Goal: Task Accomplishment & Management: Manage account settings

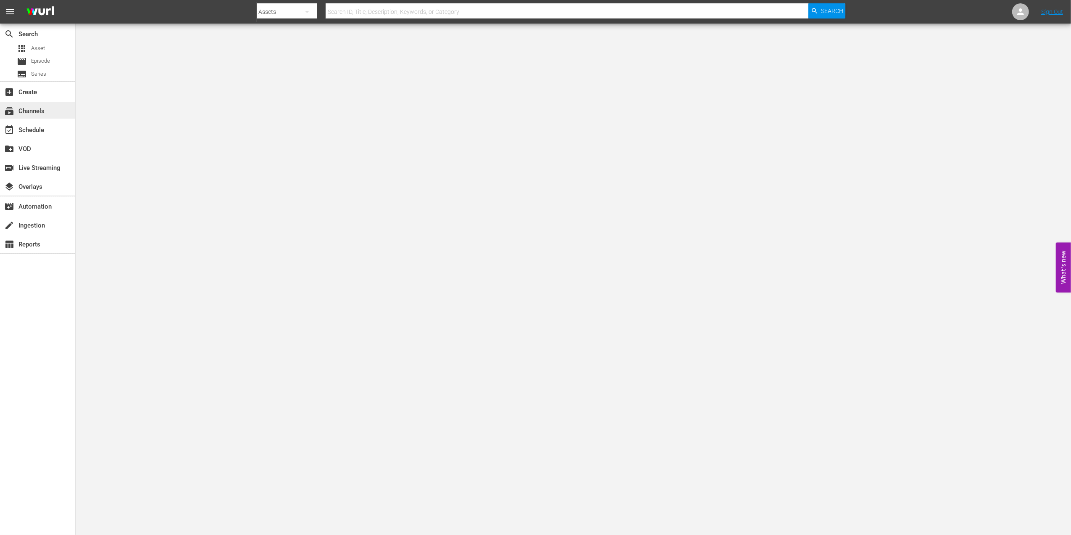
click at [43, 113] on div "subscriptions Channels" at bounding box center [23, 110] width 47 height 8
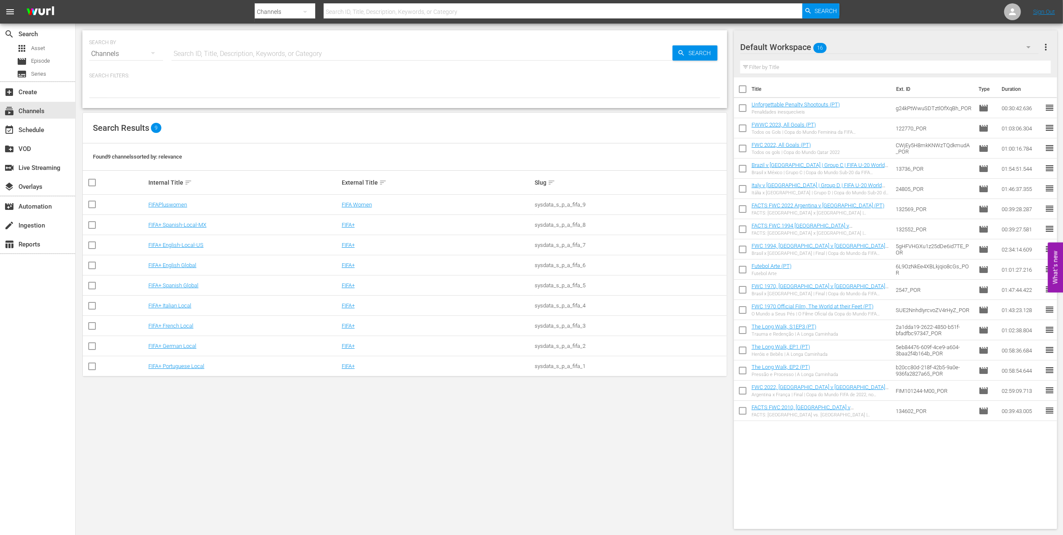
click at [171, 374] on td "FIFA+ Portuguese Local" at bounding box center [243, 366] width 193 height 20
click at [177, 367] on link "FIFA+ Portuguese Local" at bounding box center [176, 366] width 56 height 6
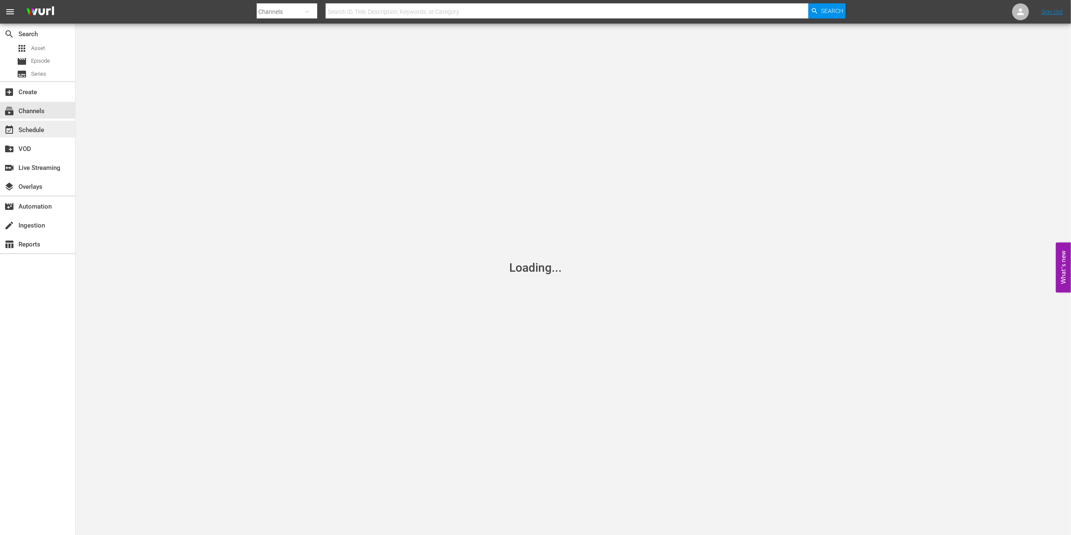
click at [45, 132] on div "event_available Schedule" at bounding box center [23, 129] width 47 height 8
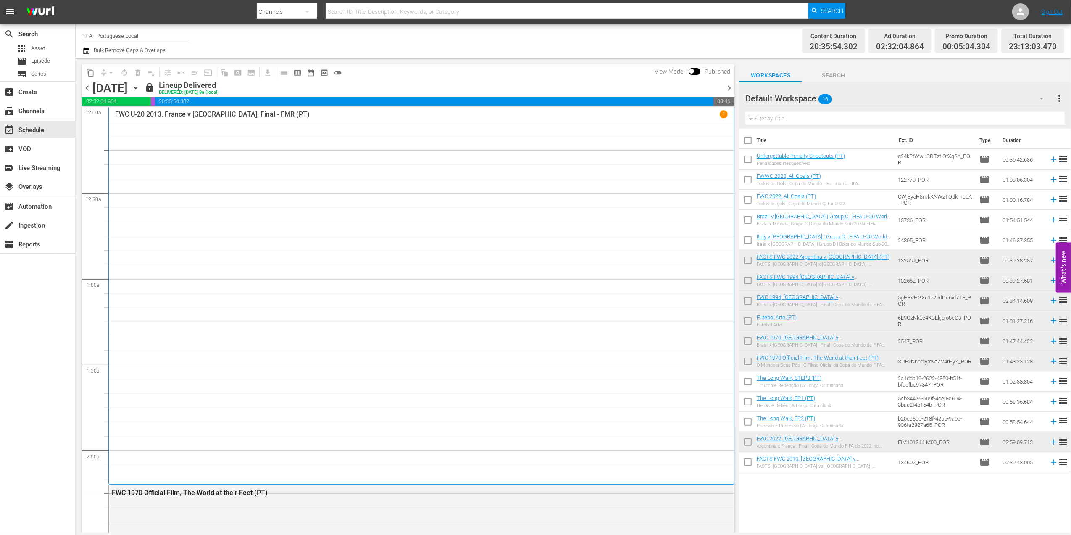
click at [730, 87] on span "chevron_right" at bounding box center [729, 88] width 11 height 11
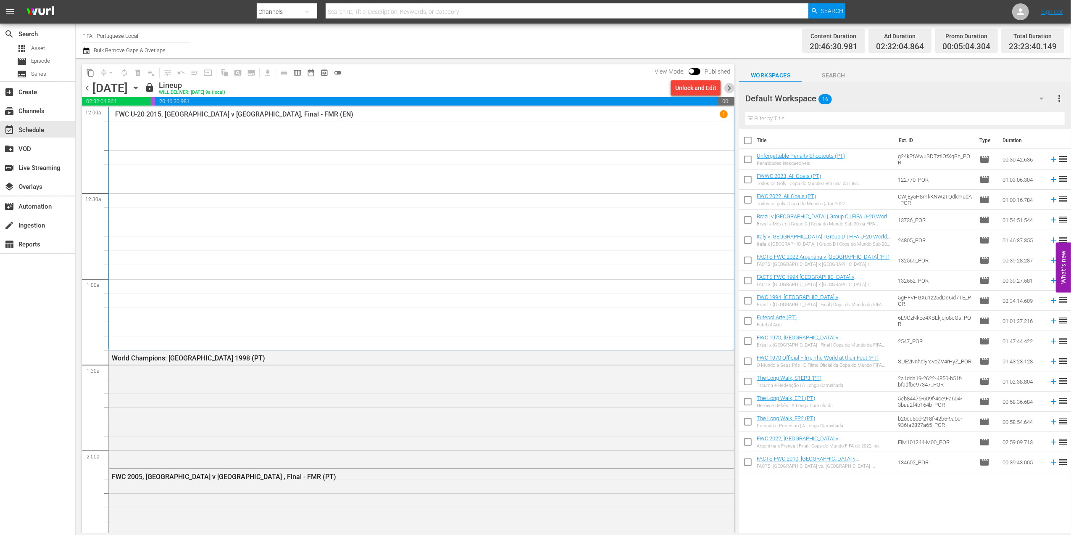
click at [730, 88] on span "chevron_right" at bounding box center [729, 88] width 11 height 11
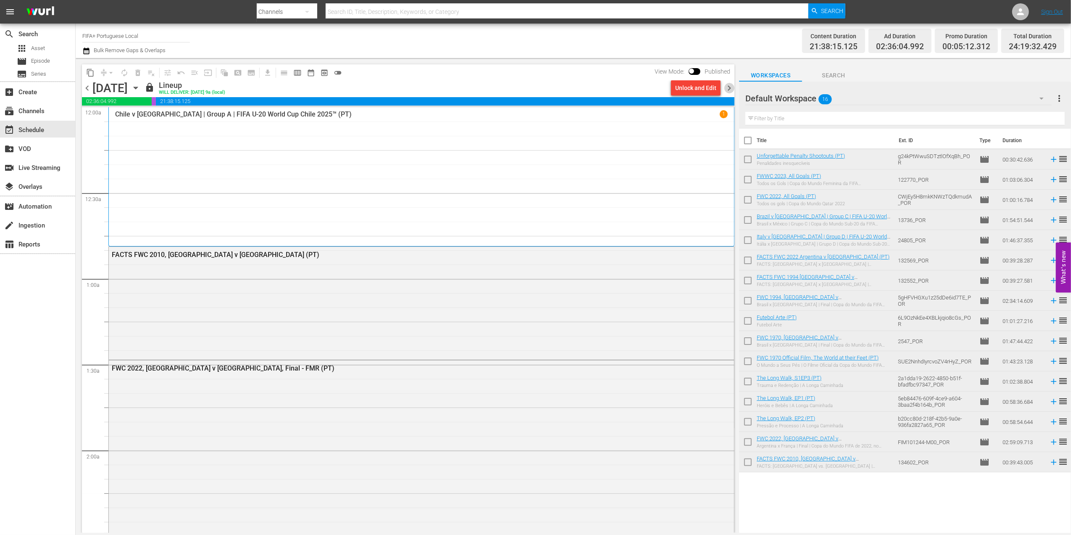
click at [730, 90] on span "chevron_right" at bounding box center [729, 88] width 11 height 11
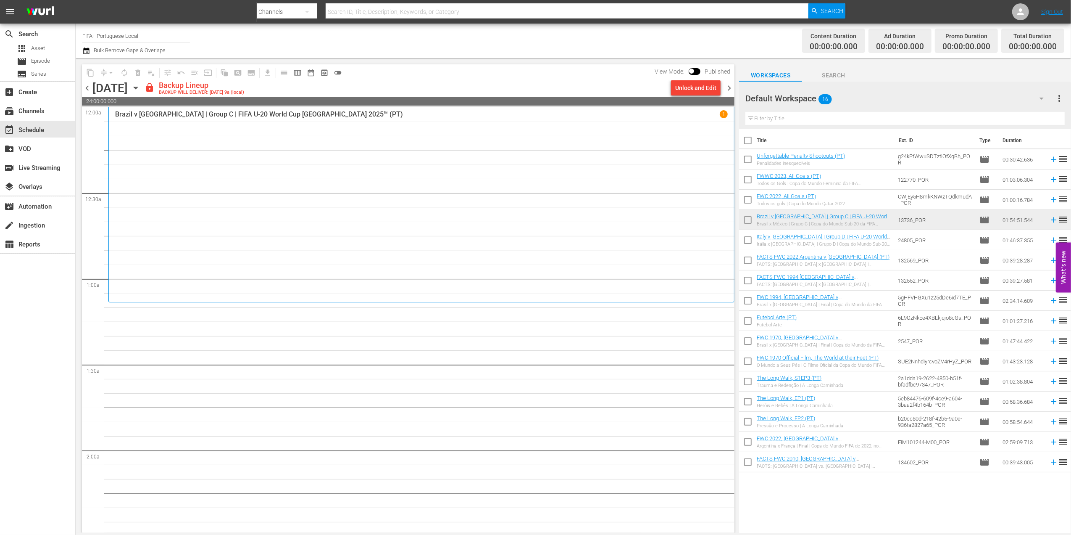
click at [750, 145] on input "checkbox" at bounding box center [748, 142] width 18 height 18
checkbox input "true"
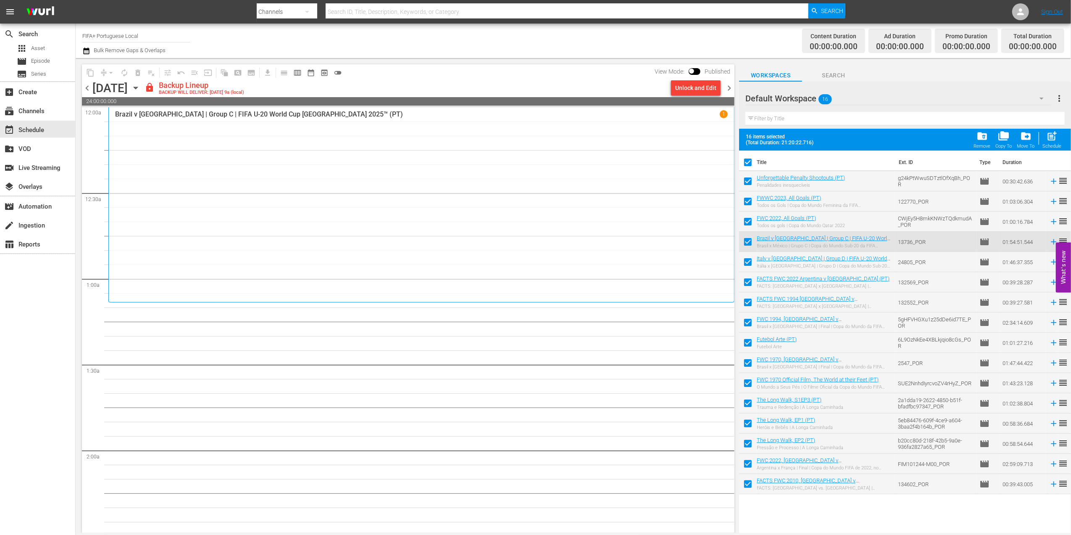
checkbox input "true"
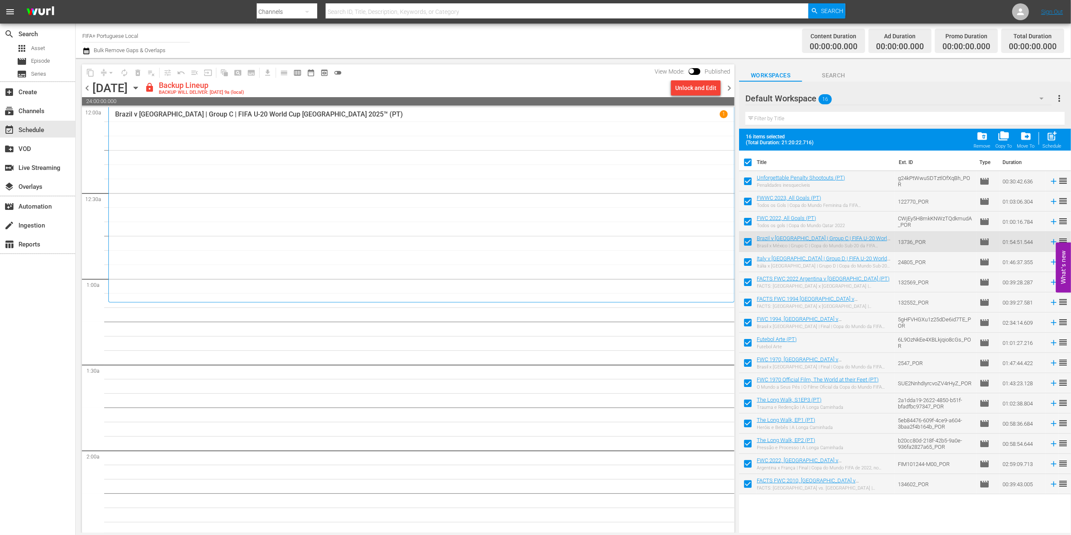
checkbox input "true"
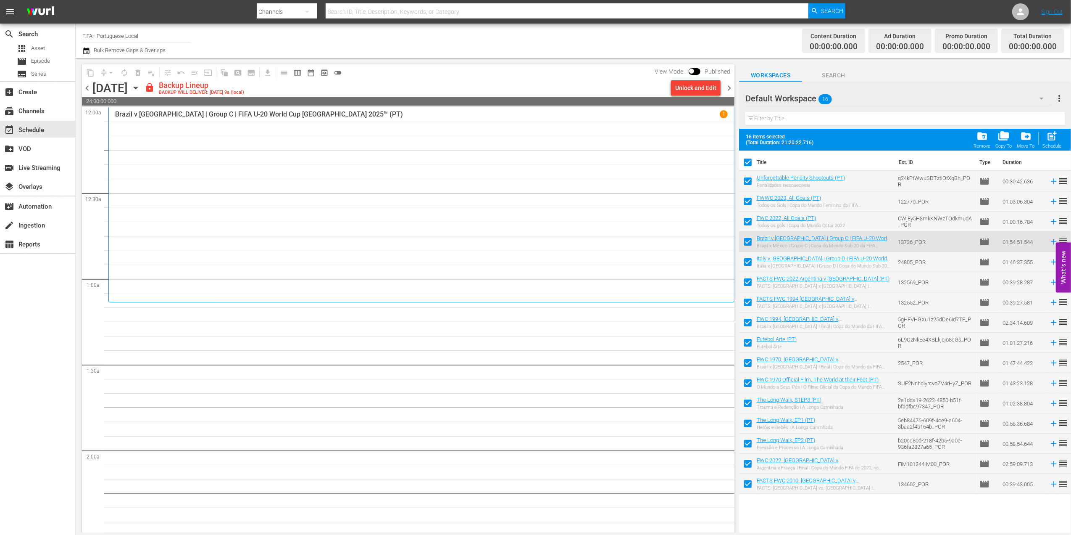
checkbox input "true"
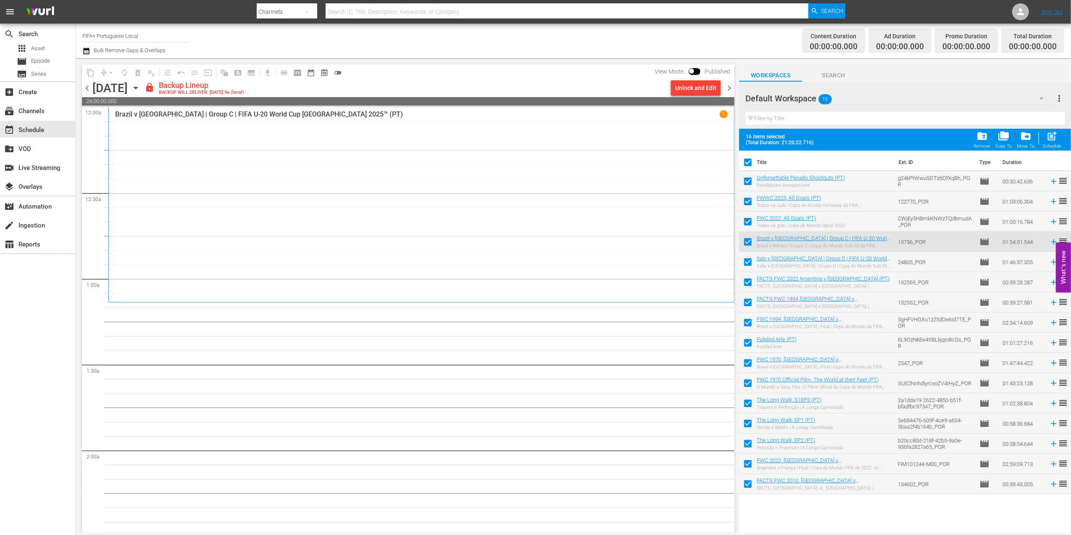
checkbox input "true"
click at [982, 140] on span "folder_delete" at bounding box center [982, 135] width 11 height 11
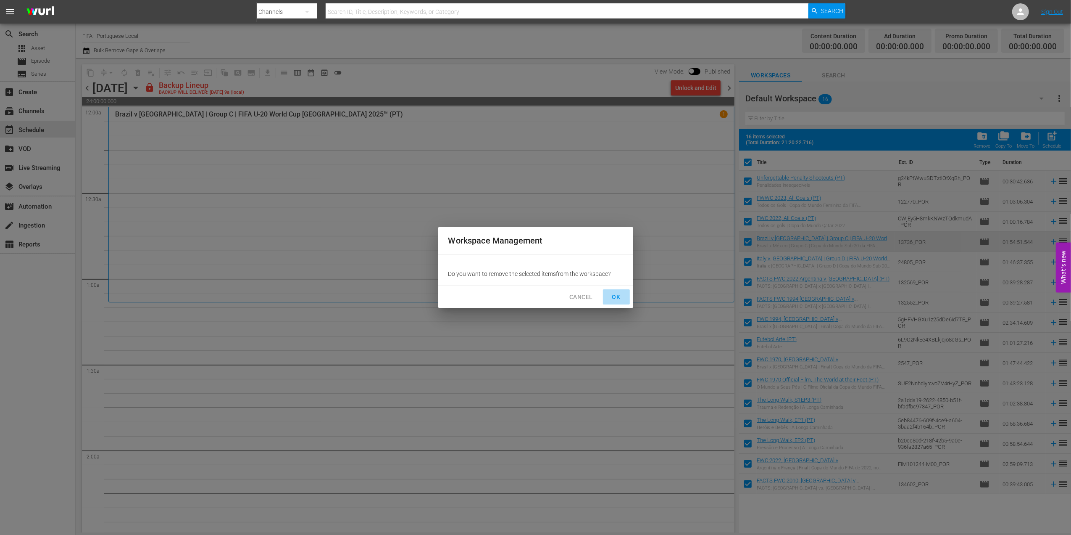
click at [619, 298] on span "OK" at bounding box center [616, 297] width 13 height 11
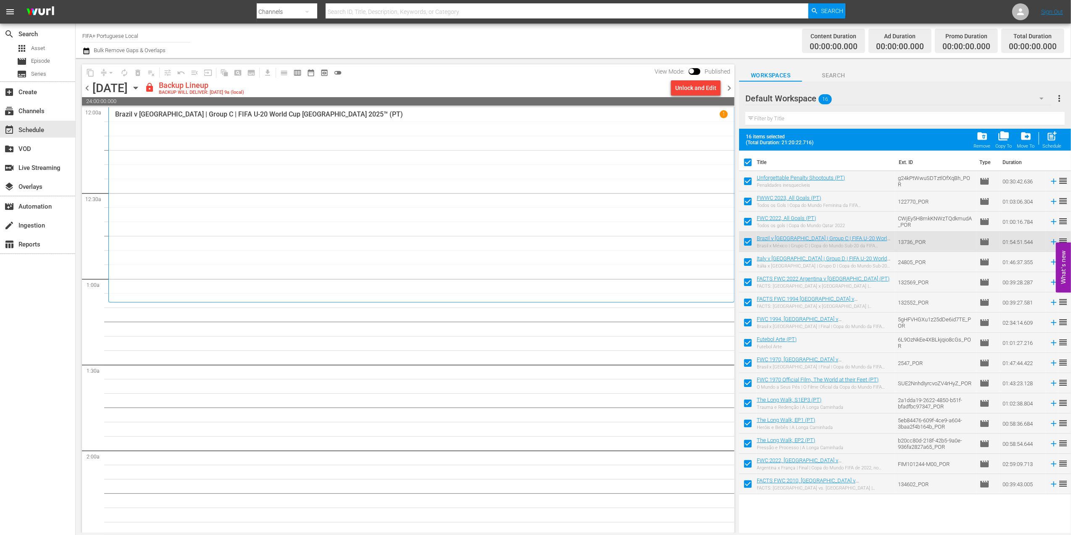
checkbox input "false"
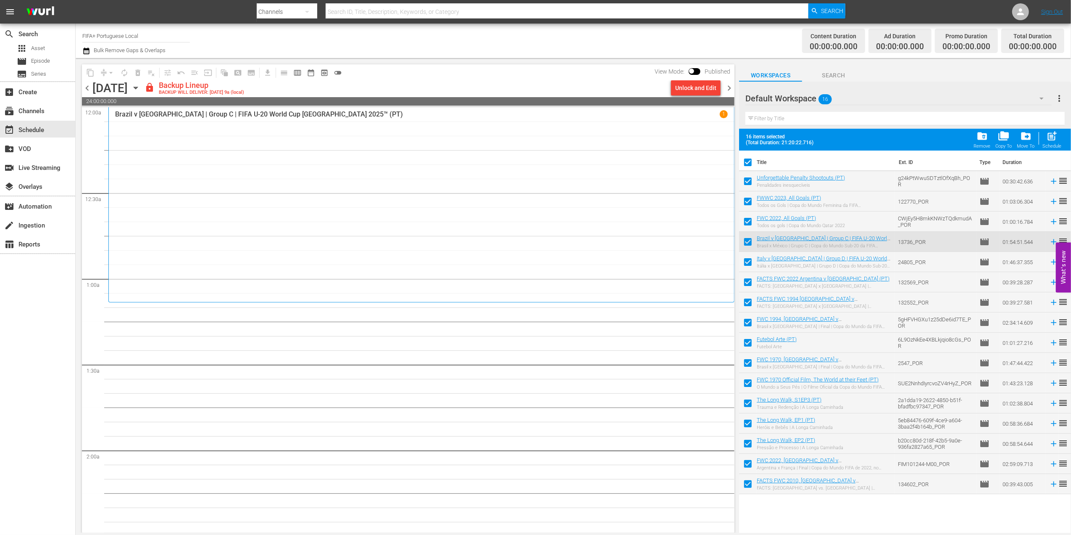
checkbox input "false"
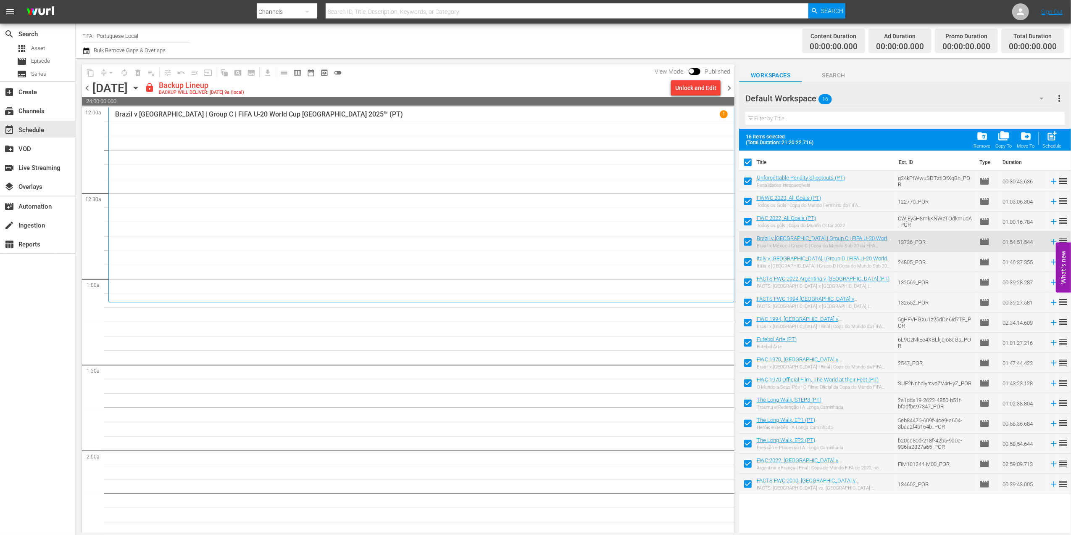
checkbox input "false"
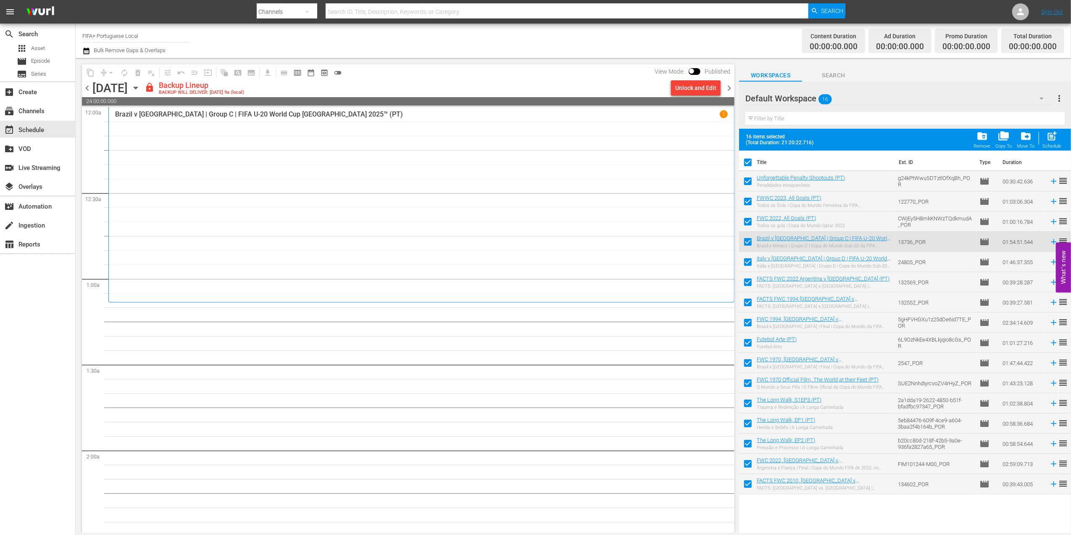
checkbox input "false"
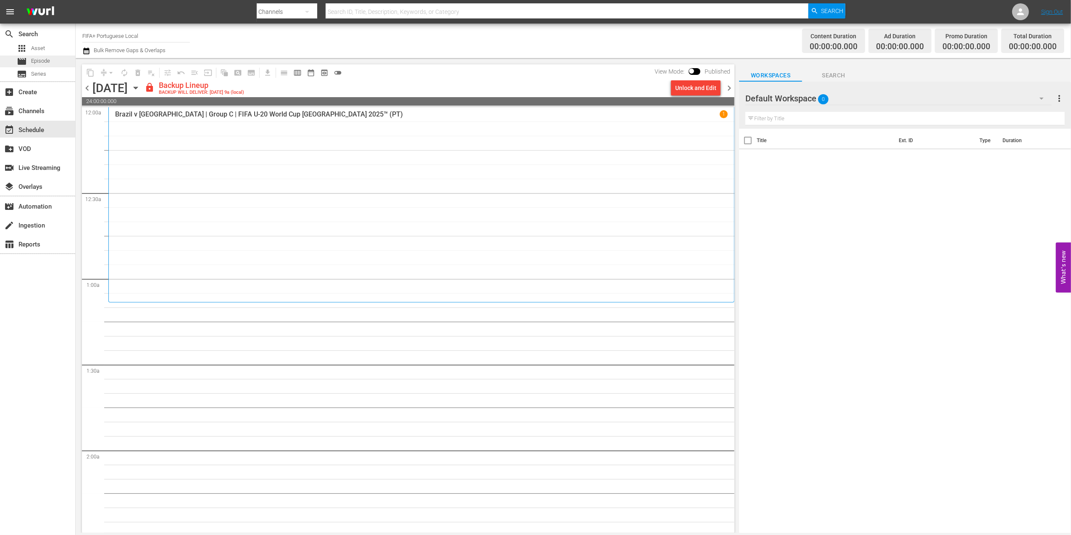
click at [50, 58] on div "movie Episode" at bounding box center [37, 61] width 75 height 12
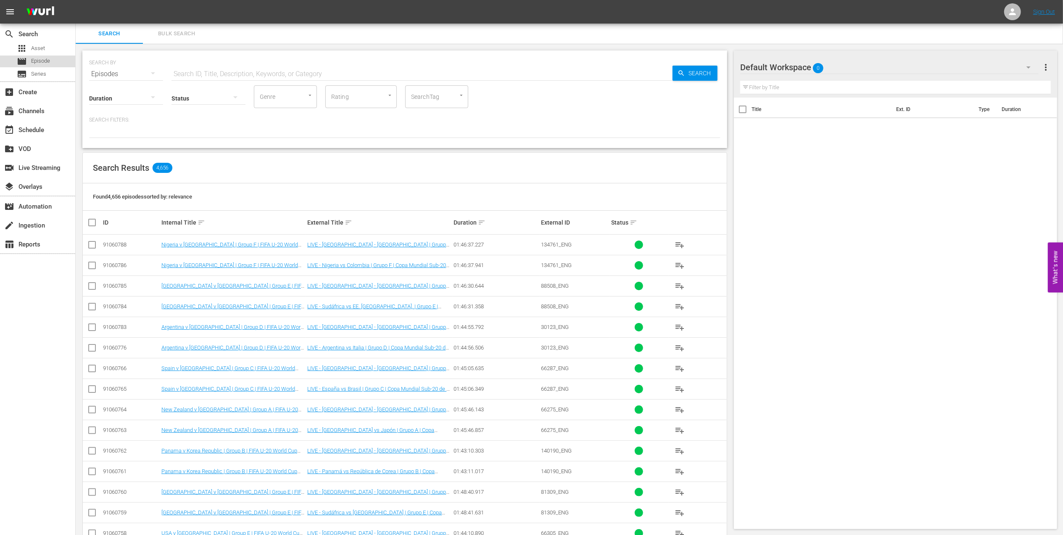
click at [56, 61] on div "movie Episode" at bounding box center [37, 61] width 75 height 12
click at [208, 74] on input "text" at bounding box center [421, 74] width 501 height 20
paste input "Unforgettable Penalty Shootouts"
click at [291, 75] on input "Unforgettable Penalty Shootouts" at bounding box center [421, 74] width 501 height 20
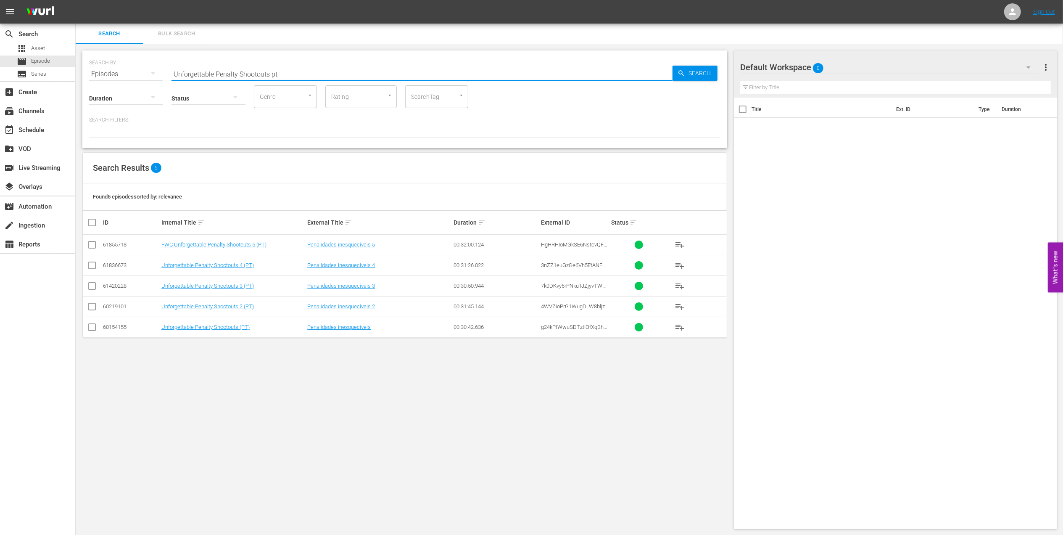
type input "Unforgettable Penalty Shootouts pt"
click at [90, 327] on input "checkbox" at bounding box center [92, 329] width 10 height 10
checkbox input "true"
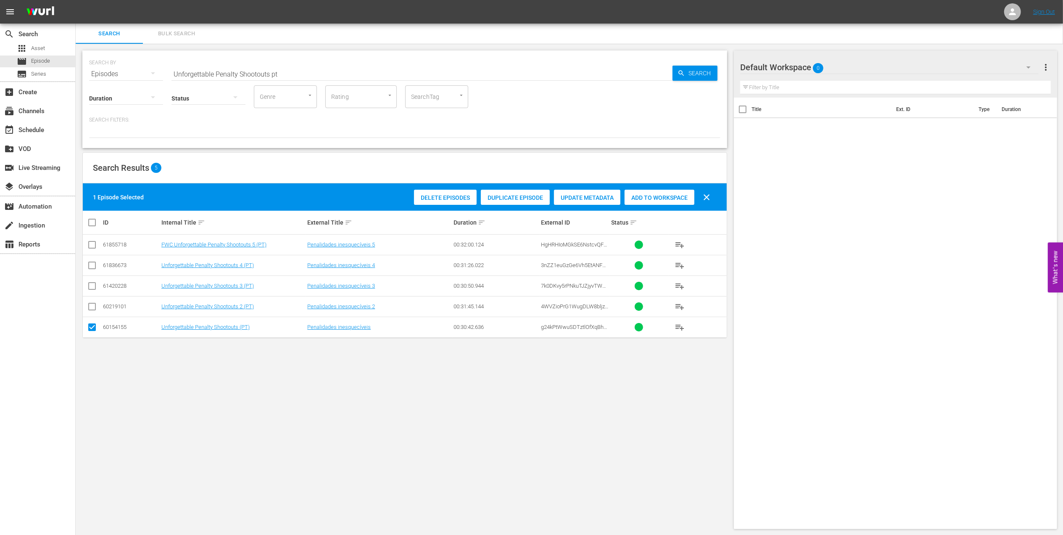
click at [648, 199] on span "Add to Workspace" at bounding box center [659, 197] width 70 height 7
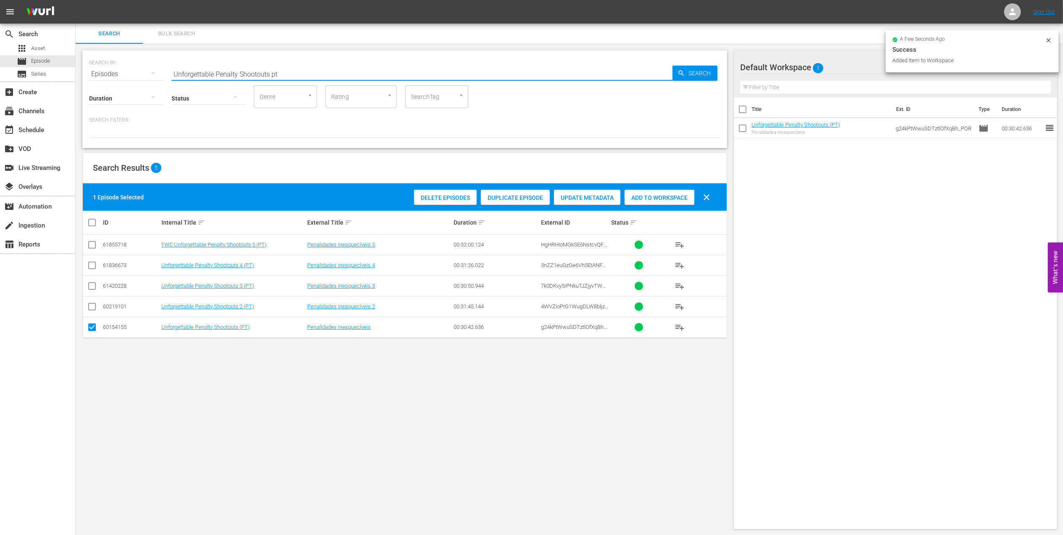
drag, startPoint x: 281, startPoint y: 73, endPoint x: 133, endPoint y: 74, distance: 148.4
click at [133, 73] on div "SEARCH BY Search By Episodes Search ID, Title, Description, Keywords, or Catego…" at bounding box center [404, 69] width 631 height 30
paste input "FWC 1978 Brazil v Italy, 3rd place play-off (PT)"
click at [353, 73] on input "FWC 1978 Brazil v Italy, 3rd place play-off (PT)" at bounding box center [421, 74] width 501 height 20
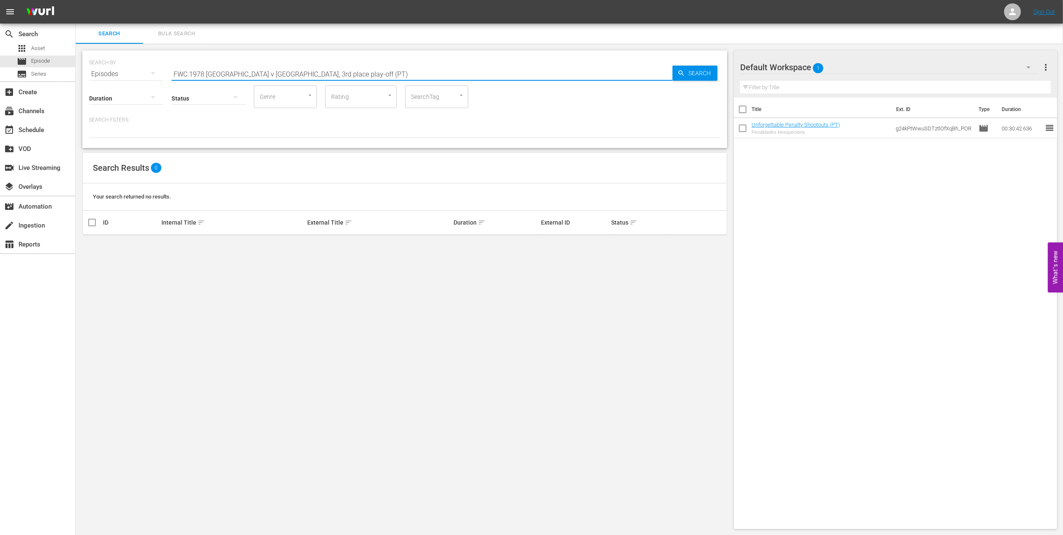
drag, startPoint x: 277, startPoint y: 75, endPoint x: 242, endPoint y: 75, distance: 34.9
click at [242, 75] on input "FWC 1978 Brazil v Italy, 3rd place play-off (PT)" at bounding box center [421, 74] width 501 height 20
type input "FWC 1978 Brazil v Italy pt"
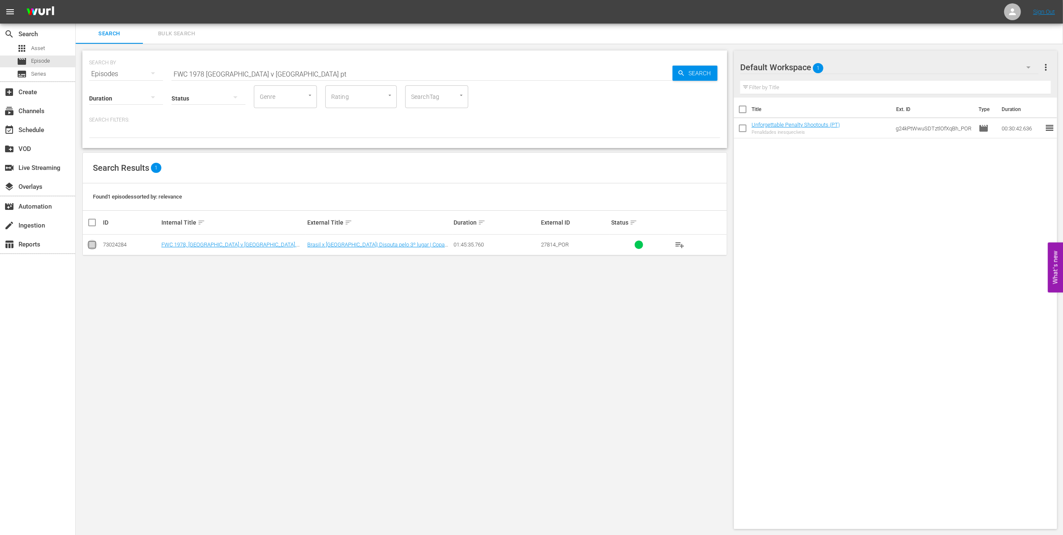
click at [95, 244] on input "checkbox" at bounding box center [92, 246] width 10 height 10
checkbox input "true"
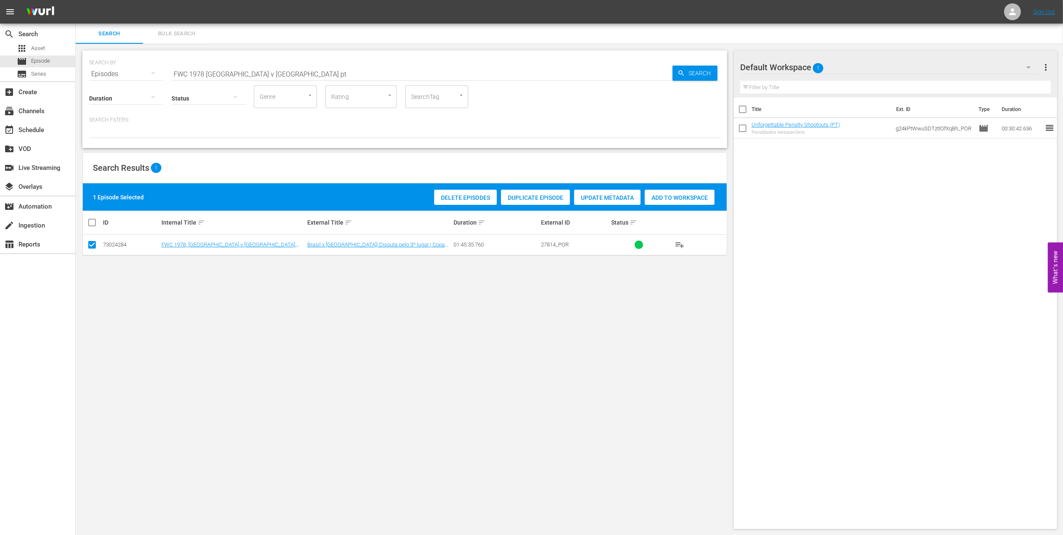
click at [653, 192] on div "Add to Workspace" at bounding box center [680, 198] width 70 height 16
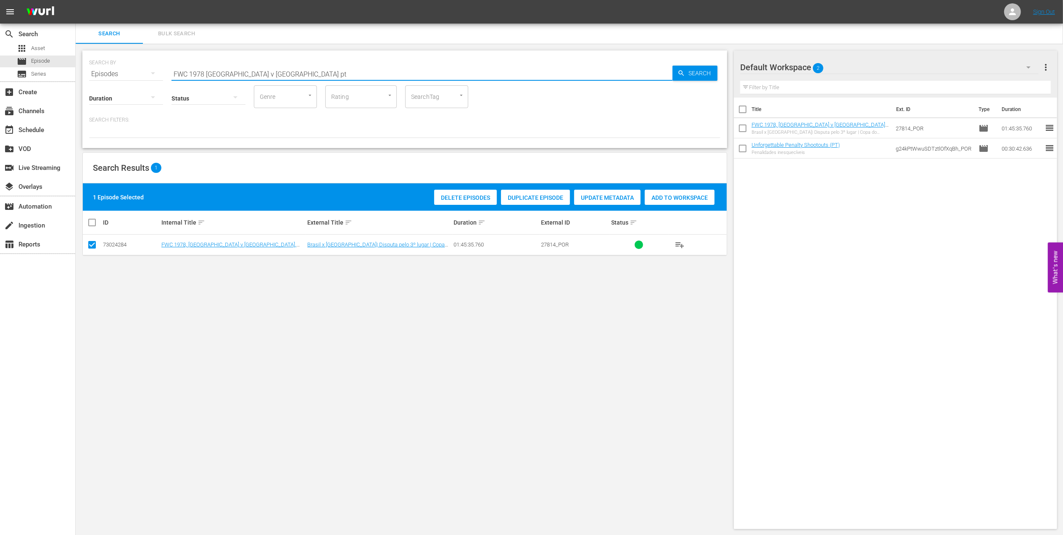
drag, startPoint x: 248, startPoint y: 74, endPoint x: 143, endPoint y: 74, distance: 104.6
click at [145, 74] on div "SEARCH BY Search By Episodes Search ID, Title, Description, Keywords, or Catego…" at bounding box center [404, 69] width 631 height 30
paste input ", Argentina v. Netherlands, Final"
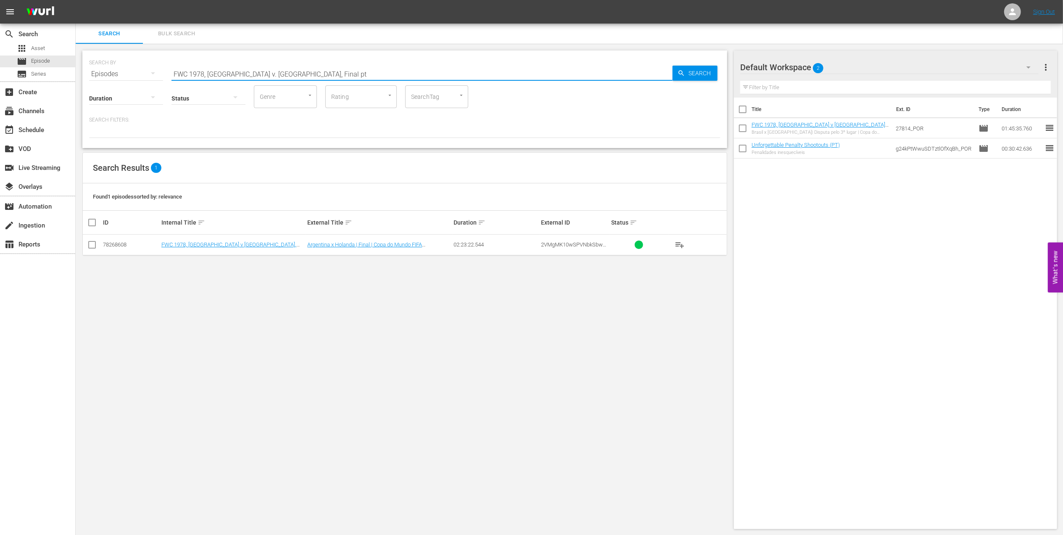
type input "FWC 1978, Argentina v. Netherlands, Final pt"
click at [92, 244] on input "checkbox" at bounding box center [92, 246] width 10 height 10
checkbox input "true"
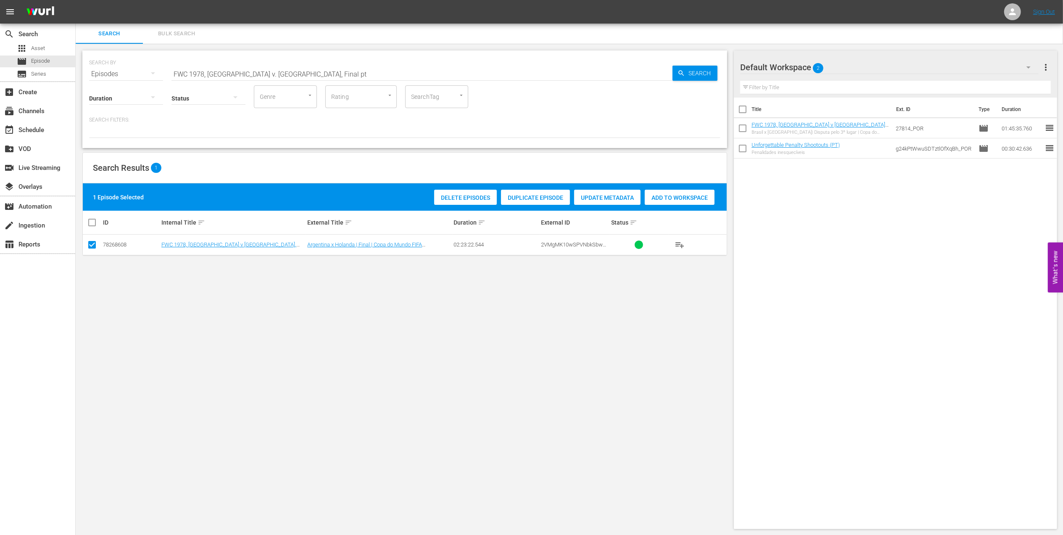
click at [663, 196] on span "Add to Workspace" at bounding box center [680, 197] width 70 height 7
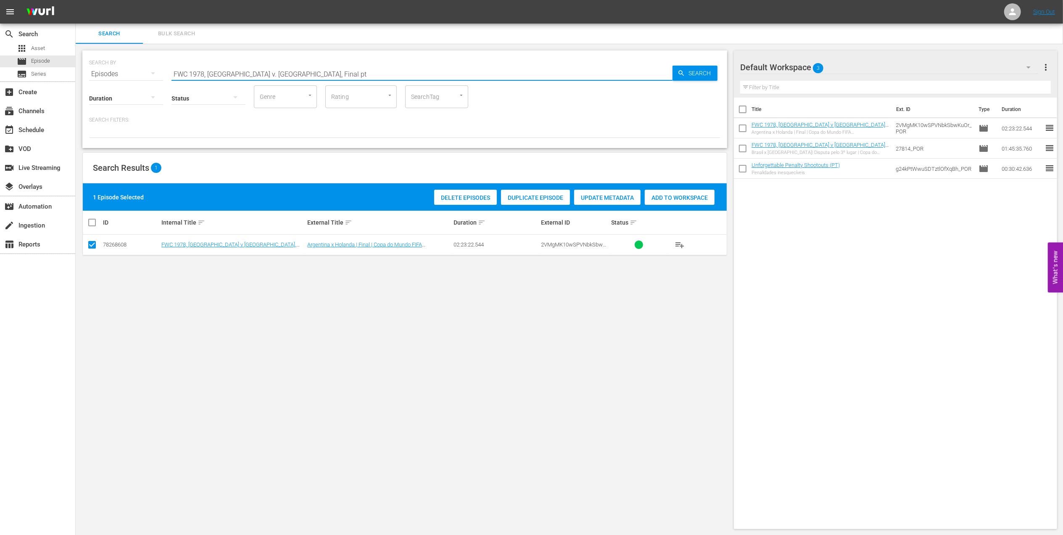
drag, startPoint x: 319, startPoint y: 74, endPoint x: 103, endPoint y: 78, distance: 216.9
click at [103, 77] on div "SEARCH BY Search By Episodes Search ID, Title, Description, Keywords, or Catego…" at bounding box center [404, 98] width 645 height 97
paste input "utebol Arte"
click at [269, 72] on input "Futebol Arte" at bounding box center [421, 74] width 501 height 20
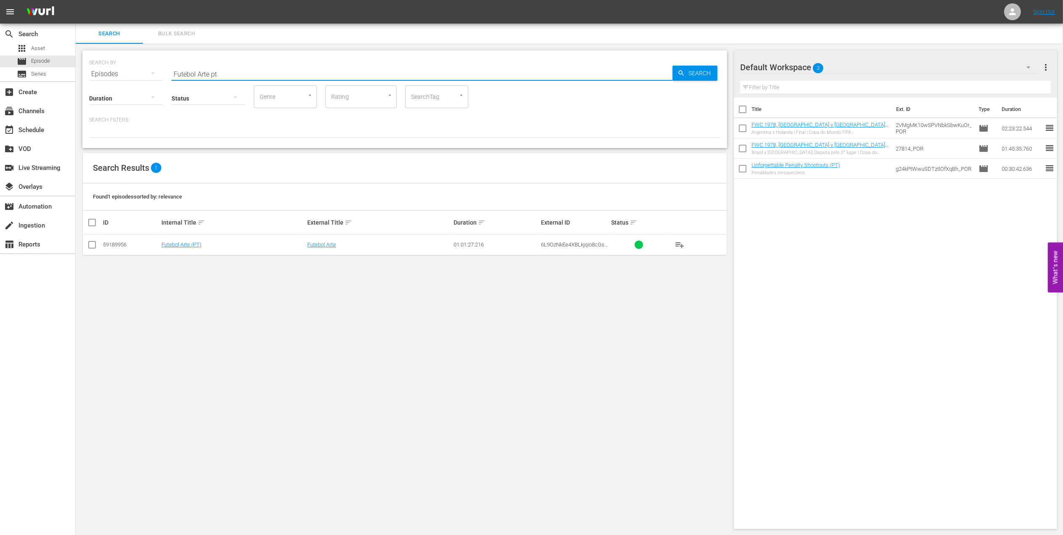
type input "Futebol Arte pt"
drag, startPoint x: 92, startPoint y: 245, endPoint x: 163, endPoint y: 245, distance: 70.6
click at [92, 245] on input "checkbox" at bounding box center [92, 246] width 10 height 10
checkbox input "true"
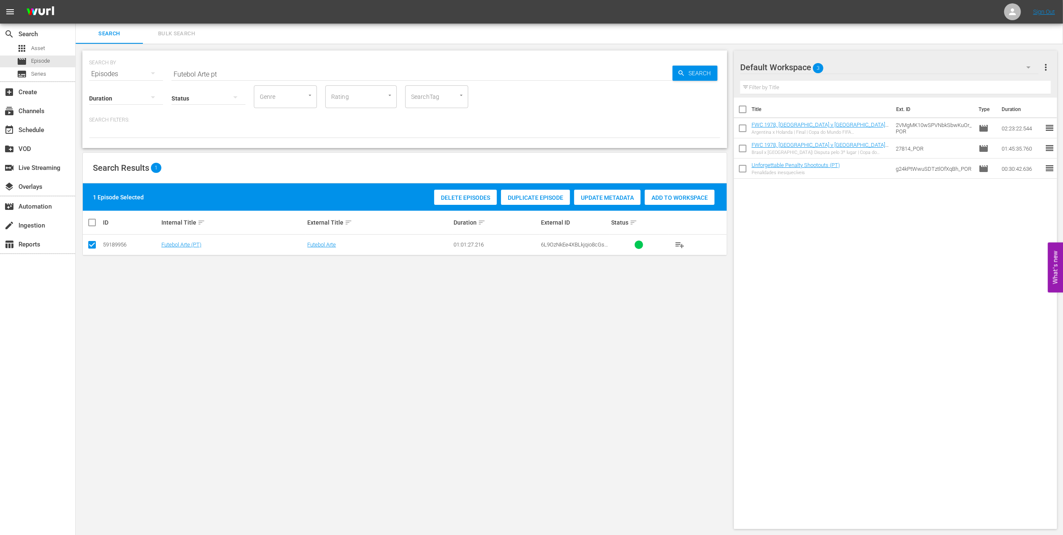
click at [666, 202] on div "Add to Workspace" at bounding box center [680, 198] width 70 height 16
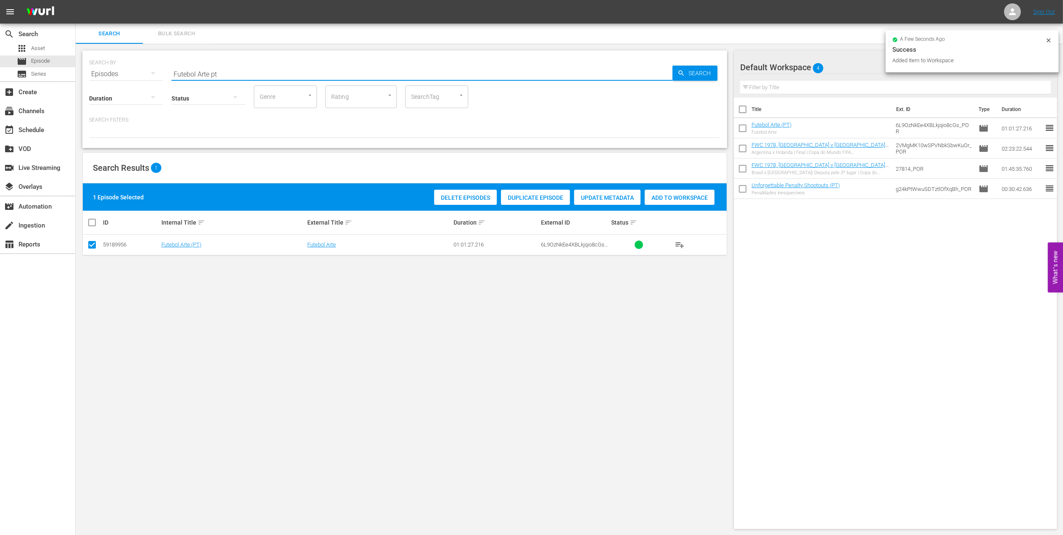
click at [110, 74] on div "SEARCH BY Search By Episodes Search ID, Title, Description, Keywords, or Catego…" at bounding box center [404, 69] width 631 height 30
paste input "WC 1970 Brazil v Italy, Final"
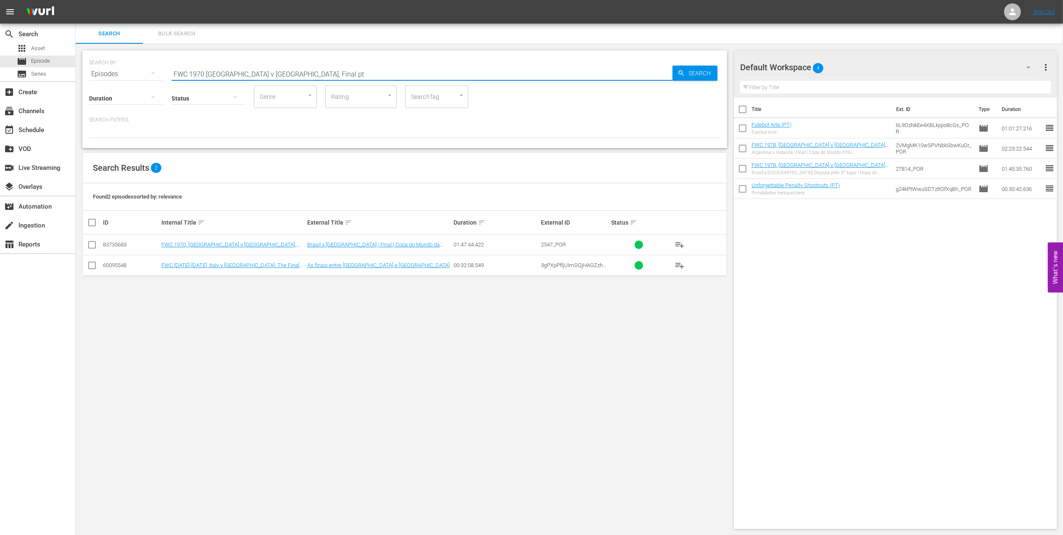
type input "FWC 1970 Brazil v Italy, Final pt"
click at [88, 243] on input "checkbox" at bounding box center [92, 246] width 10 height 10
checkbox input "true"
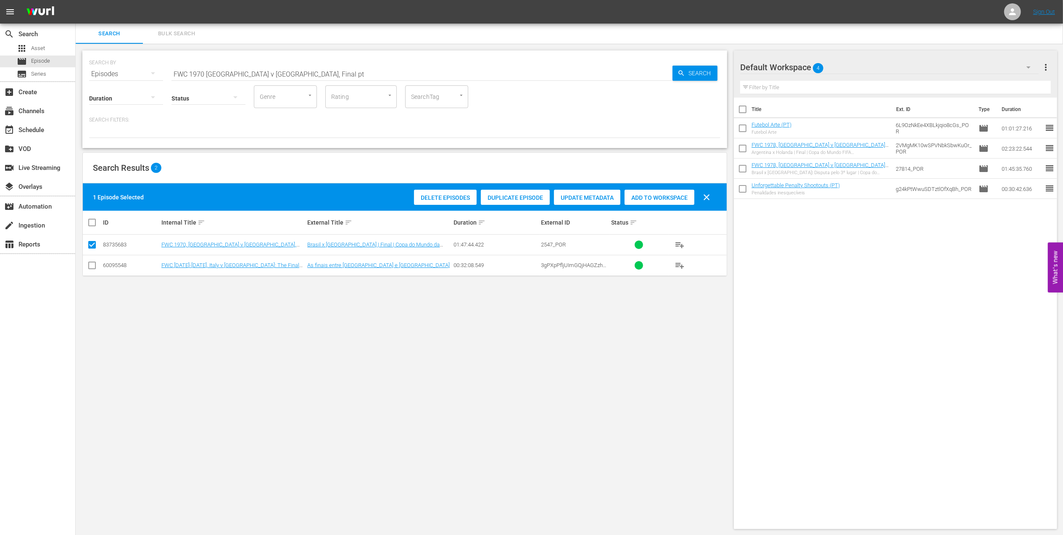
click at [648, 194] on span "Add to Workspace" at bounding box center [659, 197] width 70 height 7
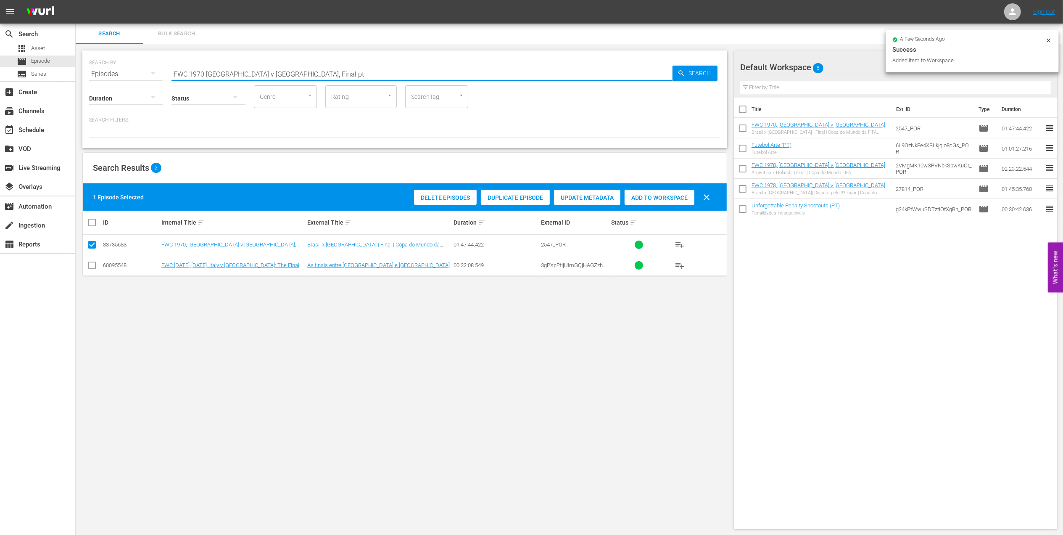
drag, startPoint x: 86, startPoint y: 71, endPoint x: 124, endPoint y: 71, distance: 38.7
click at [79, 71] on div "SEARCH BY Search By Episodes Search ID, Title, Description, Keywords, or Catego…" at bounding box center [405, 290] width 658 height 492
paste input "LOCAL ONLY - FWC 1970 Official Film, The World at their Fee"
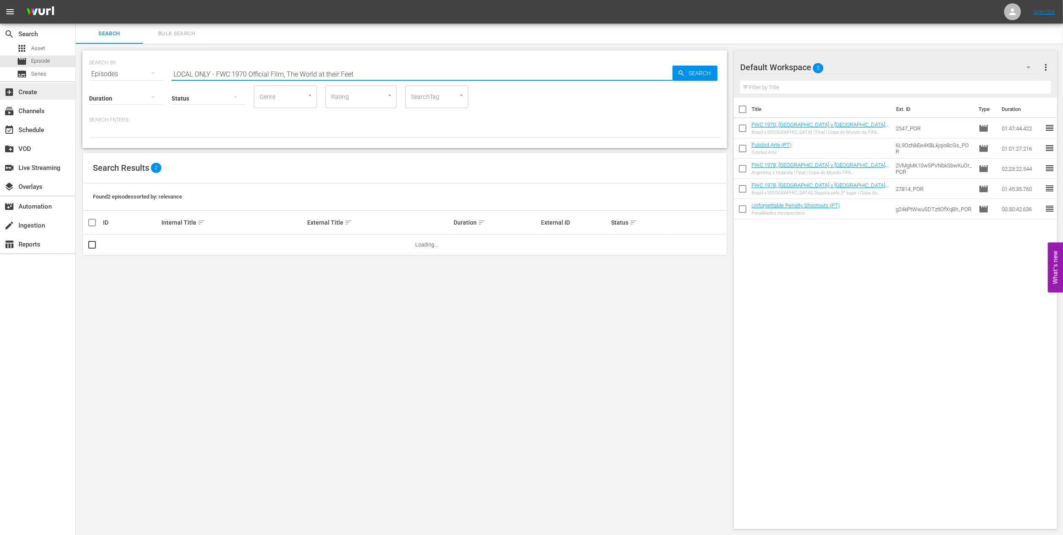
drag, startPoint x: 285, startPoint y: 72, endPoint x: 3, endPoint y: 86, distance: 281.5
click at [76, 0] on div "search Search apps Asset movie Episode subtitles Series add_box Create subscrip…" at bounding box center [569, 0] width 987 height 0
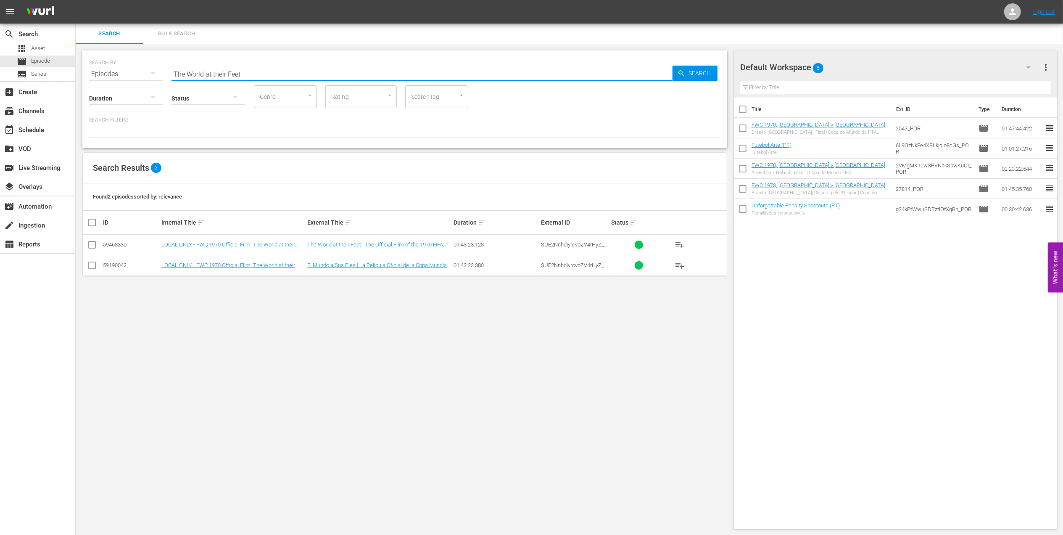
click at [258, 74] on input "The World at their Feet" at bounding box center [421, 74] width 501 height 20
type input "The World at their Feet pt"
click at [90, 247] on input "checkbox" at bounding box center [92, 246] width 10 height 10
checkbox input "true"
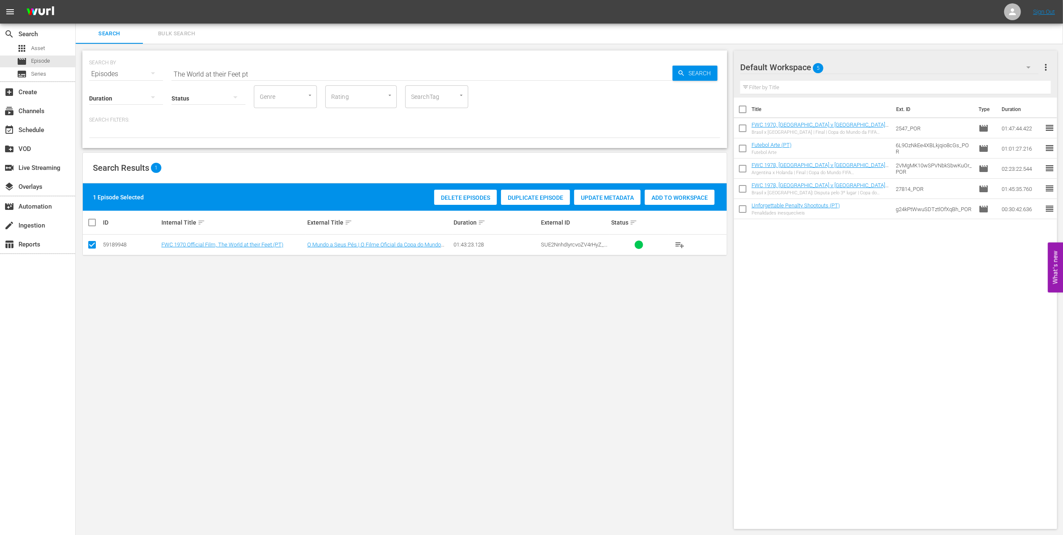
click at [656, 195] on span "Add to Workspace" at bounding box center [680, 197] width 70 height 7
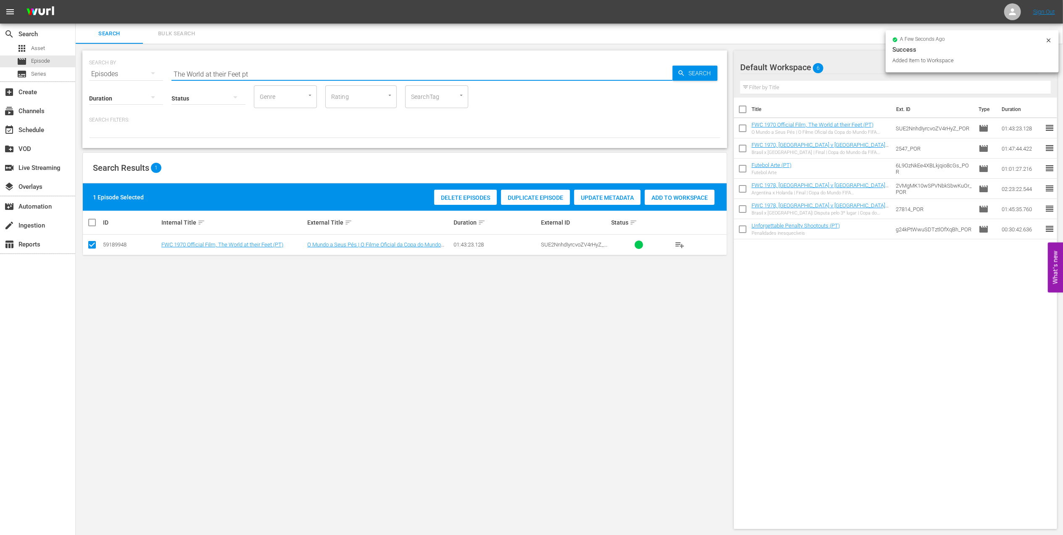
drag, startPoint x: 258, startPoint y: 74, endPoint x: 108, endPoint y: 74, distance: 149.2
click at [108, 74] on div "SEARCH BY Search By Episodes Search ID, Title, Description, Keywords, or Catego…" at bounding box center [404, 69] width 631 height 30
paste input "1962 Official Film - Viva Brasil"
click at [290, 72] on input "1962 Official Film - Viva Brasil" at bounding box center [421, 74] width 501 height 20
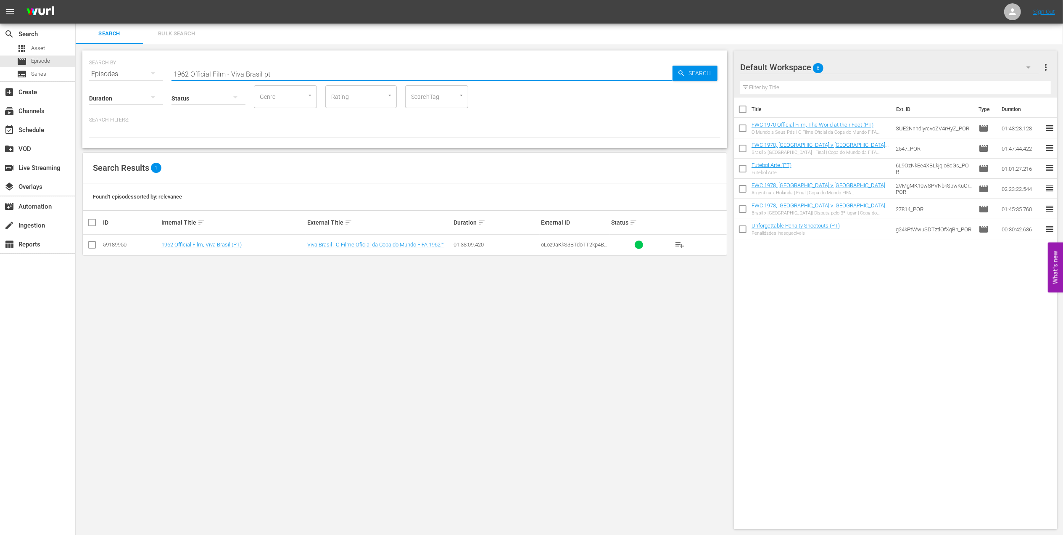
drag, startPoint x: 281, startPoint y: 73, endPoint x: 142, endPoint y: 74, distance: 139.1
click at [142, 74] on div "SEARCH BY Search By Episodes Search ID, Title, Description, Keywords, or Catego…" at bounding box center [404, 69] width 631 height 30
paste input "France v South Africa | Group E | FIFA U-20 World Cup Chile 2025™"
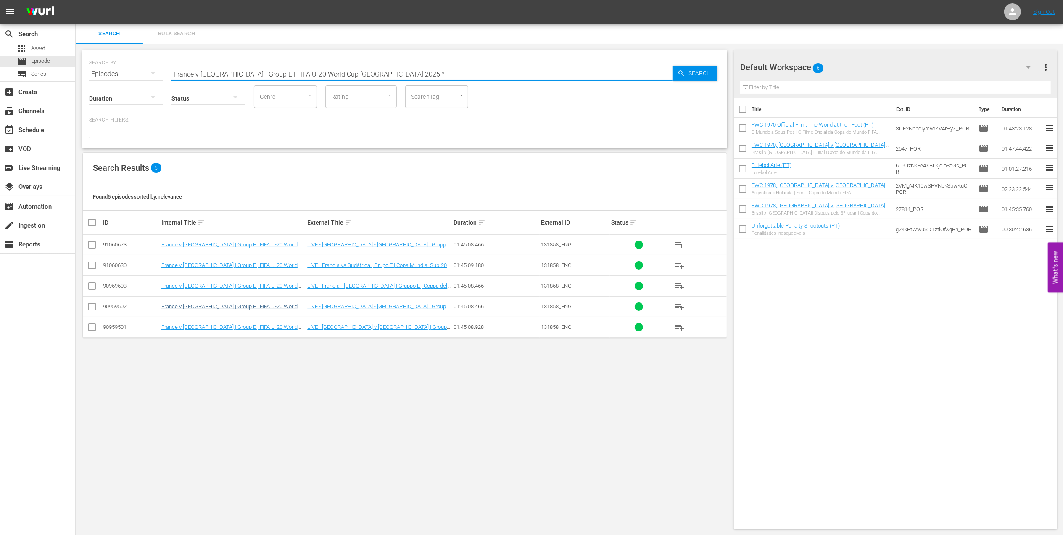
type input "France v South Africa | Group E | FIFA U-20 World Cup Chile 2025™"
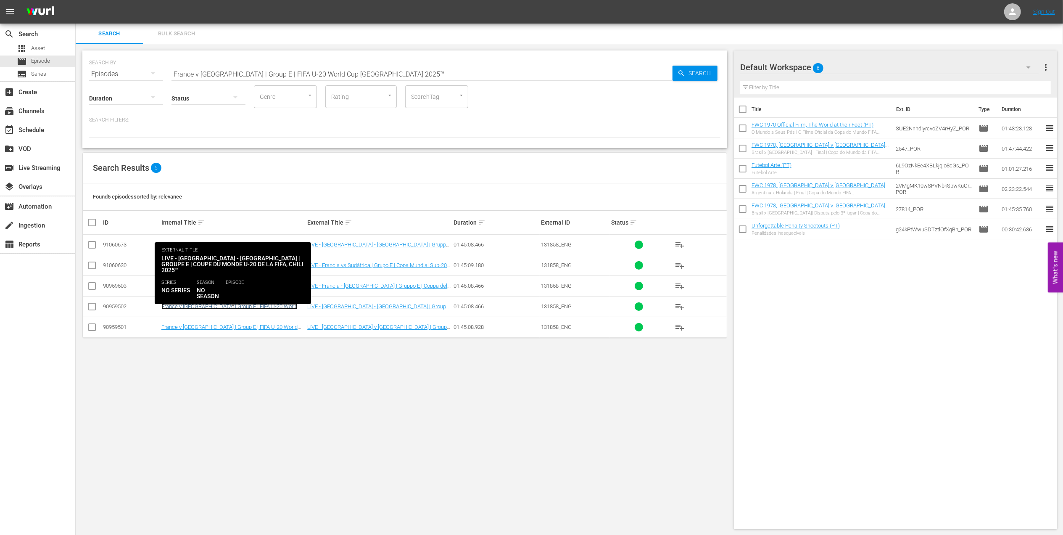
click at [286, 307] on link "France v South Africa | Group E | FIFA U-20 World Cup Chile 2025™ (FR)" at bounding box center [229, 309] width 136 height 13
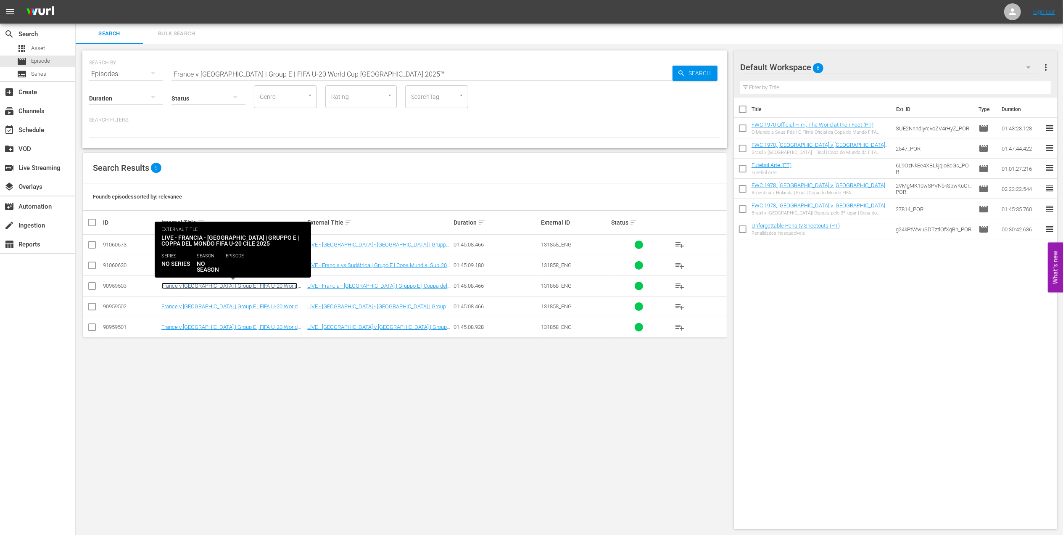
click at [290, 286] on link "France v South Africa | Group E | FIFA U-20 World Cup Chile 2025™ (IT)" at bounding box center [229, 288] width 136 height 13
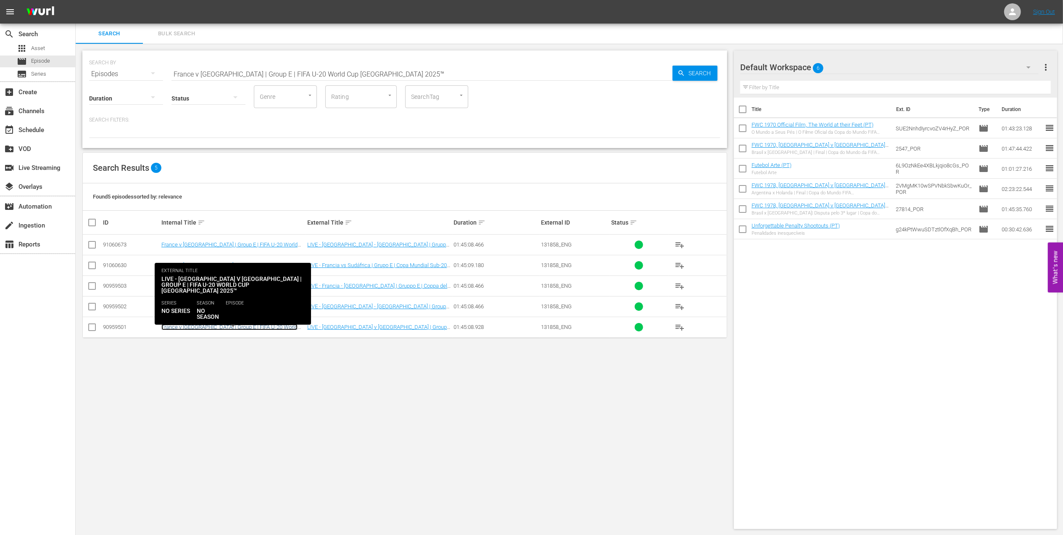
click at [279, 326] on link "France v South Africa | Group E | FIFA U-20 World Cup Chile 2025™ (EN)" at bounding box center [229, 330] width 136 height 13
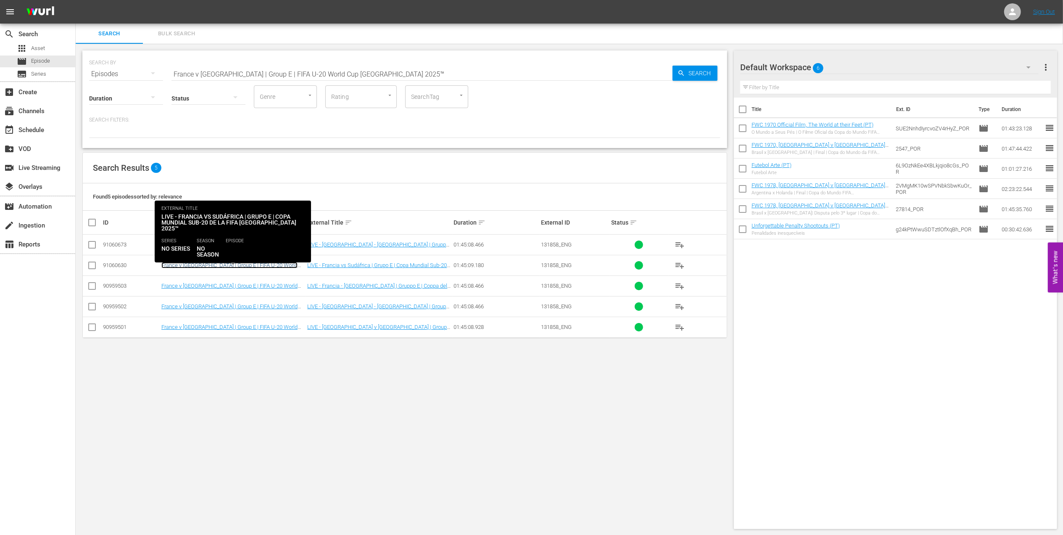
click at [266, 266] on link "France v South Africa | Group E | FIFA U-20 World Cup Chile 2025™ (ES)" at bounding box center [229, 268] width 136 height 13
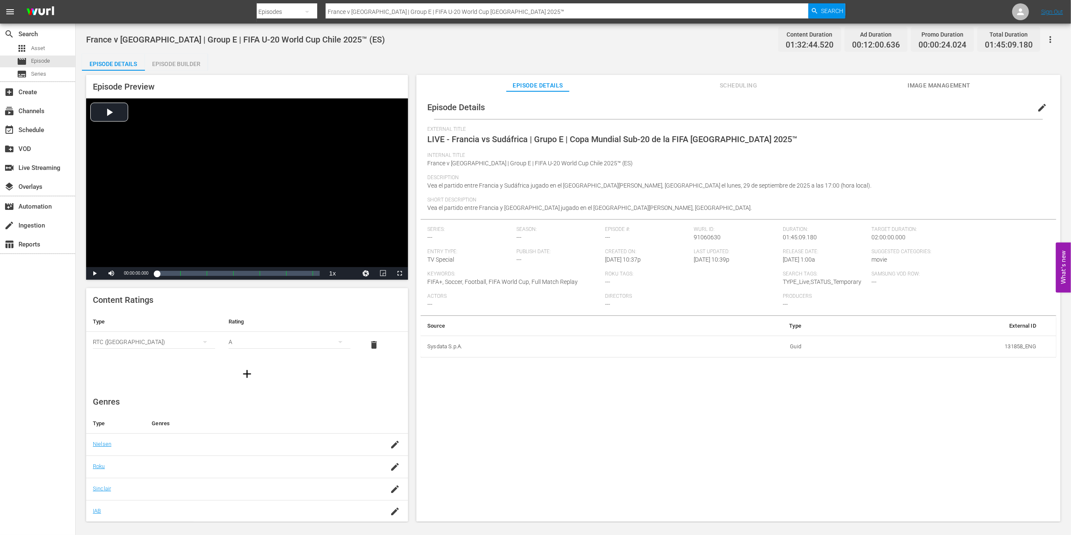
click at [191, 61] on div "Episode Builder" at bounding box center [176, 64] width 63 height 20
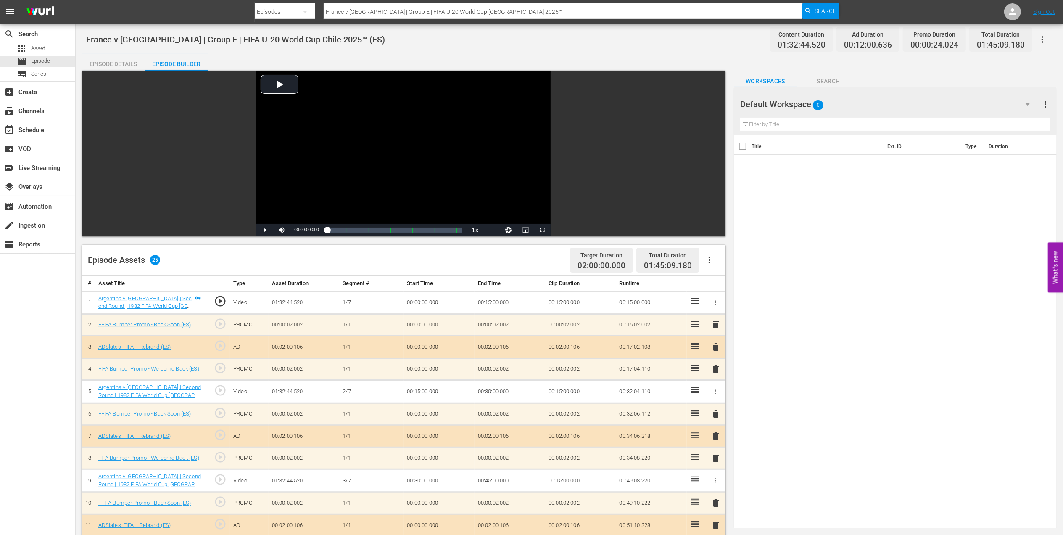
click at [123, 63] on div "Episode Details" at bounding box center [113, 64] width 63 height 20
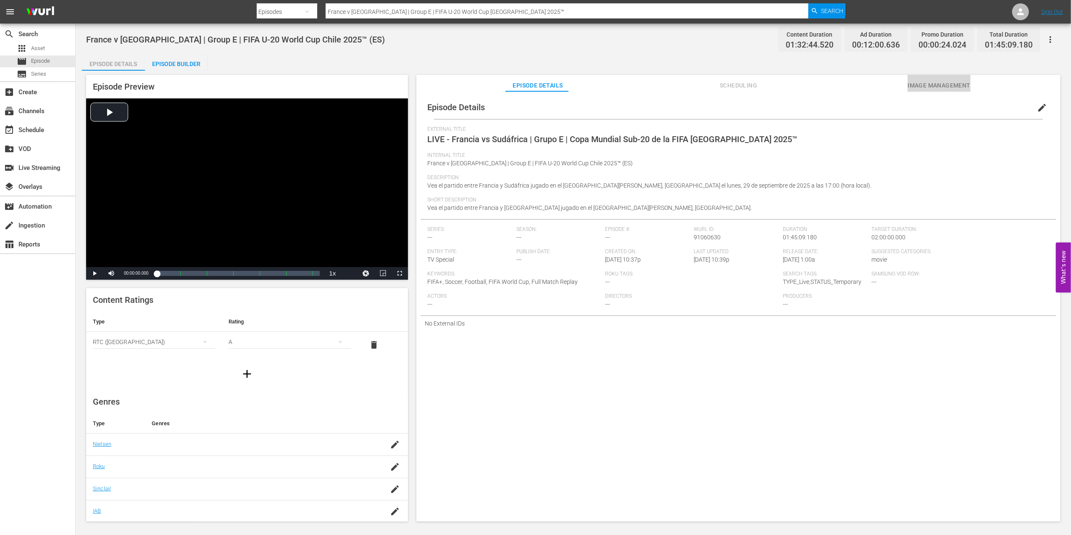
click at [941, 84] on span "Image Management" at bounding box center [939, 85] width 63 height 11
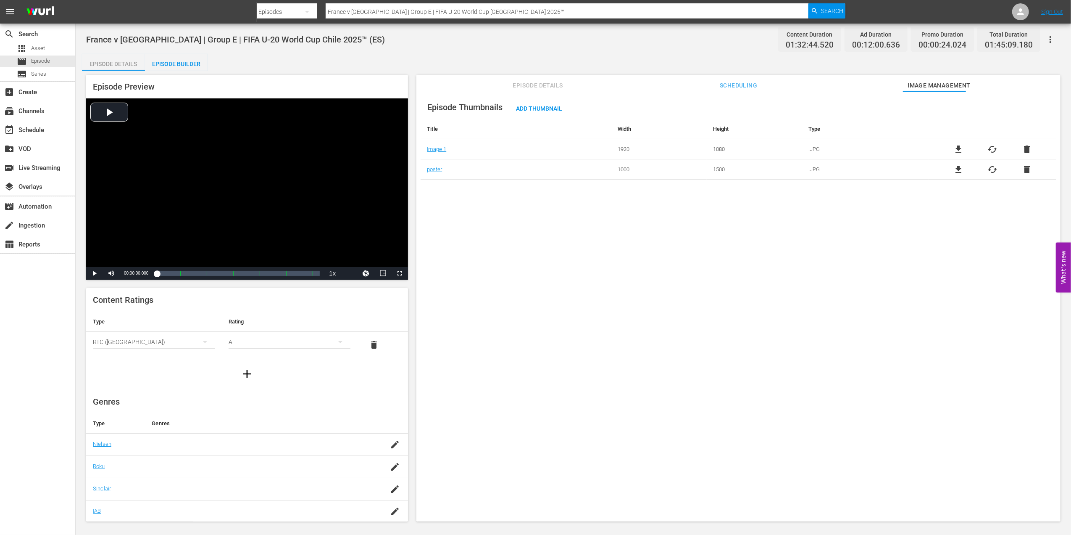
click at [954, 150] on span "file_download" at bounding box center [959, 149] width 10 height 10
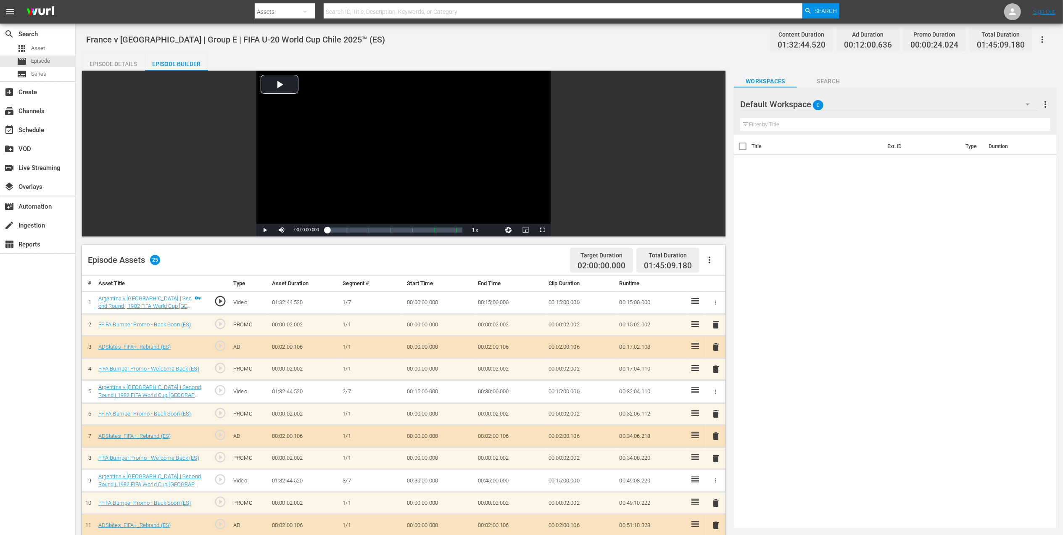
click at [113, 59] on div "Episode Details" at bounding box center [113, 64] width 63 height 20
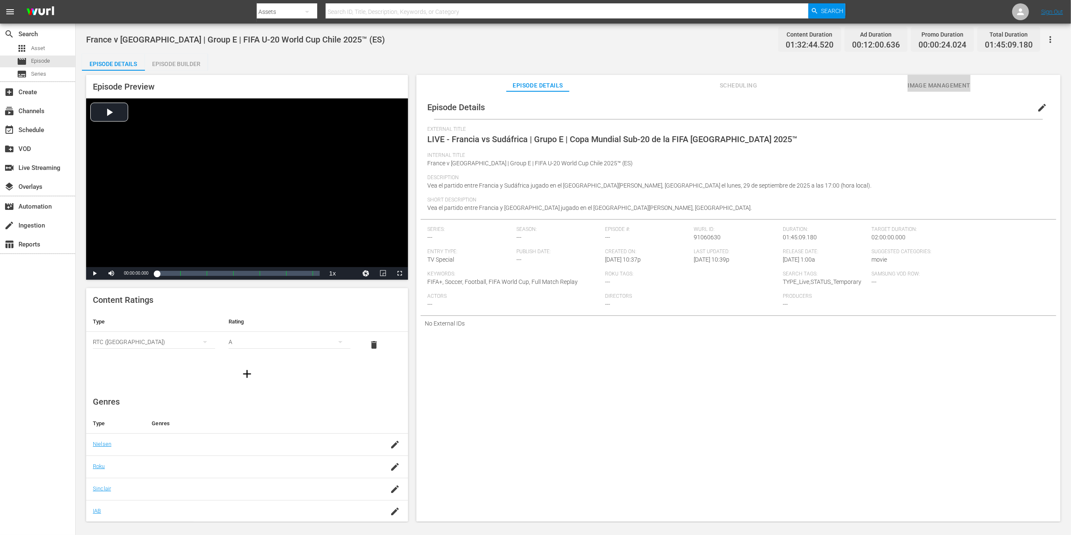
click at [912, 87] on span "Image Management" at bounding box center [939, 85] width 63 height 11
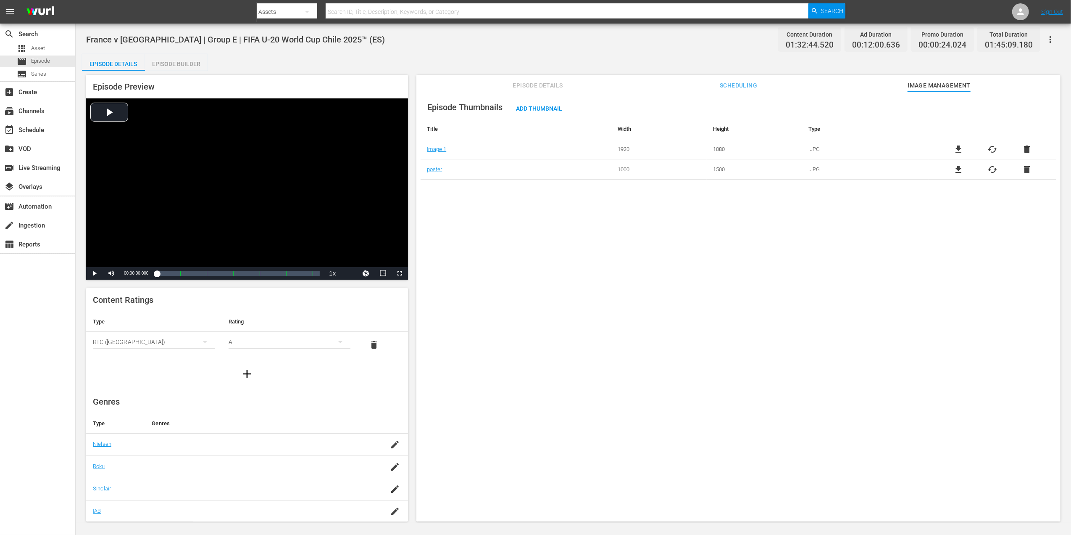
click at [956, 170] on span "file_download" at bounding box center [959, 169] width 10 height 10
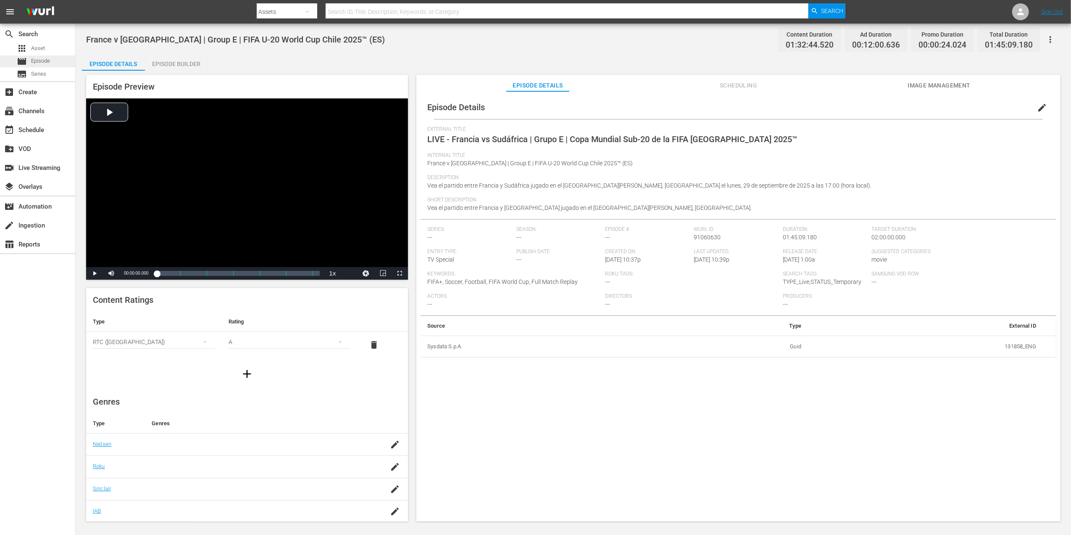
click at [41, 63] on span "Episode" at bounding box center [40, 61] width 19 height 8
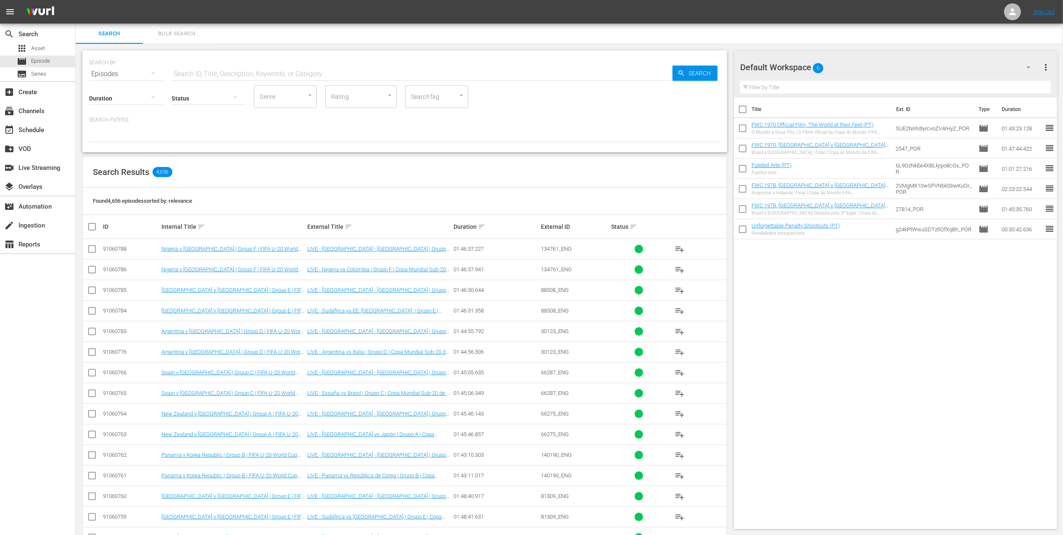
click at [219, 69] on input "text" at bounding box center [421, 74] width 501 height 20
paste input "FWC 1978 Brazil v Italy, 3rd place play-off (PT)"
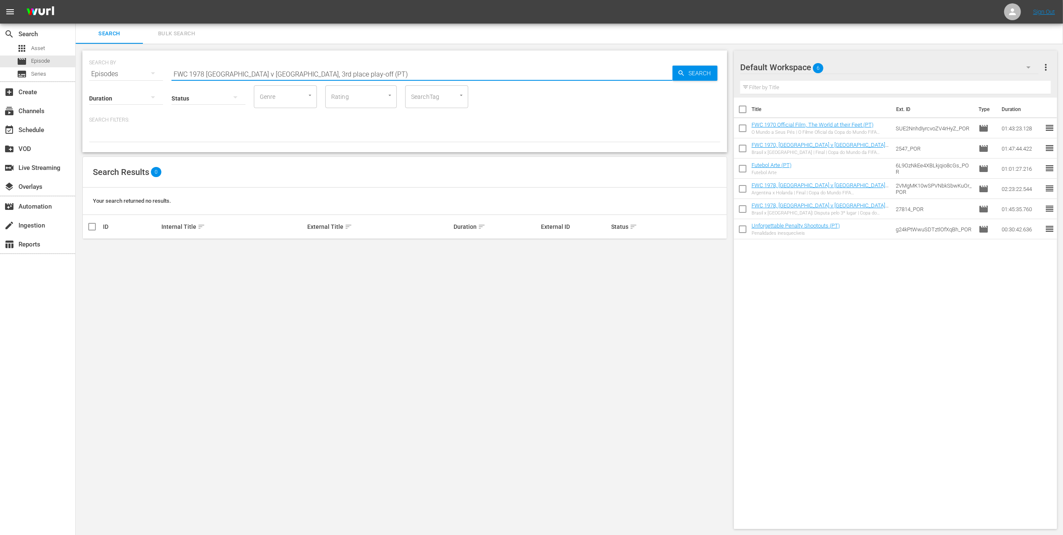
drag, startPoint x: 296, startPoint y: 69, endPoint x: 248, endPoint y: 74, distance: 48.5
click at [248, 74] on input "FWC 1978 Brazil v Italy, 3rd place play-off (PT)" at bounding box center [421, 74] width 501 height 20
type input "FWC 1978 Brazil v Italy (PT)"
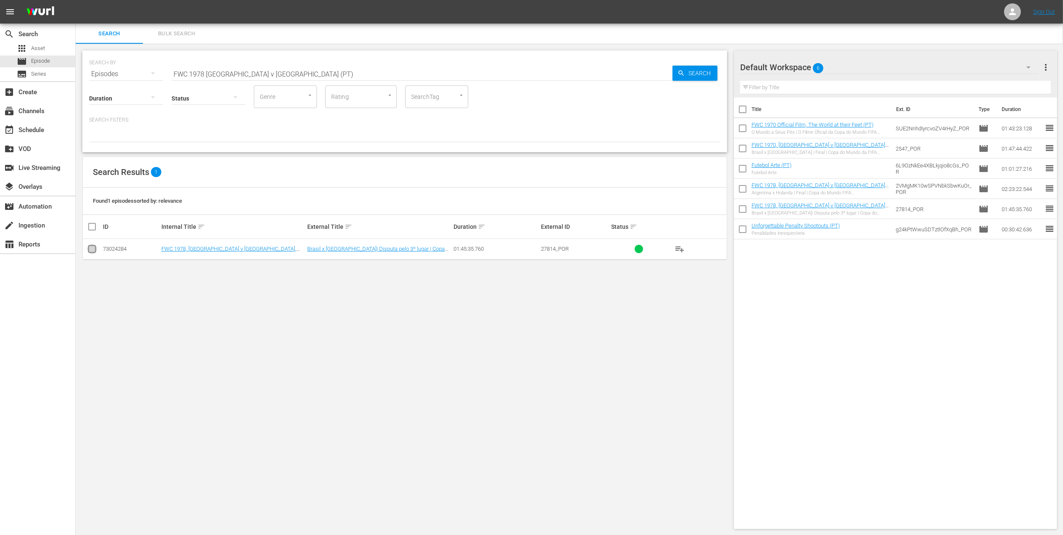
click at [91, 249] on input "checkbox" at bounding box center [92, 250] width 10 height 10
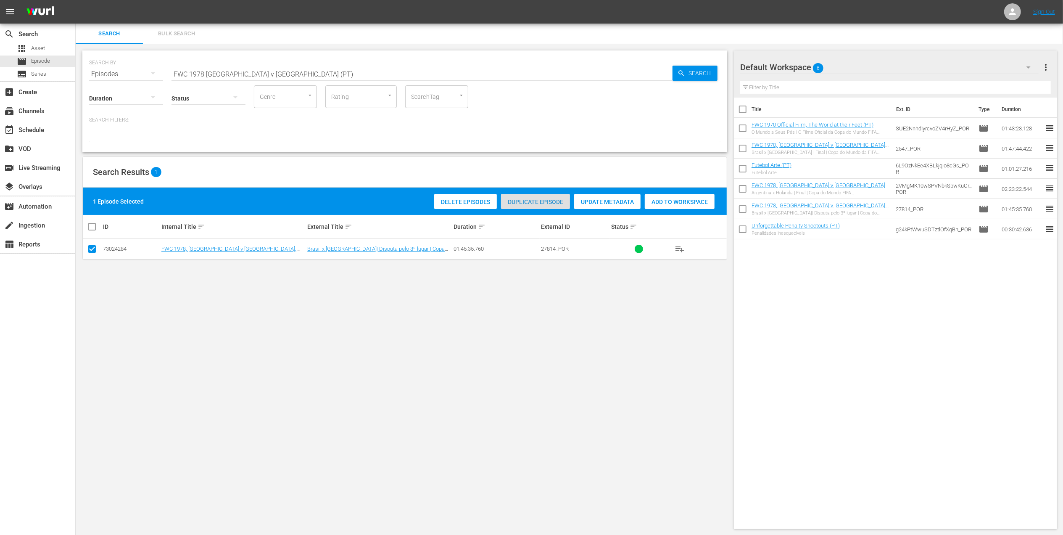
click at [530, 201] on span "Duplicate Episode" at bounding box center [535, 201] width 69 height 7
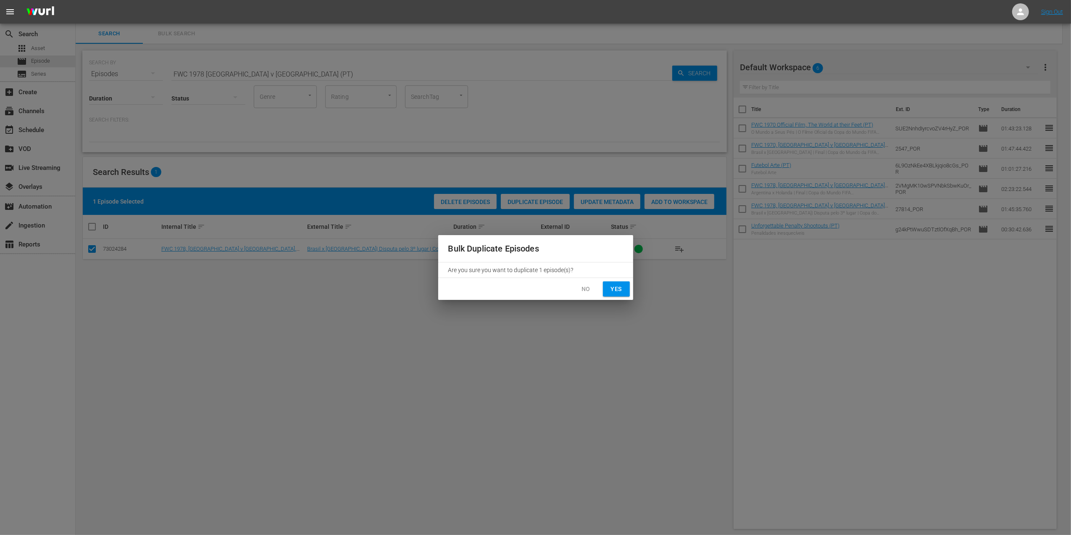
click at [614, 290] on span "Yes" at bounding box center [616, 289] width 13 height 11
checkbox input "false"
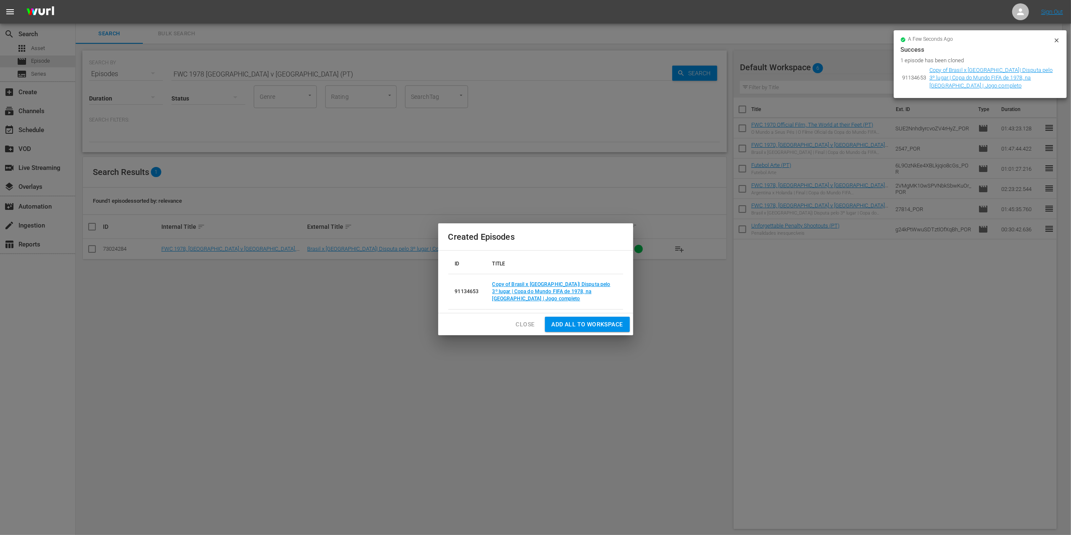
click at [527, 319] on span "Close" at bounding box center [525, 324] width 19 height 11
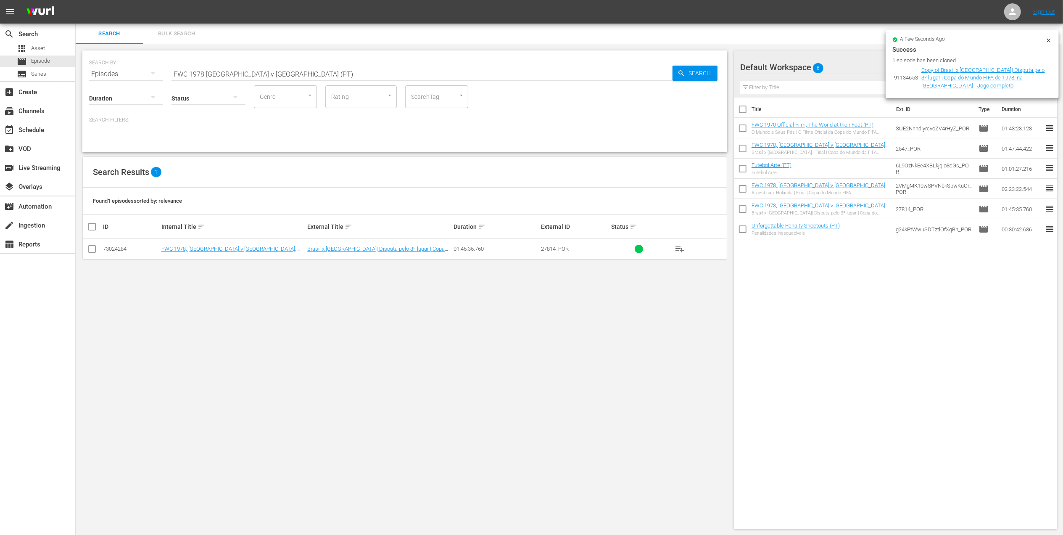
click at [264, 72] on input "FWC 1978 Brazil v Italy (PT)" at bounding box center [421, 74] width 501 height 20
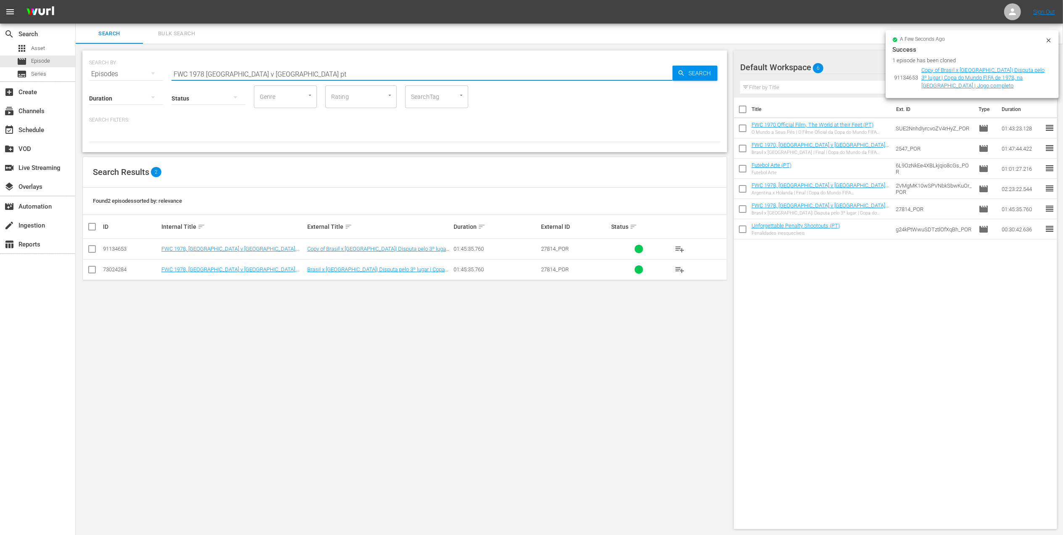
type input "FWC 1978 Brazil v Italy pt"
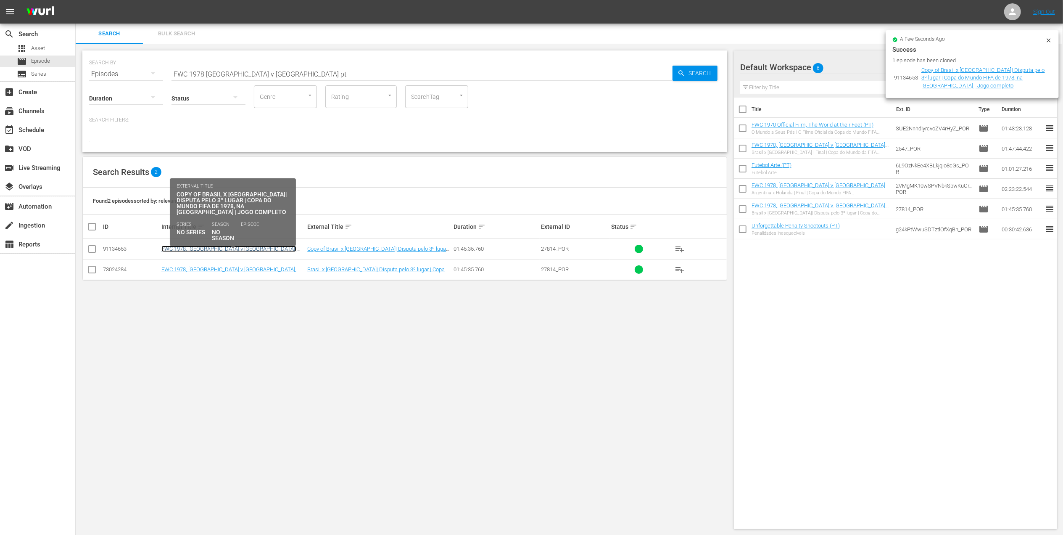
click at [240, 248] on link "FWC 1978, [GEOGRAPHIC_DATA] v [GEOGRAPHIC_DATA], 3rd Place - FMR (PT)" at bounding box center [228, 251] width 135 height 13
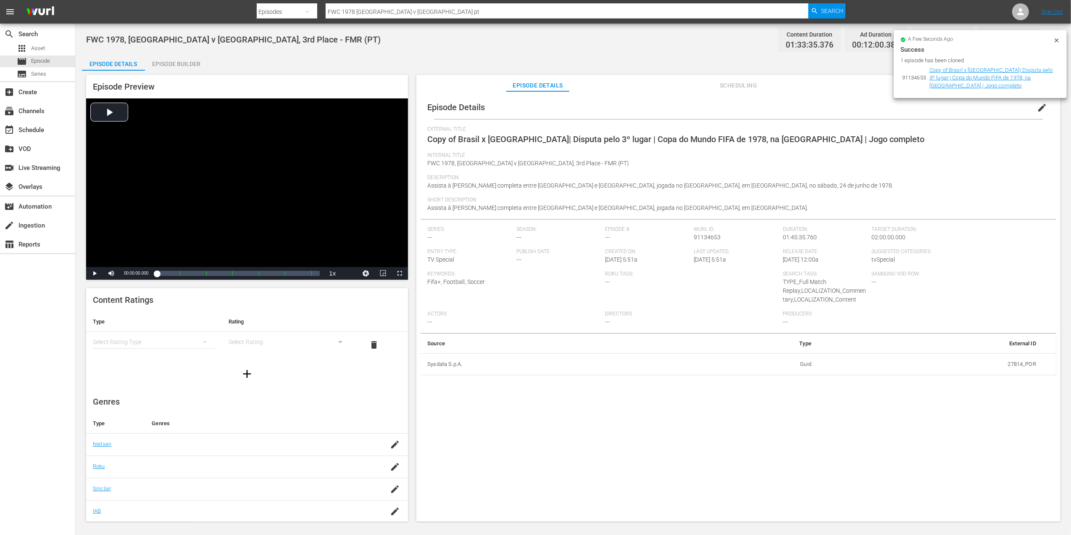
click at [1037, 108] on span "edit" at bounding box center [1042, 108] width 10 height 10
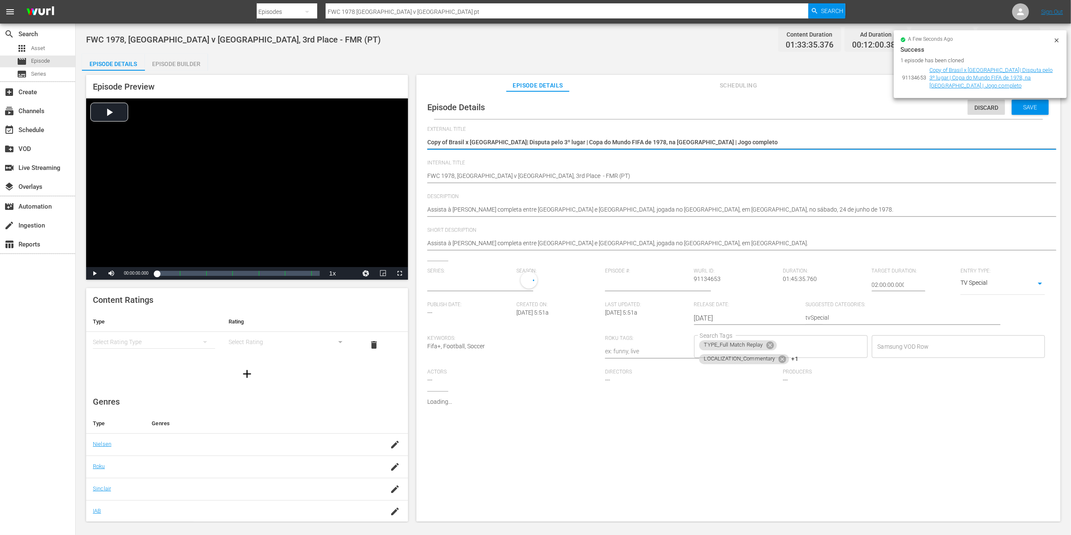
type input "No Series"
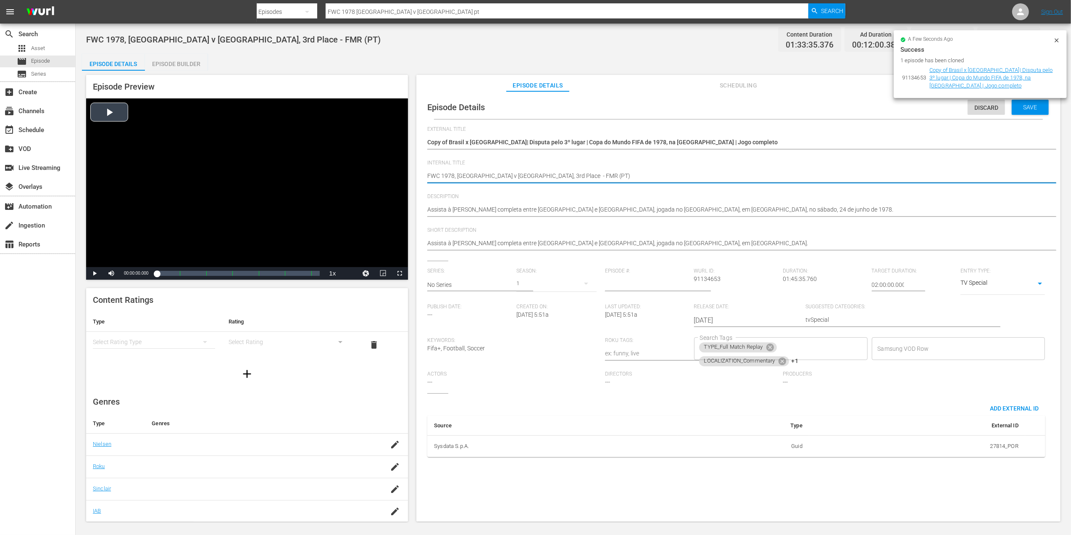
drag, startPoint x: 531, startPoint y: 174, endPoint x: 369, endPoint y: 177, distance: 162.7
paste textarea "rance v South Africa | Group E | FIFA U-20 World Cup Chile 2025™"
type textarea "France v [GEOGRAPHIC_DATA] | Group E | FIFA U-20 World Cup Chile 2025™ (PT)"
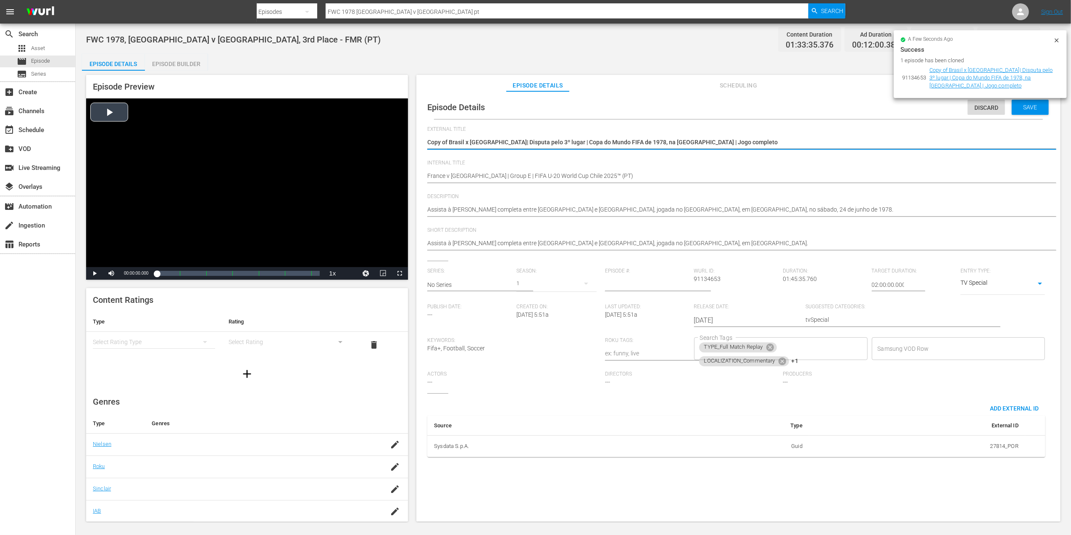
drag, startPoint x: 711, startPoint y: 143, endPoint x: 406, endPoint y: 140, distance: 306.0
paste textarea "França x [GEOGRAPHIC_DATA] | Grupo E | Copa do Mundo Sub-20 da FIFA [GEOGRAPHIC…"
type textarea "França x [GEOGRAPHIC_DATA] | Grupo E | Copa do Mundo Sub-20 da FIFA [GEOGRAPHIC…"
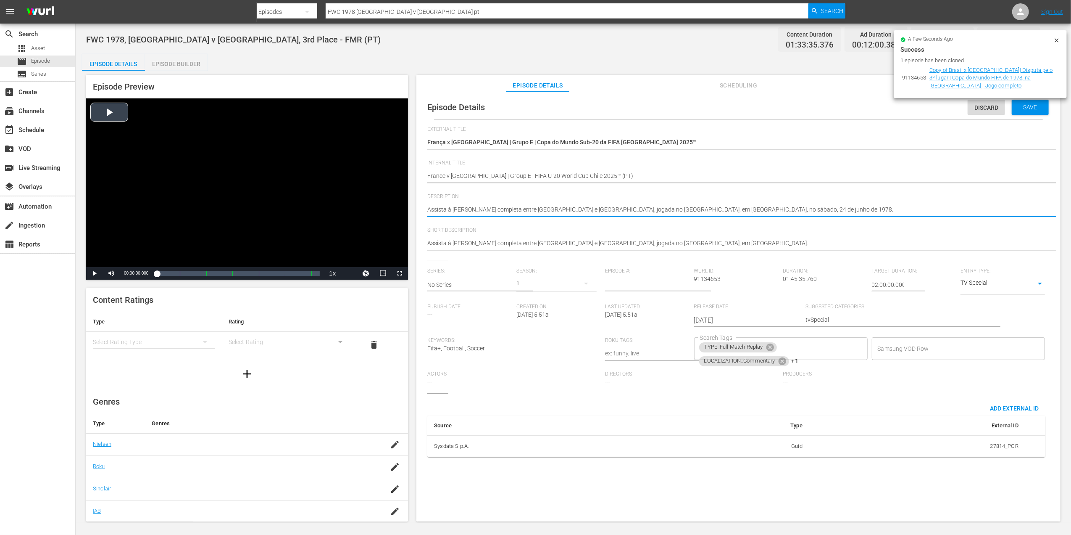
drag, startPoint x: 770, startPoint y: 209, endPoint x: 362, endPoint y: 209, distance: 408.5
paste textarea "ao jogo entre França e África do Sul no Estádio El Teniente, Rancagua, segunda-…"
type textarea "Assista ao jogo entre França e África do Sul no Estádio El Teniente, Rancagua, …"
drag, startPoint x: 706, startPoint y: 234, endPoint x: 700, endPoint y: 240, distance: 8.9
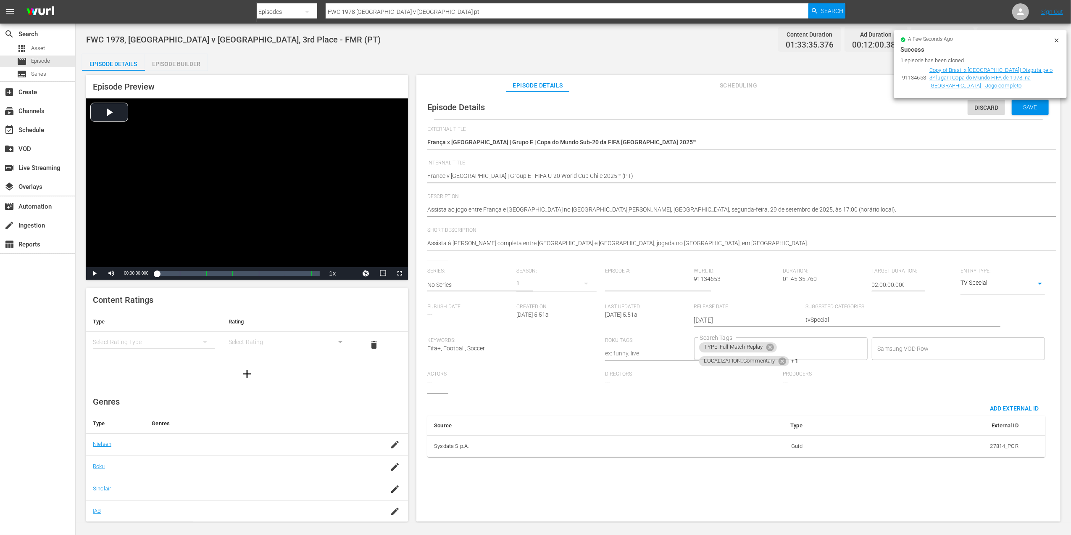
click at [700, 239] on div "Assista à partida completa entre Brasil e Itália, jogada no estádio Monumental,…" at bounding box center [736, 244] width 618 height 20
drag, startPoint x: 699, startPoint y: 241, endPoint x: 432, endPoint y: 240, distance: 266.9
paste textarea "Assista ao jogo entre França e África do Sul no Estádio El Teniente, Rancagua, …"
type textarea "AAssista ao jogo entre França e África do Sul no Estádio El Teniente, Rancagua,…"
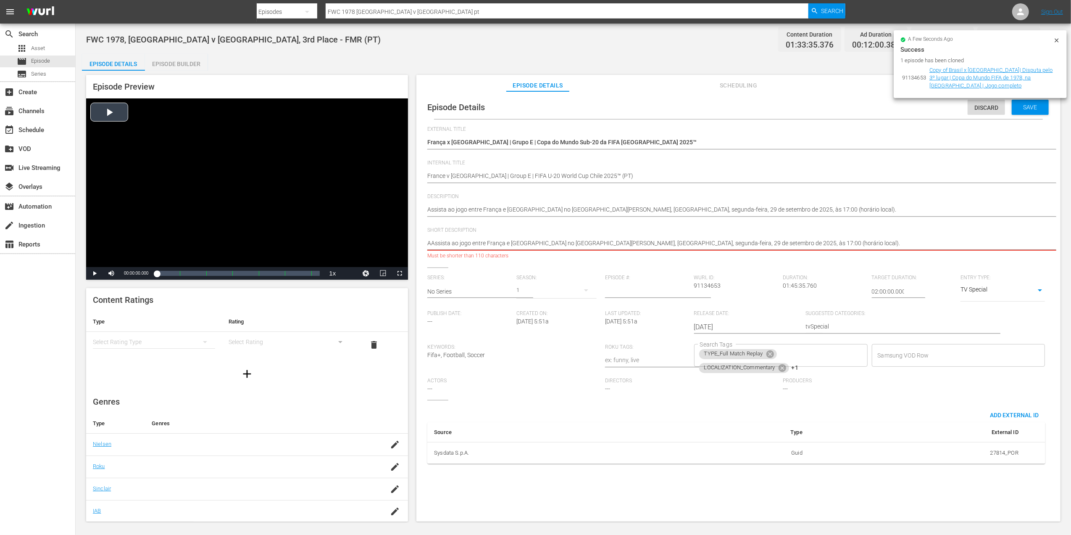
drag, startPoint x: 685, startPoint y: 250, endPoint x: 369, endPoint y: 254, distance: 316.0
click at [369, 254] on div "Episode Preview Video Player is loading. Play Video Play Mute Current Time 00:0…" at bounding box center [573, 299] width 983 height 457
paste textarea
type textarea "Assista ao jogo entre França e África do Sul no Estádio El Teniente, Rancagua, …"
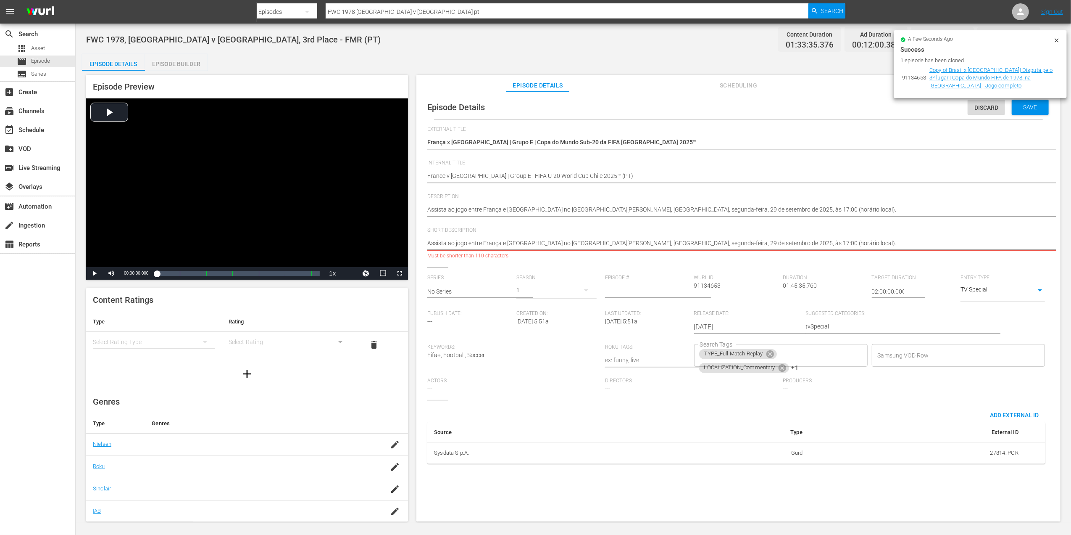
drag, startPoint x: 802, startPoint y: 239, endPoint x: 523, endPoint y: 239, distance: 279.5
click at [523, 239] on textarea "Assista à partida completa entre Brasil e Itália, jogada no estádio Monumental,…" at bounding box center [736, 244] width 618 height 10
type textarea "Assista ao jogo entre França e África"
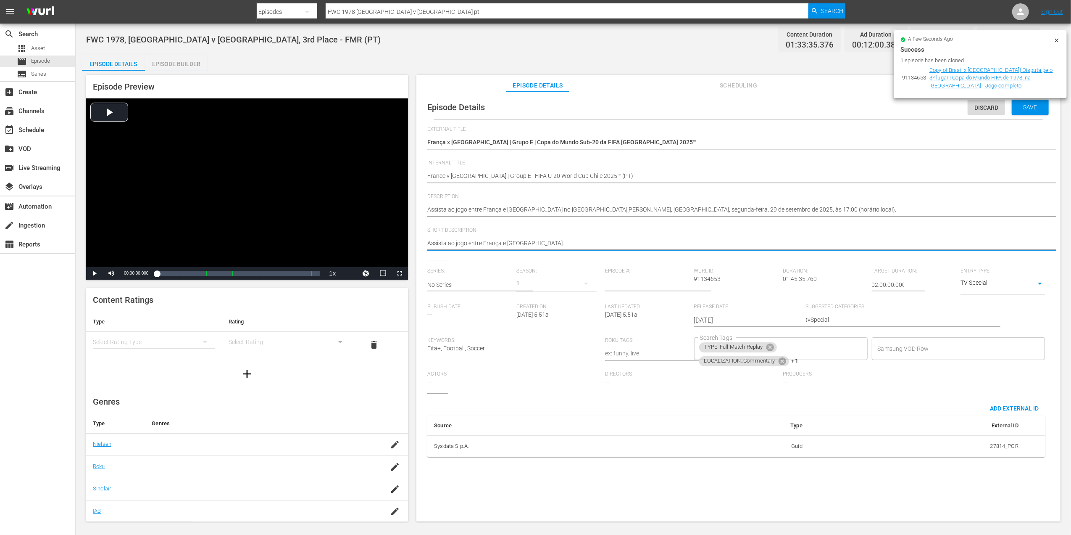
type textarea "Assista ao jogo entre França e África"
type textarea "Assista ao jogo entre França e África."
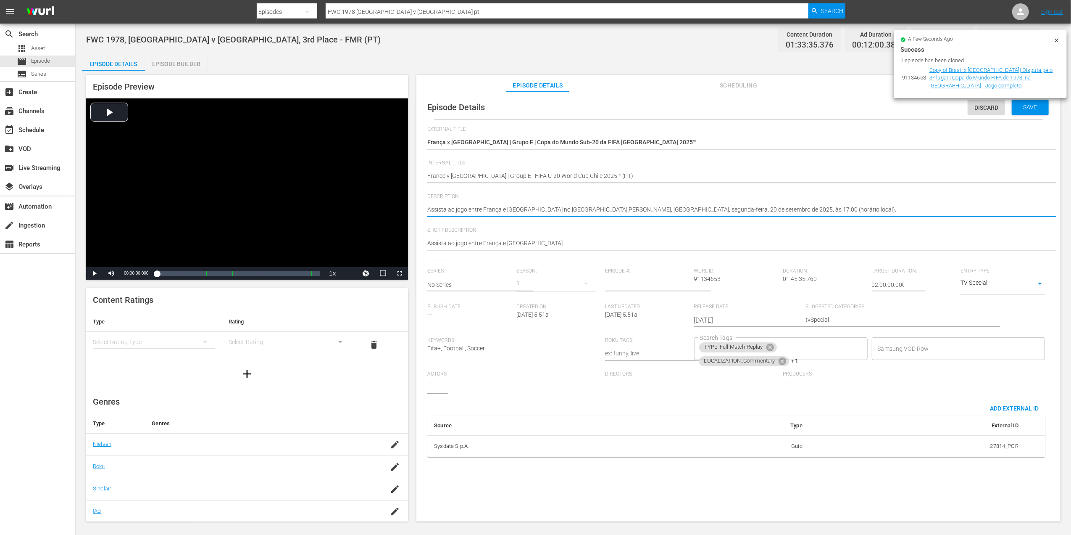
drag, startPoint x: 1058, startPoint y: 40, endPoint x: 1042, endPoint y: 53, distance: 20.3
click at [1058, 40] on icon at bounding box center [1057, 40] width 4 height 4
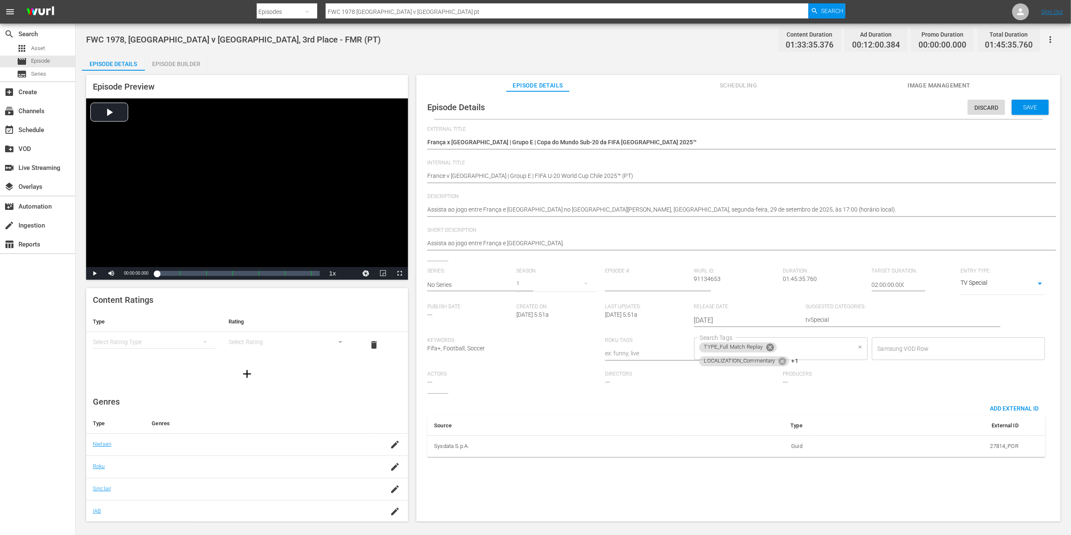
click at [769, 345] on icon at bounding box center [770, 347] width 8 height 8
click at [778, 345] on icon at bounding box center [782, 347] width 9 height 9
click at [768, 350] on icon at bounding box center [770, 349] width 8 height 8
click at [768, 350] on input "Search Tags" at bounding box center [774, 348] width 153 height 15
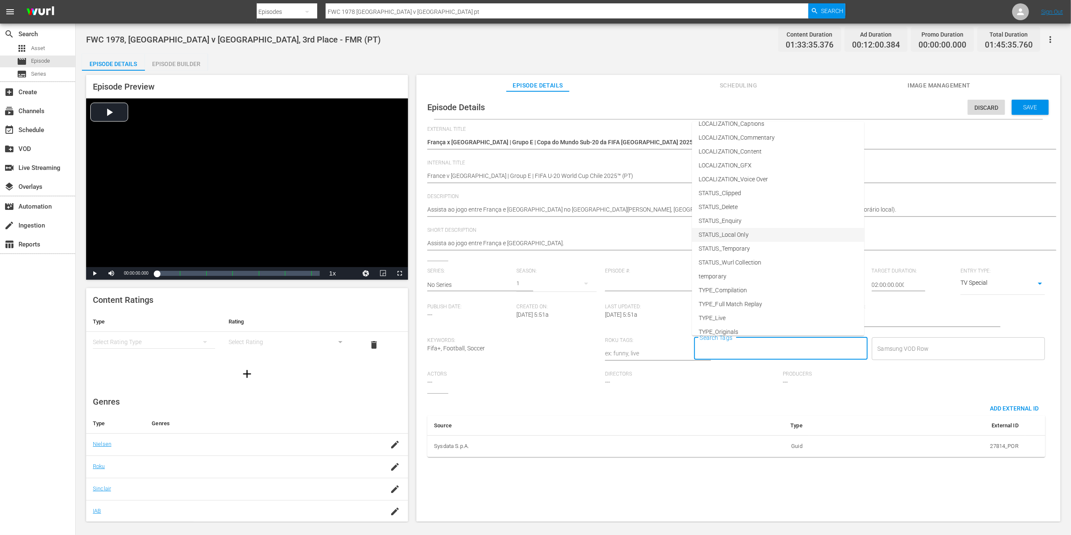
scroll to position [42, 0]
click at [736, 298] on li "TYPE_Live" at bounding box center [778, 297] width 172 height 14
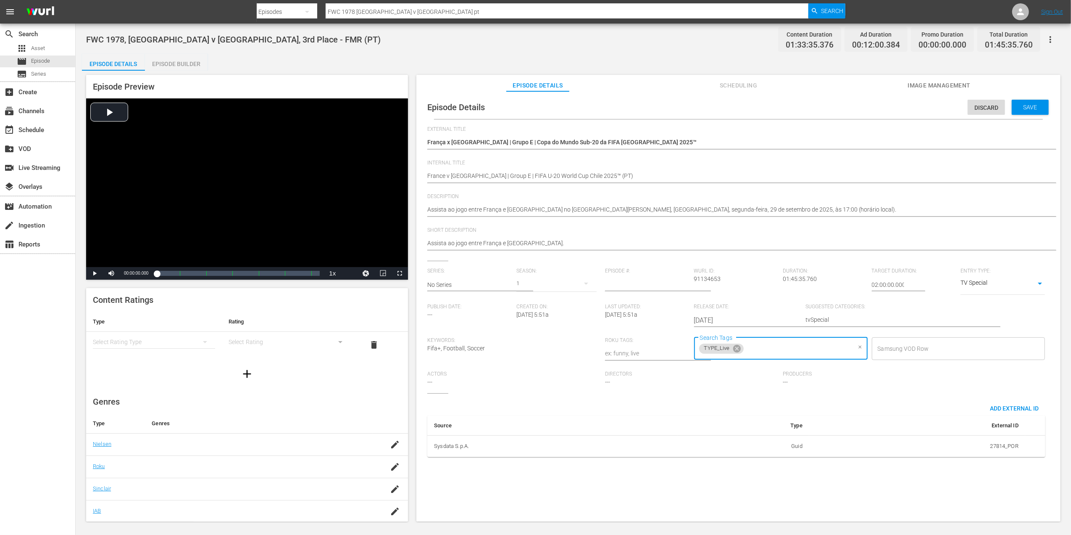
click at [769, 342] on input "Search Tags" at bounding box center [798, 348] width 106 height 15
click at [747, 230] on span "STATUS_Temporary" at bounding box center [725, 228] width 52 height 9
click at [1025, 108] on span "Save" at bounding box center [1030, 107] width 27 height 7
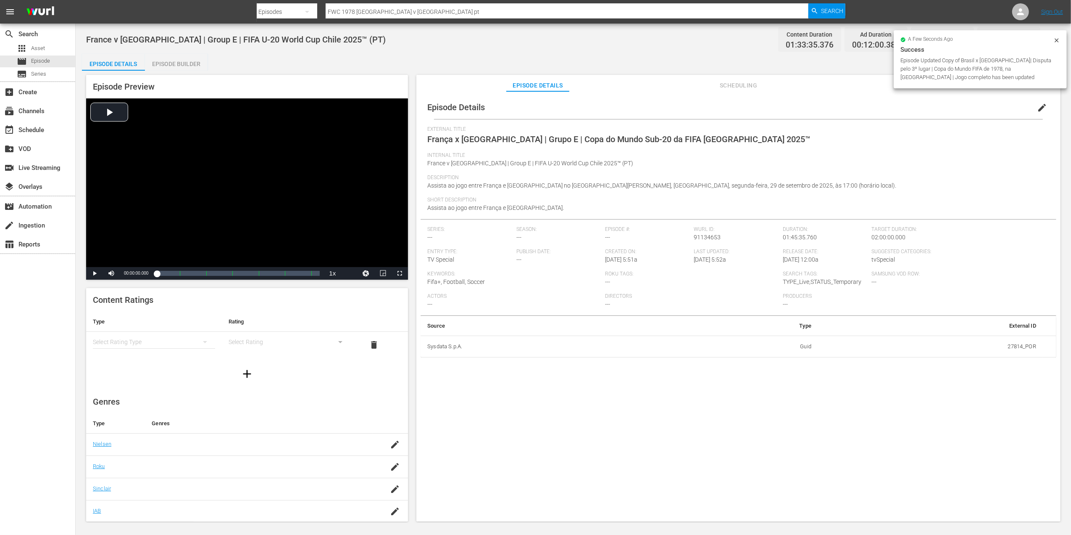
click at [917, 98] on div "Episode Details edit" at bounding box center [739, 107] width 636 height 24
click at [937, 81] on span "Image Management" at bounding box center [939, 85] width 63 height 11
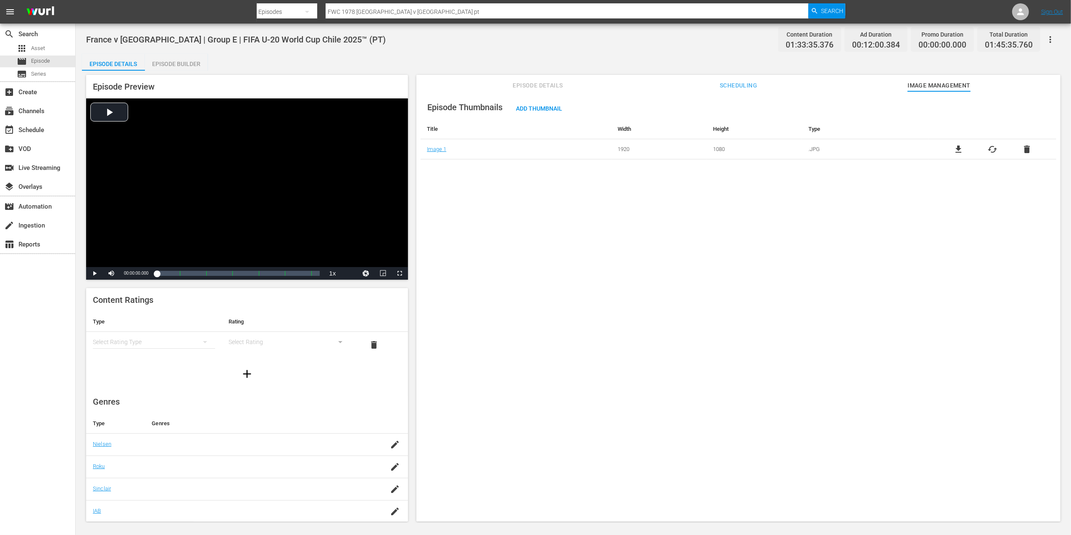
click at [1022, 148] on span "delete" at bounding box center [1027, 149] width 10 height 10
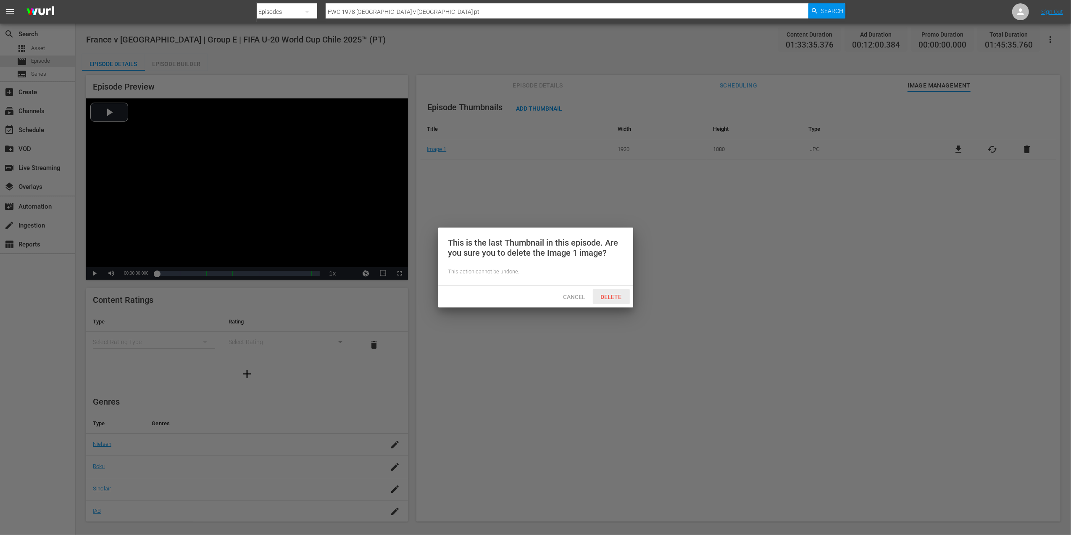
click at [615, 292] on div "Delete" at bounding box center [611, 297] width 37 height 16
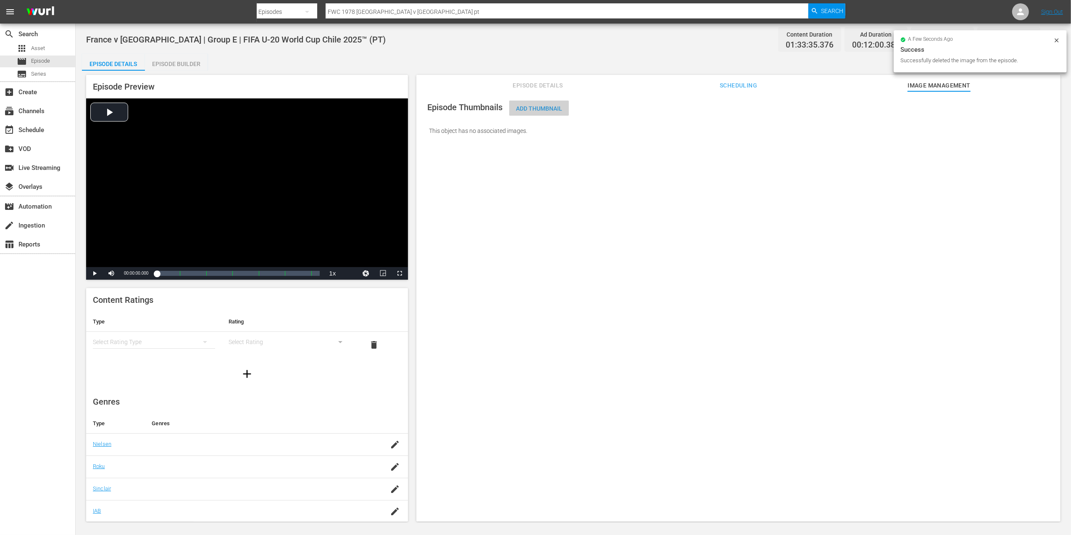
click at [538, 113] on div "Add Thumbnail" at bounding box center [539, 108] width 60 height 16
click at [543, 105] on span "Add Thumbnail" at bounding box center [539, 108] width 60 height 7
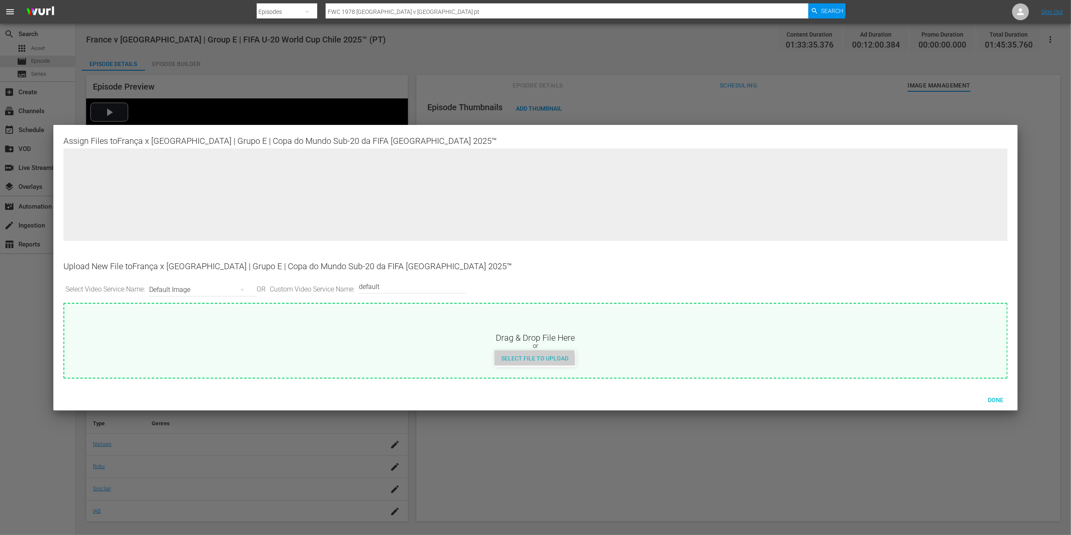
click at [523, 361] on span "Select File to Upload" at bounding box center [535, 358] width 81 height 7
type input "C:\fakepath\5b.jpg"
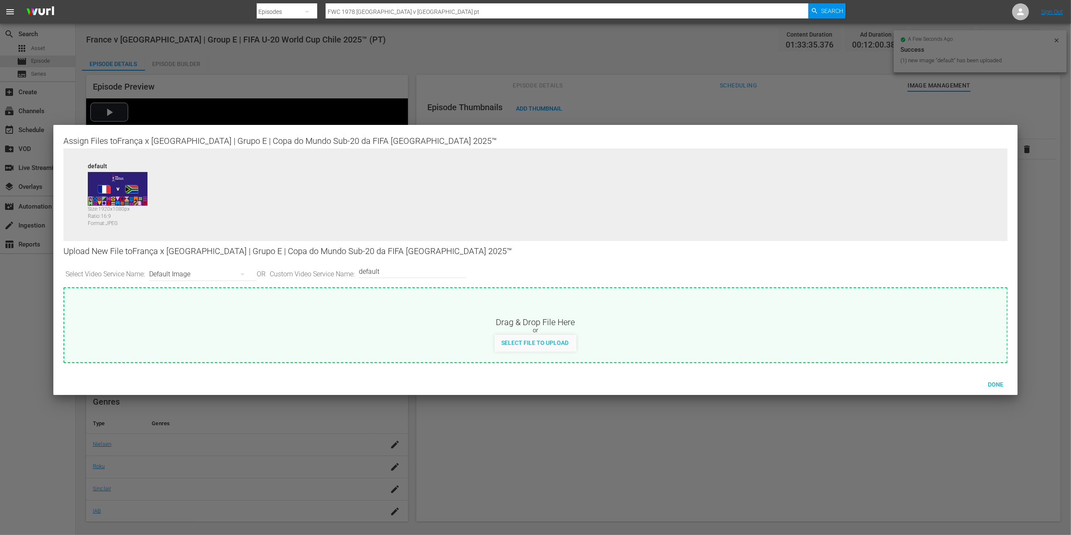
click at [430, 273] on input "default" at bounding box center [410, 271] width 103 height 20
type input "default 1"
click at [529, 336] on div "Select File to Upload" at bounding box center [535, 343] width 81 height 16
type input "C:\fakepath\5a.jpg"
click at [995, 386] on span "Done" at bounding box center [995, 384] width 29 height 7
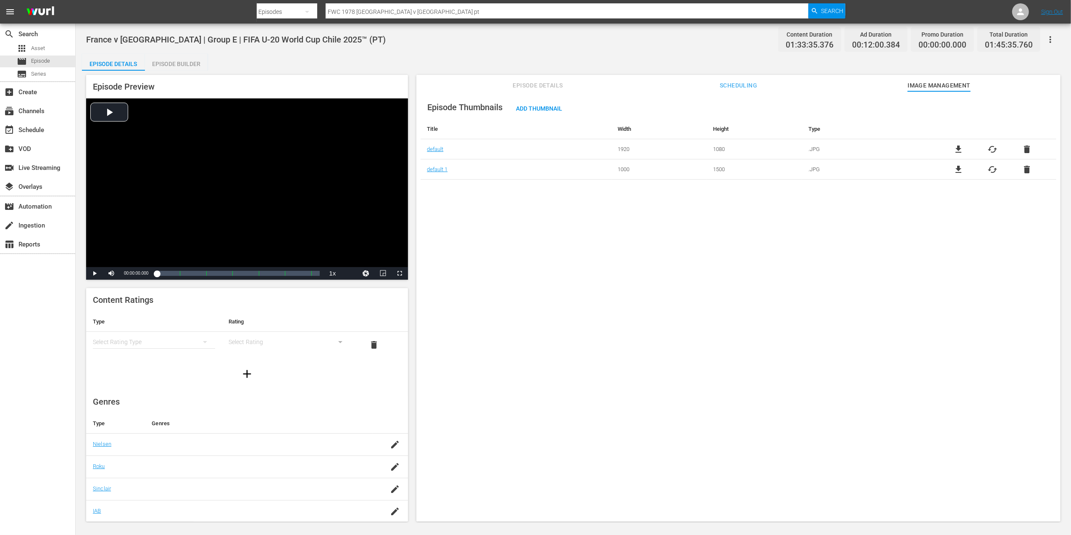
click at [524, 88] on span "Episode Details" at bounding box center [537, 85] width 63 height 11
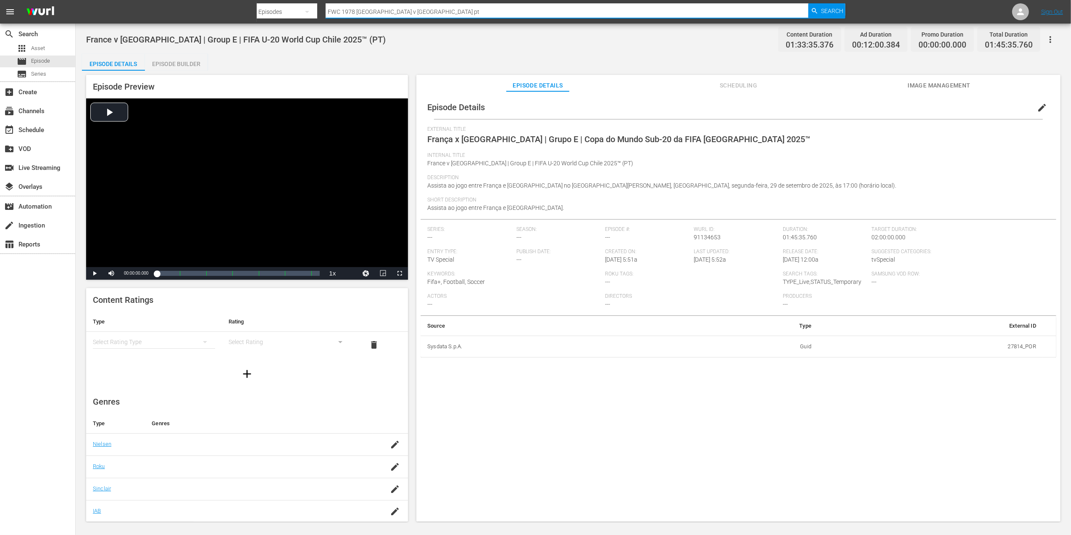
drag, startPoint x: 266, startPoint y: 4, endPoint x: 272, endPoint y: 3, distance: 5.9
click at [263, 4] on div "Search By Episodes Search ID, Title, Description, Keywords, or Category FWC 197…" at bounding box center [551, 12] width 589 height 20
paste input "Colombia v Saudi Arabia | Group F | FIFA U-20 World Cup Chile 2025™"
type input "Colombia v Saudi Arabia | Group F | FIFA U-20 World Cup Chile 2025™"
click at [822, 11] on span "Search" at bounding box center [832, 10] width 22 height 15
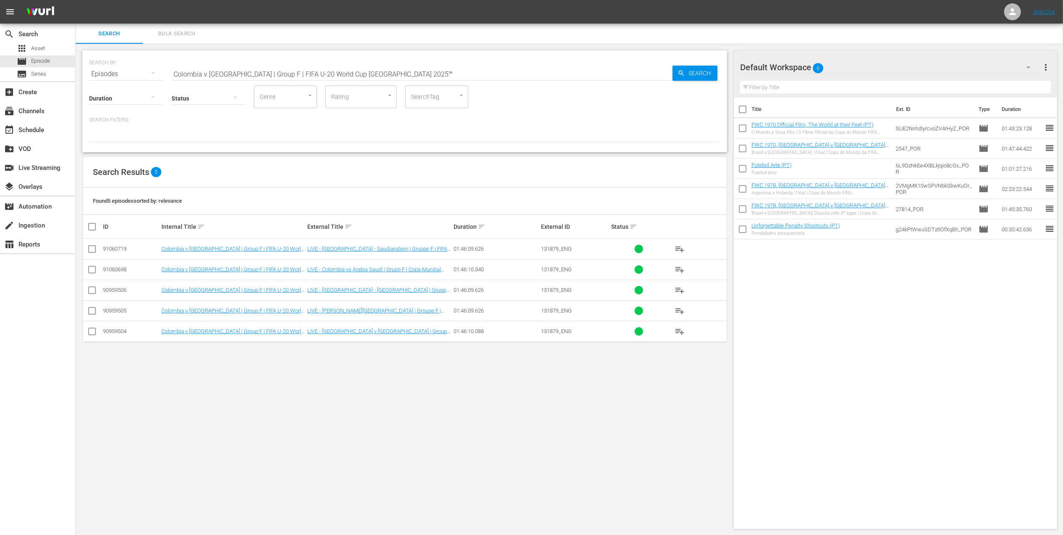
click at [267, 314] on td "Colombia v Saudi Arabia | Group F | FIFA U-20 World Cup Chile 2025™ (FR)" at bounding box center [233, 310] width 146 height 21
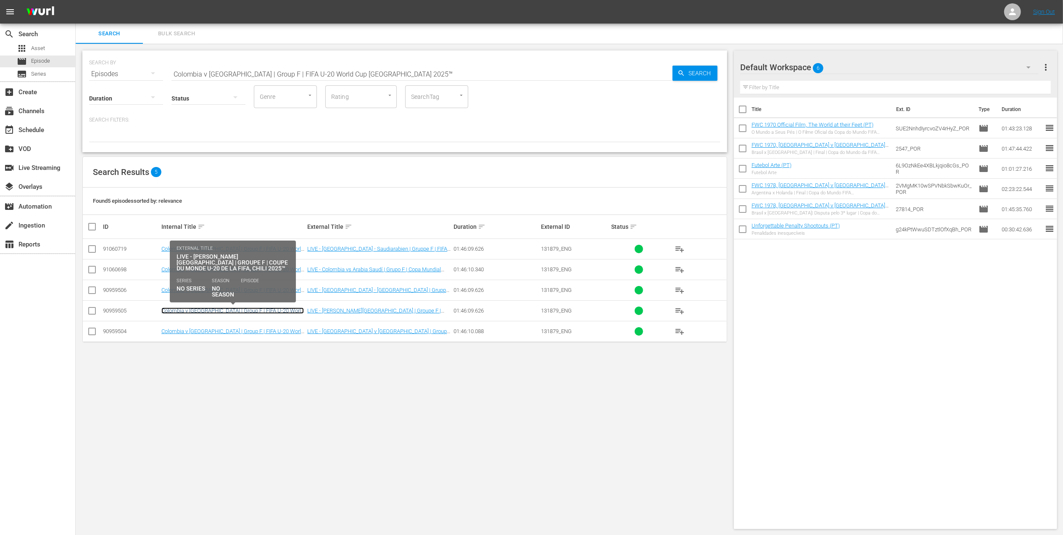
click at [270, 311] on link "Colombia v Saudi Arabia | Group F | FIFA U-20 World Cup Chile 2025™ (FR)" at bounding box center [232, 313] width 142 height 13
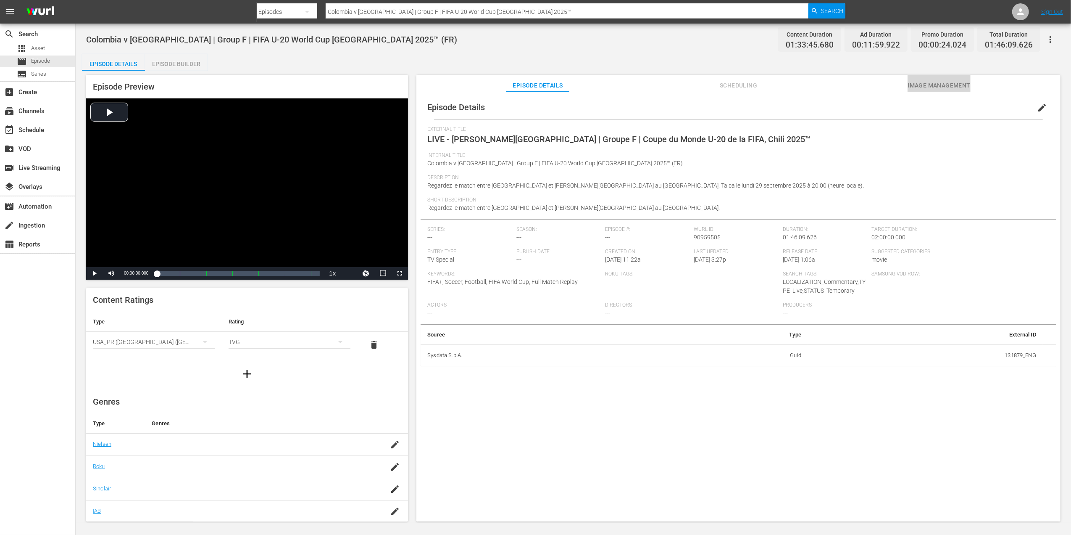
click at [934, 78] on button "Image Management" at bounding box center [939, 83] width 63 height 17
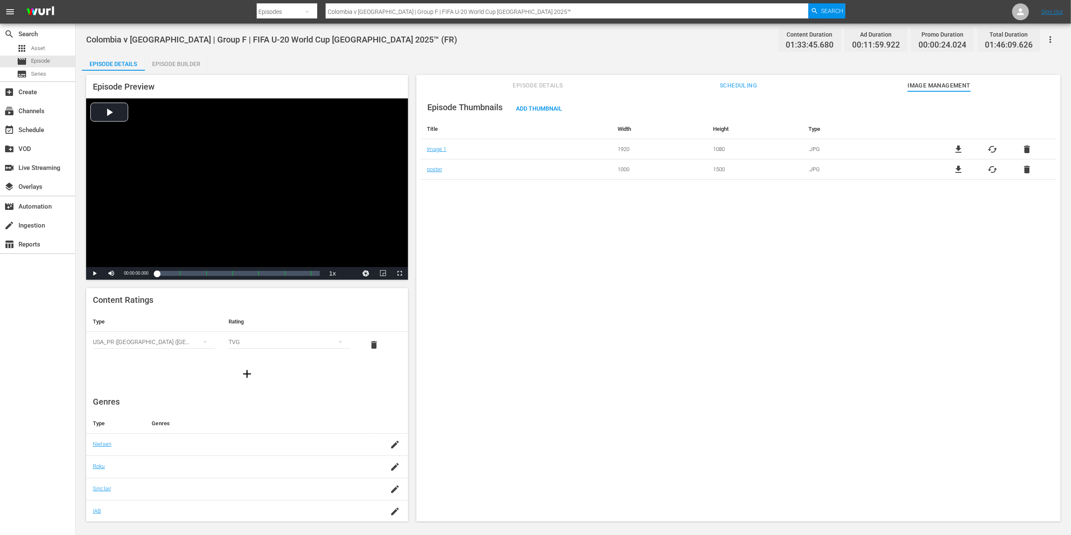
click at [954, 146] on span "file_download" at bounding box center [959, 149] width 10 height 10
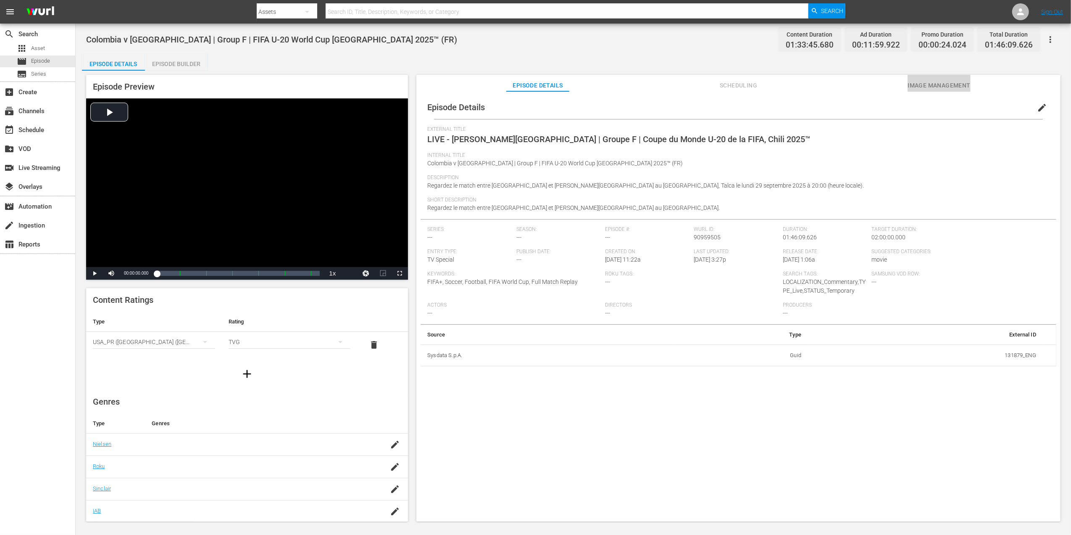
click at [943, 82] on span "Image Management" at bounding box center [939, 85] width 63 height 11
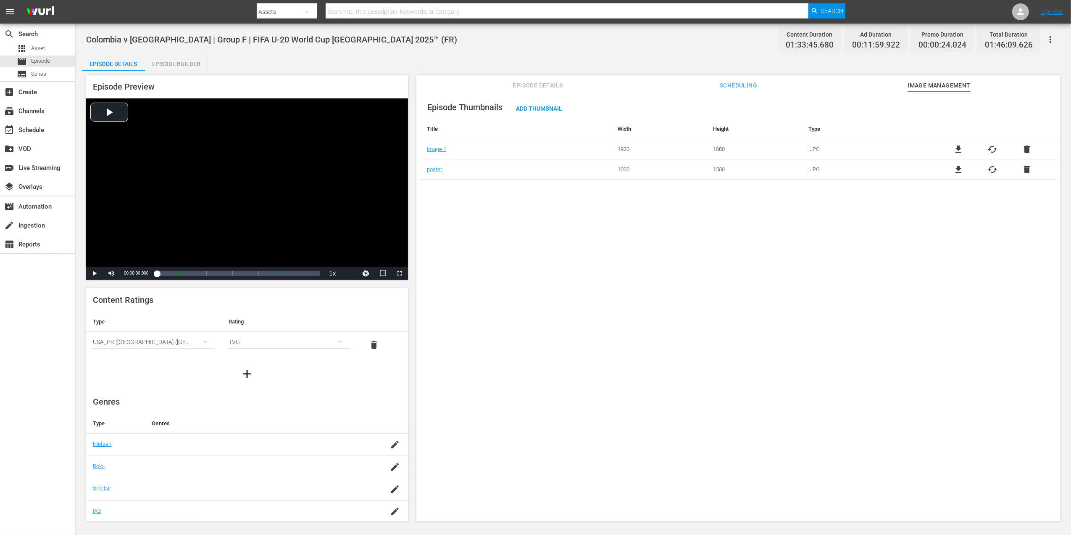
click at [959, 168] on span "file_download" at bounding box center [959, 169] width 10 height 10
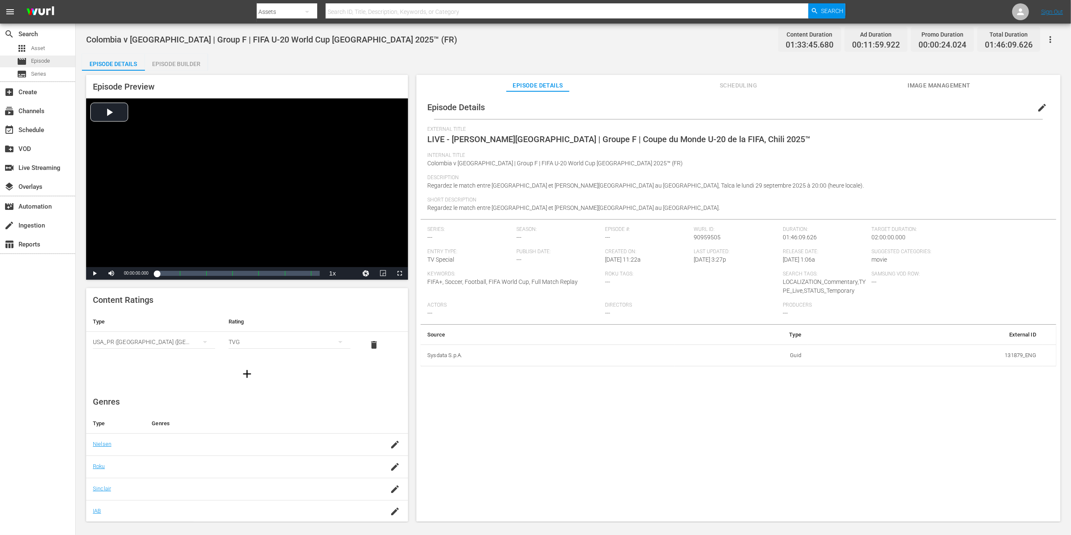
click at [53, 58] on div "movie Episode" at bounding box center [37, 61] width 75 height 12
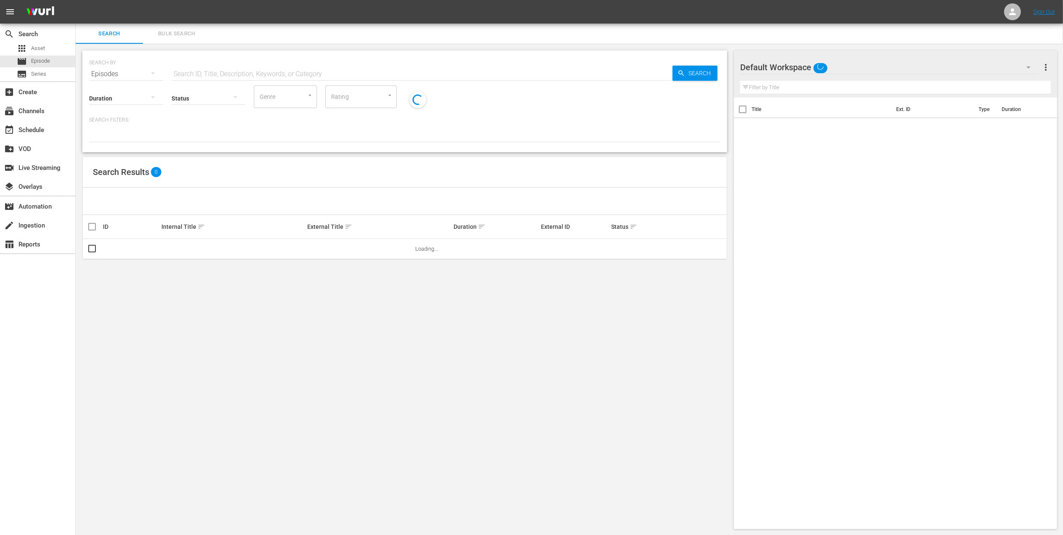
click at [277, 73] on input "text" at bounding box center [421, 74] width 501 height 20
paste input "FWC 1994, [GEOGRAPHIC_DATA] v [GEOGRAPHIC_DATA] , Semi-final"
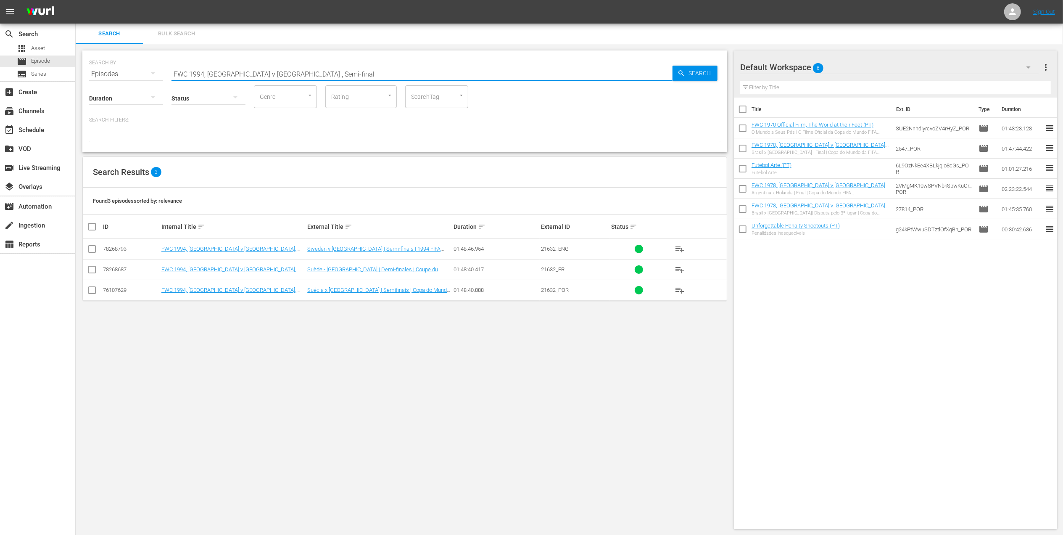
type input "FWC 1994, [GEOGRAPHIC_DATA] v [GEOGRAPHIC_DATA] , Semi-final"
click at [91, 288] on input "checkbox" at bounding box center [92, 292] width 10 height 10
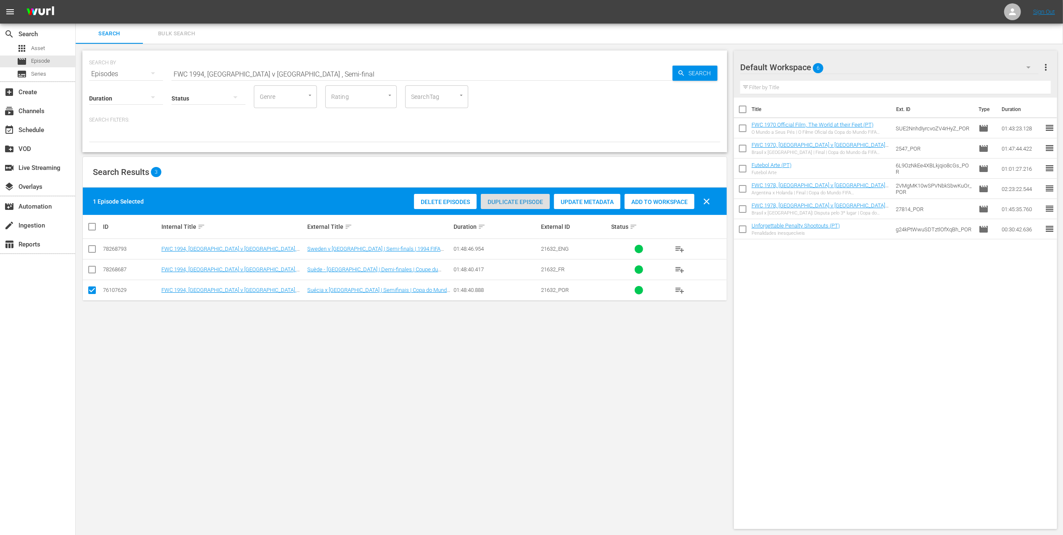
click at [524, 204] on span "Duplicate Episode" at bounding box center [515, 201] width 69 height 7
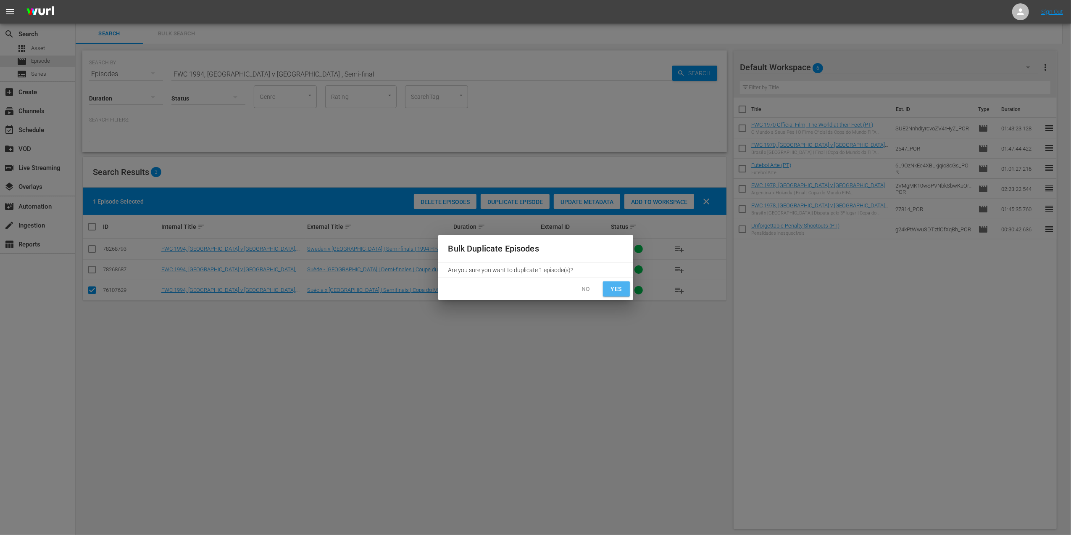
click at [612, 286] on span "Yes" at bounding box center [616, 289] width 13 height 11
checkbox input "false"
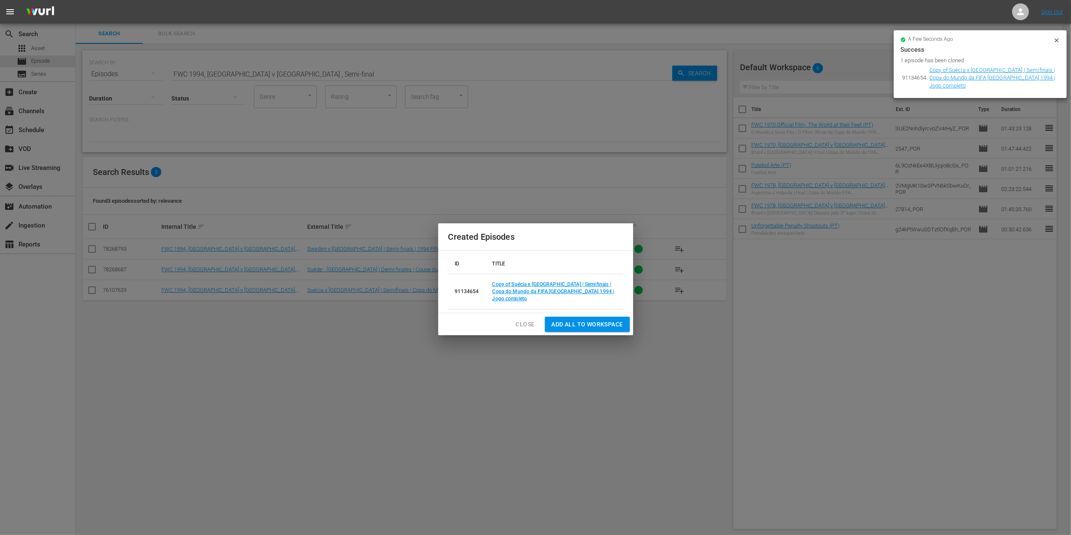
click at [516, 319] on span "Close" at bounding box center [525, 324] width 19 height 11
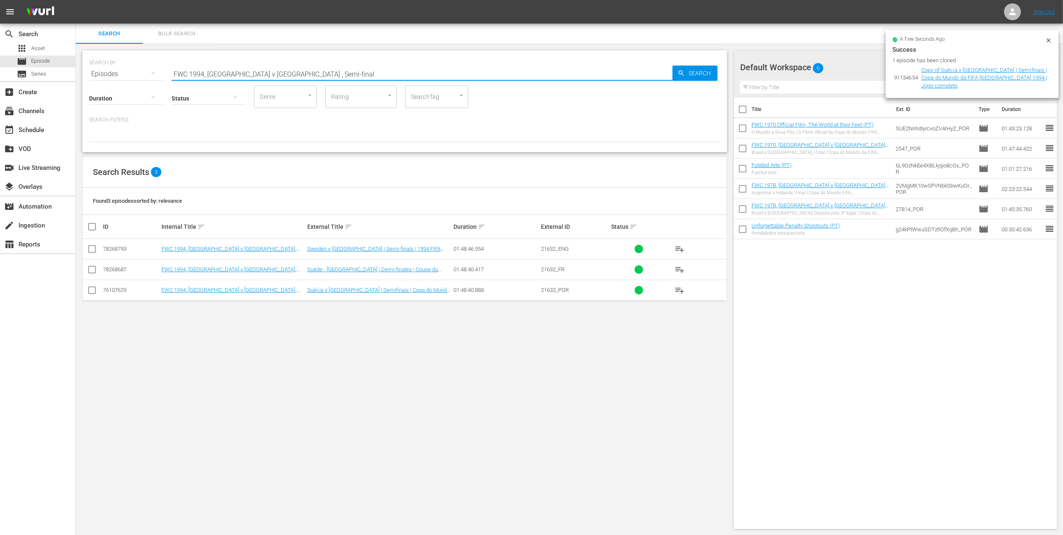
drag, startPoint x: 292, startPoint y: 72, endPoint x: 255, endPoint y: 74, distance: 37.9
click at [255, 74] on input "FWC 1994, Sweden v Brazil , Semi-final" at bounding box center [421, 74] width 501 height 20
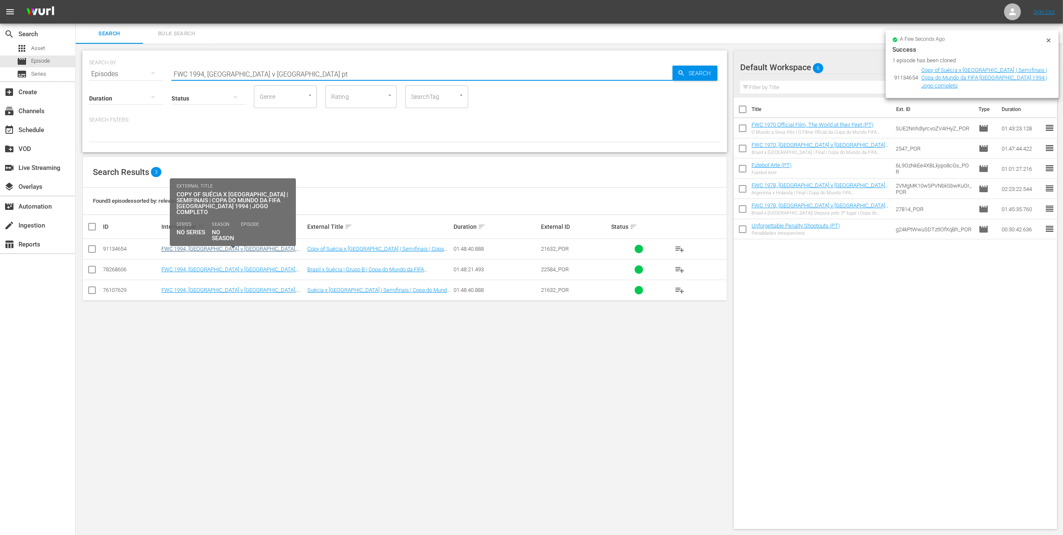
type input "FWC 1994, Sweden v Brazil pt"
click at [250, 249] on link "FWC 1994, [GEOGRAPHIC_DATA] v [GEOGRAPHIC_DATA], Semi-Finals - FMR (PT)" at bounding box center [228, 251] width 135 height 13
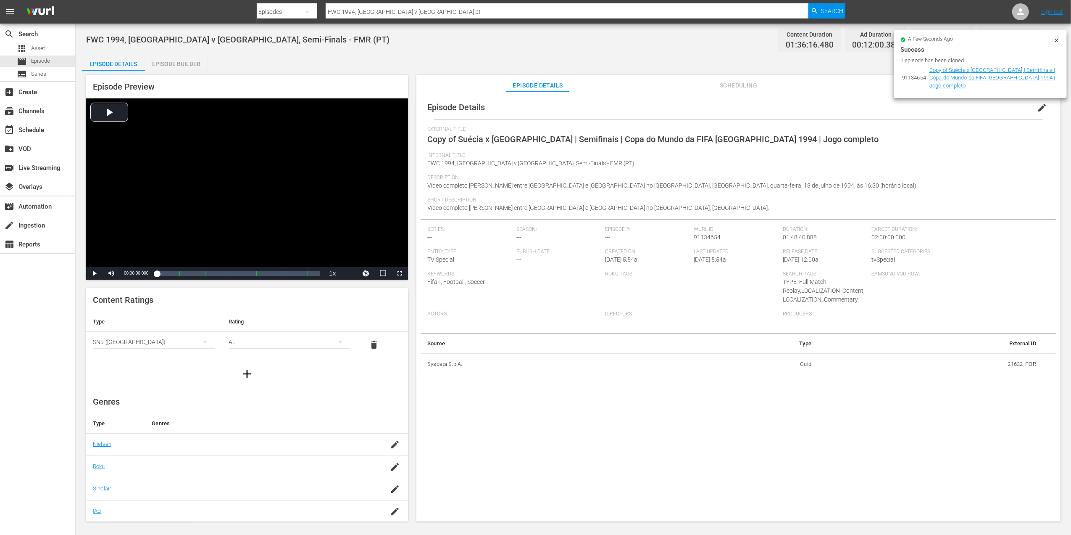
click at [1038, 107] on span "edit" at bounding box center [1042, 108] width 10 height 10
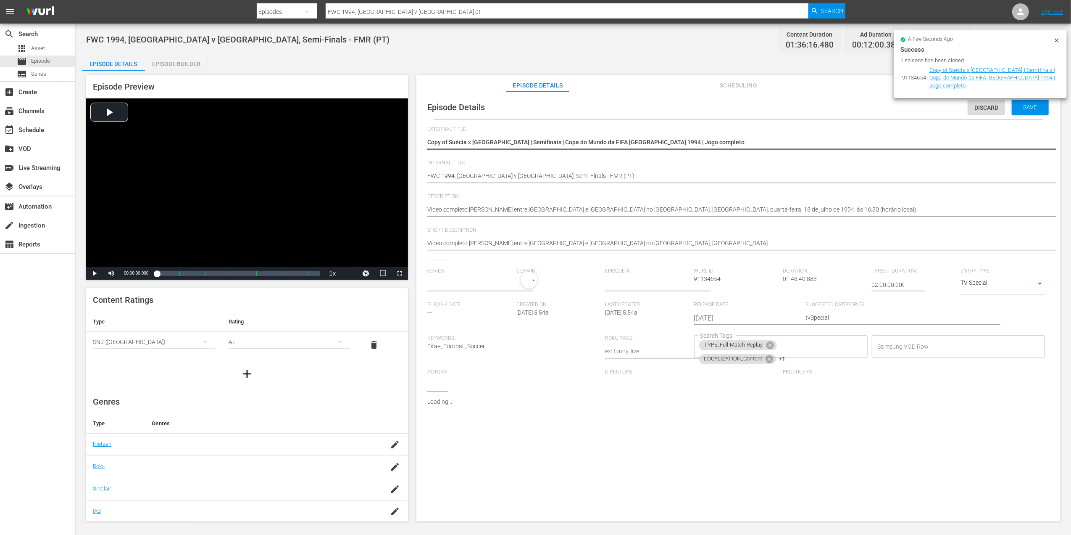
type input "No Series"
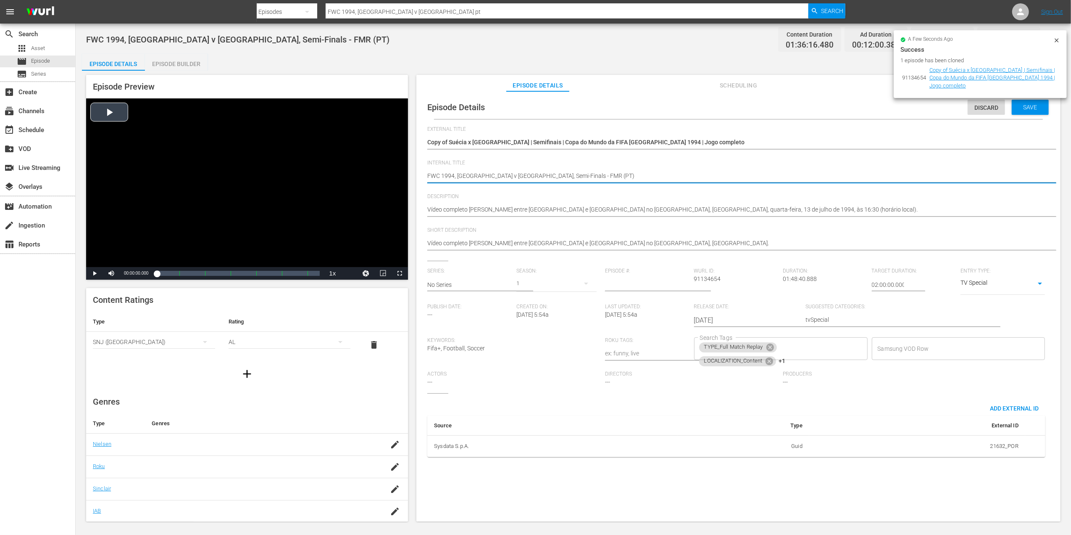
drag, startPoint x: 546, startPoint y: 174, endPoint x: 356, endPoint y: 174, distance: 190.8
paste textarea "Colombia v Saudi Arabia | Group F | FIFA U-20 World Cup Chile 2025™"
type textarea "Colombia v [GEOGRAPHIC_DATA] | Group F | FIFA U-20 World Cup Chile 2025™ (PT)"
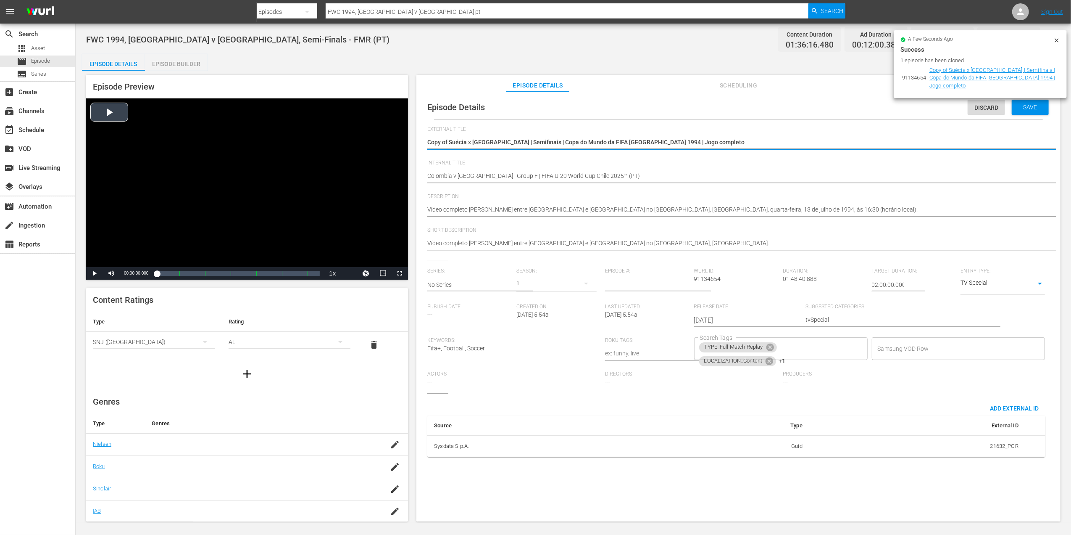
drag, startPoint x: 514, startPoint y: 142, endPoint x: 379, endPoint y: 142, distance: 135.3
paste textarea "lômbia x Arábia Saudita | Grupo F | Copa do Mundo Sub-20 da FIFA Chile 2025™"
type textarea "Colômbia x Arábia Saudita | Grupo F | Copa do Mundo Sub-20 da FIFA [GEOGRAPHIC_…"
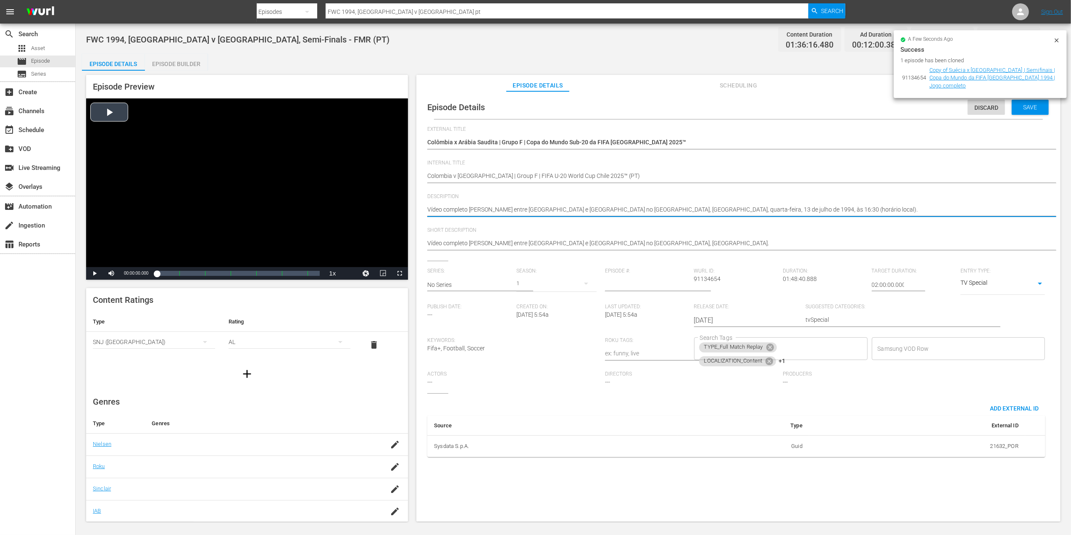
drag, startPoint x: 807, startPoint y: 206, endPoint x: 370, endPoint y: 216, distance: 437.6
paste textarea "Assista ao jogo entre Colômbia e Arábia Saudita no Estádio Fiscal, Talca, segun…"
type textarea "Assista ao jogo entre Colômbia e Arábia Saudita no Estádio Fiscal, Talca, segun…"
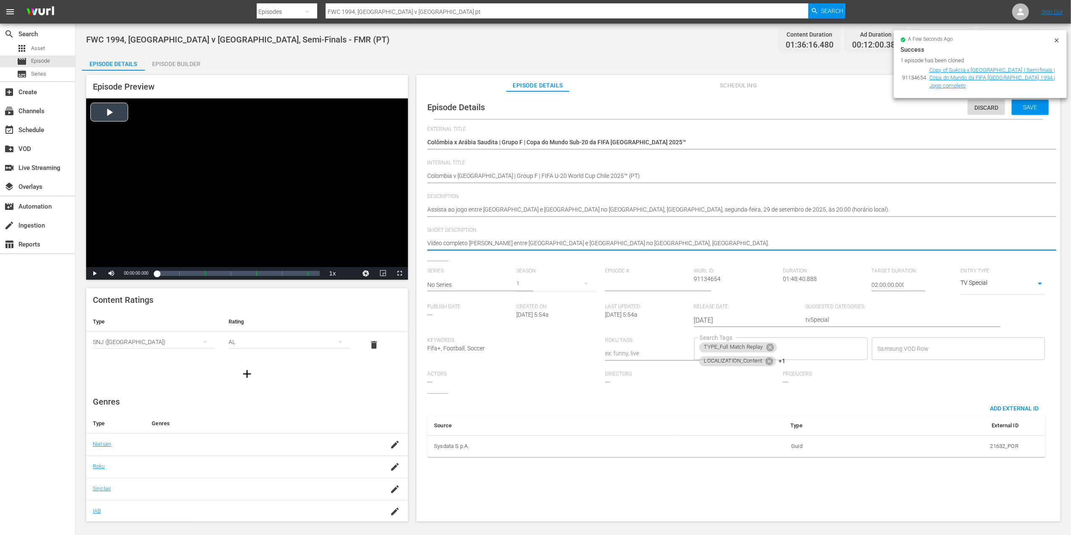
drag, startPoint x: 653, startPoint y: 241, endPoint x: 407, endPoint y: 241, distance: 245.8
paste textarea "Assista ao jogo entre Colômbia e Arábia Saudita no Estádio Fiscal, Talca, segun…"
type textarea "Assista ao jogo entre Colômbia e Arábia Saudita no Estádio Fiscal, Talca, segun…"
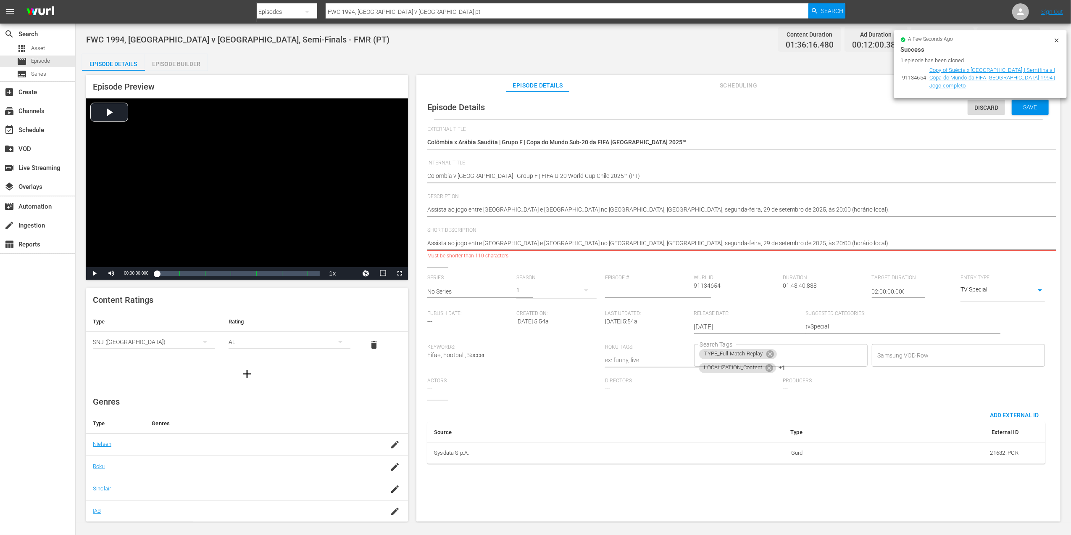
drag, startPoint x: 782, startPoint y: 239, endPoint x: 554, endPoint y: 240, distance: 227.8
click at [554, 240] on textarea "Vídeo completo da partida entre [GEOGRAPHIC_DATA] e [GEOGRAPHIC_DATA] no [GEOGR…" at bounding box center [736, 244] width 618 height 10
type textarea "Assista ao jogo entre Colômbia e Arábia Saudita n"
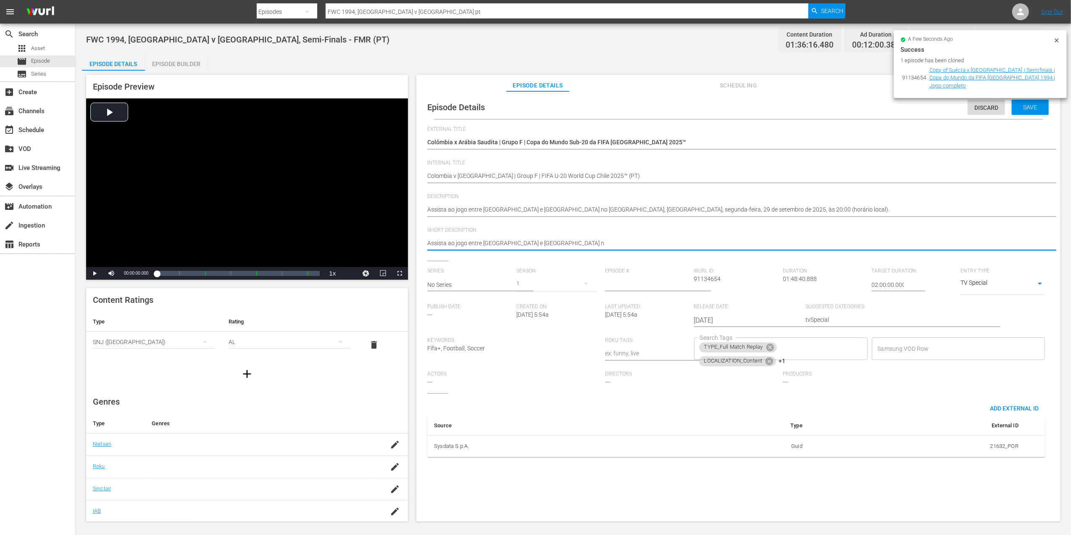
type textarea "Assista ao jogo entre Colômbia e Arábia Saudita"
type textarea "Assista ao jogo entre Colômbia e Arábia Saudita."
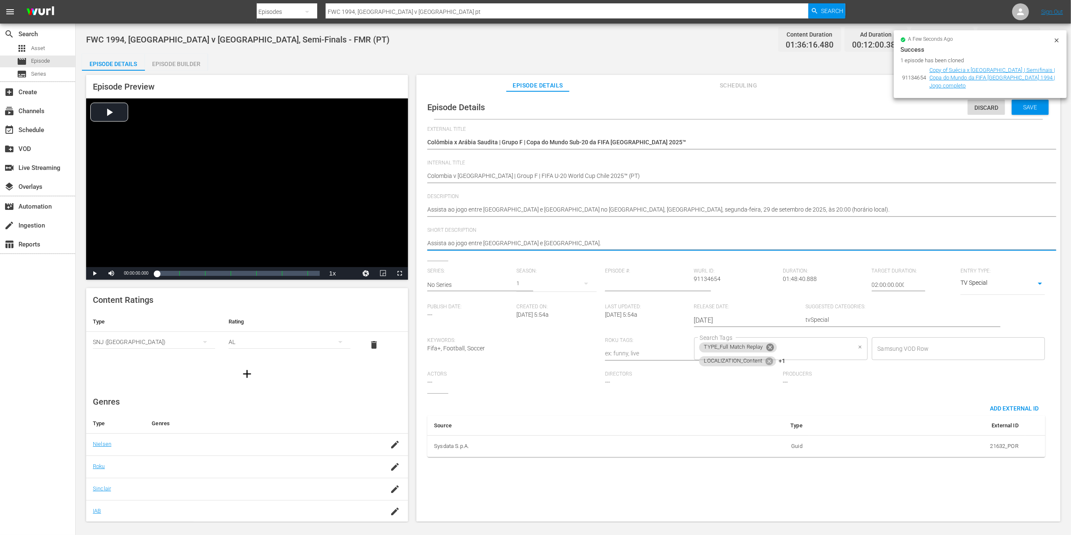
click at [770, 346] on icon at bounding box center [770, 347] width 8 height 8
click at [782, 347] on icon at bounding box center [782, 348] width 9 height 9
type textarea "Assista ao jogo entre Colômbia e Arábia Saudita."
click at [770, 348] on input "Search Tags" at bounding box center [774, 348] width 153 height 15
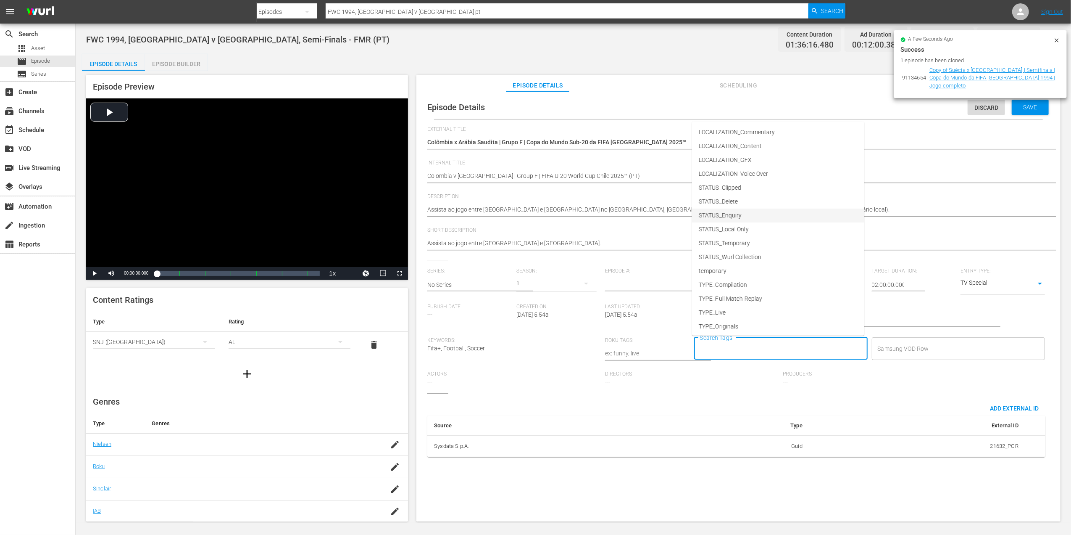
scroll to position [42, 0]
click at [738, 296] on li "TYPE_Live" at bounding box center [778, 297] width 172 height 14
click at [779, 348] on input "Search Tags" at bounding box center [798, 348] width 106 height 15
click at [746, 264] on li "STATUS_Temporary" at bounding box center [778, 270] width 172 height 14
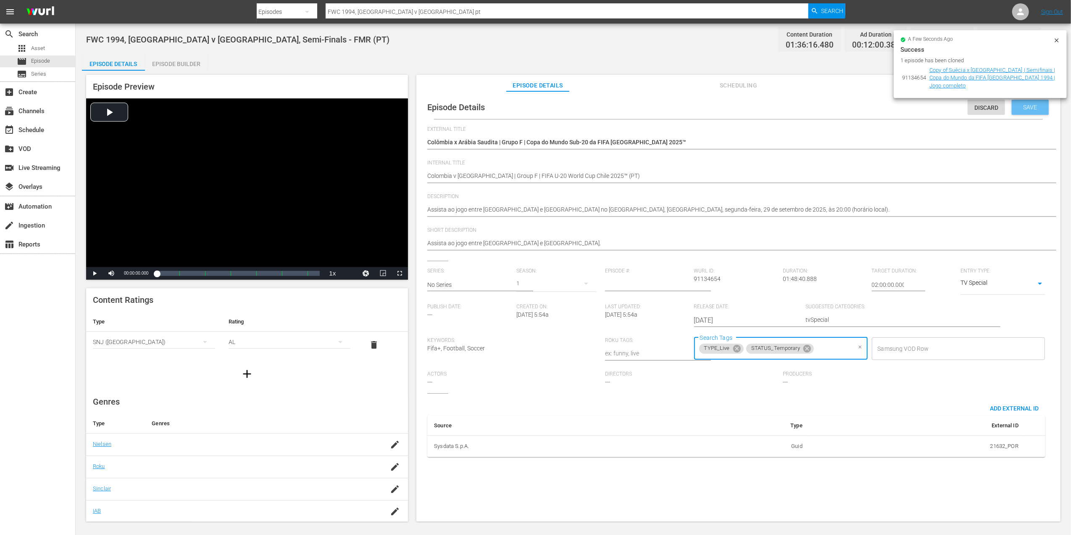
click at [1025, 108] on span "Save" at bounding box center [1030, 107] width 27 height 7
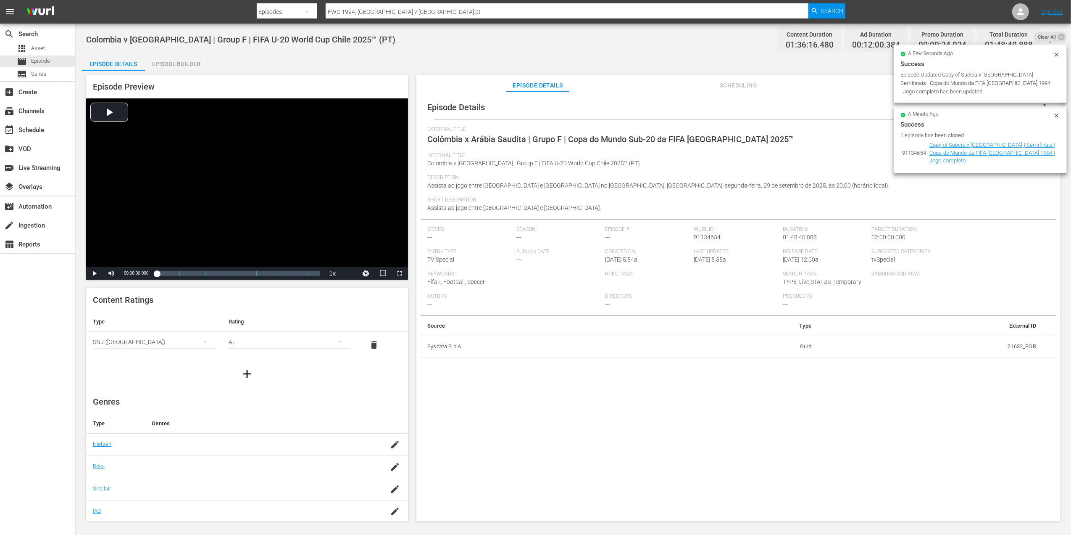
click at [1059, 54] on icon at bounding box center [1057, 54] width 7 height 7
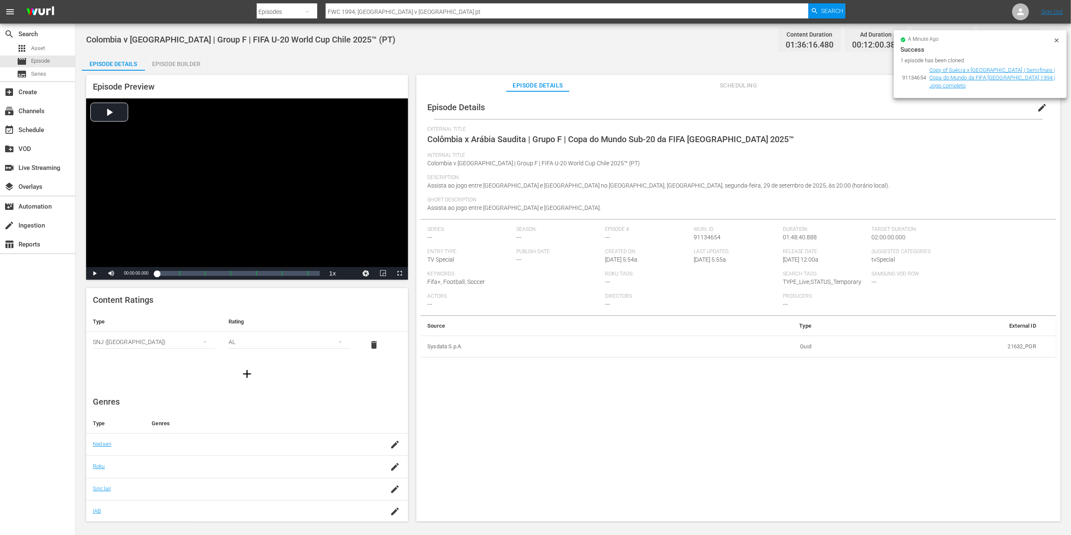
click at [1056, 45] on div at bounding box center [1057, 41] width 7 height 9
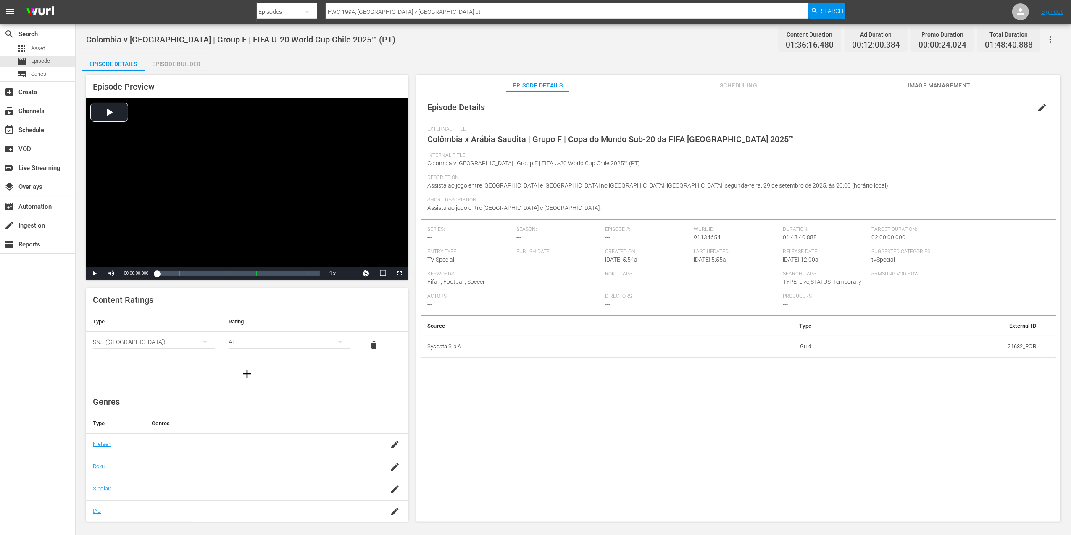
click at [925, 83] on span "Image Management" at bounding box center [939, 85] width 63 height 11
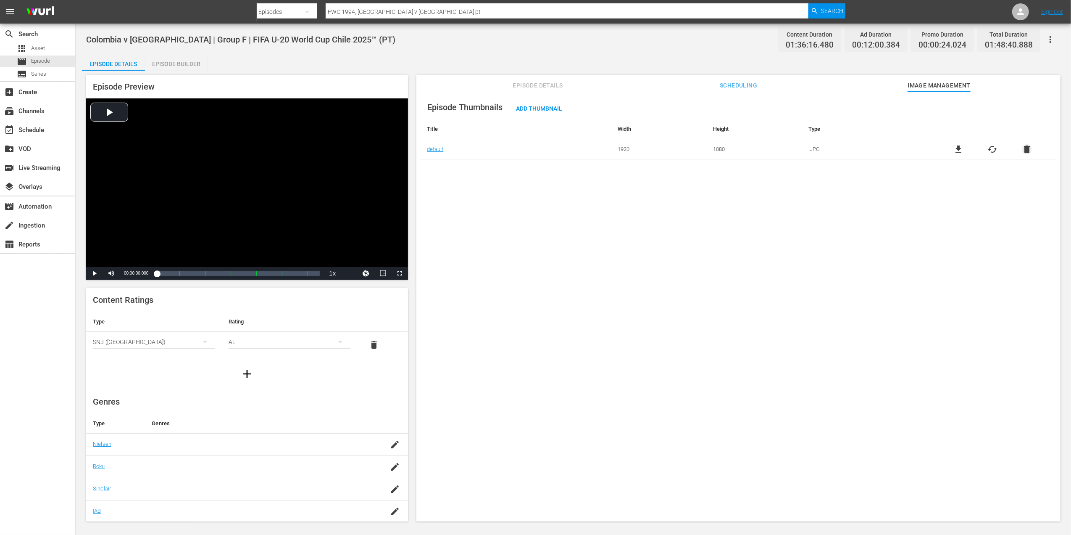
click at [1022, 147] on span "delete" at bounding box center [1027, 149] width 10 height 10
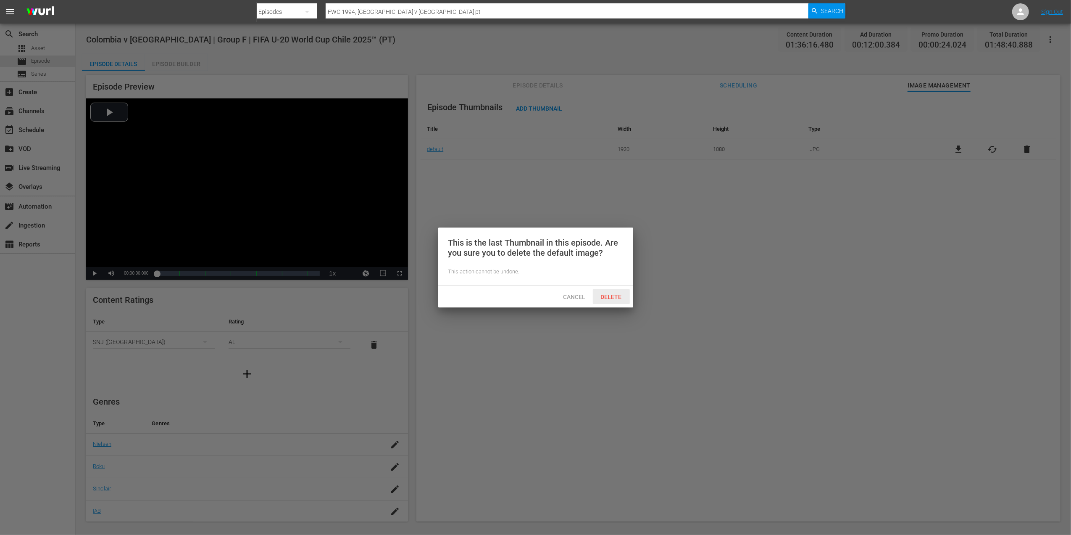
click at [612, 290] on div "Delete" at bounding box center [611, 297] width 37 height 16
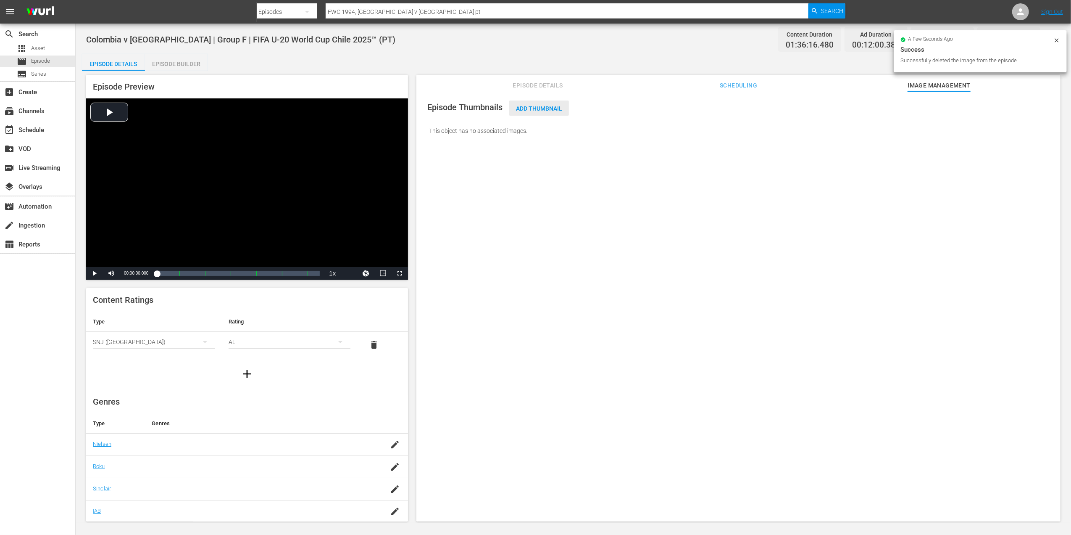
click at [547, 105] on span "Add Thumbnail" at bounding box center [539, 108] width 60 height 7
click at [538, 108] on span "Add Thumbnail" at bounding box center [539, 108] width 60 height 7
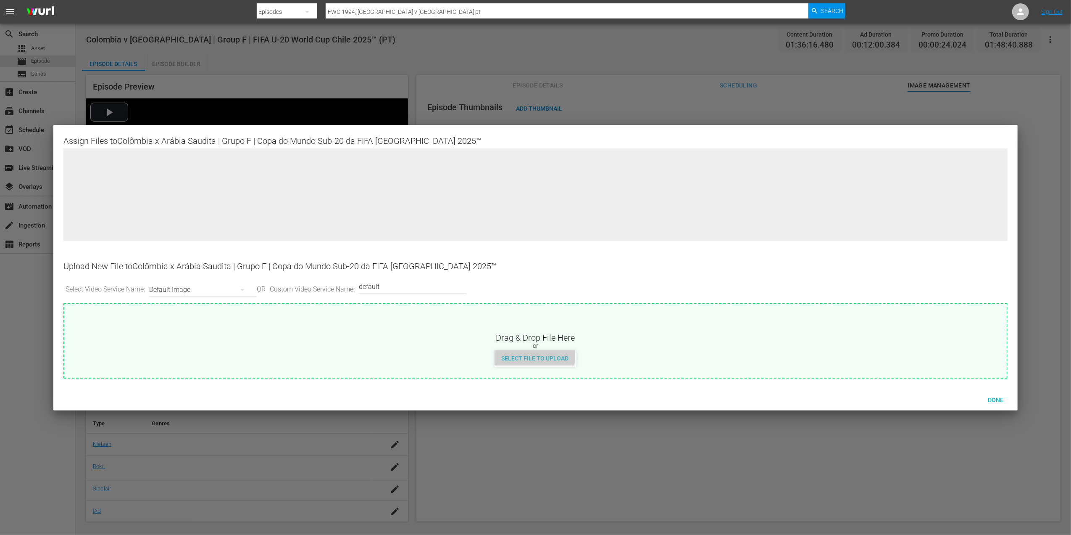
click at [516, 353] on div "Select File to Upload" at bounding box center [535, 358] width 81 height 16
type input "C:\fakepath\6a.jpg"
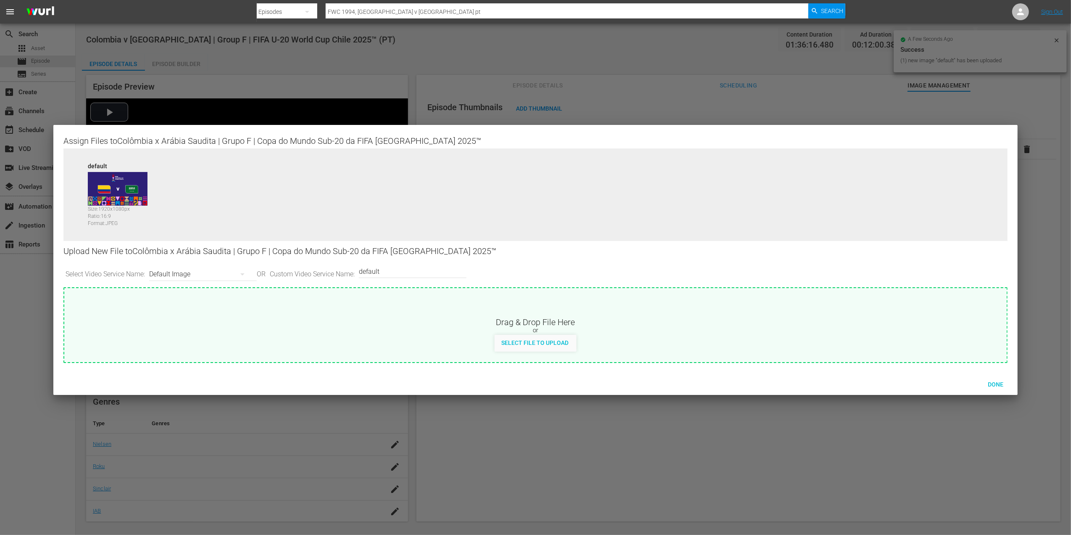
click at [429, 271] on input "default" at bounding box center [410, 271] width 103 height 20
type input "default 1"
click at [531, 335] on div "Select File to Upload" at bounding box center [535, 343] width 81 height 16
type input "C:\fakepath\6b.jpg"
click at [993, 382] on span "Done" at bounding box center [995, 384] width 29 height 7
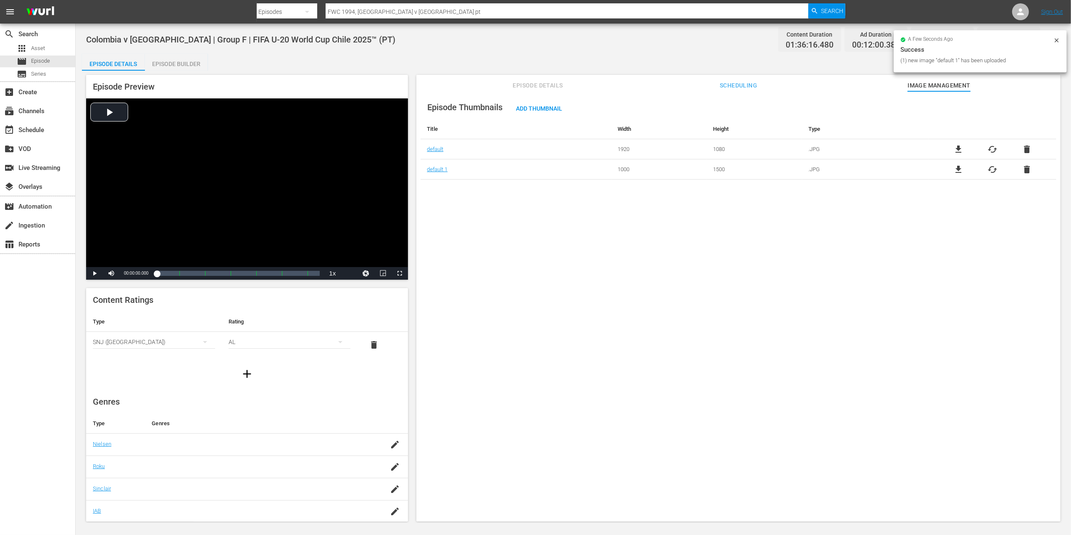
click at [659, 232] on div "Episode Thumbnails Add Thumbnail Title Width Height Type default 1920 1080 .JPG…" at bounding box center [738, 310] width 644 height 438
click at [559, 77] on button "Episode Details" at bounding box center [537, 83] width 63 height 17
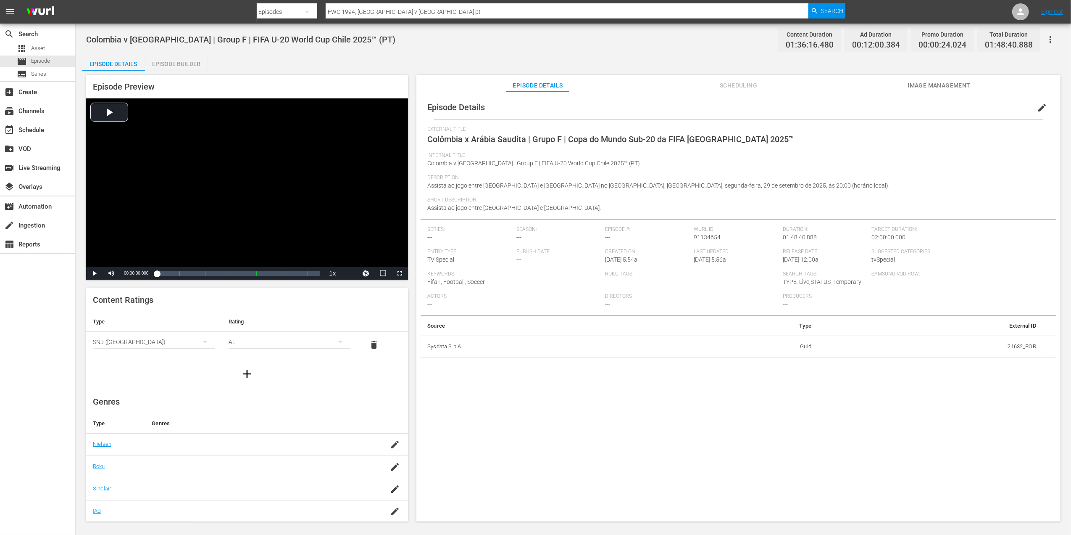
drag, startPoint x: 179, startPoint y: 63, endPoint x: 153, endPoint y: 63, distance: 25.2
click at [179, 63] on div "Episode Builder" at bounding box center [176, 64] width 63 height 20
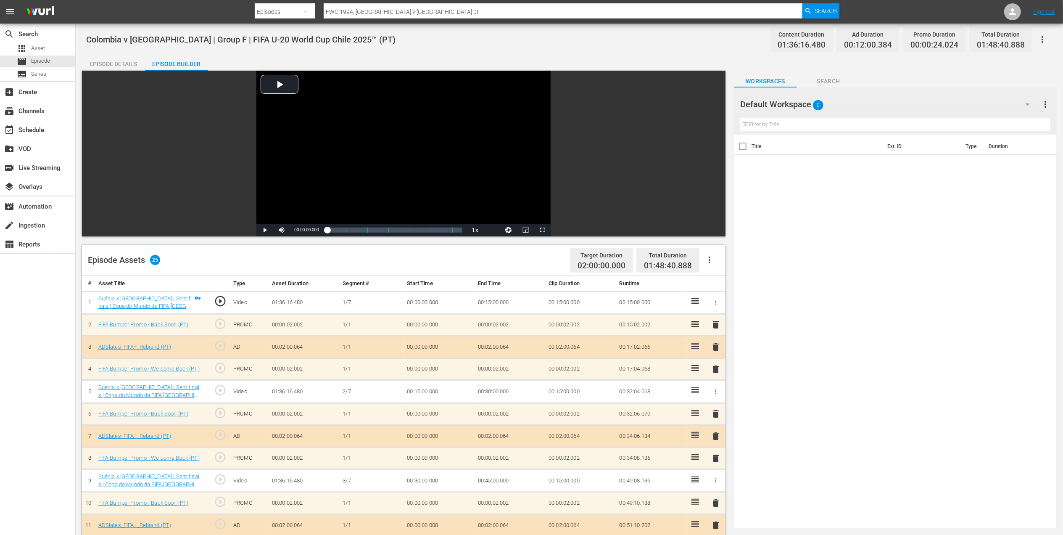
click at [121, 63] on div "Episode Details" at bounding box center [113, 64] width 63 height 20
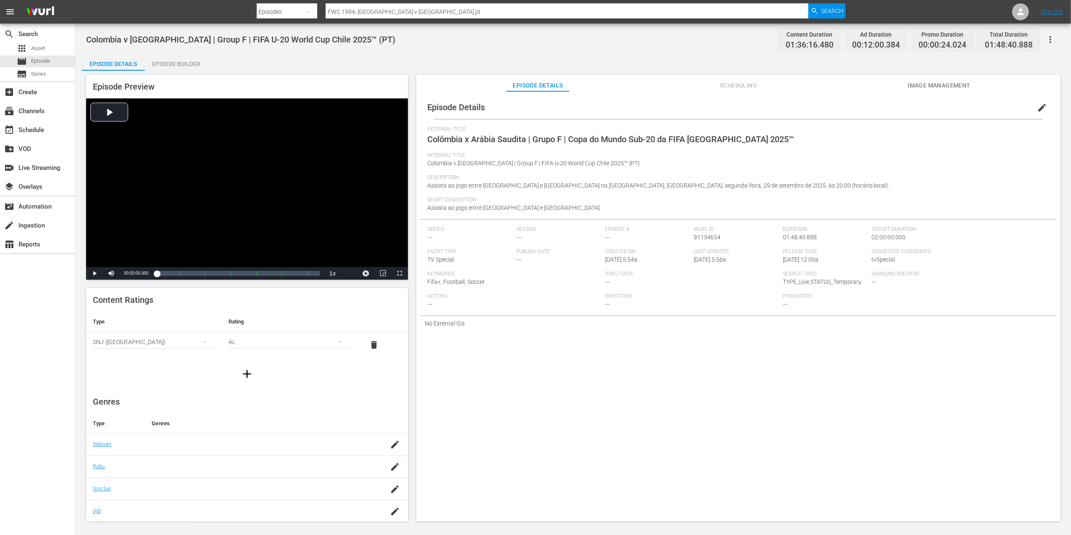
click at [546, 90] on span "Episode Details" at bounding box center [537, 85] width 63 height 11
drag, startPoint x: 416, startPoint y: 9, endPoint x: 290, endPoint y: 9, distance: 126.5
click at [289, 9] on div "Search By Episodes Search ID, Title, Description, Keywords, or Category FWC 199…" at bounding box center [551, 12] width 589 height 20
paste input "Panama v [GEOGRAPHIC_DATA] | Group B | FIFA U-20 World Cup [GEOGRAPHIC_DATA] 20…"
type input "Panama v [GEOGRAPHIC_DATA] | Group B | FIFA U-20 World Cup [GEOGRAPHIC_DATA] 20…"
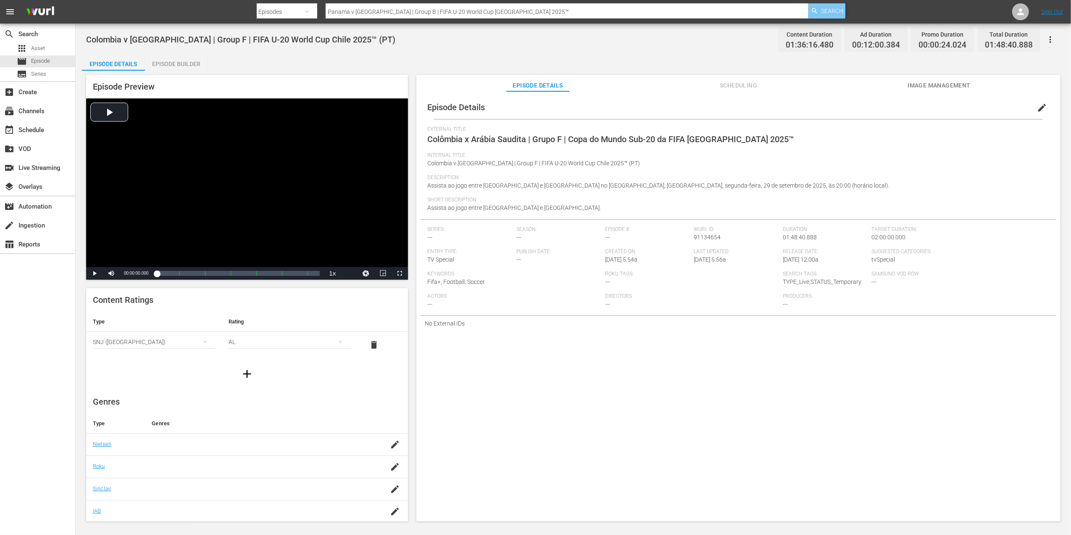
click at [824, 14] on span "Search" at bounding box center [832, 10] width 22 height 15
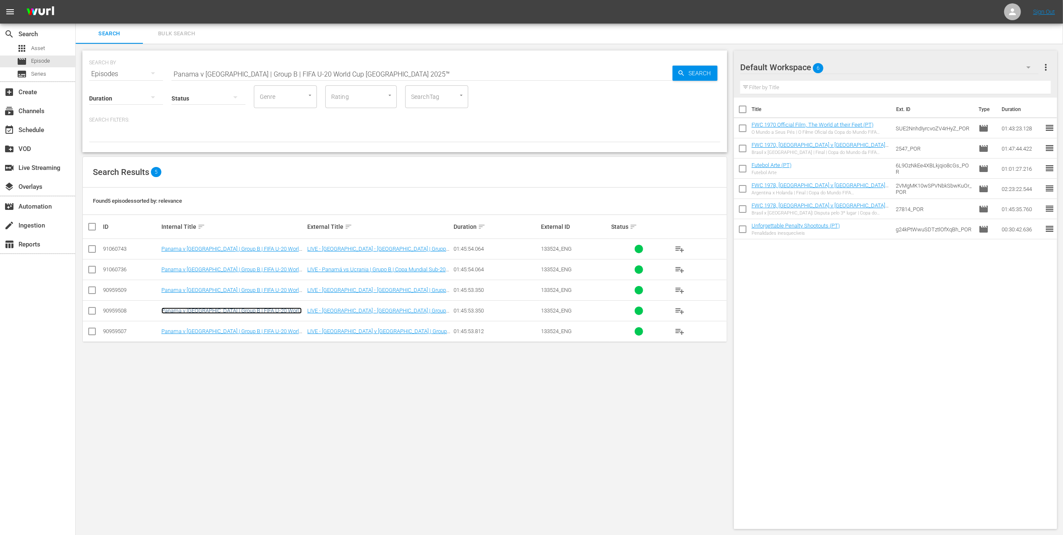
click at [261, 313] on link "Panama v [GEOGRAPHIC_DATA] | Group B | FIFA U-20 World Cup [GEOGRAPHIC_DATA] 20…" at bounding box center [231, 313] width 140 height 13
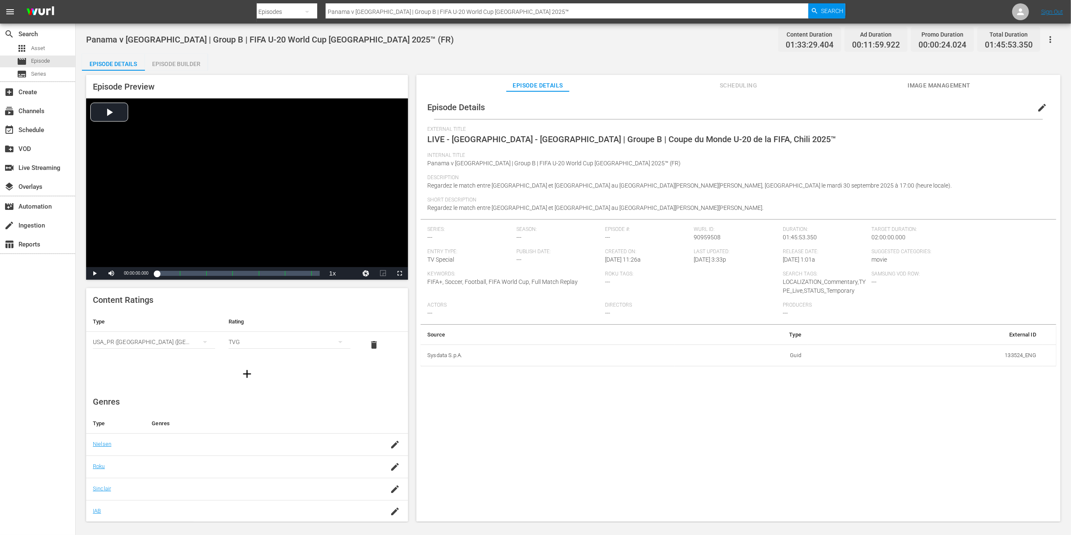
click at [949, 76] on button "Image Management" at bounding box center [939, 83] width 63 height 17
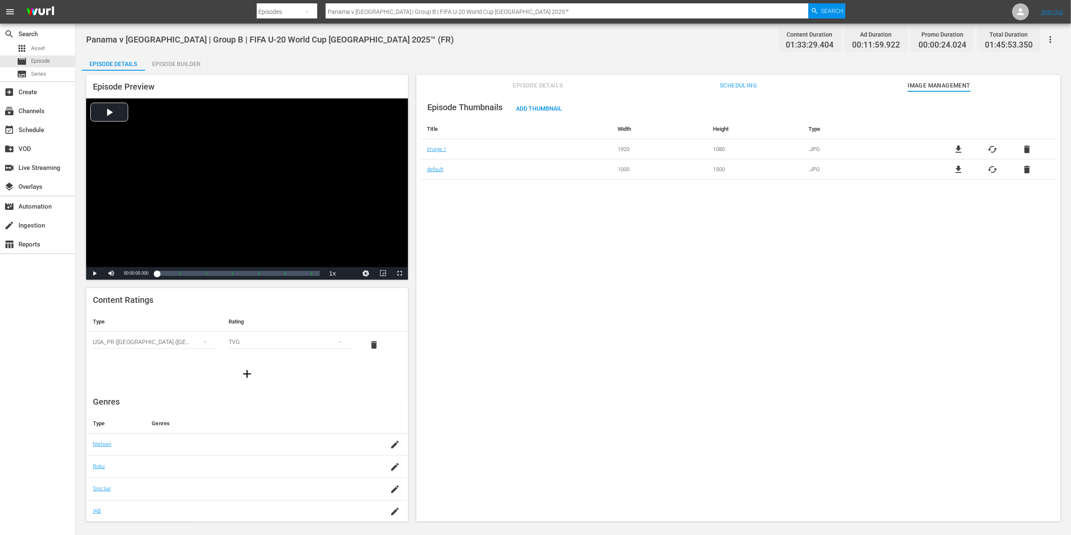
click at [959, 150] on span "file_download" at bounding box center [959, 149] width 10 height 10
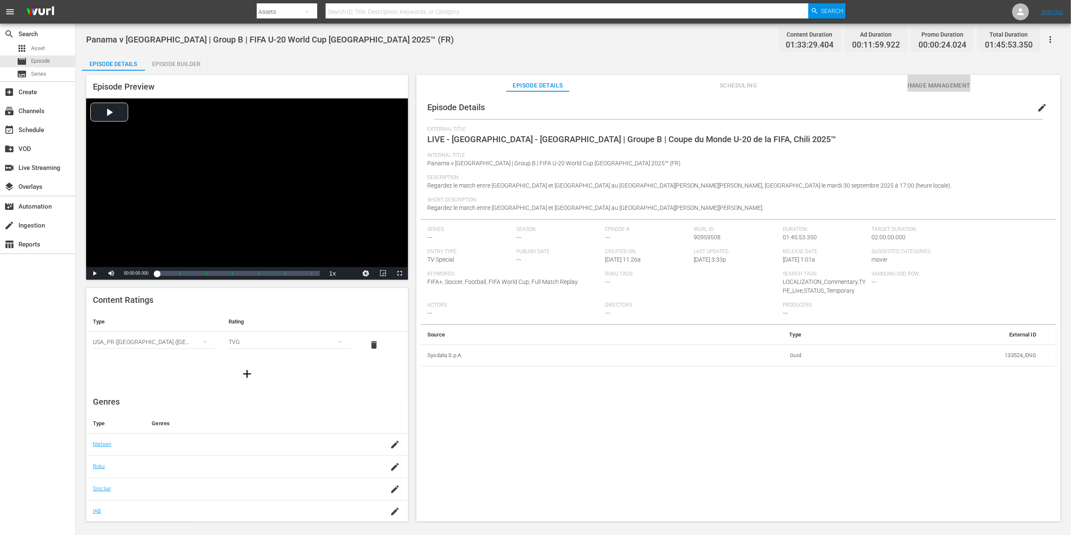
click at [937, 82] on span "Image Management" at bounding box center [939, 85] width 63 height 11
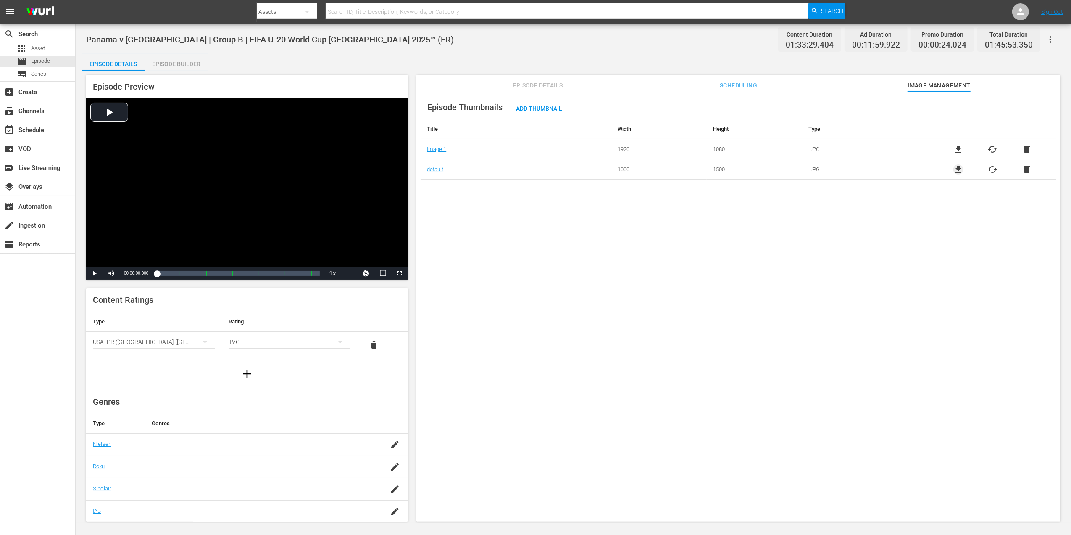
click at [954, 167] on span "file_download" at bounding box center [959, 169] width 10 height 10
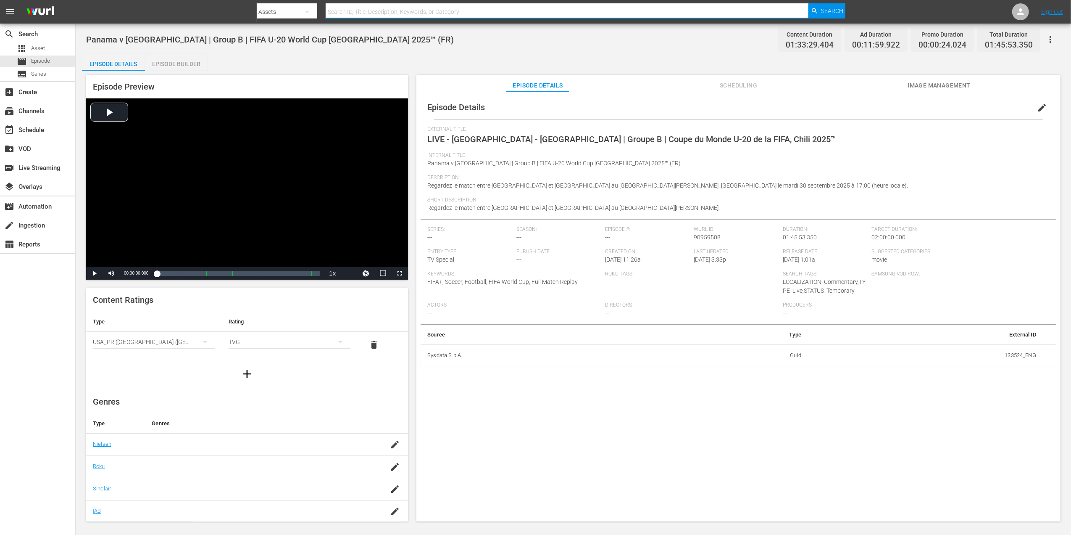
click at [345, 8] on input "text" at bounding box center [567, 12] width 483 height 20
paste input "FWC 1994, [GEOGRAPHIC_DATA] v [GEOGRAPHIC_DATA] , Semi-final"
type input "FWC 1994, [GEOGRAPHIC_DATA] v [GEOGRAPHIC_DATA] , Semi-final"
click at [827, 5] on span "Search" at bounding box center [832, 10] width 22 height 15
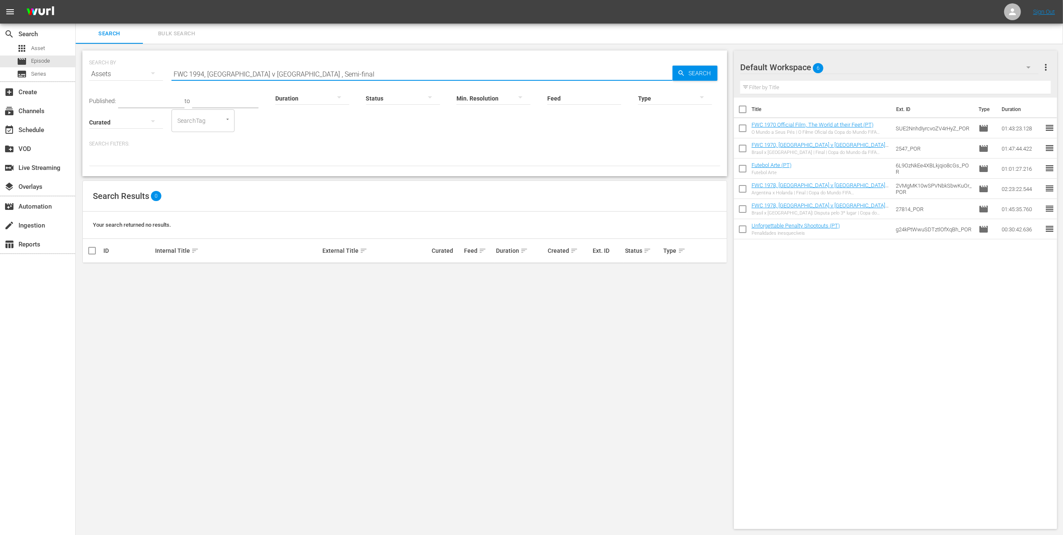
drag, startPoint x: 295, startPoint y: 74, endPoint x: 263, endPoint y: 74, distance: 32.4
click at [263, 74] on input "FWC 1994, [GEOGRAPHIC_DATA] v [GEOGRAPHIC_DATA] , Semi-final" at bounding box center [421, 74] width 501 height 20
type input "FWC 1994, [GEOGRAPHIC_DATA] v [GEOGRAPHIC_DATA] pt"
click at [49, 59] on span "Episode" at bounding box center [40, 61] width 19 height 8
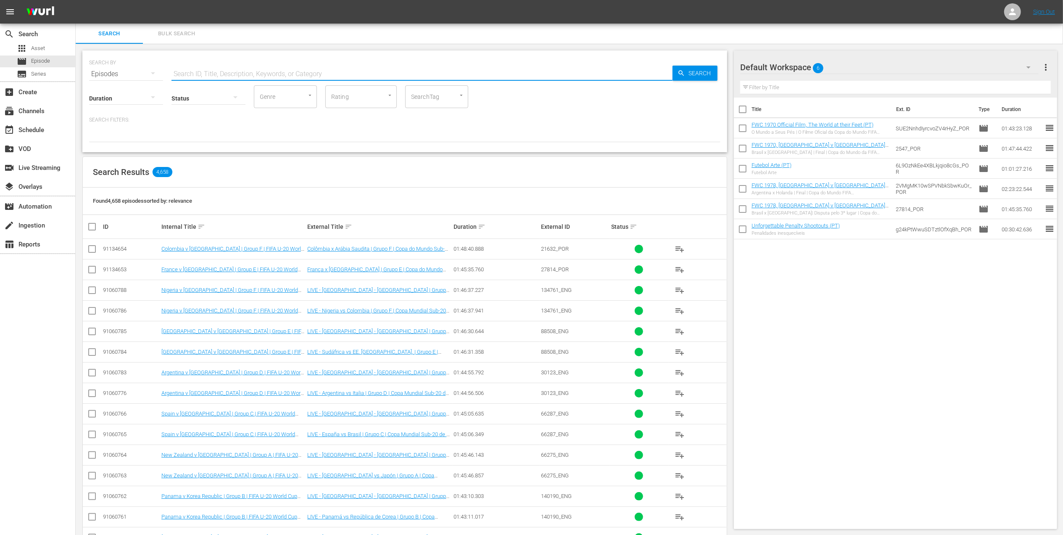
click at [313, 76] on input "text" at bounding box center [421, 74] width 501 height 20
paste input "FWC 1994, [GEOGRAPHIC_DATA] v [GEOGRAPHIC_DATA] , Semi-final"
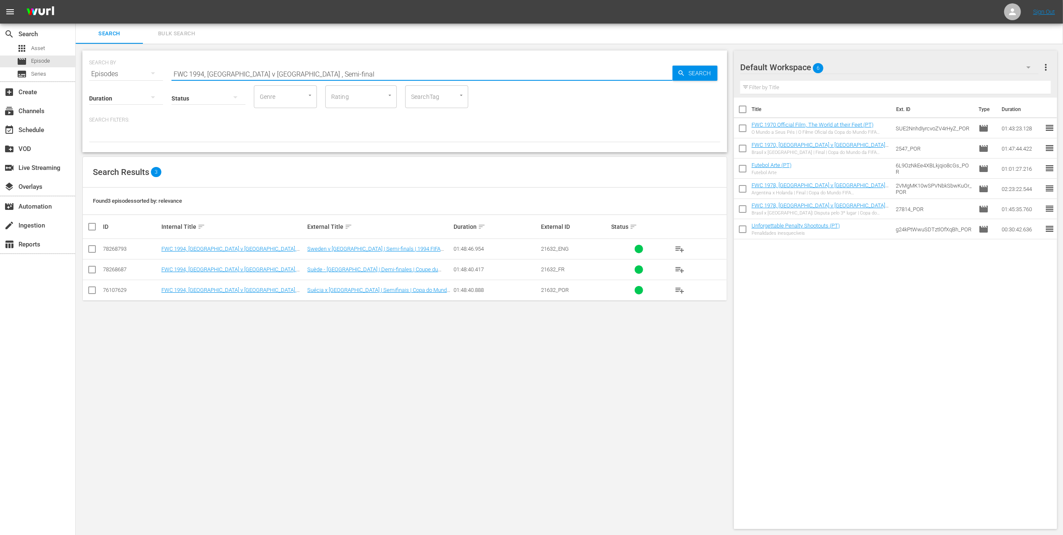
type input "FWC 1994, [GEOGRAPHIC_DATA] v [GEOGRAPHIC_DATA] , Semi-final"
click at [89, 292] on input "checkbox" at bounding box center [92, 292] width 10 height 10
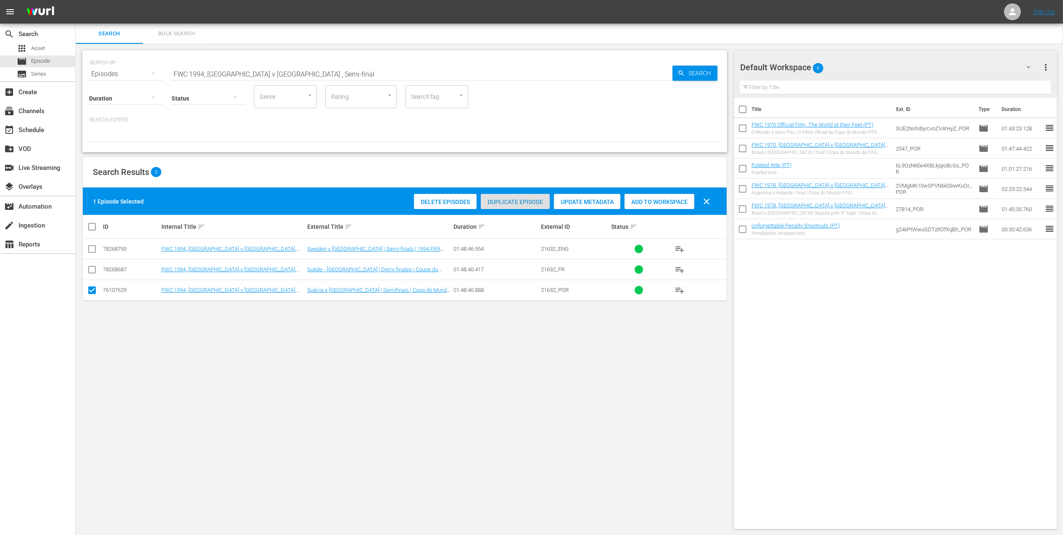
click at [513, 199] on span "Duplicate Episode" at bounding box center [515, 201] width 69 height 7
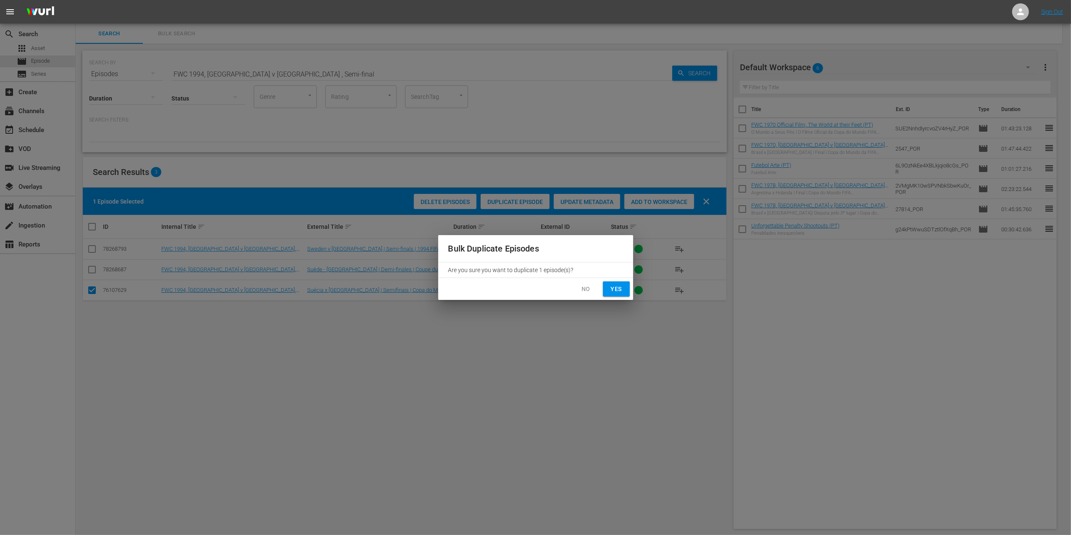
click at [612, 284] on span "Yes" at bounding box center [616, 289] width 13 height 11
checkbox input "false"
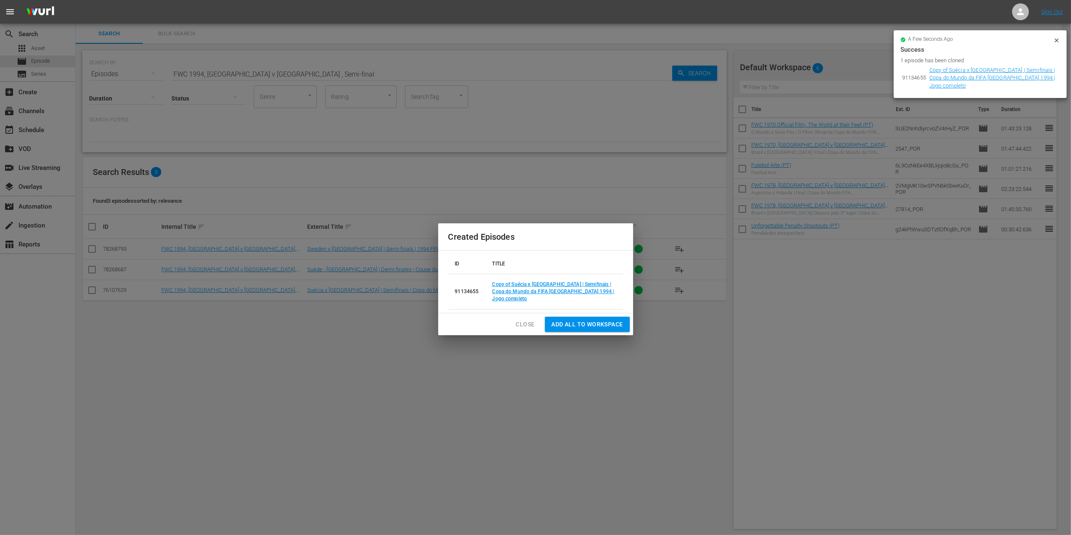
click at [522, 319] on span "Close" at bounding box center [525, 324] width 19 height 11
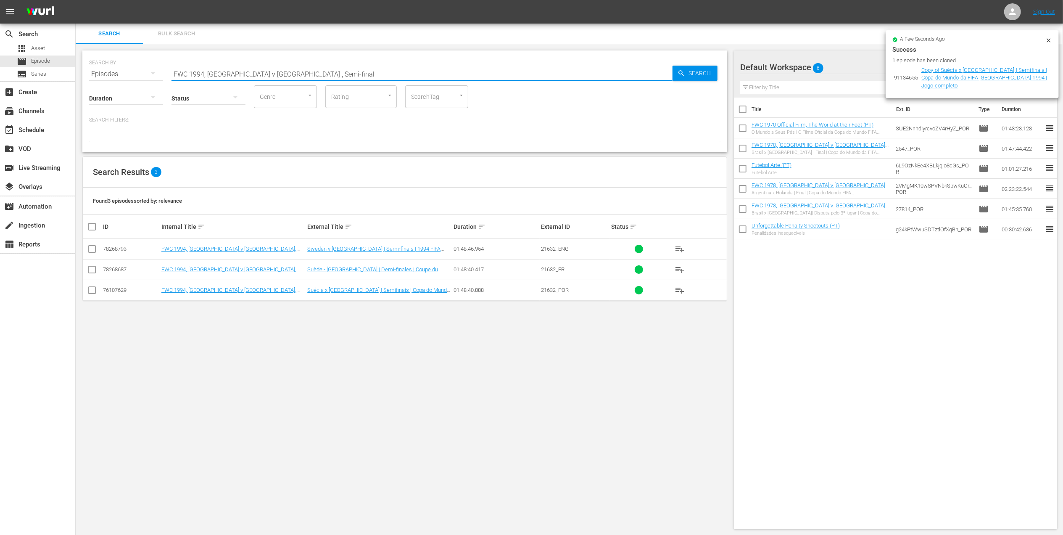
drag, startPoint x: 296, startPoint y: 72, endPoint x: 258, endPoint y: 74, distance: 38.7
click at [258, 74] on input "FWC 1994, [GEOGRAPHIC_DATA] v [GEOGRAPHIC_DATA] , Semi-final" at bounding box center [421, 74] width 501 height 20
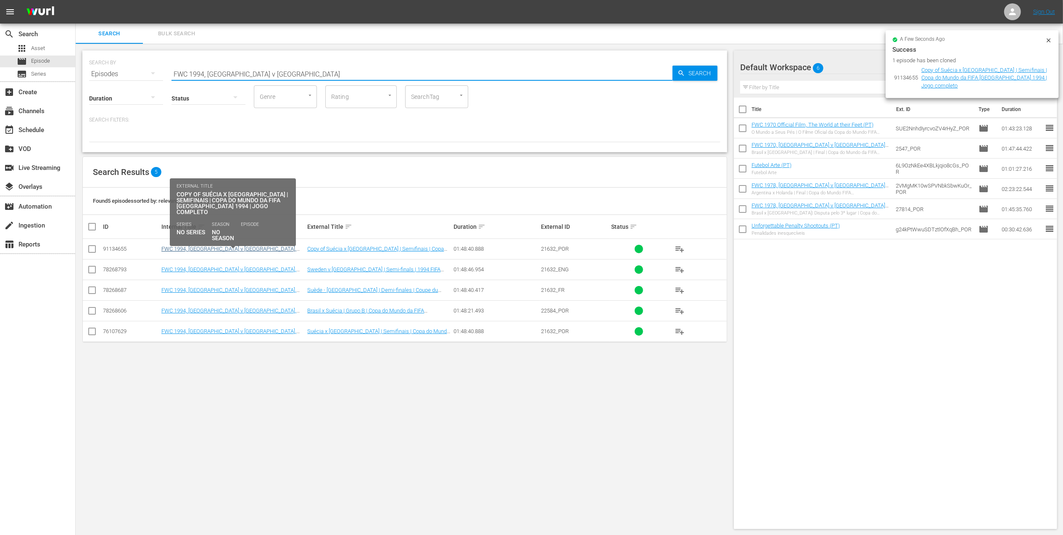
type input "FWC 1994, [GEOGRAPHIC_DATA] v [GEOGRAPHIC_DATA]"
click at [263, 250] on link "FWC 1994, [GEOGRAPHIC_DATA] v [GEOGRAPHIC_DATA], Semi-Finals - FMR (PT)" at bounding box center [228, 251] width 135 height 13
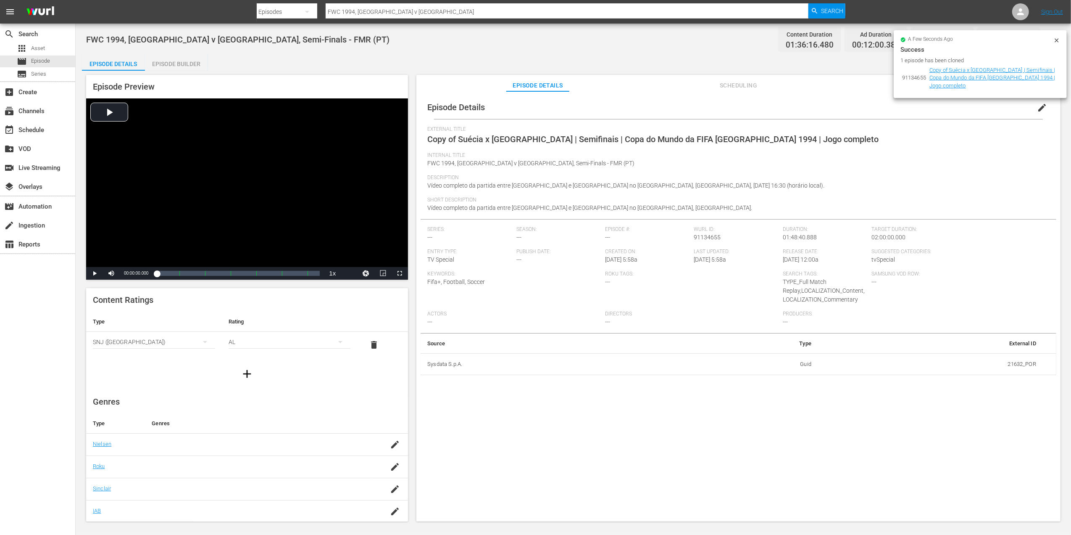
click at [1038, 108] on span "edit" at bounding box center [1042, 108] width 10 height 10
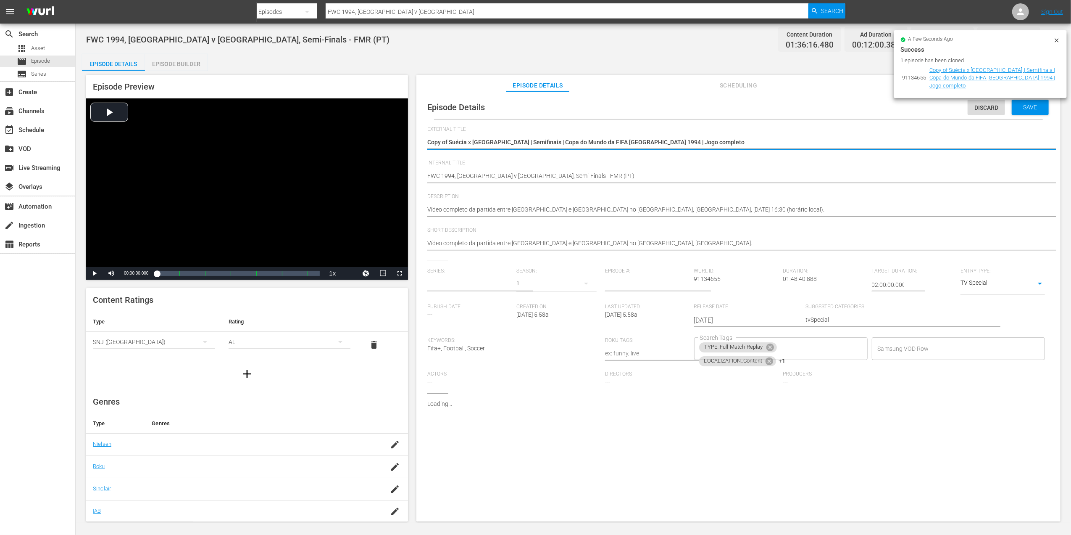
type input "No Series"
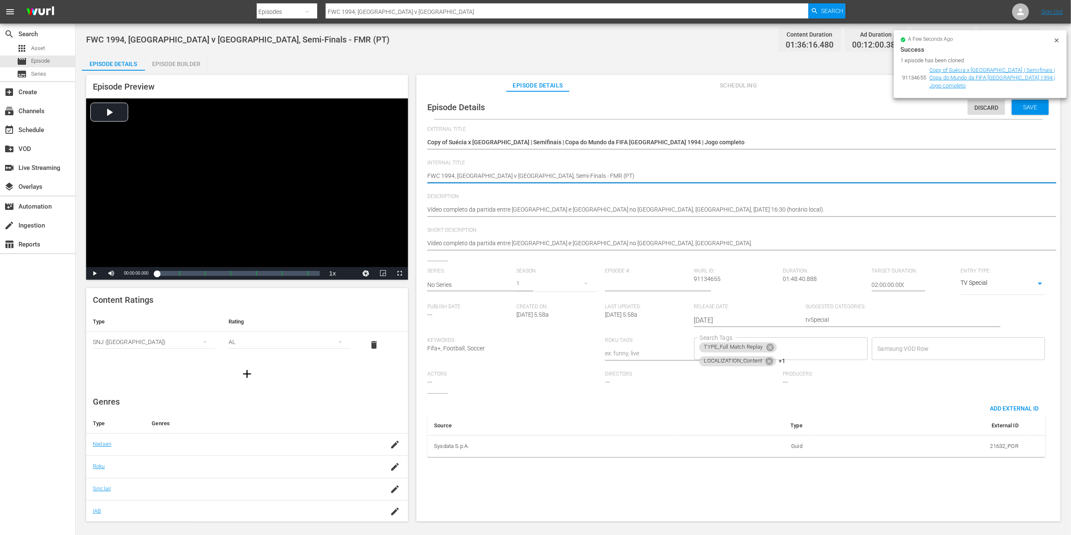
drag, startPoint x: 545, startPoint y: 175, endPoint x: 409, endPoint y: 180, distance: 136.7
paste textarea "Panama v [GEOGRAPHIC_DATA] | Group B | FIFA U-20 World Cup [GEOGRAPHIC_DATA] 20…"
type textarea "Panama v [GEOGRAPHIC_DATA] | Group B | FIFA U-20 World Cup Chile 2025™ (PT)"
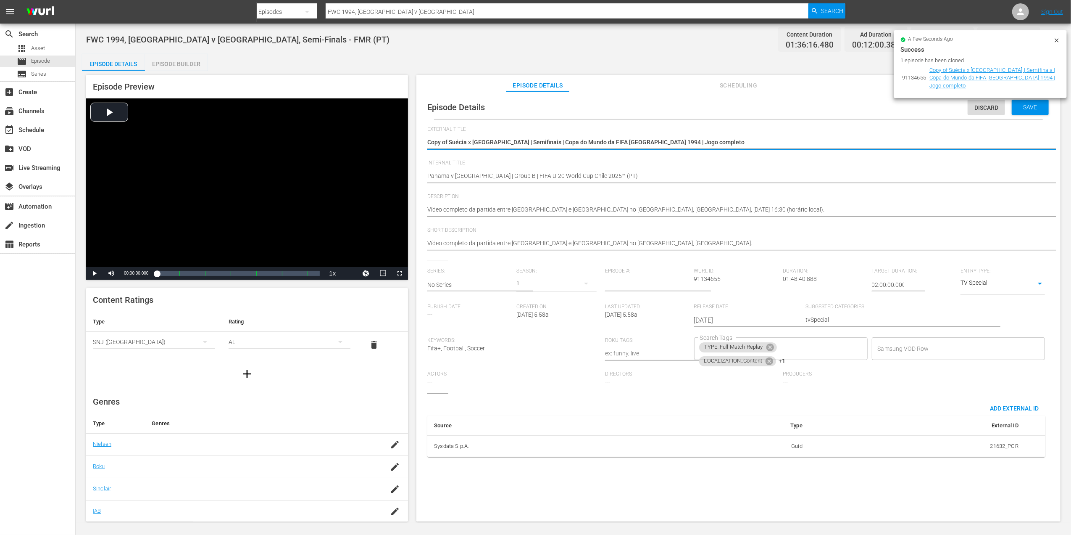
drag, startPoint x: 428, startPoint y: 143, endPoint x: 691, endPoint y: 145, distance: 263.1
paste textarea "Panamá x Ucrânia | Grupo B | Copa do Mundo Sub-20 da FIFA [GEOGRAPHIC_DATA] 202…"
type textarea "Panamá x Ucrânia | Grupo B | Copa do Mundo Sub-20 da FIFA [GEOGRAPHIC_DATA] 202…"
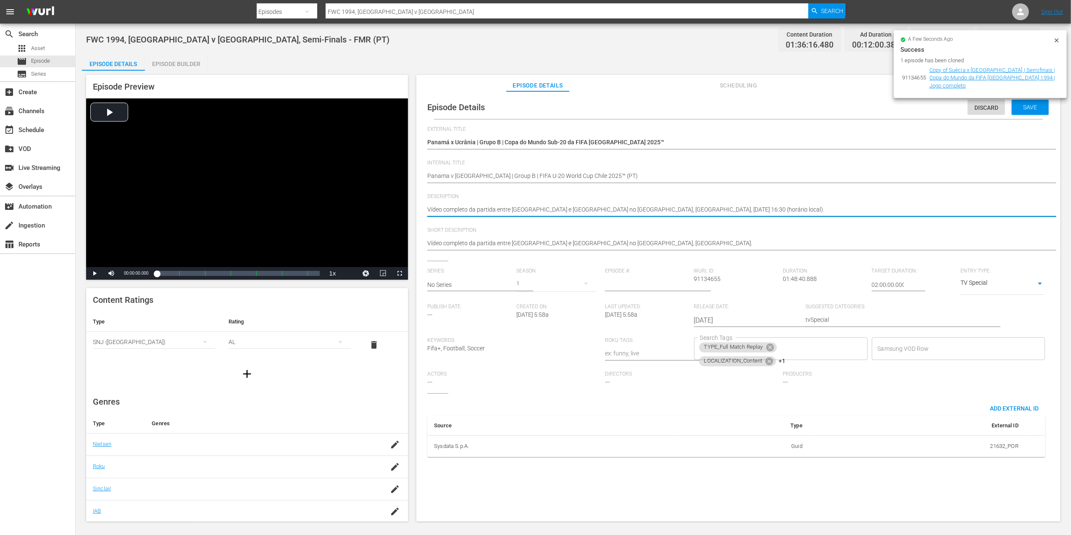
drag, startPoint x: 789, startPoint y: 209, endPoint x: 409, endPoint y: 216, distance: 380.4
paste textarea "Assista ao jogo entre Panamá e Ucrânia no [GEOGRAPHIC_DATA][PERSON_NAME], [GEOG…"
type textarea "Assista ao jogo entre [GEOGRAPHIC_DATA] e Ucrânia no [GEOGRAPHIC_DATA][PERSON_N…"
type textarea "Assista ao jogo entre Panamá e Ucrânia no Estádio Elías Figueroa Brander, Valpa…"
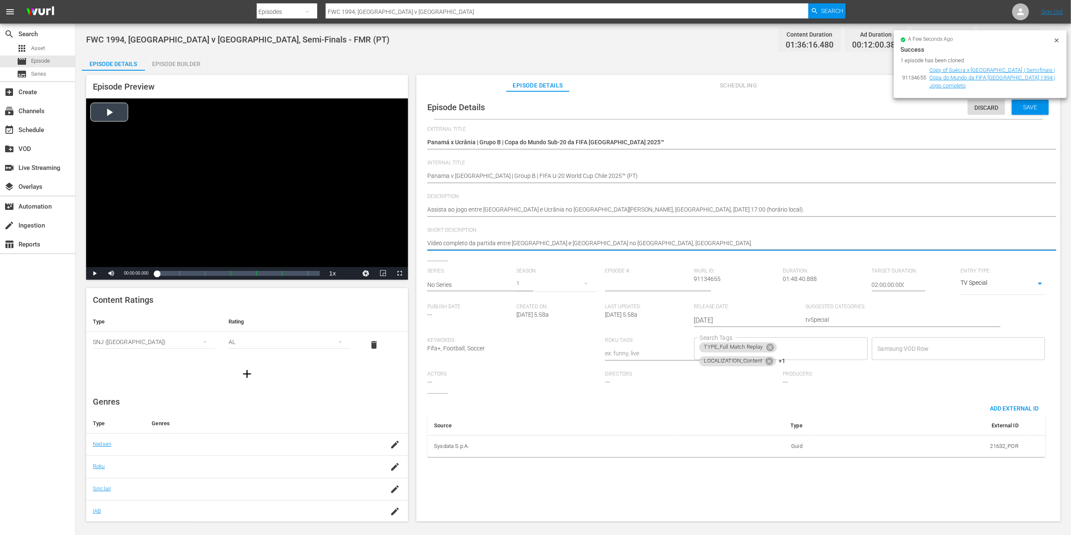
drag, startPoint x: 651, startPoint y: 244, endPoint x: 397, endPoint y: 244, distance: 254.3
paste textarea "Assista ao jogo entre Panamá e Ucrânia no Estádio Elías Figueroa Brander, Valpa…"
type textarea "Assista ao jogo entre Panamá e Ucrânia no Estádio Elías Figueroa Brander, Valpa…"
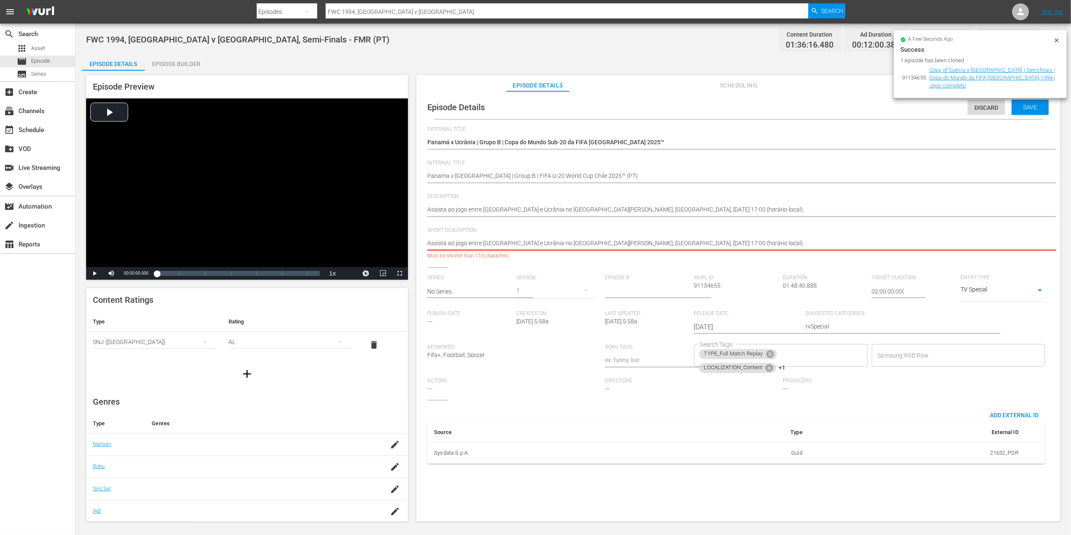
drag, startPoint x: 819, startPoint y: 239, endPoint x: 535, endPoint y: 239, distance: 284.1
click at [535, 239] on textarea "Vídeo completo da partida entre Suécia e Brasil no Rose Bowl Stadium, Pasadena." at bounding box center [736, 244] width 618 height 10
type textarea "Assista ao jogo entre Panamá e Ucrânia n"
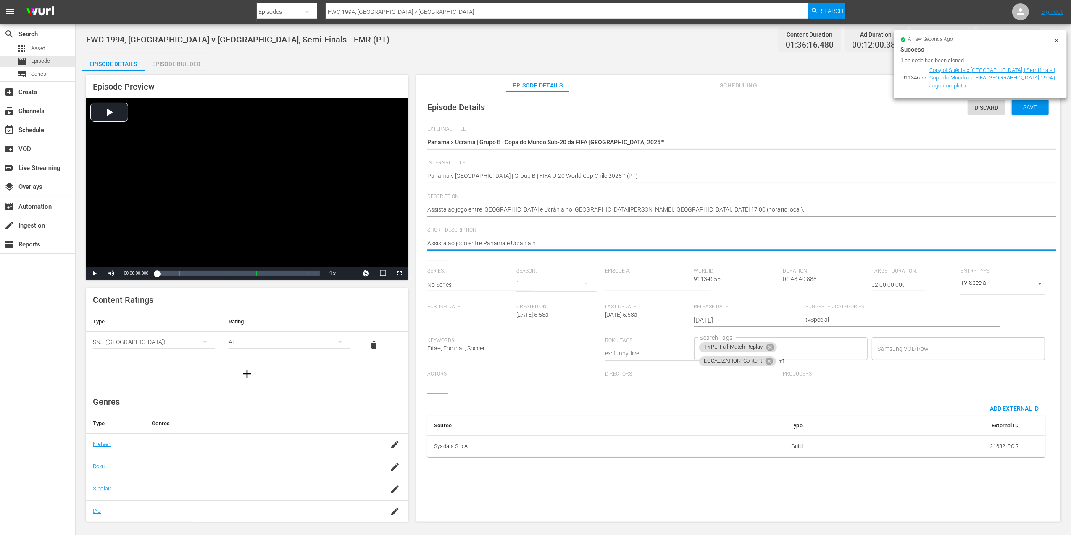
type textarea "Assista ao jogo entre Panamá e Ucrânia"
type textarea "Assista ao jogo entre Panamá e Ucrânia."
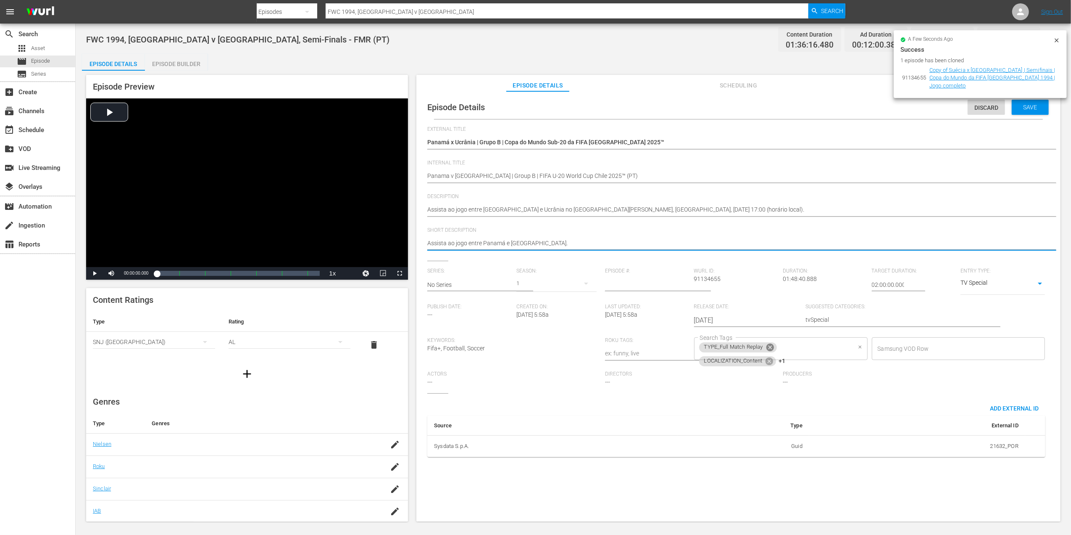
click at [769, 349] on icon at bounding box center [770, 347] width 8 height 8
click at [770, 348] on icon at bounding box center [769, 347] width 9 height 9
click at [779, 348] on icon at bounding box center [783, 349] width 8 height 8
type textarea "Assista ao jogo entre Panamá e Ucrânia."
click at [790, 348] on input "Search Tags" at bounding box center [820, 348] width 61 height 15
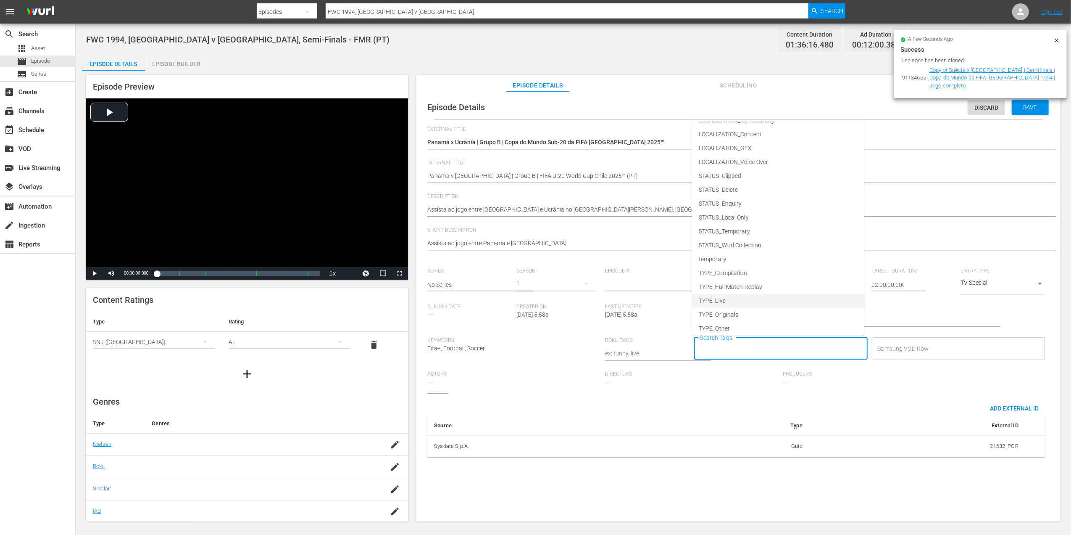
scroll to position [42, 0]
click at [750, 299] on li "TYPE_Live" at bounding box center [778, 297] width 172 height 14
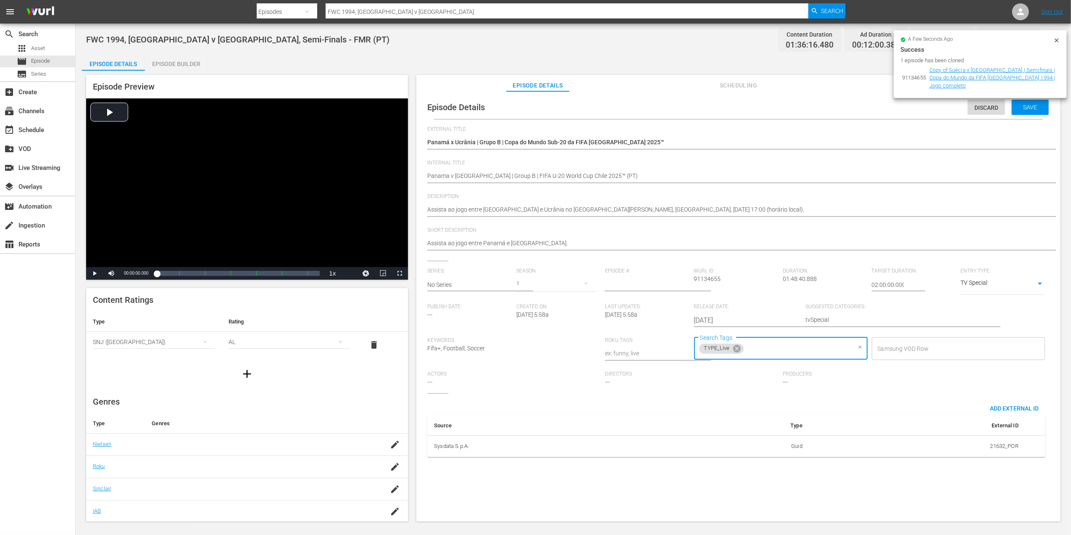
click at [772, 345] on input "Search Tags" at bounding box center [798, 348] width 106 height 15
click at [749, 270] on span "STATUS_Temporary" at bounding box center [725, 270] width 52 height 9
click at [1019, 112] on div "Save" at bounding box center [1030, 107] width 37 height 15
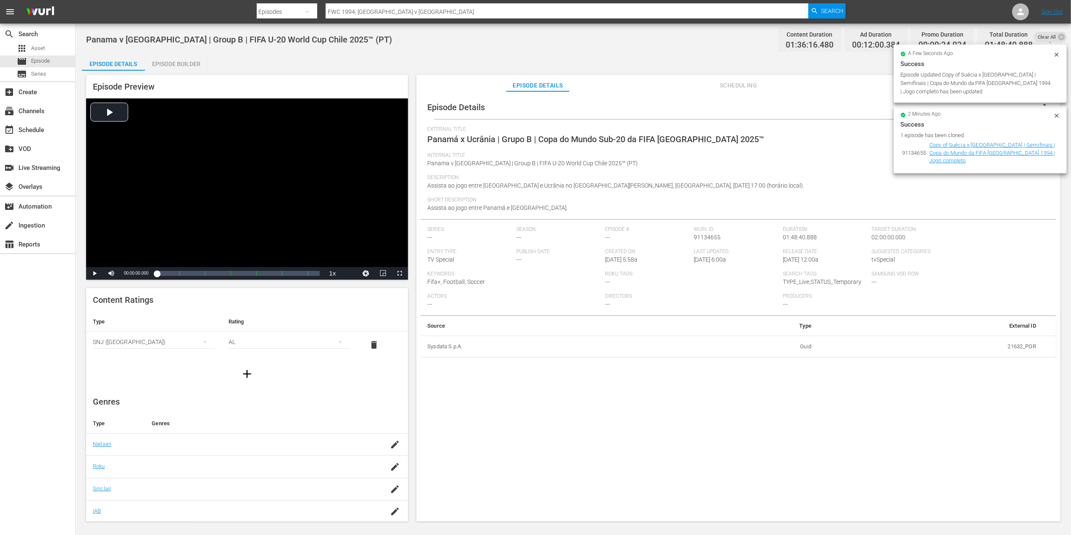
click at [1056, 54] on icon at bounding box center [1057, 54] width 7 height 7
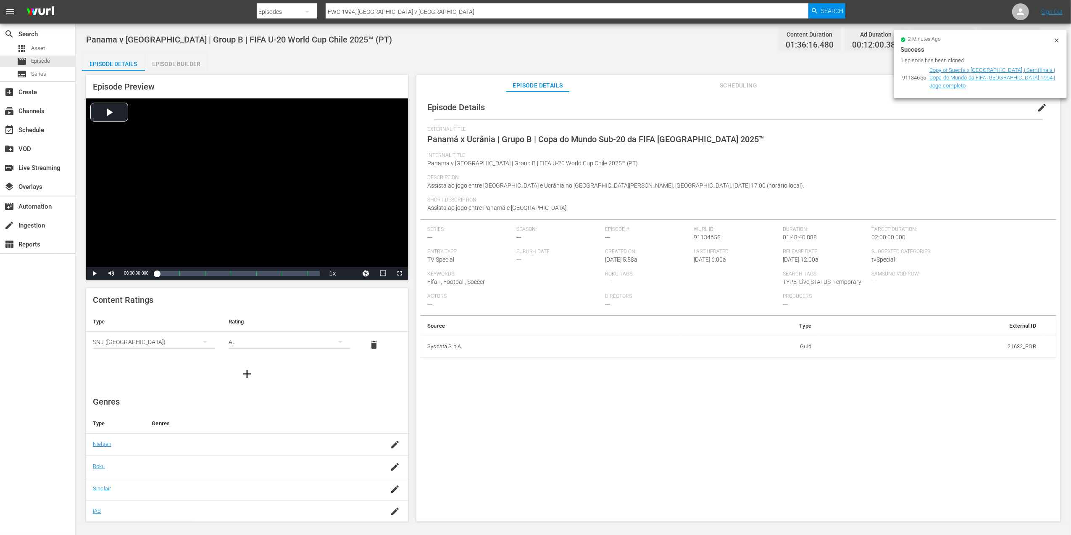
click at [1057, 40] on icon at bounding box center [1057, 40] width 4 height 4
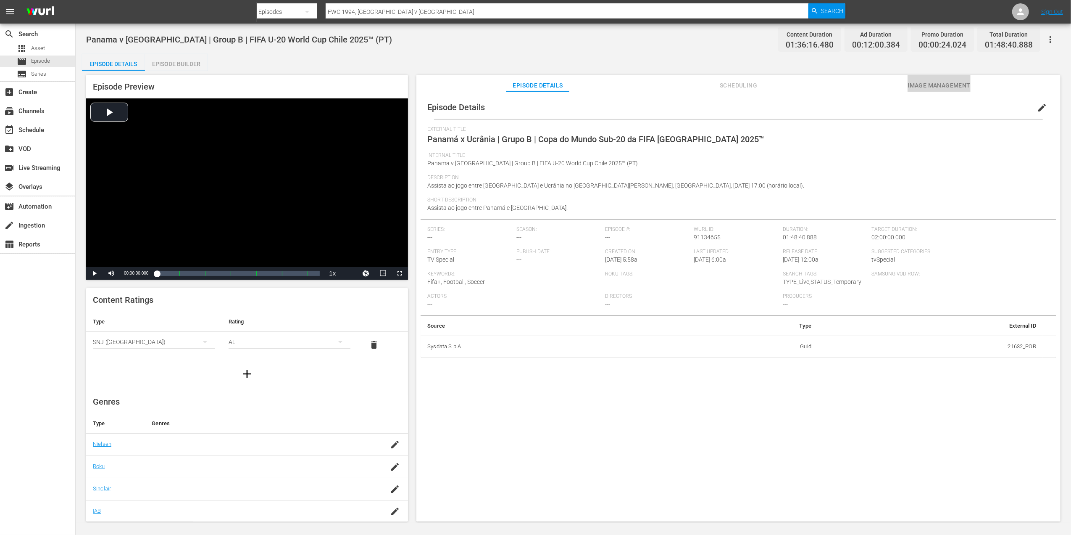
click at [957, 83] on span "Image Management" at bounding box center [939, 85] width 63 height 11
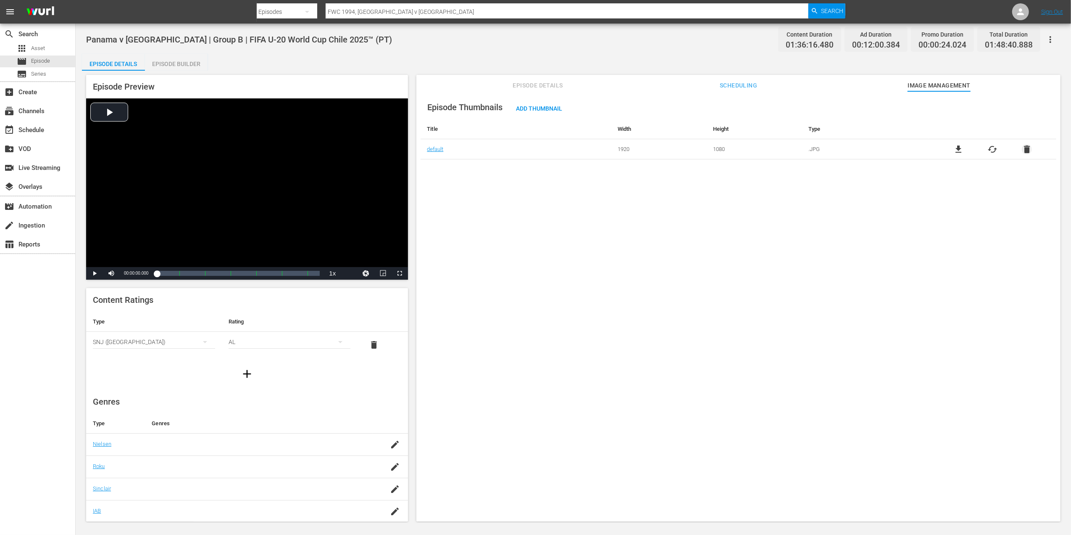
click at [1022, 147] on span "delete" at bounding box center [1027, 149] width 10 height 10
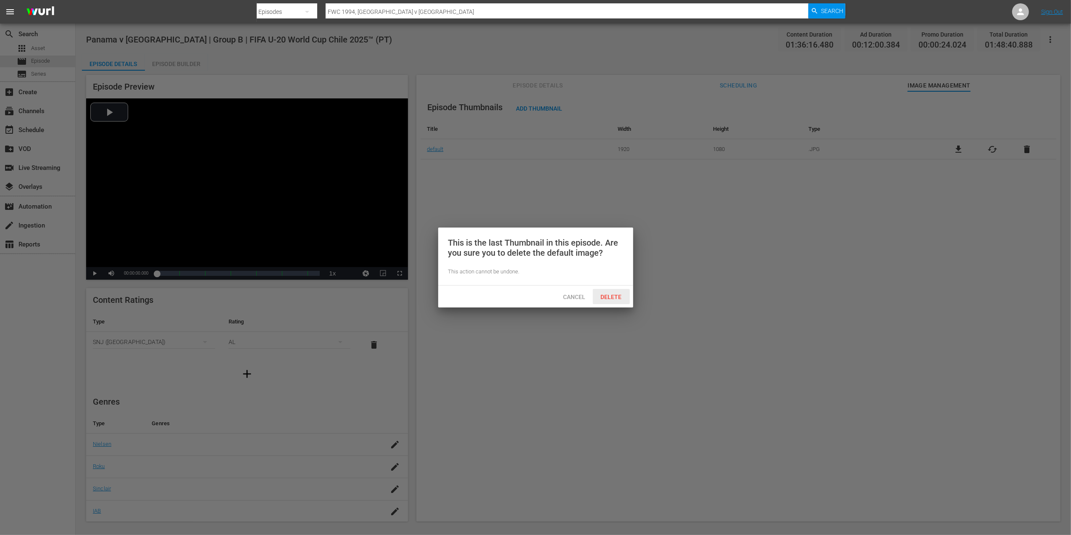
drag, startPoint x: 607, startPoint y: 291, endPoint x: 622, endPoint y: 293, distance: 15.2
click at [607, 292] on div "Delete" at bounding box center [611, 297] width 37 height 16
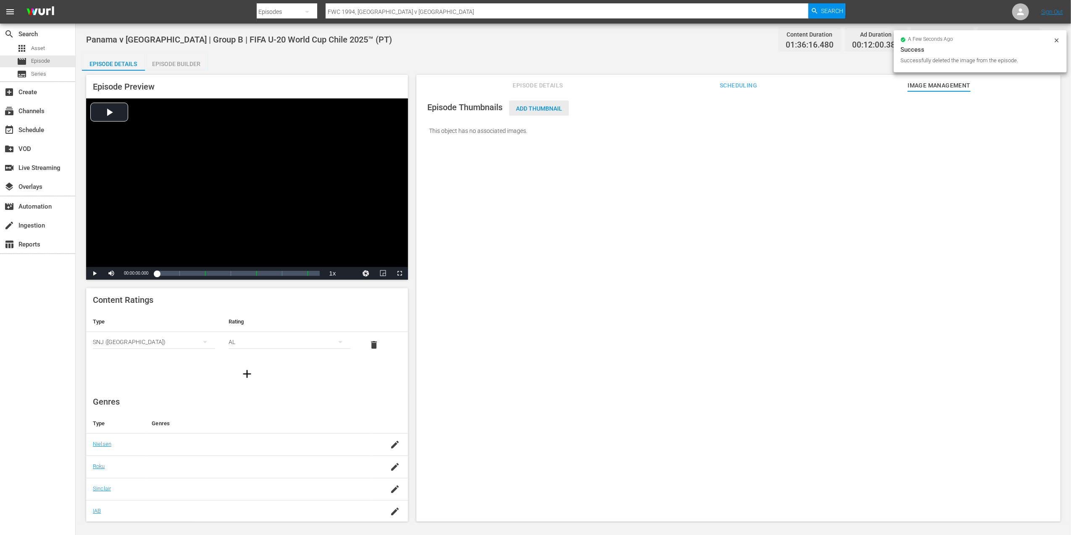
click at [550, 106] on span "Add Thumbnail" at bounding box center [539, 108] width 60 height 7
click at [550, 108] on span "Add Thumbnail" at bounding box center [539, 108] width 60 height 7
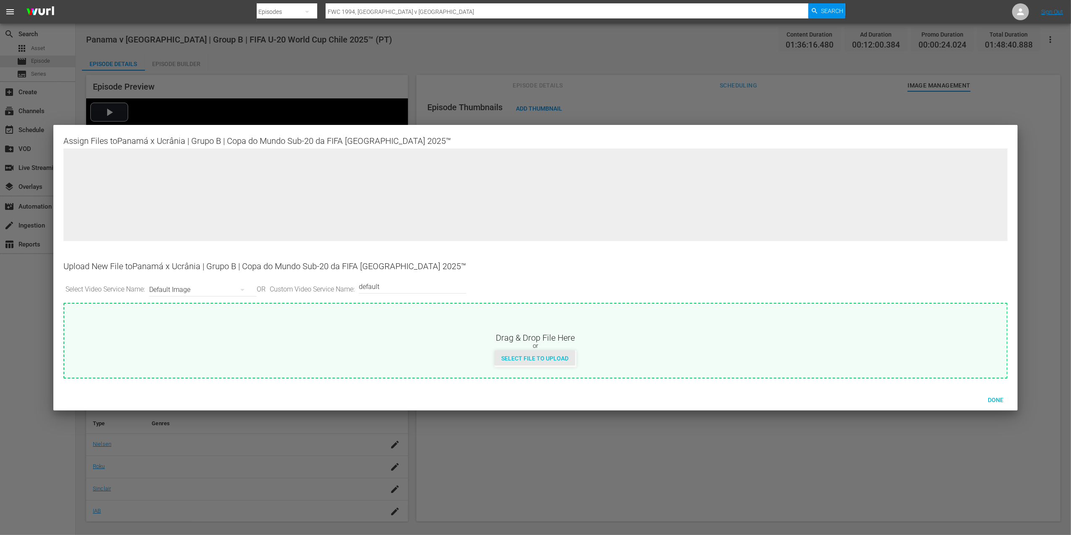
click at [541, 355] on span "Select File to Upload" at bounding box center [535, 358] width 81 height 7
type input "C:\fakepath\7a.jpg"
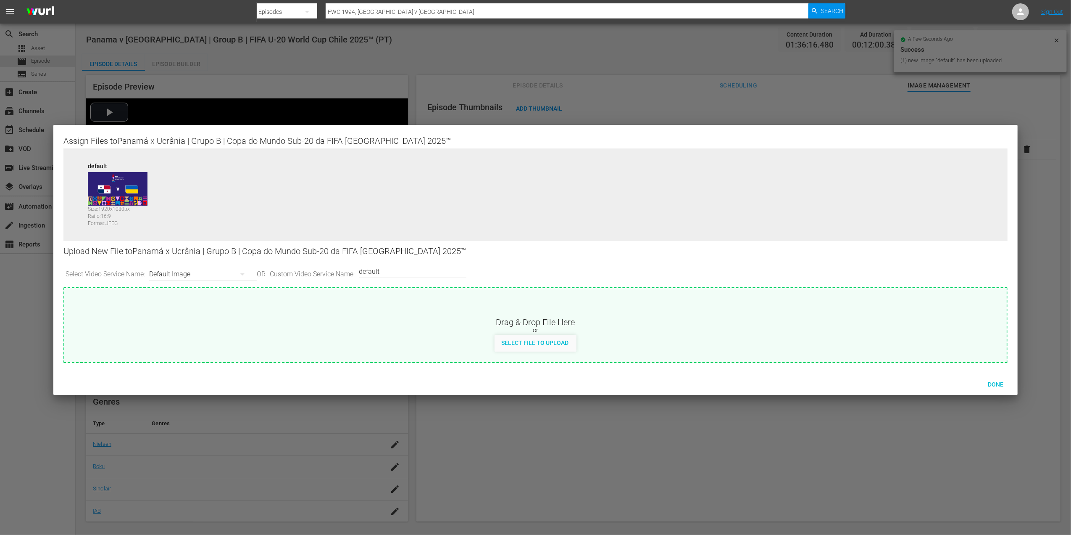
click at [409, 274] on input "default" at bounding box center [410, 271] width 103 height 20
type input "default 1"
click at [535, 339] on span "Select File to Upload" at bounding box center [535, 342] width 81 height 7
type input "C:\fakepath\7b.jpg"
click at [991, 379] on div "Done" at bounding box center [996, 384] width 37 height 16
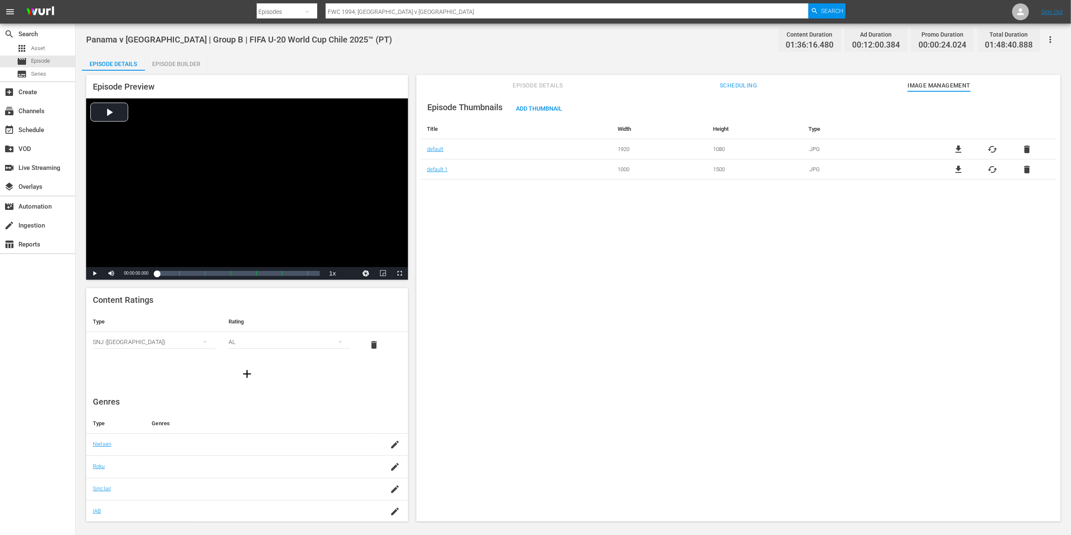
click at [537, 83] on span "Episode Details" at bounding box center [537, 85] width 63 height 11
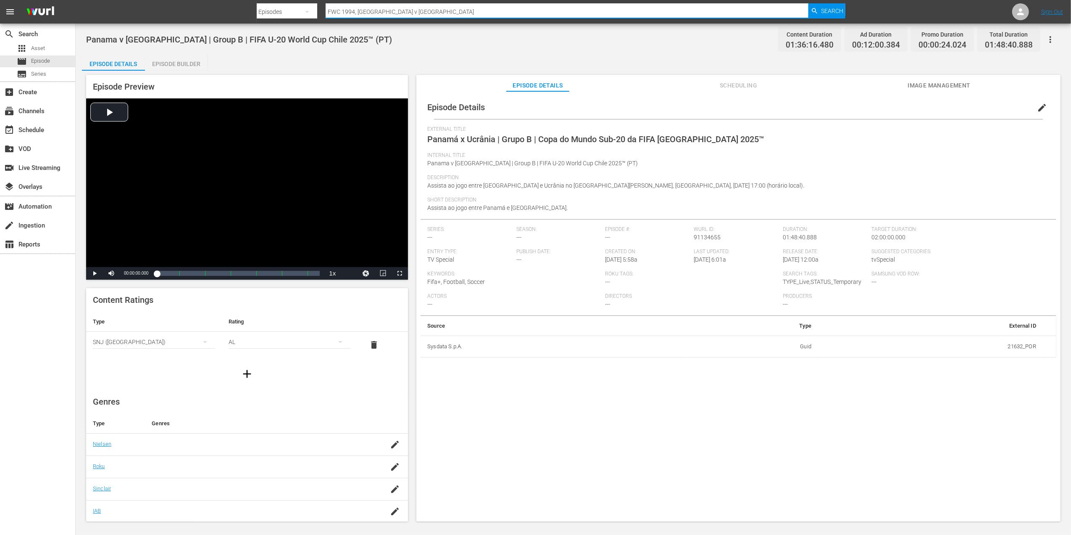
drag, startPoint x: 421, startPoint y: 13, endPoint x: 300, endPoint y: 14, distance: 120.6
click at [301, 12] on div "Search By Episodes Search ID, Title, Description, Keywords, or Category FWC 199…" at bounding box center [551, 12] width 589 height 20
paste input "Chile v [GEOGRAPHIC_DATA] | Group A | FIFA U-20 World Cup [GEOGRAPHIC_DATA] 202…"
type input "Chile v [GEOGRAPHIC_DATA] | Group A | FIFA U-20 World Cup [GEOGRAPHIC_DATA] 202…"
click at [821, 17] on span "Search" at bounding box center [832, 10] width 22 height 15
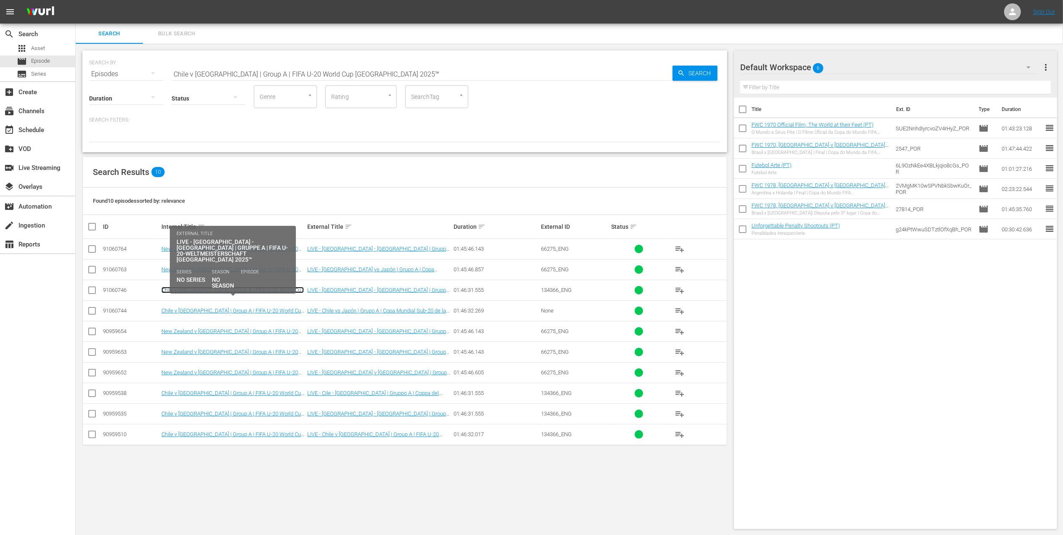
click at [282, 290] on link "Chile v [GEOGRAPHIC_DATA] | Group A | FIFA U-20 World Cup Chile 2025™ (DE)" at bounding box center [232, 293] width 142 height 13
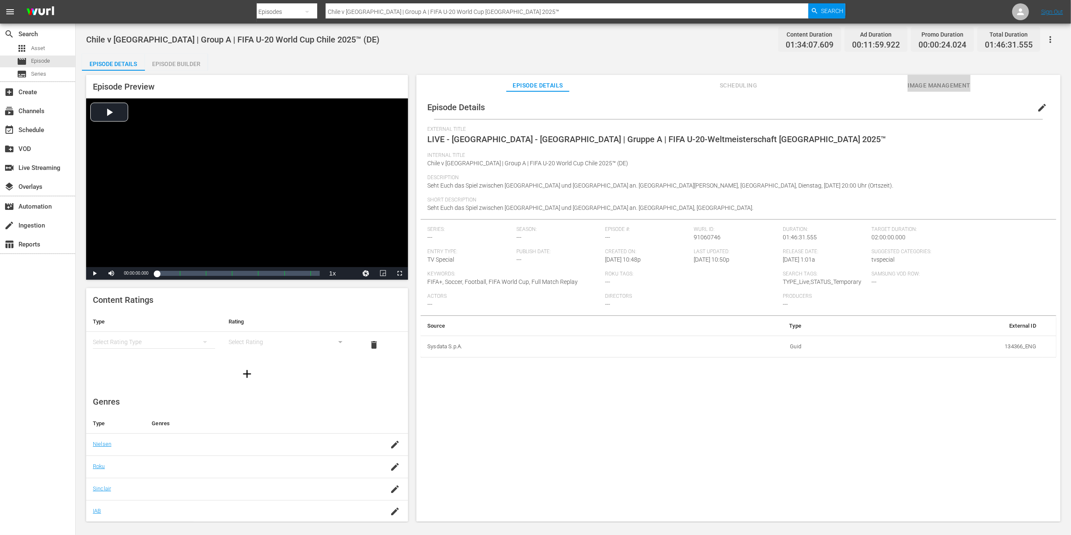
click at [929, 81] on span "Image Management" at bounding box center [939, 85] width 63 height 11
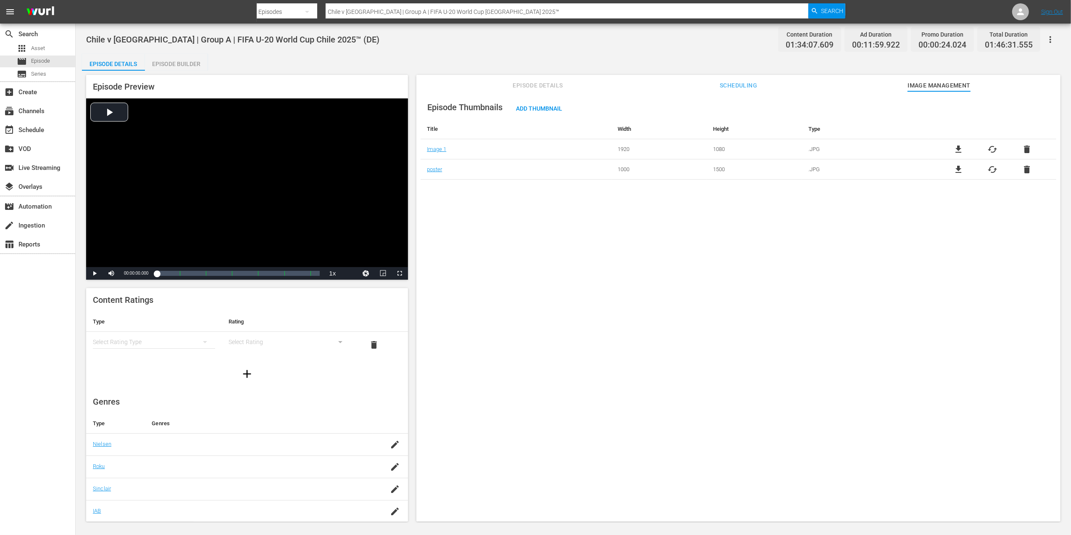
click at [956, 148] on span "file_download" at bounding box center [959, 149] width 10 height 10
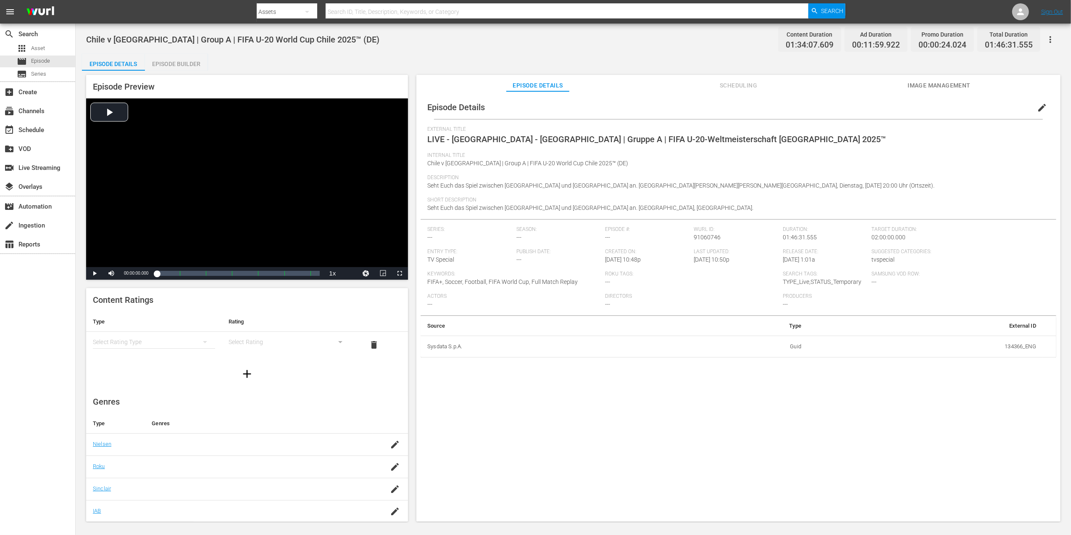
click at [940, 82] on span "Image Management" at bounding box center [939, 85] width 63 height 11
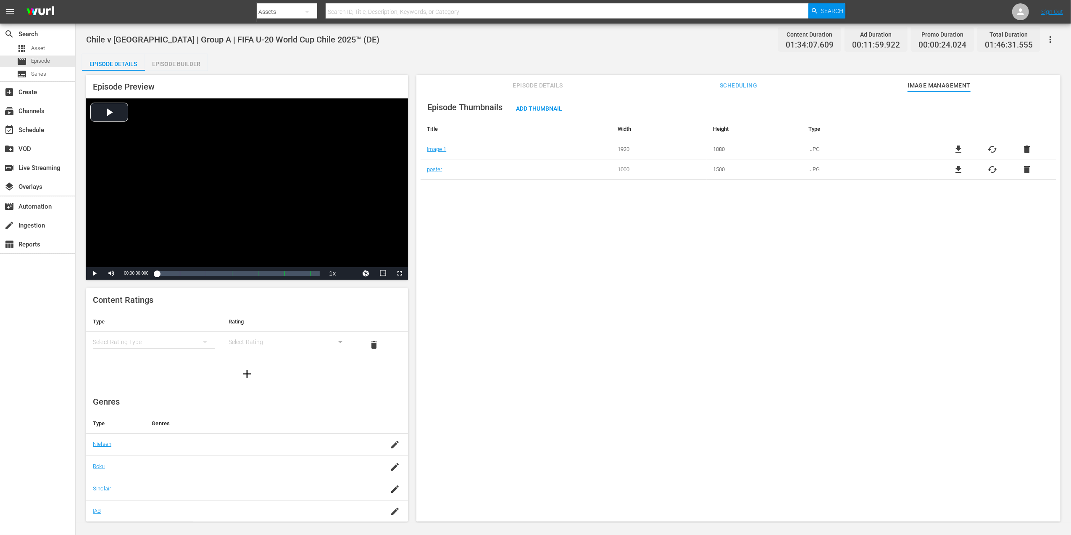
click at [954, 168] on span "file_download" at bounding box center [959, 169] width 10 height 10
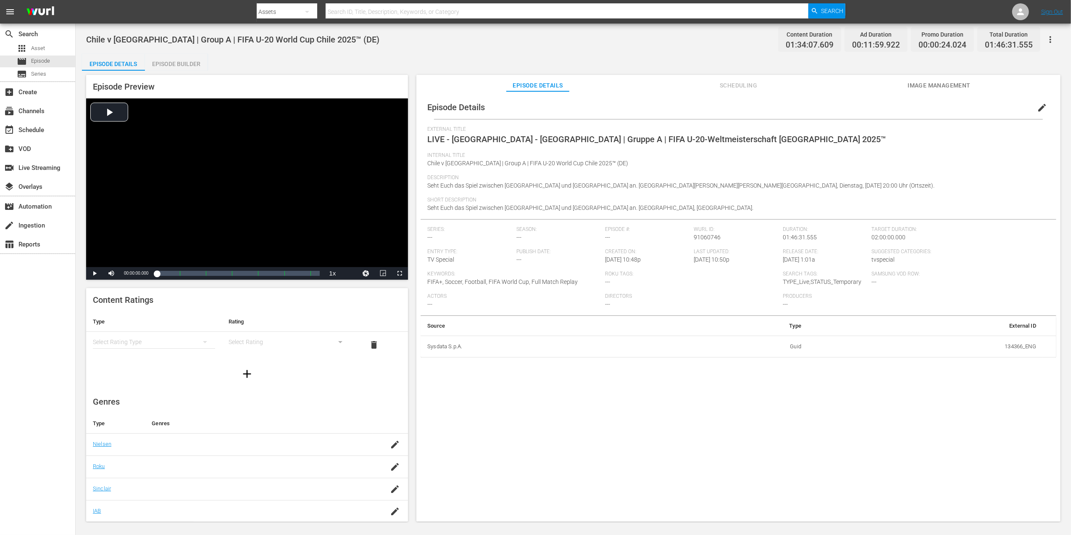
click at [362, 7] on input "text" at bounding box center [567, 12] width 483 height 20
paste input "FWC 2018 Portugal v [GEOGRAPHIC_DATA] , Group Stage (PT)"
type input "FWC 2018 Portugal v [GEOGRAPHIC_DATA] , Group Stage (PT)"
click at [829, 8] on span "Search" at bounding box center [832, 10] width 22 height 15
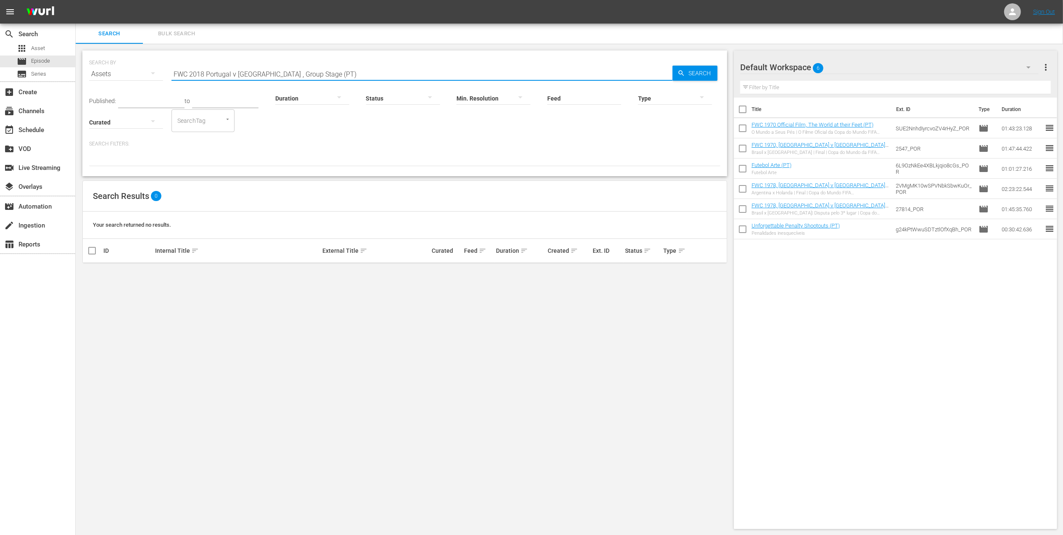
drag, startPoint x: 290, startPoint y: 74, endPoint x: 263, endPoint y: 76, distance: 27.0
click at [263, 76] on input "FWC 2018 Portugal v [GEOGRAPHIC_DATA] , Group Stage (PT)" at bounding box center [421, 74] width 501 height 20
drag, startPoint x: 207, startPoint y: 73, endPoint x: 46, endPoint y: 77, distance: 160.6
click at [76, 0] on div "search Search apps Asset movie Episode subtitles Series add_box Create subscrip…" at bounding box center [569, 0] width 987 height 0
click at [232, 71] on input "[GEOGRAPHIC_DATA] v [GEOGRAPHIC_DATA]" at bounding box center [421, 74] width 501 height 20
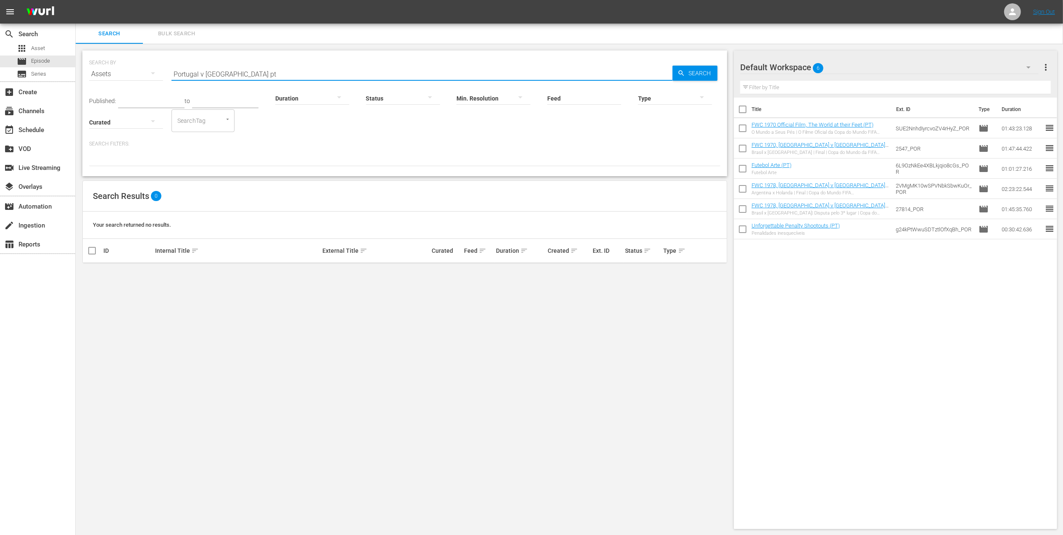
drag, startPoint x: 249, startPoint y: 76, endPoint x: 137, endPoint y: 76, distance: 112.6
click at [137, 76] on div "SEARCH BY Search By Assets Search ID, Title, Description, Keywords, or Category…" at bounding box center [404, 69] width 631 height 30
paste input "FWC 2018 Portugal v [GEOGRAPHIC_DATA] , Group Stage (PT)"
drag, startPoint x: 233, startPoint y: 72, endPoint x: 91, endPoint y: 71, distance: 142.1
click at [91, 71] on div "SEARCH BY Search By Assets Search ID, Title, Description, Keywords, or Category…" at bounding box center [404, 69] width 631 height 30
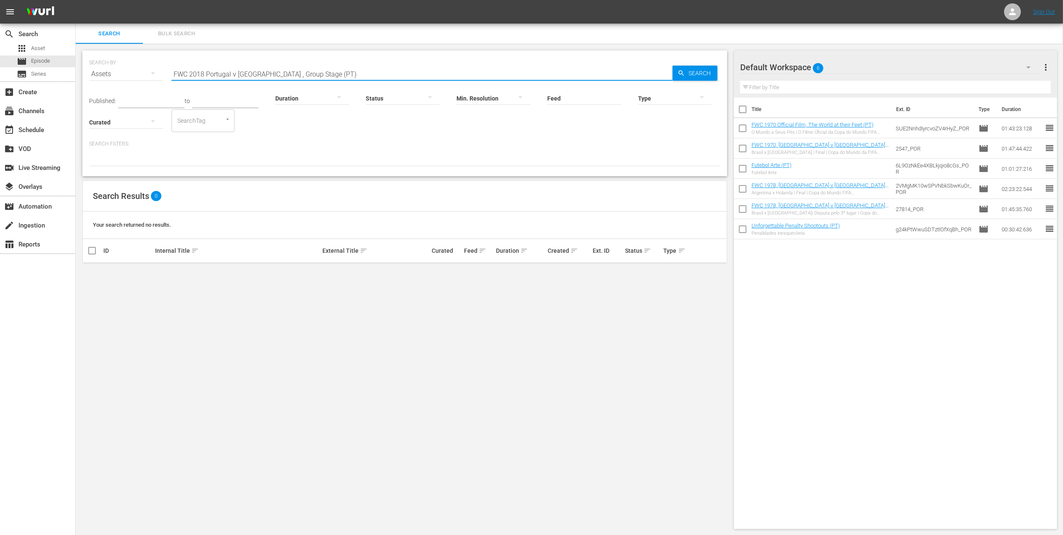
paste input "4 Brazil v [GEOGRAPHIC_DATA]"
click at [688, 71] on span "Search" at bounding box center [701, 73] width 32 height 15
drag, startPoint x: 338, startPoint y: 74, endPoint x: 256, endPoint y: 73, distance: 82.4
click at [256, 73] on input "FWC 2014 Brazil v [GEOGRAPHIC_DATA], Group Stage (PT)" at bounding box center [421, 74] width 501 height 20
type input "FWC 2014 [GEOGRAPHIC_DATA] v [GEOGRAPHIC_DATA]"
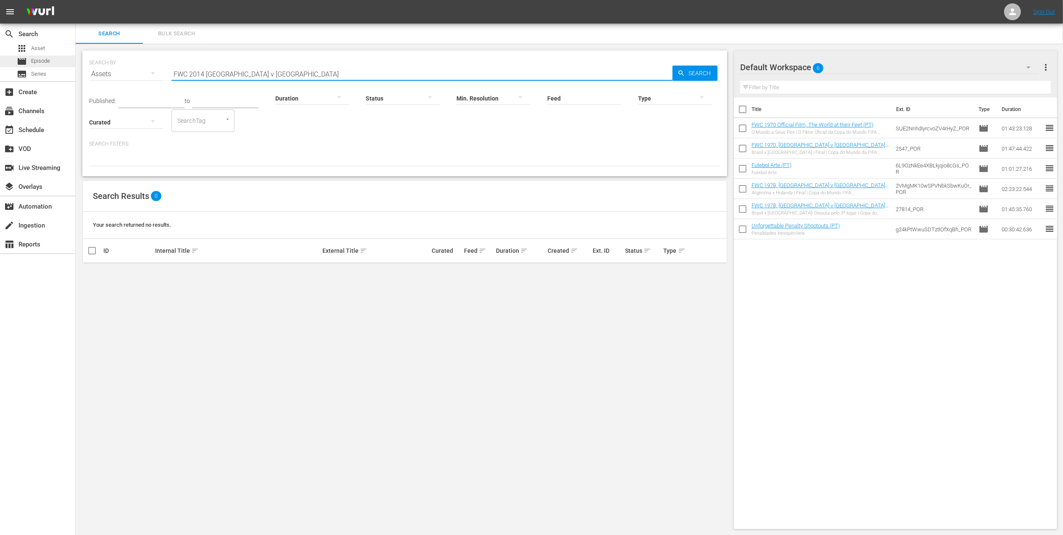
click at [61, 58] on div "movie Episode" at bounding box center [37, 61] width 75 height 12
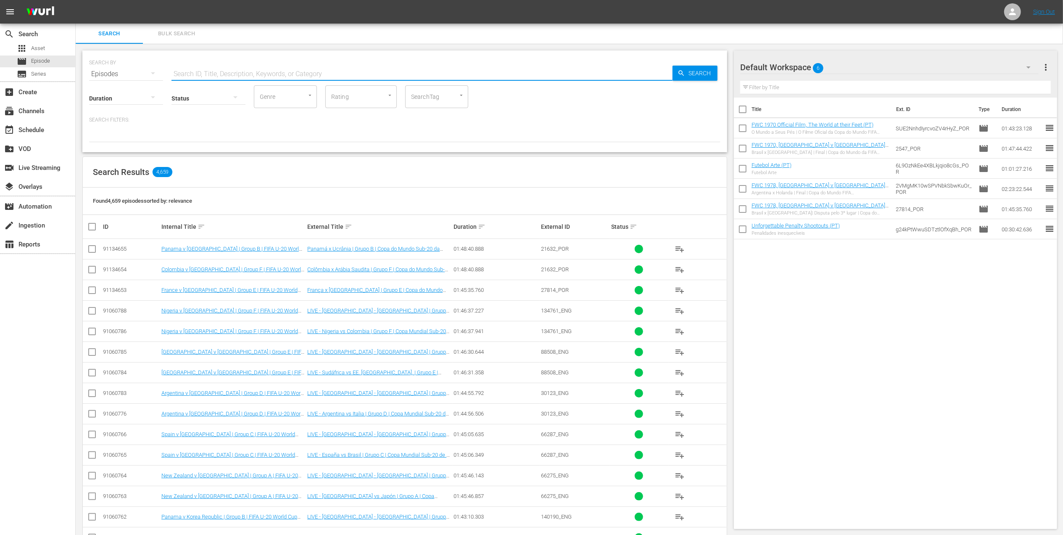
click at [222, 71] on input "text" at bounding box center [421, 74] width 501 height 20
paste input "FWC 2014 Brazil v [GEOGRAPHIC_DATA], Group Stage (PT)"
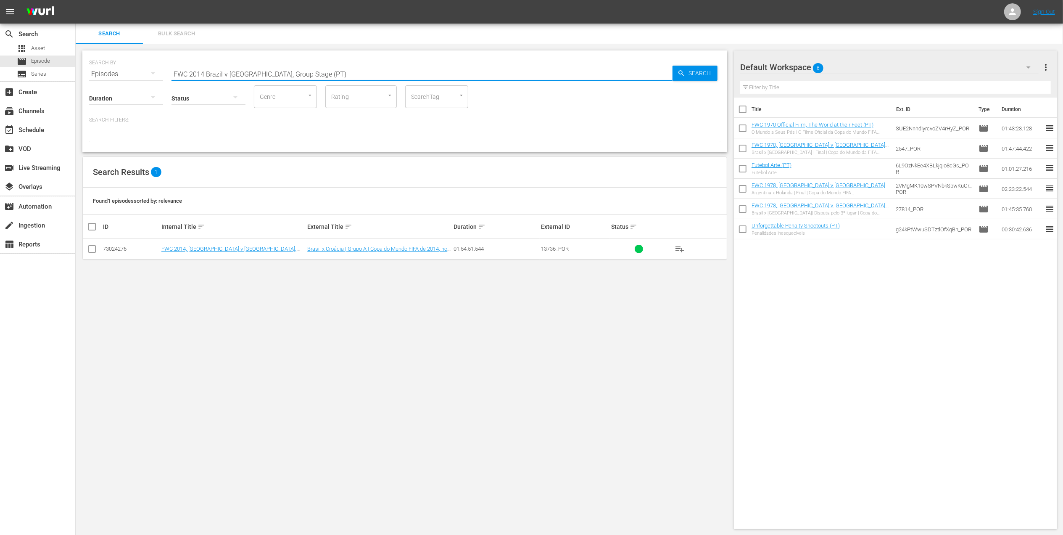
type input "FWC 2014 Brazil v [GEOGRAPHIC_DATA], Group Stage (PT)"
click at [92, 249] on input "checkbox" at bounding box center [92, 250] width 10 height 10
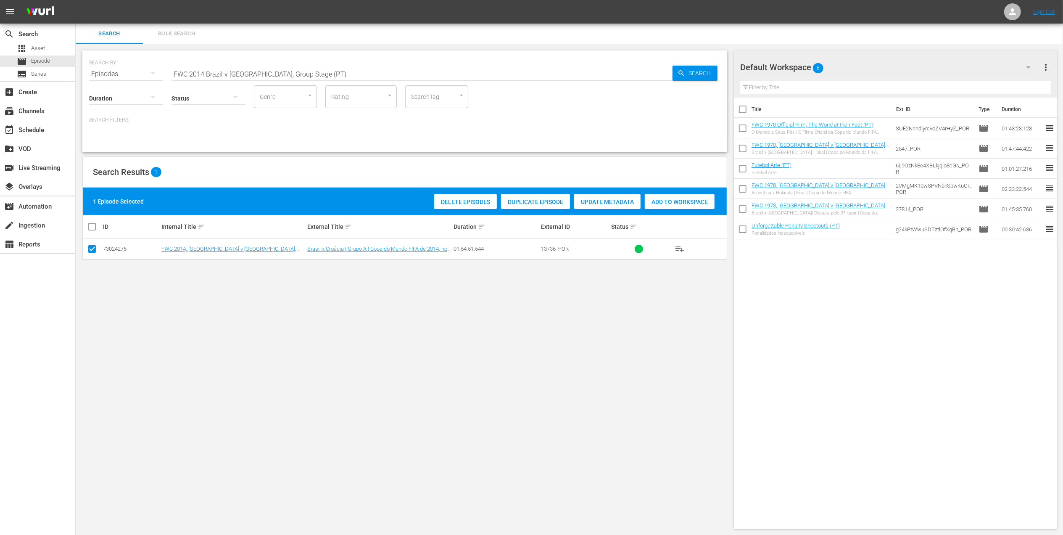
click at [545, 201] on span "Duplicate Episode" at bounding box center [535, 201] width 69 height 7
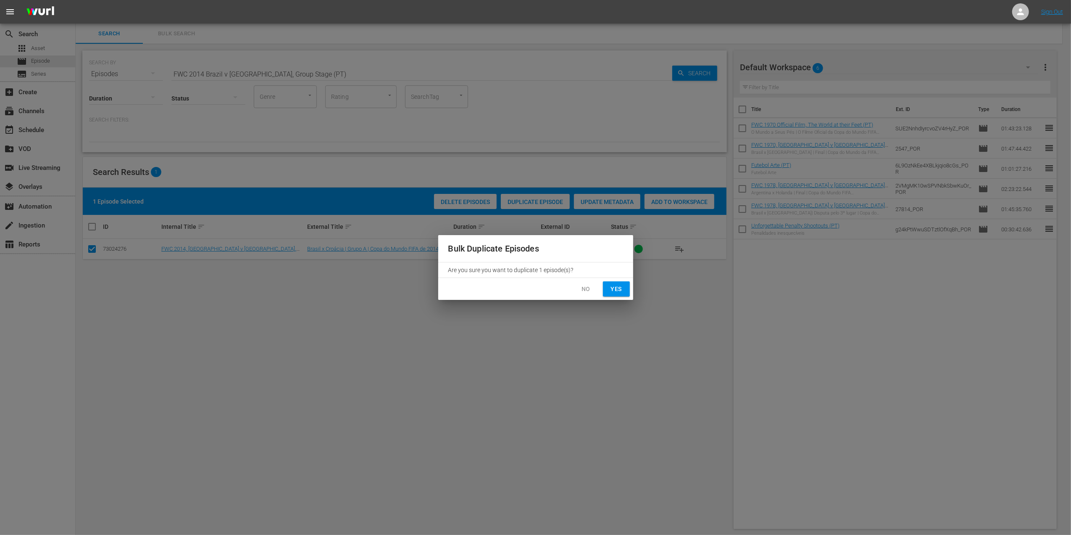
click at [615, 286] on span "Yes" at bounding box center [616, 289] width 13 height 11
checkbox input "false"
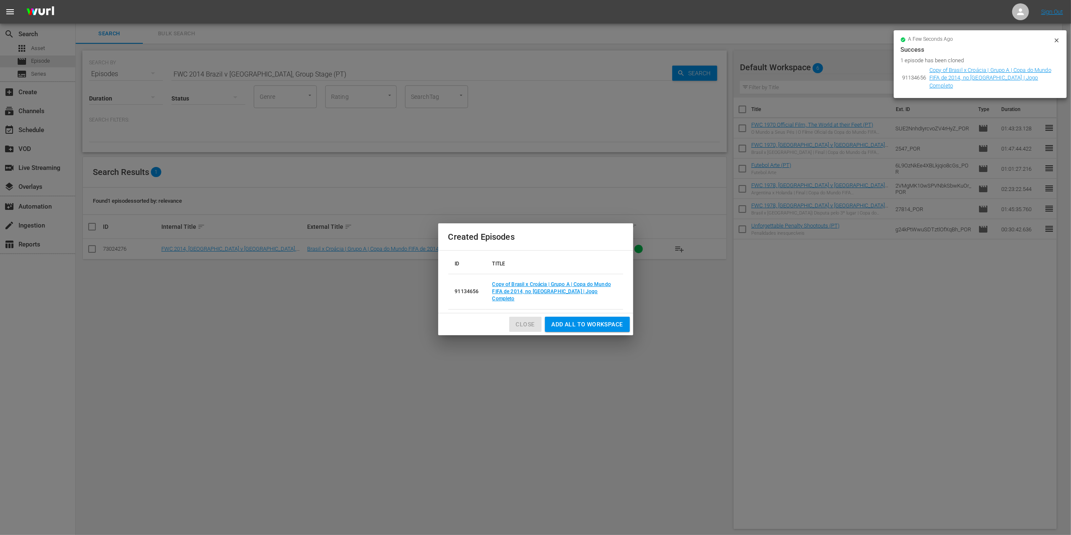
click at [530, 319] on span "Close" at bounding box center [525, 324] width 19 height 11
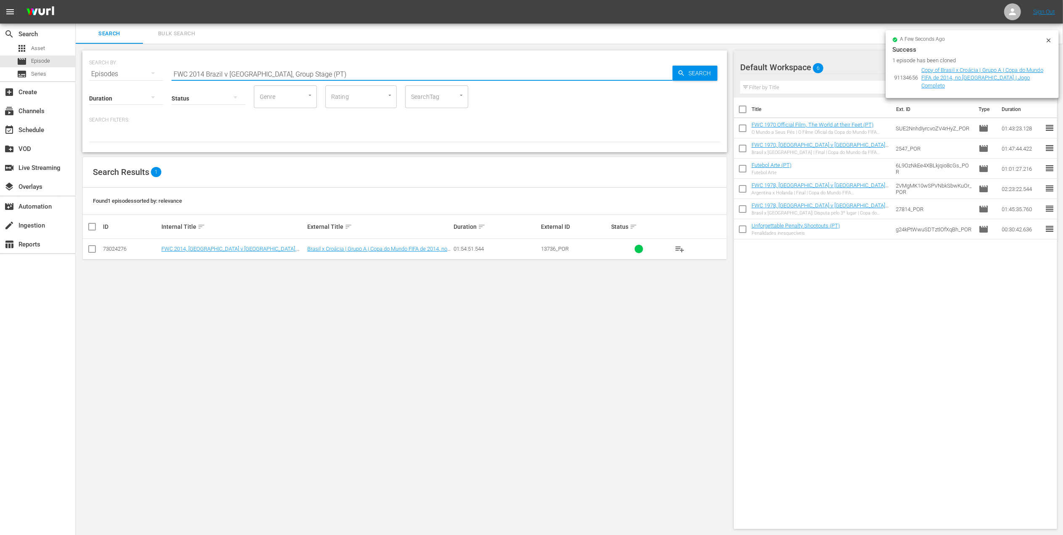
drag, startPoint x: 314, startPoint y: 72, endPoint x: 245, endPoint y: 71, distance: 69.8
click at [245, 71] on input "FWC 2014 Brazil v Croatia, Group Stage (PT)" at bounding box center [421, 74] width 501 height 20
click at [310, 74] on input "FWC 2014 Brazil v Croatia, Group Stage (PT)" at bounding box center [421, 74] width 501 height 20
drag, startPoint x: 264, startPoint y: 72, endPoint x: 255, endPoint y: 72, distance: 9.2
click at [255, 72] on input "FWC 2014 Brazil v Croatia, Group Stage (PT)" at bounding box center [421, 74] width 501 height 20
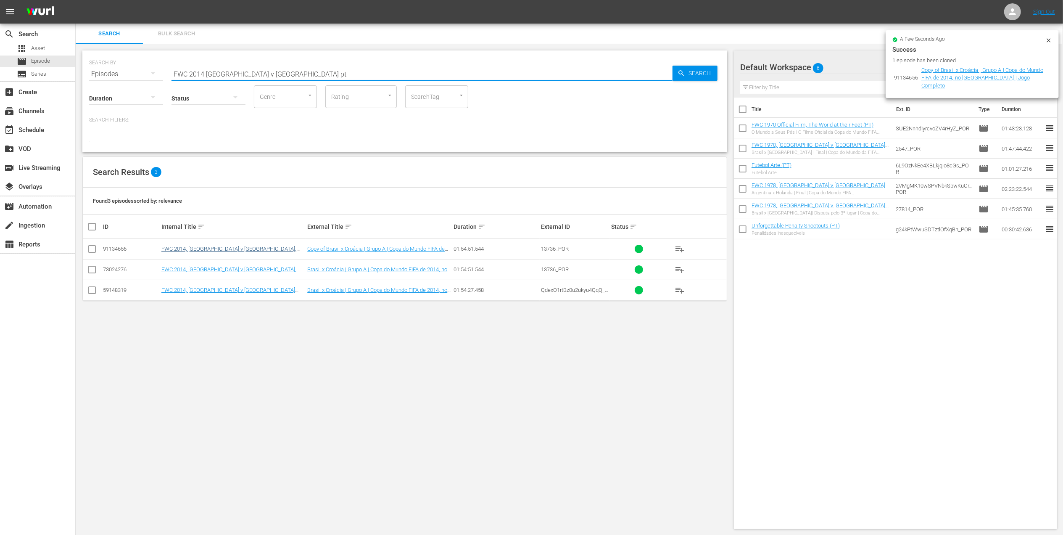
type input "FWC 2014 Brazil v Croatia pt"
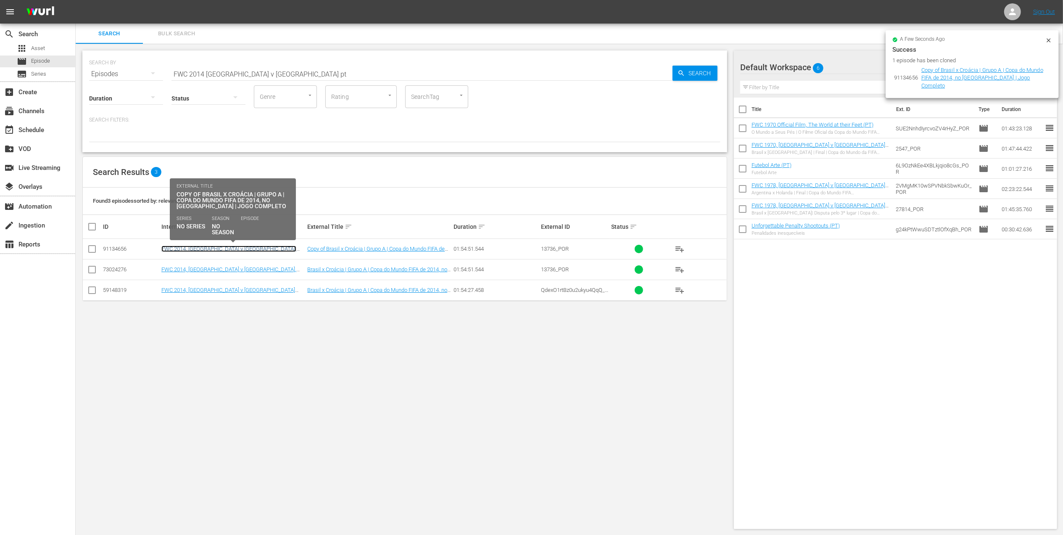
click at [231, 247] on link "FWC 2014, Brazil v Croatia, Group Stage - FMR (PT)" at bounding box center [228, 251] width 135 height 13
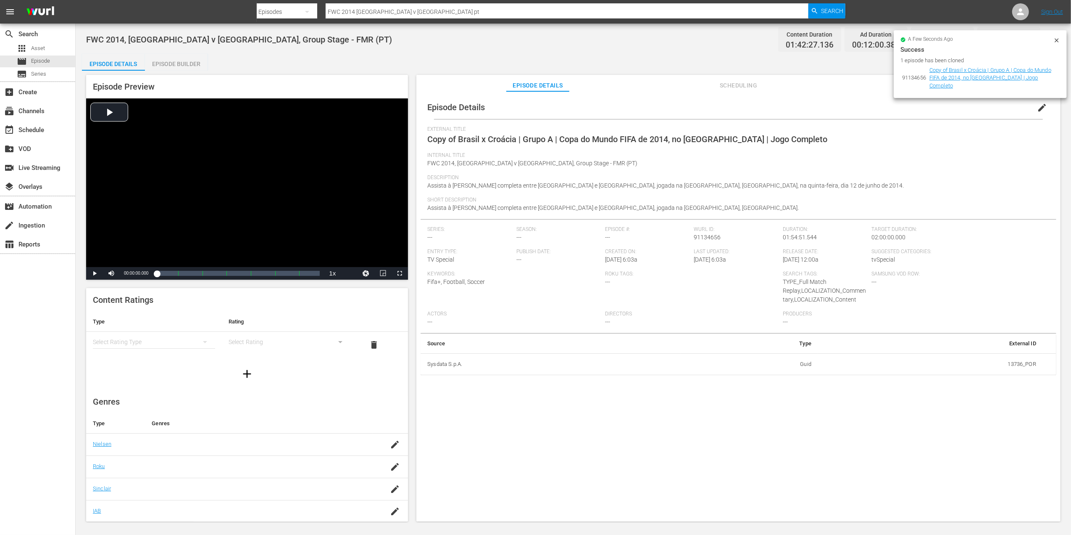
drag, startPoint x: 1038, startPoint y: 108, endPoint x: 780, endPoint y: 124, distance: 258.2
click at [1038, 108] on span "edit" at bounding box center [1042, 108] width 10 height 10
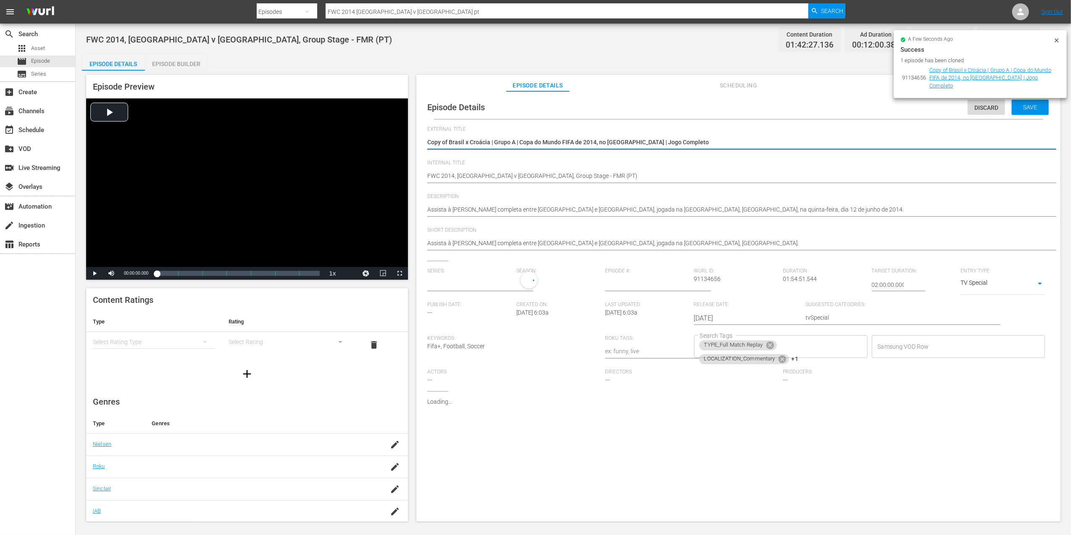
type input "No Series"
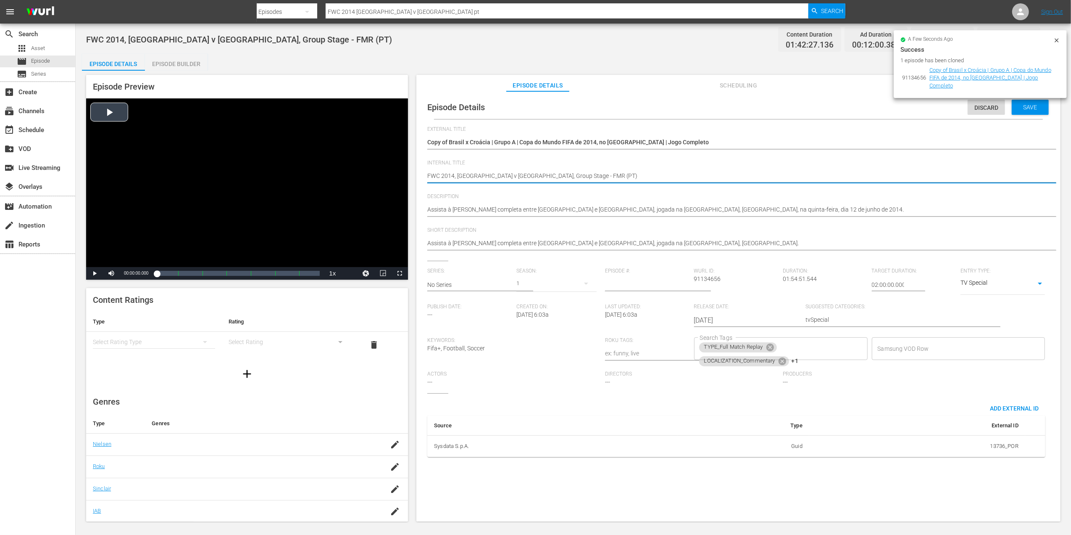
drag, startPoint x: 545, startPoint y: 175, endPoint x: 402, endPoint y: 185, distance: 144.1
paste textarea "Chile v Japan | Group A | FIFA U-20 World Cup Chile 2025™"
type textarea "Chile v [GEOGRAPHIC_DATA] | Group A | FIFA U-20 World Cup Chile 2025™ (PT)"
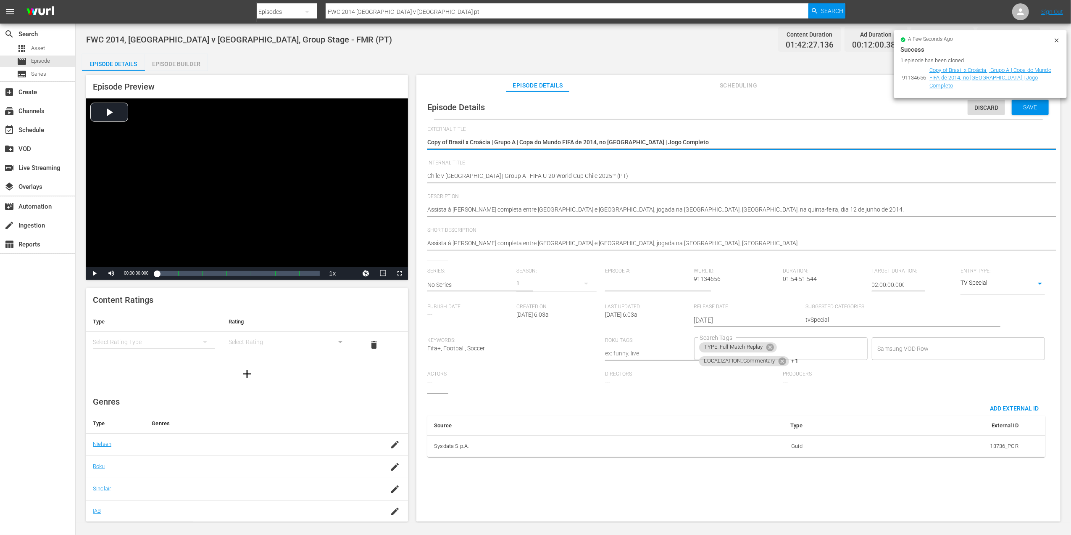
drag, startPoint x: 691, startPoint y: 145, endPoint x: 409, endPoint y: 141, distance: 281.6
paste textarea "hile x Japão | Grupo A | Copa do Mundo Sub-20 da FIFA Chile 2025™"
type textarea "Chile x [GEOGRAPHIC_DATA] | Grupo A | Copa do Mundo Sub-20 da FIFA [GEOGRAPHIC_…"
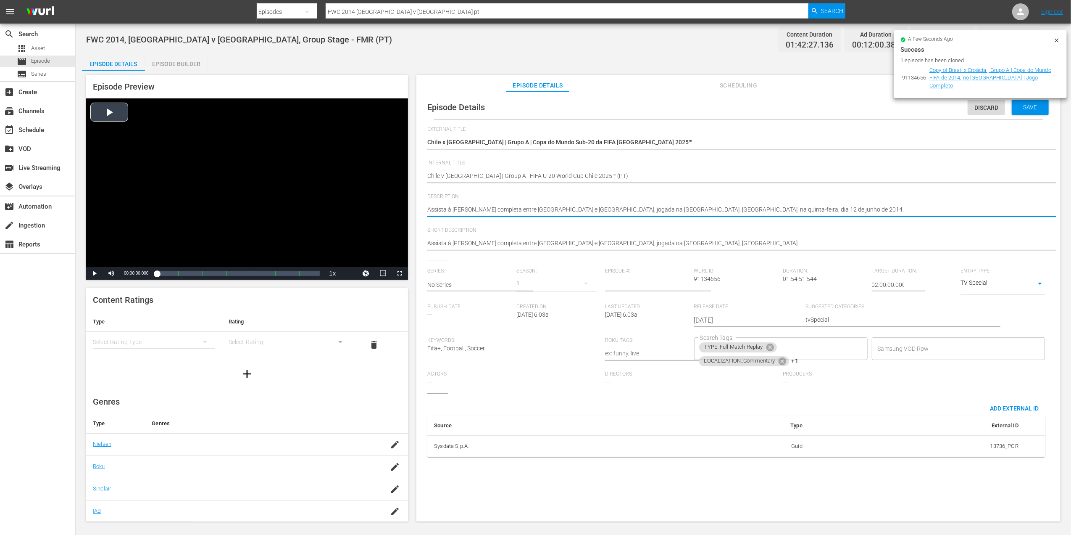
drag, startPoint x: 787, startPoint y: 207, endPoint x: 370, endPoint y: 217, distance: 416.6
paste textarea "ao jogo entre Chile e Japão no Estádio Nacional Julio Martínez Prádanos, Santia…"
type textarea "Assista ao jogo entre Chile e Japão no Estádio Nacional Julio Martínez Prádanos…"
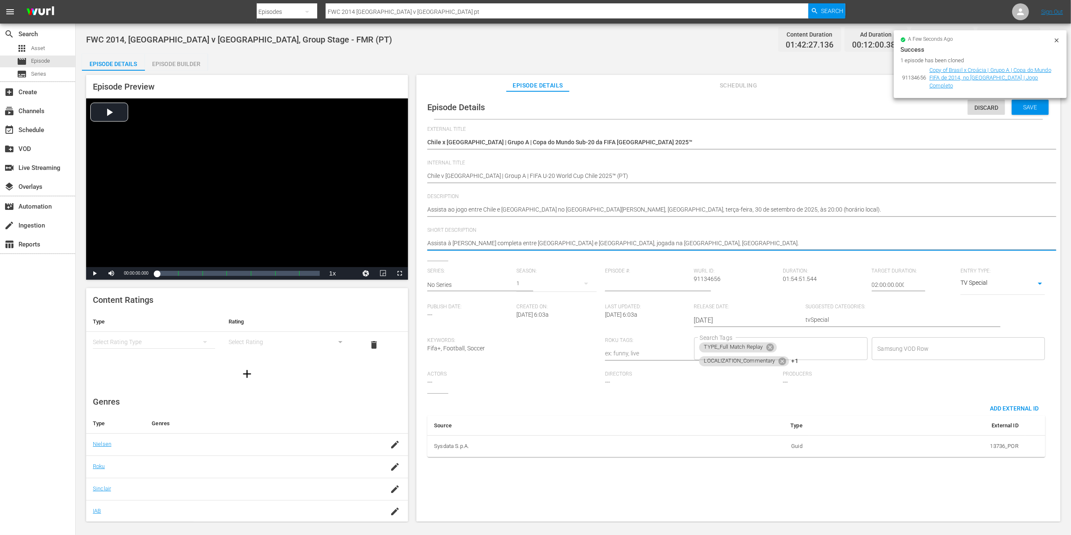
drag, startPoint x: 689, startPoint y: 242, endPoint x: 420, endPoint y: 252, distance: 269.1
paste textarea "ao jogo entre Chile e Japão no Estádio Nacional Julio Martínez Prádanos, Santia…"
type textarea "Assista ao jogo entre Chile e Japão no Estádio Nacional Julio Martínez Prádanos…"
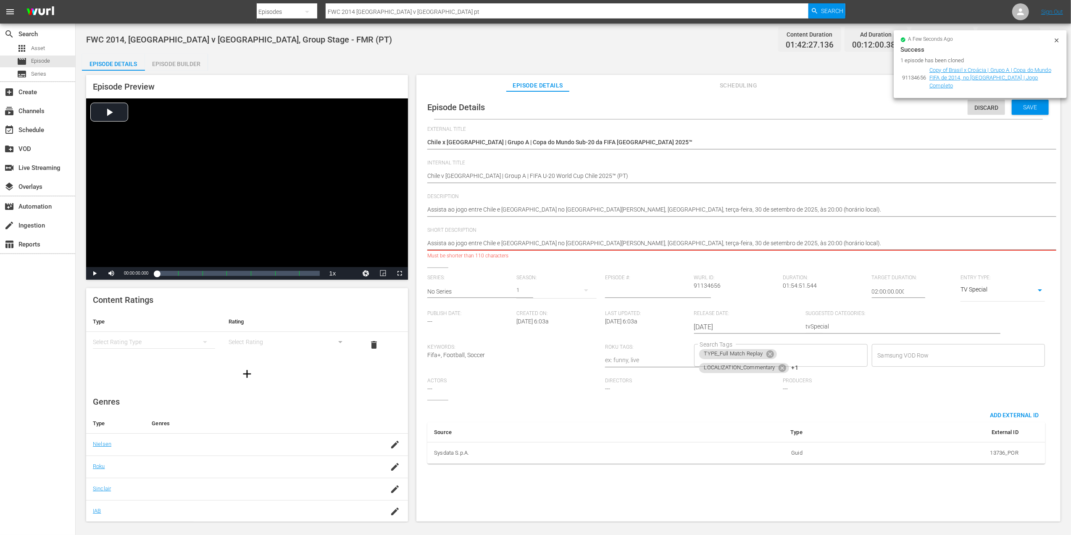
drag, startPoint x: 838, startPoint y: 241, endPoint x: 521, endPoint y: 241, distance: 316.9
click at [521, 241] on textarea "Assista à partida completa entre Brasil e Corácia, jogada na Arena de São Paulo…" at bounding box center [736, 244] width 618 height 10
type textarea "Assista ao jogo entre Chile e Japão n"
type textarea "Assista ao jogo entre Chile e Japão"
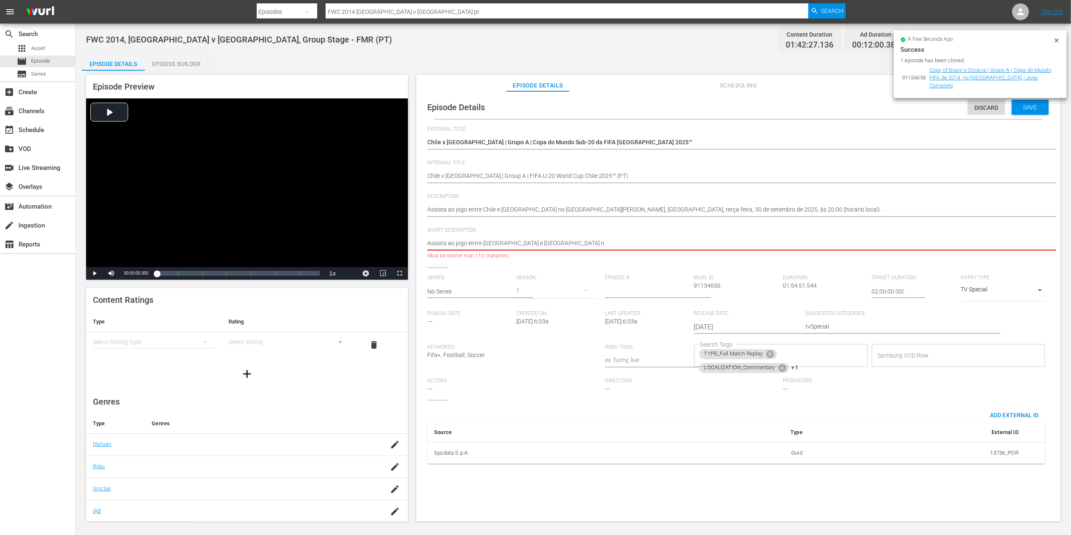
type textarea "Assista ao jogo entre Chile e Japão"
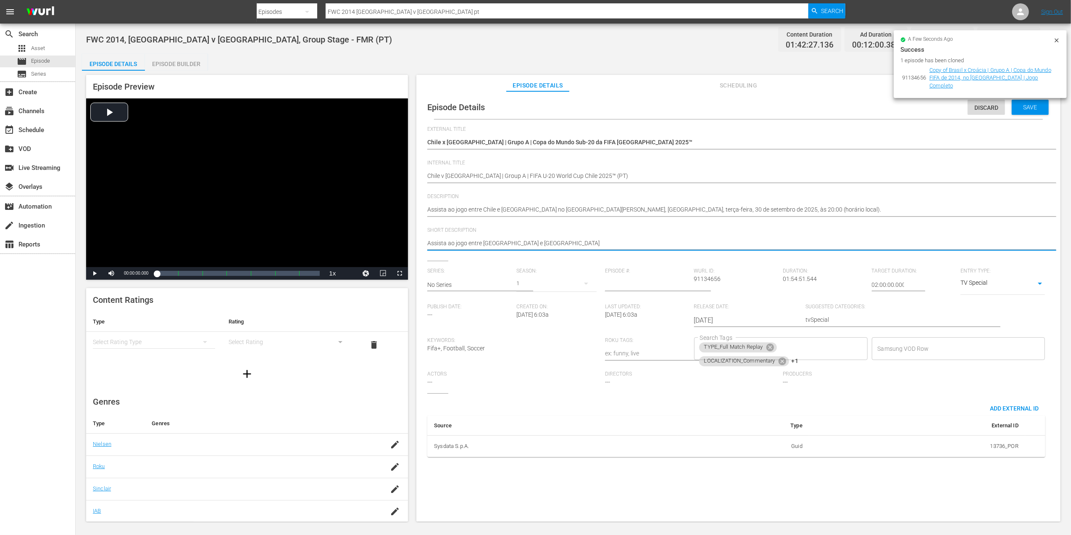
type textarea "Assista ao jogo entre Chile e Japão"
type textarea "Assista ao jogo entre Chile e Japão."
click at [1021, 109] on span "Save" at bounding box center [1030, 107] width 27 height 7
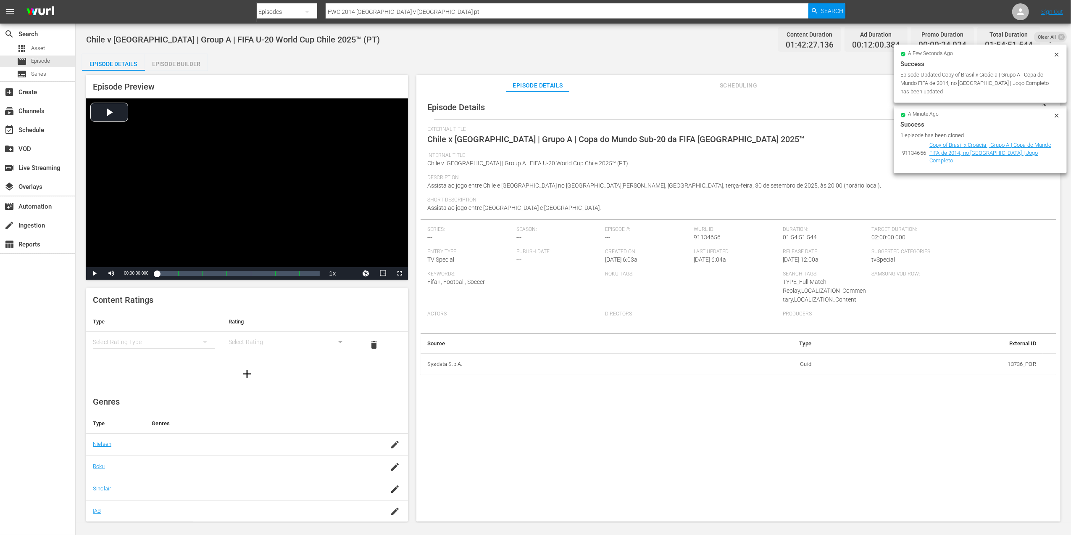
click at [1059, 53] on icon at bounding box center [1057, 54] width 7 height 7
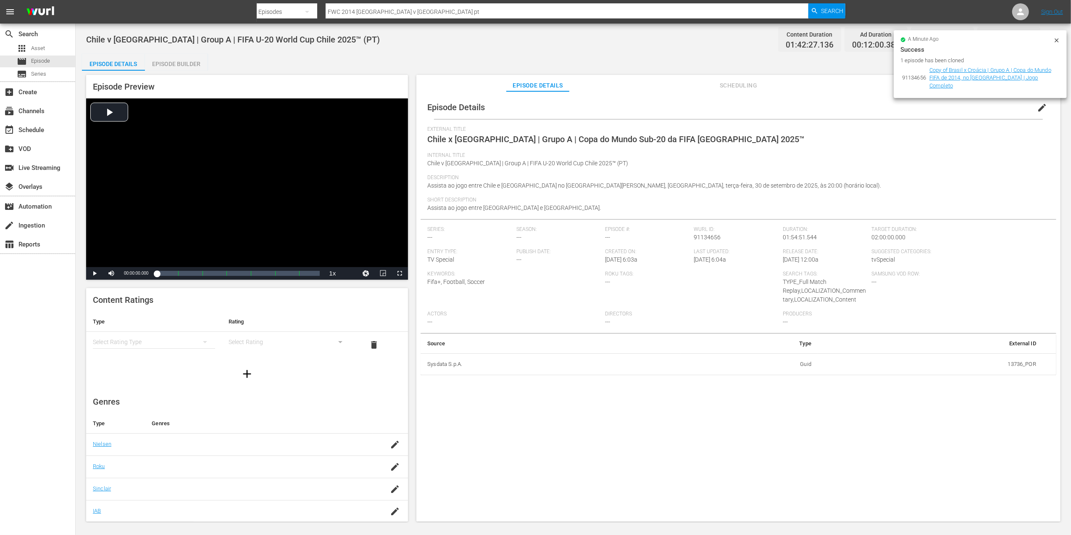
click at [1058, 37] on icon at bounding box center [1057, 40] width 7 height 7
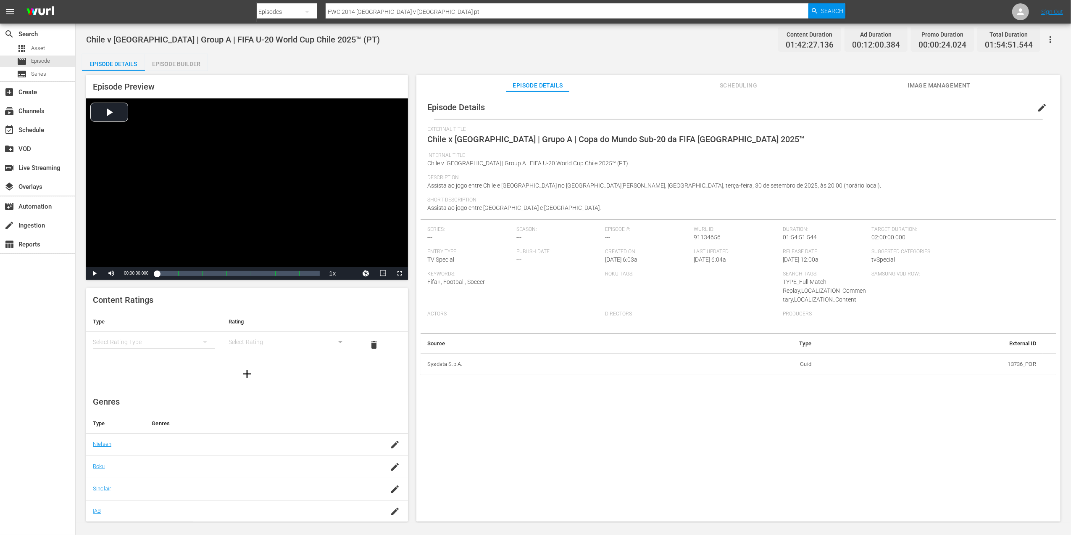
click at [1037, 106] on span "edit" at bounding box center [1042, 108] width 10 height 10
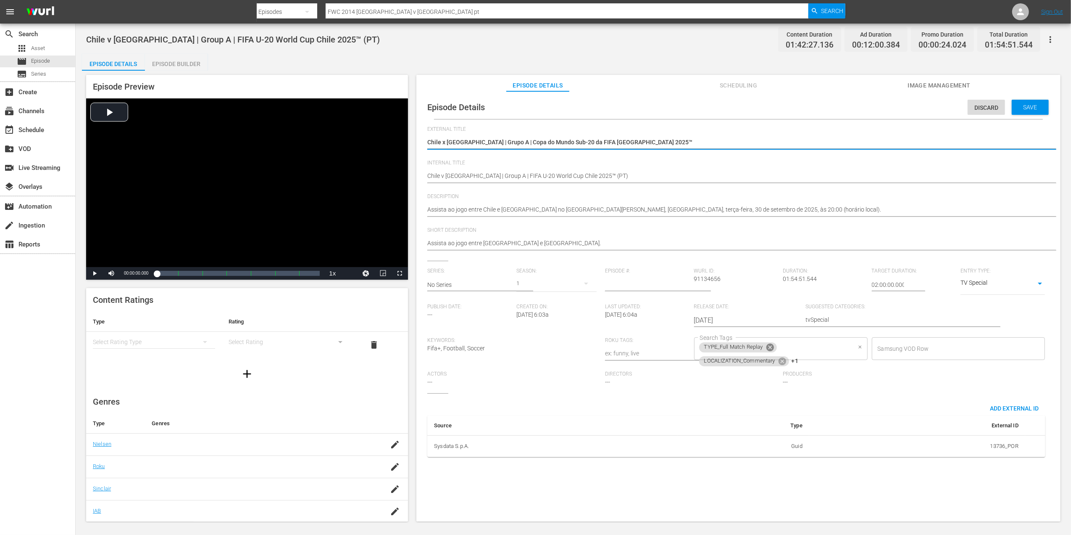
click at [770, 348] on icon at bounding box center [770, 347] width 9 height 9
click at [780, 349] on icon at bounding box center [783, 347] width 8 height 8
click at [769, 350] on icon at bounding box center [770, 349] width 8 height 8
click at [769, 350] on input "Search Tags" at bounding box center [774, 348] width 153 height 15
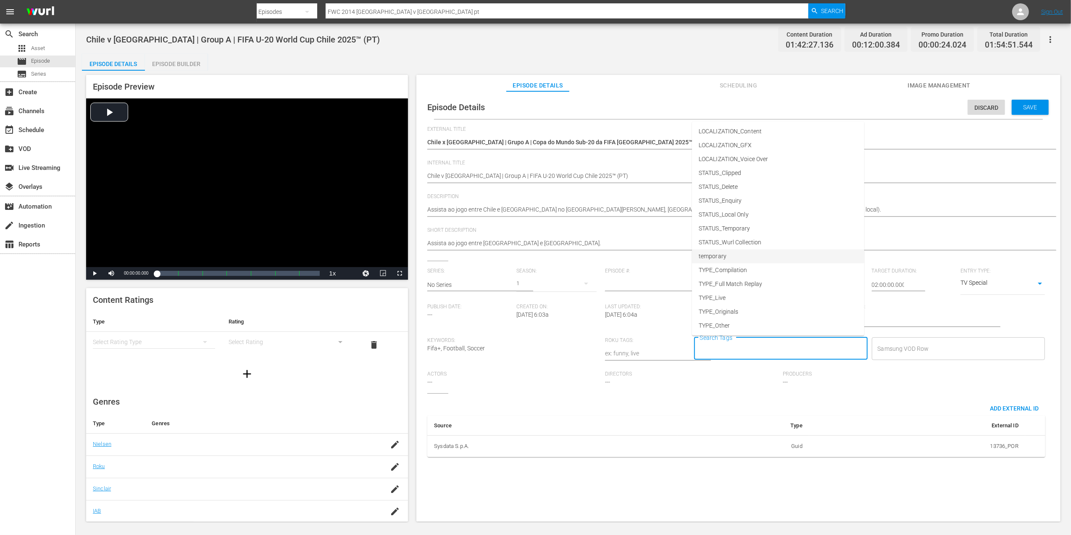
scroll to position [42, 0]
click at [727, 296] on li "TYPE_Live" at bounding box center [778, 297] width 172 height 14
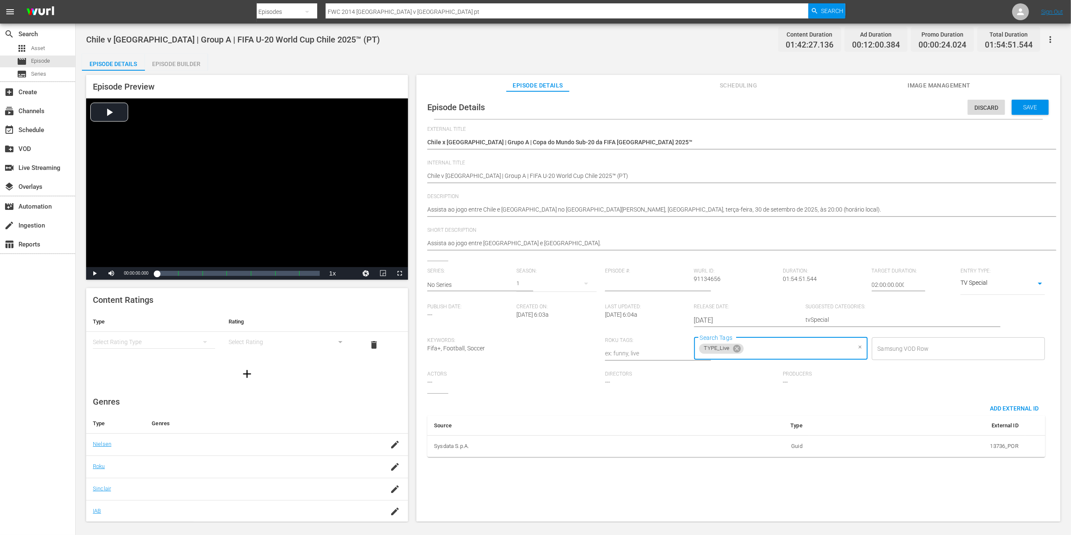
click at [783, 352] on input "Search Tags" at bounding box center [798, 348] width 106 height 15
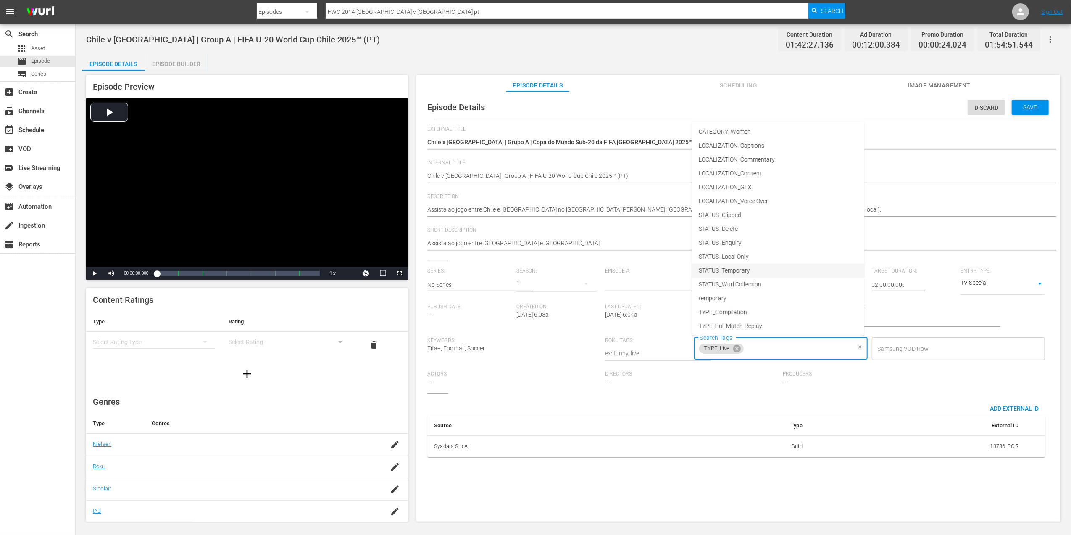
click at [732, 274] on span "STATUS_Temporary" at bounding box center [725, 270] width 52 height 9
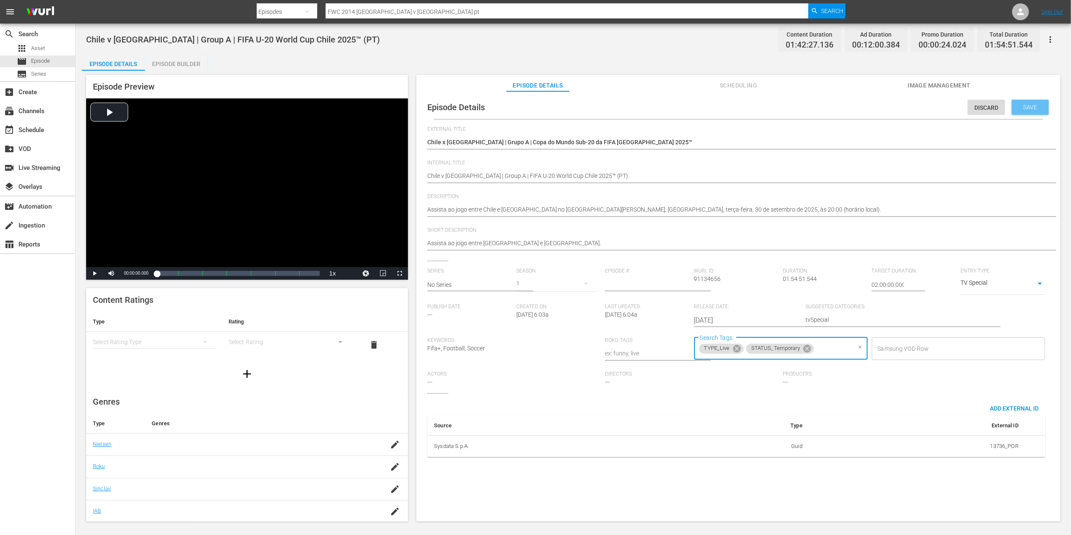
click at [1021, 106] on span "Save" at bounding box center [1030, 107] width 27 height 7
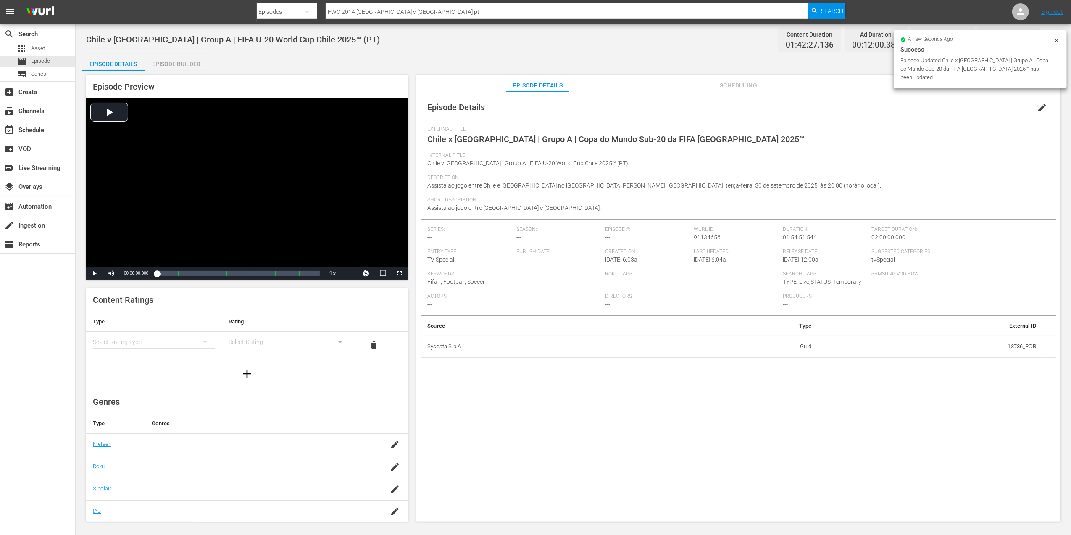
click at [945, 86] on span "Image Management" at bounding box center [939, 85] width 63 height 11
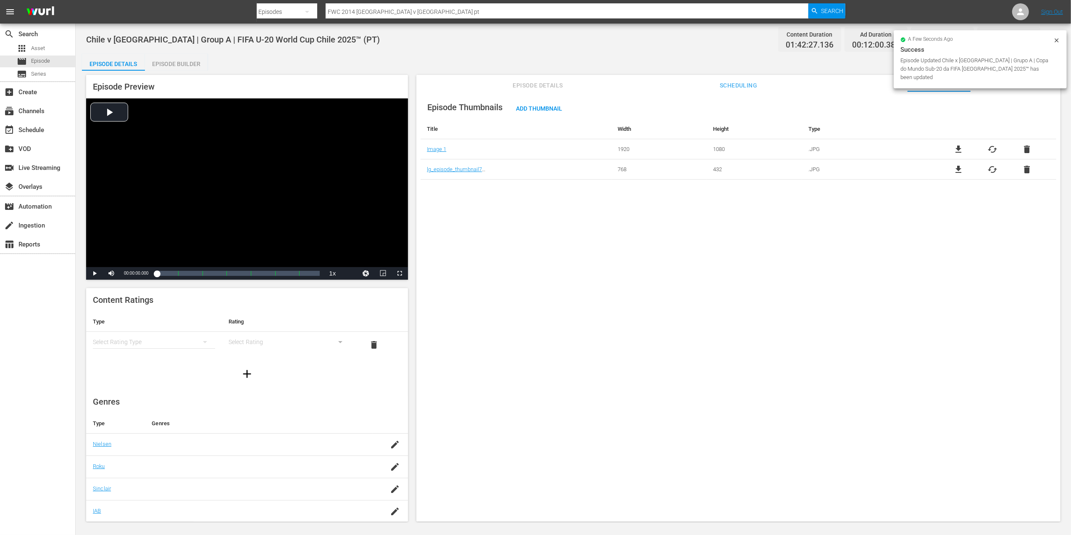
click at [1022, 152] on span "delete" at bounding box center [1027, 149] width 10 height 10
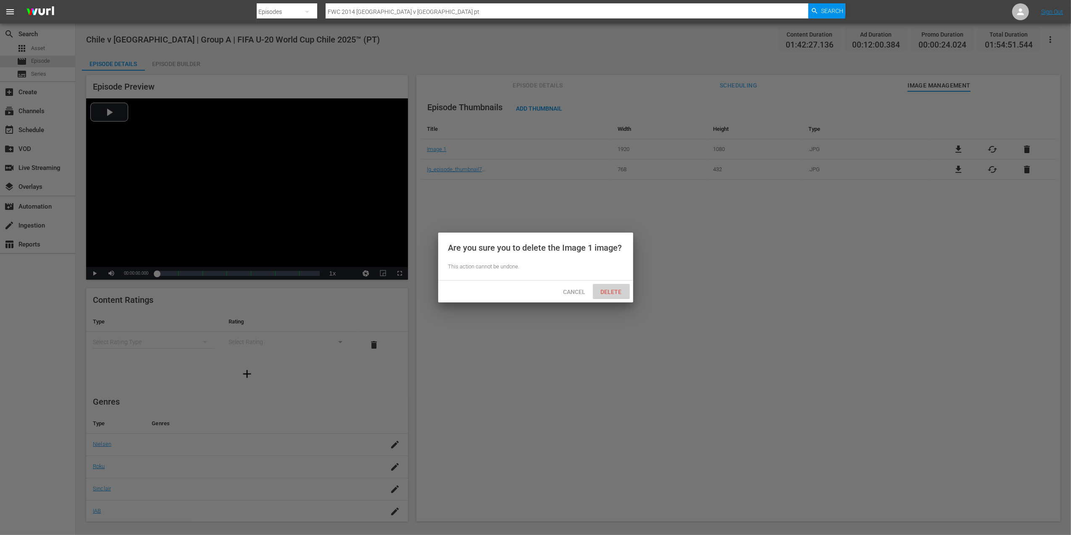
click at [614, 290] on span "Delete" at bounding box center [611, 291] width 34 height 7
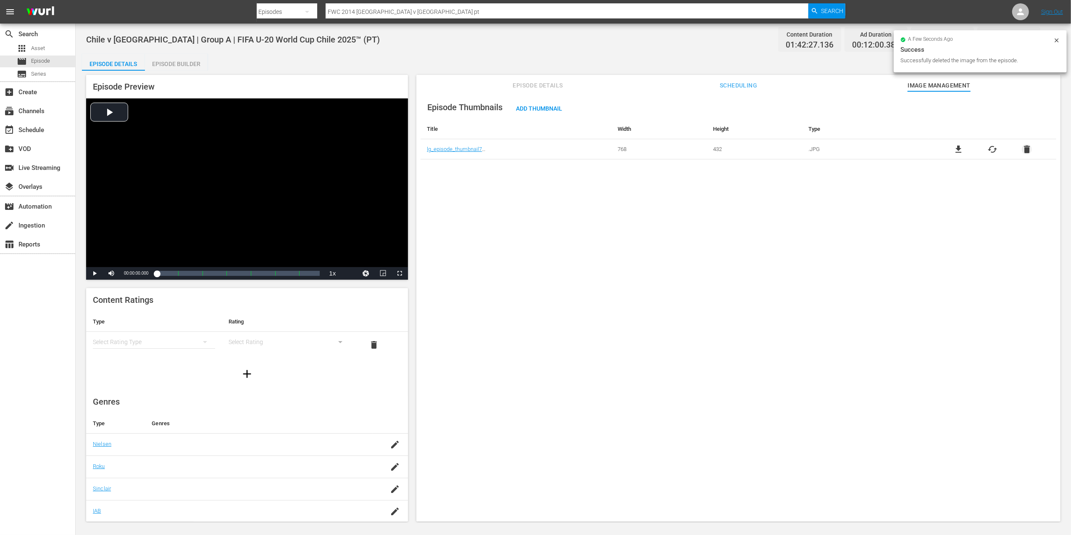
click at [1025, 146] on span "delete" at bounding box center [1027, 149] width 10 height 10
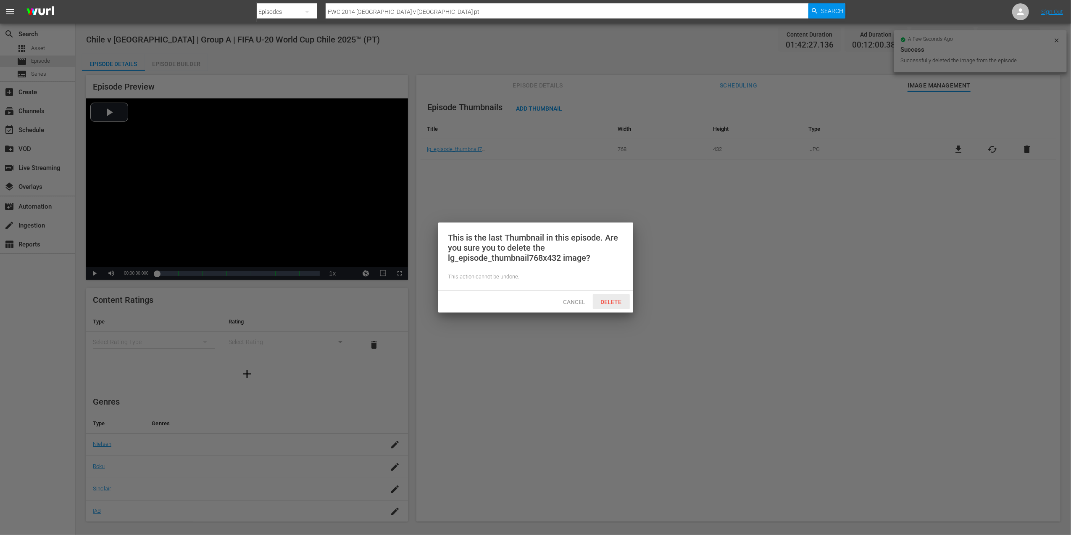
click at [617, 296] on div "Delete" at bounding box center [611, 302] width 37 height 16
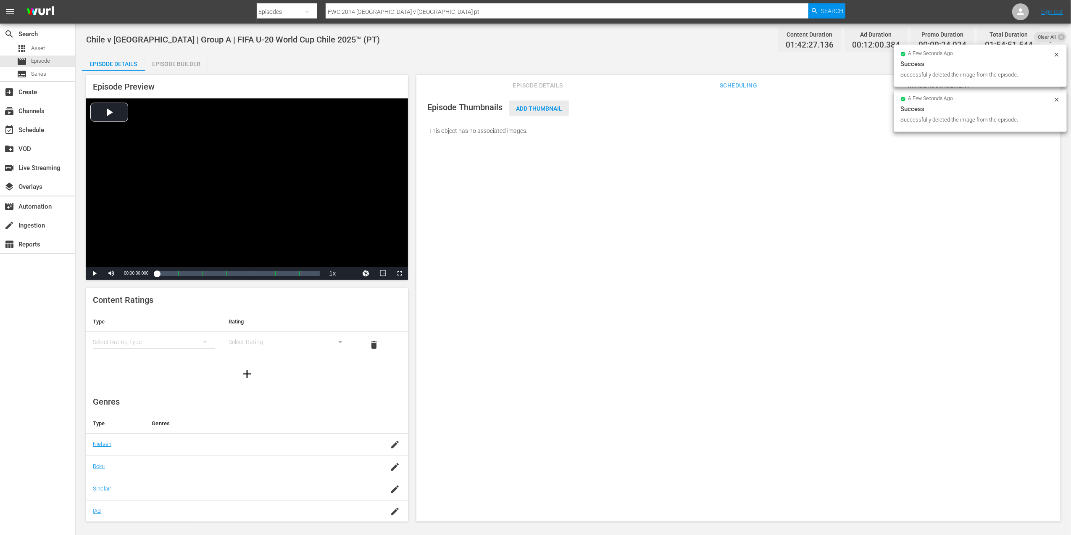
click at [551, 108] on span "Add Thumbnail" at bounding box center [539, 108] width 60 height 7
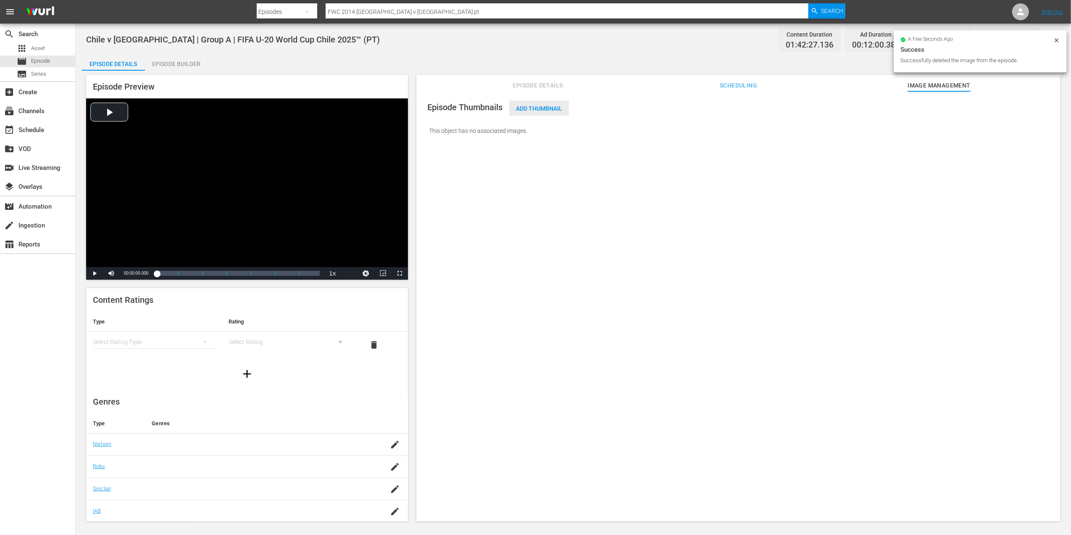
click at [545, 110] on span "Add Thumbnail" at bounding box center [539, 108] width 60 height 7
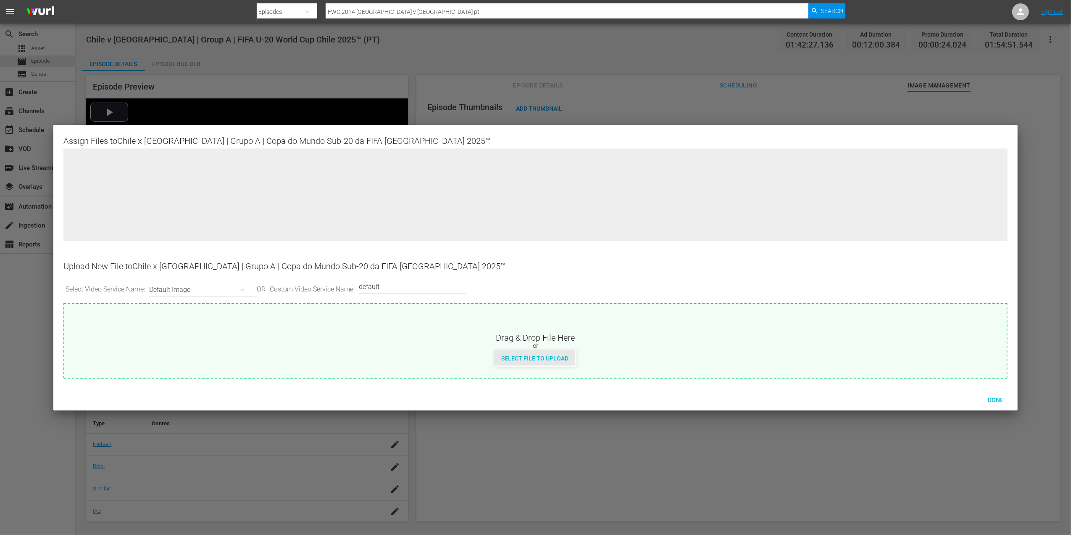
click at [535, 356] on span "Select File to Upload" at bounding box center [535, 358] width 81 height 7
type input "C:\fakepath\8a.jpg"
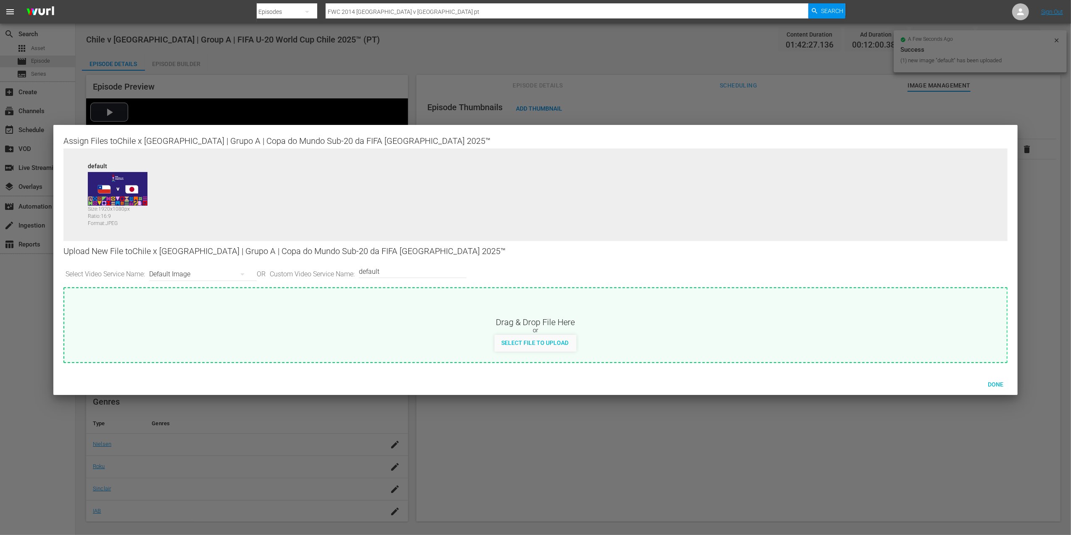
click at [408, 274] on input "default" at bounding box center [410, 271] width 103 height 20
type input "default 1"
click at [524, 337] on div "Select File to Upload" at bounding box center [535, 343] width 81 height 16
type input "C:\fakepath\8b.jpg"
click at [988, 381] on span "Done" at bounding box center [995, 384] width 29 height 7
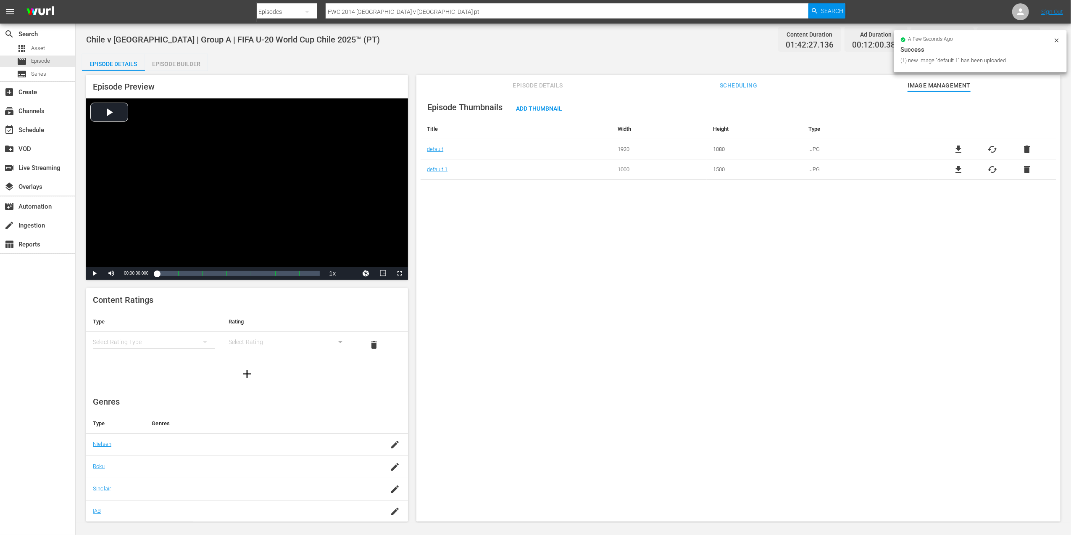
click at [872, 197] on div "Episode Thumbnails Add Thumbnail Title Width Height Type default 1920 1080 .JPG…" at bounding box center [738, 310] width 644 height 438
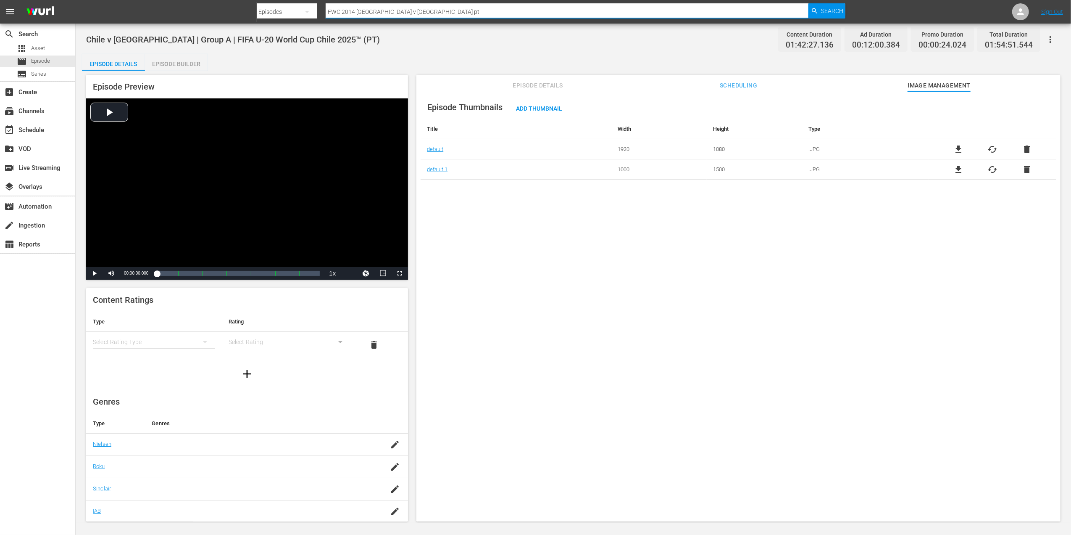
drag, startPoint x: 415, startPoint y: 8, endPoint x: 301, endPoint y: 14, distance: 114.0
click at [264, 11] on div "Search By Episodes Search ID, Title, Description, Keywords, or Category FWC 201…" at bounding box center [551, 12] width 589 height 20
paste input "Spain v Mexico | Group C | FIFA U-20 World Cup Chile 2025™"
type input "Spain v Mexico | Group C | FIFA U-20 World Cup Chile 2025™"
click at [822, 11] on span "Search" at bounding box center [832, 10] width 22 height 15
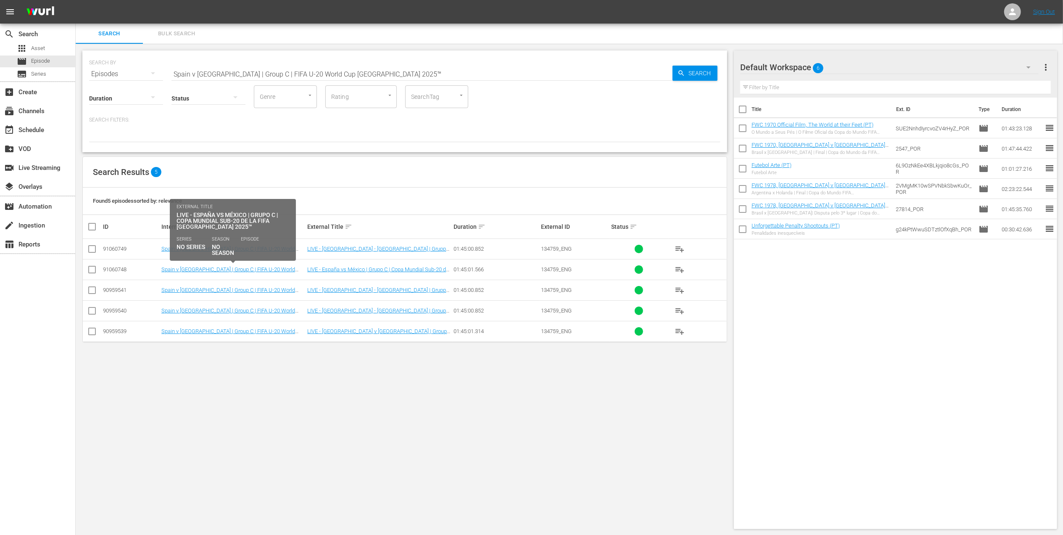
click at [255, 273] on td "Spain v [GEOGRAPHIC_DATA] | Group C | FIFA U-20 World Cup Chile 2025™ (ES)" at bounding box center [233, 269] width 146 height 21
click at [259, 272] on link "Spain v [GEOGRAPHIC_DATA] | Group C | FIFA U-20 World Cup Chile 2025™ (ES)" at bounding box center [228, 272] width 134 height 13
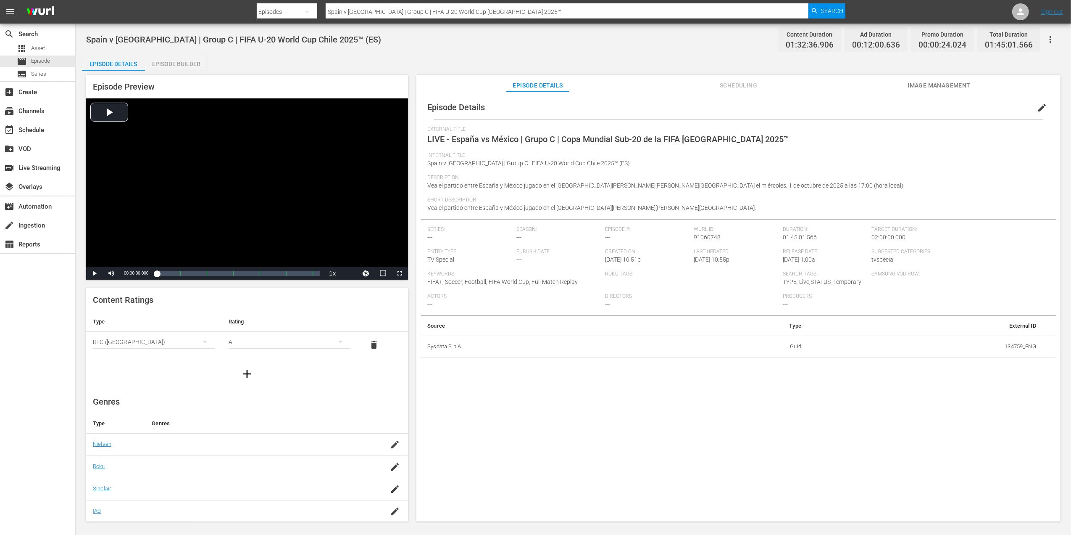
click at [945, 85] on span "Image Management" at bounding box center [939, 85] width 63 height 11
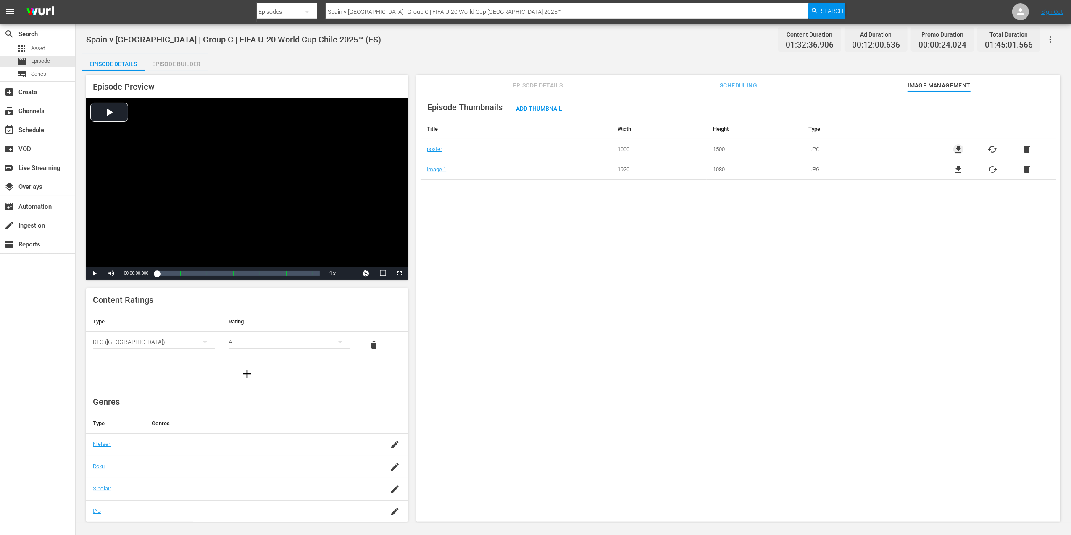
click at [958, 150] on span "file_download" at bounding box center [959, 149] width 10 height 10
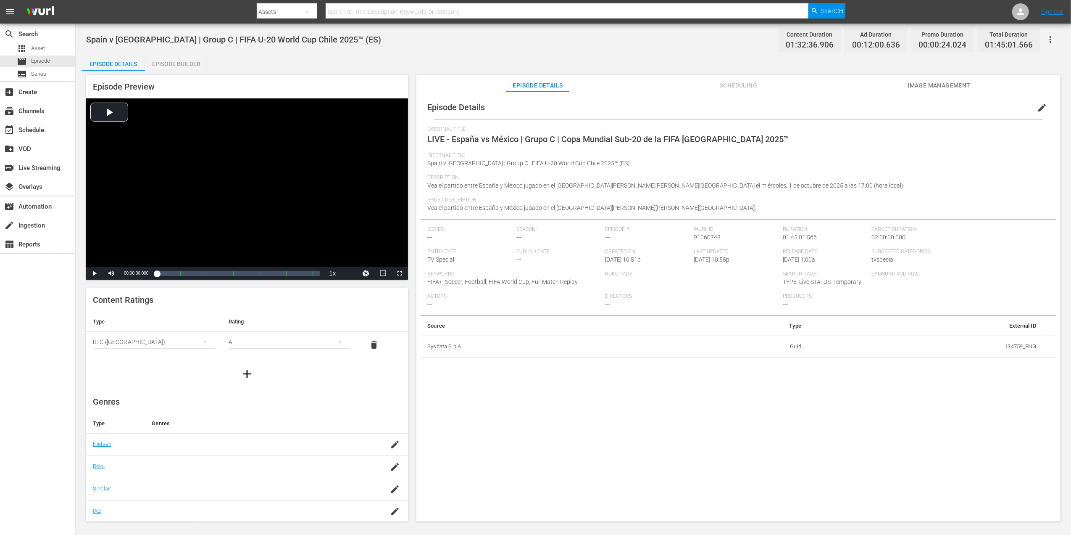
click at [955, 83] on span "Image Management" at bounding box center [939, 85] width 63 height 11
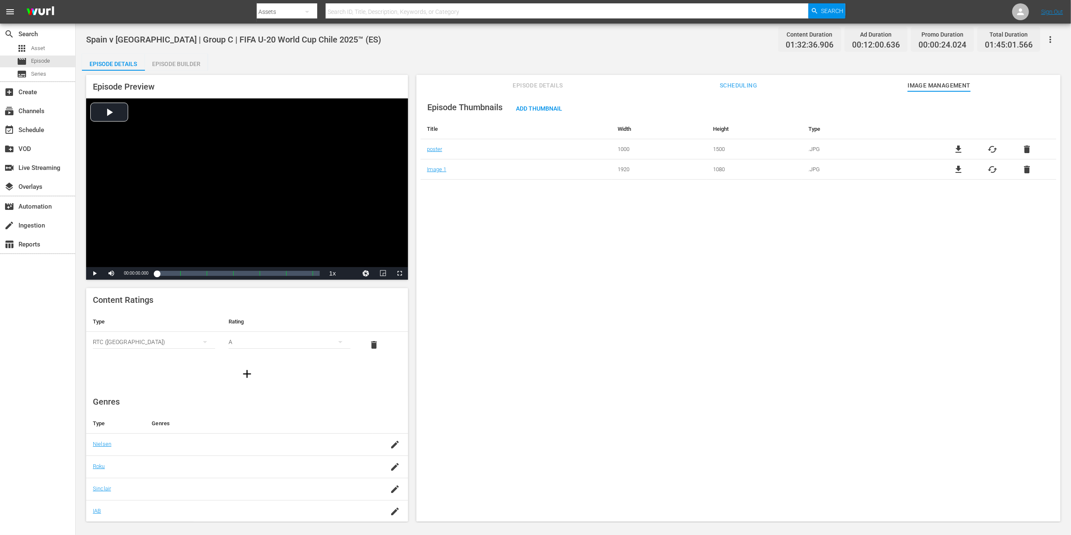
click at [956, 169] on span "file_download" at bounding box center [959, 169] width 10 height 10
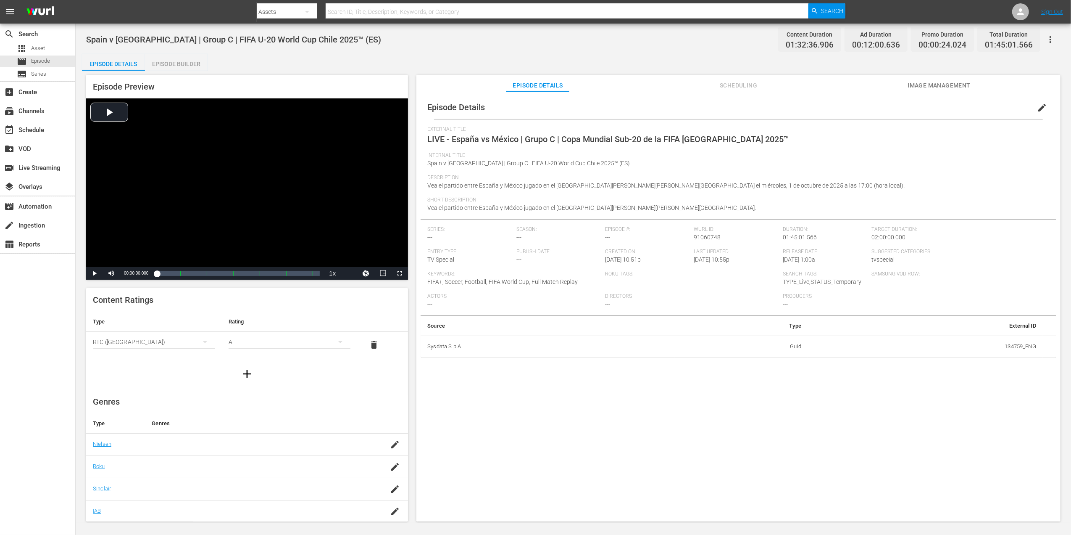
click at [935, 81] on button "Image Management" at bounding box center [939, 83] width 63 height 17
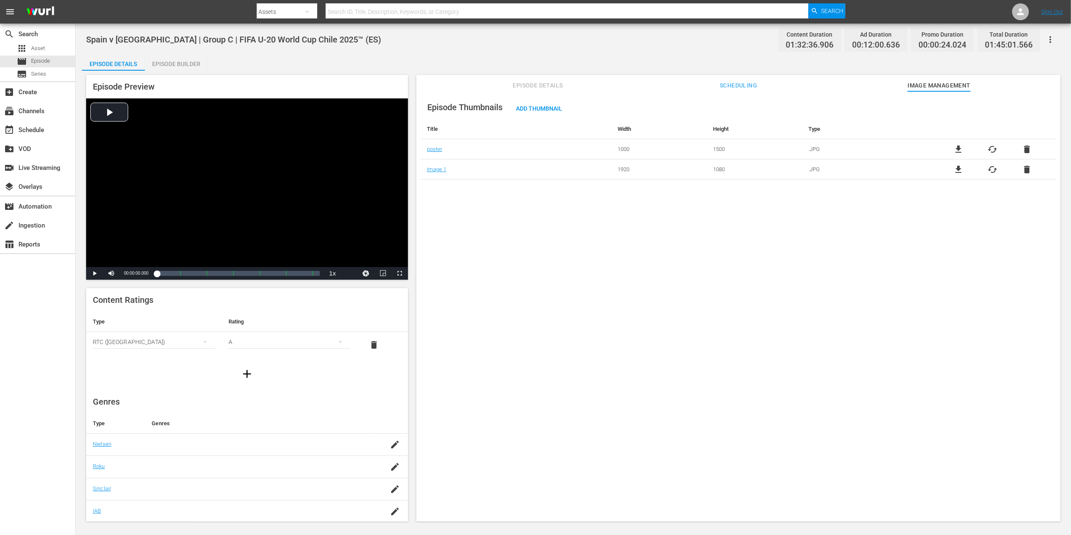
click at [962, 148] on div "file_download cached delete" at bounding box center [992, 149] width 127 height 10
click at [958, 148] on span "file_download" at bounding box center [959, 149] width 10 height 10
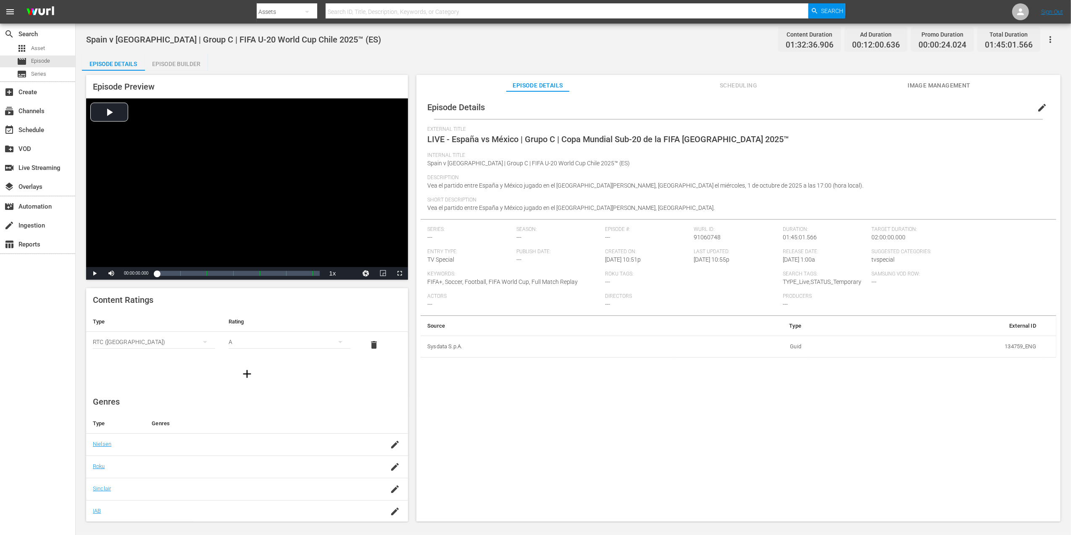
click at [372, 11] on input "text" at bounding box center [567, 12] width 483 height 20
paste input "FWC 1978 [GEOGRAPHIC_DATA] v [GEOGRAPHIC_DATA], 3rd place play-off (PT)"
type input "FWC 1978 Brazil v Italy, 3rd place play-off (PT)"
click at [824, 7] on span "Search" at bounding box center [832, 10] width 22 height 15
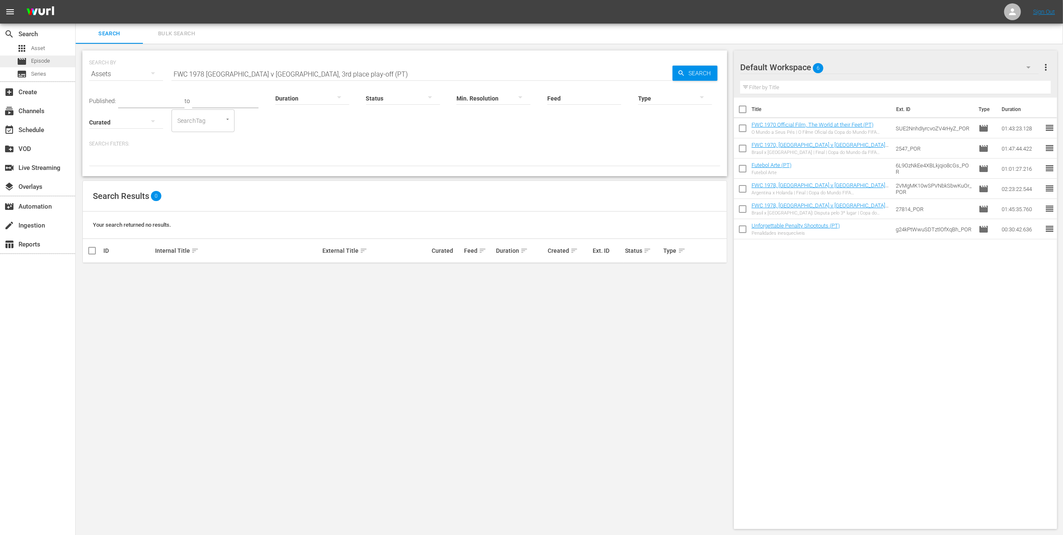
click at [60, 59] on div "movie Episode" at bounding box center [37, 61] width 75 height 12
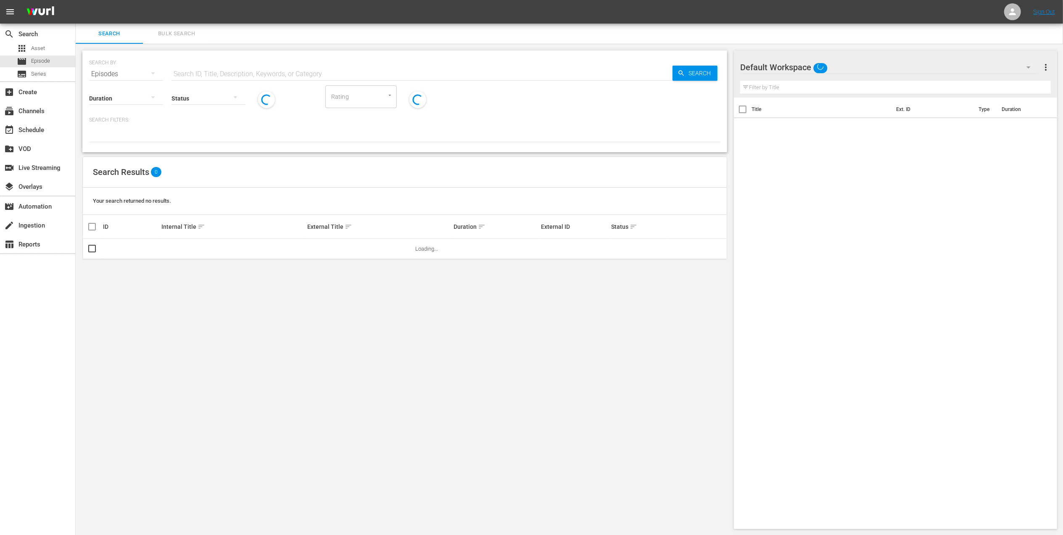
click at [220, 74] on input "text" at bounding box center [421, 74] width 501 height 20
paste input "FWC 1978 Brazil v Italy, 3rd place play-off (PT)"
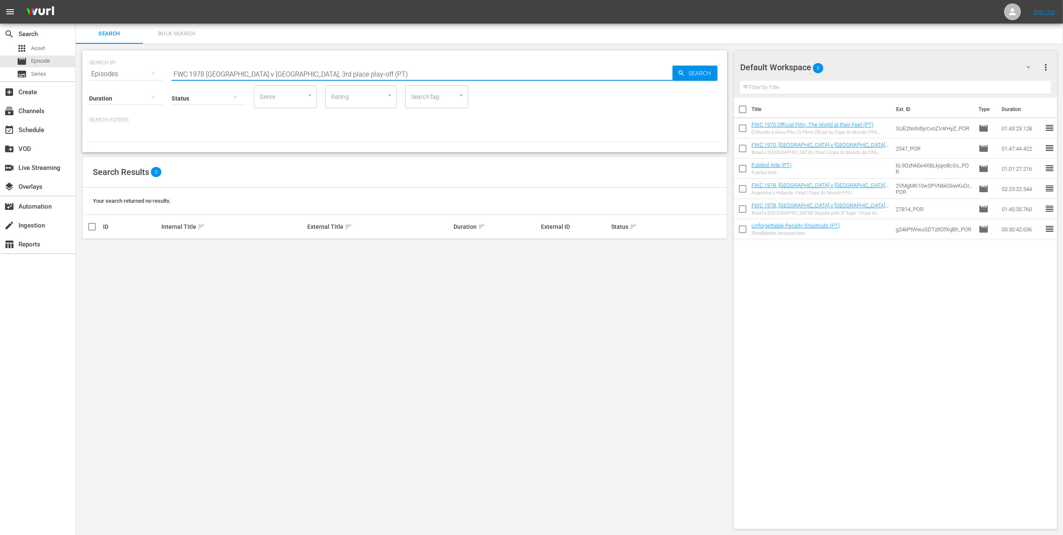
drag, startPoint x: 319, startPoint y: 71, endPoint x: 244, endPoint y: 71, distance: 75.6
click at [244, 71] on input "FWC 1978 Brazil v Italy, 3rd place play-off (PT)" at bounding box center [421, 74] width 501 height 20
type input "FWC 1978 Brazil v Italy pt"
click at [89, 250] on input "checkbox" at bounding box center [92, 250] width 10 height 10
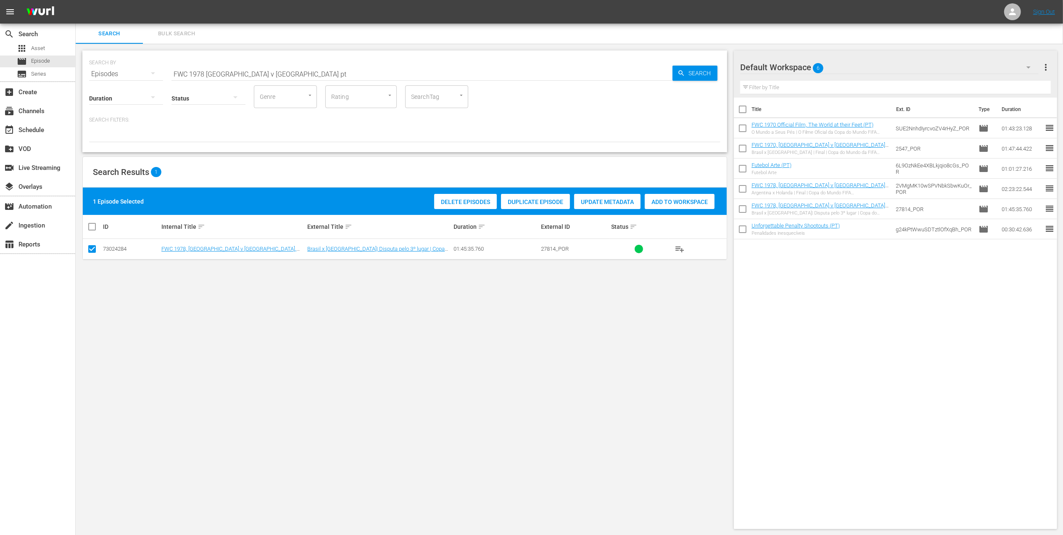
click at [535, 199] on span "Duplicate Episode" at bounding box center [535, 201] width 69 height 7
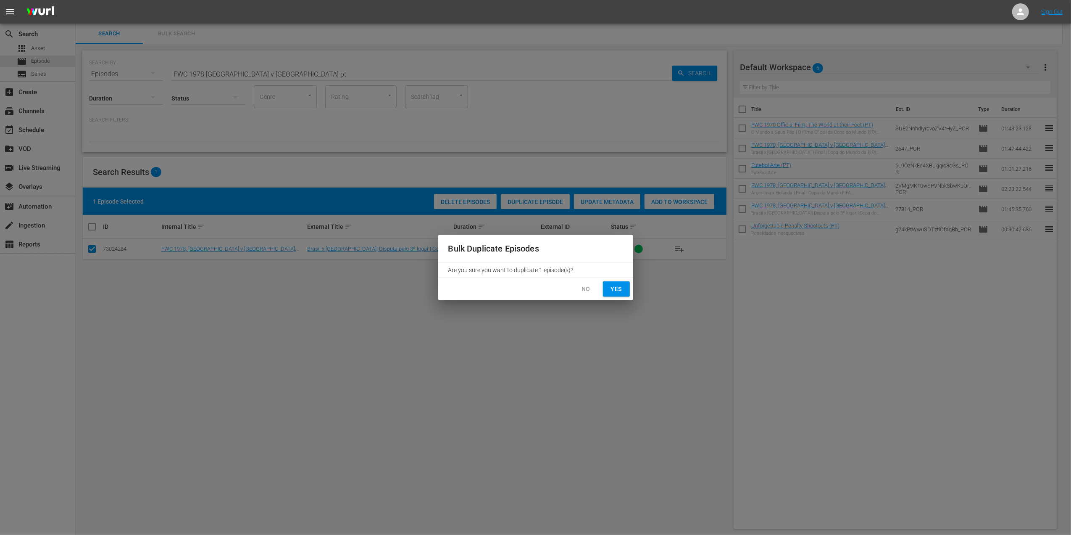
click at [611, 286] on span "Yes" at bounding box center [616, 289] width 13 height 11
checkbox input "false"
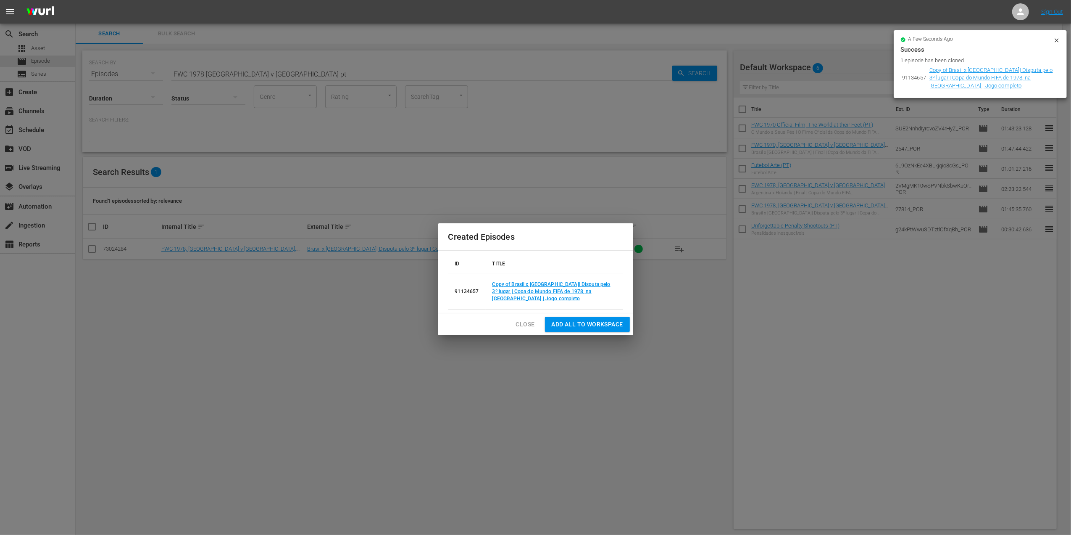
click at [523, 319] on span "Close" at bounding box center [525, 324] width 19 height 11
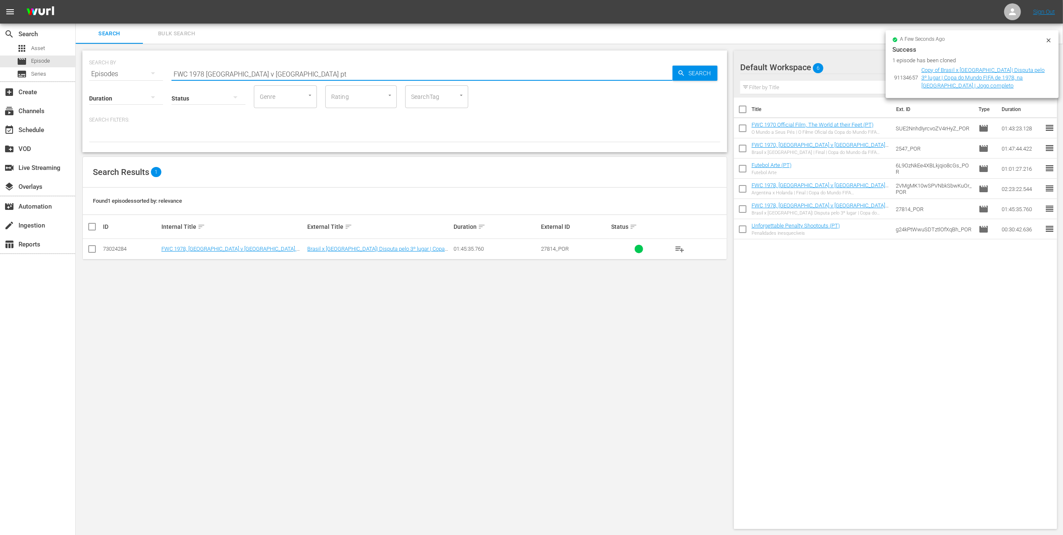
click at [261, 70] on input "FWC 1978 Brazil v Italy pt" at bounding box center [421, 74] width 501 height 20
click at [687, 74] on span "Search" at bounding box center [701, 73] width 32 height 15
click at [249, 71] on input "FWC 1978 Brazil v Italy pt" at bounding box center [421, 74] width 501 height 20
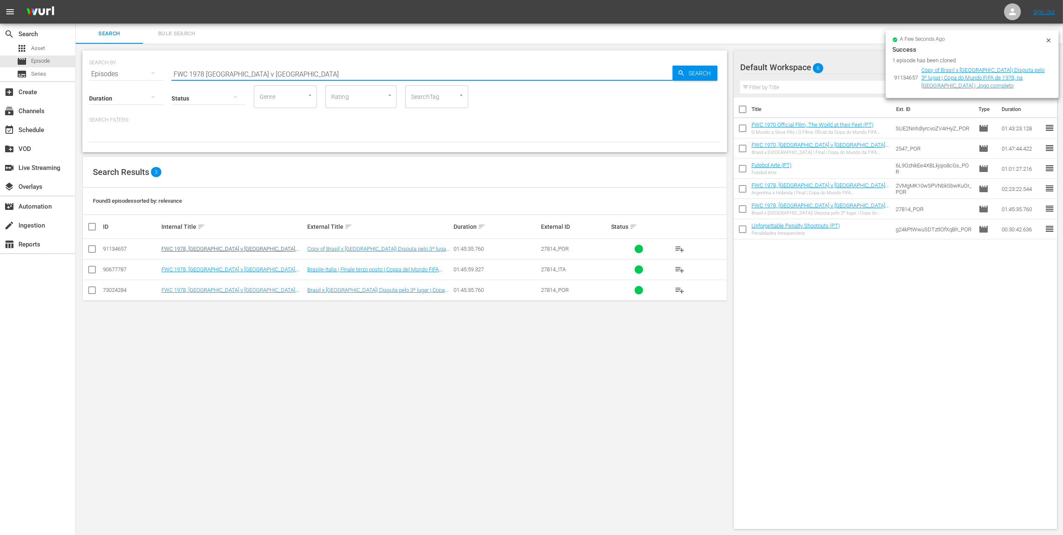
type input "FWC 1978 Brazil v Italy"
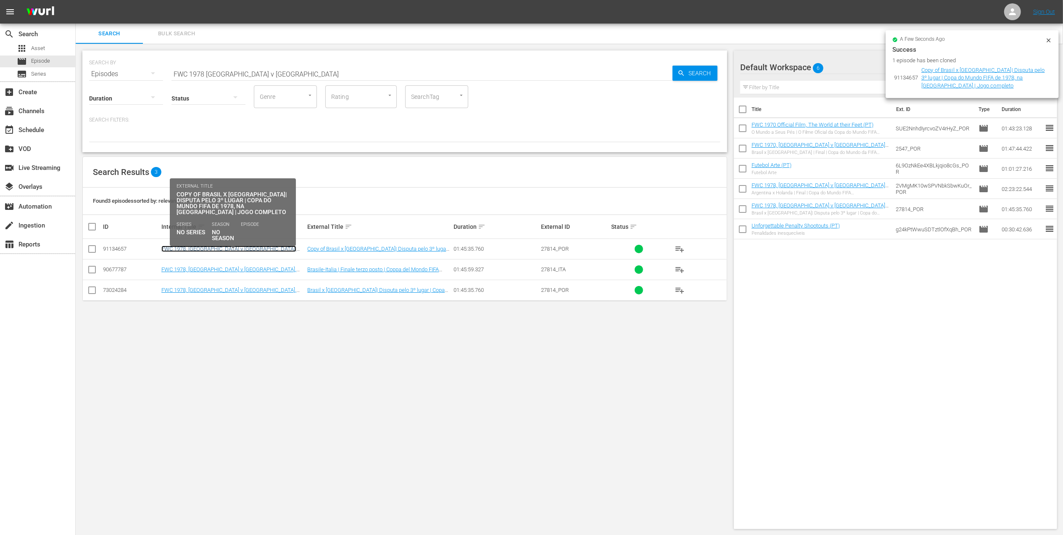
click at [198, 248] on link "FWC 1978, [GEOGRAPHIC_DATA] v [GEOGRAPHIC_DATA], 3rd Place - FMR (PT)" at bounding box center [228, 251] width 135 height 13
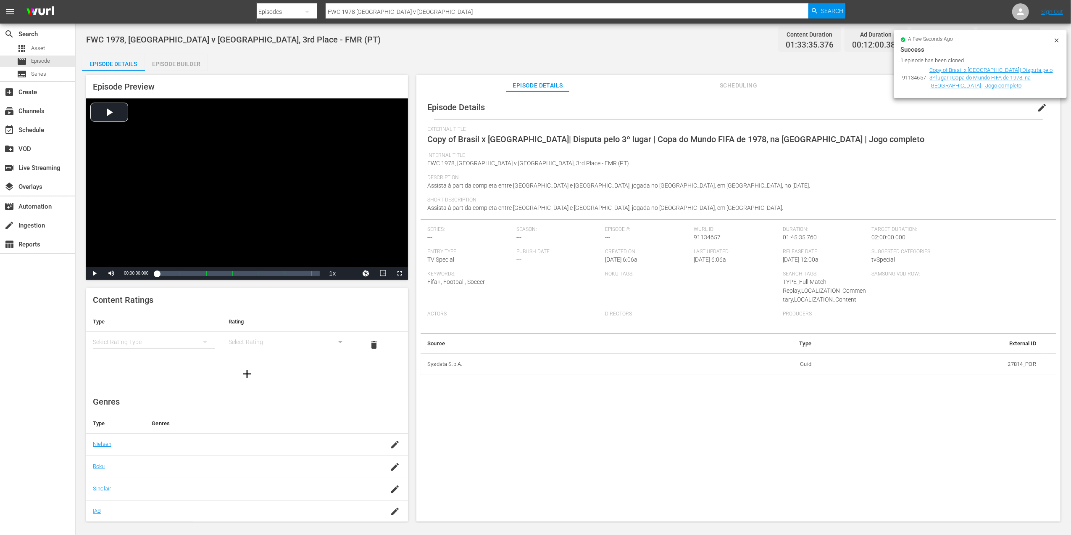
click at [1032, 108] on button "edit" at bounding box center [1042, 107] width 20 height 20
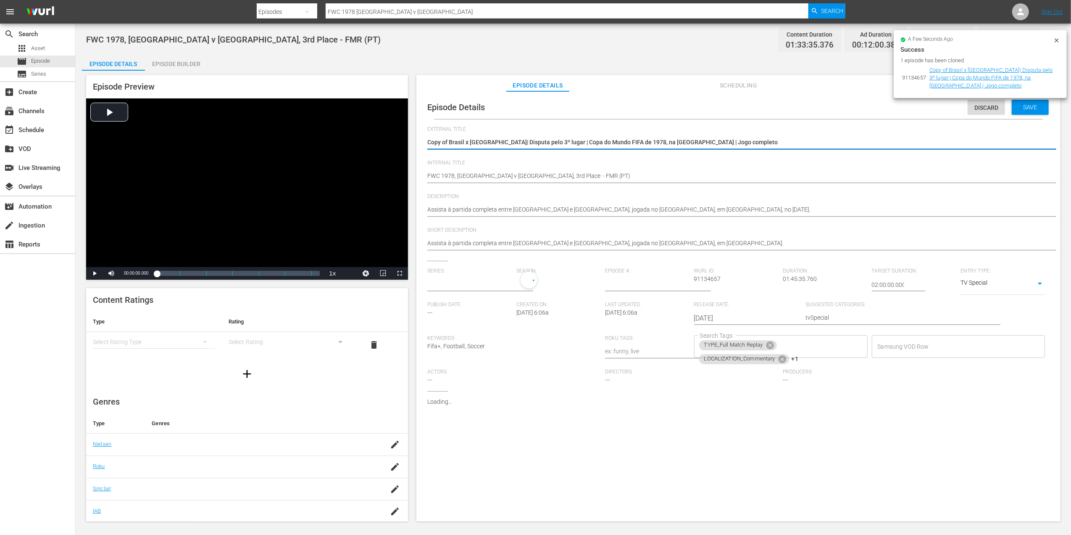
type input "No Series"
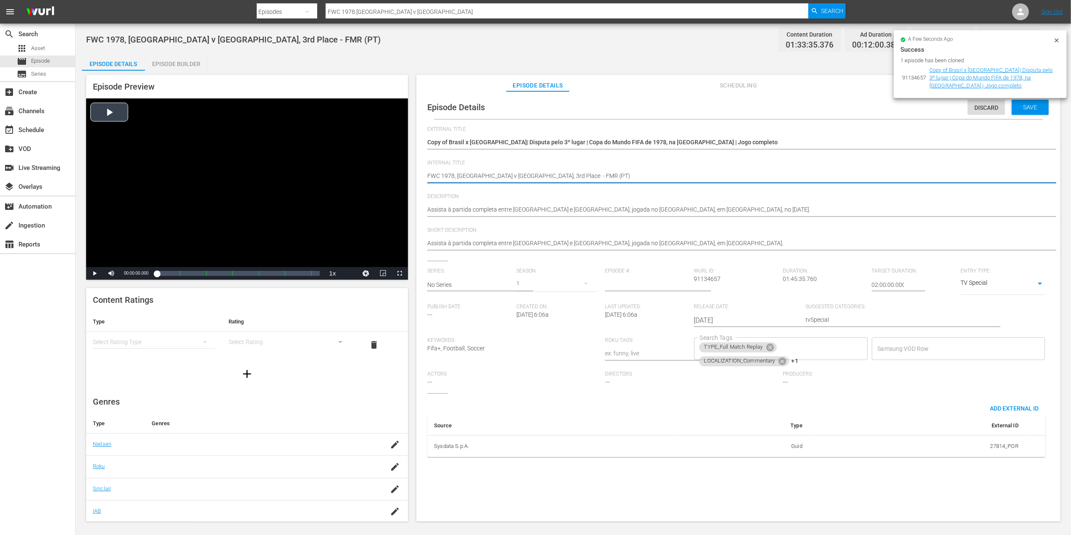
drag, startPoint x: 532, startPoint y: 174, endPoint x: 376, endPoint y: 185, distance: 156.8
paste textarea "Spain v Mexico | Group C | FIFA U-20 World Cup Chile 2025™"
type textarea "Spain v [GEOGRAPHIC_DATA] | Group C | FIFA U-20 World Cup Chile 2025™ (PT)"
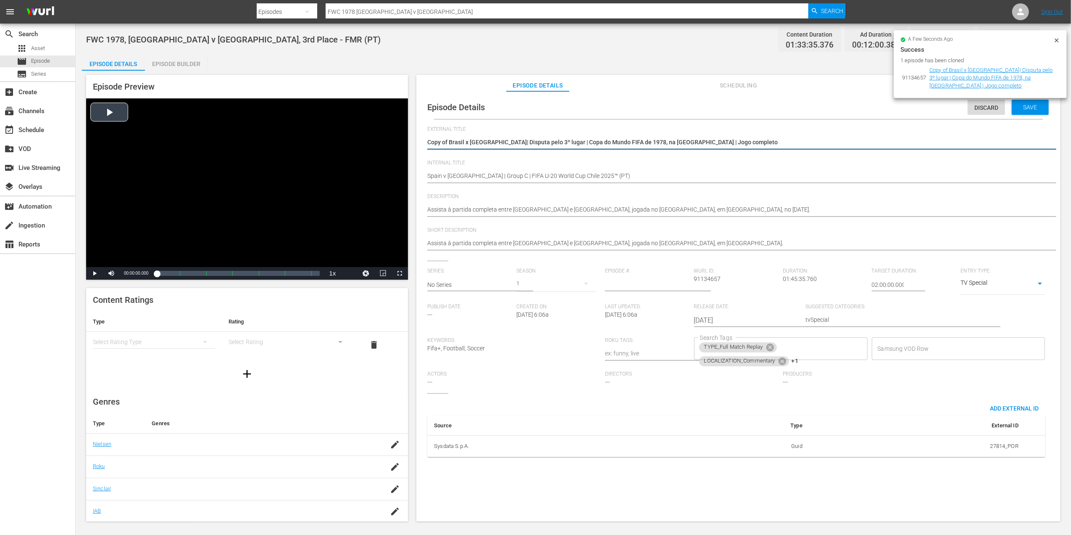
drag, startPoint x: 725, startPoint y: 145, endPoint x: 302, endPoint y: 146, distance: 422.8
paste textarea "Espanha x México | Grupo C | Copa do Mundo Sub-20 da FIFA [GEOGRAPHIC_DATA] 202…"
type textarea "Espanha x México | Grupo C | Copa do Mundo Sub-20 da FIFA [GEOGRAPHIC_DATA] 202…"
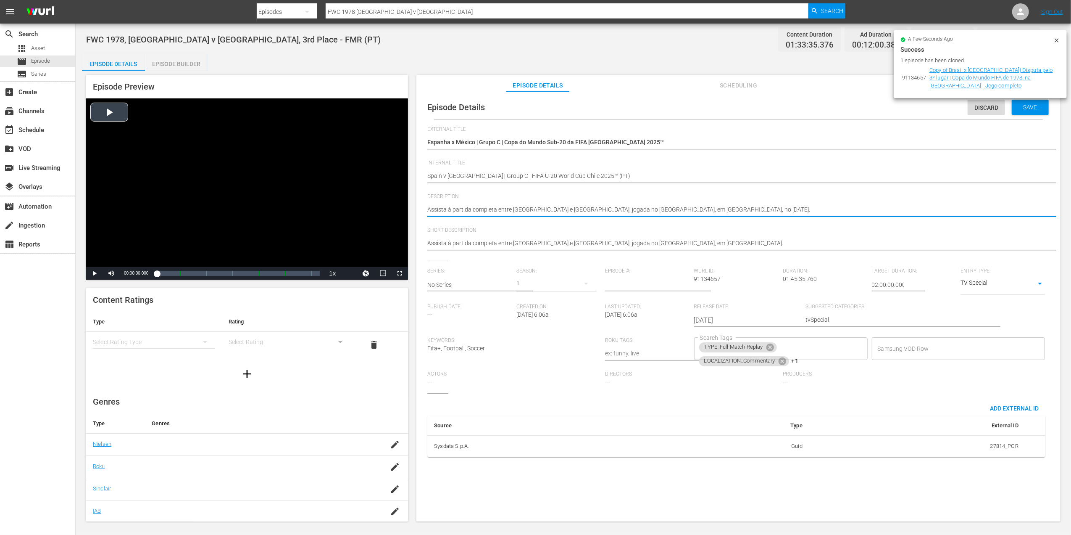
drag, startPoint x: 771, startPoint y: 208, endPoint x: 397, endPoint y: 212, distance: 373.6
paste textarea "ao jogo entre Espanha e México no Estádio Nacional Julio Martínez Prádanos, San…"
type textarea "Assista ao jogo entre Espanha e México no [GEOGRAPHIC_DATA][PERSON_NAME], [GEOG…"
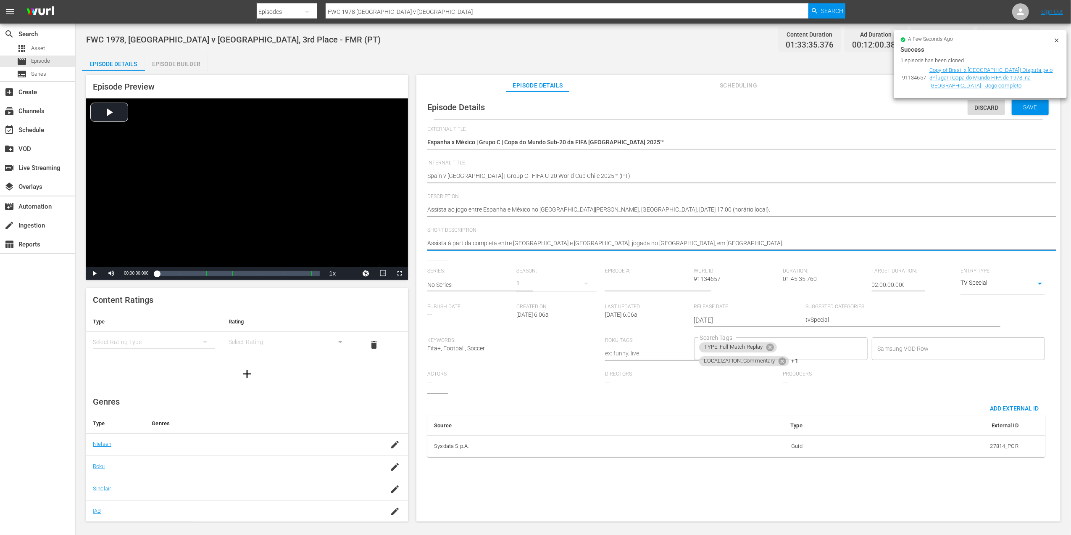
drag, startPoint x: 692, startPoint y: 244, endPoint x: 443, endPoint y: 247, distance: 249.2
paste textarea "ao jogo entre Espanha e México no Estádio Nacional Julio Martínez Prádanos, San…"
type textarea "Assista ao jogo entre Espanha e México no [GEOGRAPHIC_DATA][PERSON_NAME], [GEOG…"
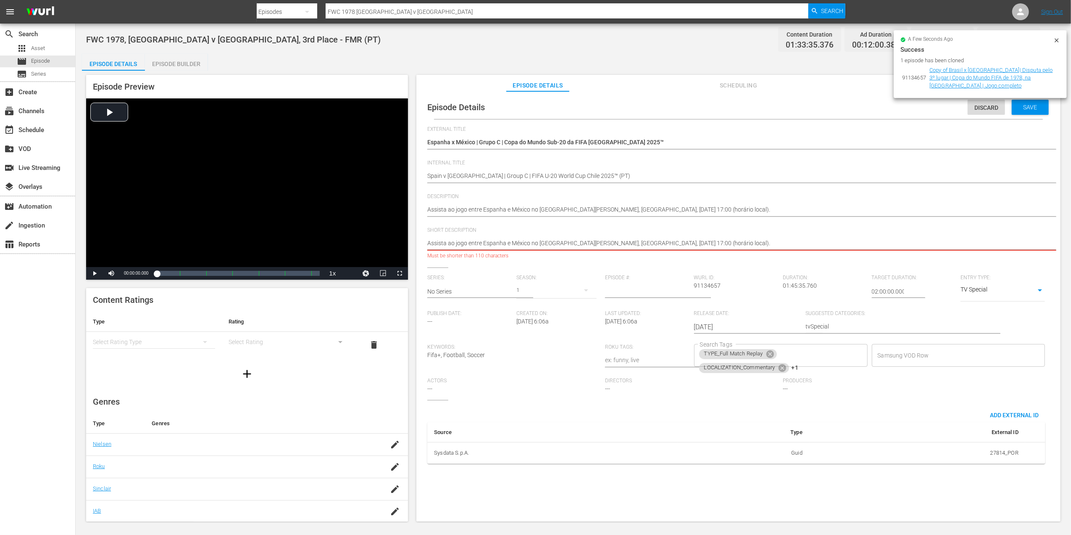
drag, startPoint x: 829, startPoint y: 242, endPoint x: 534, endPoint y: 242, distance: 295.4
click at [534, 242] on textarea "Assista à partida completa entre Brasil e Itália, jogada no estádio Monumental,…" at bounding box center [736, 244] width 618 height 10
type textarea "Assista ao jogo entre Espanha e México n"
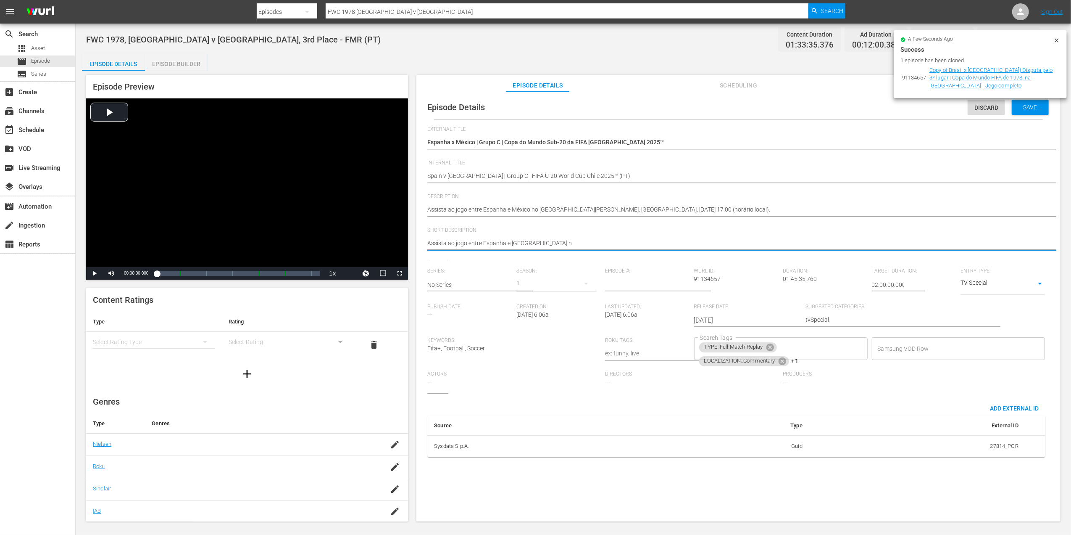
type textarea "Assista ao jogo entre Espanha e México"
type textarea "Assista ao jogo entre Espanha e México."
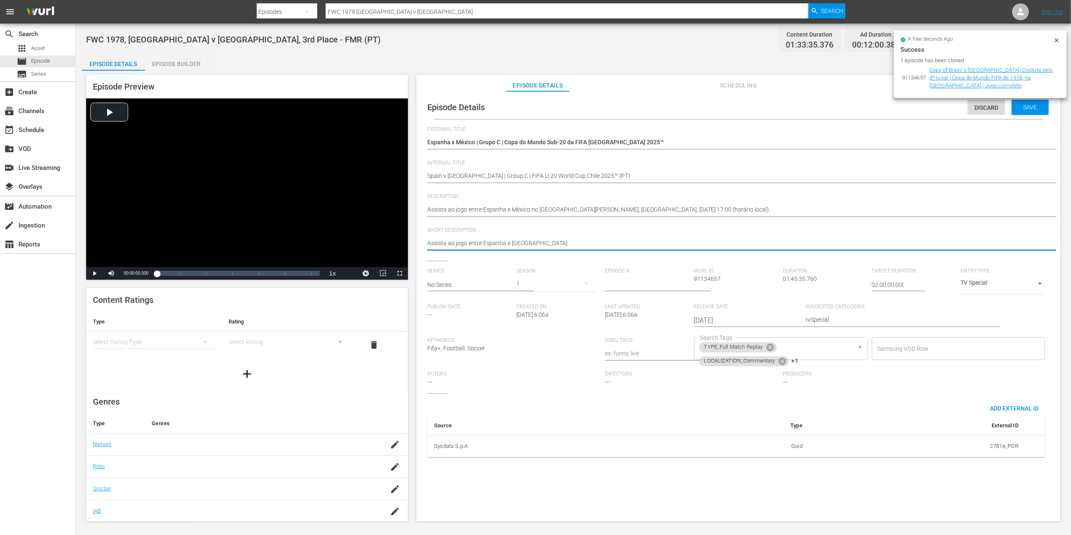
click at [763, 350] on span "TYPE_Full Match Replay" at bounding box center [733, 346] width 69 height 7
type textarea "Assista ao jogo entre Espanha e México."
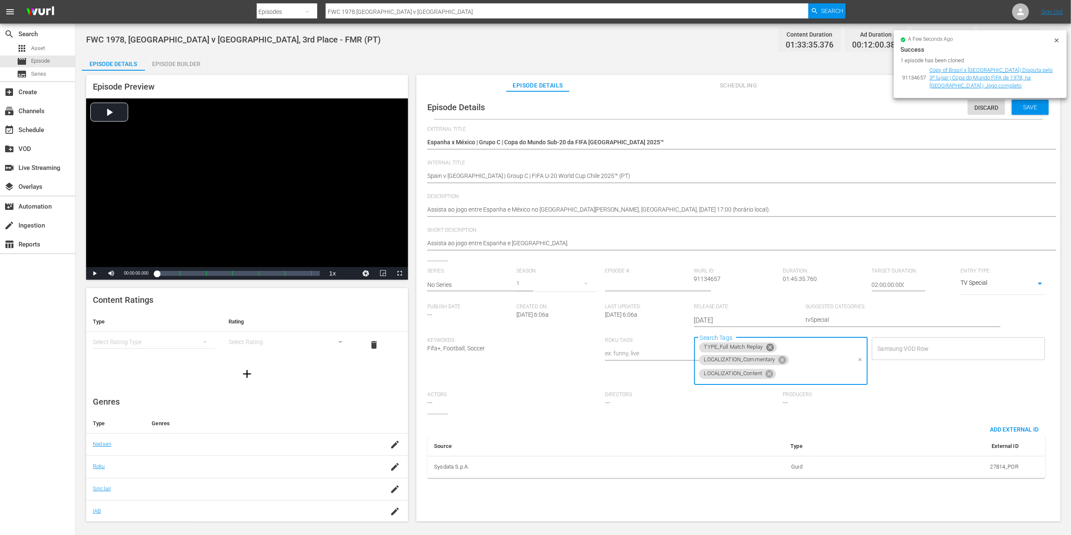
click at [769, 347] on icon at bounding box center [770, 347] width 9 height 9
click at [769, 347] on span "LOCALIZATION_Commentary" at bounding box center [739, 346] width 81 height 7
click at [779, 347] on icon at bounding box center [783, 347] width 8 height 8
click at [769, 348] on icon at bounding box center [769, 348] width 9 height 9
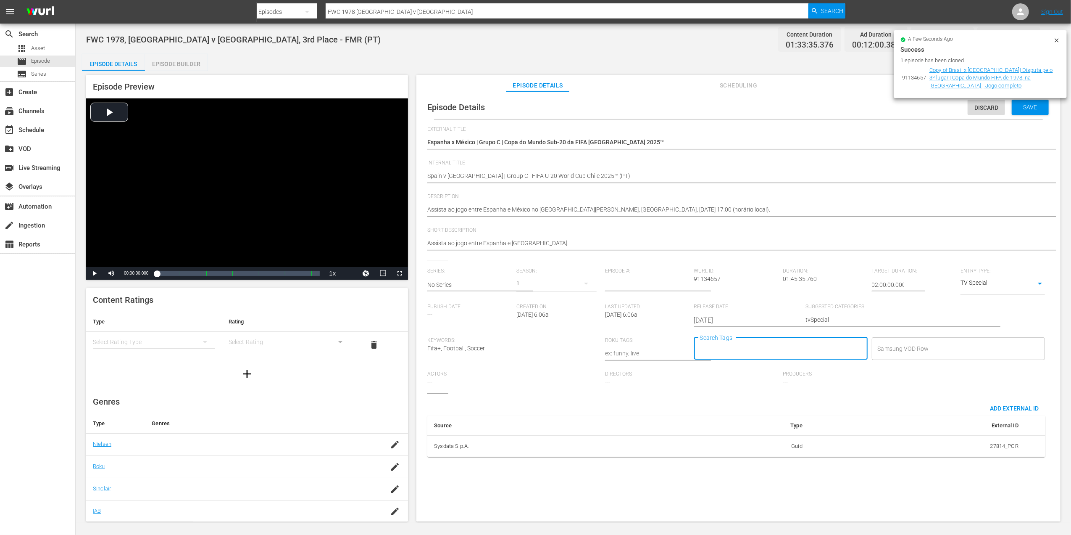
click at [784, 348] on input "Search Tags" at bounding box center [774, 348] width 153 height 15
drag, startPoint x: 738, startPoint y: 298, endPoint x: 753, endPoint y: 314, distance: 22.3
click at [738, 298] on li "TYPE_Live" at bounding box center [778, 297] width 172 height 14
click at [767, 347] on input "Search Tags" at bounding box center [798, 348] width 106 height 15
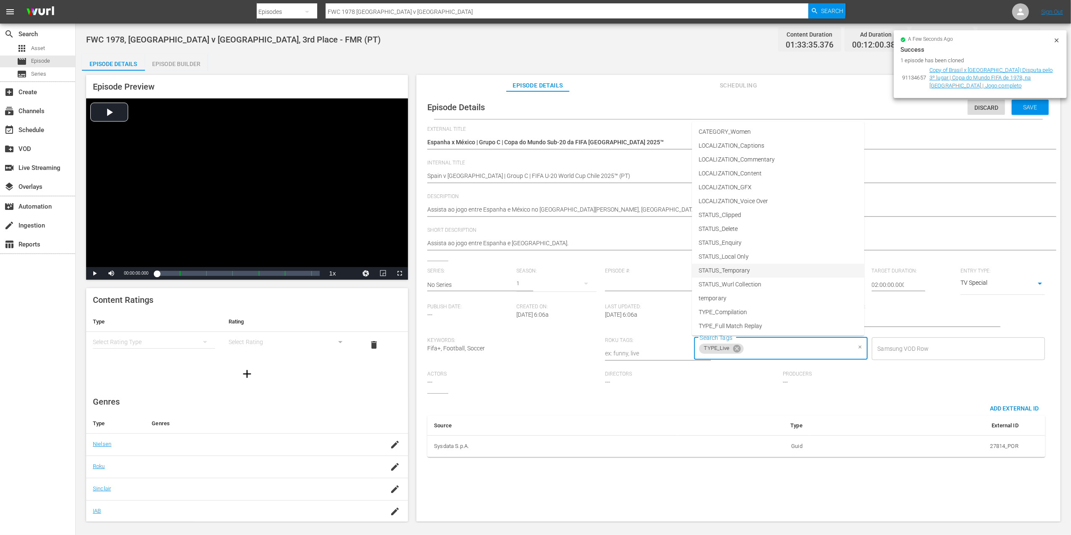
click at [743, 269] on span "STATUS_Temporary" at bounding box center [725, 270] width 52 height 9
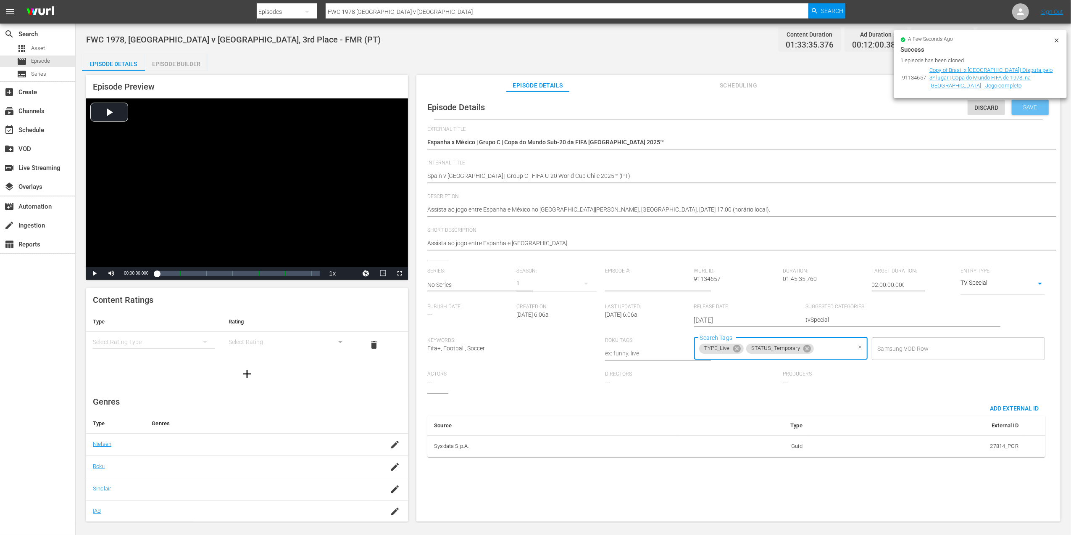
click at [1019, 108] on span "Save" at bounding box center [1030, 107] width 27 height 7
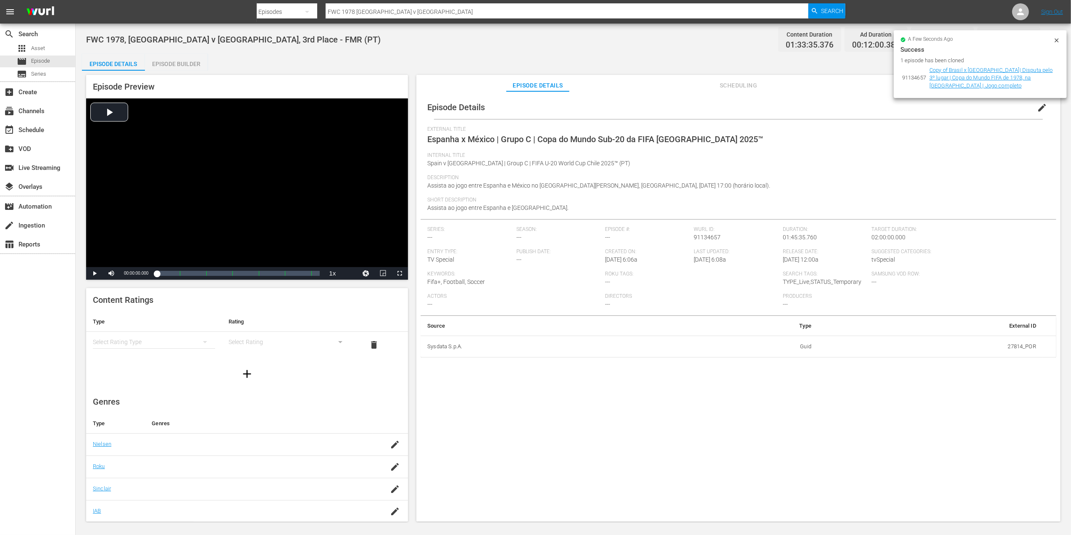
click at [1058, 41] on icon at bounding box center [1057, 40] width 4 height 4
click at [1056, 39] on icon at bounding box center [1057, 40] width 4 height 4
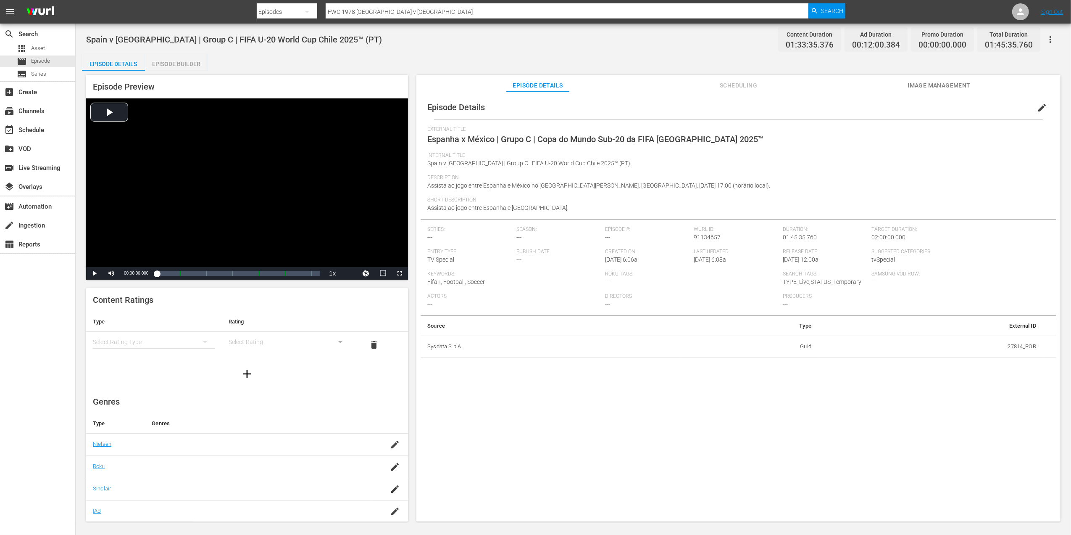
click at [945, 82] on span "Image Management" at bounding box center [939, 85] width 63 height 11
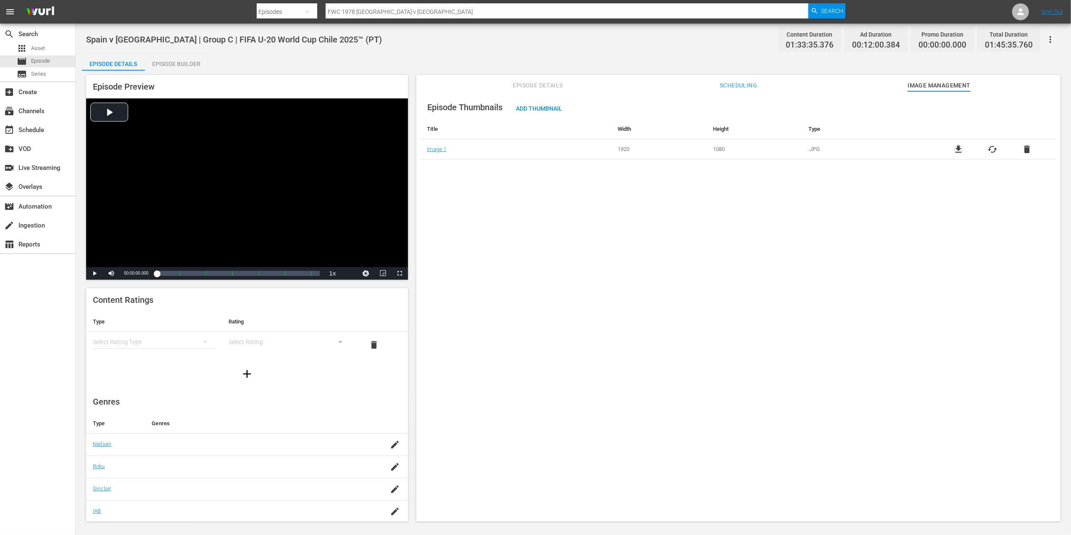
click at [956, 147] on span "file_download" at bounding box center [959, 149] width 10 height 10
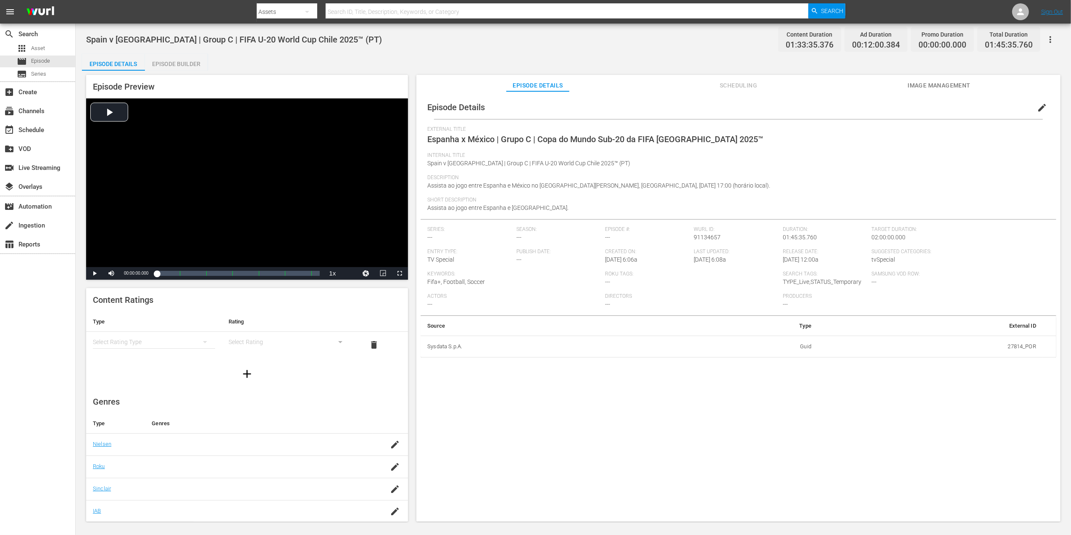
click at [944, 79] on button "Image Management" at bounding box center [939, 83] width 63 height 17
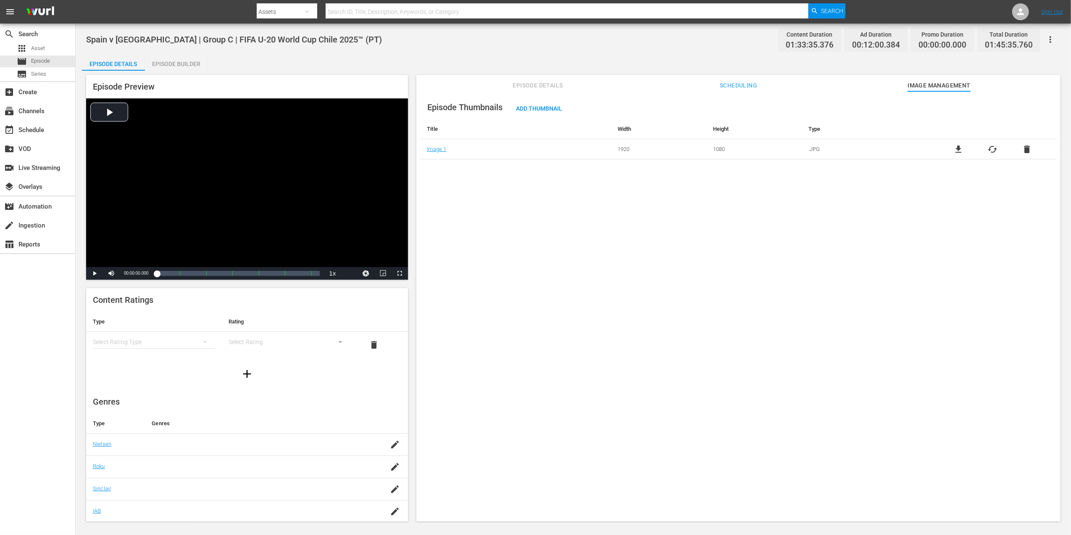
click at [1028, 150] on span "delete" at bounding box center [1027, 149] width 10 height 10
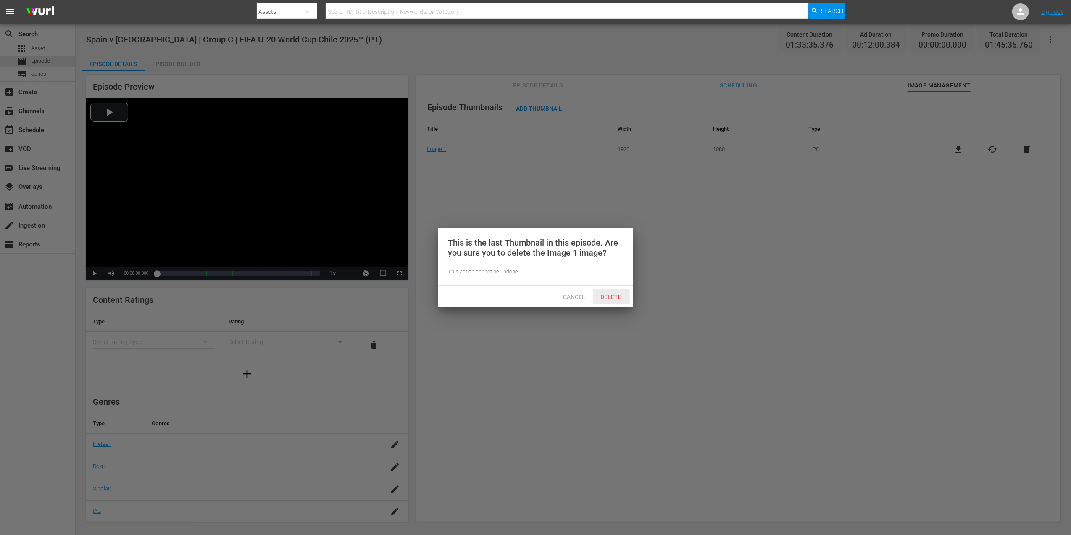
click at [611, 295] on span "Delete" at bounding box center [611, 296] width 34 height 7
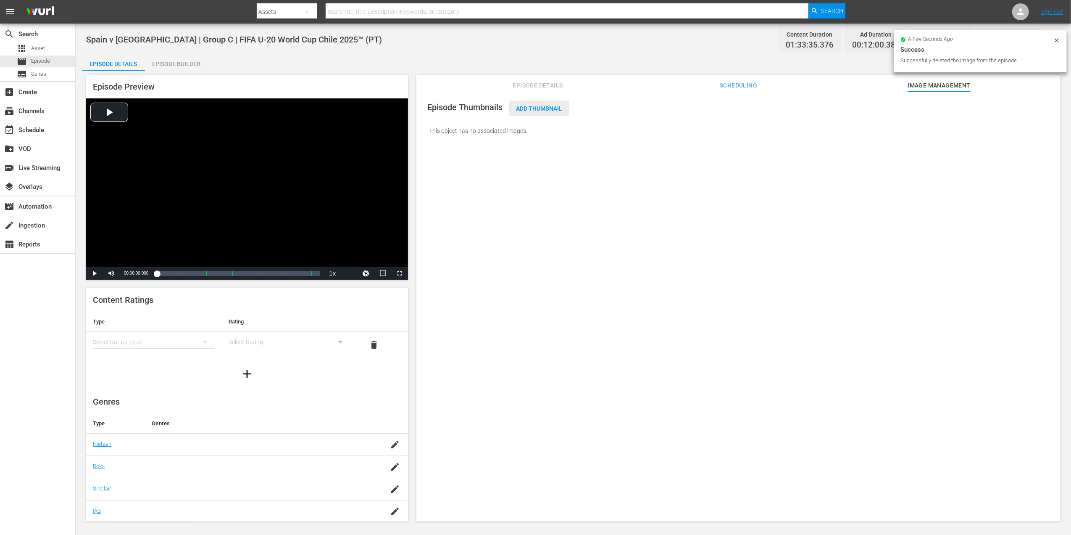
click at [543, 108] on span "Add Thumbnail" at bounding box center [539, 108] width 60 height 7
click at [551, 105] on span "Add Thumbnail" at bounding box center [539, 108] width 60 height 7
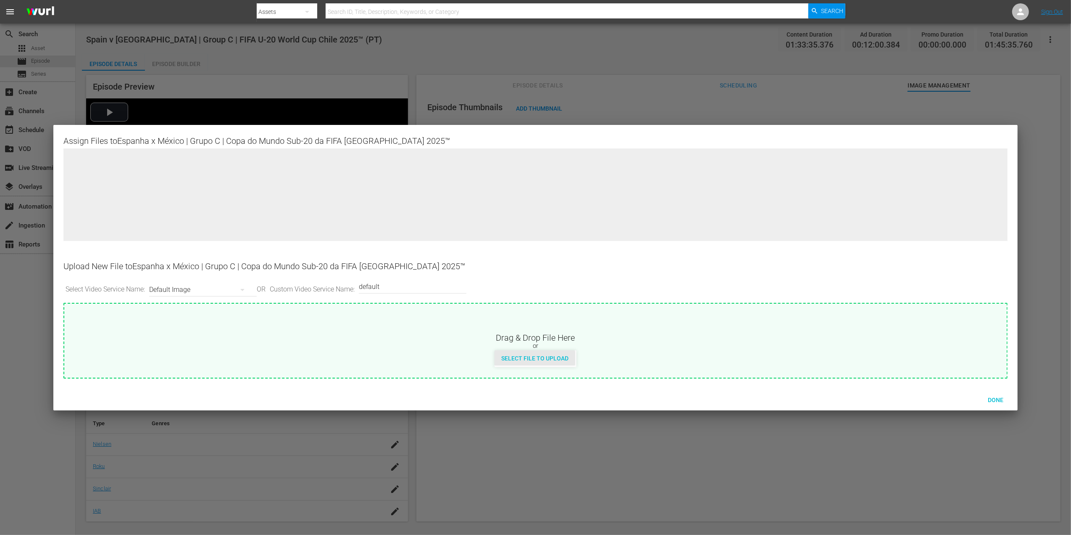
click at [557, 359] on span "Select File to Upload" at bounding box center [535, 358] width 81 height 7
type input "C:\fakepath\9a.jpg"
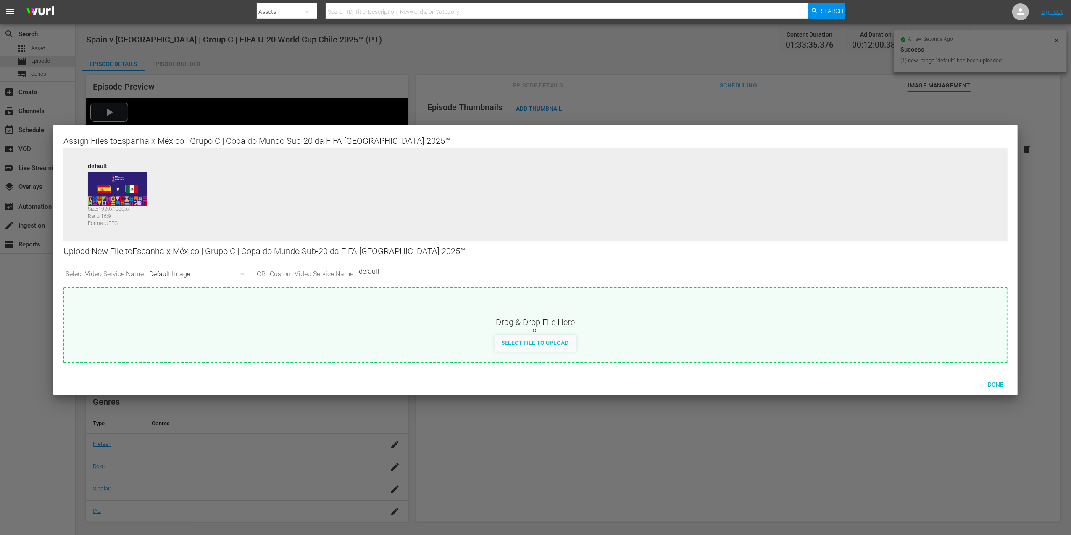
click at [414, 277] on hr at bounding box center [413, 277] width 108 height 0
click at [421, 266] on input "default" at bounding box center [410, 271] width 103 height 20
type input "default 1"
click at [537, 341] on span "Select File to Upload" at bounding box center [535, 342] width 81 height 7
type input "C:\fakepath\9b.jpg"
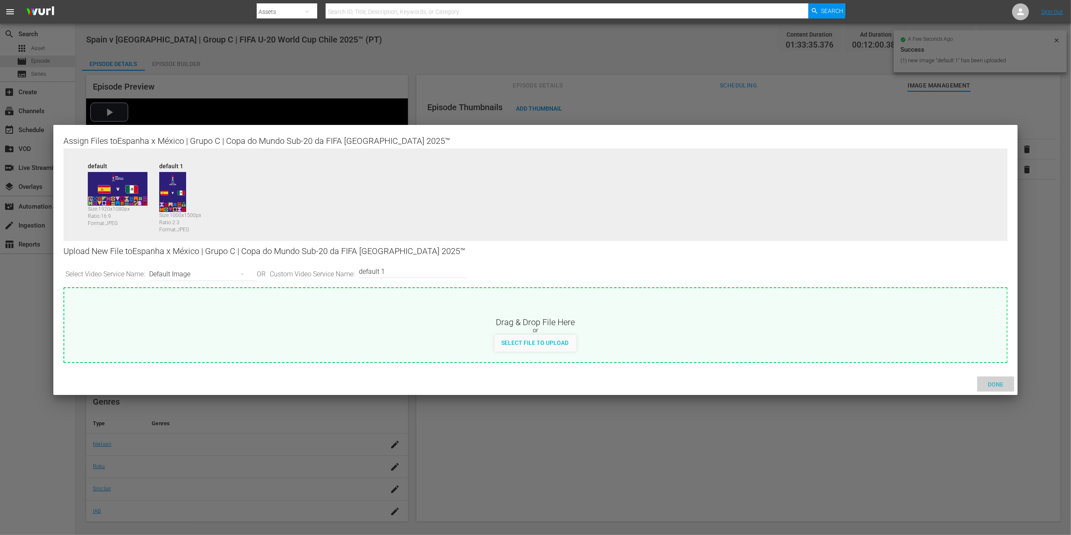
click at [993, 382] on span "Done" at bounding box center [995, 384] width 29 height 7
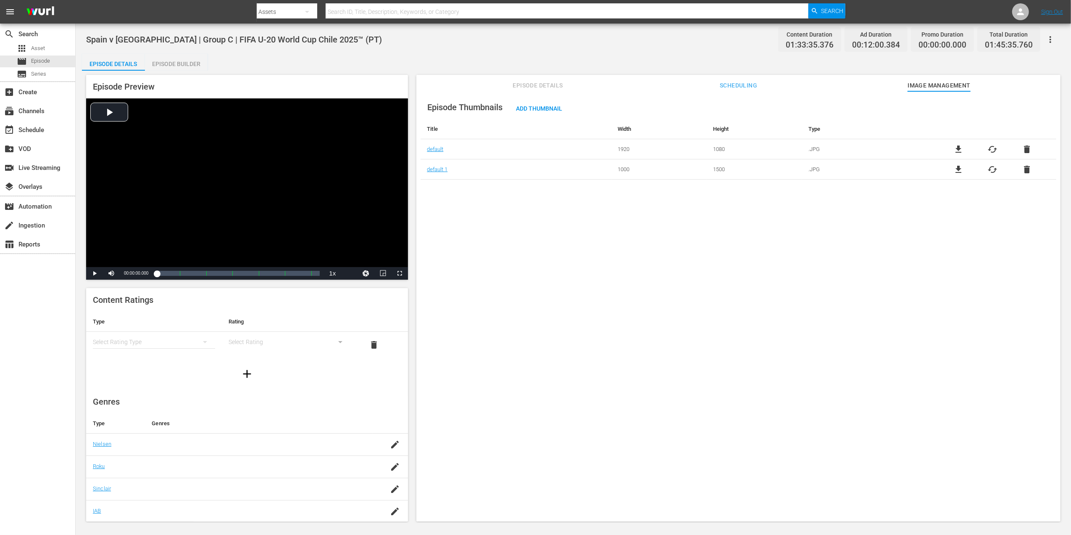
click at [553, 83] on span "Episode Details" at bounding box center [537, 85] width 63 height 11
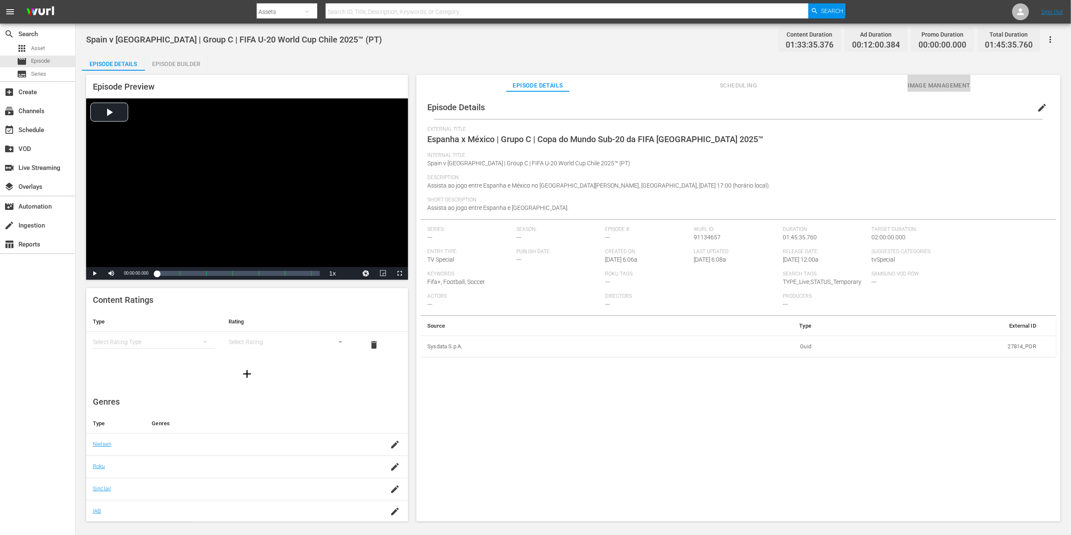
click at [958, 81] on span "Image Management" at bounding box center [939, 85] width 63 height 11
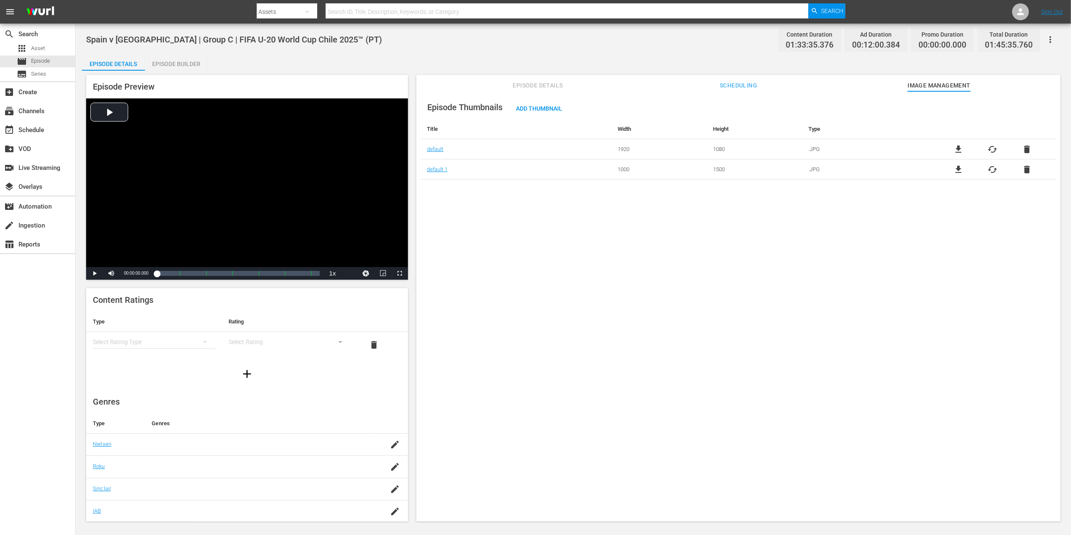
click at [464, 108] on span "Episode Thumbnails" at bounding box center [464, 107] width 75 height 10
click at [566, 88] on span "Episode Details" at bounding box center [537, 85] width 63 height 11
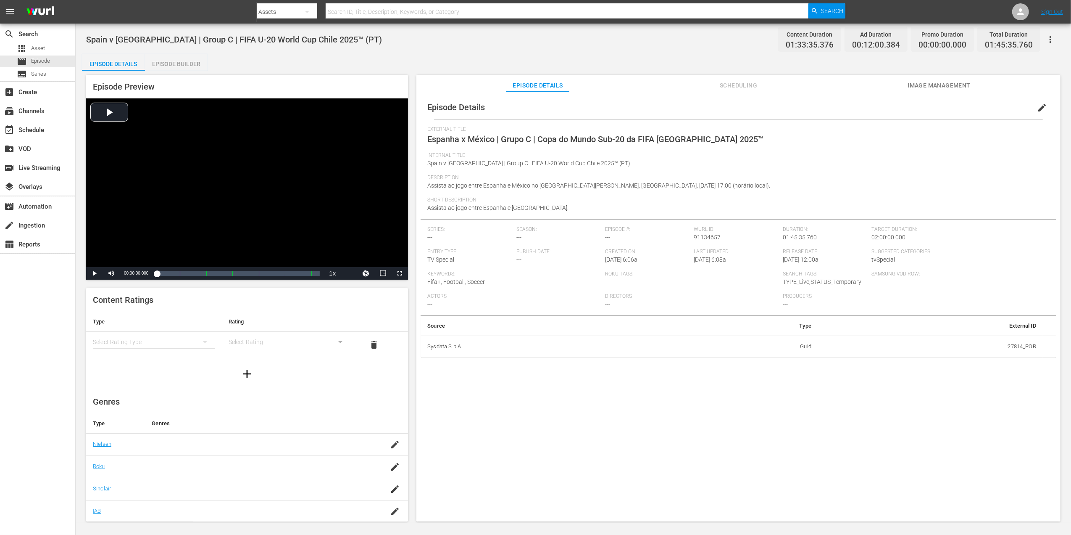
click at [478, 9] on input "text" at bounding box center [567, 12] width 483 height 20
paste input "Brazil v [GEOGRAPHIC_DATA] | Group C | FIFA U-20 World Cup [GEOGRAPHIC_DATA] 20…"
type input "Brazil v [GEOGRAPHIC_DATA] | Group C | FIFA U-20 World Cup [GEOGRAPHIC_DATA] 20…"
click at [826, 9] on span "Search" at bounding box center [832, 10] width 22 height 15
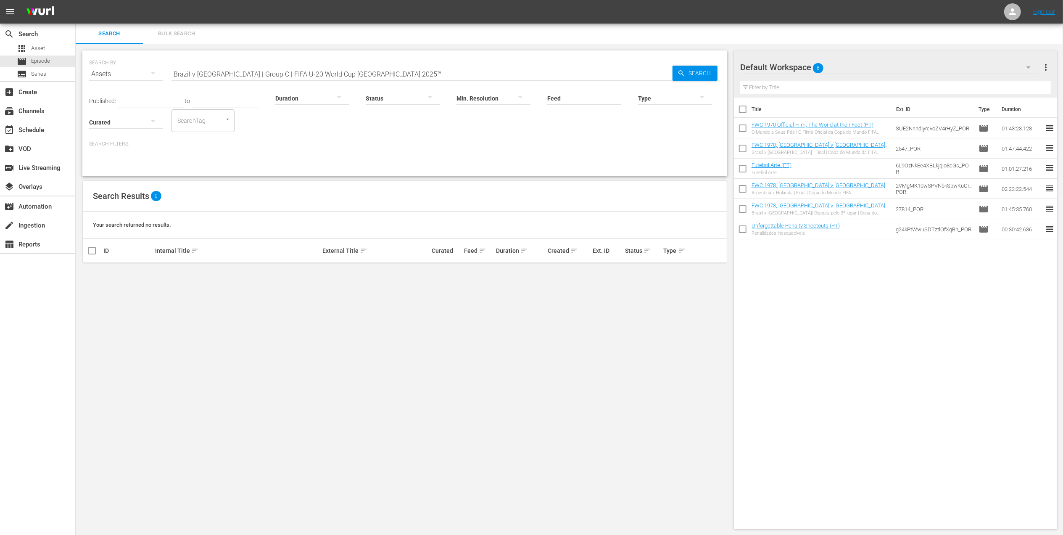
drag, startPoint x: 207, startPoint y: 150, endPoint x: 299, endPoint y: 147, distance: 92.1
click at [286, 144] on div "Search Filters:" at bounding box center [404, 153] width 631 height 26
click at [45, 61] on span "Episode" at bounding box center [40, 61] width 19 height 8
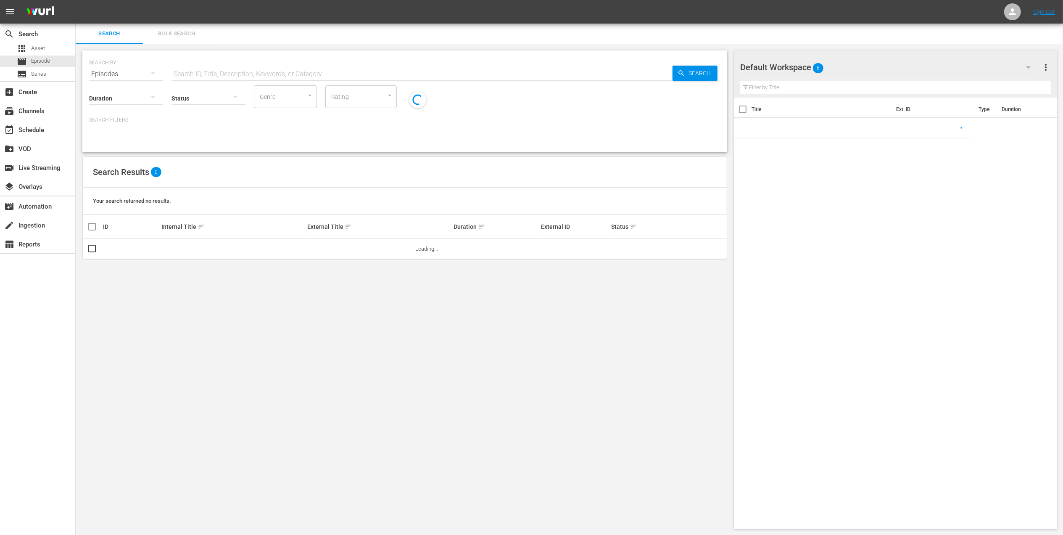
click at [245, 74] on input "text" at bounding box center [421, 74] width 501 height 20
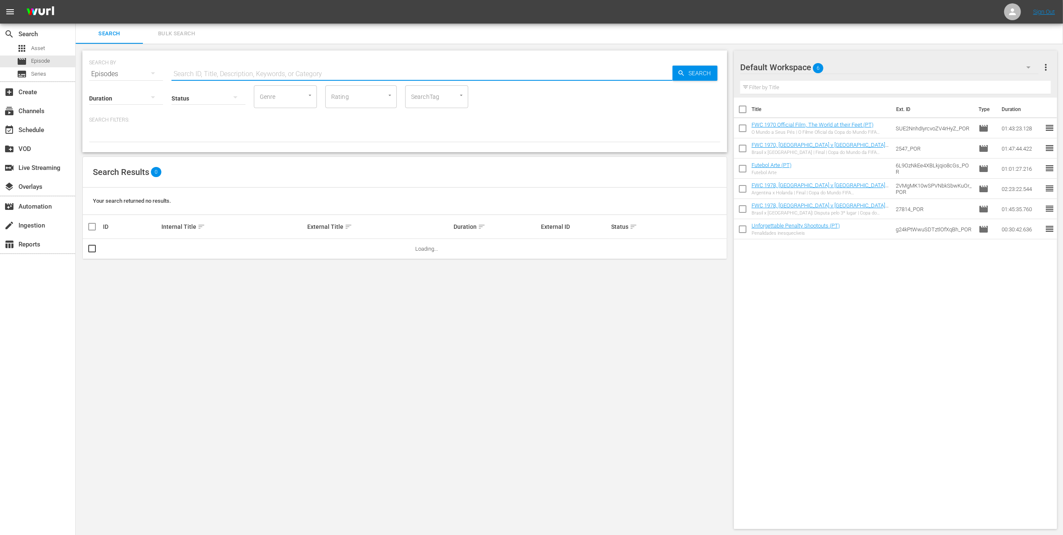
paste input "Brazil v [GEOGRAPHIC_DATA] | Group C | FIFA U-20 World Cup [GEOGRAPHIC_DATA] 20…"
type input "Brazil v [GEOGRAPHIC_DATA] | Group C | FIFA U-20 World Cup [GEOGRAPHIC_DATA] 20…"
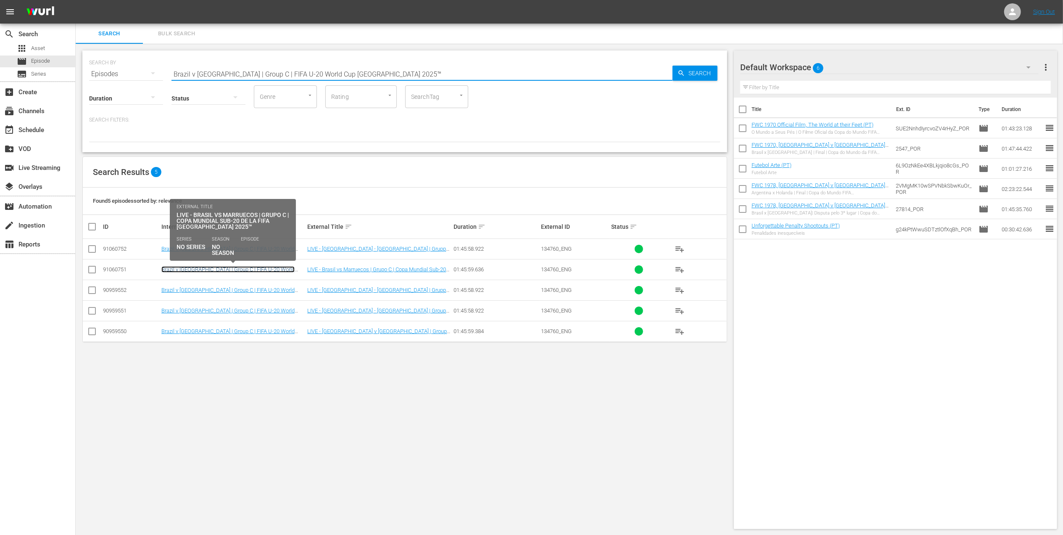
click at [289, 271] on link "Brazil v [GEOGRAPHIC_DATA] | Group C | FIFA U-20 World Cup Chile 2025™ (ES)" at bounding box center [227, 272] width 133 height 13
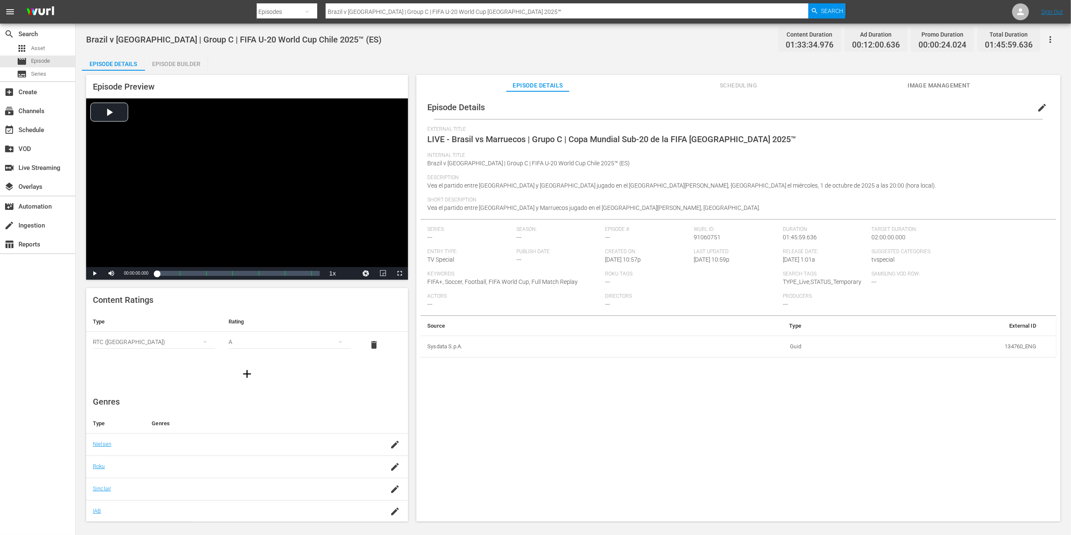
click at [951, 88] on span "Image Management" at bounding box center [939, 85] width 63 height 11
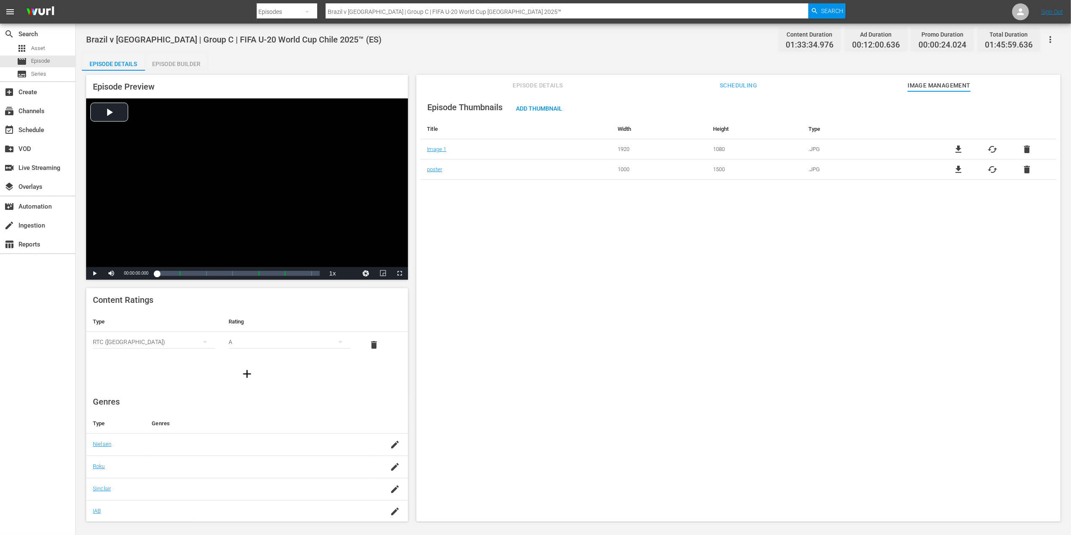
click at [954, 150] on span "file_download" at bounding box center [959, 149] width 10 height 10
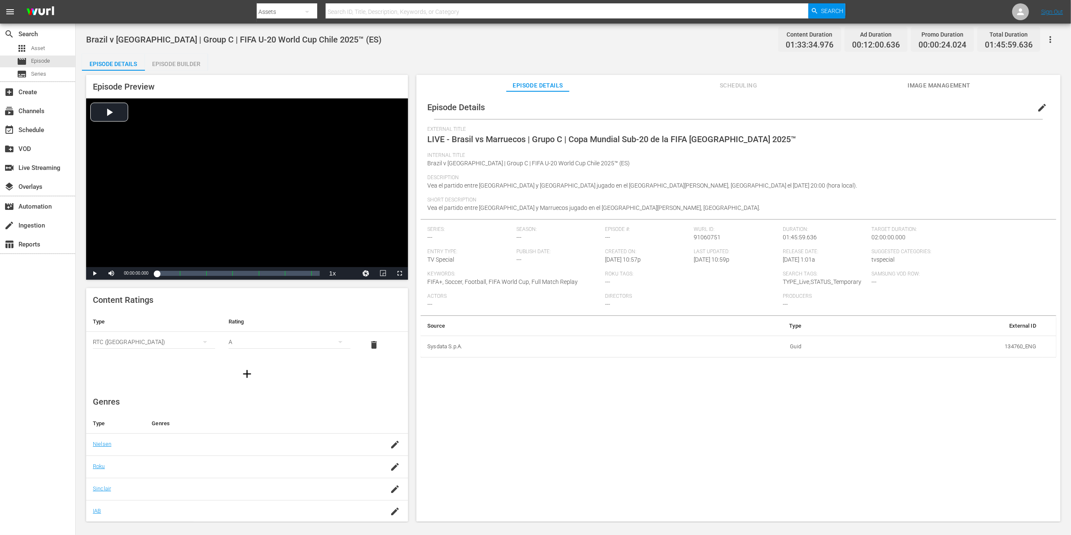
click at [919, 82] on span "Image Management" at bounding box center [939, 85] width 63 height 11
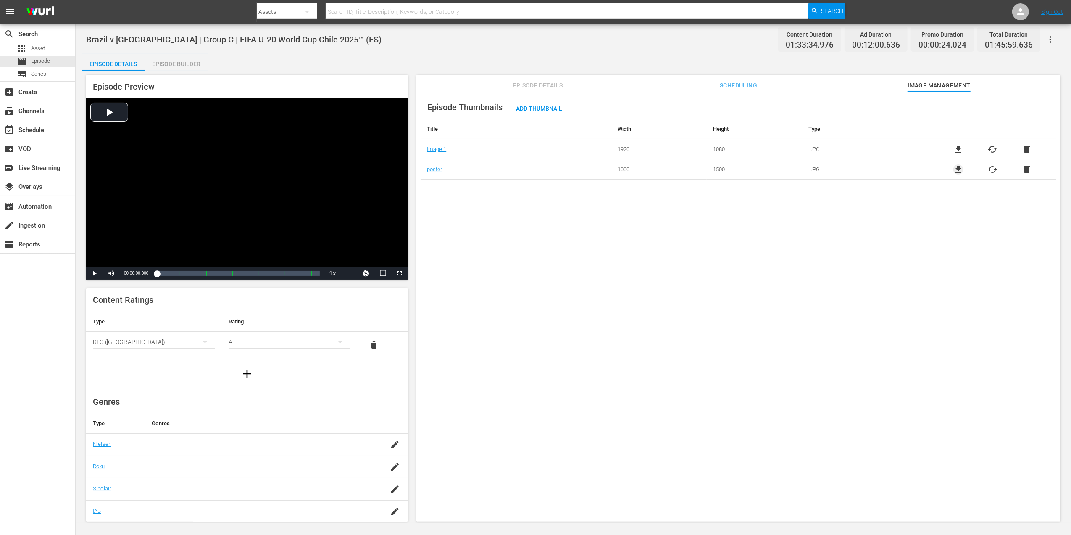
click at [954, 169] on span "file_download" at bounding box center [959, 169] width 10 height 10
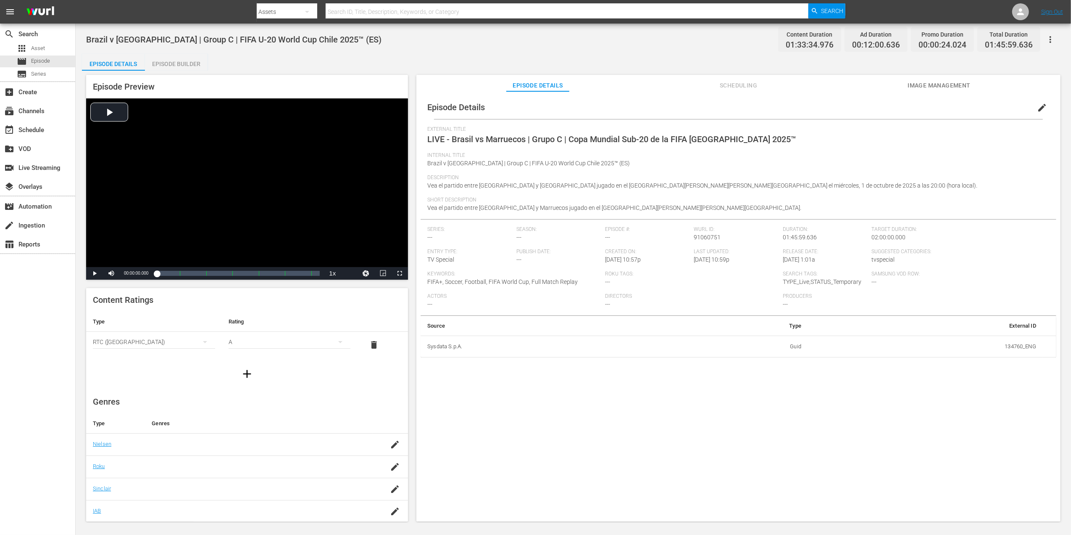
click at [362, 11] on input "text" at bounding box center [567, 12] width 483 height 20
paste input "FWC 1998, [GEOGRAPHIC_DATA] v [GEOGRAPHIC_DATA], Group Stage"
type input "FWC 1998, [GEOGRAPHIC_DATA] v [GEOGRAPHIC_DATA], Group Stage"
click at [845, 6] on div "Search" at bounding box center [827, 10] width 37 height 15
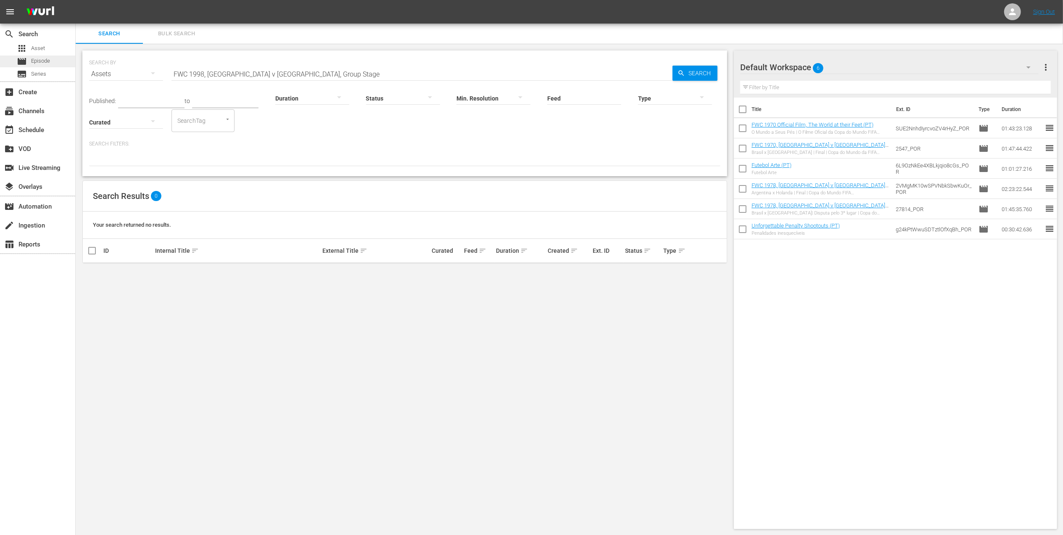
click at [58, 59] on div "movie Episode" at bounding box center [37, 61] width 75 height 12
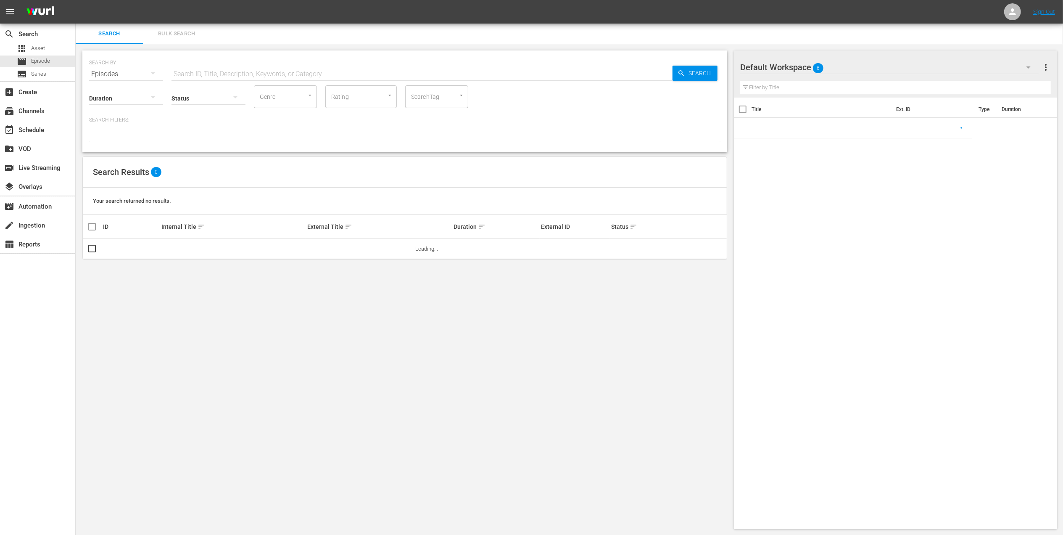
click at [245, 71] on input "text" at bounding box center [421, 74] width 501 height 20
paste input "FWC 1998, [GEOGRAPHIC_DATA] v [GEOGRAPHIC_DATA], Group Stage"
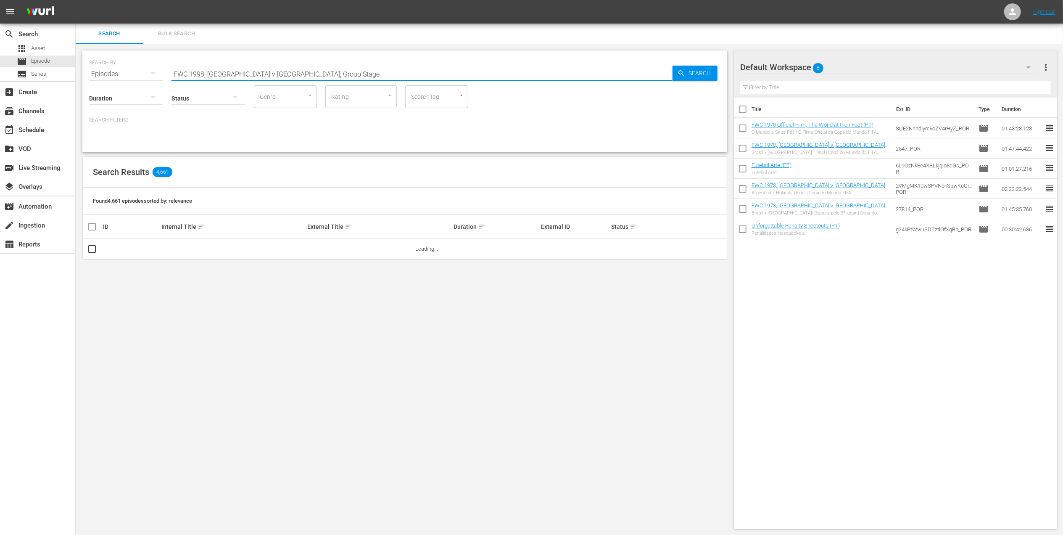
drag, startPoint x: 310, startPoint y: 76, endPoint x: 258, endPoint y: 78, distance: 51.8
click at [258, 78] on input "FWC 1998, [GEOGRAPHIC_DATA] v [GEOGRAPHIC_DATA], Group Stage" at bounding box center [421, 74] width 501 height 20
type input "FWC 1998, [GEOGRAPHIC_DATA] v [GEOGRAPHIC_DATA], Group Stage"
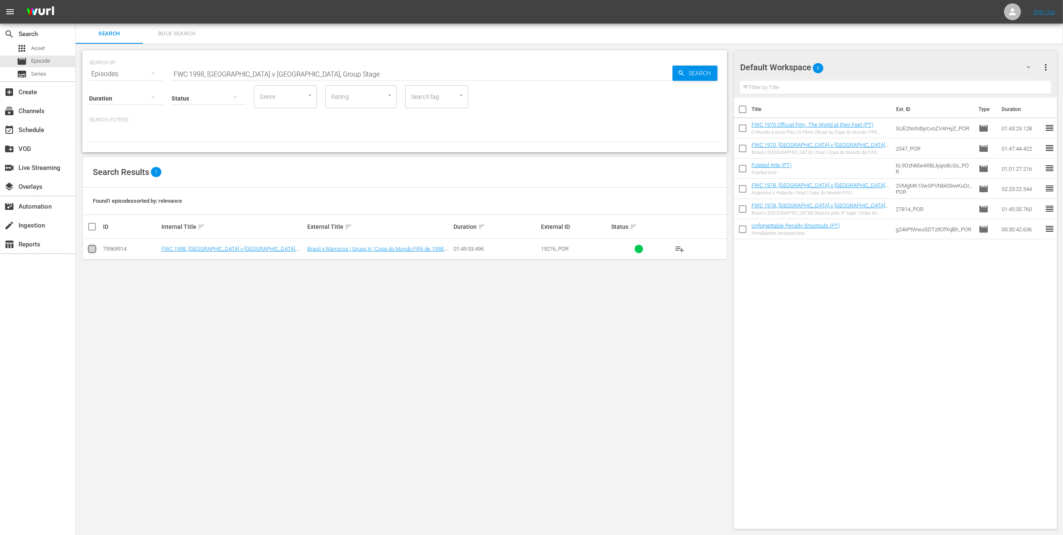
click at [92, 250] on input "checkbox" at bounding box center [92, 250] width 10 height 10
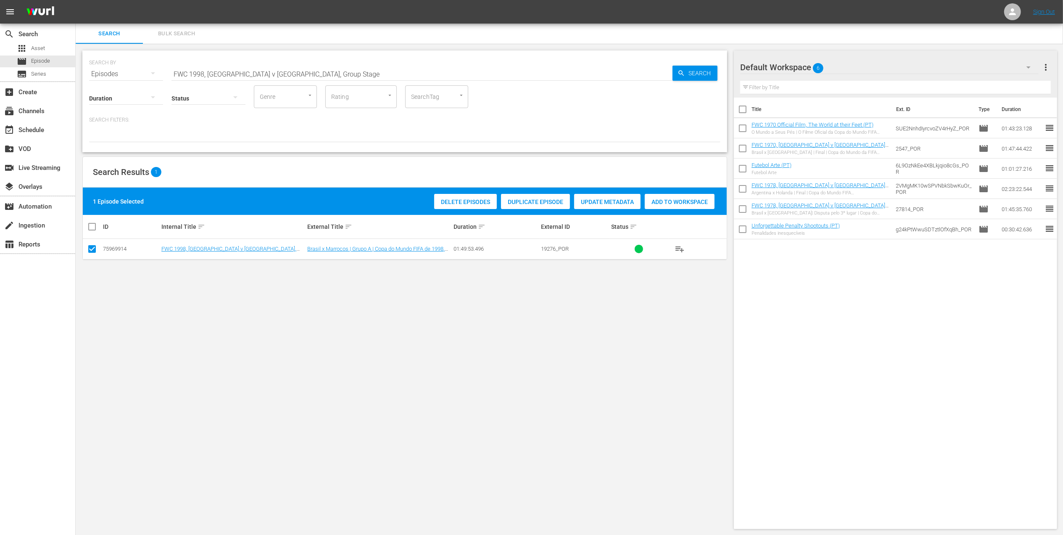
click at [530, 199] on span "Duplicate Episode" at bounding box center [535, 201] width 69 height 7
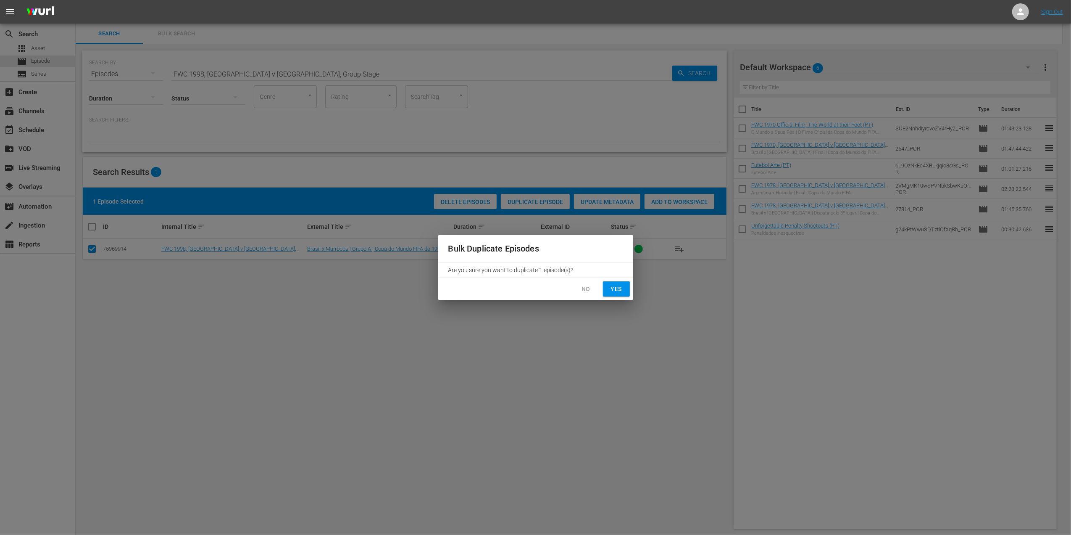
click at [614, 283] on button "Yes" at bounding box center [616, 289] width 27 height 16
checkbox input "false"
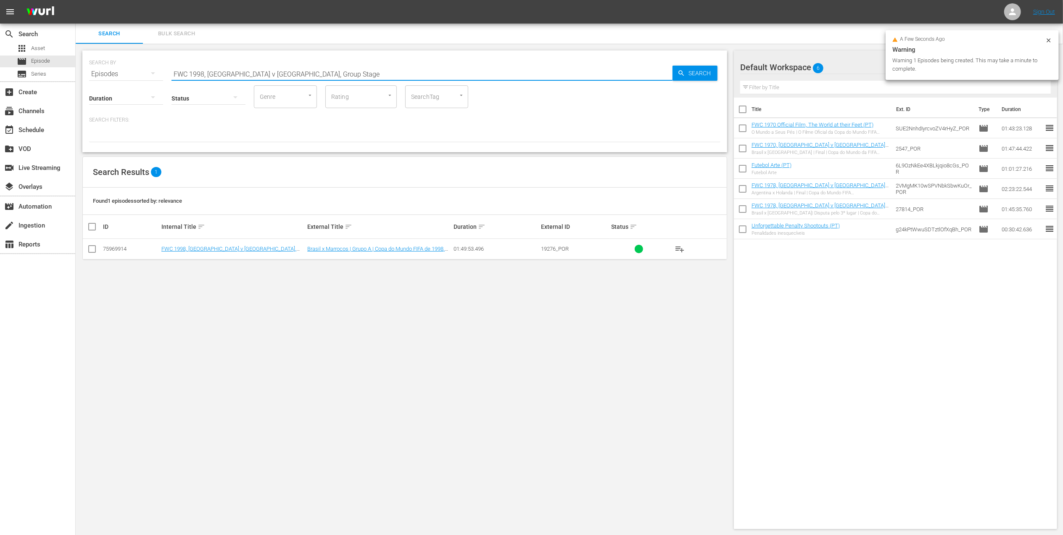
click at [325, 71] on input "FWC 1998, Brazil v Morocco, Group Stage" at bounding box center [421, 74] width 501 height 20
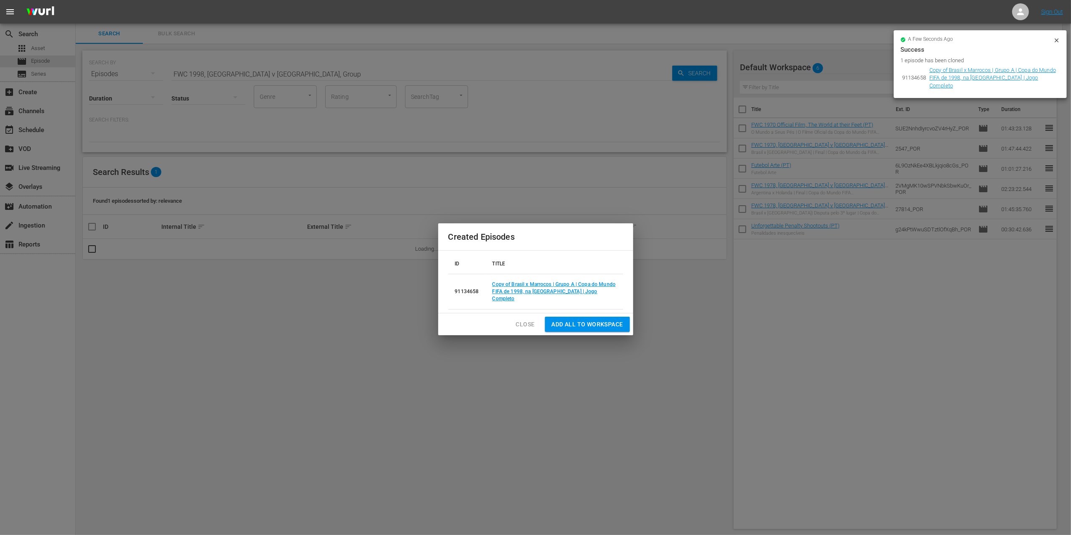
click at [523, 319] on span "Close" at bounding box center [525, 324] width 19 height 11
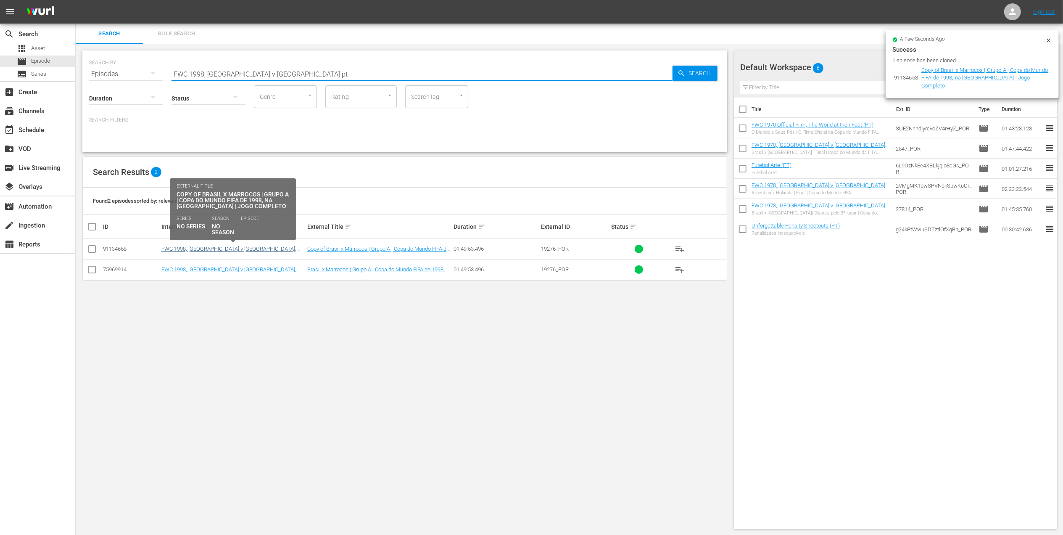
type input "FWC 1998, Brazil v Morocco pt"
click at [219, 247] on link "FWC 1998, Brazil v Morocco, Group Stage - FMR (PT)" at bounding box center [228, 251] width 135 height 13
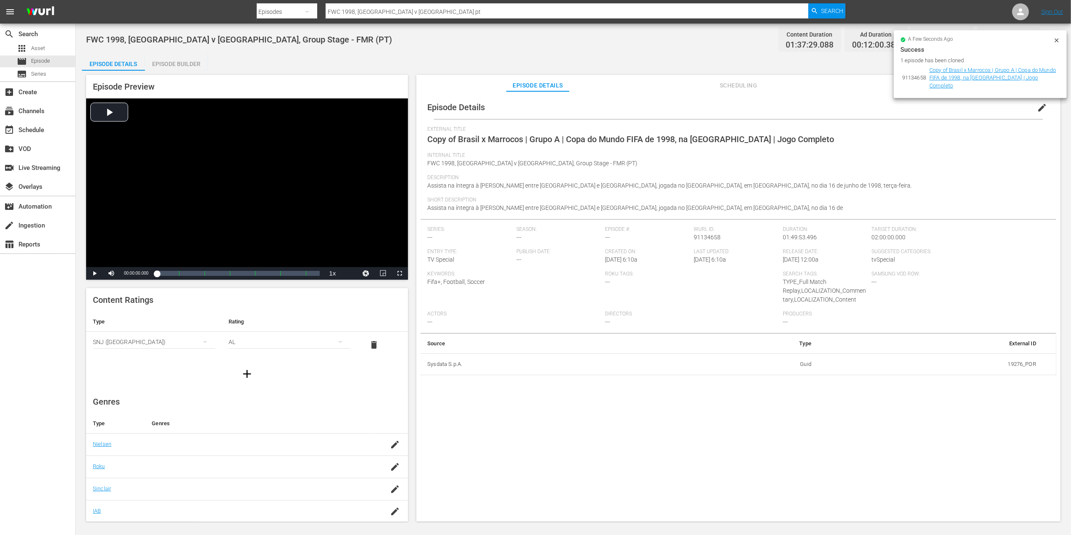
drag, startPoint x: 1038, startPoint y: 108, endPoint x: 982, endPoint y: 119, distance: 57.0
click at [1038, 108] on span "edit" at bounding box center [1042, 108] width 10 height 10
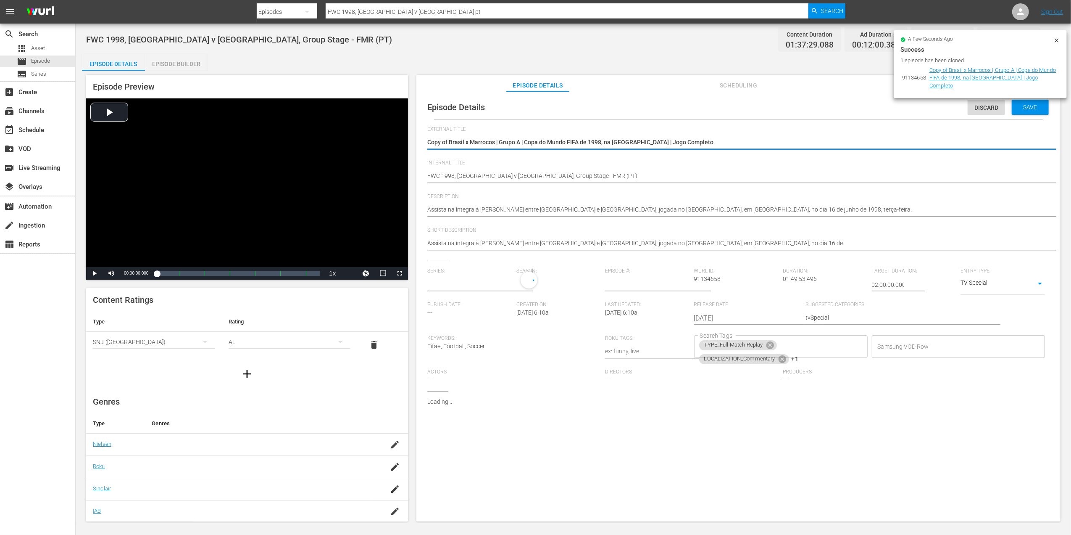
type input "No Series"
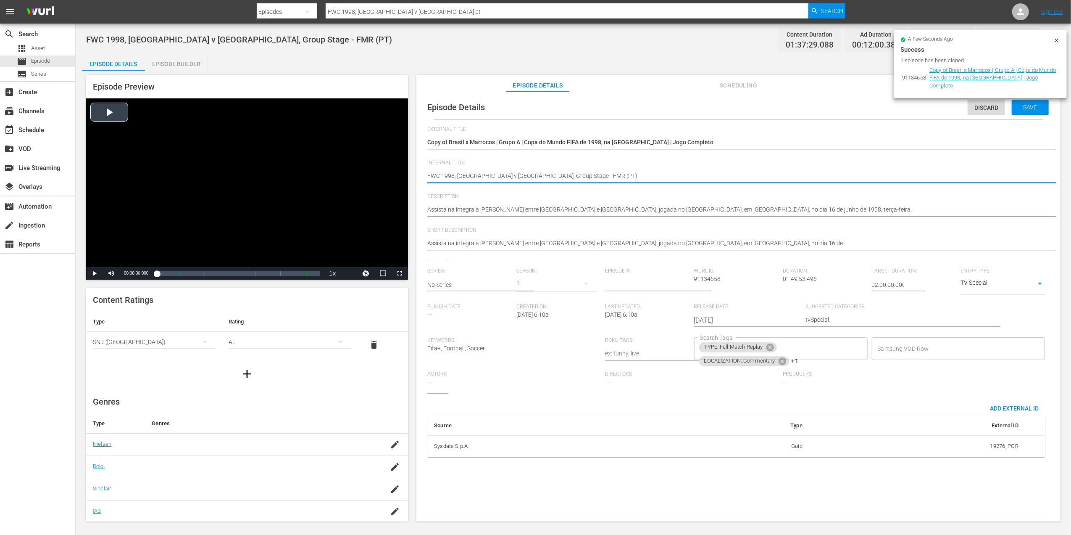
drag, startPoint x: 552, startPoint y: 174, endPoint x: 360, endPoint y: 184, distance: 192.7
paste textarea "Brazil v Morocco | Group C | FIFA U-20 World Cup Chile 2025™"
type textarea "Brazil v Morocco | Group C | FIFA U-20 World Cup Chile 2025™(PT)"
type textarea "Brazil v [GEOGRAPHIC_DATA] | Group C | FIFA U-20 World Cup Chile 2025™ (PT)"
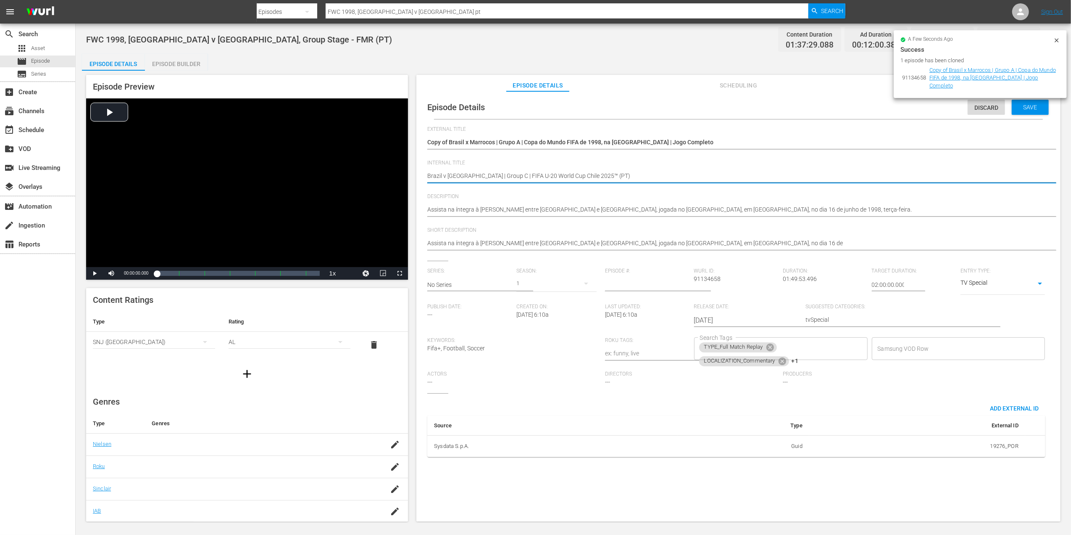
type textarea "Brazil v [GEOGRAPHIC_DATA] | Group C | FIFA U-20 World Cup Chile 2025™ (PT)"
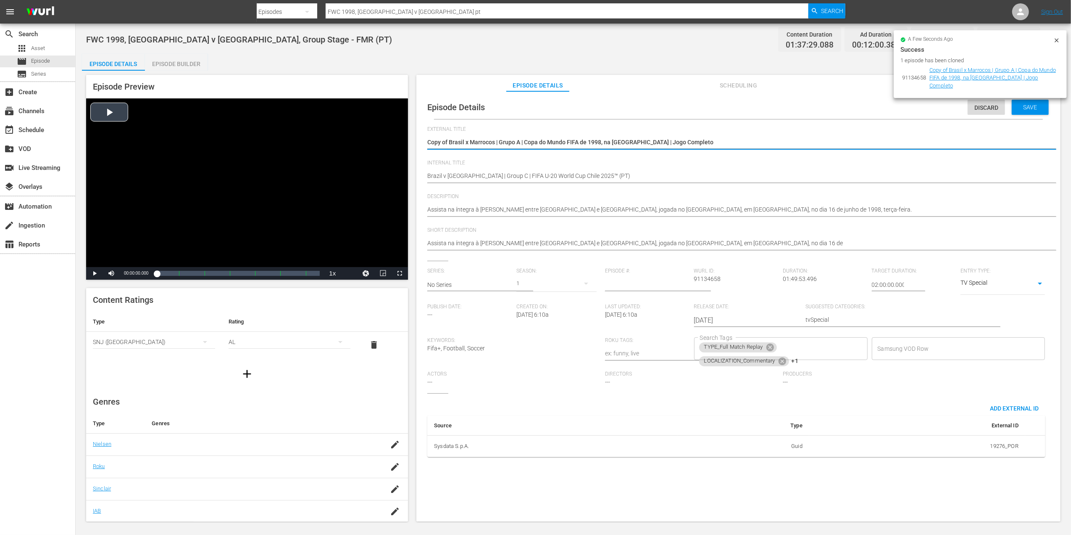
drag, startPoint x: 690, startPoint y: 139, endPoint x: 393, endPoint y: 141, distance: 296.7
paste textarea "Brasil x Marrocos | Grupo C | Copa do Mundo Sub-20 da FIFA [GEOGRAPHIC_DATA] 20…"
type textarea "Brasil x Marrocos | Grupo C | Copa do Mundo Sub-20 da FIFA [GEOGRAPHIC_DATA] 20…"
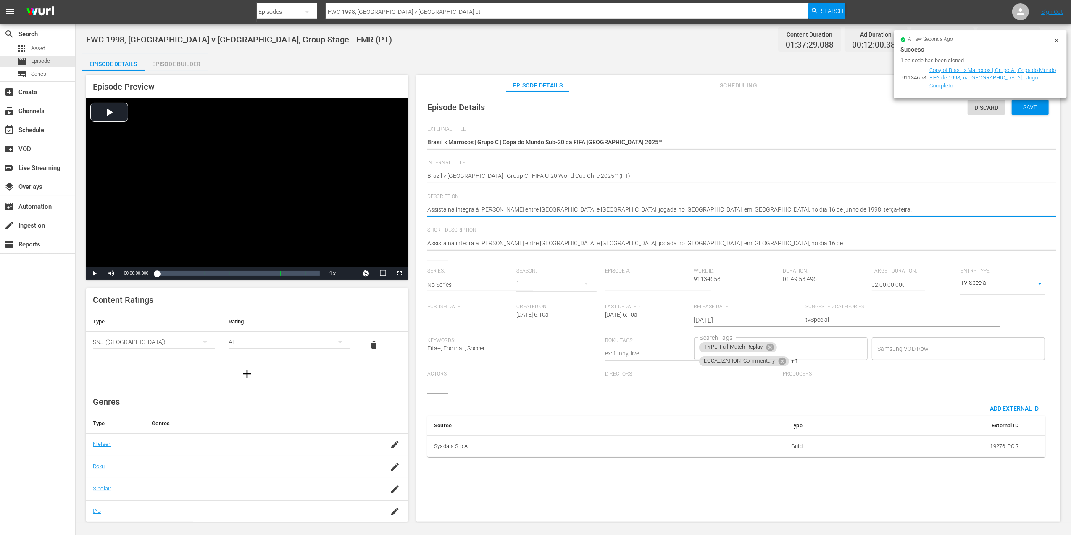
drag, startPoint x: 784, startPoint y: 206, endPoint x: 419, endPoint y: 219, distance: 364.6
paste textarea "ao jogo entre Brasil e Marrocos no Estádio Nacional Julio Martínez Prádanos, Sa…"
type textarea "Assista ao jogo entre Brasil e Marrocos no Estádio Nacional Julio Martínez Prád…"
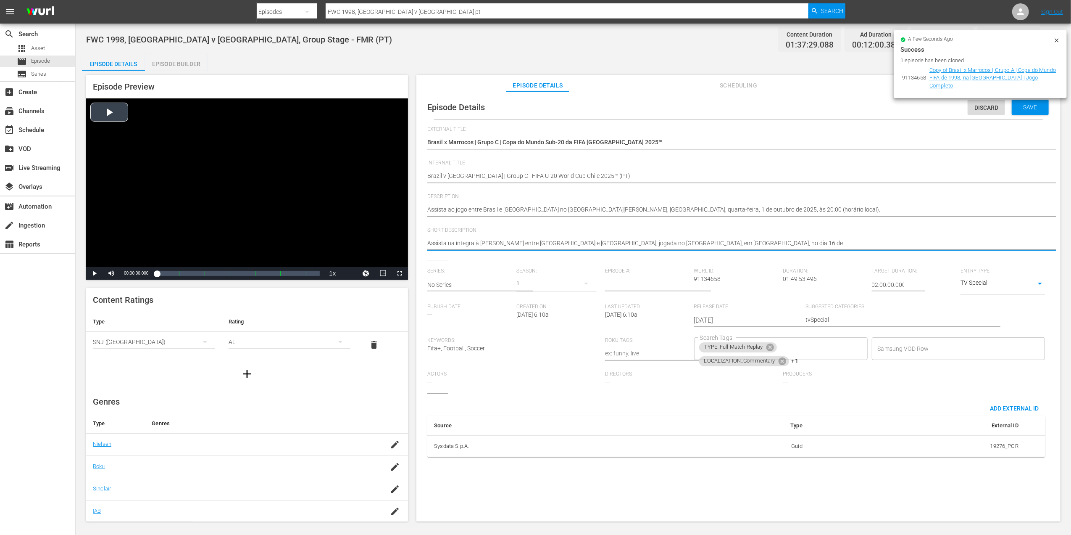
drag, startPoint x: 698, startPoint y: 241, endPoint x: 407, endPoint y: 242, distance: 290.4
paste textarea "ao jogo entre Brasil e Marrocos no Estádio Nacional Julio Martínez Prádanos, Sa…"
type textarea "Assista ao jogo entre Brasil e Marrocos no Estádio Nacional Julio Martínez Prád…"
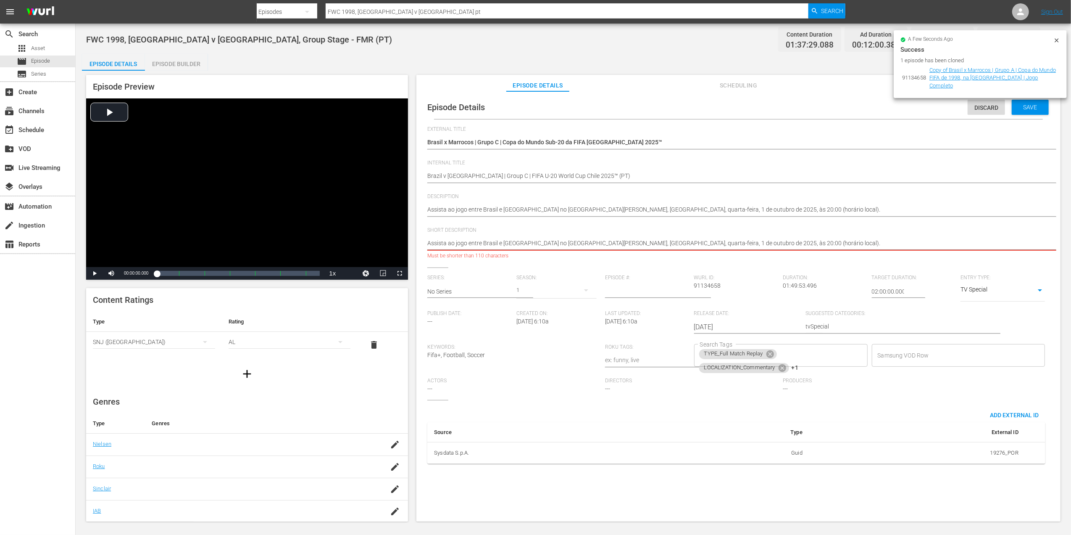
drag, startPoint x: 770, startPoint y: 247, endPoint x: 534, endPoint y: 253, distance: 236.2
click at [534, 253] on div "Assista na íntegra à partida entre Brasil e Marrocos, jogada no Stade de la Bea…" at bounding box center [736, 244] width 618 height 20
type textarea "Assista ao jogo entre Brasil e Marrocos n"
type textarea "Assista ao jogo entre Brasil e Marrocos"
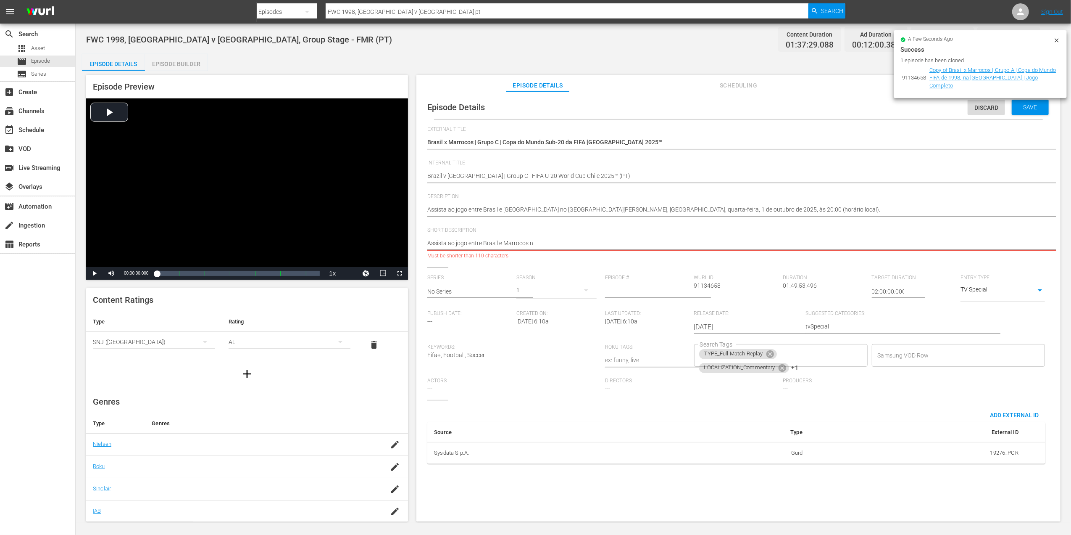
type textarea "Assista ao jogo entre Brasil e Marrocos"
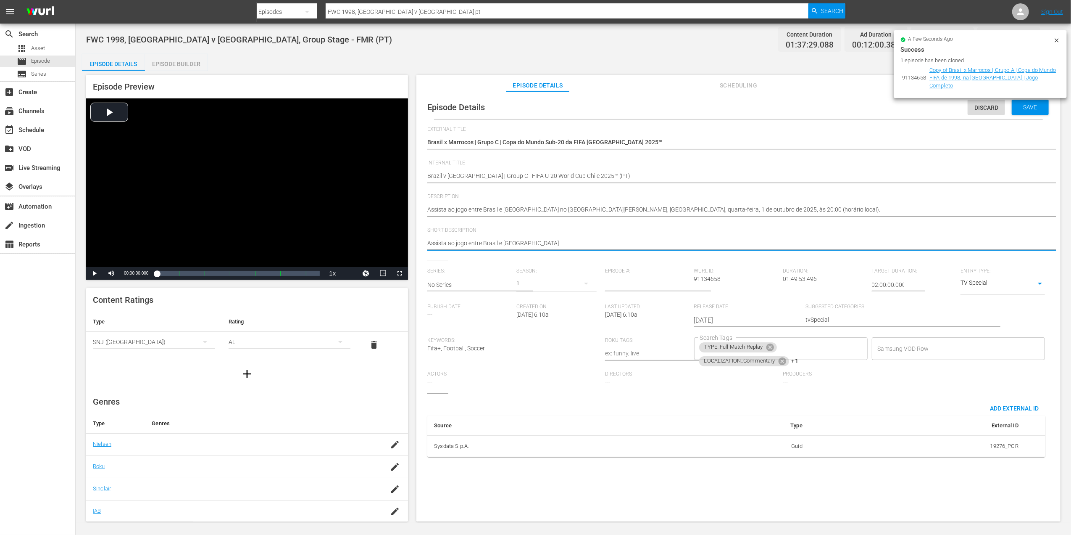
type textarea "Assista ao jogo entre Brasil e Marrocos"
type textarea "Assista ao jogo entre Brasil e Marrocos."
click at [769, 349] on icon at bounding box center [770, 347] width 8 height 8
click at [778, 345] on icon at bounding box center [782, 347] width 9 height 9
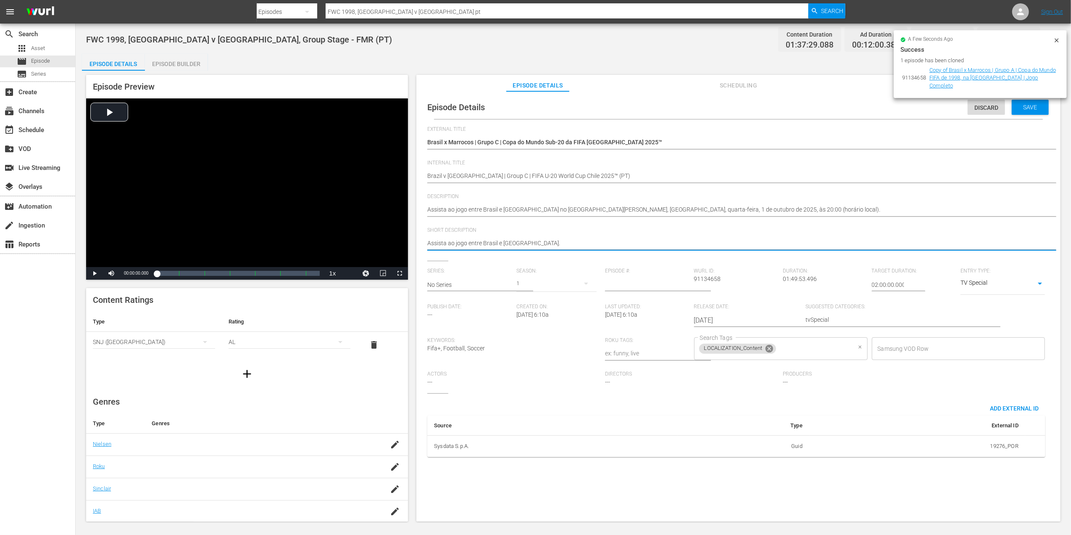
click at [771, 350] on icon at bounding box center [770, 349] width 8 height 8
type textarea "Assista ao jogo entre Brasil e Marrocos."
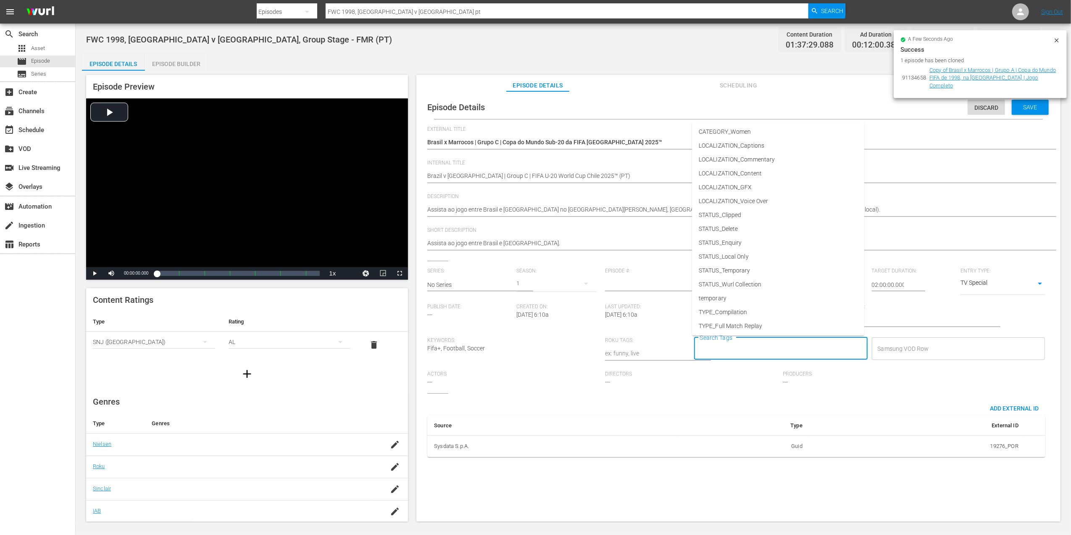
drag, startPoint x: 781, startPoint y: 347, endPoint x: 743, endPoint y: 266, distance: 88.9
click at [743, 266] on span "STATUS_Temporary" at bounding box center [725, 270] width 52 height 9
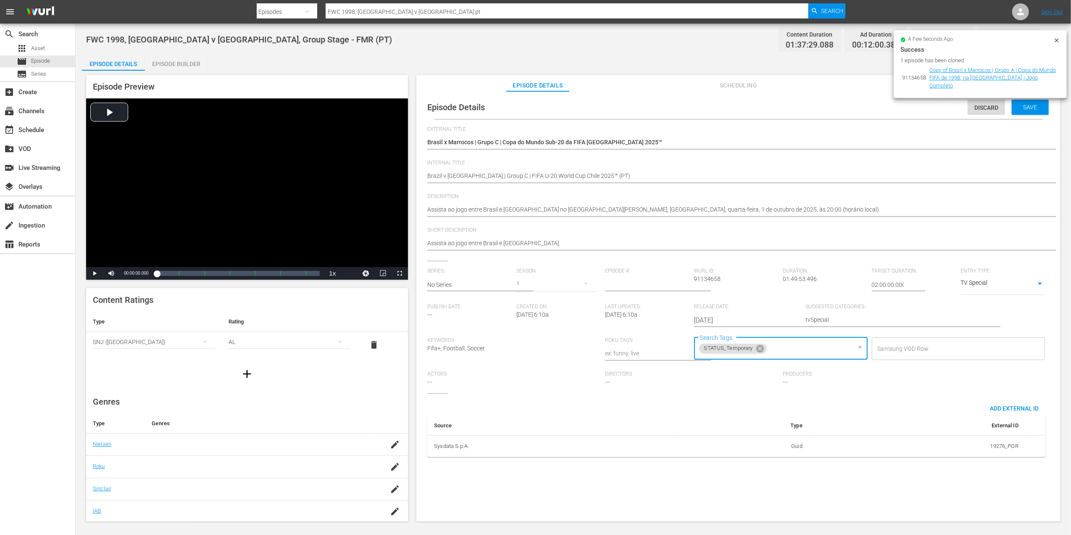
click at [787, 354] on input "Search Tags" at bounding box center [809, 348] width 83 height 15
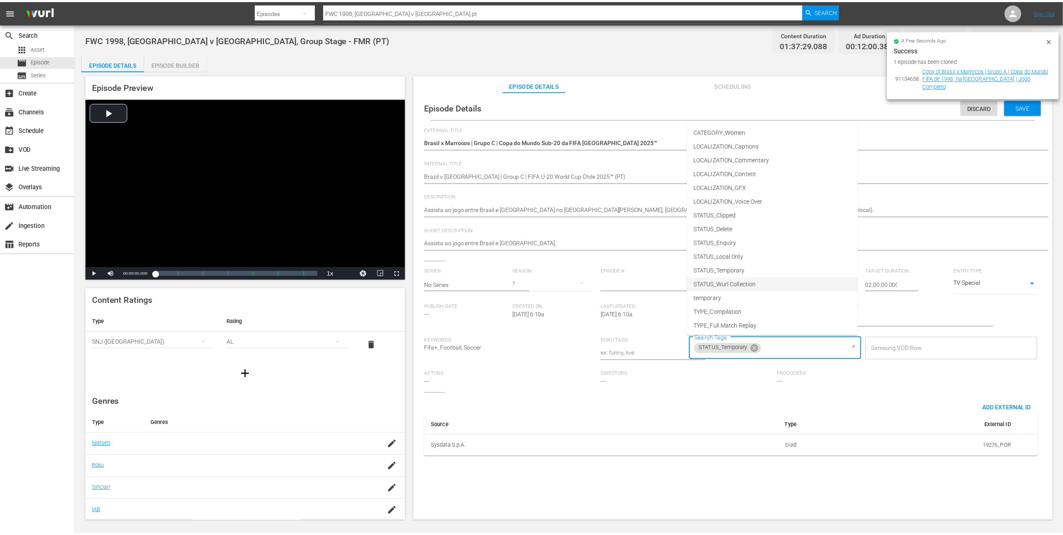
scroll to position [42, 0]
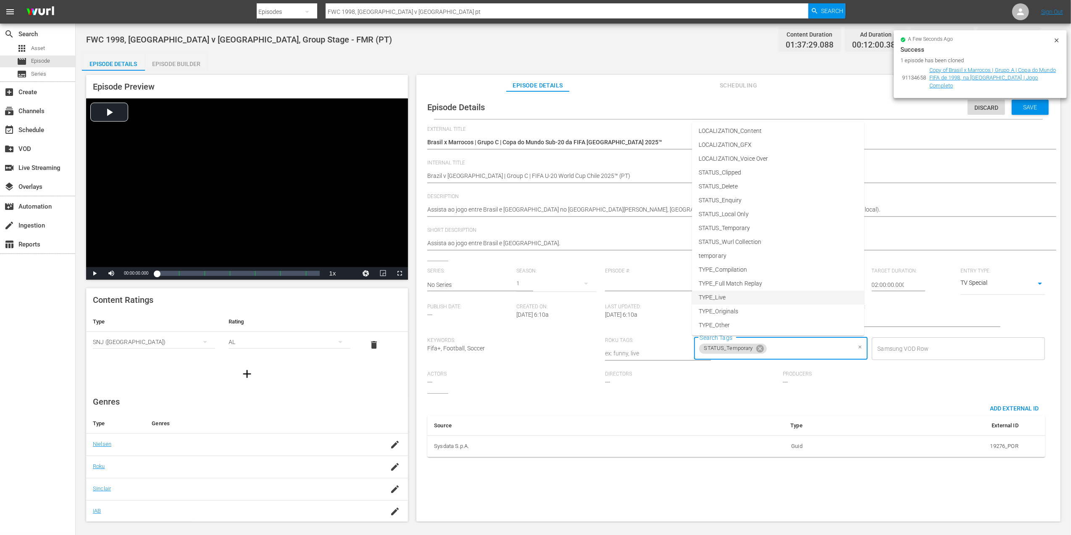
click at [745, 294] on li "TYPE_Live" at bounding box center [778, 297] width 172 height 14
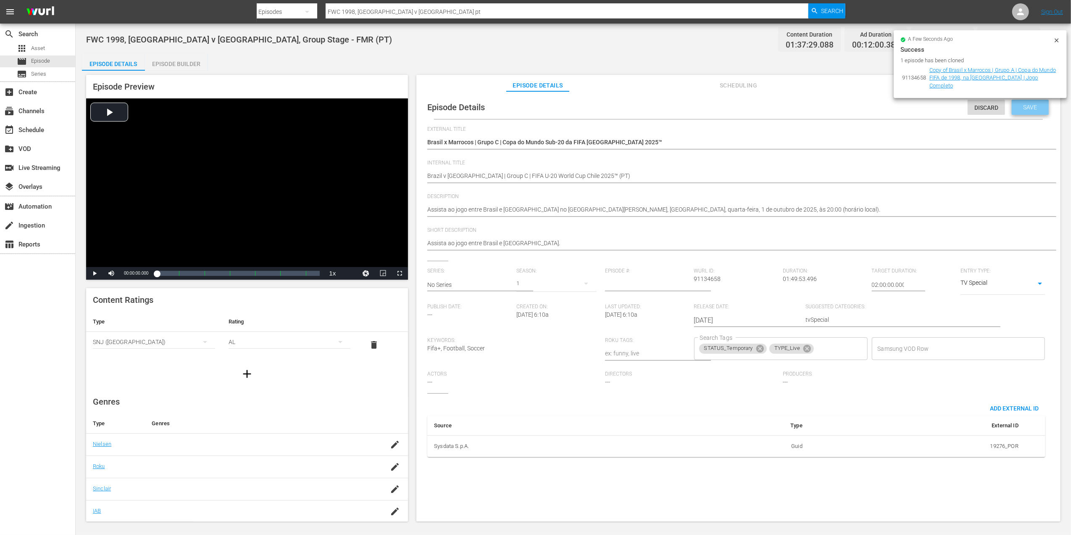
click at [1022, 108] on span "Save" at bounding box center [1030, 107] width 27 height 7
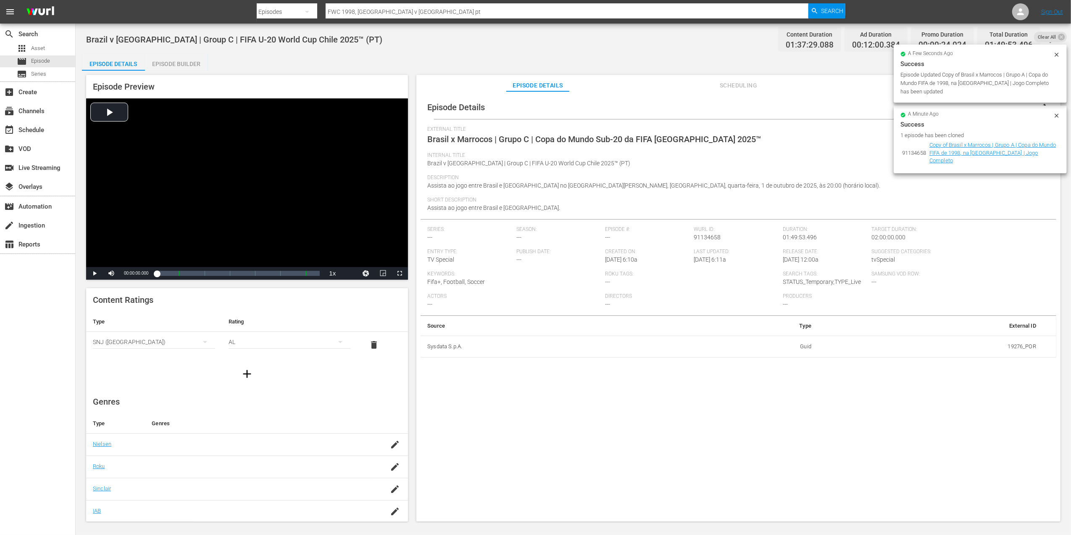
click at [1057, 55] on icon at bounding box center [1057, 55] width 4 height 4
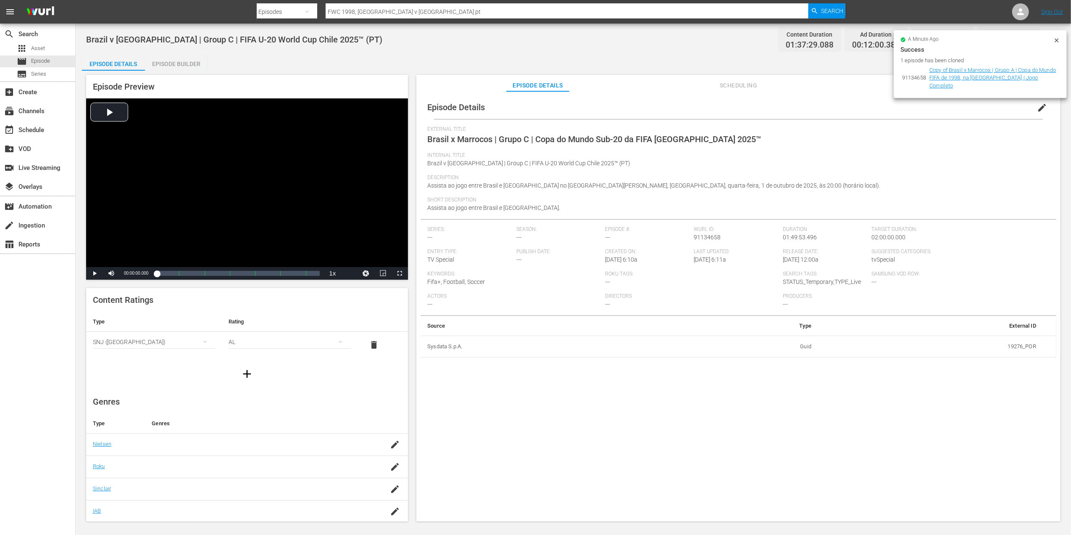
click at [1053, 41] on div "a minute ago" at bounding box center [977, 40] width 153 height 6
click at [1060, 42] on icon at bounding box center [1057, 40] width 7 height 7
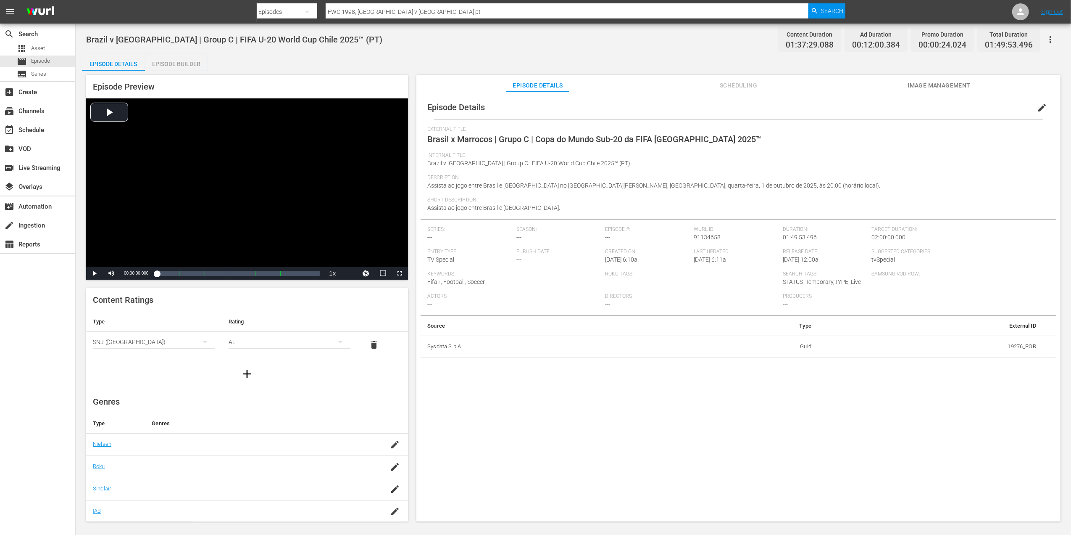
click at [952, 86] on span "Image Management" at bounding box center [939, 85] width 63 height 11
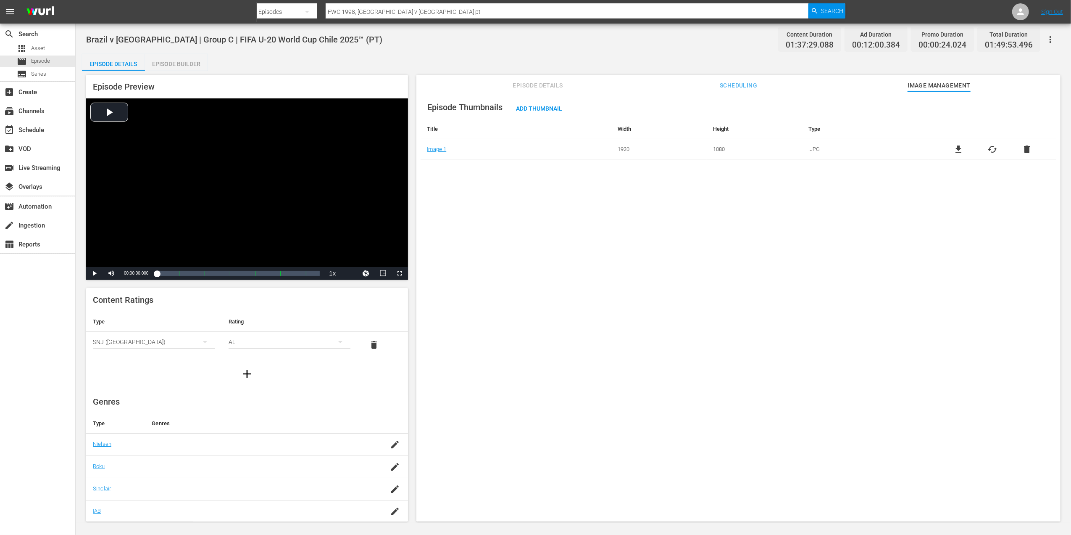
click at [1026, 148] on span "delete" at bounding box center [1027, 149] width 10 height 10
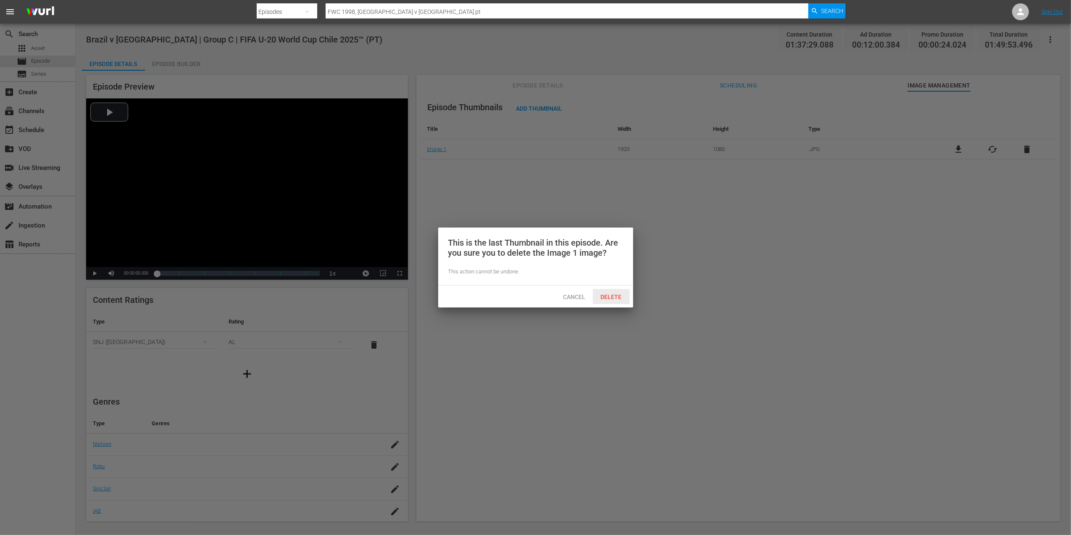
click at [618, 294] on span "Delete" at bounding box center [611, 296] width 34 height 7
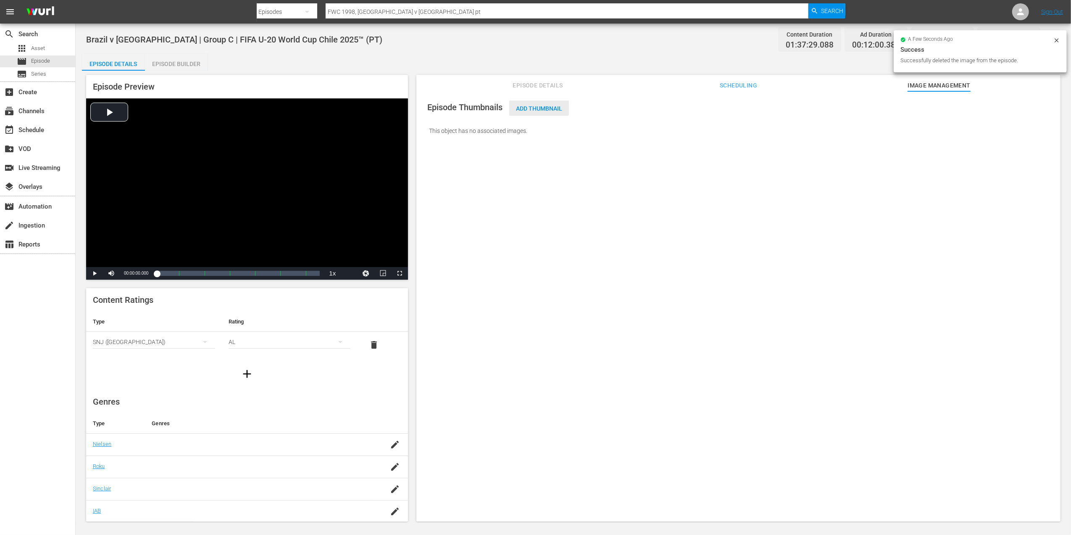
click at [545, 108] on span "Add Thumbnail" at bounding box center [539, 108] width 60 height 7
click at [538, 107] on span "Add Thumbnail" at bounding box center [539, 108] width 60 height 7
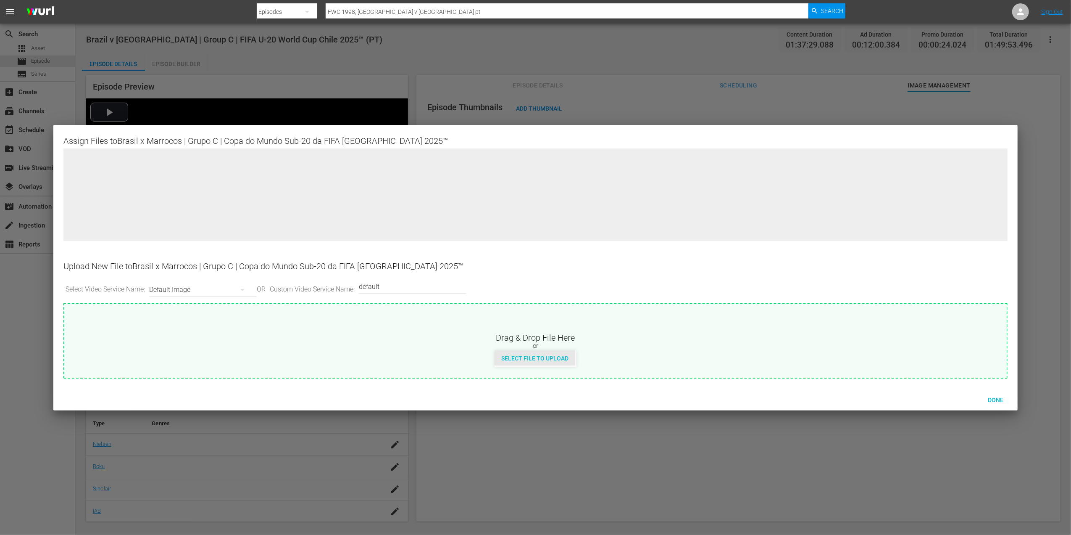
click at [519, 360] on span "Select File to Upload" at bounding box center [535, 358] width 81 height 7
type input "C:\fakepath\10a.jpg"
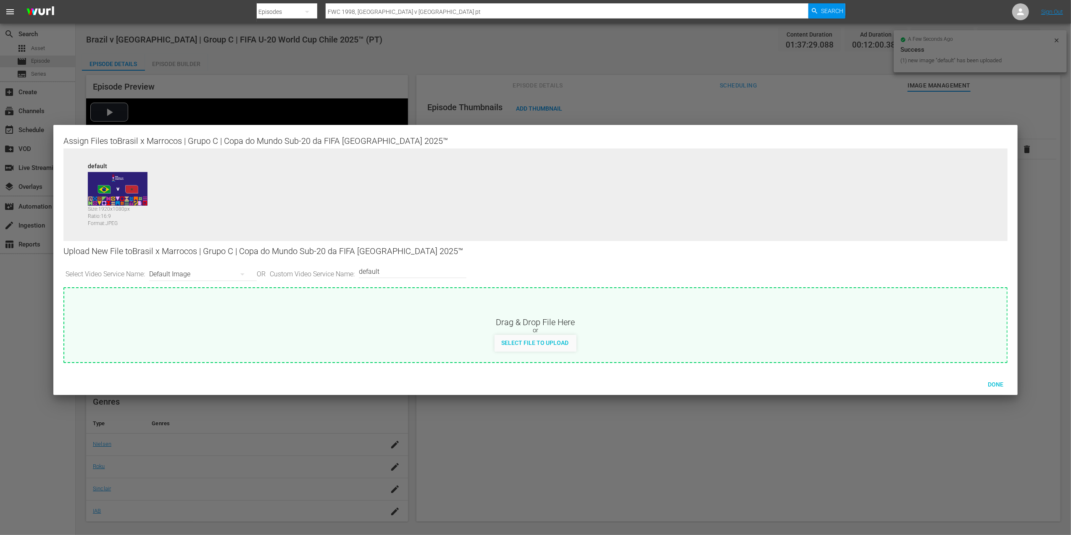
click at [400, 272] on input "default" at bounding box center [410, 271] width 103 height 20
type input "default 1"
click at [540, 341] on span "Select File to Upload" at bounding box center [535, 342] width 81 height 7
type input "C:\fakepath\10b.jpg"
click at [994, 383] on span "Done" at bounding box center [995, 384] width 29 height 7
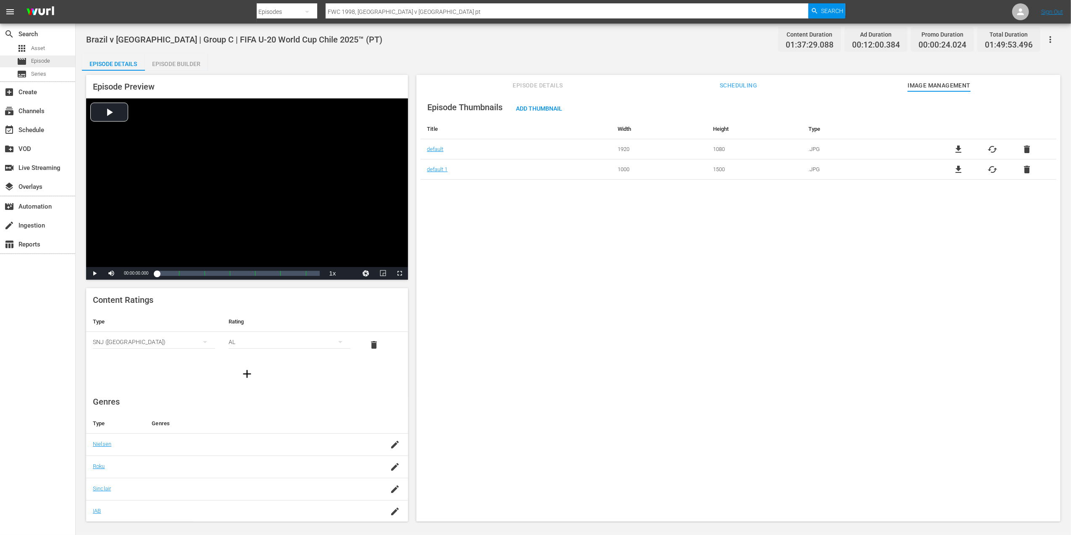
click at [53, 62] on div "movie Episode" at bounding box center [37, 61] width 75 height 12
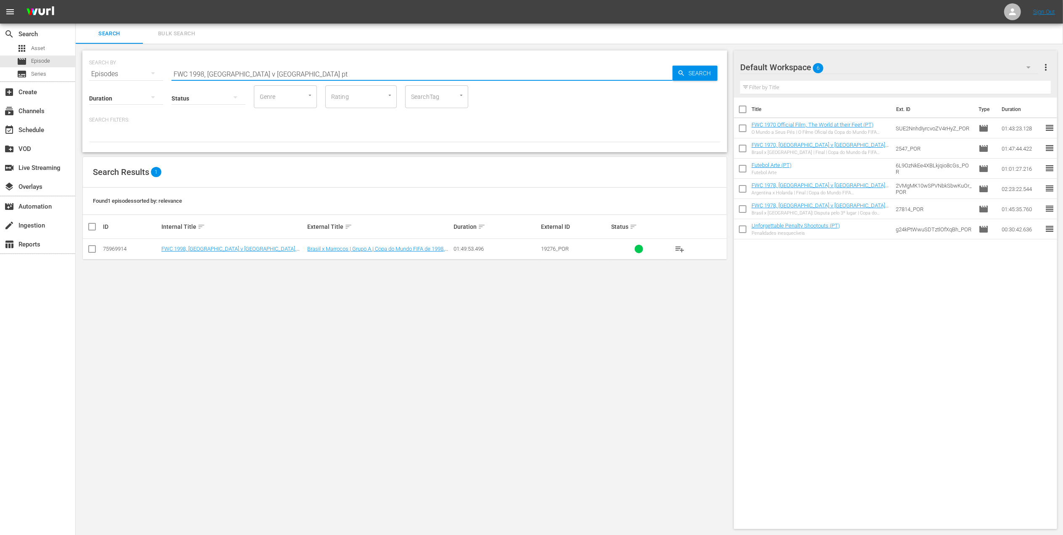
drag, startPoint x: 275, startPoint y: 71, endPoint x: 100, endPoint y: 72, distance: 174.8
click at [101, 72] on div "SEARCH BY Search By Episodes Search ID, Title, Description, Keywords, or Catego…" at bounding box center [404, 69] width 631 height 30
paste input "U-20, 25 Memorable Goals (PT)"
type input "FWC U-20, 25 Memorable Goals (PT)"
click at [92, 249] on input "checkbox" at bounding box center [92, 250] width 10 height 10
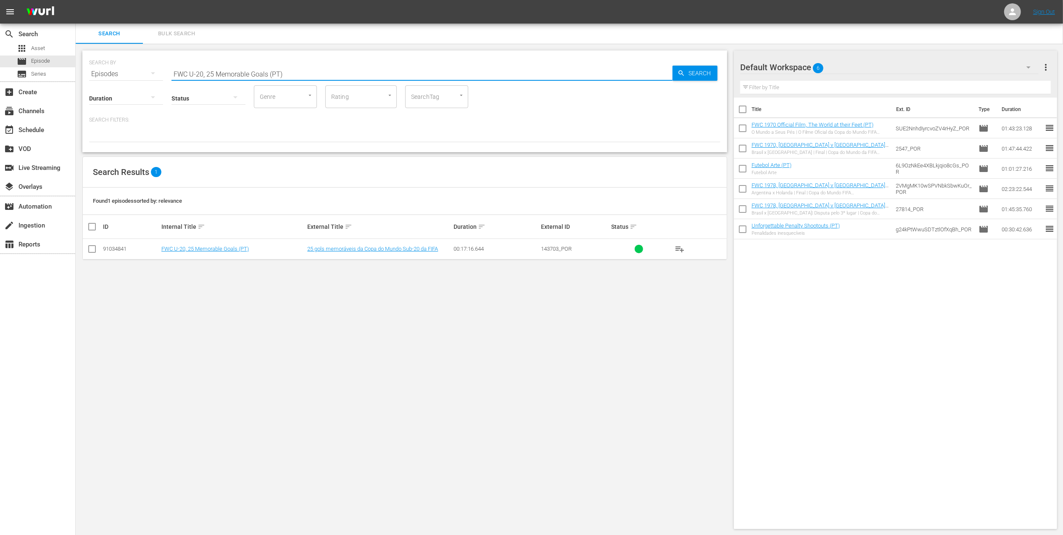
checkbox input "true"
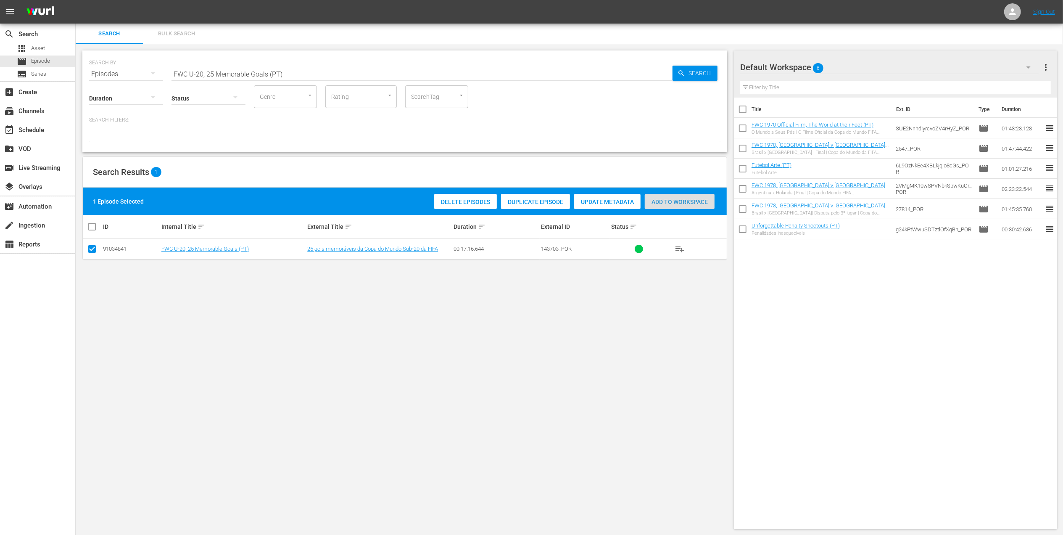
click at [661, 200] on span "Add to Workspace" at bounding box center [680, 201] width 70 height 7
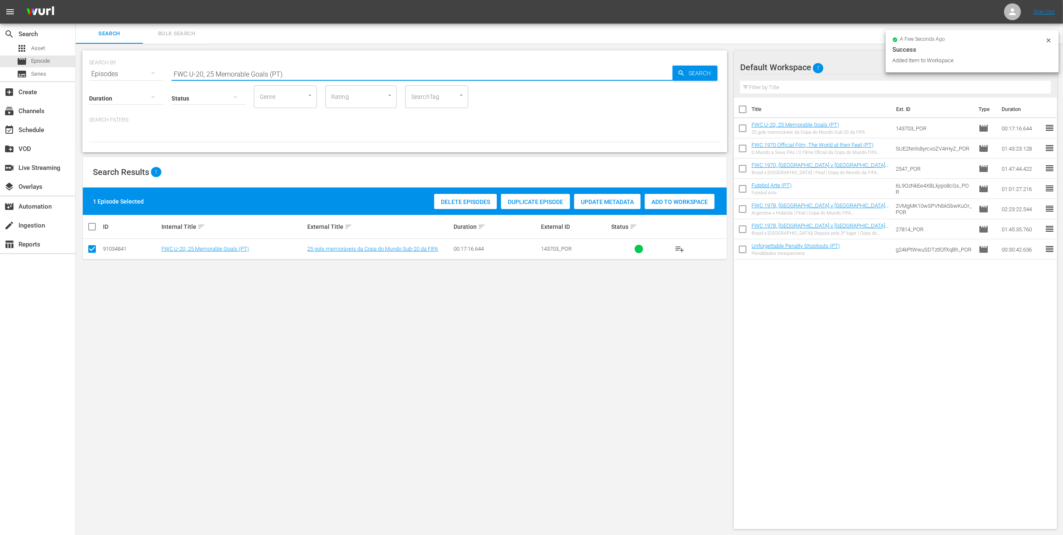
drag, startPoint x: 263, startPoint y: 73, endPoint x: 88, endPoint y: 72, distance: 174.8
click at [90, 72] on div "SEARCH BY Search By Episodes Search ID, Title, Description, Keywords, or Catego…" at bounding box center [404, 69] width 631 height 30
paste input "1994, Brazil v. Russia, Group Stage"
click at [347, 74] on input "FWC 1994, Brazil v. Russia, Group Stage" at bounding box center [421, 74] width 501 height 20
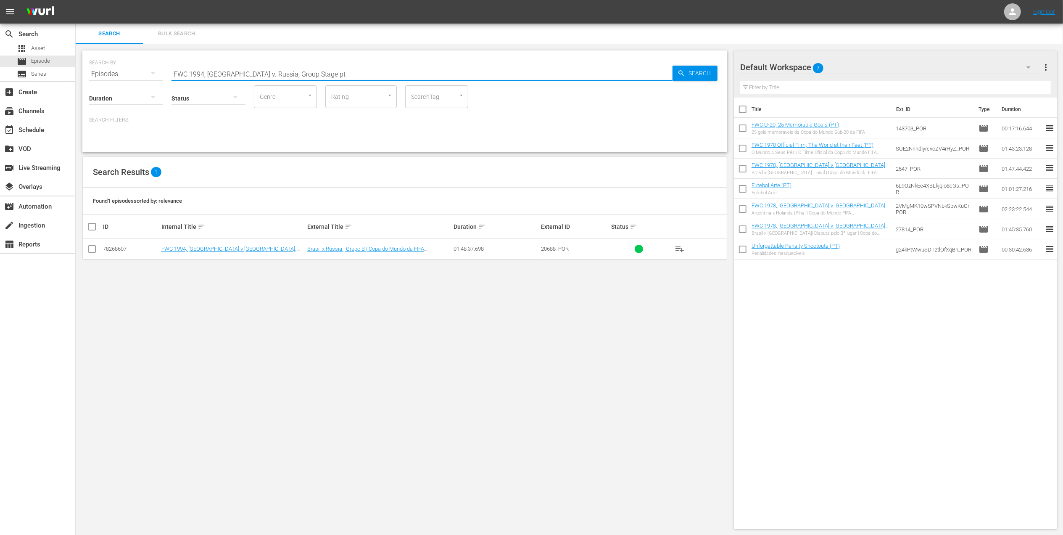
type input "FWC 1994, Brazil v. Russia, Group Stage pt"
drag, startPoint x: 91, startPoint y: 245, endPoint x: 240, endPoint y: 249, distance: 148.4
click at [91, 246] on input "checkbox" at bounding box center [92, 250] width 10 height 10
checkbox input "true"
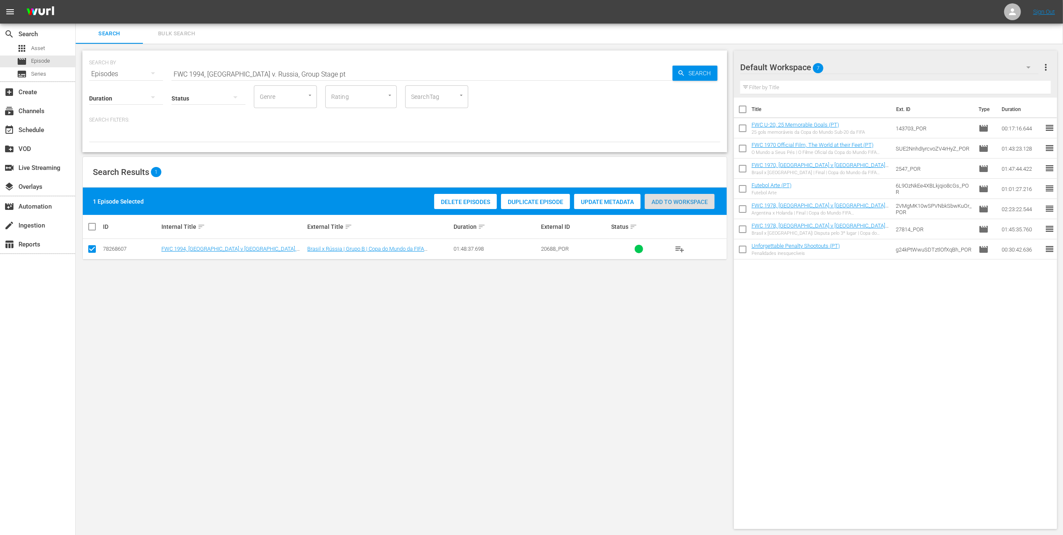
click at [661, 204] on div "Add to Workspace" at bounding box center [680, 202] width 70 height 16
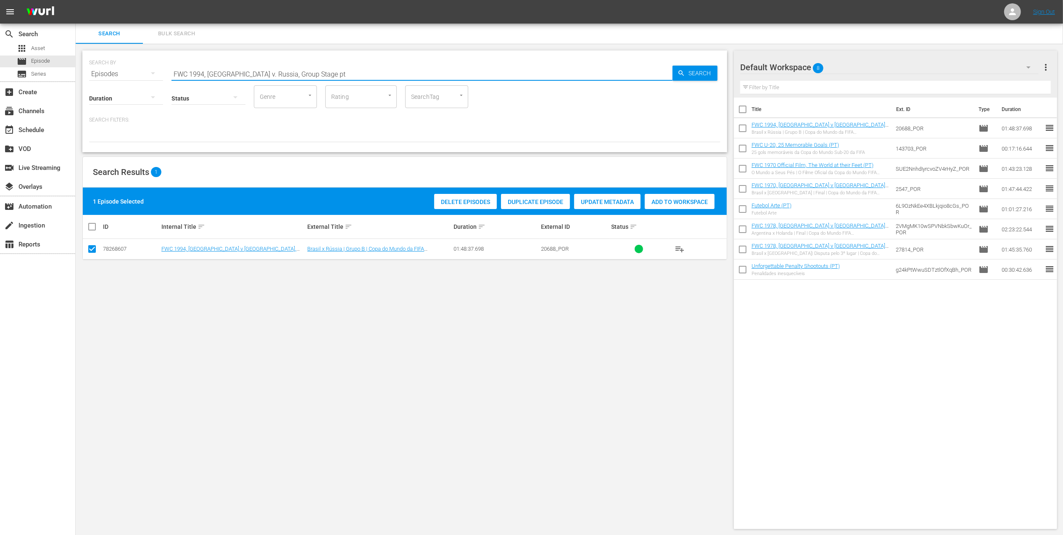
drag, startPoint x: 326, startPoint y: 73, endPoint x: 79, endPoint y: 73, distance: 247.1
click at [80, 73] on div "SEARCH BY Search By Episodes Search ID, Title, Description, Keywords, or Catego…" at bounding box center [405, 290] width 658 height 492
paste input "s Cameroon, Group Stage (PT)"
click at [337, 77] on input "FWC 1994, Brazil vs Cameroon, Group Stage (PT)" at bounding box center [421, 74] width 501 height 20
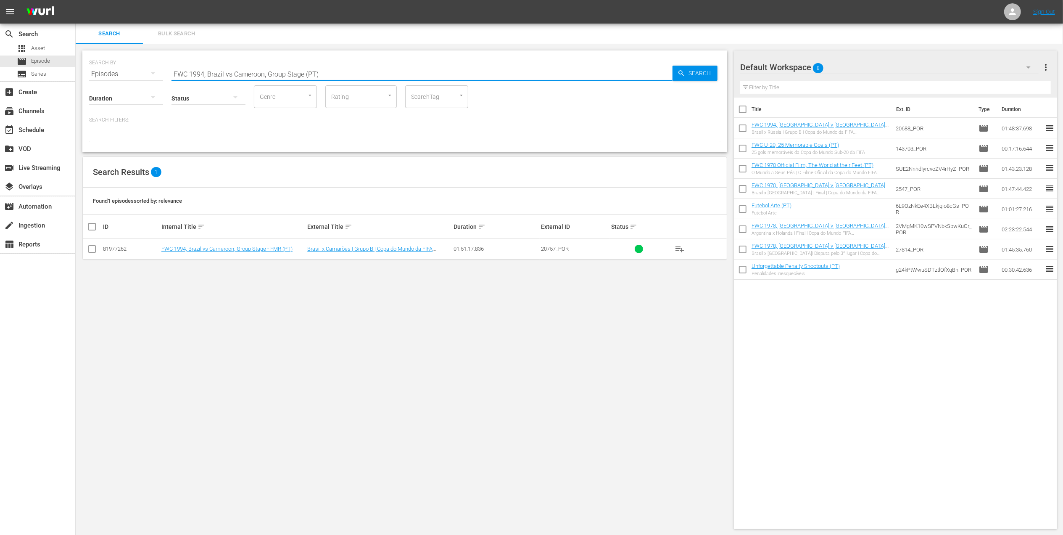
type input "FWC 1994, Brazil vs Cameroon, Group Stage (PT)"
click at [93, 251] on input "checkbox" at bounding box center [92, 250] width 10 height 10
checkbox input "true"
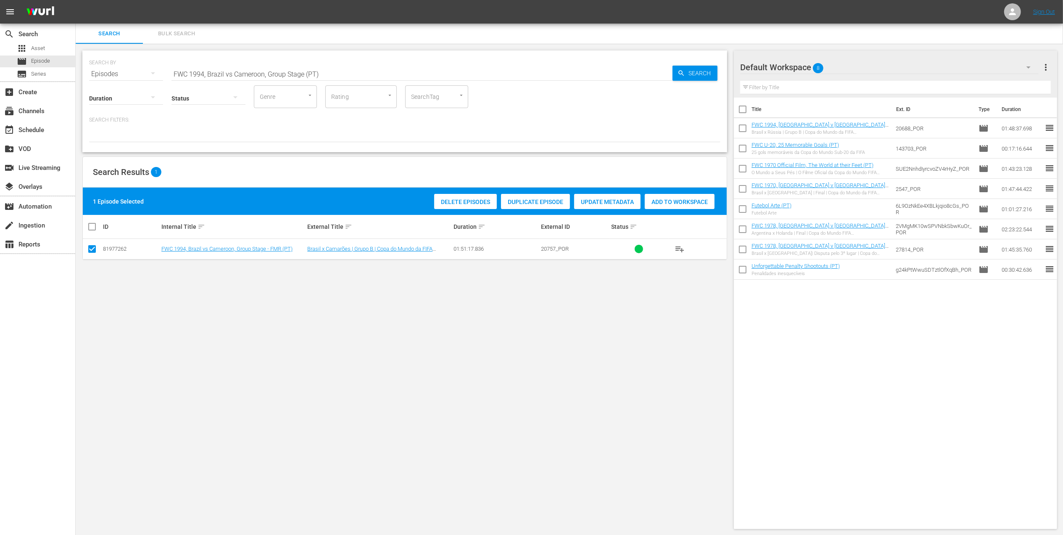
click at [686, 199] on span "Add to Workspace" at bounding box center [680, 201] width 70 height 7
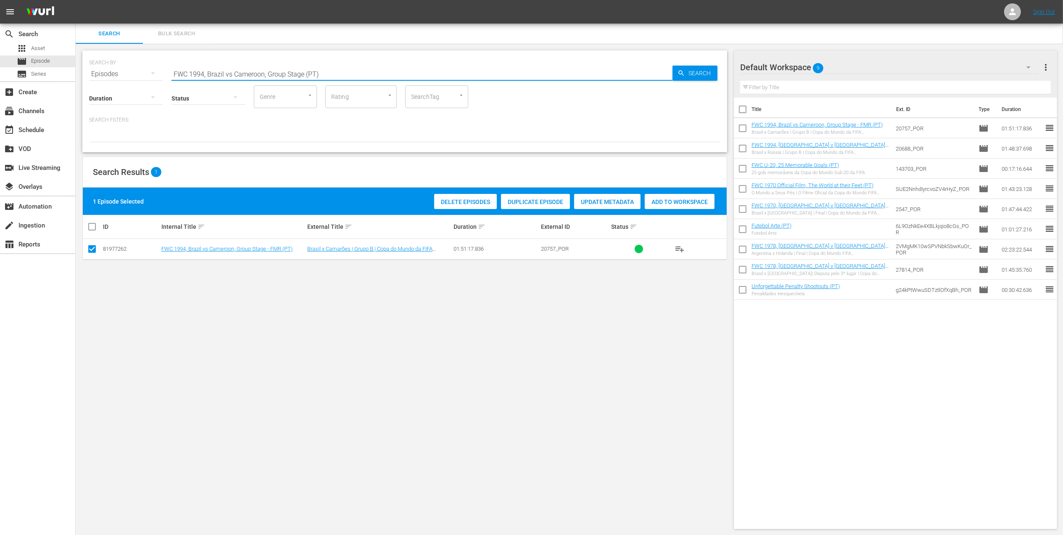
drag, startPoint x: 328, startPoint y: 69, endPoint x: 82, endPoint y: 71, distance: 246.7
click at [87, 71] on div "SEARCH BY Search By Episodes Search ID, Title, Description, Keywords, or Catego…" at bounding box center [404, 101] width 645 height 102
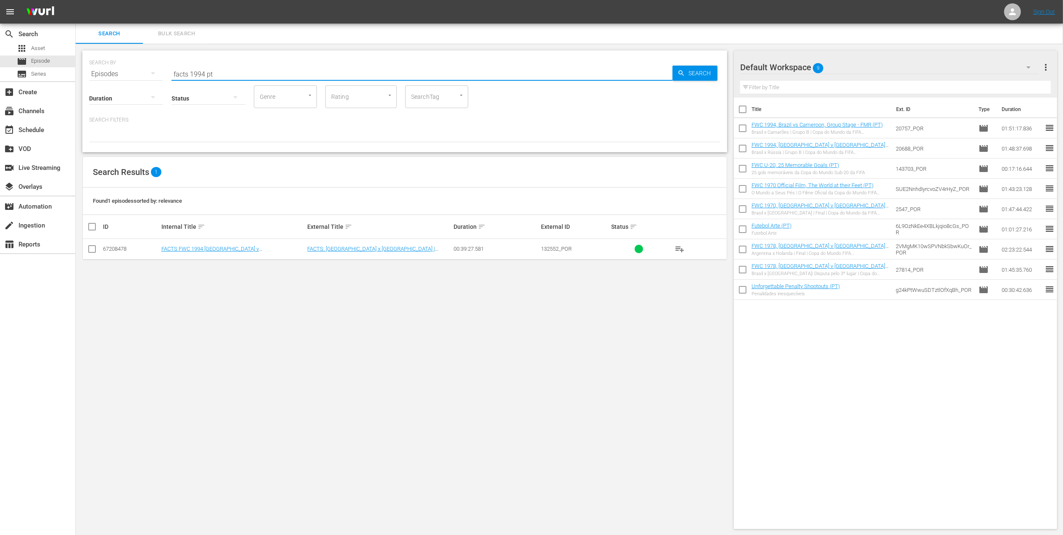
type input "facts 1994 pt"
click at [93, 248] on input "checkbox" at bounding box center [92, 250] width 10 height 10
checkbox input "true"
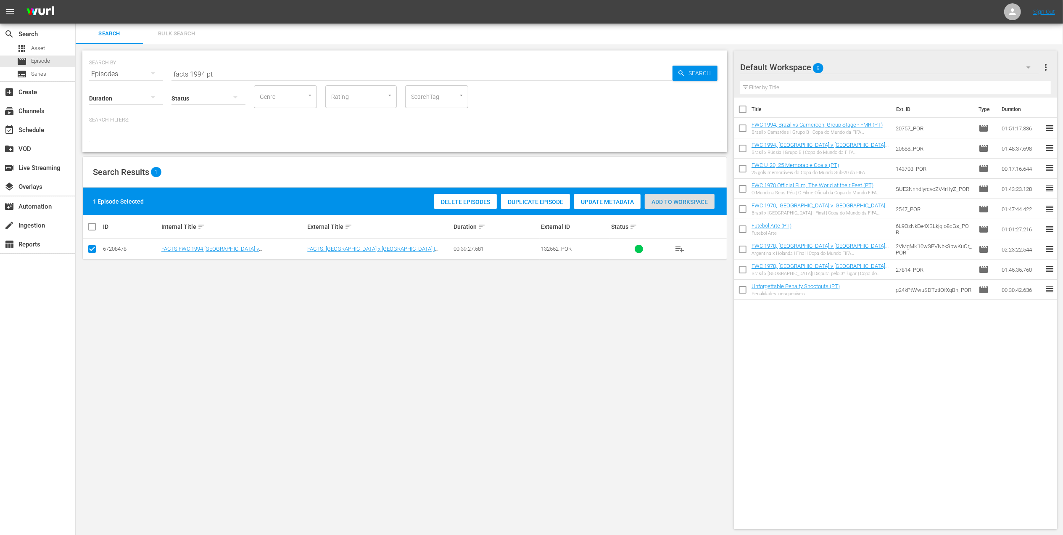
click at [678, 197] on div "Add to Workspace" at bounding box center [680, 202] width 70 height 16
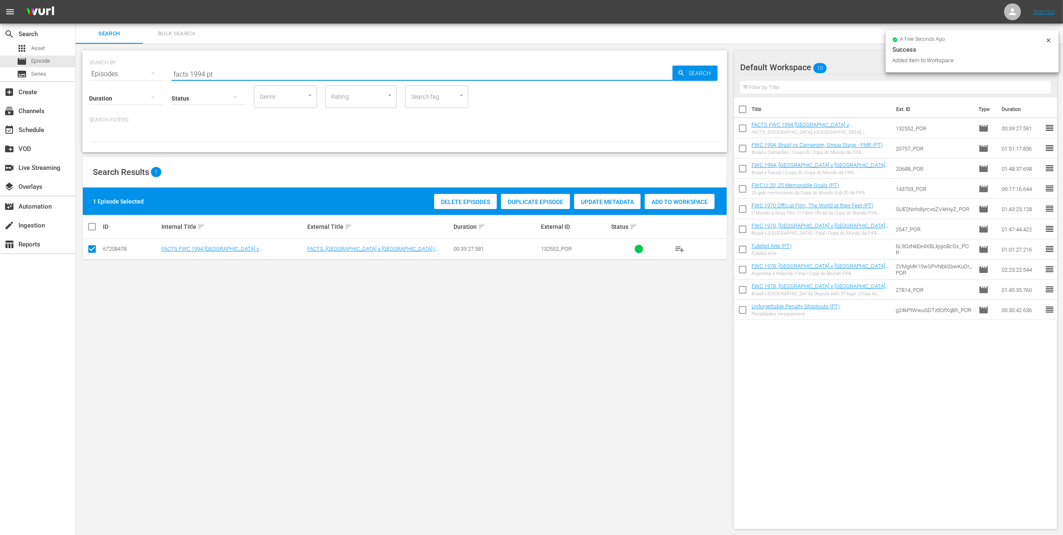
drag, startPoint x: 227, startPoint y: 71, endPoint x: 108, endPoint y: 75, distance: 119.4
click at [108, 75] on div "SEARCH BY Search By Episodes Search ID, Title, Description, Keywords, or Catego…" at bounding box center [404, 69] width 631 height 30
paste input "FWC 1994 Brazil vs Italy, Final (PT)"
click at [298, 70] on input "FWC 1994 Brazil vs Italy, Final (PT)" at bounding box center [421, 74] width 501 height 20
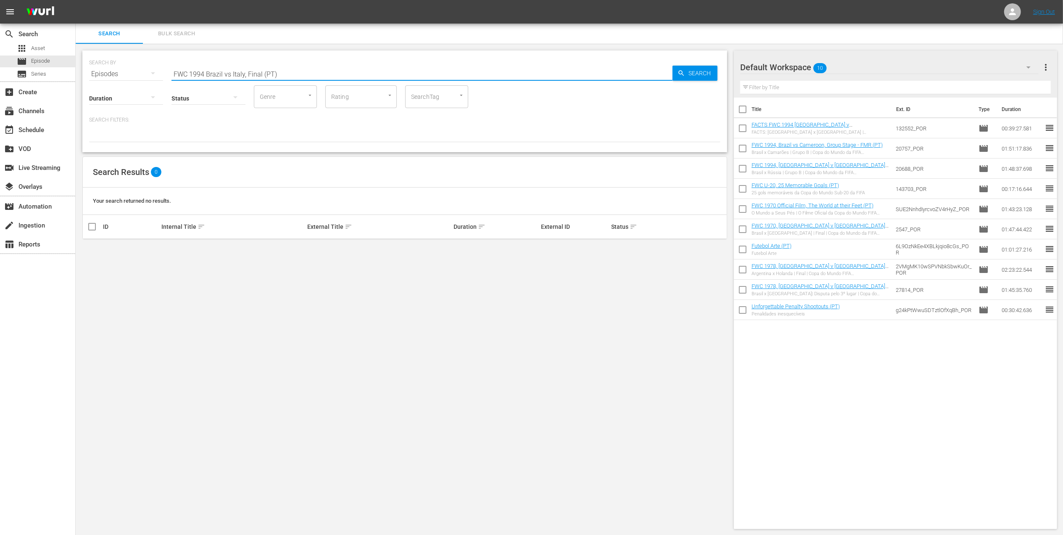
click at [229, 72] on input "FWC 1994 Brazil vs Italy, Final (PT)" at bounding box center [421, 74] width 501 height 20
type input "FWC 1994 Brazil v Italy, Final (PT)"
click at [91, 248] on input "checkbox" at bounding box center [92, 250] width 10 height 10
checkbox input "true"
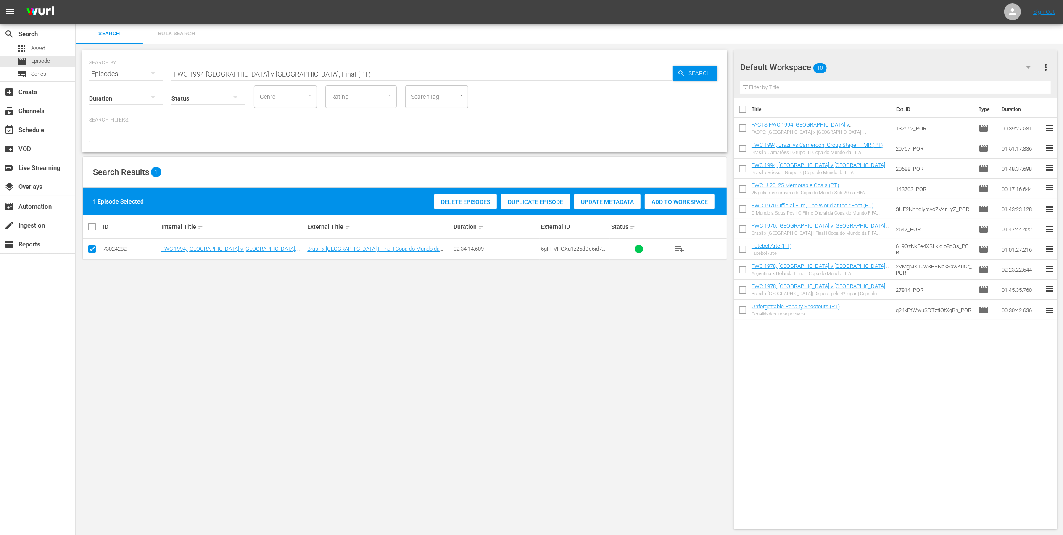
click at [662, 198] on span "Add to Workspace" at bounding box center [680, 201] width 70 height 7
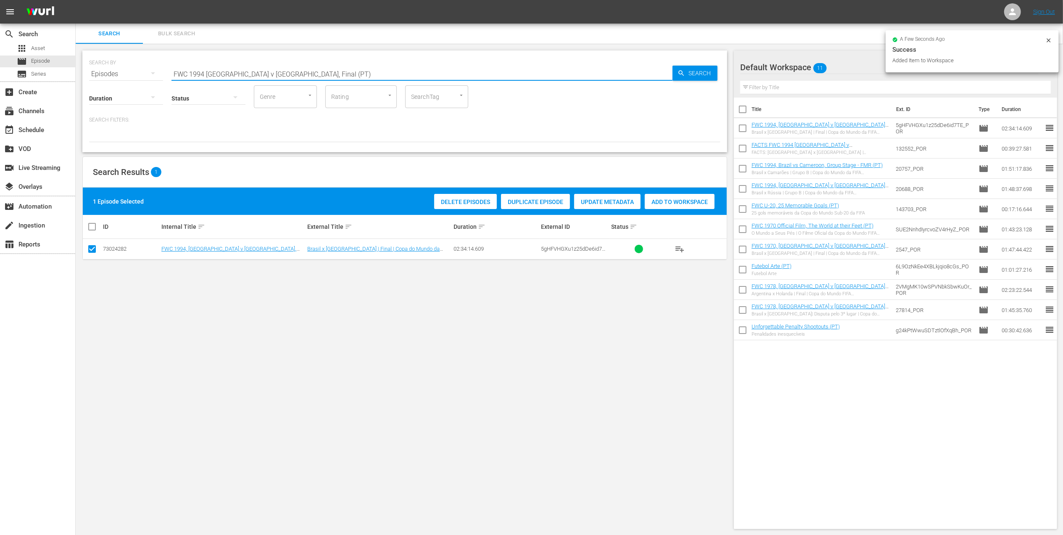
drag, startPoint x: 300, startPoint y: 74, endPoint x: 90, endPoint y: 74, distance: 209.7
click at [90, 74] on div "SEARCH BY Search By Episodes Search ID, Title, Description, Keywords, or Catego…" at bounding box center [404, 69] width 631 height 30
paste input "BRAZIL IN 1994 - FWC USA 1994"
click at [306, 73] on input "BRAZIL IN 1994 - FWC USA 1994" at bounding box center [421, 74] width 501 height 20
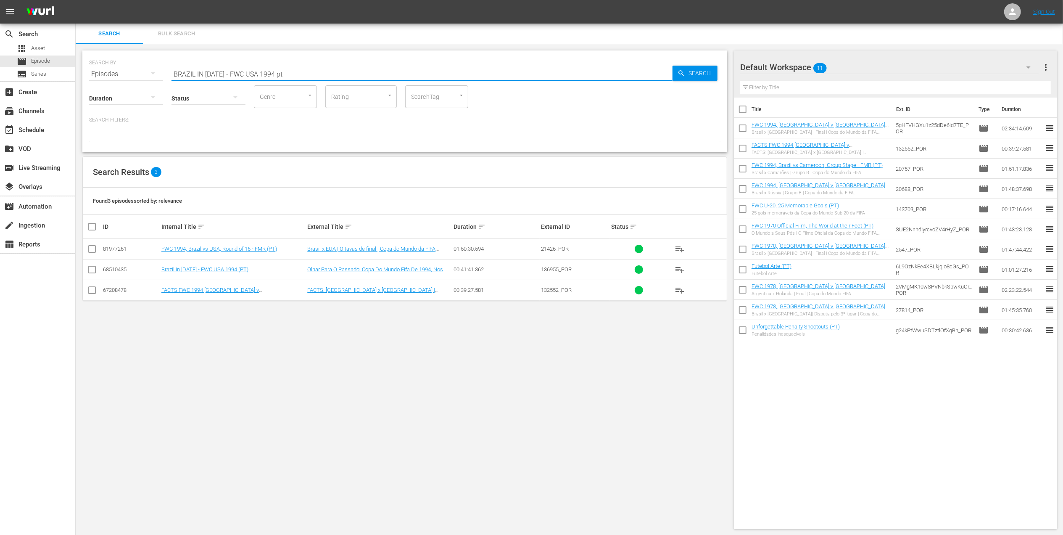
type input "BRAZIL IN 1994 - FWC USA 1994 pt"
click at [90, 269] on input "checkbox" at bounding box center [92, 271] width 10 height 10
checkbox input "true"
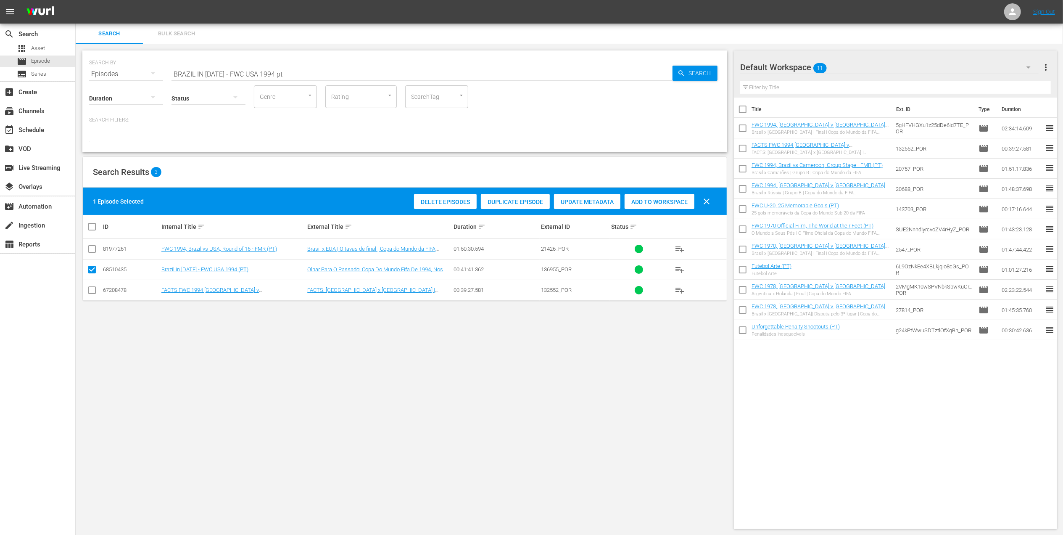
click at [646, 203] on span "Add to Workspace" at bounding box center [659, 201] width 70 height 7
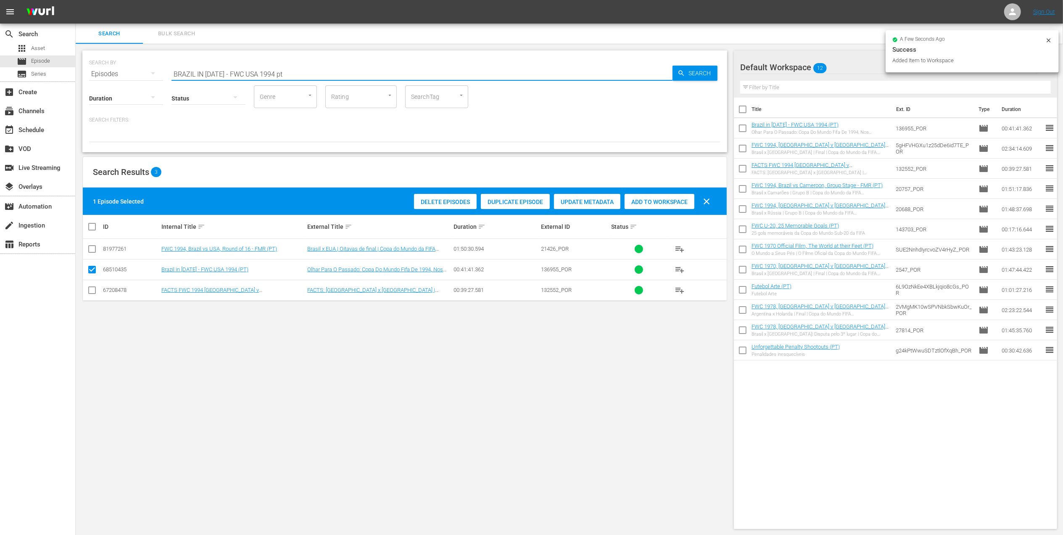
drag, startPoint x: 298, startPoint y: 68, endPoint x: 145, endPoint y: 69, distance: 153.0
click at [146, 69] on div "SEARCH BY Search By Episodes Search ID, Title, Description, Keywords, or Catego…" at bounding box center [404, 69] width 631 height 30
paste input "EP 3 - Ronaldo | Golden Boo"
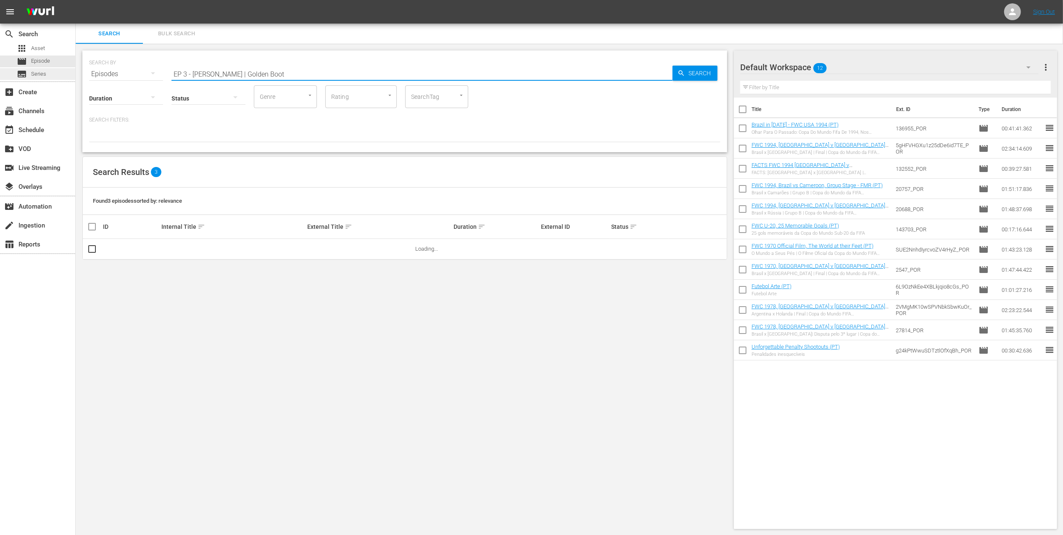
drag, startPoint x: 223, startPoint y: 74, endPoint x: 62, endPoint y: 73, distance: 160.5
click at [76, 0] on div "search Search apps Asset movie Episode subtitles Series add_box Create subscrip…" at bounding box center [569, 0] width 987 height 0
click at [250, 69] on input "Golden Boot" at bounding box center [421, 74] width 501 height 20
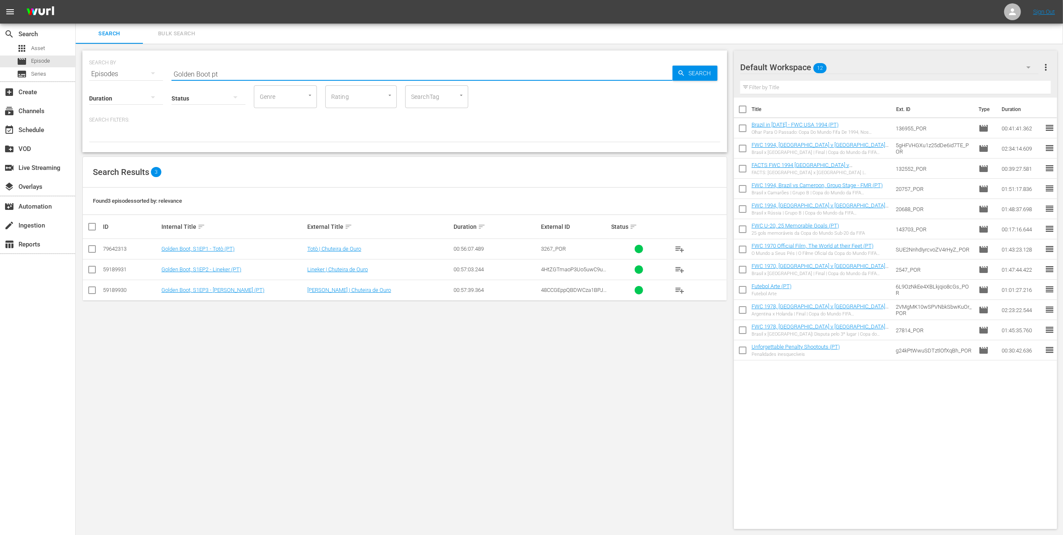
type input "Golden Boot pt"
click at [90, 289] on input "checkbox" at bounding box center [92, 292] width 10 height 10
checkbox input "true"
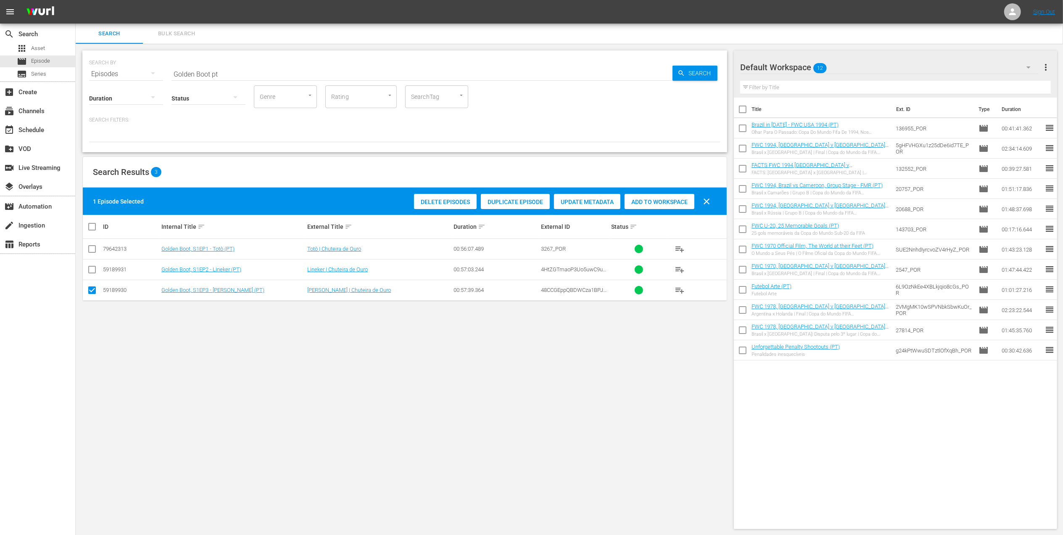
click at [650, 204] on span "Add to Workspace" at bounding box center [659, 201] width 70 height 7
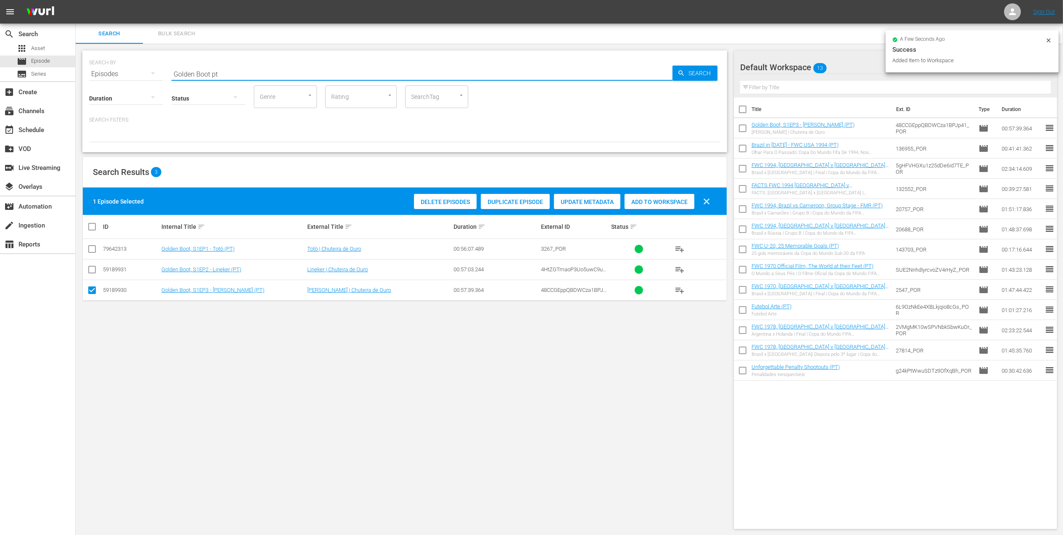
drag, startPoint x: 240, startPoint y: 71, endPoint x: 163, endPoint y: 70, distance: 76.5
click at [125, 71] on div "SEARCH BY Search By Episodes Search ID, Title, Description, Keywords, or Catego…" at bounding box center [404, 69] width 631 height 30
paste input "FWC U-20, 25 Memorable Goals (PT)"
type input "FWC U-20, 25 Memorable Goals (PT)"
click at [299, 80] on hr at bounding box center [421, 80] width 501 height 1
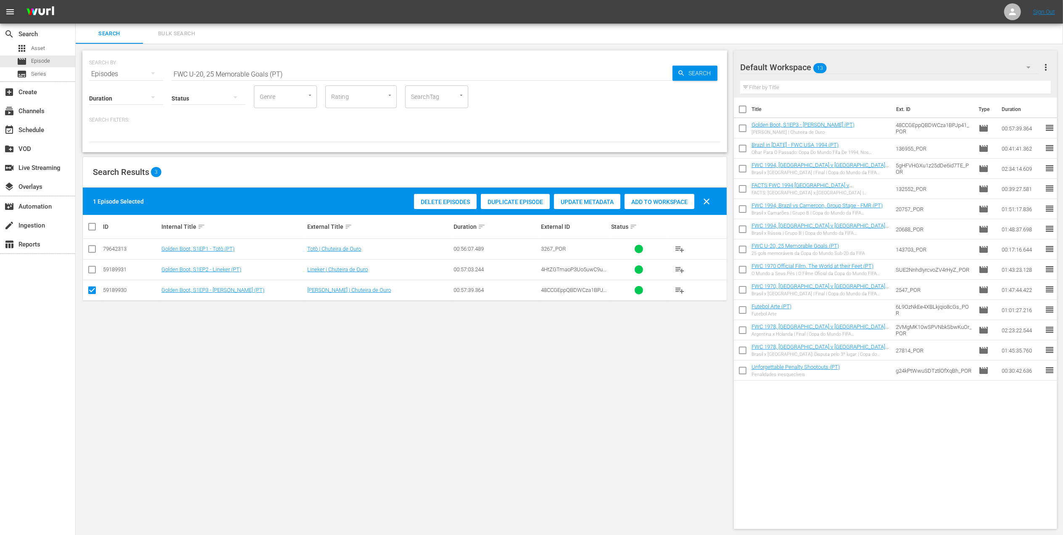
scroll to position [1, 0]
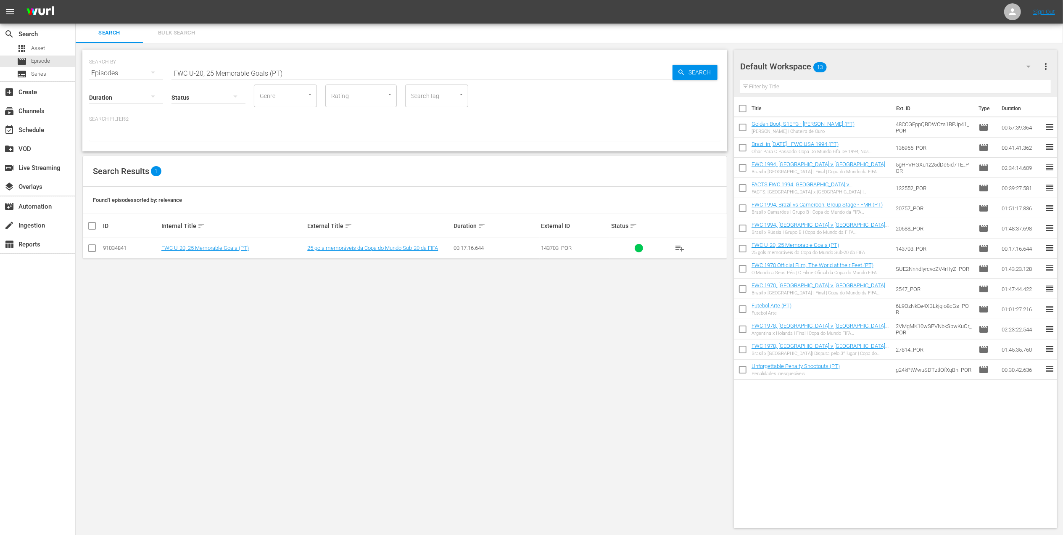
click at [92, 249] on input "checkbox" at bounding box center [92, 250] width 10 height 10
checkbox input "true"
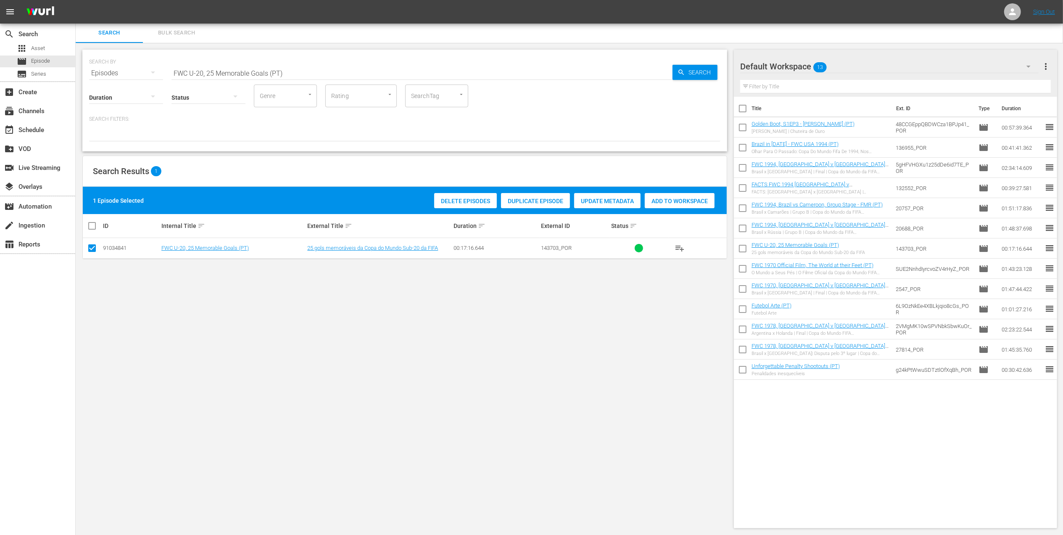
click at [675, 204] on div "Add to Workspace" at bounding box center [680, 201] width 70 height 16
drag, startPoint x: 300, startPoint y: 71, endPoint x: 76, endPoint y: 70, distance: 223.6
click at [76, 70] on div "SEARCH BY Search By Episodes Search ID, Title, Description, Keywords, or Catego…" at bounding box center [405, 289] width 658 height 492
paste input "rance vs South Africa"
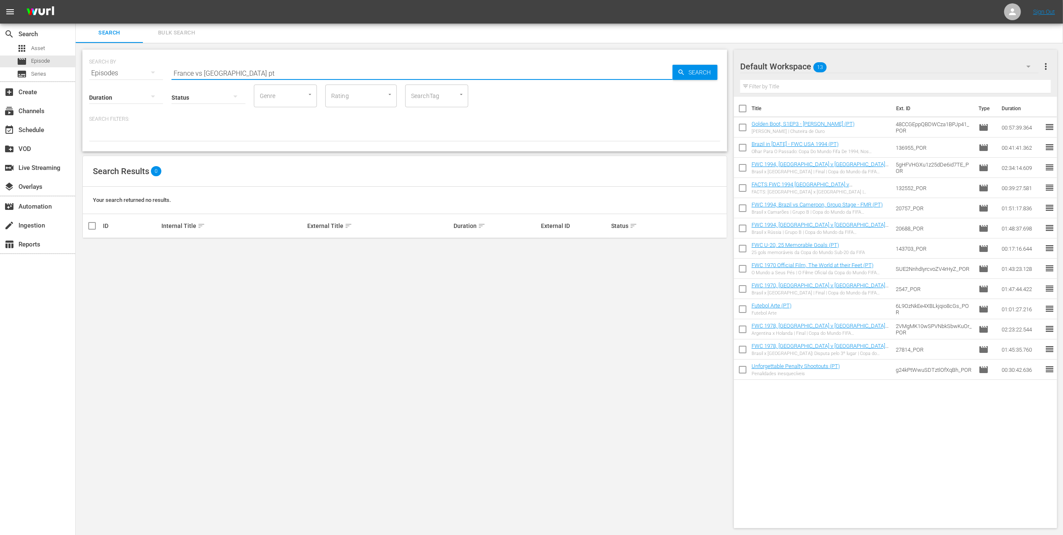
drag, startPoint x: 329, startPoint y: 73, endPoint x: 149, endPoint y: 71, distance: 179.9
click at [149, 71] on div "SEARCH BY Search By Episodes Search ID, Title, Description, Keywords, or Catego…" at bounding box center [404, 68] width 631 height 30
type input "u20"
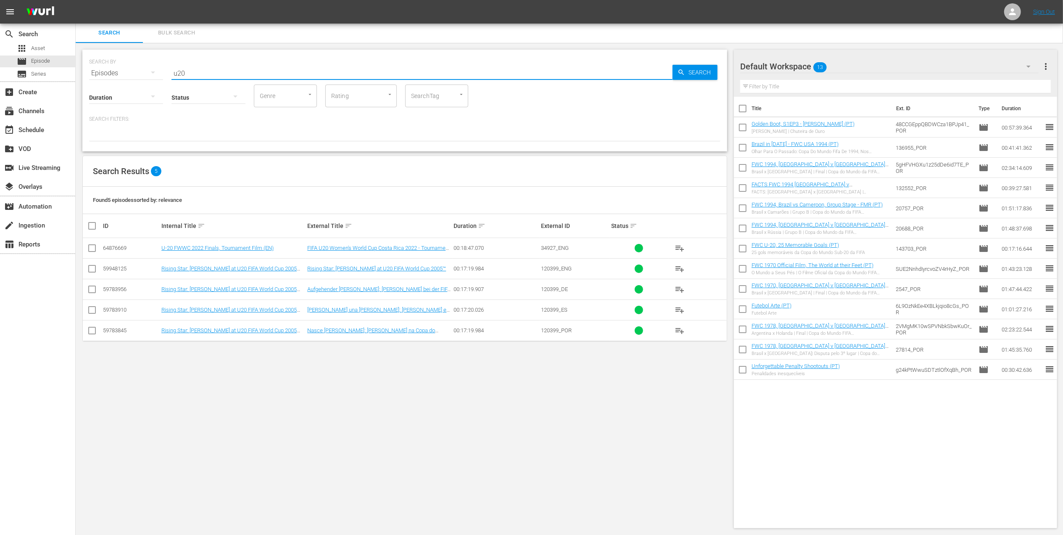
drag, startPoint x: 202, startPoint y: 71, endPoint x: 130, endPoint y: 70, distance: 71.9
click at [130, 70] on div "SEARCH BY Search By Episodes Search ID, Title, Description, Keywords, or Catego…" at bounding box center [404, 68] width 631 height 30
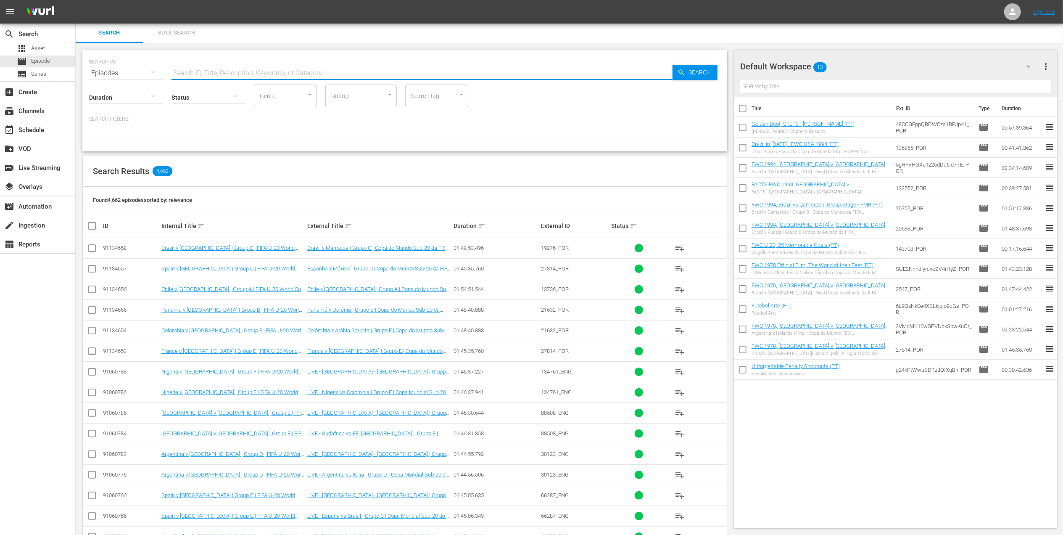
click at [242, 69] on input "text" at bounding box center [421, 73] width 501 height 20
paste input "France v South Africa | Group E | FIFA U-20 World Cup Chile 2025™"
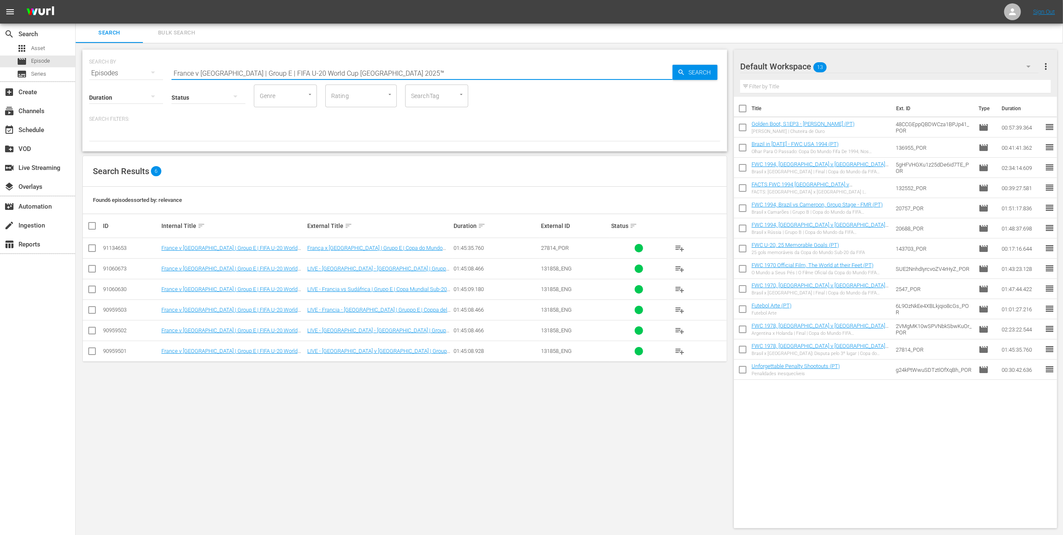
type input "France v South Africa | Group E | FIFA U-20 World Cup Chile 2025™"
click at [88, 246] on input "checkbox" at bounding box center [92, 250] width 10 height 10
checkbox input "true"
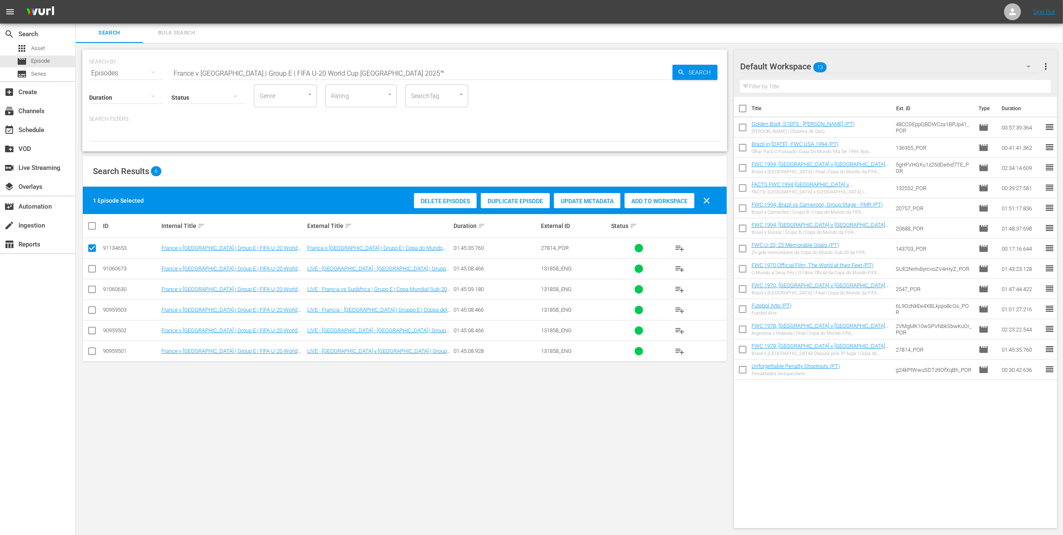
click at [652, 200] on span "Add to Workspace" at bounding box center [659, 201] width 70 height 7
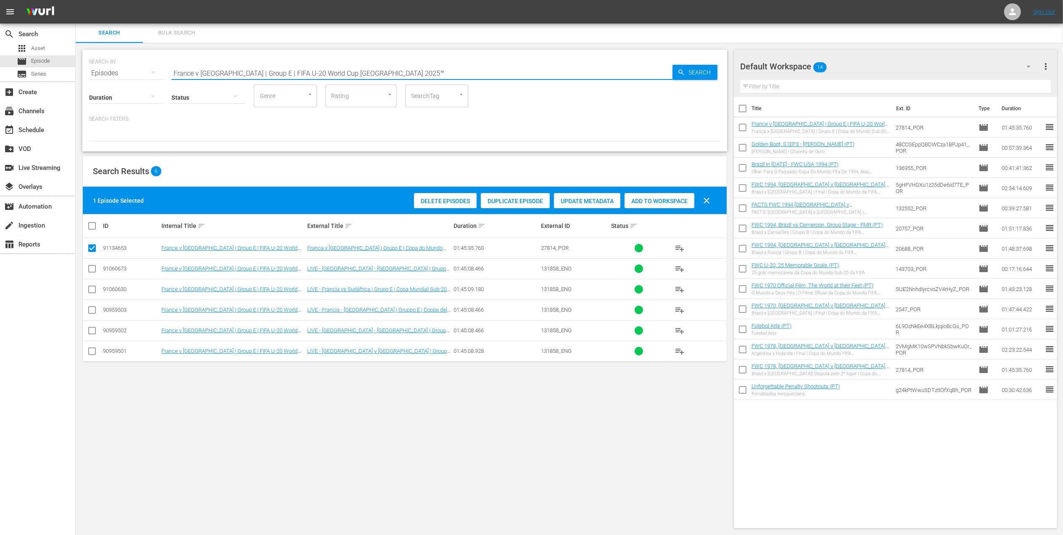
drag, startPoint x: 374, startPoint y: 76, endPoint x: 95, endPoint y: 64, distance: 278.9
click at [95, 64] on div "SEARCH BY Search By Episodes Search ID, Title, Description, Keywords, or Catego…" at bounding box center [404, 68] width 631 height 30
paste input "Colombia v Saudi Arabia | Group F"
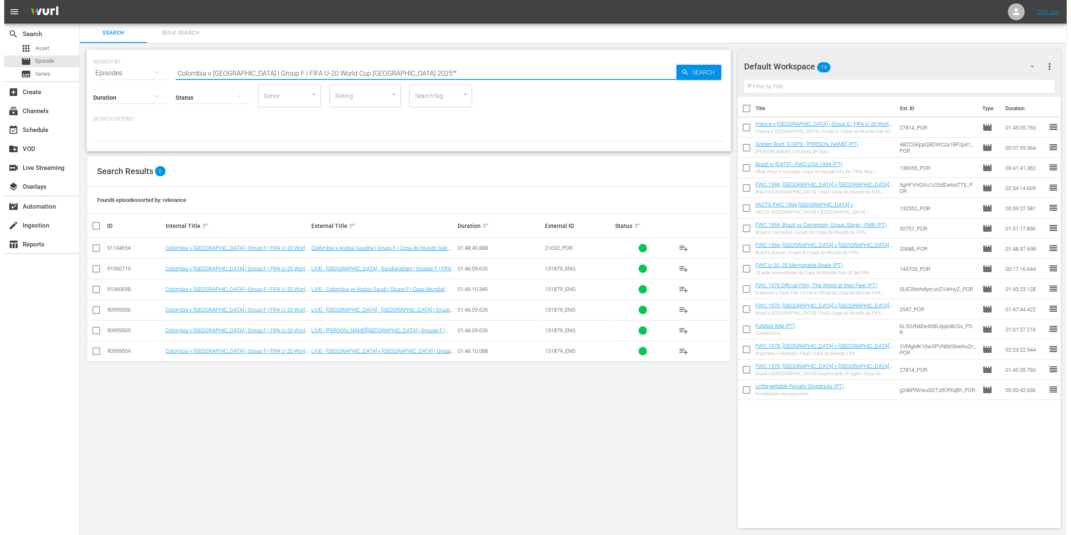
scroll to position [0, 0]
type input "Colombia v Saudi Arabia | Group F | FIFA U-20 World Cup Chile 2025™"
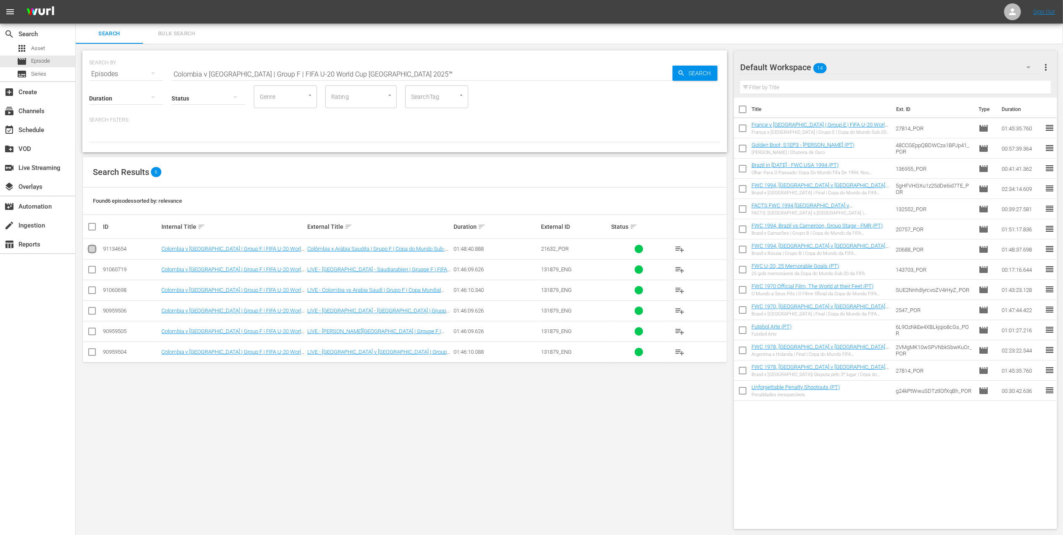
click at [93, 249] on input "checkbox" at bounding box center [92, 250] width 10 height 10
checkbox input "true"
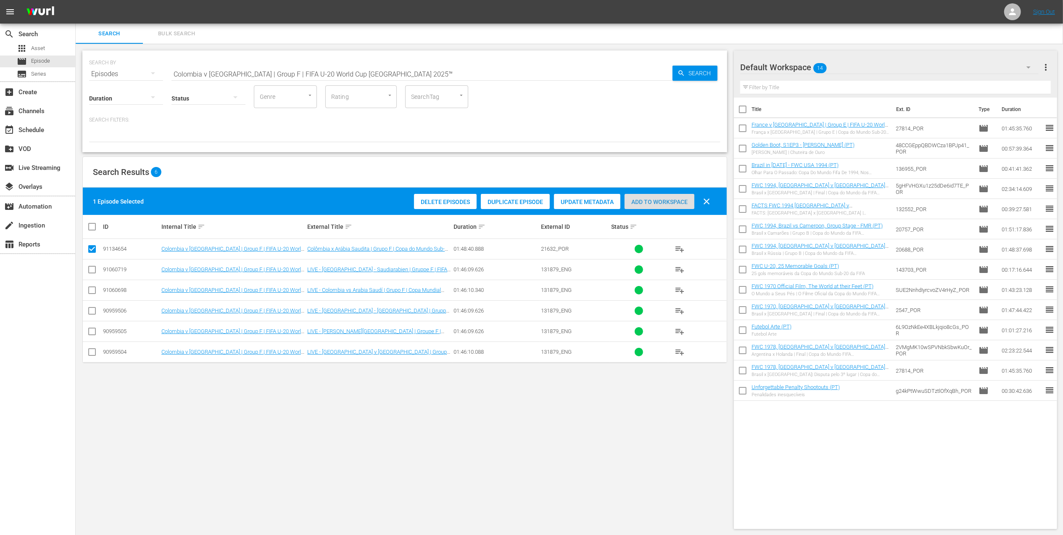
click at [640, 198] on span "Add to Workspace" at bounding box center [659, 201] width 70 height 7
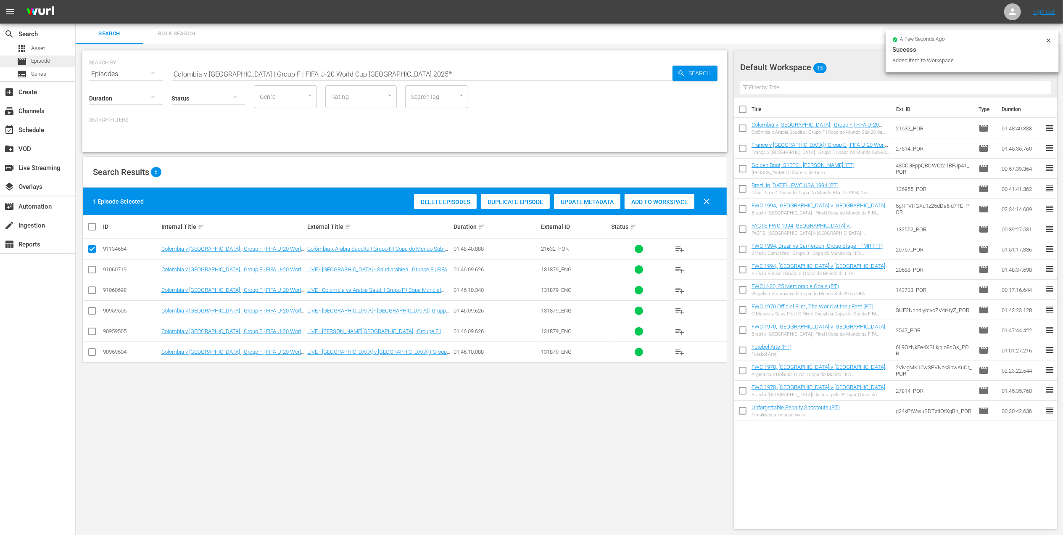
click at [46, 61] on span "Episode" at bounding box center [40, 61] width 19 height 8
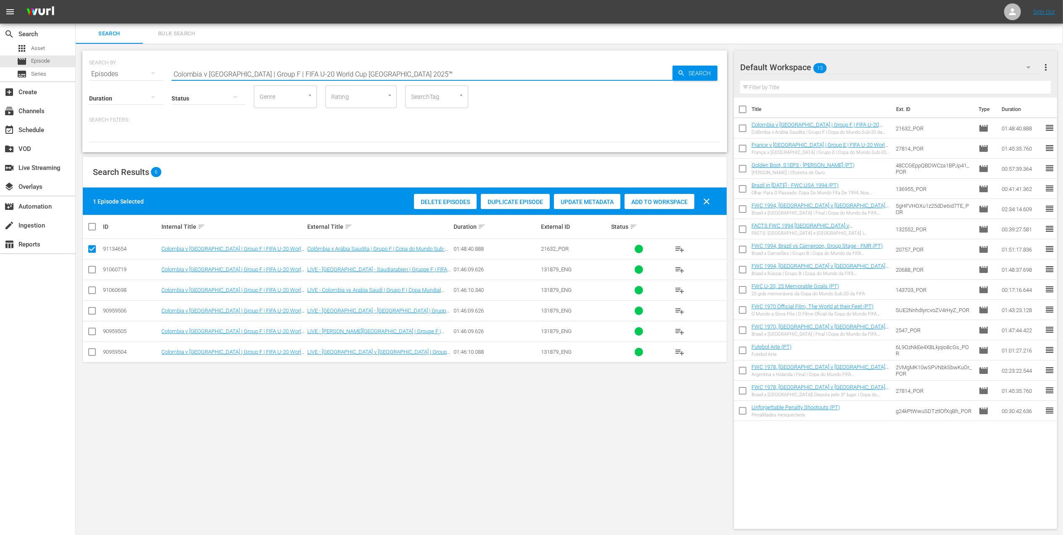
drag, startPoint x: 398, startPoint y: 73, endPoint x: 93, endPoint y: 69, distance: 305.5
click at [93, 69] on div "SEARCH BY Search By Episodes Search ID, Title, Description, Keywords, or Catego…" at bounding box center [404, 69] width 631 height 30
paste input "Unforgettable Penalty Shootouts"
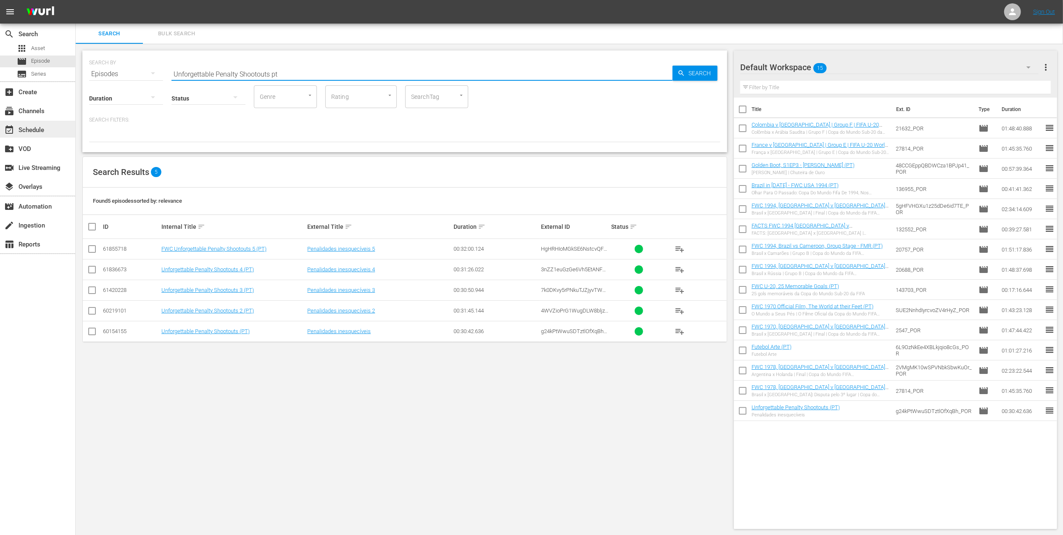
type input "Unforgettable Penalty Shootouts pt"
click at [46, 123] on div "event_available Schedule" at bounding box center [37, 129] width 75 height 17
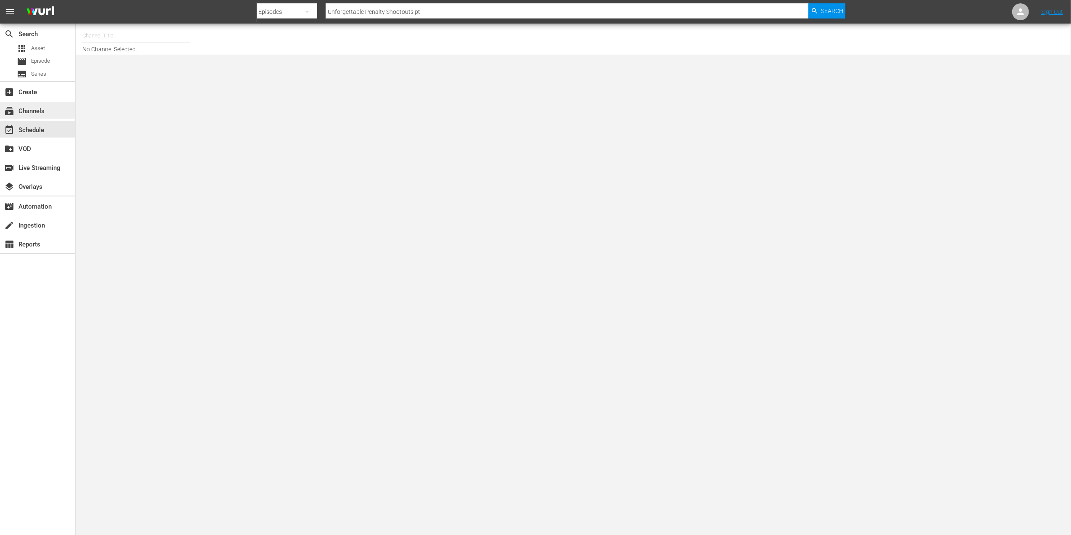
click at [39, 106] on div "subscriptions Channels" at bounding box center [23, 110] width 47 height 8
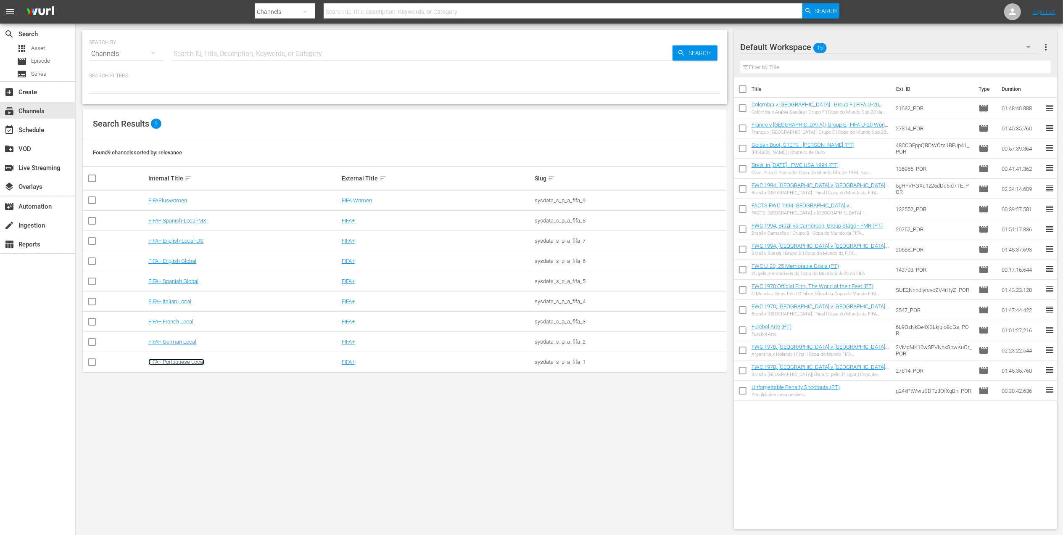
click at [183, 360] on link "FIFA+ Portuguese Local" at bounding box center [176, 361] width 56 height 6
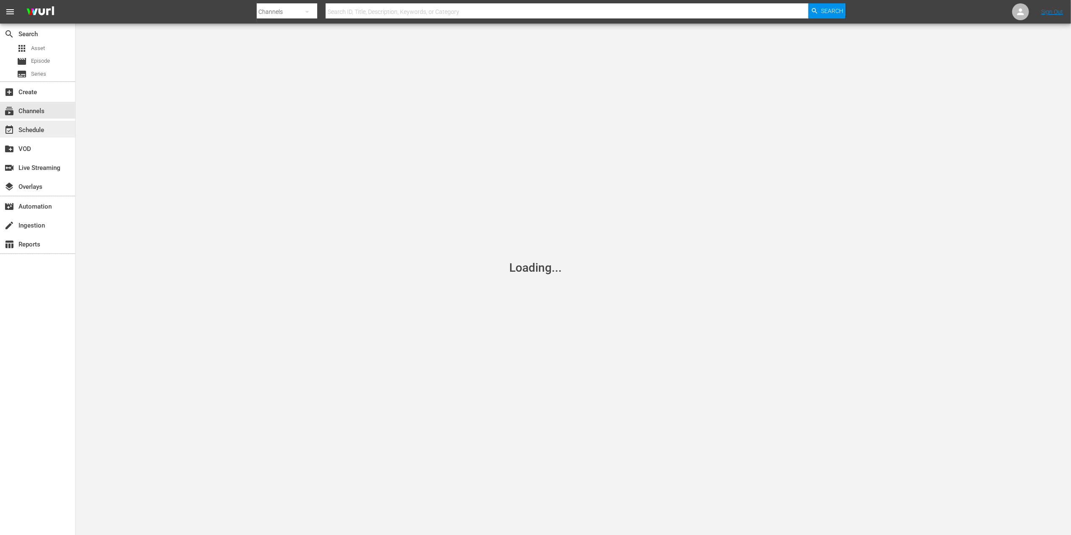
click at [39, 125] on div "event_available Schedule" at bounding box center [23, 129] width 47 height 8
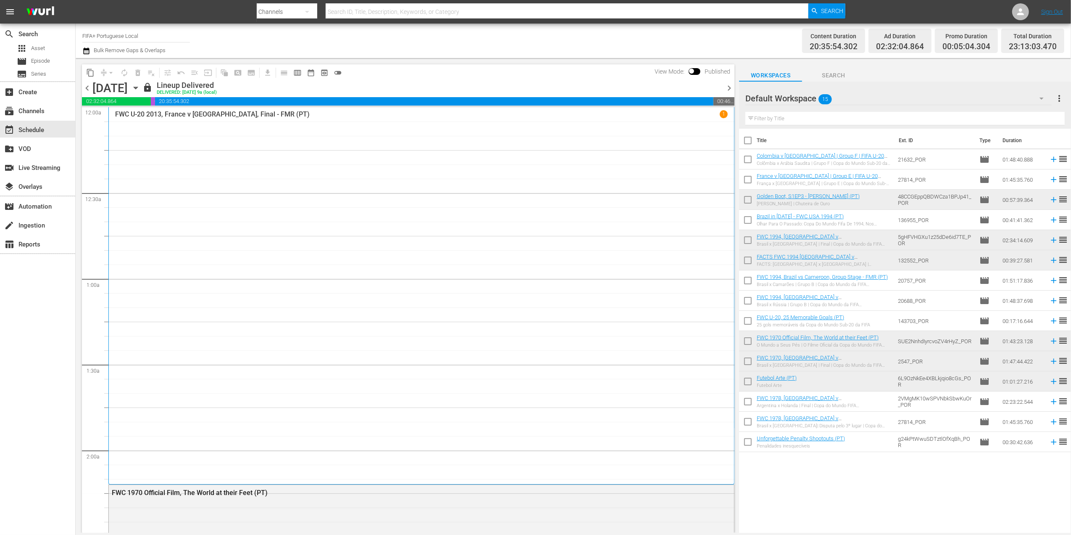
click at [730, 92] on span "chevron_right" at bounding box center [729, 88] width 11 height 11
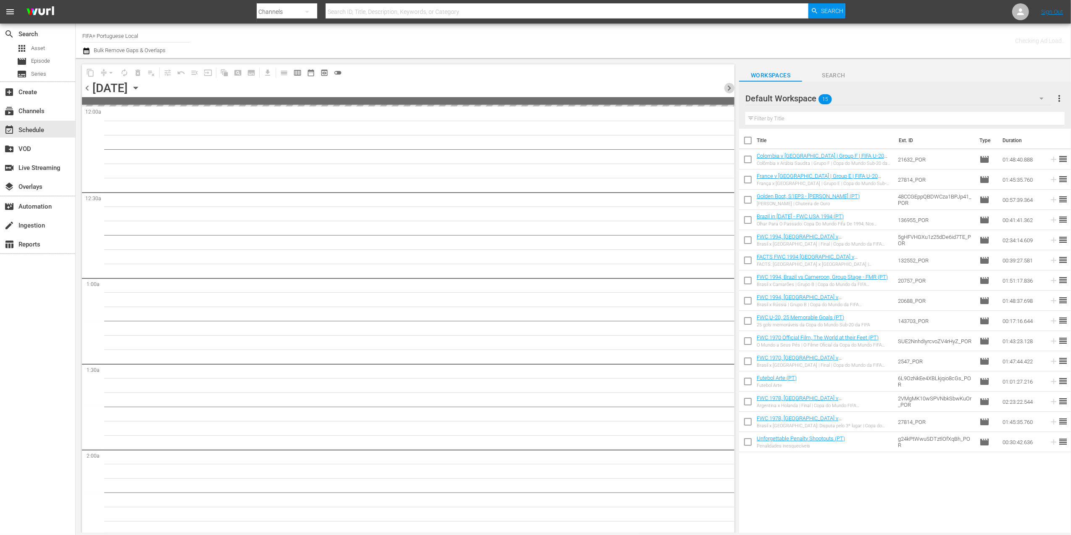
click at [730, 92] on span "chevron_right" at bounding box center [729, 88] width 11 height 11
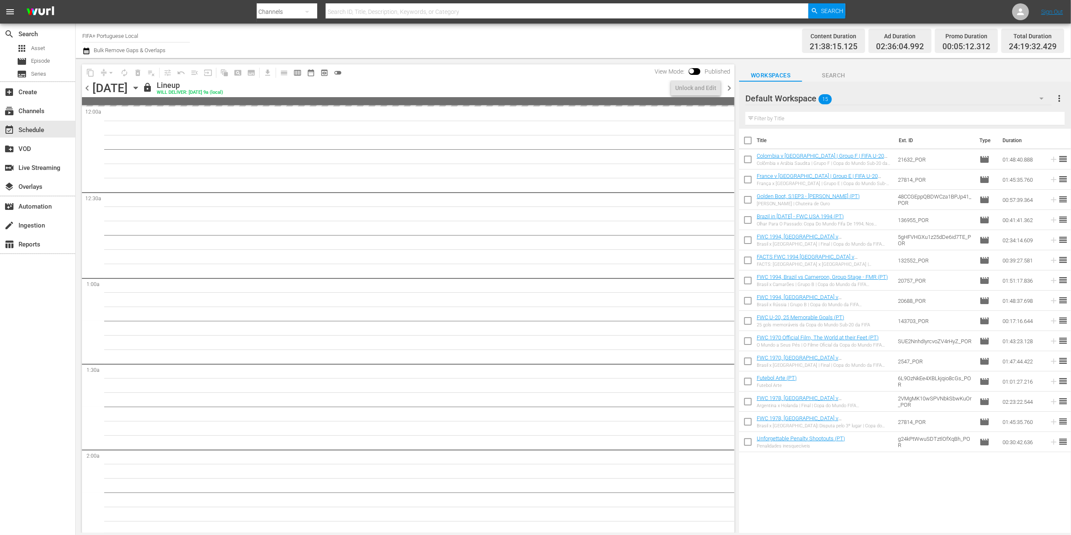
click at [730, 92] on span "chevron_right" at bounding box center [729, 88] width 11 height 11
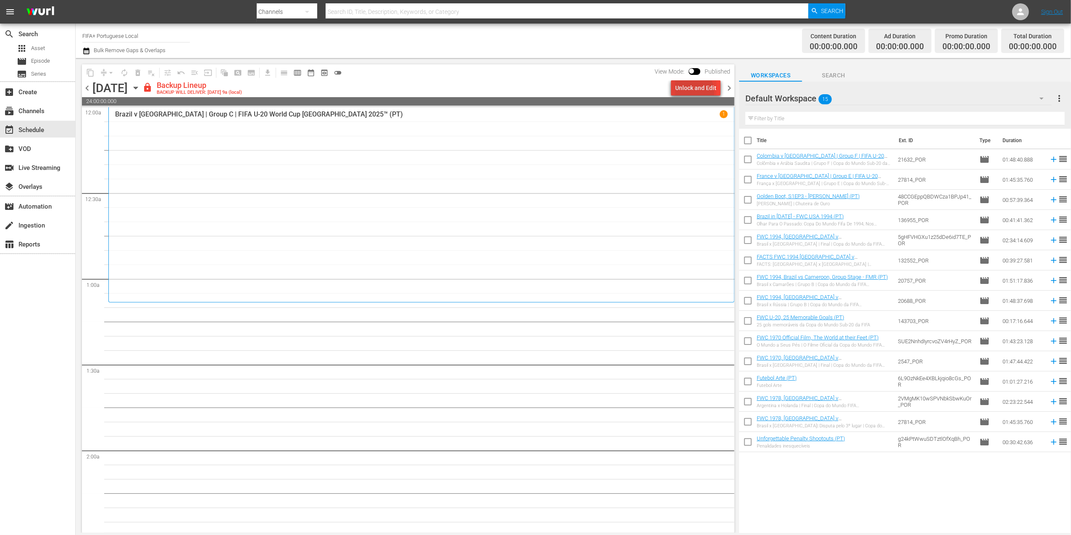
click at [693, 92] on div "Unlock and Edit" at bounding box center [695, 87] width 41 height 15
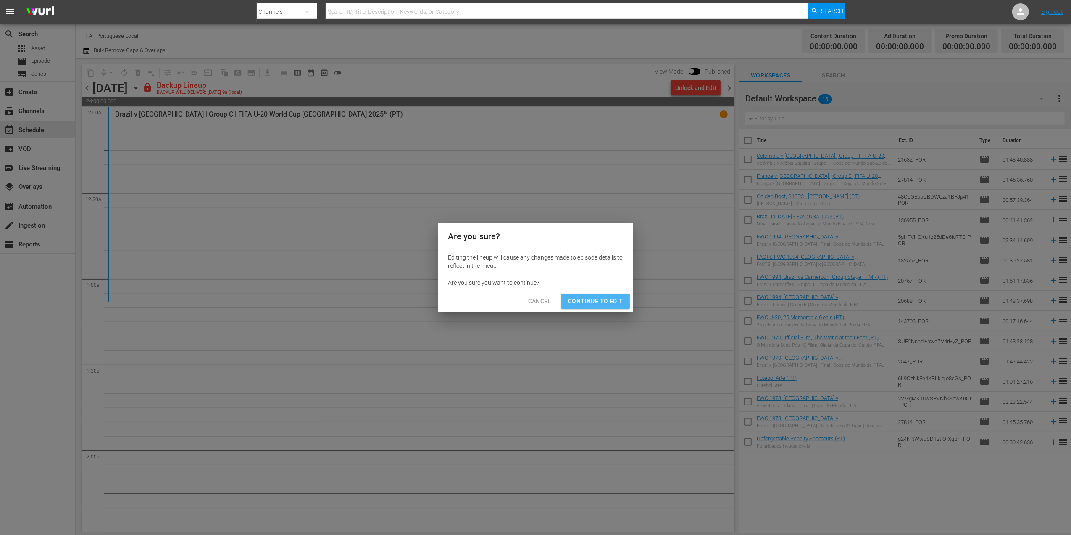
click at [599, 293] on button "Continue to Edit" at bounding box center [595, 301] width 68 height 16
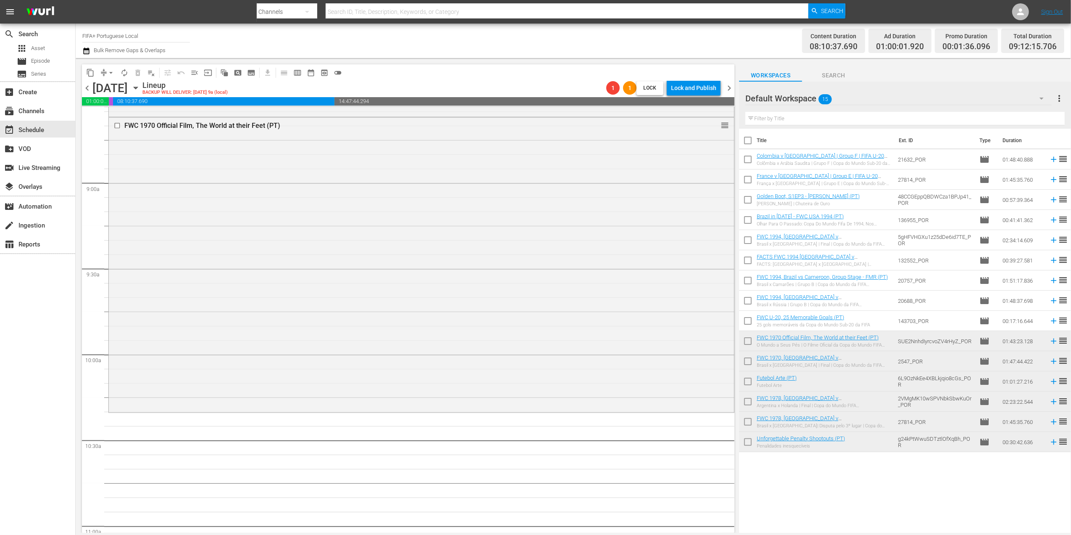
scroll to position [1492, 0]
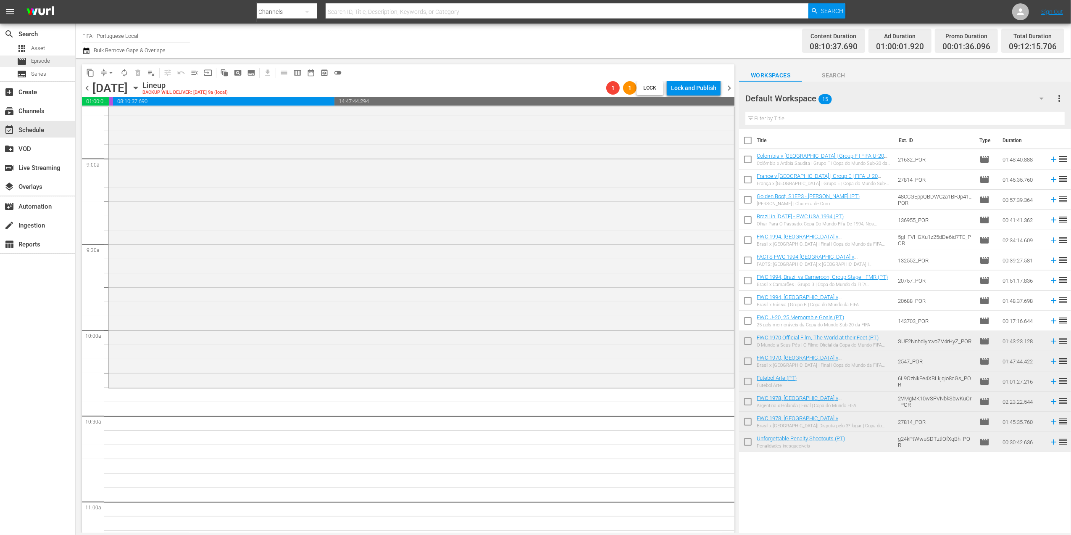
click at [39, 61] on span "Episode" at bounding box center [40, 61] width 19 height 8
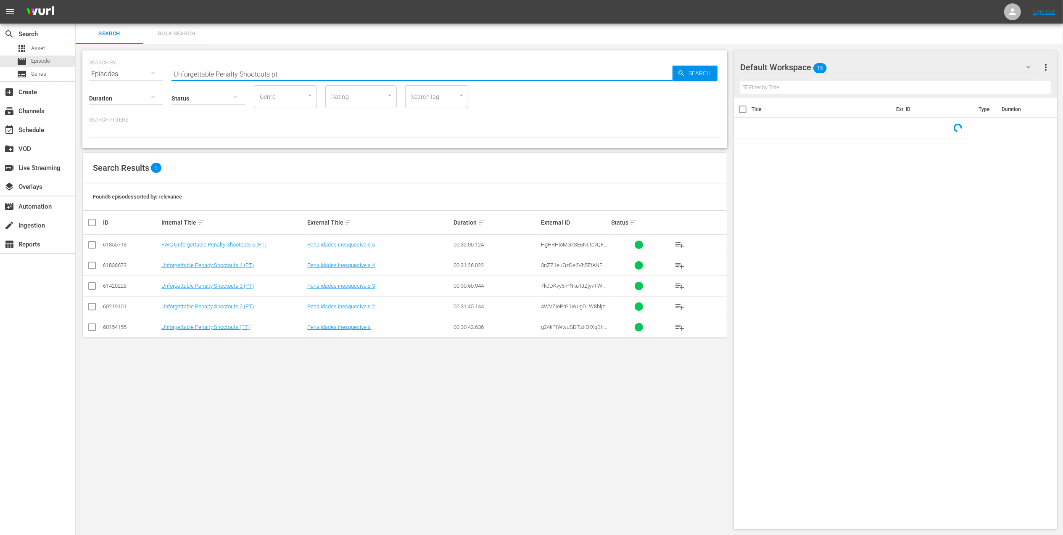
drag, startPoint x: 278, startPoint y: 72, endPoint x: 100, endPoint y: 72, distance: 177.8
click at [90, 72] on div "SEARCH BY Search By Episodes Search ID, Title, Description, Keywords, or Catego…" at bounding box center [404, 69] width 631 height 30
paste input "1962 Official Film - Viva Brasil"
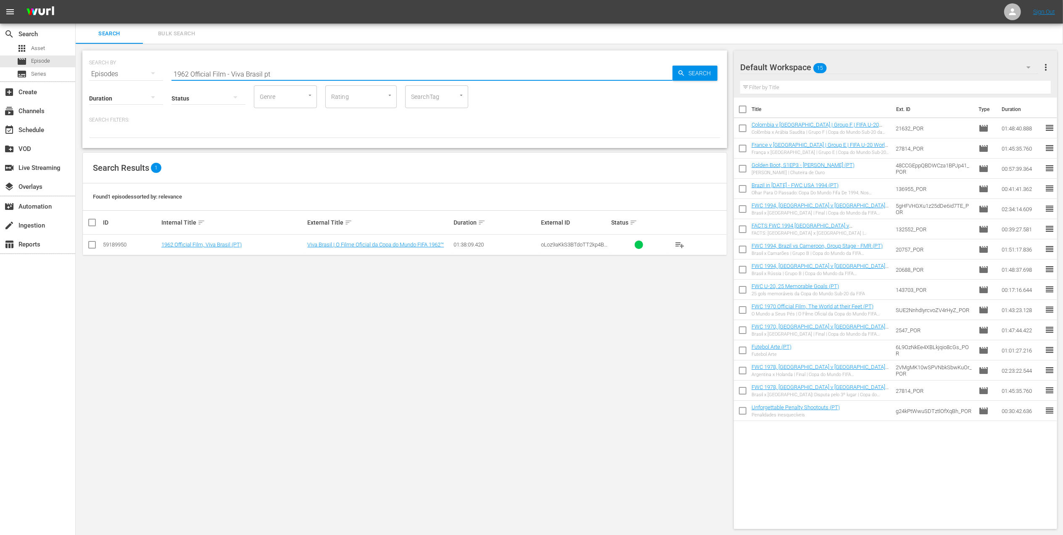
type input "1962 Official Film - Viva Brasil pt"
click at [93, 242] on input "checkbox" at bounding box center [92, 246] width 10 height 10
checkbox input "true"
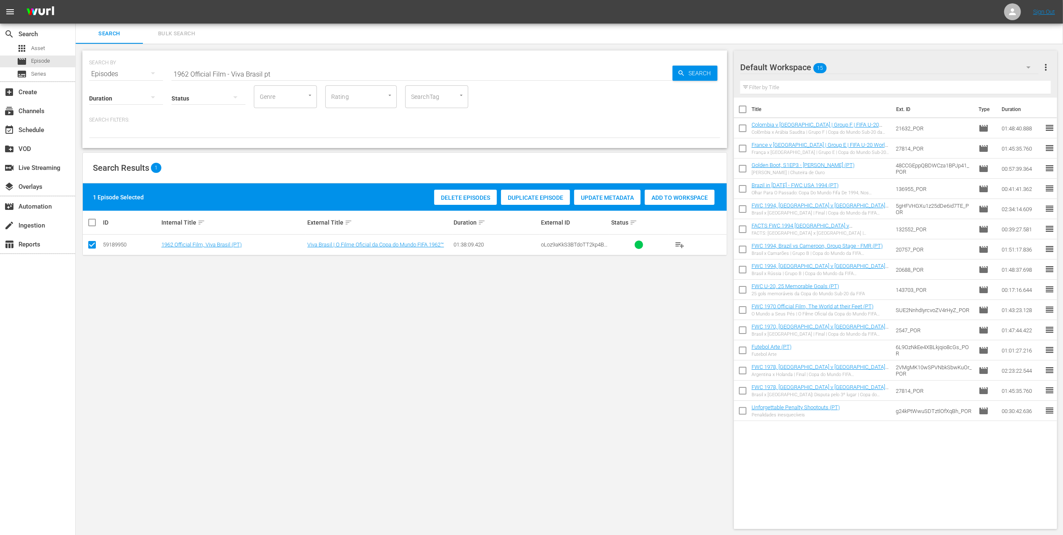
click at [658, 197] on span "Add to Workspace" at bounding box center [680, 197] width 70 height 7
click at [37, 132] on div "event_available Schedule" at bounding box center [23, 129] width 47 height 8
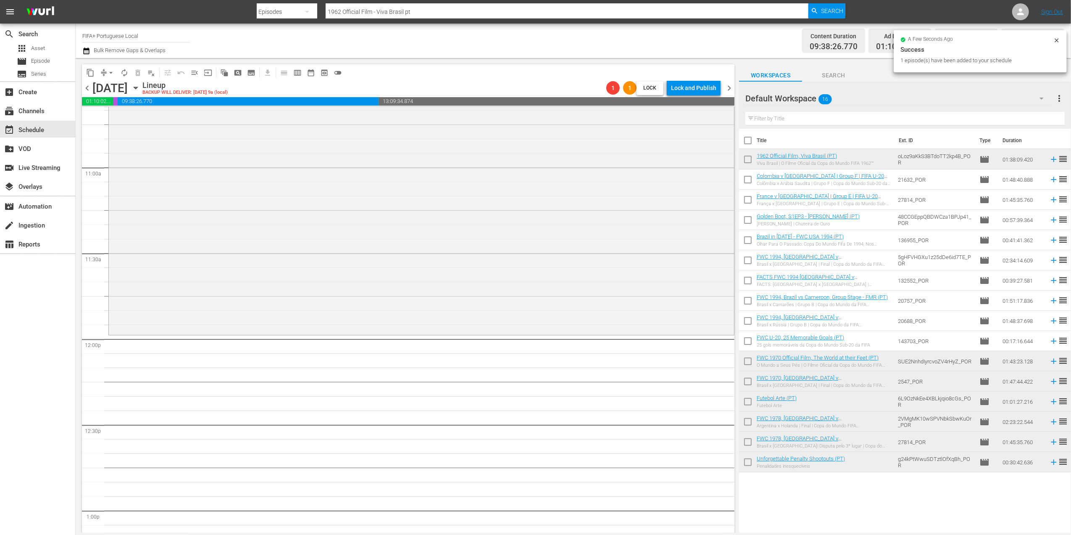
scroll to position [1863, 0]
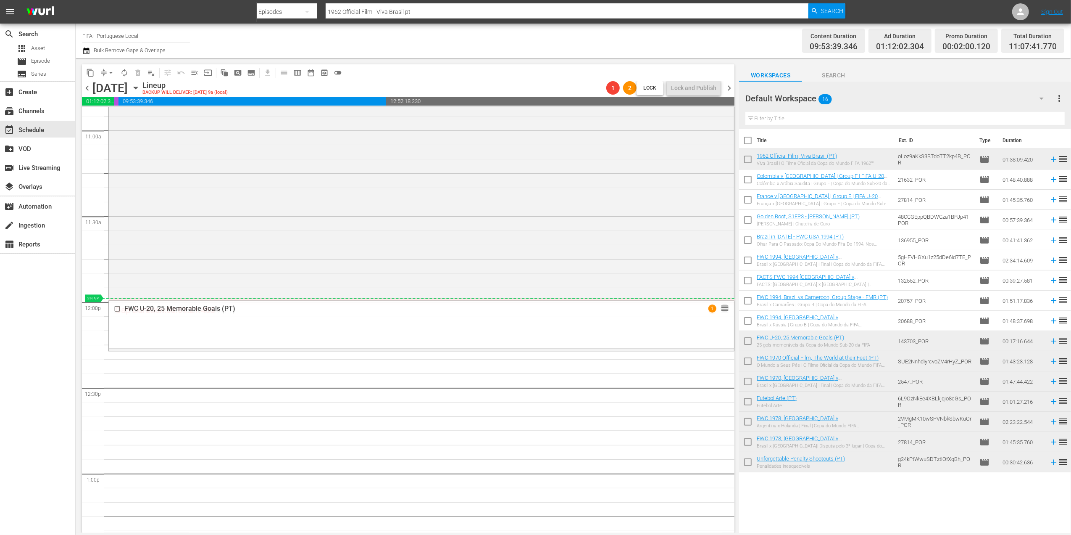
drag, startPoint x: 714, startPoint y: 310, endPoint x: 714, endPoint y: 300, distance: 10.1
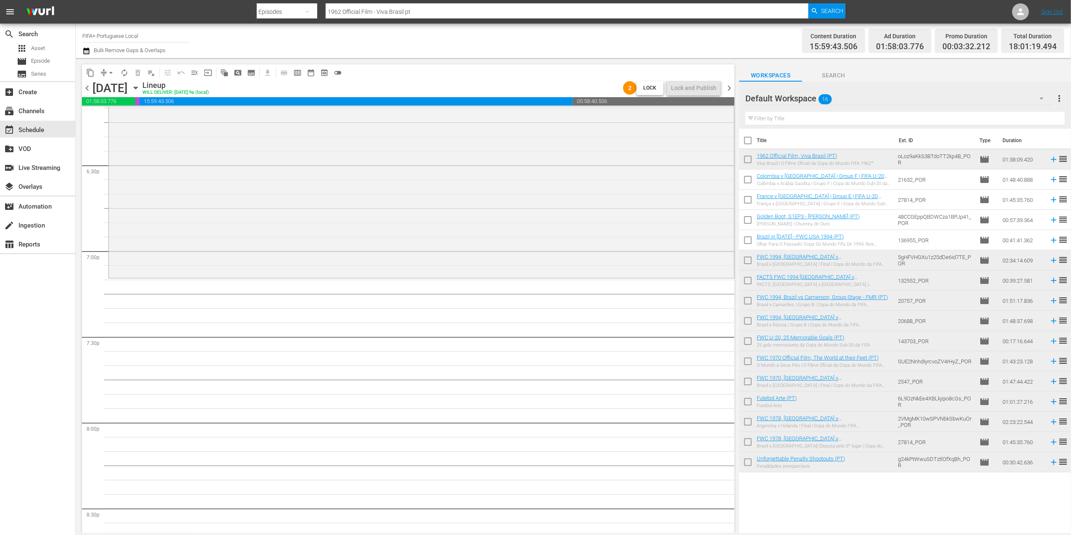
scroll to position [3129, 0]
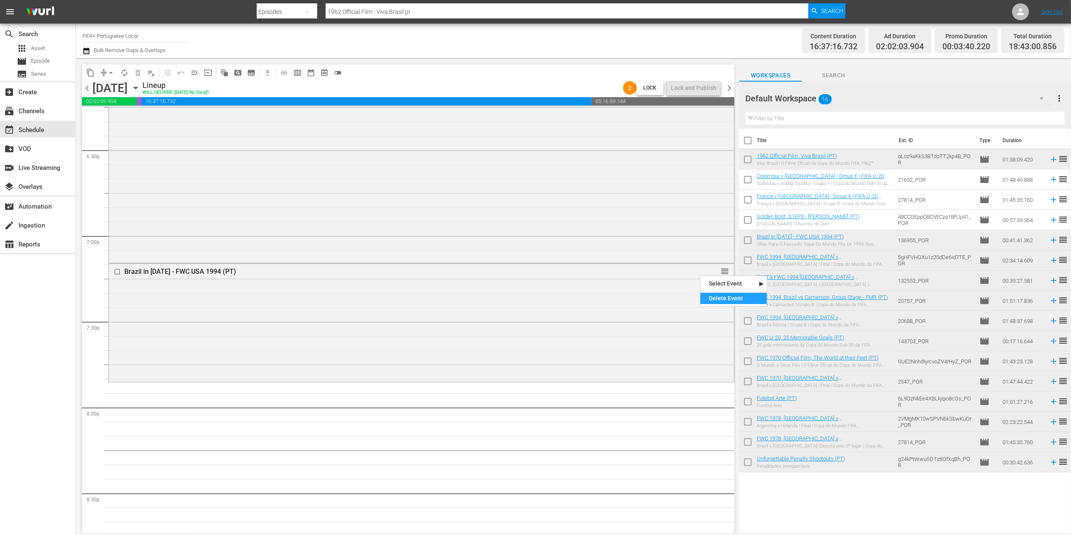
click at [719, 296] on div "Delete Event" at bounding box center [734, 297] width 66 height 11
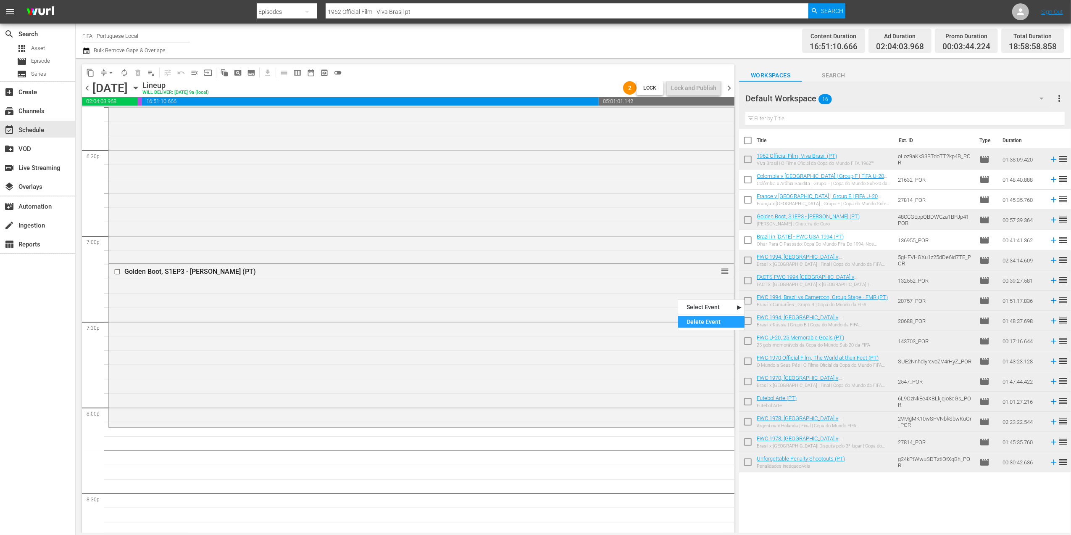
click at [703, 320] on div "Delete Event" at bounding box center [711, 321] width 66 height 11
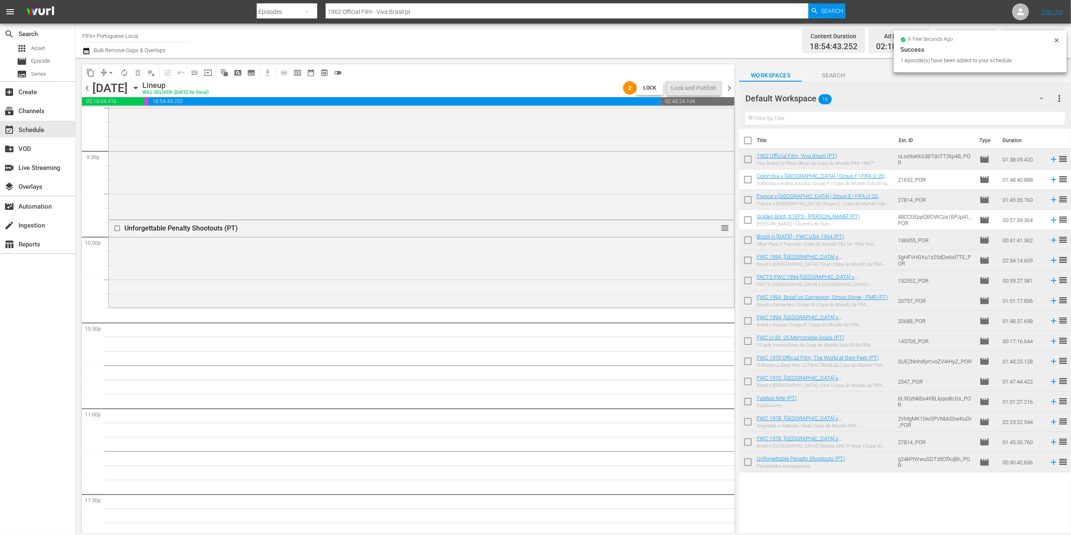
scroll to position [3660, 0]
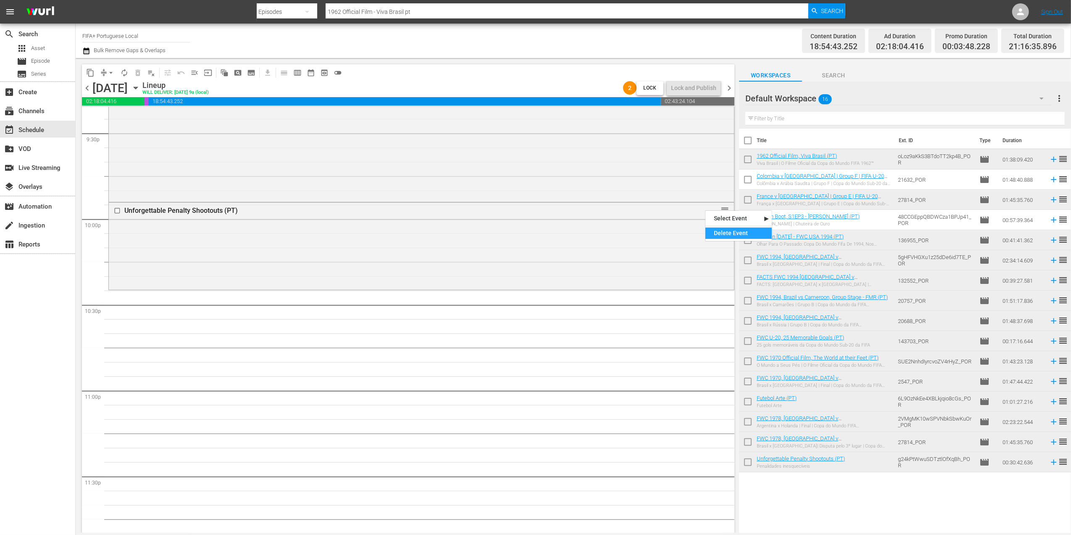
click at [724, 232] on div "Delete Event" at bounding box center [739, 232] width 66 height 11
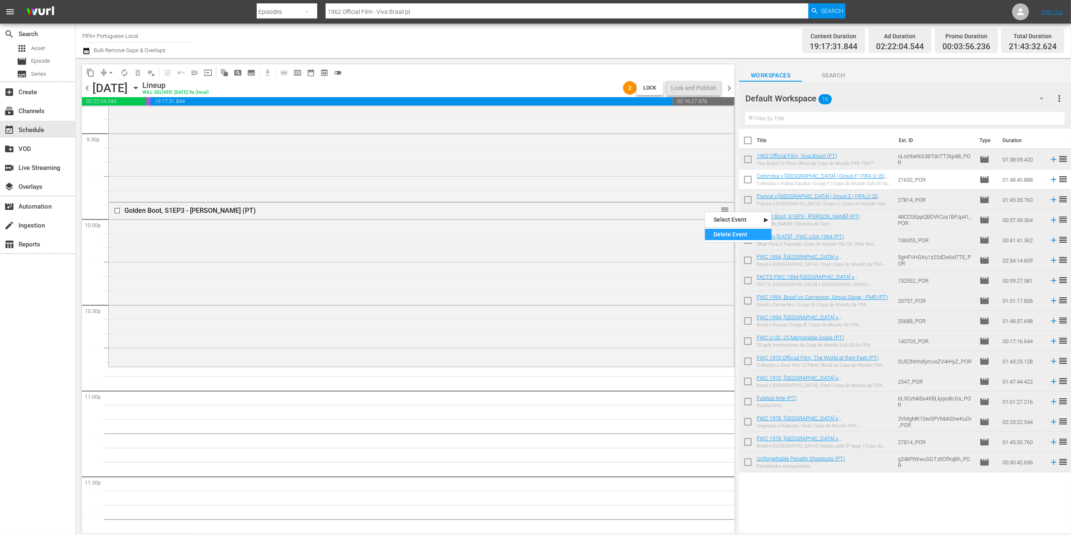
click at [722, 231] on div "Delete Event" at bounding box center [738, 234] width 66 height 11
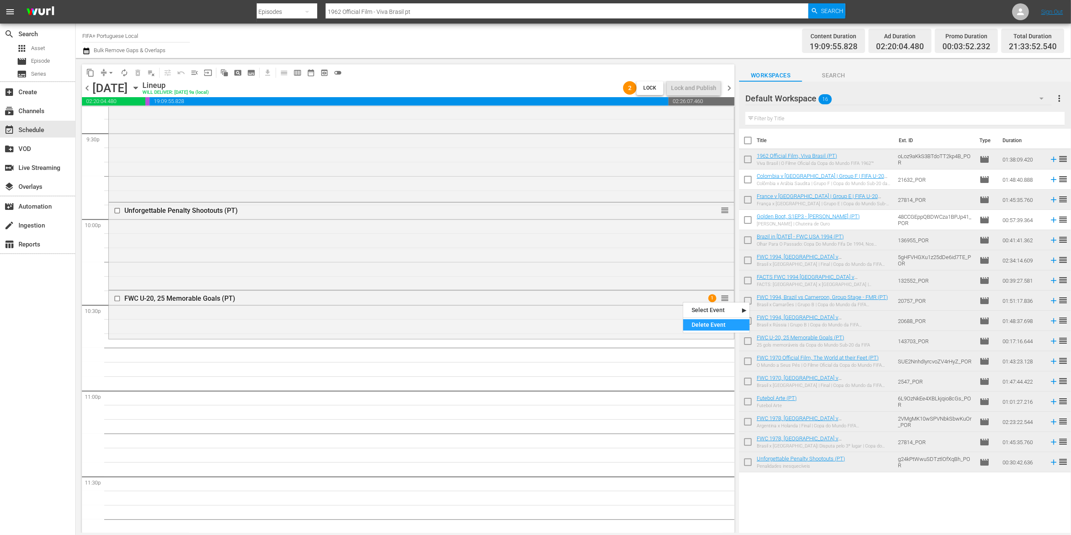
click at [709, 326] on div "Delete Event" at bounding box center [716, 324] width 66 height 11
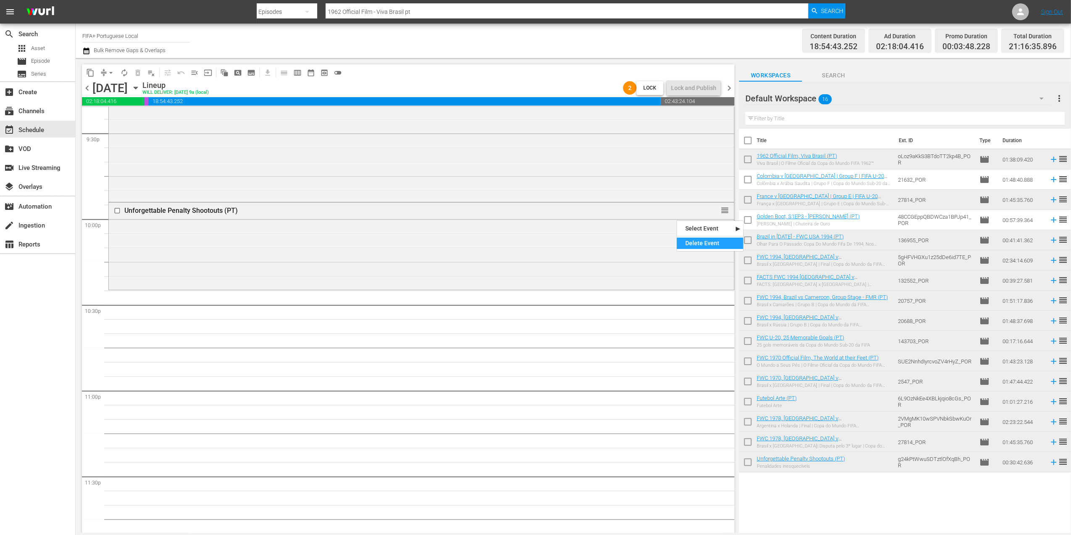
click at [693, 242] on div "Delete Event" at bounding box center [710, 242] width 66 height 11
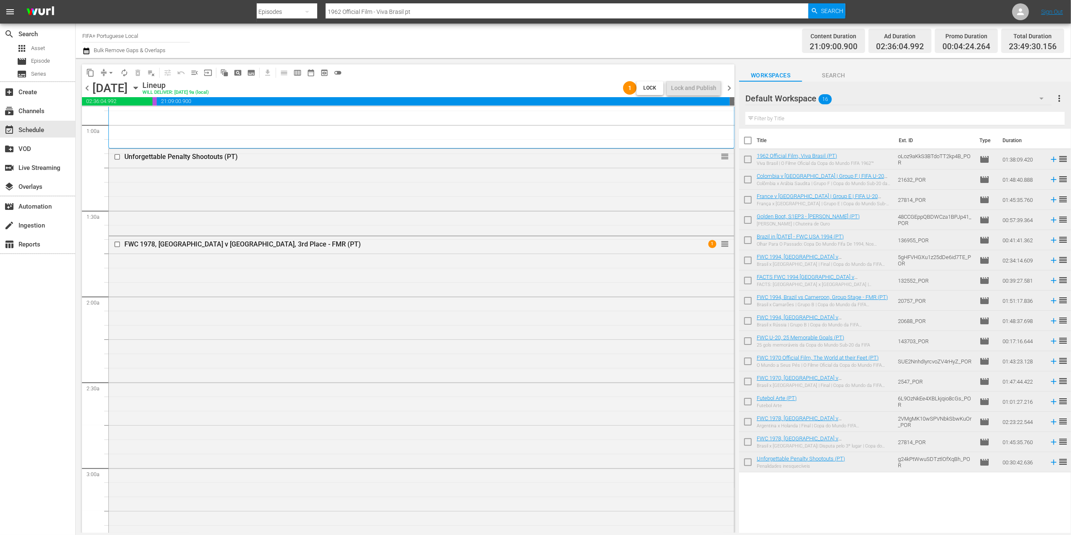
scroll to position [0, 0]
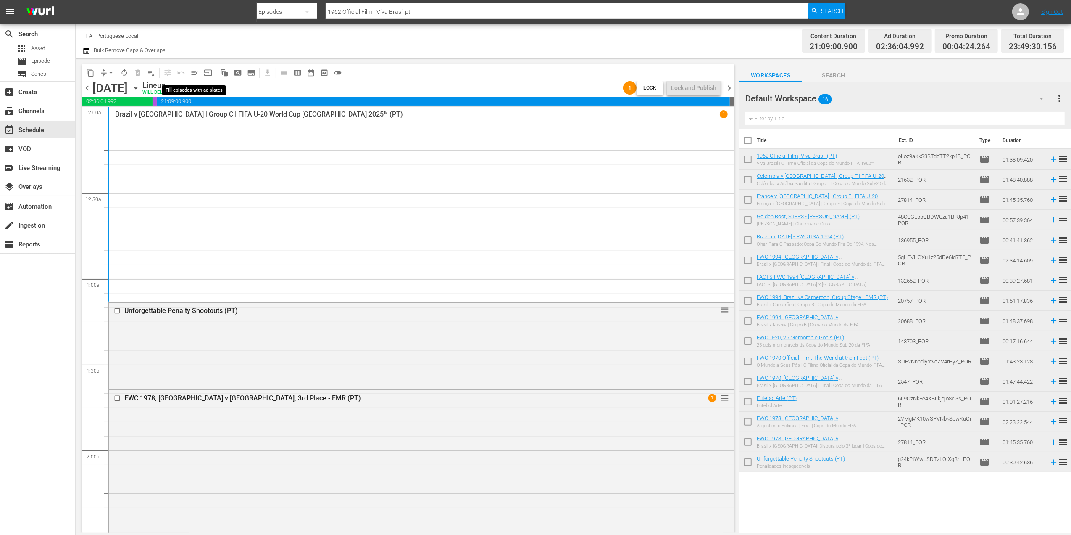
click at [191, 69] on span "menu_open" at bounding box center [194, 73] width 8 height 8
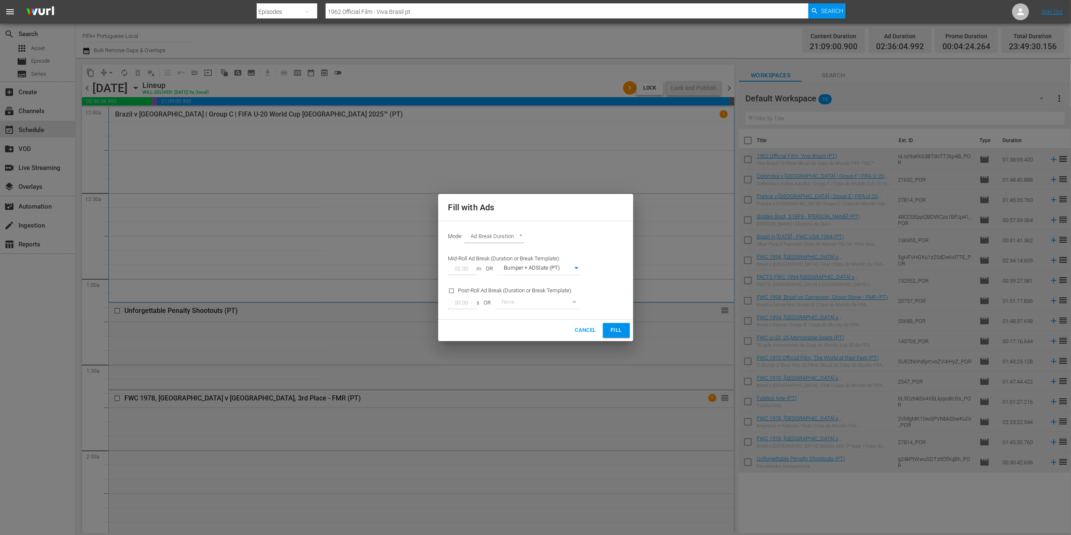
click at [615, 328] on span "Fill" at bounding box center [616, 330] width 13 height 10
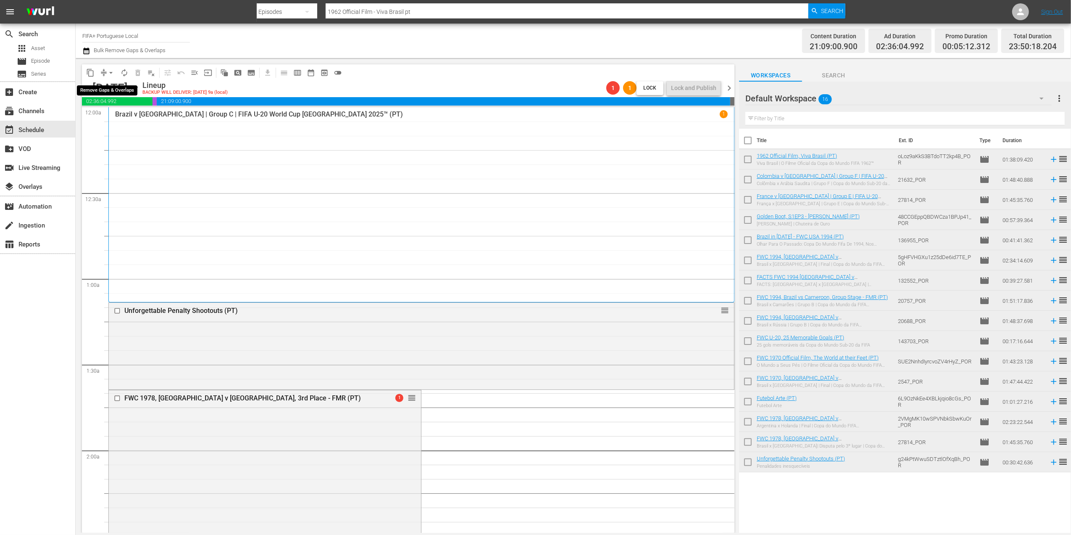
click at [111, 69] on span "arrow_drop_down" at bounding box center [111, 73] width 8 height 8
click at [108, 115] on li "Align to End of Previous Day" at bounding box center [111, 118] width 88 height 14
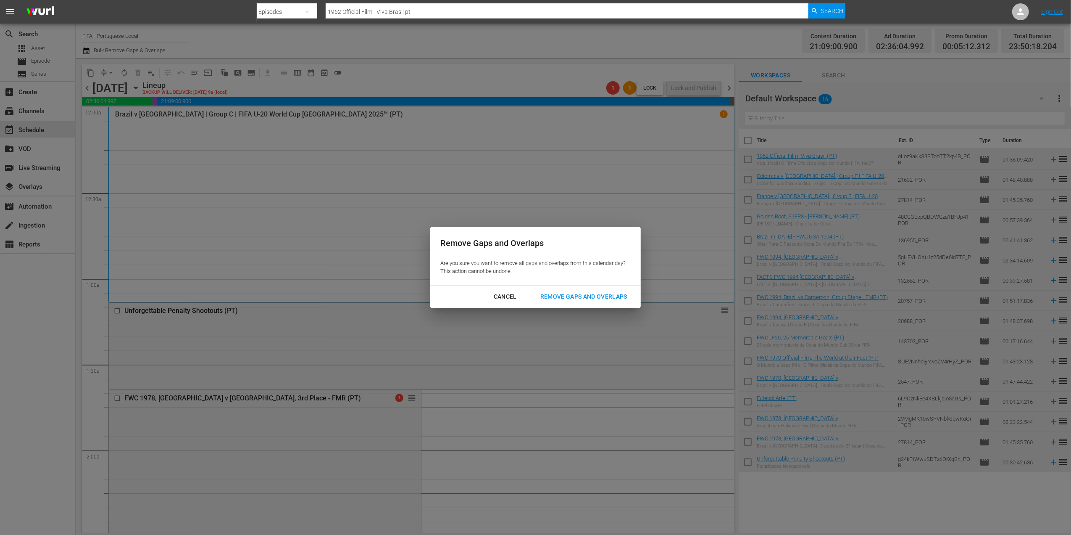
click at [558, 293] on div "Remove Gaps and Overlaps" at bounding box center [584, 296] width 100 height 11
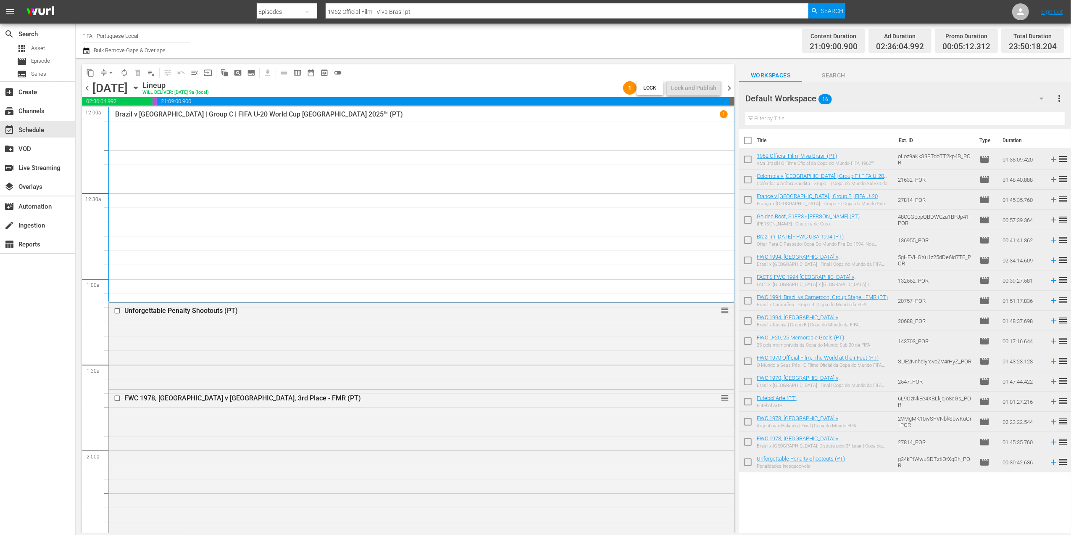
click at [730, 88] on span "chevron_right" at bounding box center [729, 88] width 11 height 11
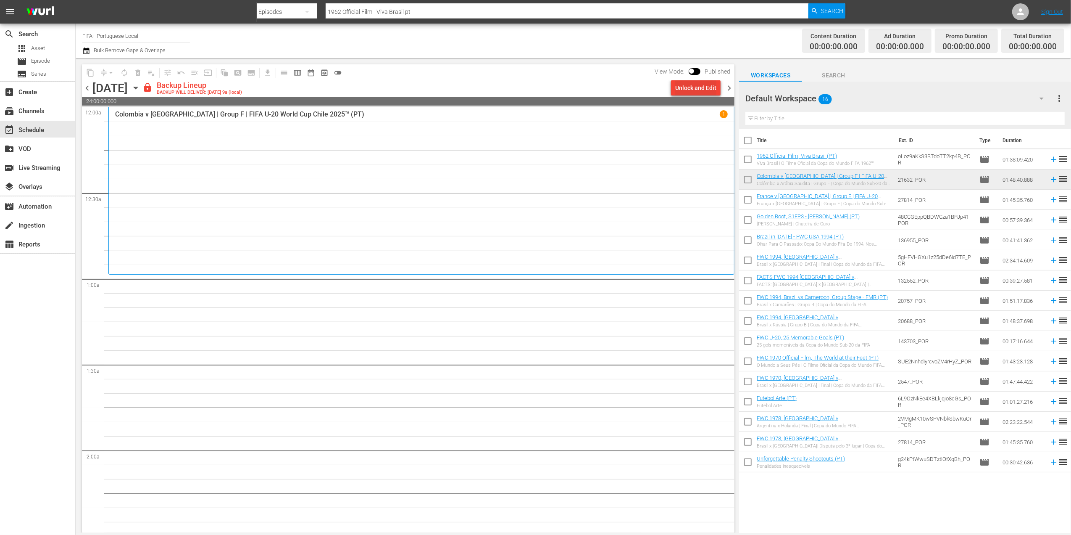
click at [706, 90] on div "Unlock and Edit" at bounding box center [695, 87] width 41 height 15
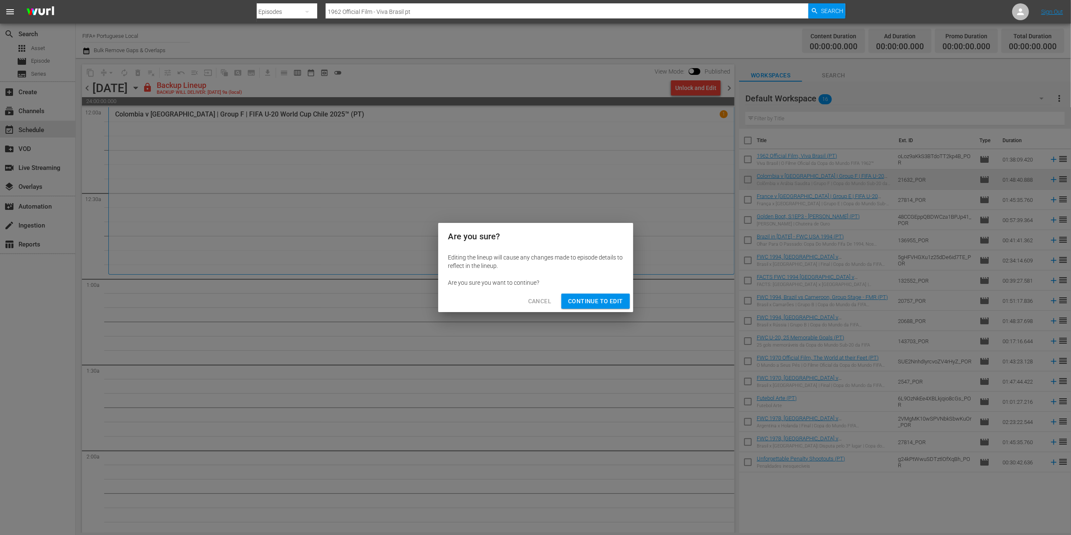
drag, startPoint x: 590, startPoint y: 303, endPoint x: 604, endPoint y: 291, distance: 18.2
click at [590, 302] on span "Continue to Edit" at bounding box center [595, 301] width 55 height 11
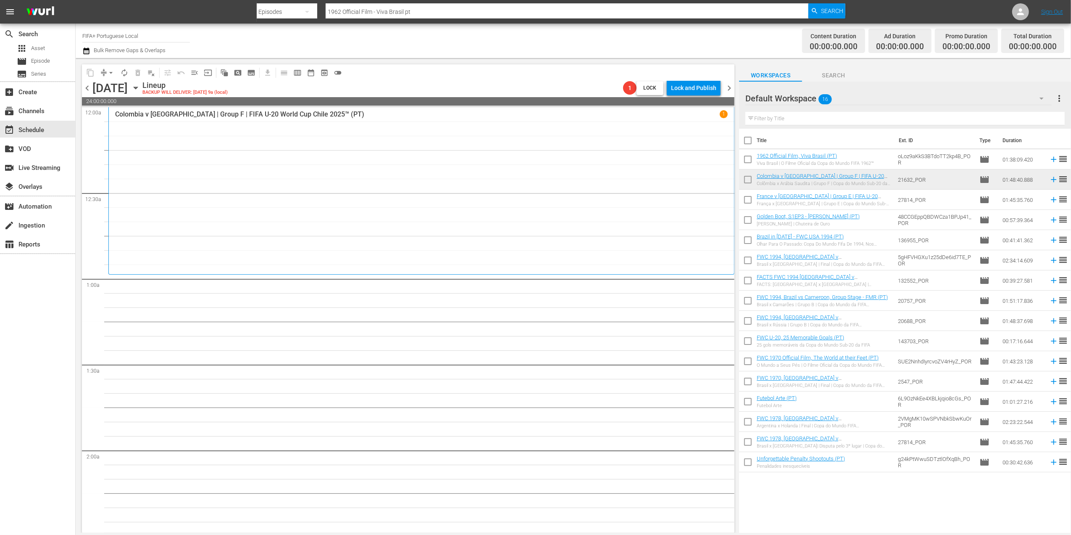
click at [745, 138] on input "checkbox" at bounding box center [748, 142] width 18 height 18
checkbox input "true"
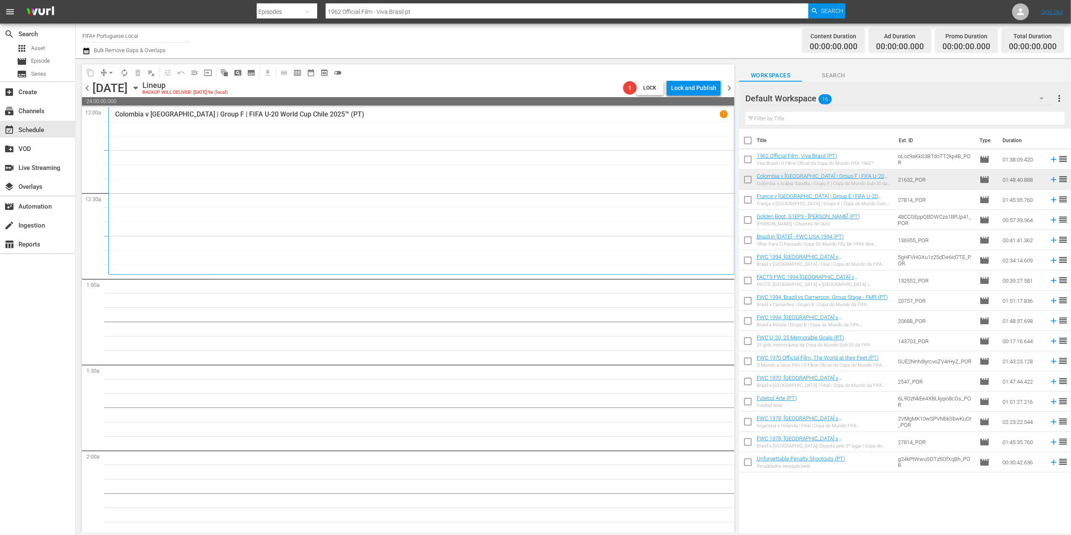
checkbox input "true"
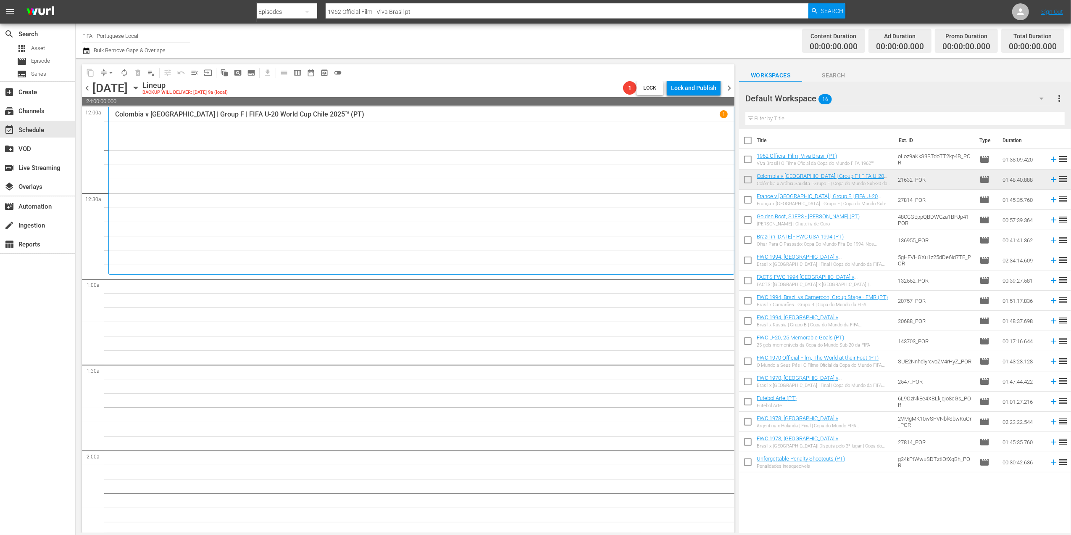
checkbox input "true"
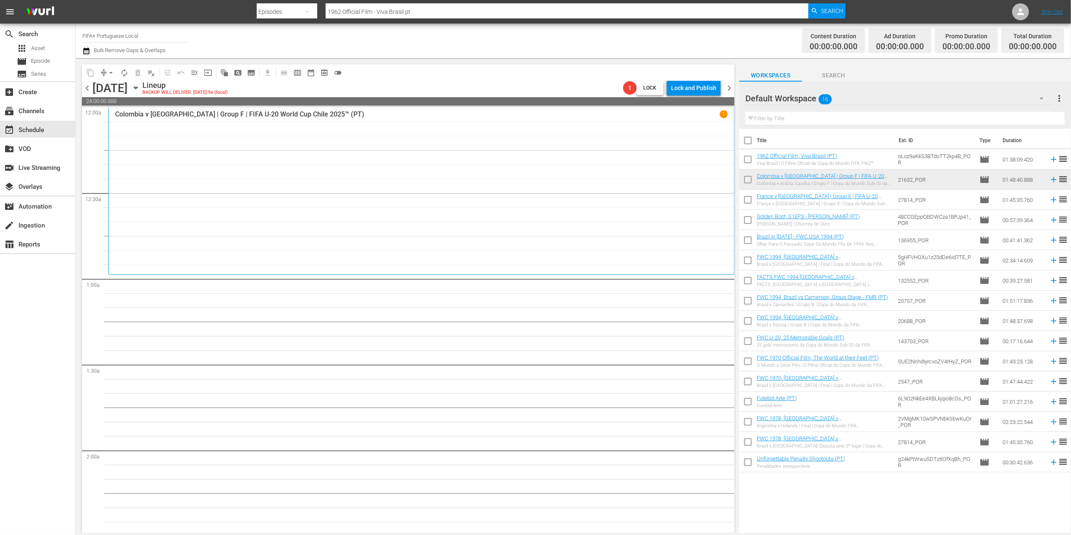
checkbox input "true"
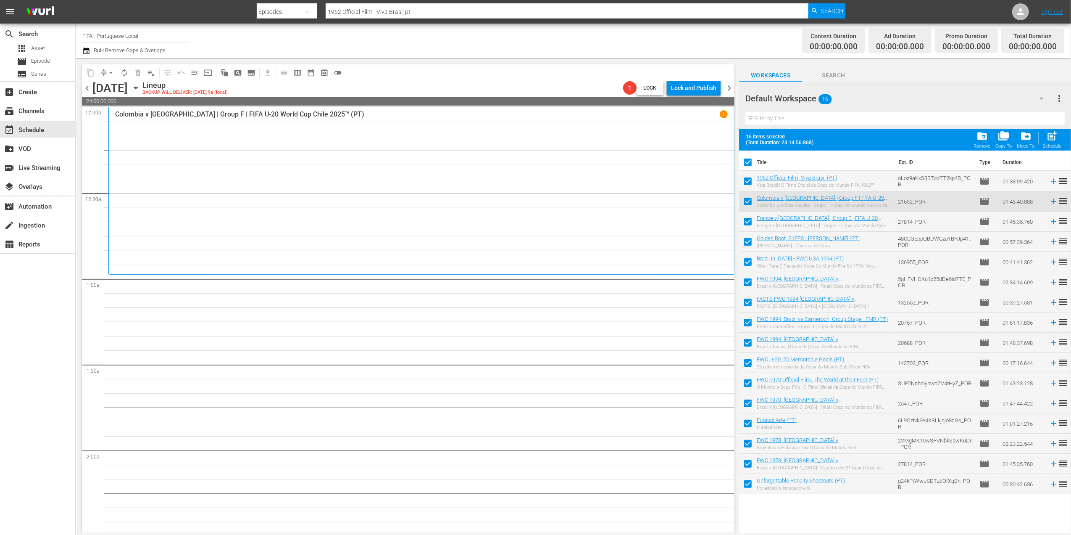
click at [992, 137] on button "folder_delete Remove" at bounding box center [983, 140] width 22 height 24
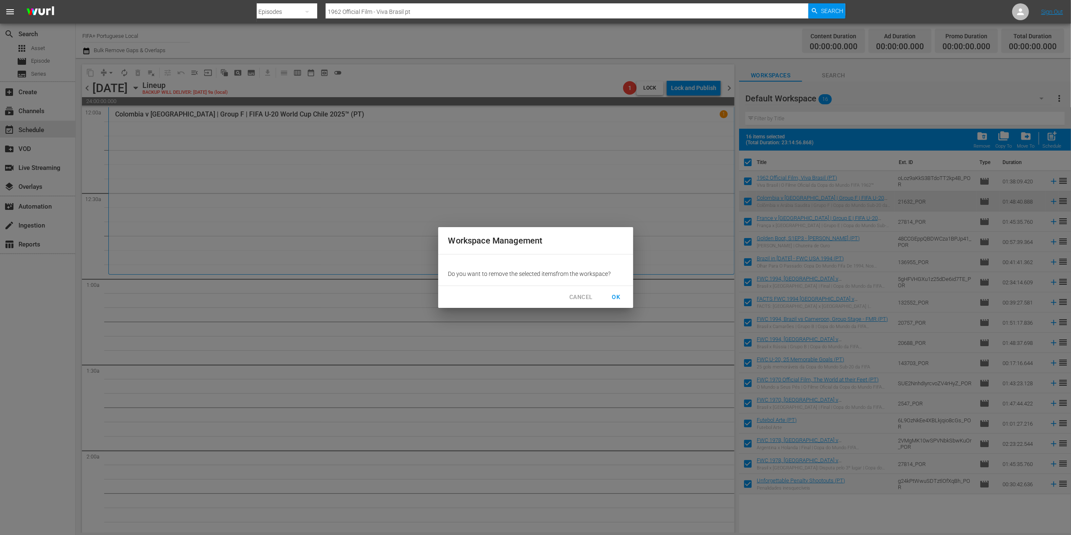
click at [610, 300] on span "OK" at bounding box center [616, 297] width 13 height 11
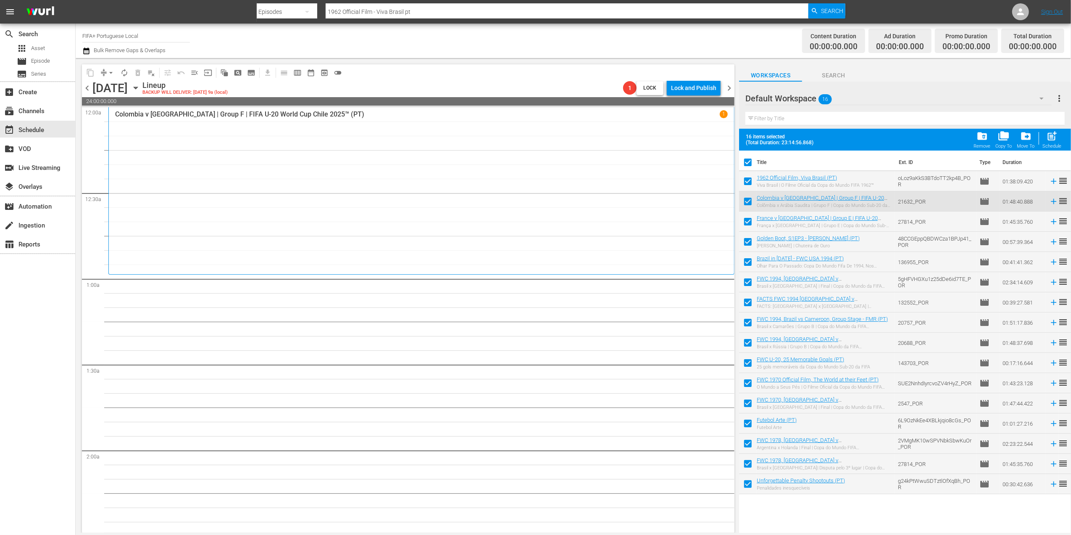
checkbox input "false"
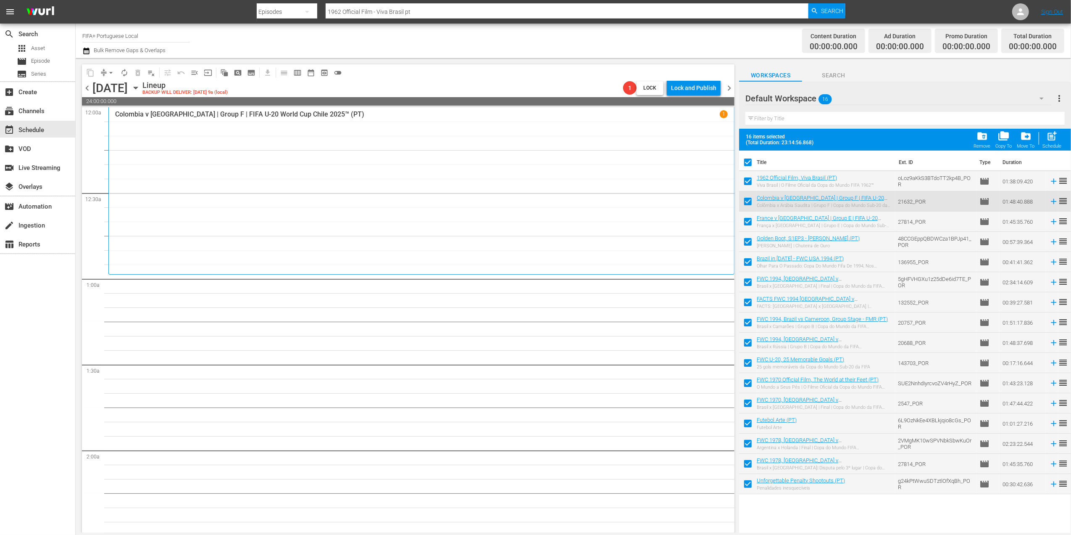
checkbox input "false"
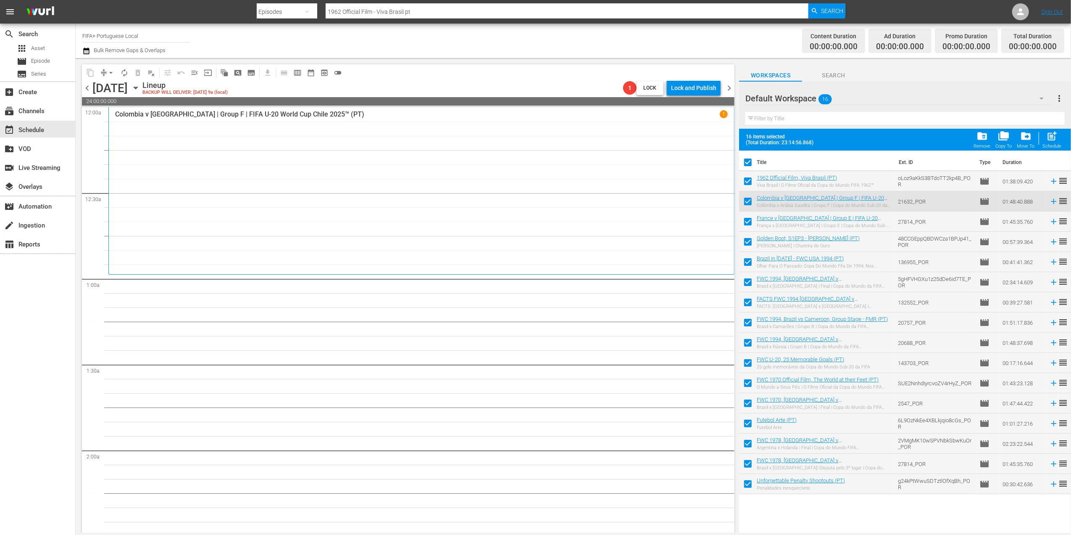
checkbox input "false"
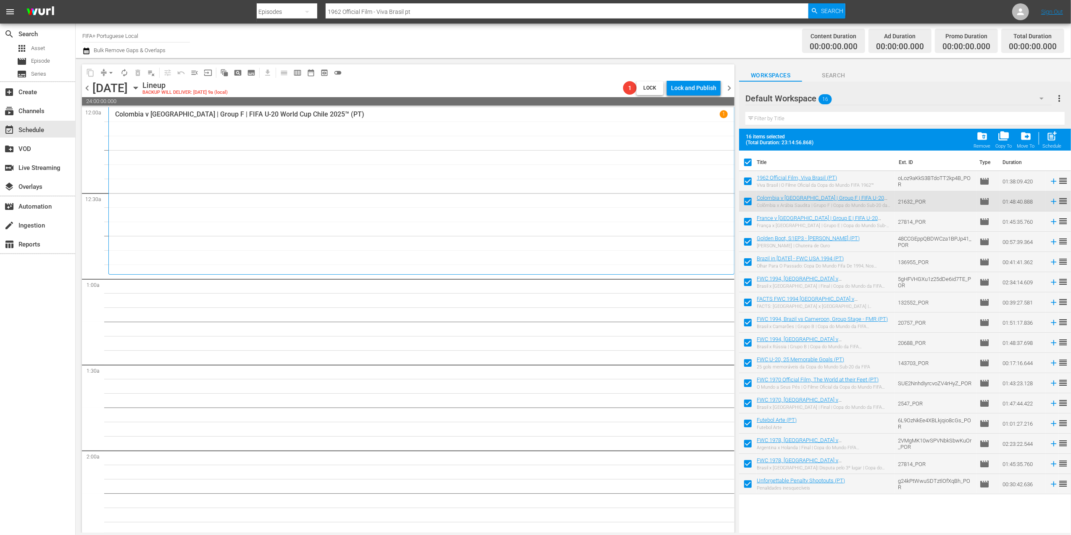
checkbox input "false"
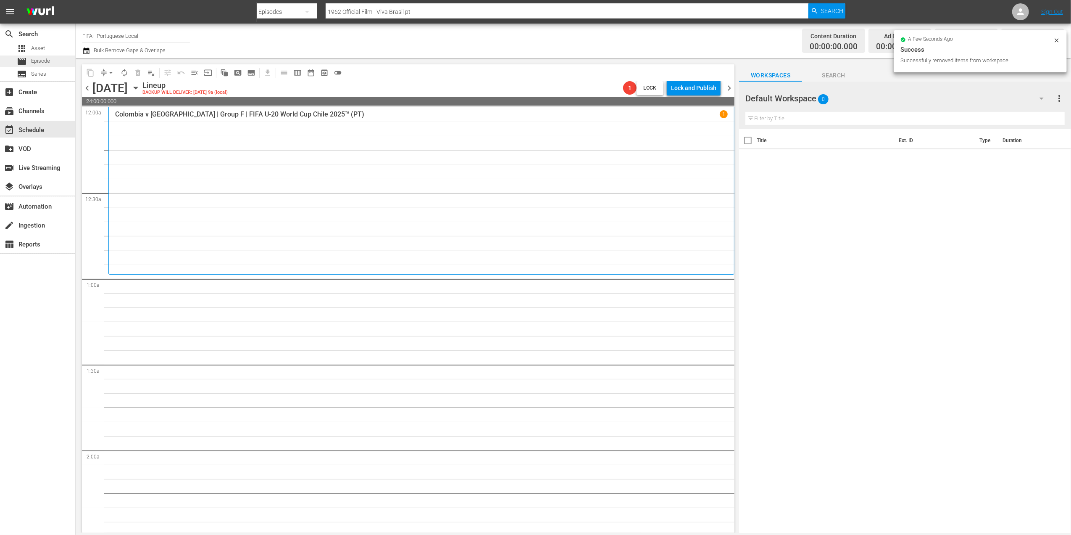
click at [46, 61] on span "Episode" at bounding box center [40, 61] width 19 height 8
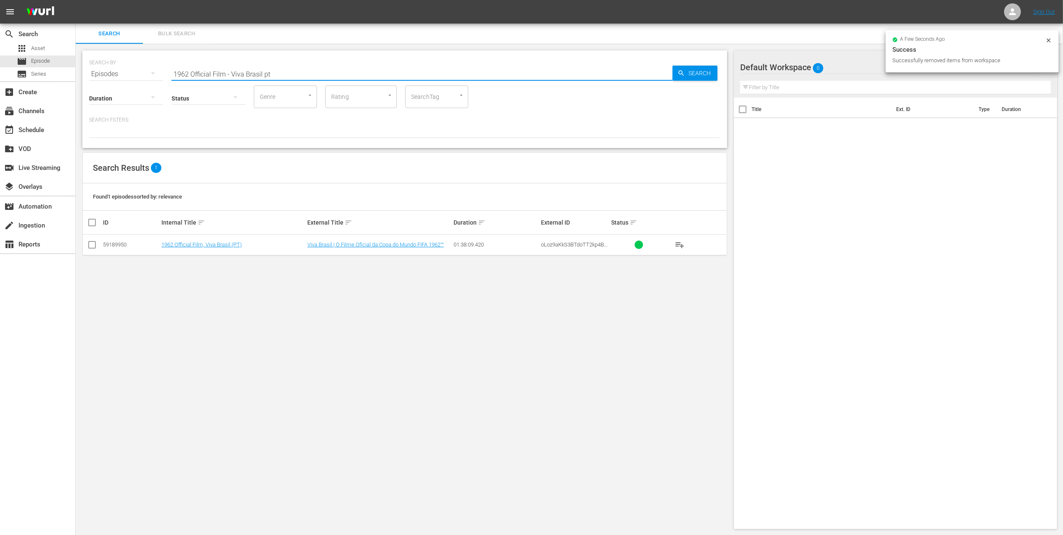
drag, startPoint x: 253, startPoint y: 75, endPoint x: 117, endPoint y: 75, distance: 136.2
click at [110, 74] on div "SEARCH BY Search By Episodes Search ID, Title, Description, Keywords, or Catego…" at bounding box center [404, 69] width 631 height 30
paste input "Unforgettable Penalty Shootouts 2"
type input "Unforgettable Penalty Shootouts 2 pt"
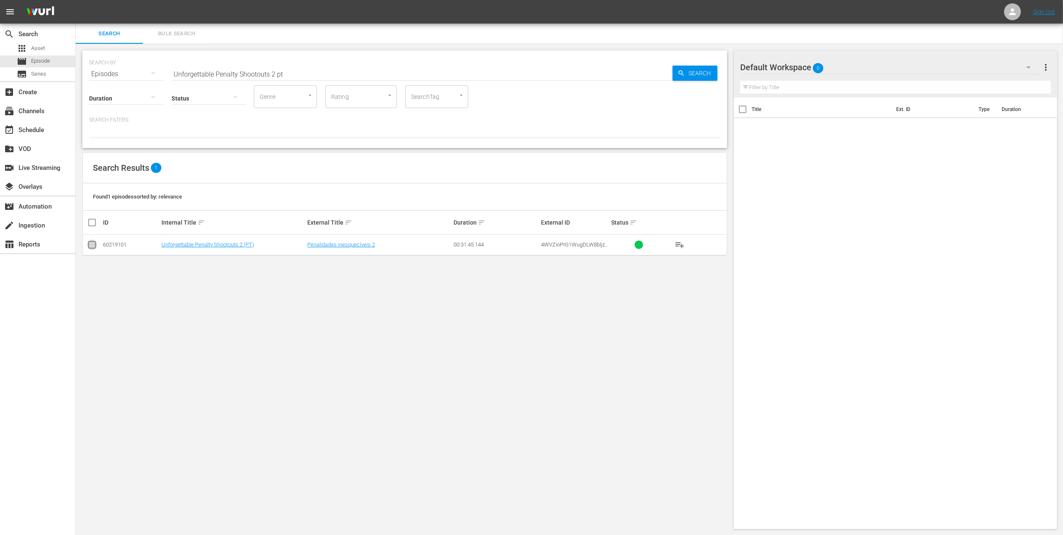
click at [91, 246] on input "checkbox" at bounding box center [92, 246] width 10 height 10
checkbox input "true"
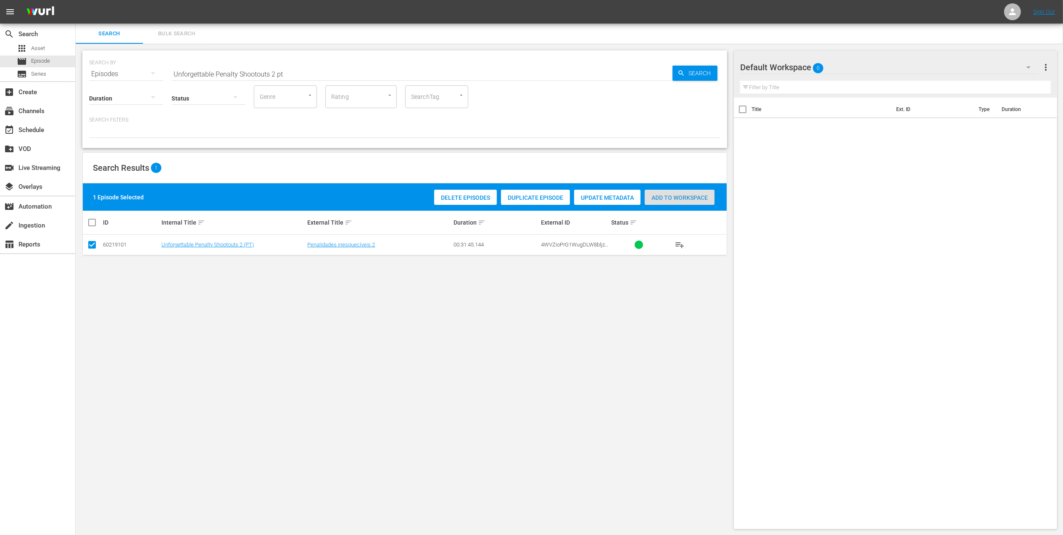
click at [661, 201] on div "Add to Workspace" at bounding box center [680, 198] width 70 height 16
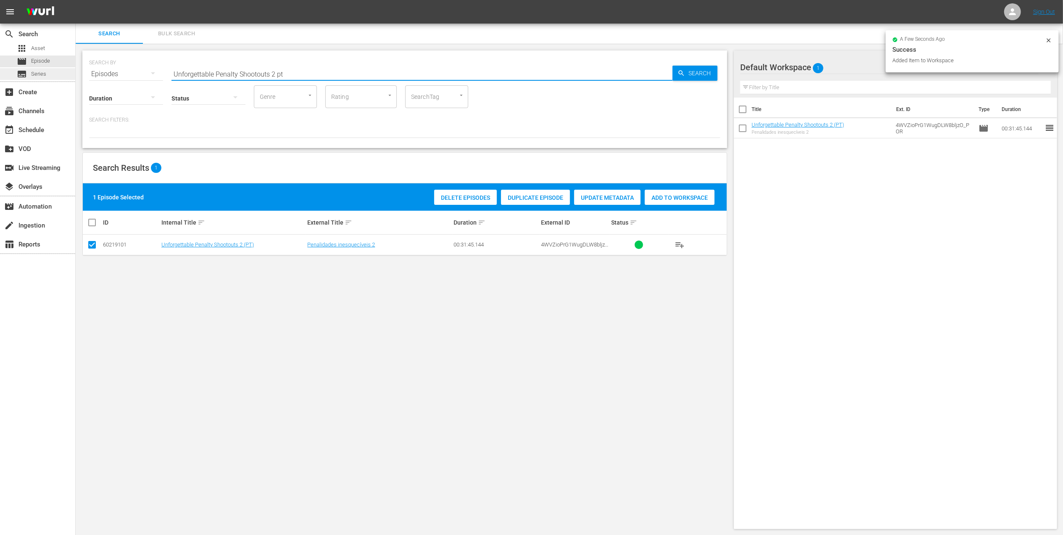
drag, startPoint x: 305, startPoint y: 73, endPoint x: 61, endPoint y: 74, distance: 243.8
click at [76, 0] on div "search Search apps Asset movie Episode subtitles Series add_box Create subscrip…" at bounding box center [569, 0] width 987 height 0
paste input "FWC 1974, [GEOGRAPHIC_DATA] v. [GEOGRAPHIC_DATA] FR, Final"
click at [333, 74] on input "FWC 1974, [GEOGRAPHIC_DATA] v. [GEOGRAPHIC_DATA] FR, Final" at bounding box center [421, 74] width 501 height 20
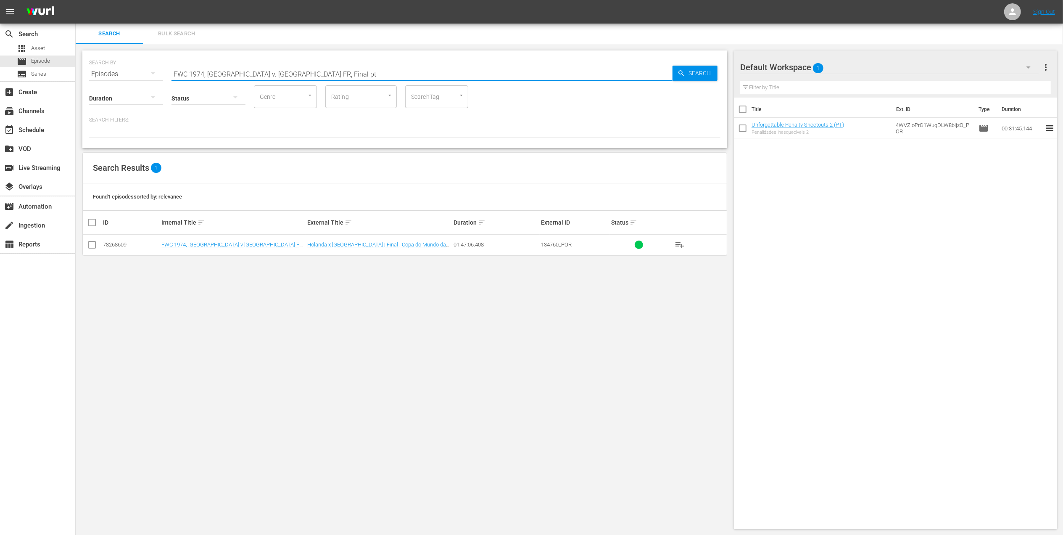
type input "FWC 1974, [GEOGRAPHIC_DATA] v. [GEOGRAPHIC_DATA] FR, Final pt"
drag, startPoint x: 94, startPoint y: 245, endPoint x: 248, endPoint y: 245, distance: 153.4
click at [94, 246] on input "checkbox" at bounding box center [92, 246] width 10 height 10
checkbox input "true"
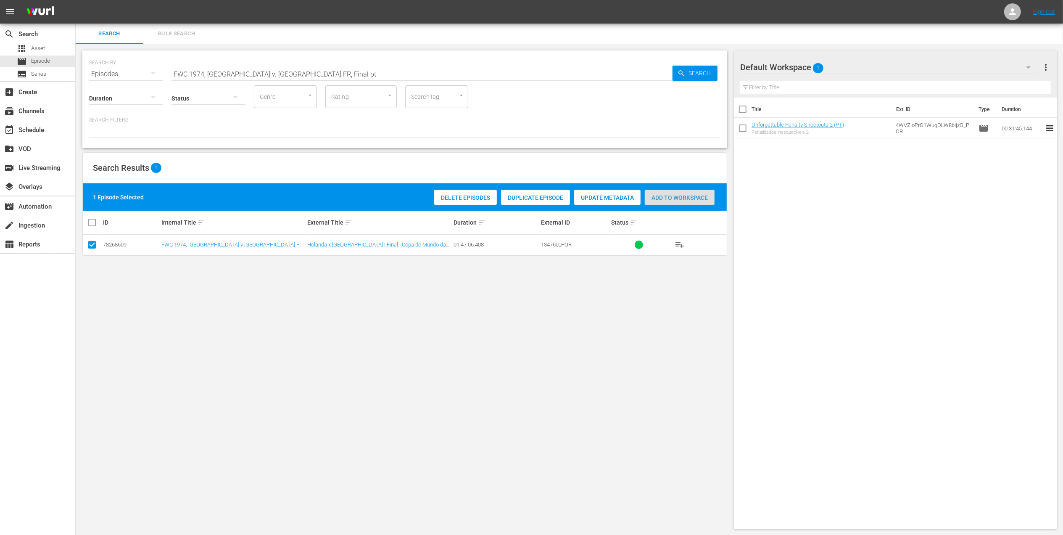
click at [663, 192] on div "Add to Workspace" at bounding box center [680, 198] width 70 height 16
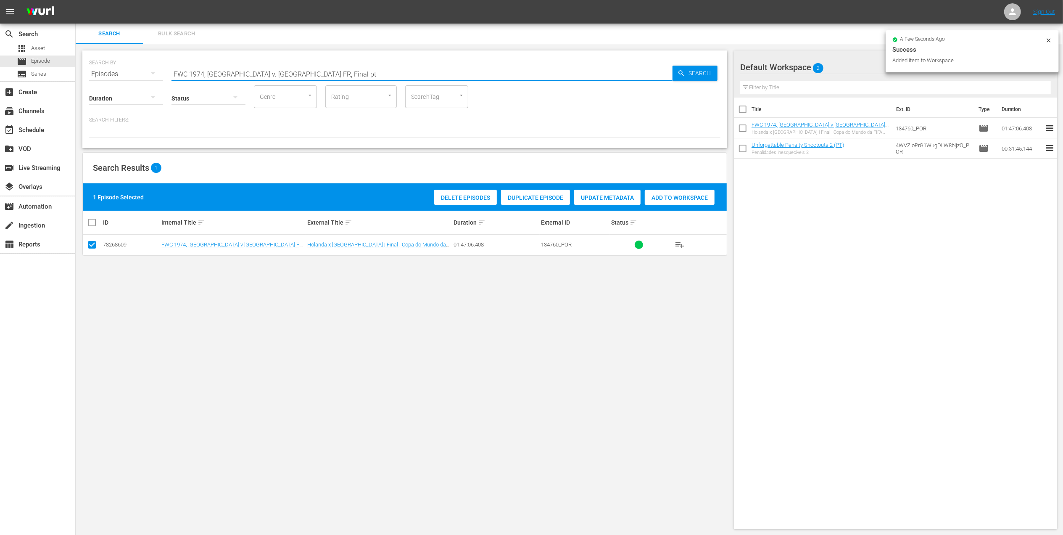
drag, startPoint x: 330, startPoint y: 76, endPoint x: 125, endPoint y: 74, distance: 205.5
click at [125, 74] on div "SEARCH BY Search By Episodes Search ID, Title, Description, Keywords, or Catego…" at bounding box center [404, 69] width 631 height 30
paste input "90, Germany FR vs Argentina, Final (PT)"
click at [332, 69] on input "FWC 1990, Germany FR vs Argentina, Final (PT)" at bounding box center [421, 74] width 501 height 20
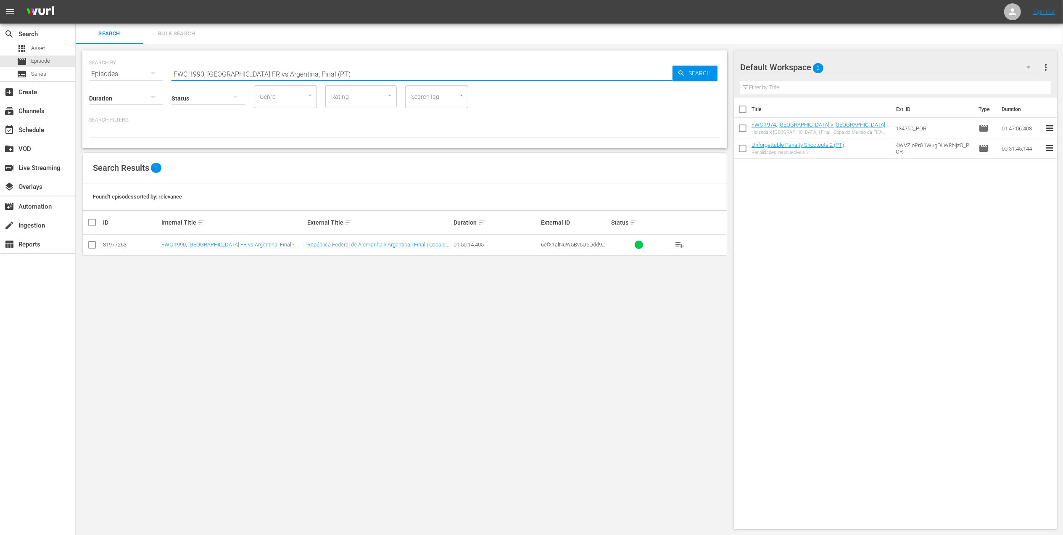
type input "FWC 1990, Germany FR vs Argentina, Final (PT)"
click at [89, 248] on input "checkbox" at bounding box center [92, 246] width 10 height 10
checkbox input "true"
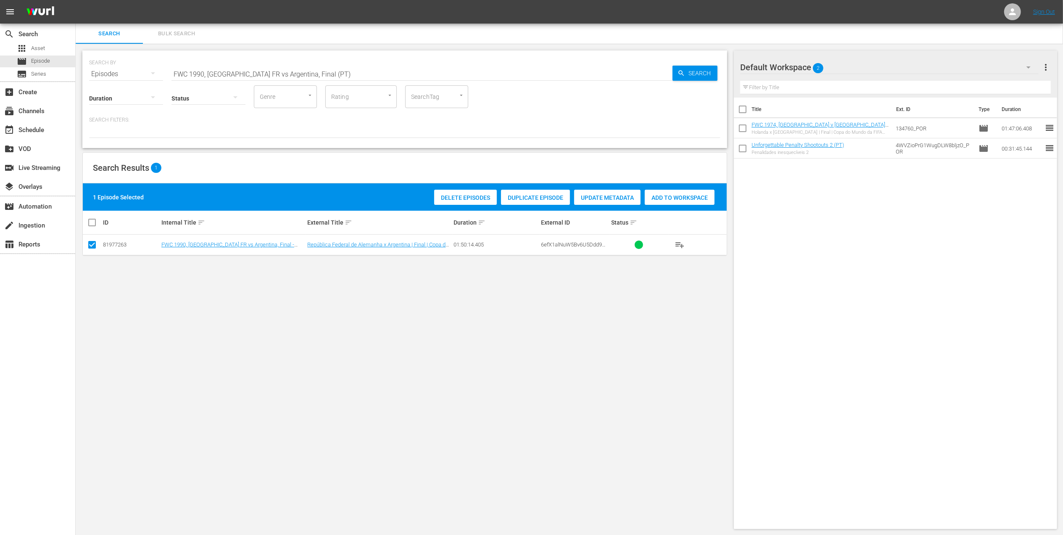
click at [651, 195] on span "Add to Workspace" at bounding box center [680, 197] width 70 height 7
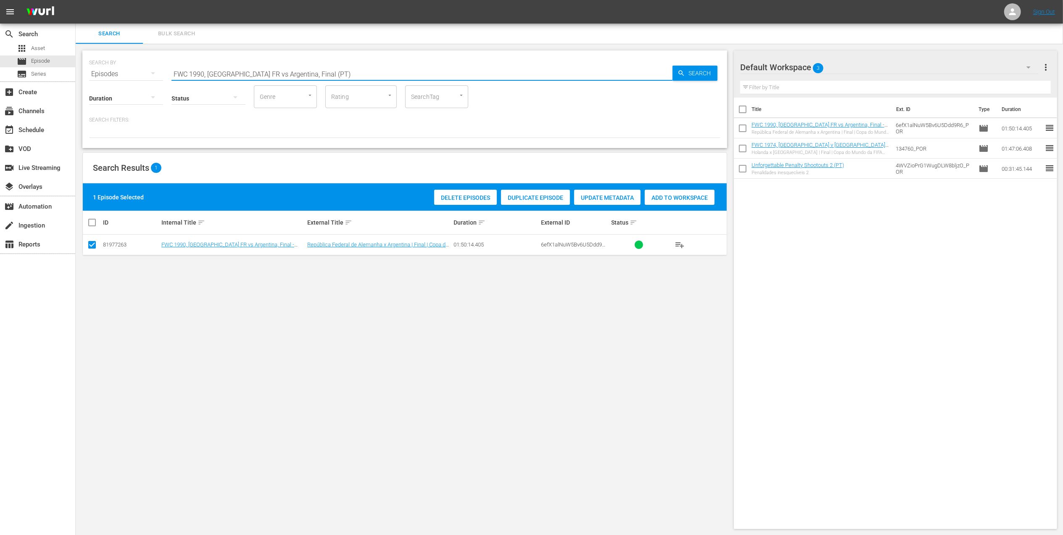
drag, startPoint x: 303, startPoint y: 71, endPoint x: 175, endPoint y: 71, distance: 127.8
click at [128, 71] on div "SEARCH BY Search By Episodes Search ID, Title, Description, Keywords, or Catego…" at bounding box center [404, 69] width 631 height 30
paste input "World Champions: Germany 1990"
click at [309, 71] on input "World Champions: Germany 1990" at bounding box center [421, 74] width 501 height 20
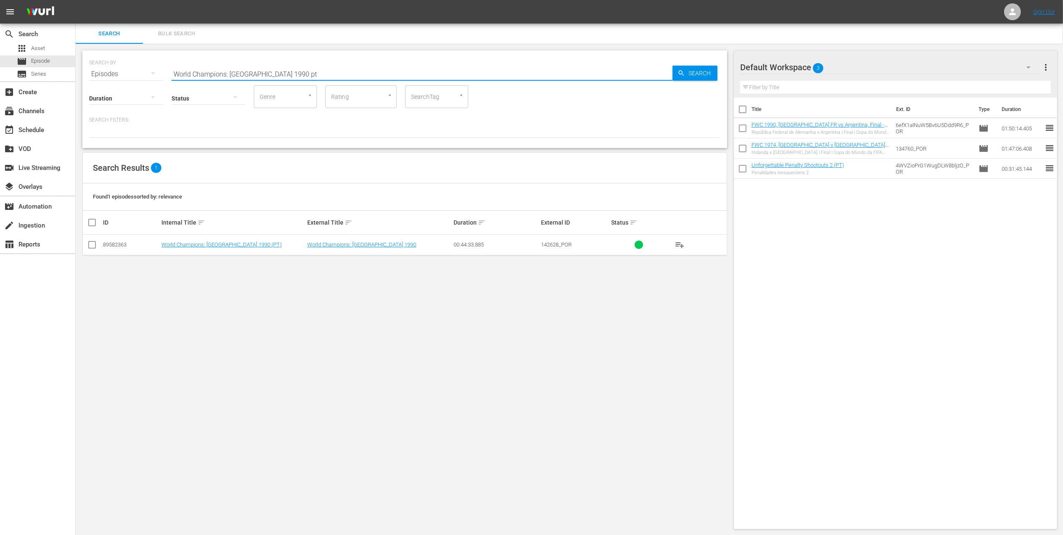
type input "World Champions: Germany 1990 pt"
click at [95, 244] on input "checkbox" at bounding box center [92, 246] width 10 height 10
checkbox input "true"
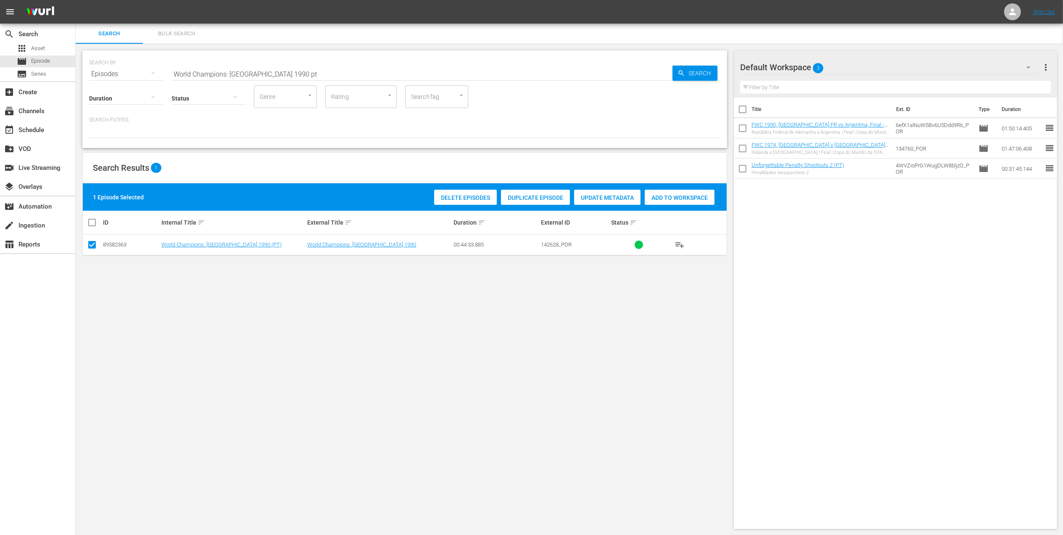
click at [659, 199] on span "Add to Workspace" at bounding box center [680, 197] width 70 height 7
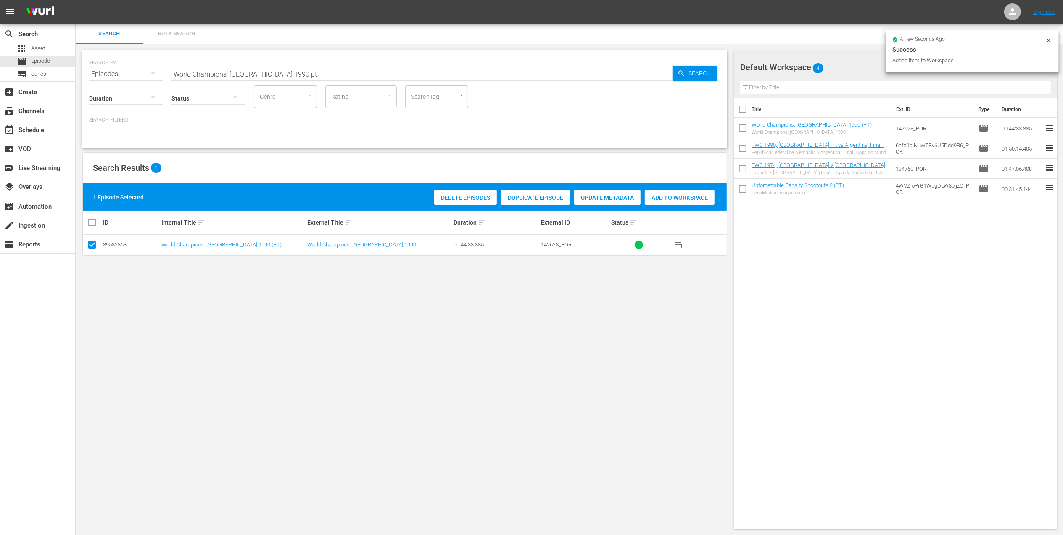
drag, startPoint x: 296, startPoint y: 74, endPoint x: 97, endPoint y: 74, distance: 198.4
click at [97, 74] on div "SEARCH BY Search By Episodes Search ID, Title, Description, Keywords, or Catego…" at bounding box center [404, 69] width 631 height 30
paste input "FWC 2014, Germany vs Argentina, Final (PT)"
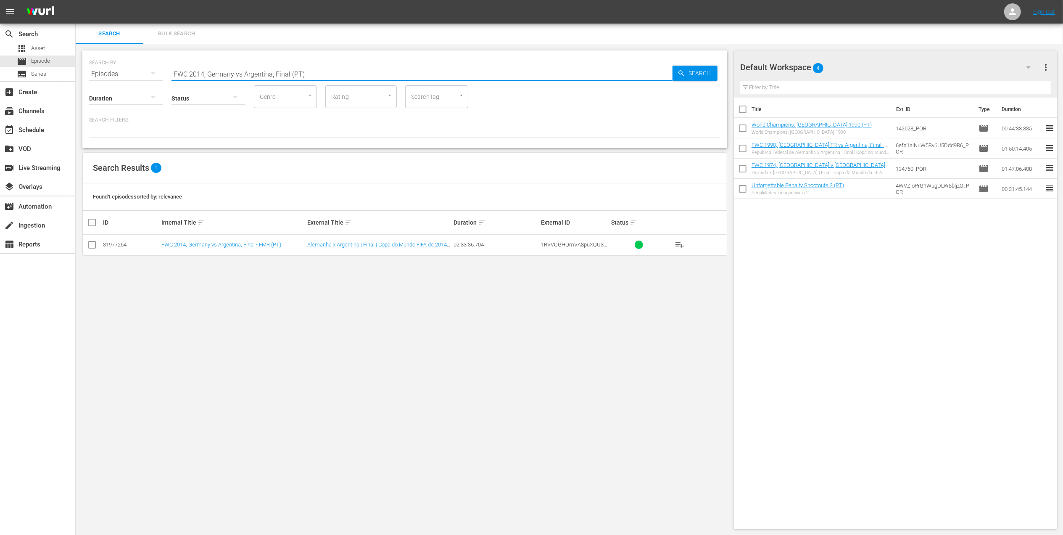
type input "FWC 2014, Germany vs Argentina, Final (PT)"
click at [91, 245] on input "checkbox" at bounding box center [92, 246] width 10 height 10
checkbox input "true"
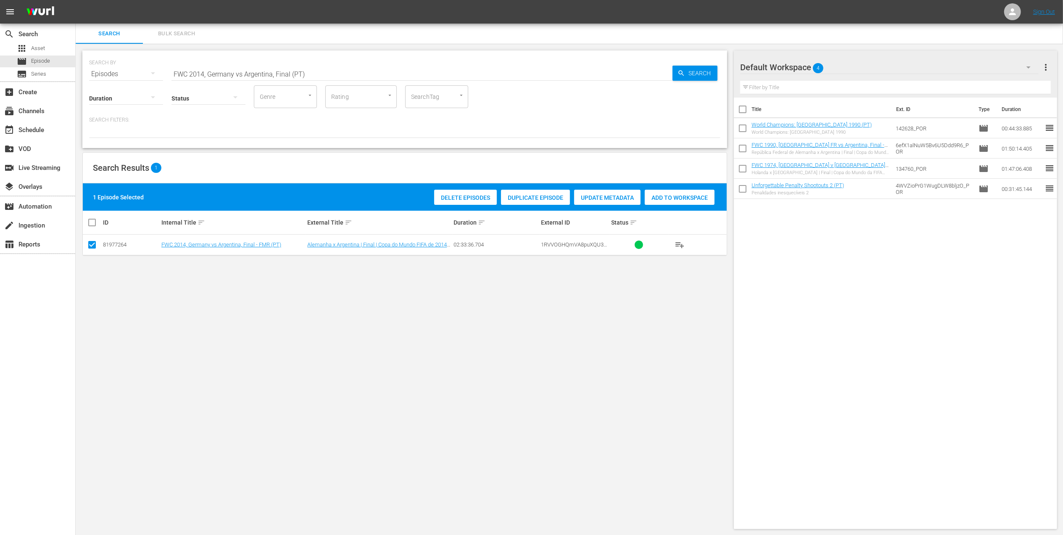
click at [661, 197] on span "Add to Workspace" at bounding box center [680, 197] width 70 height 7
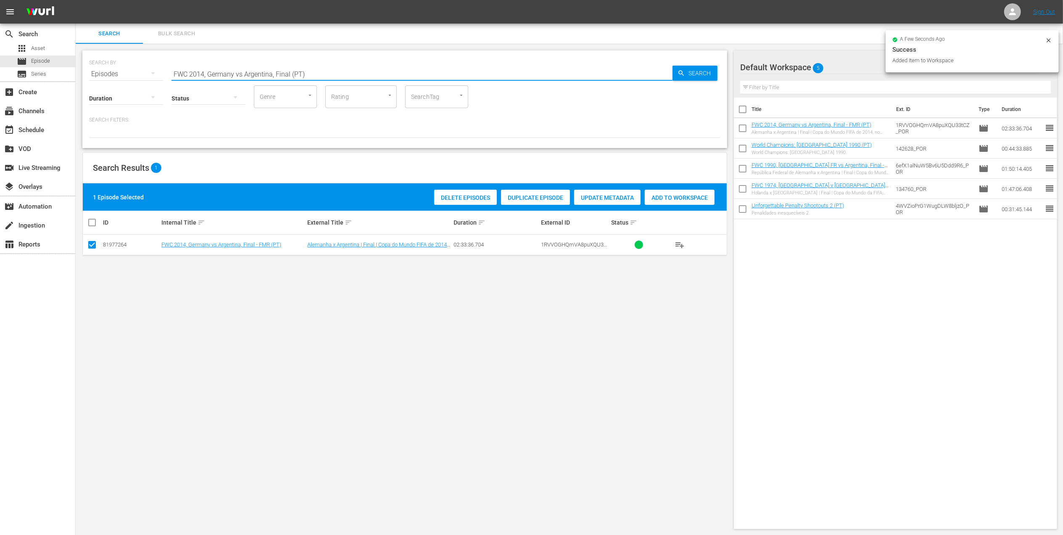
drag, startPoint x: 318, startPoint y: 72, endPoint x: 103, endPoint y: 72, distance: 214.7
click at [102, 72] on div "SEARCH BY Search By Episodes Search ID, Title, Description, Keywords, or Catego…" at bounding box center [404, 69] width 631 height 30
paste input "World Champions: Germany 2014"
click at [295, 71] on input "World Champions: Germany 2014" at bounding box center [421, 74] width 501 height 20
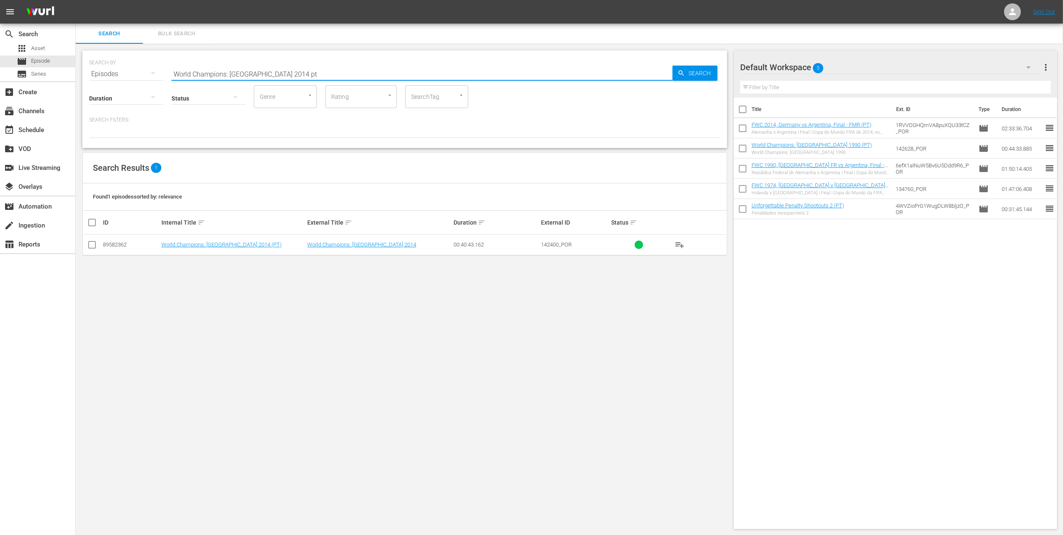
type input "World Champions: Germany 2014 pt"
click at [95, 245] on input "checkbox" at bounding box center [92, 246] width 10 height 10
checkbox input "true"
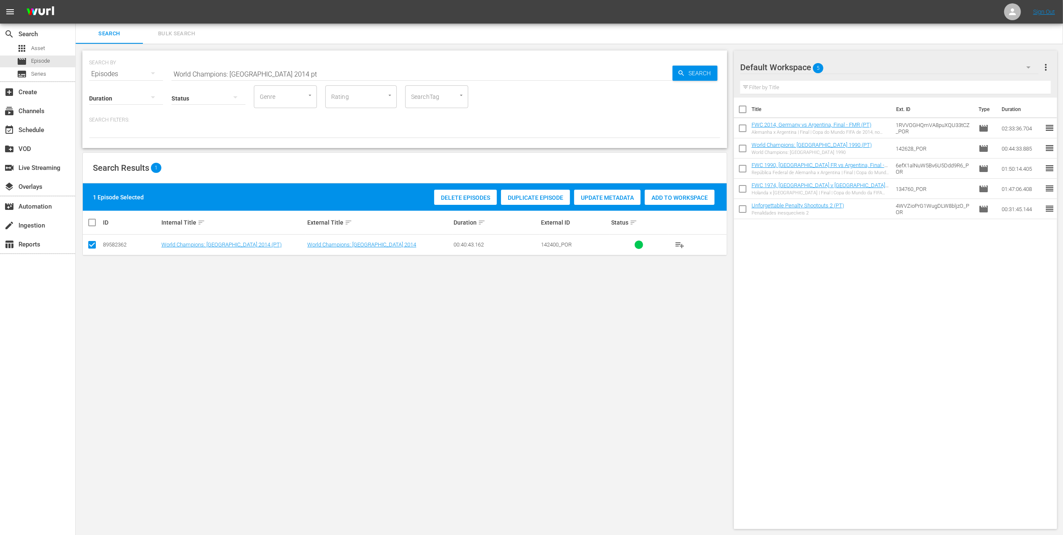
click at [661, 194] on span "Add to Workspace" at bounding box center [680, 197] width 70 height 7
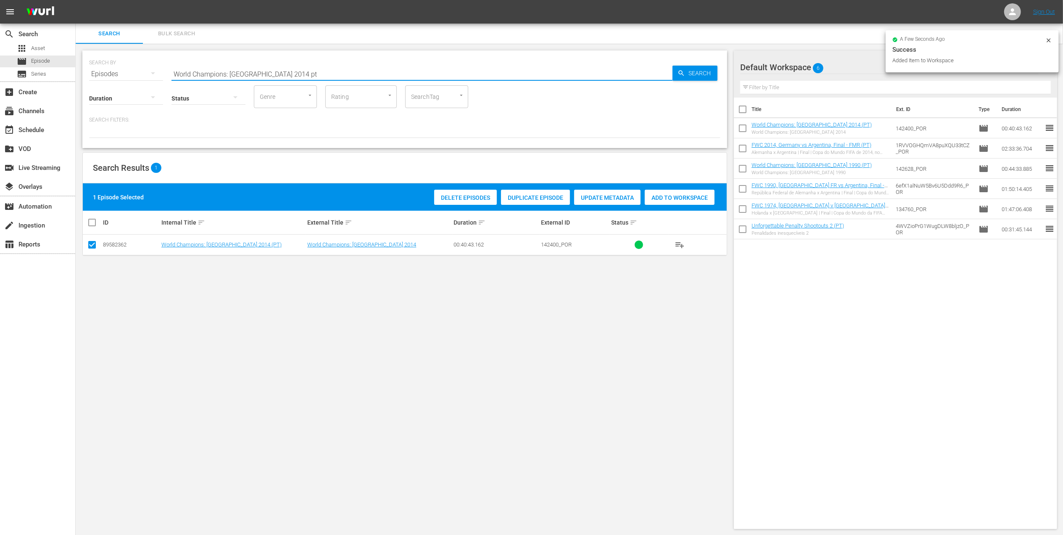
drag, startPoint x: 285, startPoint y: 73, endPoint x: 103, endPoint y: 71, distance: 182.0
click at [104, 71] on div "SEARCH BY Search By Episodes Search ID, Title, Description, Keywords, or Catego…" at bounding box center [404, 69] width 631 height 30
paste input "FWC 2022, Argentina v France, Final"
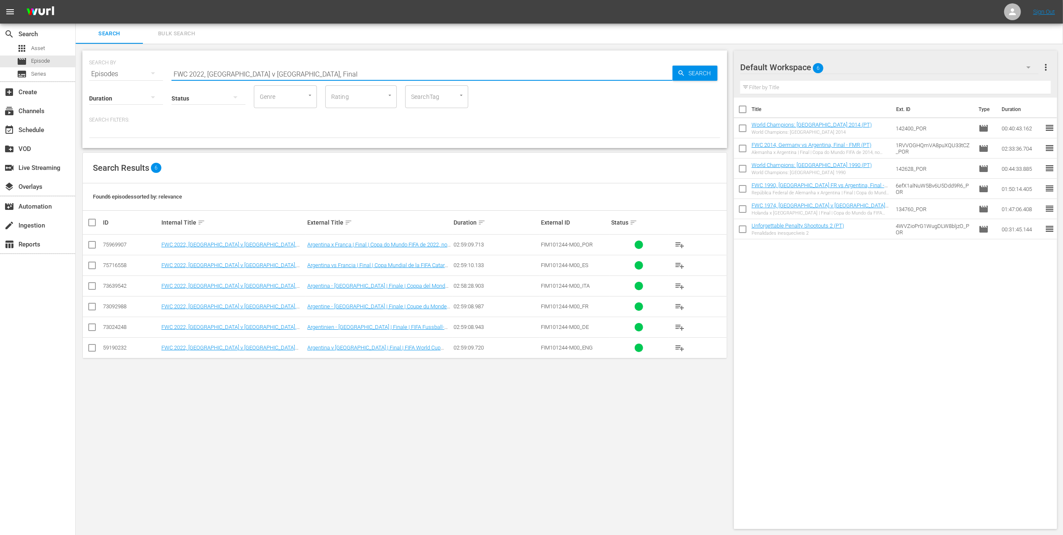
type input "FWC 2022, Argentina v France, Final"
click at [93, 246] on input "checkbox" at bounding box center [92, 246] width 10 height 10
checkbox input "true"
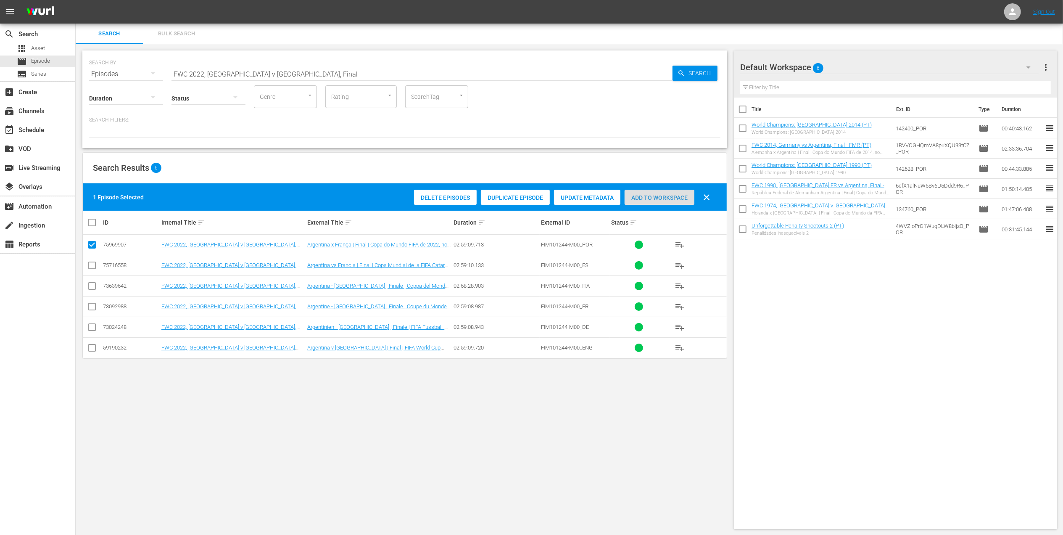
click at [641, 197] on span "Add to Workspace" at bounding box center [659, 197] width 70 height 7
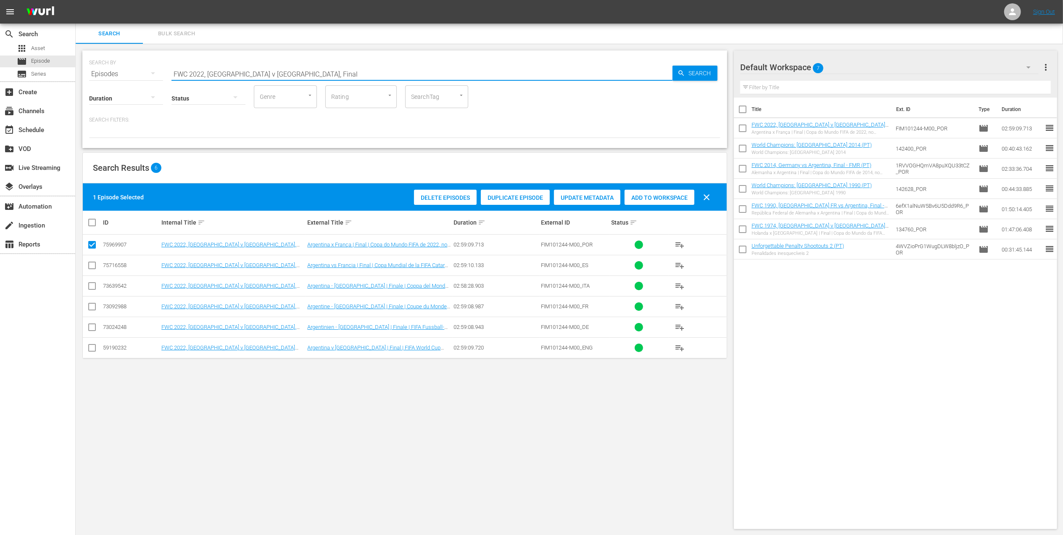
drag, startPoint x: 276, startPoint y: 71, endPoint x: 105, endPoint y: 69, distance: 171.5
click at [105, 69] on div "SEARCH BY Search By Episodes Search ID, Title, Description, Keywords, or Catego…" at bounding box center [404, 69] width 631 height 30
drag, startPoint x: 301, startPoint y: 72, endPoint x: 126, endPoint y: 76, distance: 174.9
click at [126, 76] on div "SEARCH BY Search By Episodes Search ID, Title, Description, Keywords, or Catego…" at bounding box center [404, 69] width 631 height 30
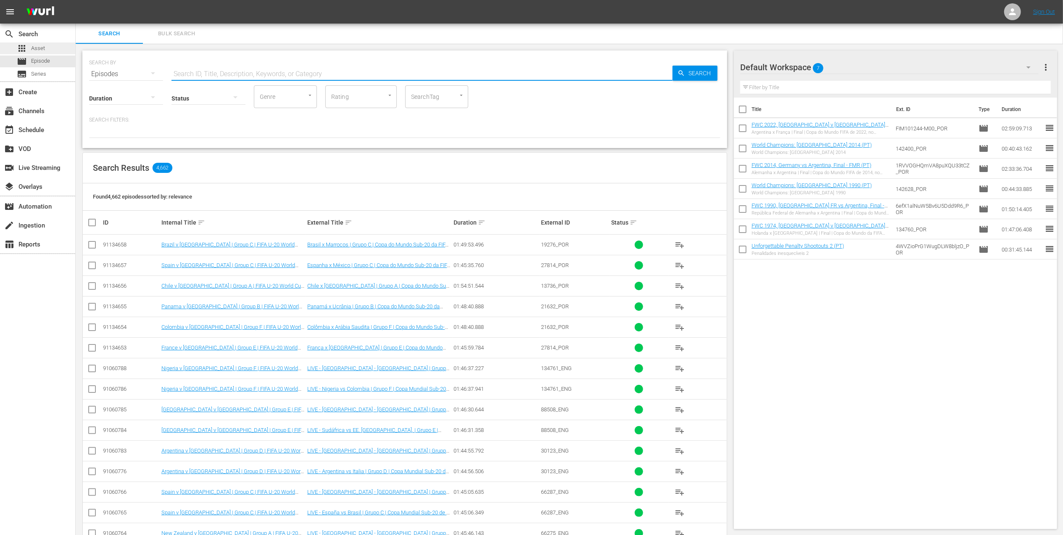
drag, startPoint x: 325, startPoint y: 71, endPoint x: 0, endPoint y: 53, distance: 325.8
click at [0, 53] on html "menu Sign Out search Search apps Asset movie Episode subtitles Series add_box C…" at bounding box center [531, 267] width 1063 height 535
paste input "2006 Official Film - The Story of the 2006 FIFA World Cup"
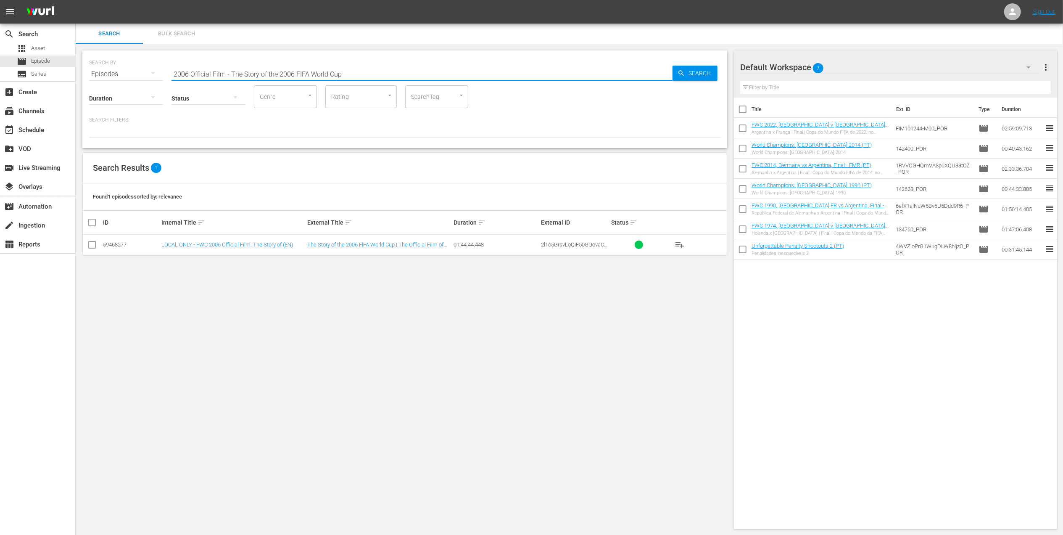
type input "2006 Official Film - The Story of the 2006 FIFA World Cup"
click at [93, 244] on input "checkbox" at bounding box center [92, 246] width 10 height 10
checkbox input "true"
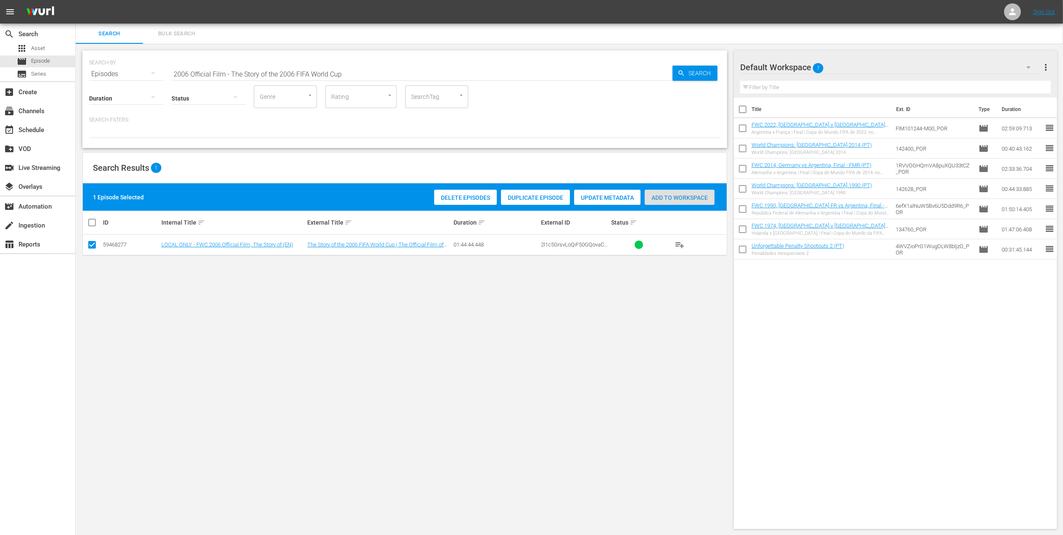
click at [656, 196] on span "Add to Workspace" at bounding box center [680, 197] width 70 height 7
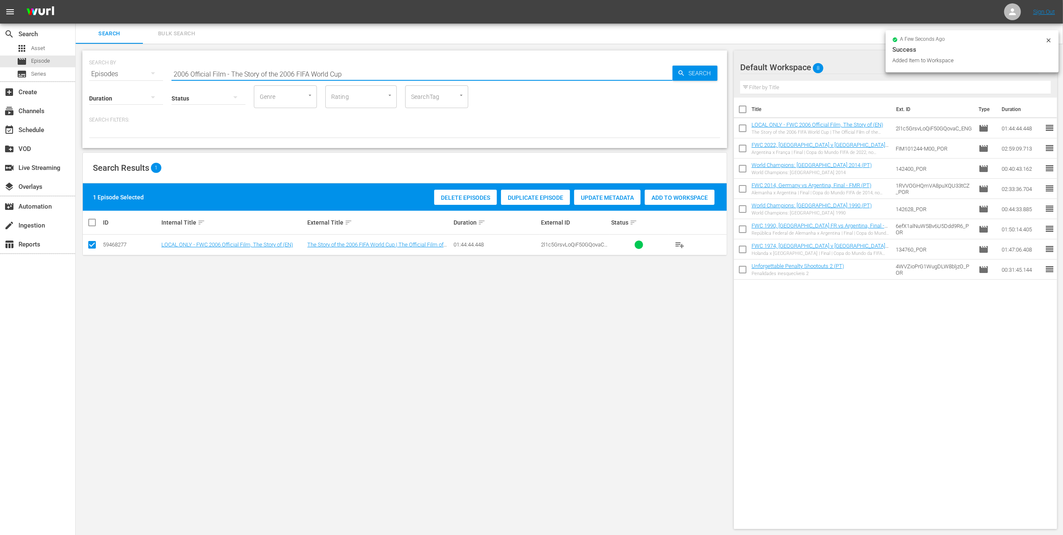
drag, startPoint x: 298, startPoint y: 73, endPoint x: 77, endPoint y: 73, distance: 220.6
click at [77, 73] on div "SEARCH BY Search By Episodes Search ID, Title, Description, Keywords, or Catego…" at bounding box center [405, 290] width 658 height 492
paste input "FWC 2006, Italy vs France, Final (PT)"
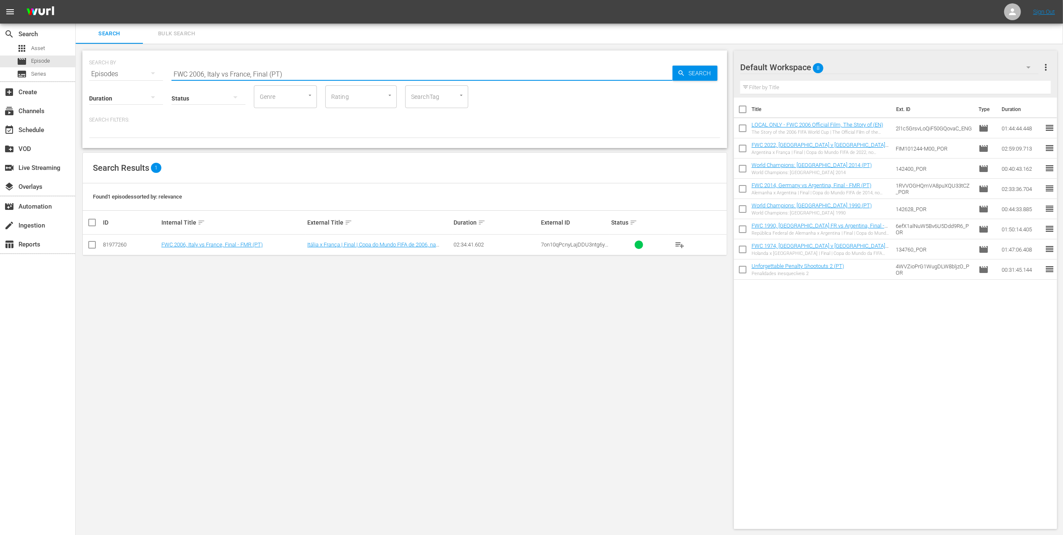
type input "FWC 2006, Italy vs France, Final (PT)"
click at [91, 244] on input "checkbox" at bounding box center [92, 246] width 10 height 10
checkbox input "true"
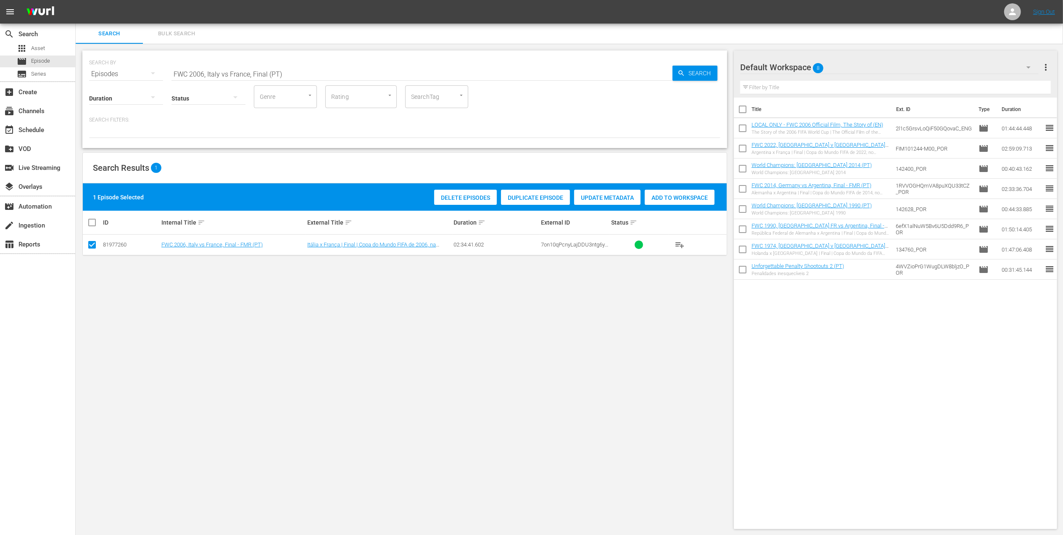
click at [672, 196] on span "Add to Workspace" at bounding box center [680, 197] width 70 height 7
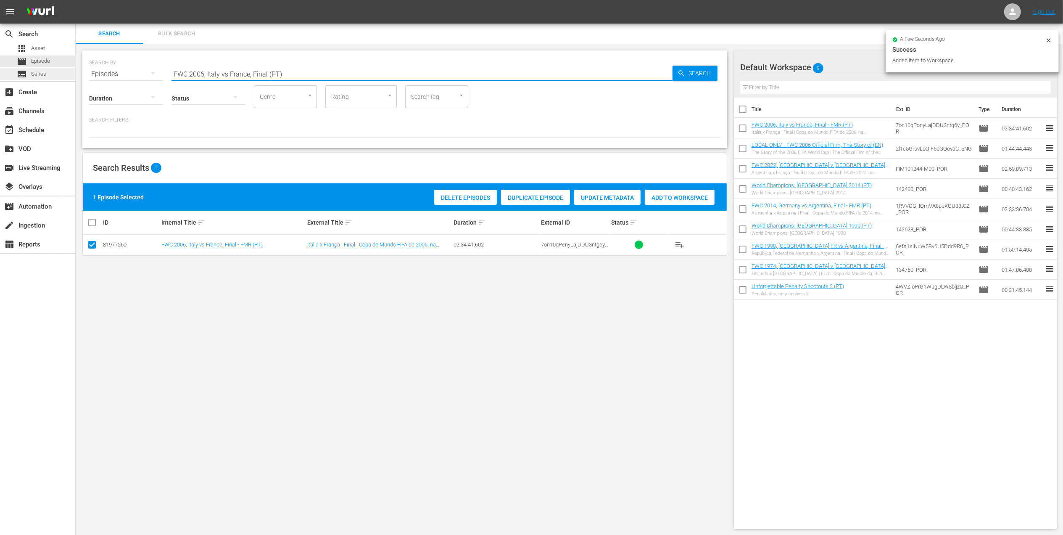
drag, startPoint x: 263, startPoint y: 79, endPoint x: 62, endPoint y: 79, distance: 200.9
click at [76, 0] on div "search Search apps Asset movie Episode subtitles Series add_box Create subscrip…" at bounding box center [569, 0] width 987 height 0
type input "facts 2006"
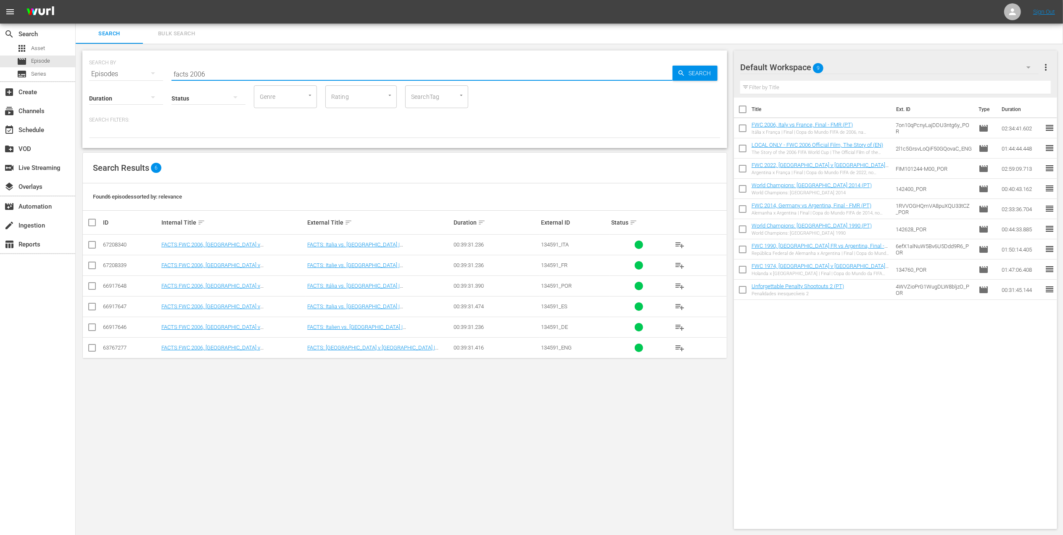
click at [92, 287] on input "checkbox" at bounding box center [92, 287] width 10 height 10
checkbox input "true"
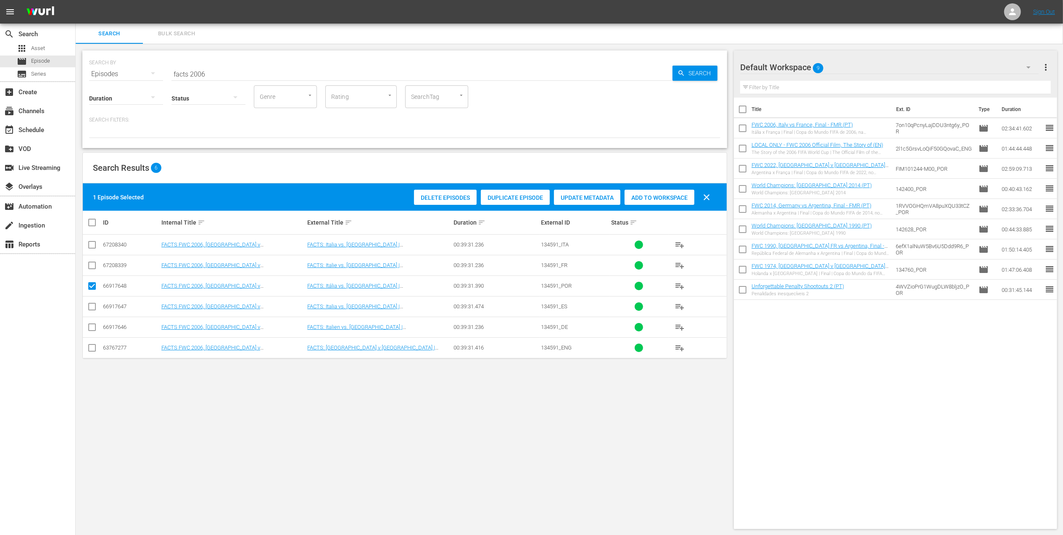
click at [646, 197] on span "Add to Workspace" at bounding box center [659, 197] width 70 height 7
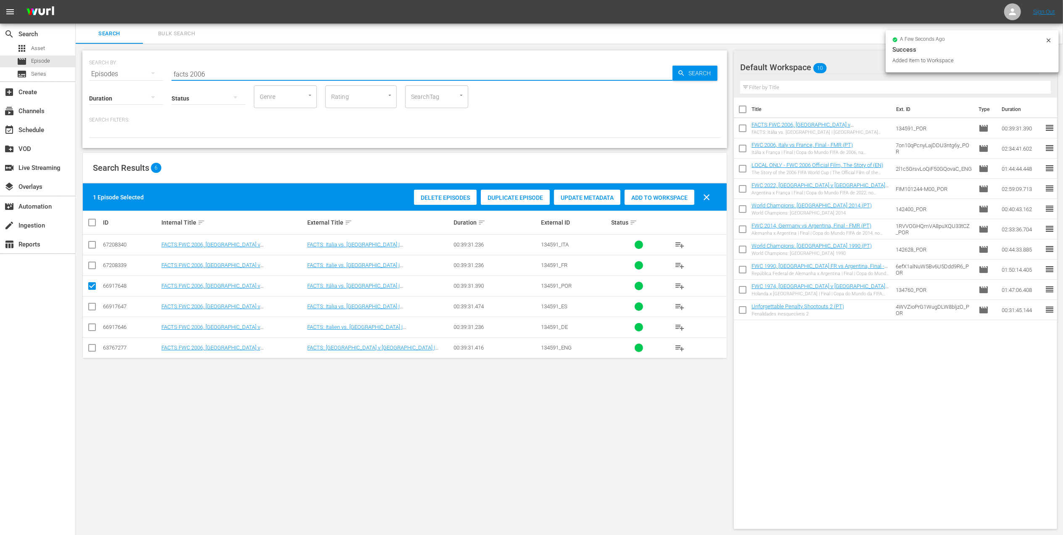
drag, startPoint x: 244, startPoint y: 71, endPoint x: 107, endPoint y: 71, distance: 137.4
click at [103, 71] on div "SEARCH BY Search By Episodes Search ID, Title, Description, Keywords, or Catego…" at bounding box center [404, 69] width 631 height 30
paste input "FWC 1970 Brazil v Italy, Final"
click at [282, 71] on input "FWC 1970 Brazil v Italy, Final" at bounding box center [421, 74] width 501 height 20
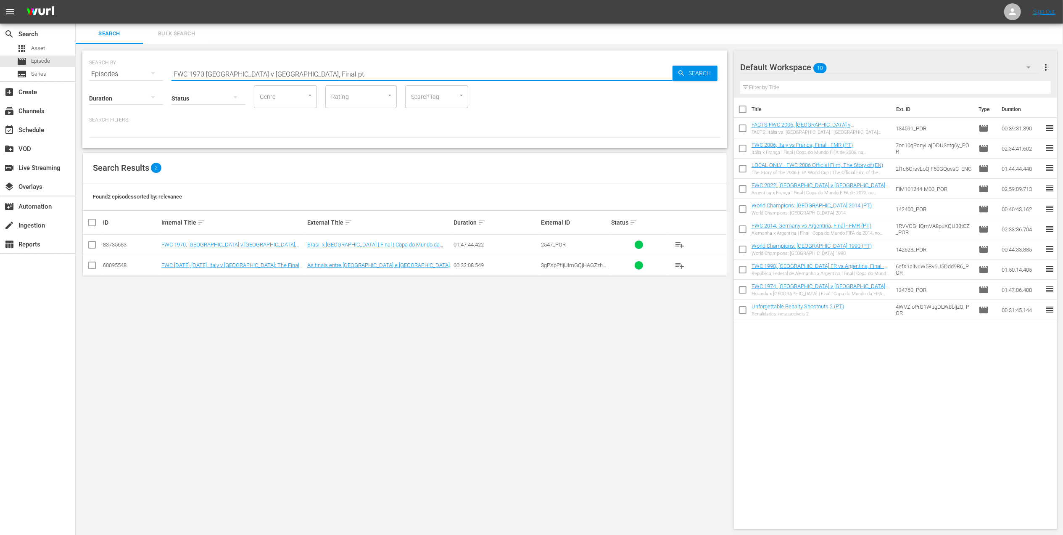
type input "FWC 1970 Brazil v Italy, Final pt"
click at [91, 246] on input "checkbox" at bounding box center [92, 246] width 10 height 10
checkbox input "true"
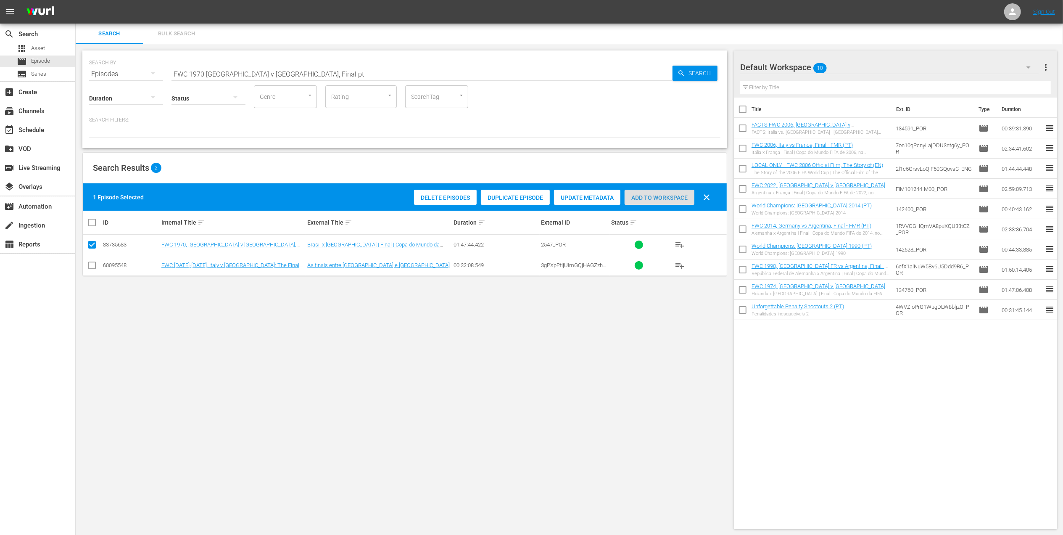
click at [664, 197] on span "Add to Workspace" at bounding box center [659, 197] width 70 height 7
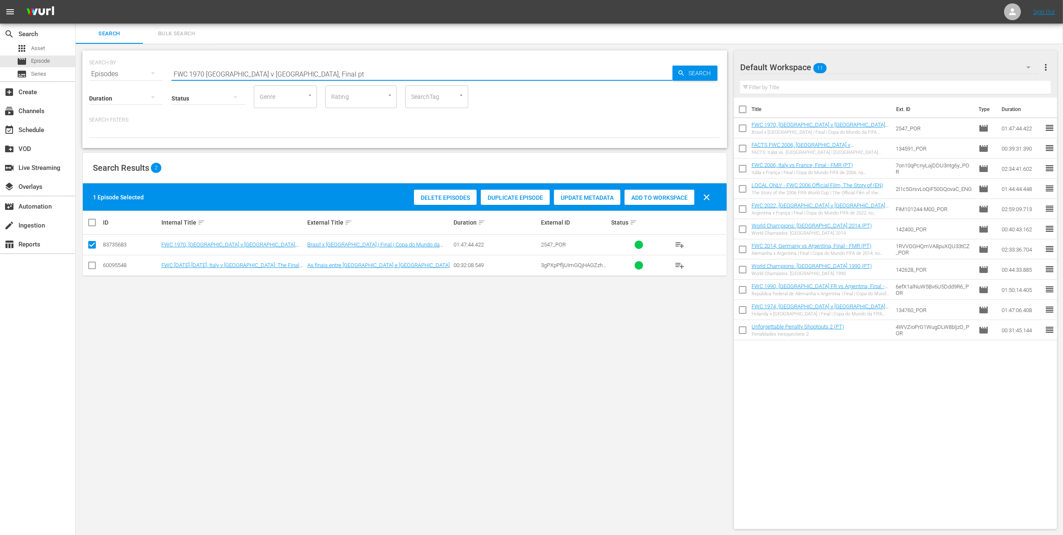
drag, startPoint x: 288, startPoint y: 71, endPoint x: 86, endPoint y: 67, distance: 201.7
click at [86, 67] on div "SEARCH BY Search By Episodes Search ID, Title, Description, Keywords, or Catego…" at bounding box center [404, 98] width 645 height 97
paste input "LOCAL ONLY - FWC 1970 Official Film, The World at their Fee"
click at [362, 71] on input "LOCAL ONLY - FWC 1970 Official Film, The World at their Feet" at bounding box center [421, 74] width 501 height 20
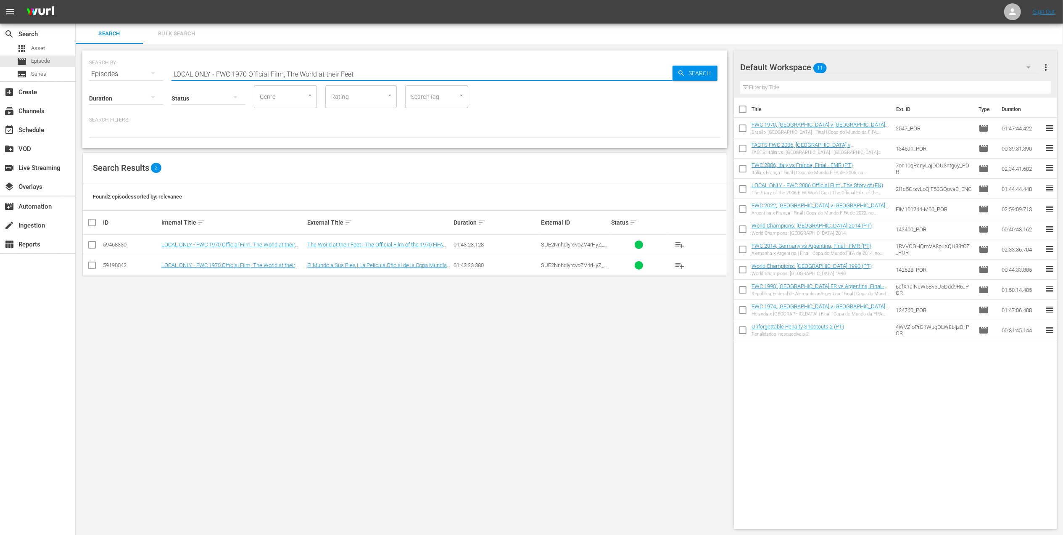
drag, startPoint x: 286, startPoint y: 73, endPoint x: -3, endPoint y: 76, distance: 288.7
click at [0, 76] on html "menu Sign Out search Search apps Asset movie Episode subtitles Series add_box C…" at bounding box center [531, 267] width 1063 height 535
click at [250, 73] on input "The World at their Feet" at bounding box center [421, 74] width 501 height 20
type input "The World at their Feet pt"
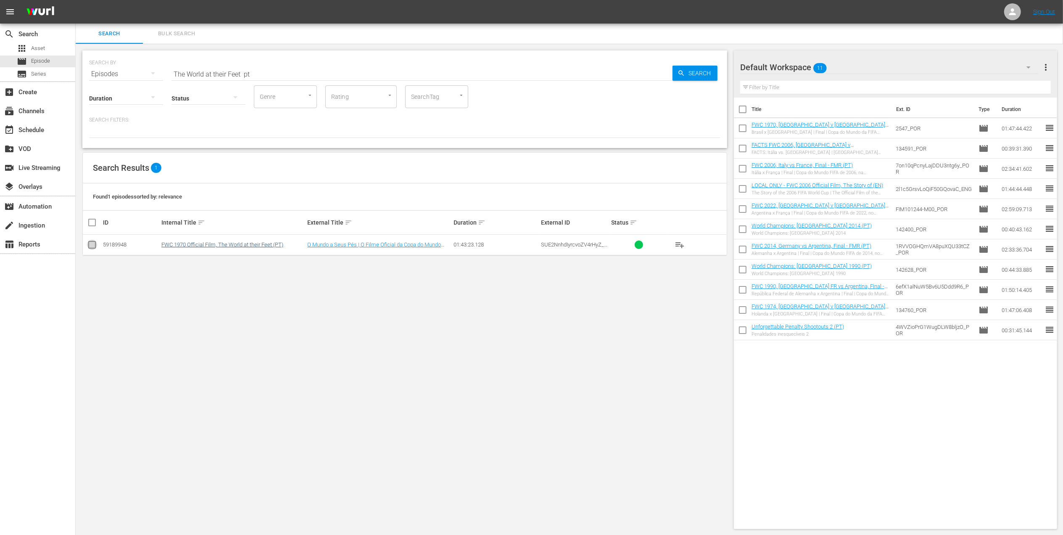
drag, startPoint x: 94, startPoint y: 243, endPoint x: 215, endPoint y: 242, distance: 121.0
click at [94, 244] on input "checkbox" at bounding box center [92, 246] width 10 height 10
checkbox input "true"
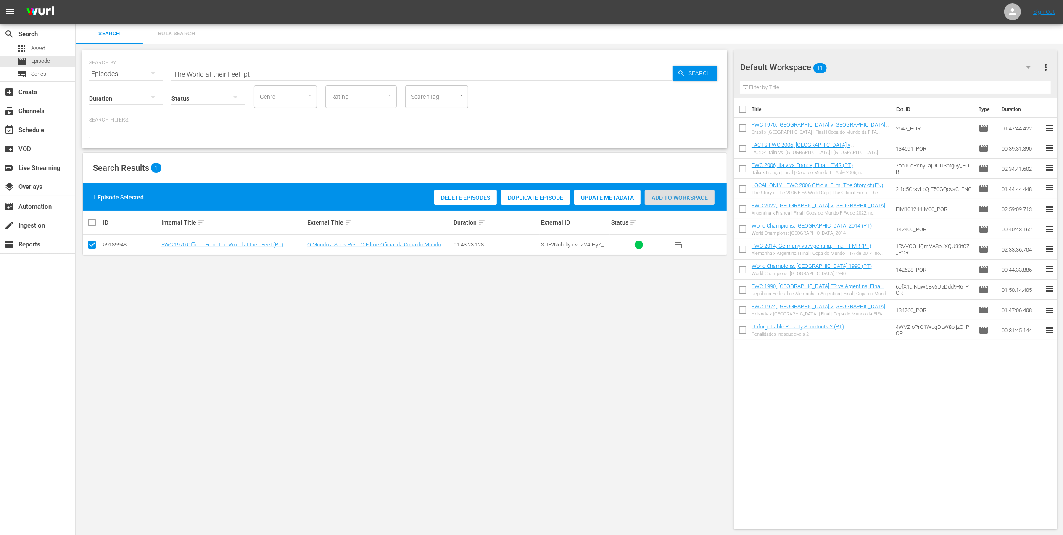
click at [670, 200] on span "Add to Workspace" at bounding box center [680, 197] width 70 height 7
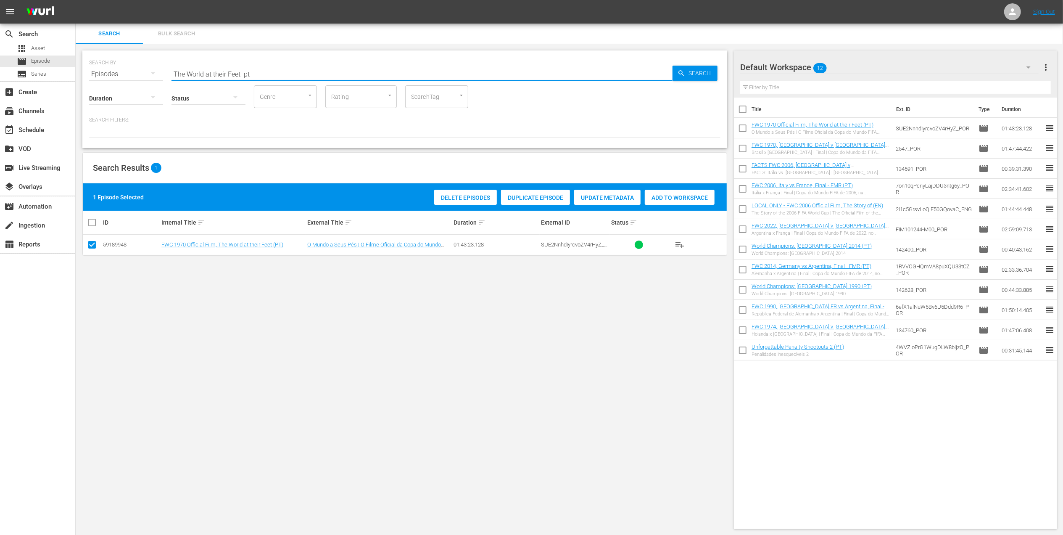
drag, startPoint x: 134, startPoint y: 74, endPoint x: 86, endPoint y: 74, distance: 48.3
click at [87, 74] on div "SEARCH BY Search By Episodes Search ID, Title, Description, Keywords, or Catego…" at bounding box center [404, 98] width 645 height 97
paste input "Unforgettable Penalty Shootouts 5"
click at [308, 73] on input "Unforgettable Penalty Shootouts 5" at bounding box center [421, 74] width 501 height 20
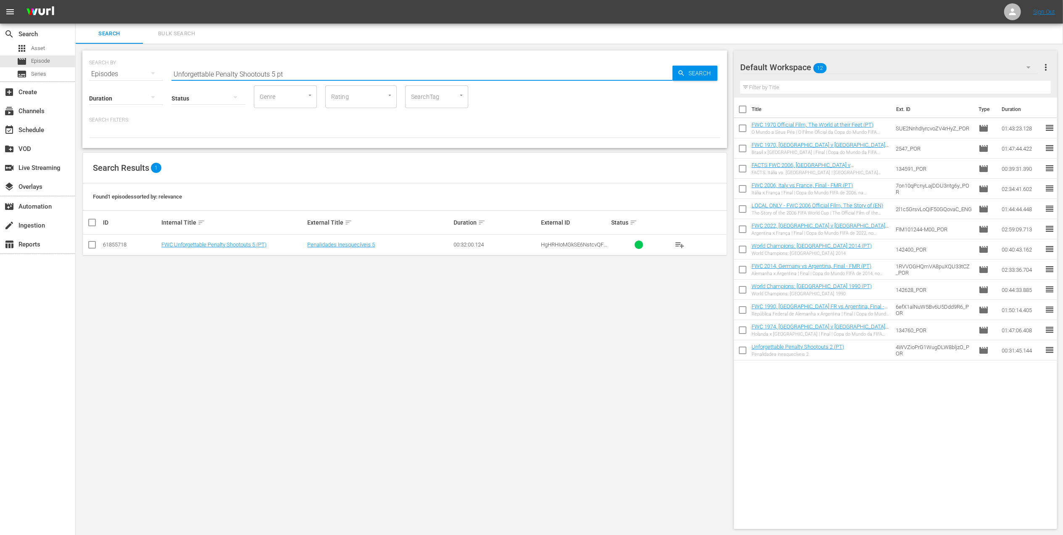
type input "Unforgettable Penalty Shootouts 5 pt"
click at [94, 242] on input "checkbox" at bounding box center [92, 246] width 10 height 10
checkbox input "true"
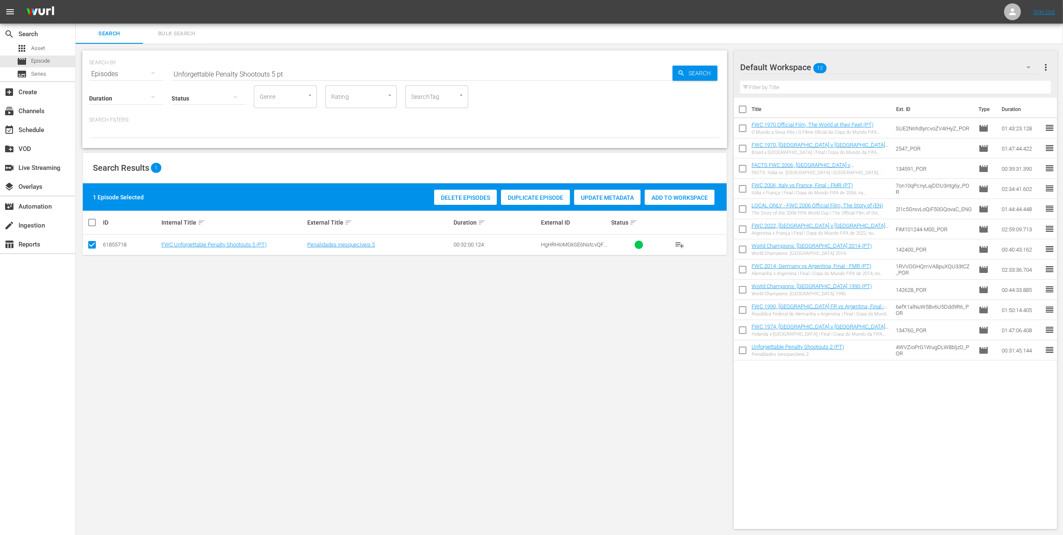
click at [676, 197] on span "Add to Workspace" at bounding box center [680, 197] width 70 height 7
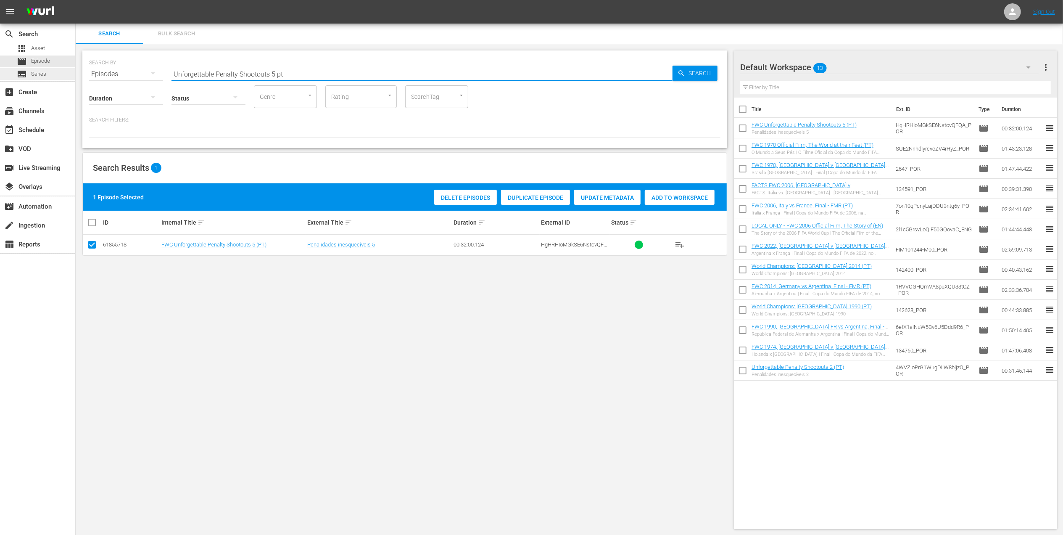
drag, startPoint x: 258, startPoint y: 72, endPoint x: 38, endPoint y: 75, distance: 220.2
click at [76, 0] on div "search Search apps Asset movie Episode subtitles Series add_box Create subscrip…" at bounding box center [569, 0] width 987 height 0
type input "panama"
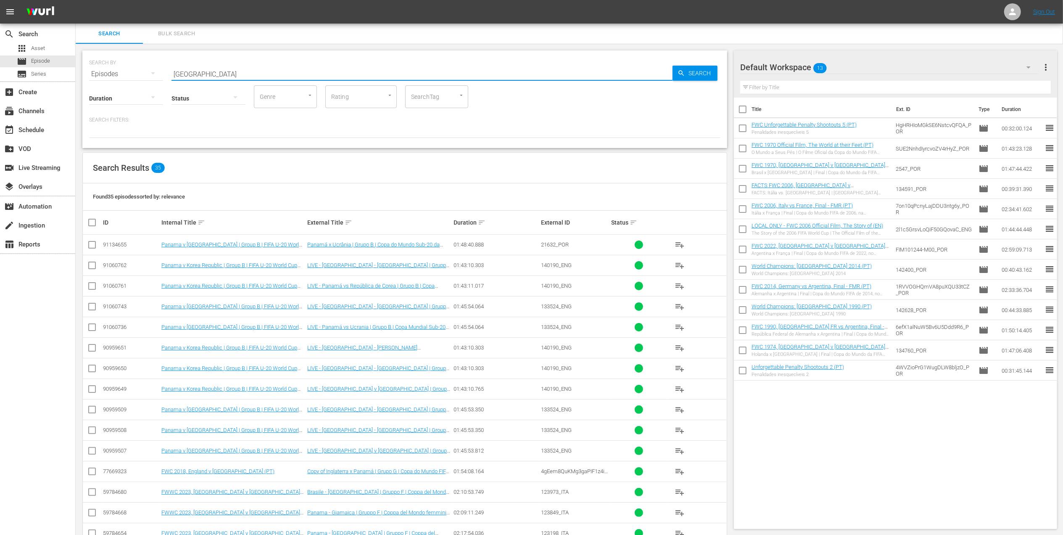
click at [92, 242] on input "checkbox" at bounding box center [92, 246] width 10 height 10
checkbox input "true"
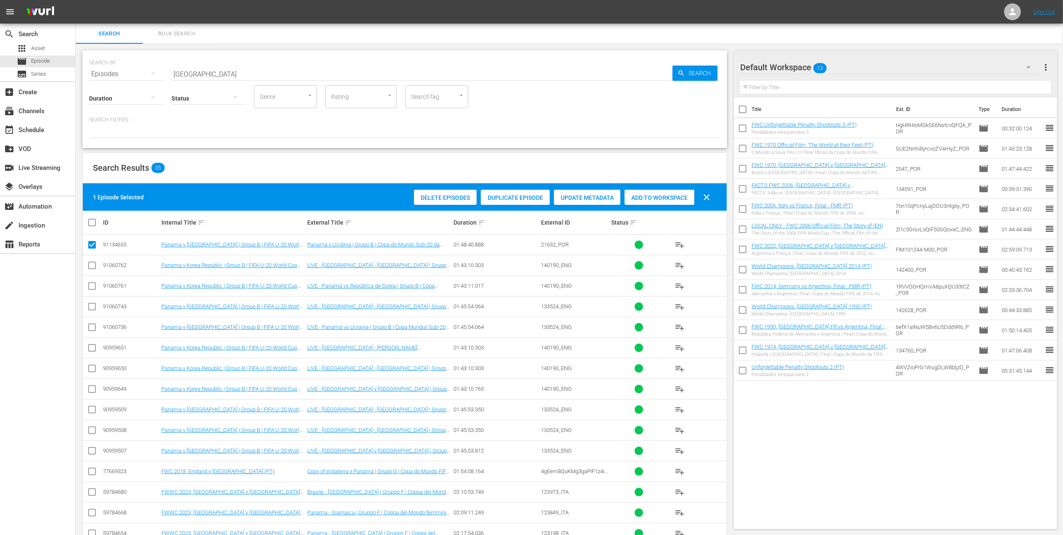
click at [664, 197] on span "Add to Workspace" at bounding box center [659, 197] width 70 height 7
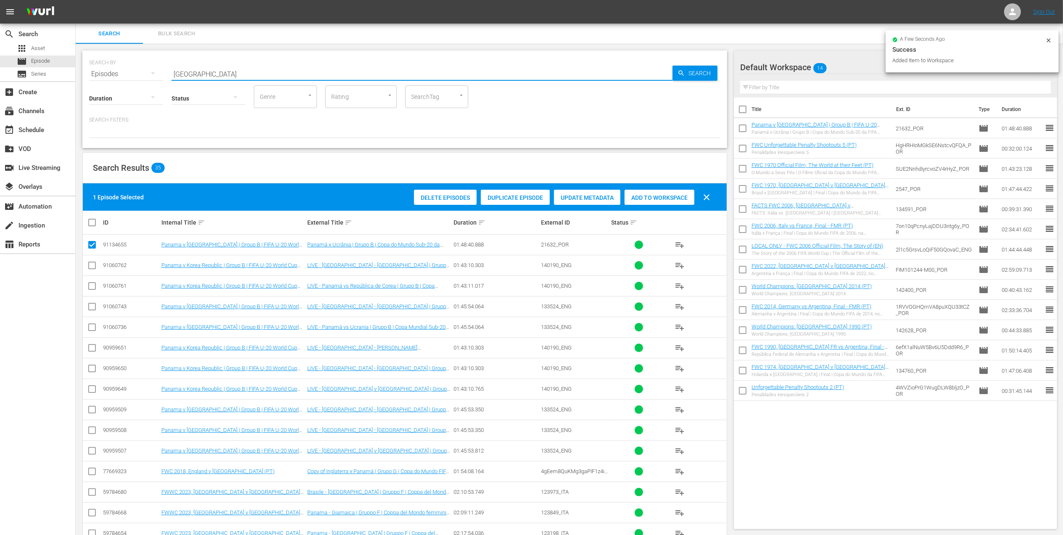
drag, startPoint x: 203, startPoint y: 76, endPoint x: 117, endPoint y: 76, distance: 86.6
click at [117, 76] on div "SEARCH BY Search By Episodes Search ID, Title, Description, Keywords, or Catego…" at bounding box center [404, 69] width 631 height 30
paste input "FWC U-20, 25 Memorable Goals (PT)"
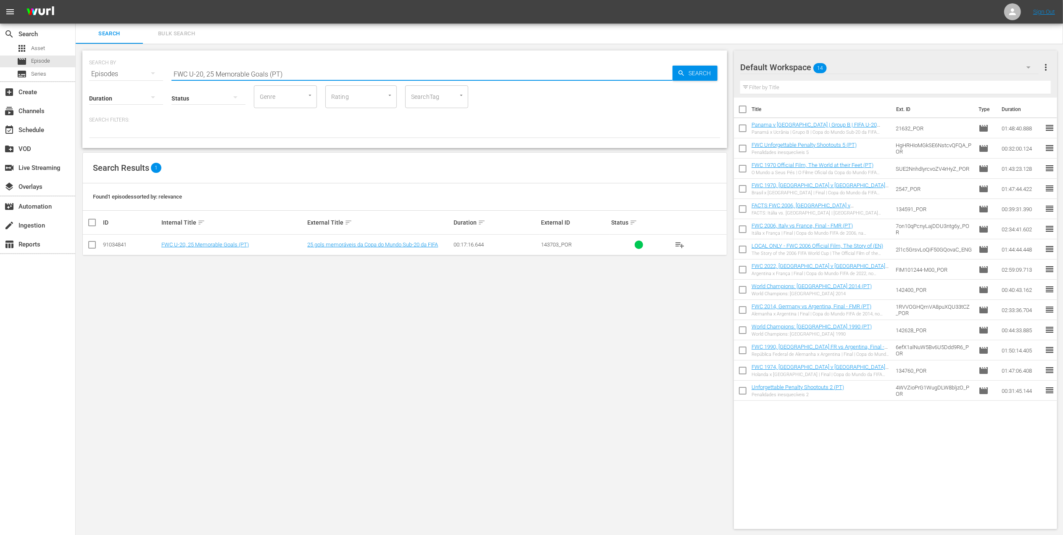
type input "FWC U-20, 25 Memorable Goals (PT)"
click at [95, 245] on input "checkbox" at bounding box center [92, 246] width 10 height 10
checkbox input "true"
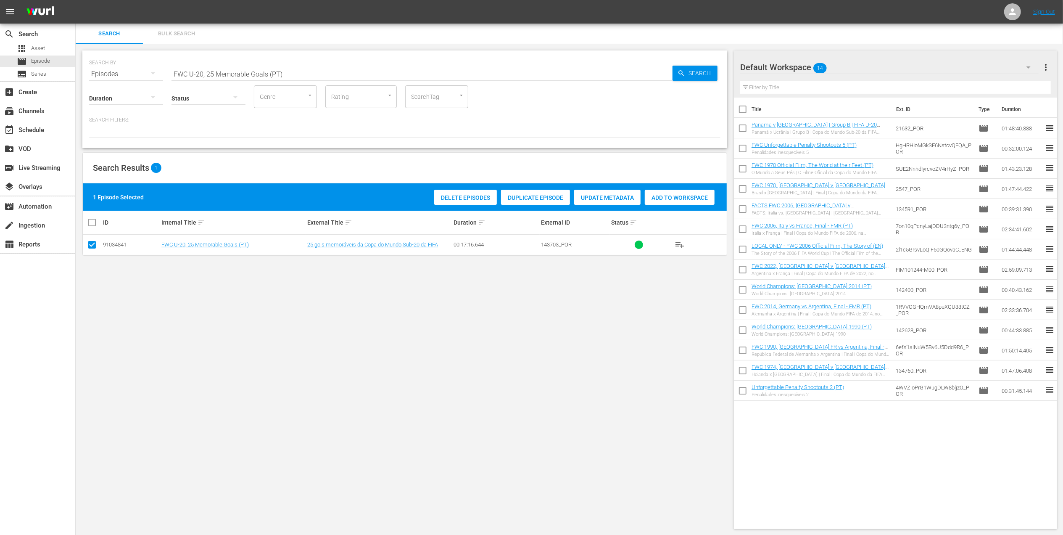
click at [675, 199] on span "Add to Workspace" at bounding box center [680, 197] width 70 height 7
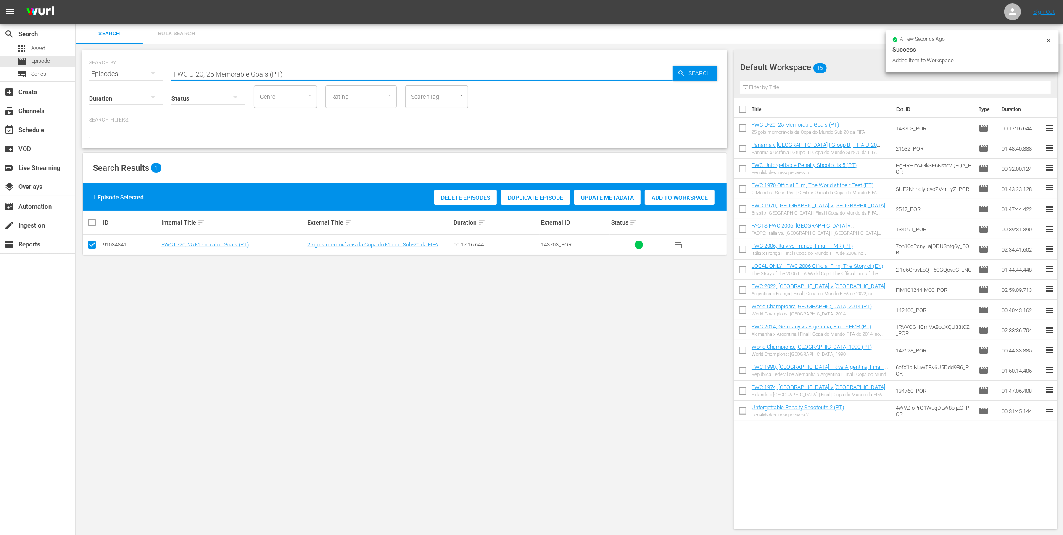
drag, startPoint x: 295, startPoint y: 71, endPoint x: 95, endPoint y: 71, distance: 200.0
click at [92, 72] on div "SEARCH BY Search By Episodes Search ID, Title, Description, Keywords, or Catego…" at bounding box center [404, 69] width 631 height 30
paste input "Unforgettable Penalty Shootouts 3"
click at [297, 76] on input "Unforgettable Penalty Shootouts 3" at bounding box center [421, 74] width 501 height 20
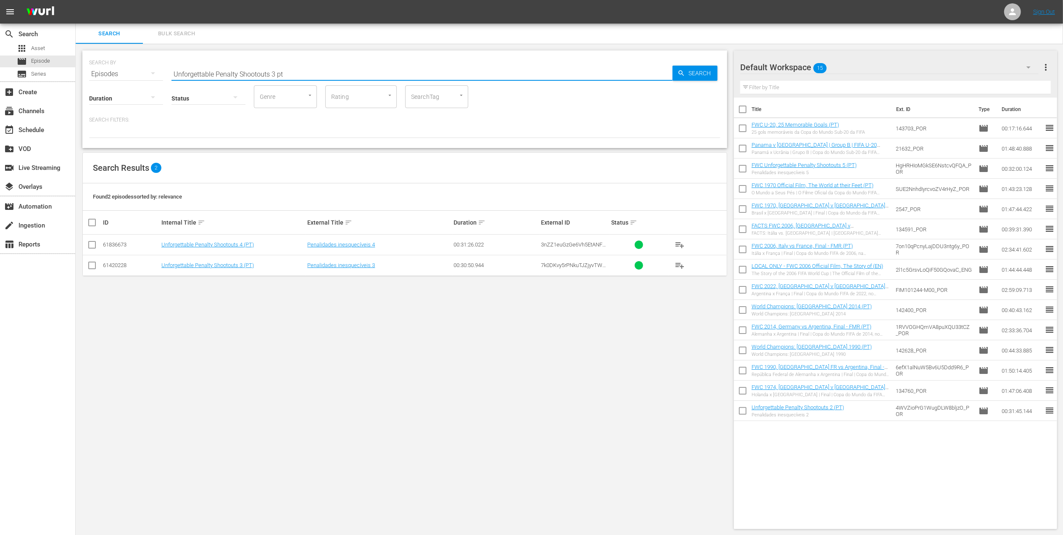
type input "Unforgettable Penalty Shootouts 3 pt"
drag, startPoint x: 93, startPoint y: 262, endPoint x: 245, endPoint y: 247, distance: 152.9
click at [93, 264] on input "checkbox" at bounding box center [92, 267] width 10 height 10
checkbox input "true"
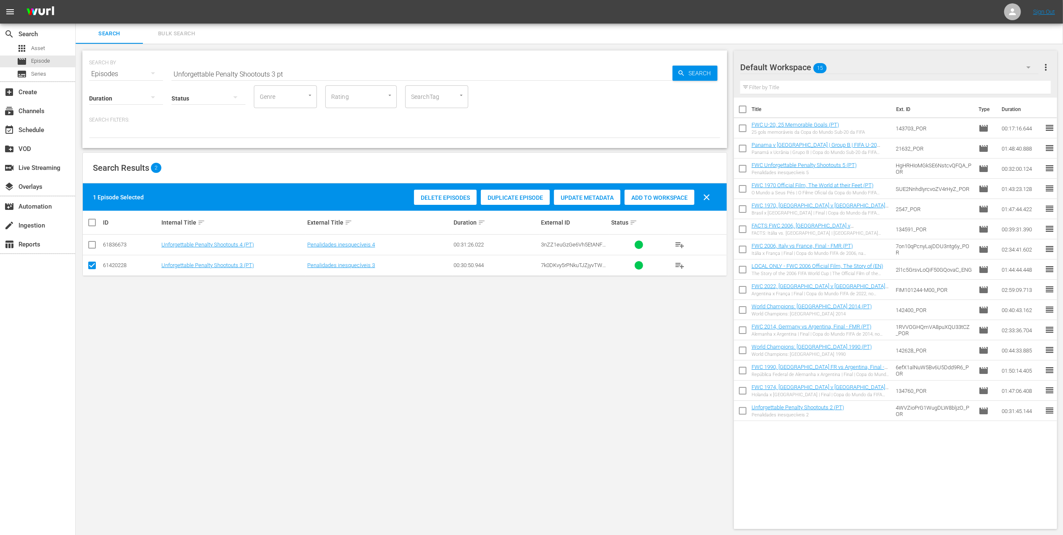
click at [641, 190] on div "Add to Workspace" at bounding box center [659, 198] width 70 height 16
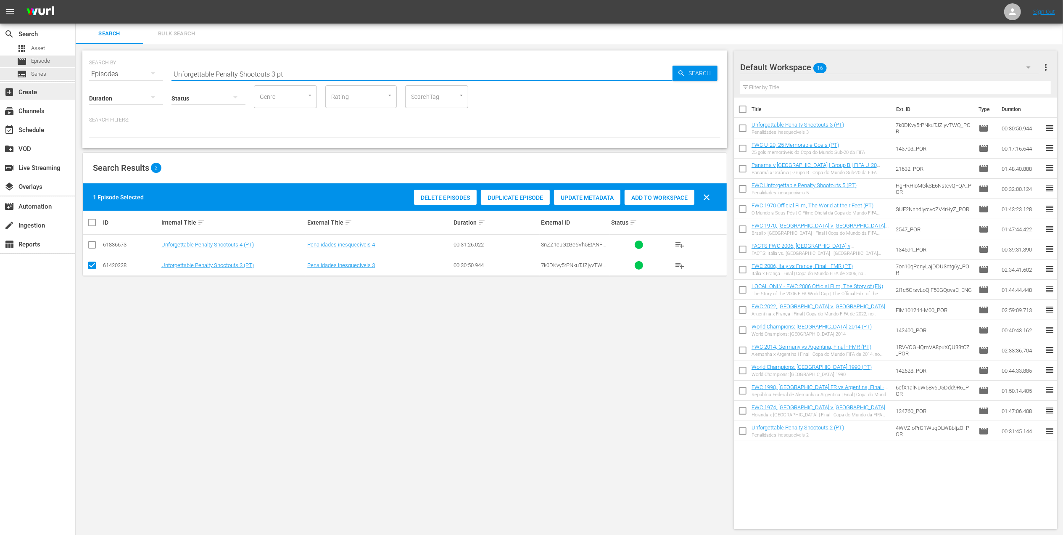
drag, startPoint x: 254, startPoint y: 75, endPoint x: 0, endPoint y: 84, distance: 254.4
click at [0, 73] on html "menu Sign Out search Search apps Asset movie Episode subtitles Series add_box C…" at bounding box center [531, 267] width 1063 height 535
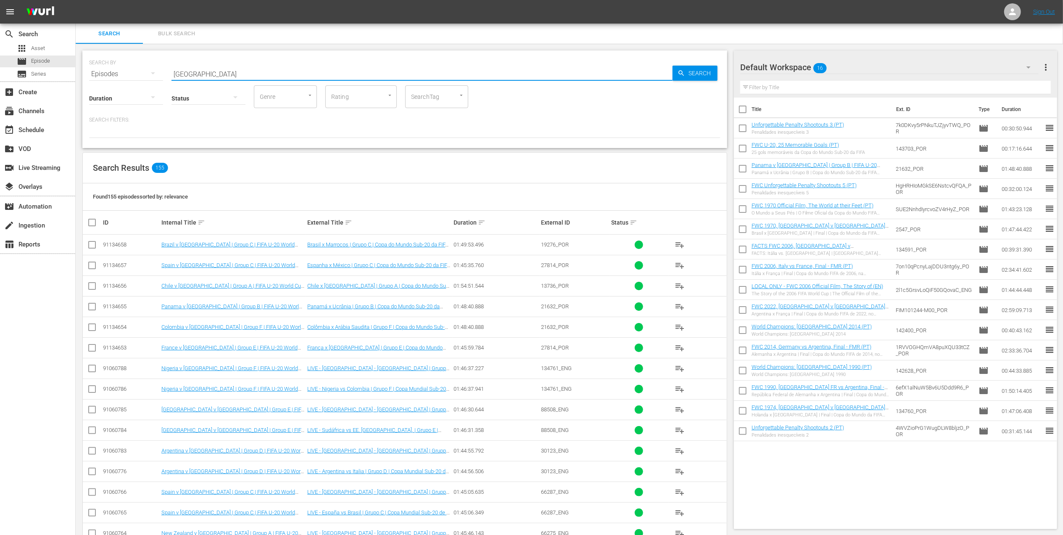
type input "[GEOGRAPHIC_DATA]"
click at [96, 245] on input "checkbox" at bounding box center [92, 246] width 10 height 10
checkbox input "true"
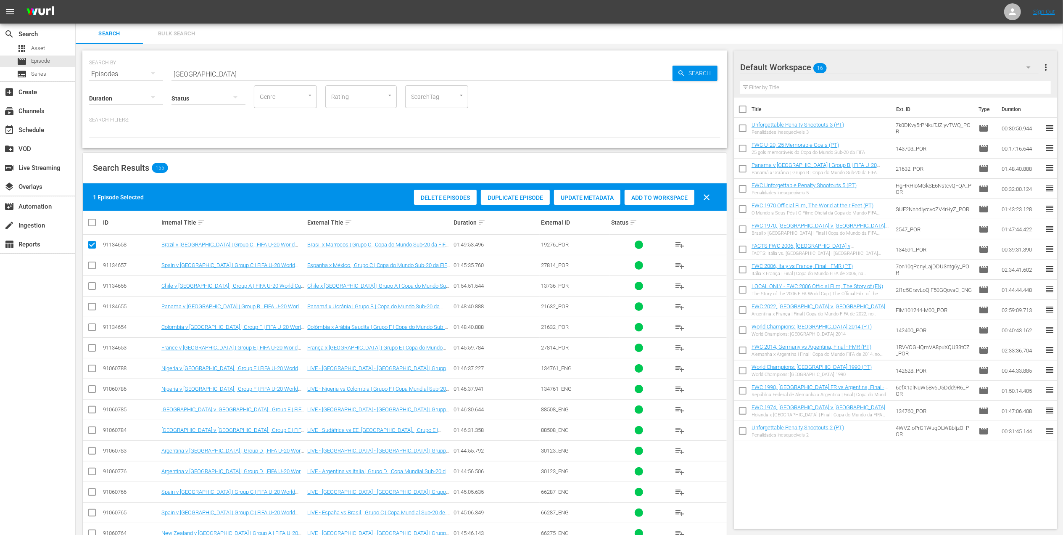
click at [655, 198] on span "Add to Workspace" at bounding box center [659, 197] width 70 height 7
click at [59, 132] on div "event_available Schedule" at bounding box center [37, 129] width 75 height 17
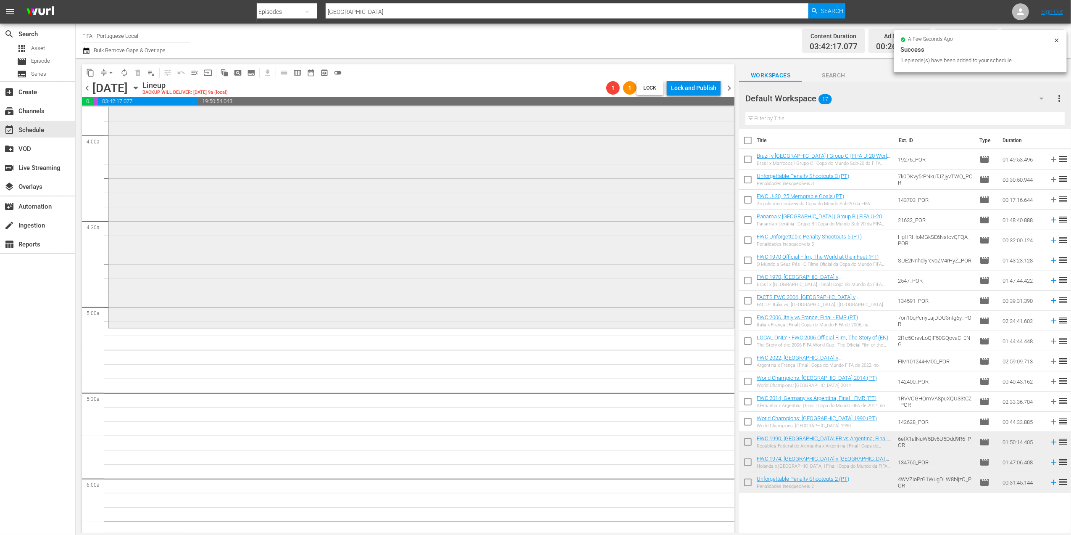
scroll to position [747, 0]
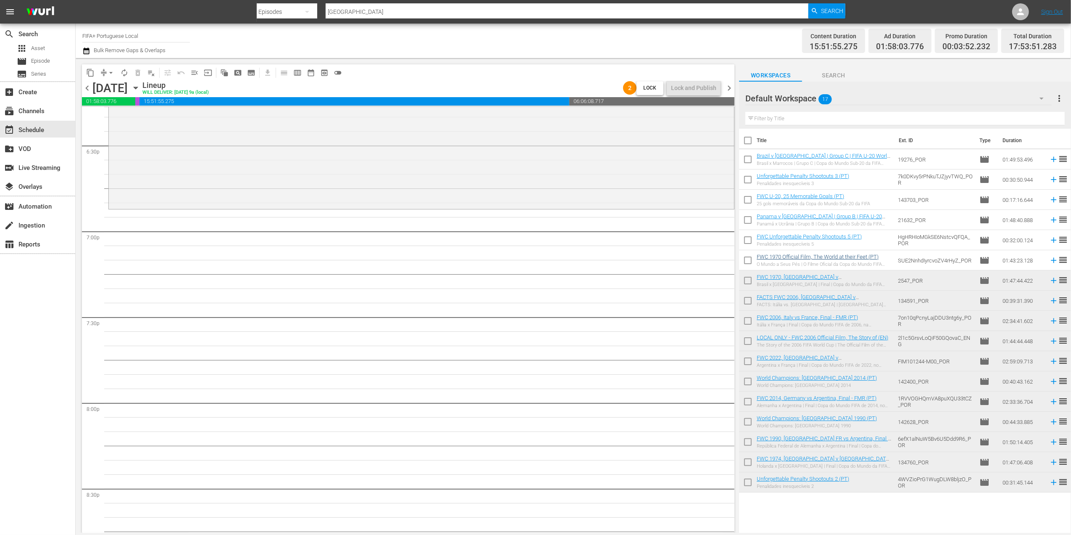
scroll to position [3138, 0]
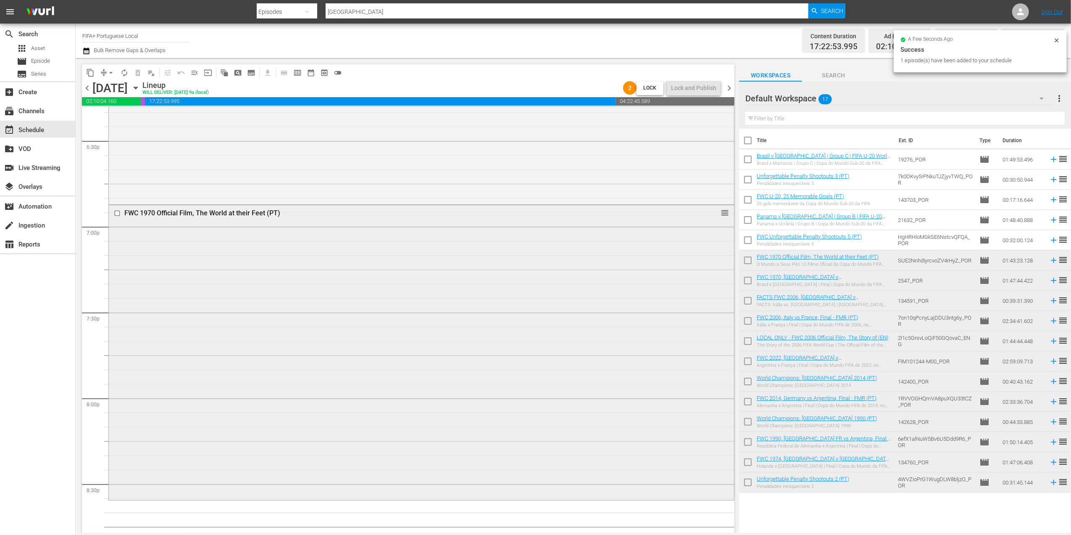
click at [697, 219] on div "FWC 1970 Official Film, The World at their Feet (PT) reorder" at bounding box center [421, 213] width 625 height 16
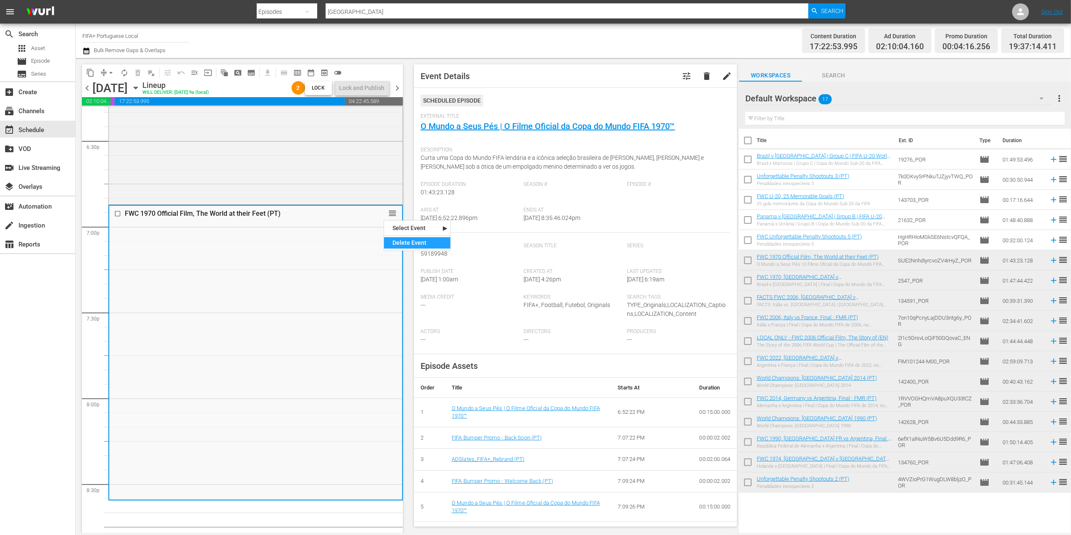
click at [419, 244] on div "Delete Event" at bounding box center [417, 242] width 66 height 11
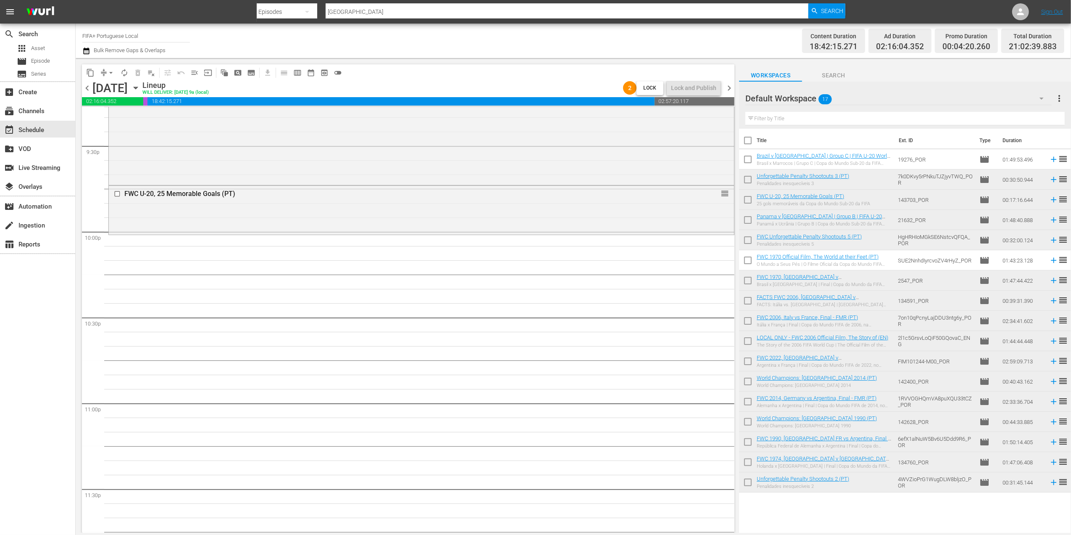
scroll to position [3645, 0]
click at [40, 61] on span "Episode" at bounding box center [40, 61] width 19 height 8
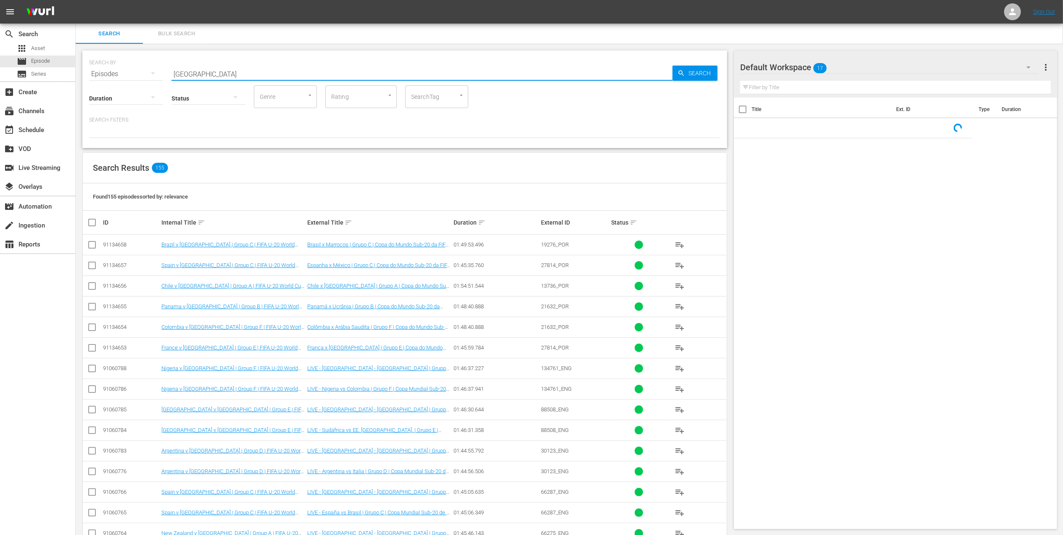
drag, startPoint x: 226, startPoint y: 75, endPoint x: 93, endPoint y: 75, distance: 133.2
click at [93, 75] on div "SEARCH BY Search By Episodes Search ID, Title, Description, Keywords, or Catego…" at bounding box center [404, 69] width 631 height 30
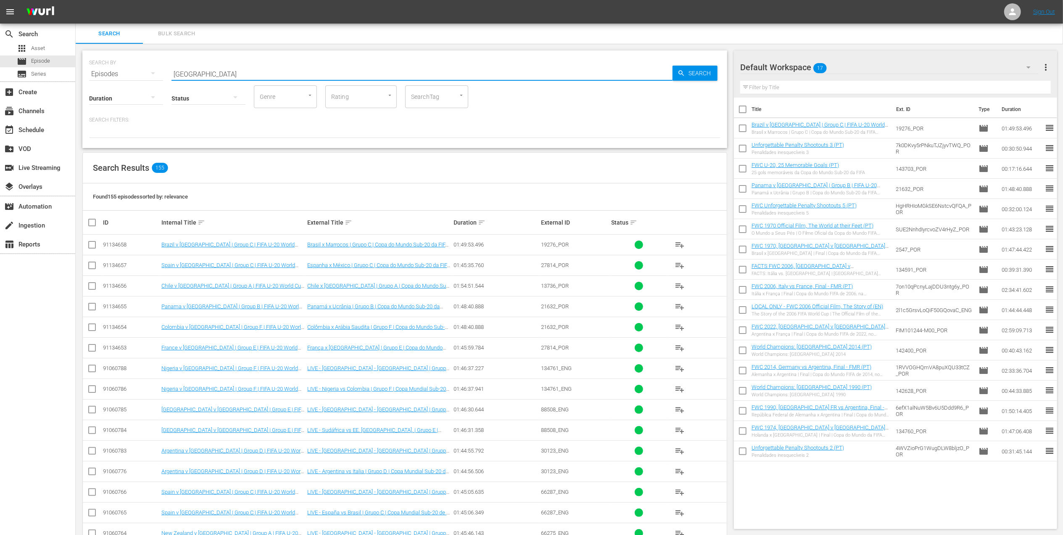
paste input "Unforgettable Penalty Shootouts 4"
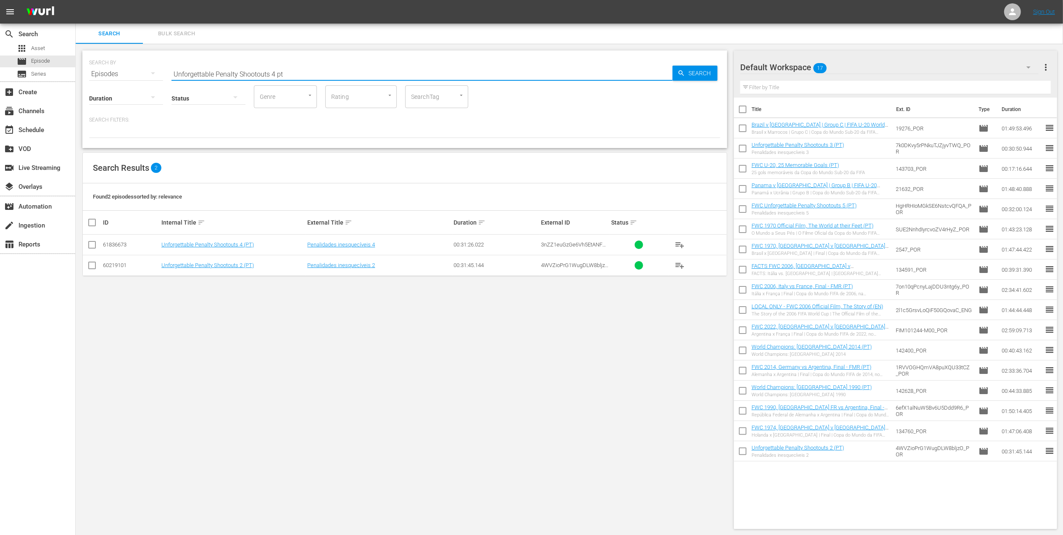
type input "Unforgettable Penalty Shootouts 4 pt"
click at [93, 243] on input "checkbox" at bounding box center [92, 246] width 10 height 10
checkbox input "true"
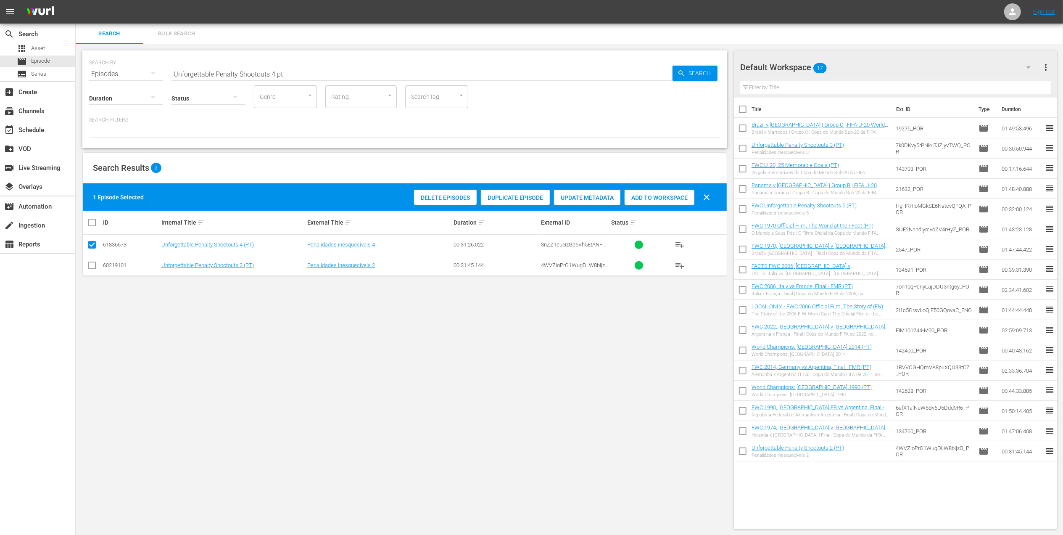
click at [673, 195] on span "Add to Workspace" at bounding box center [659, 197] width 70 height 7
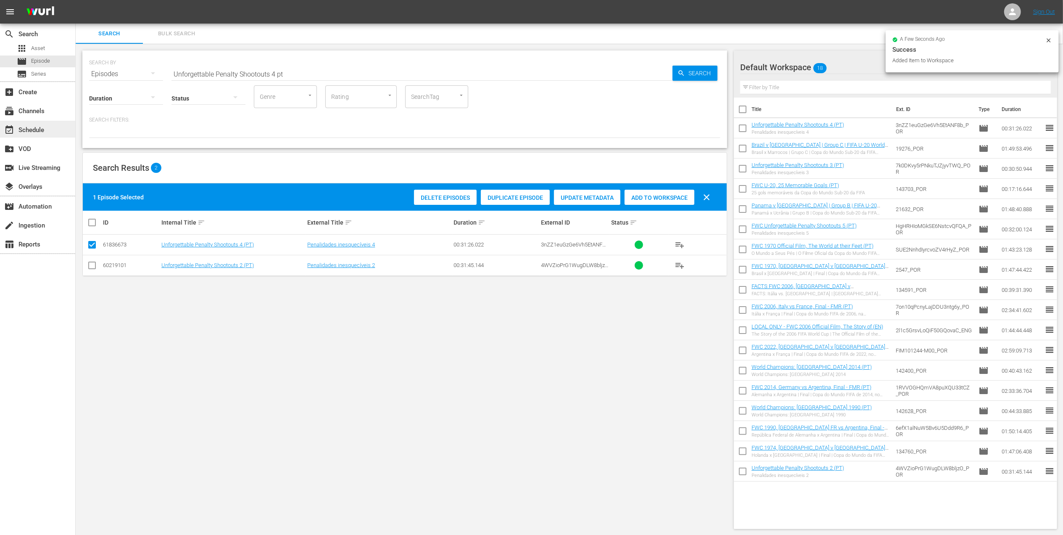
click at [45, 134] on div "event_available Schedule" at bounding box center [37, 129] width 75 height 17
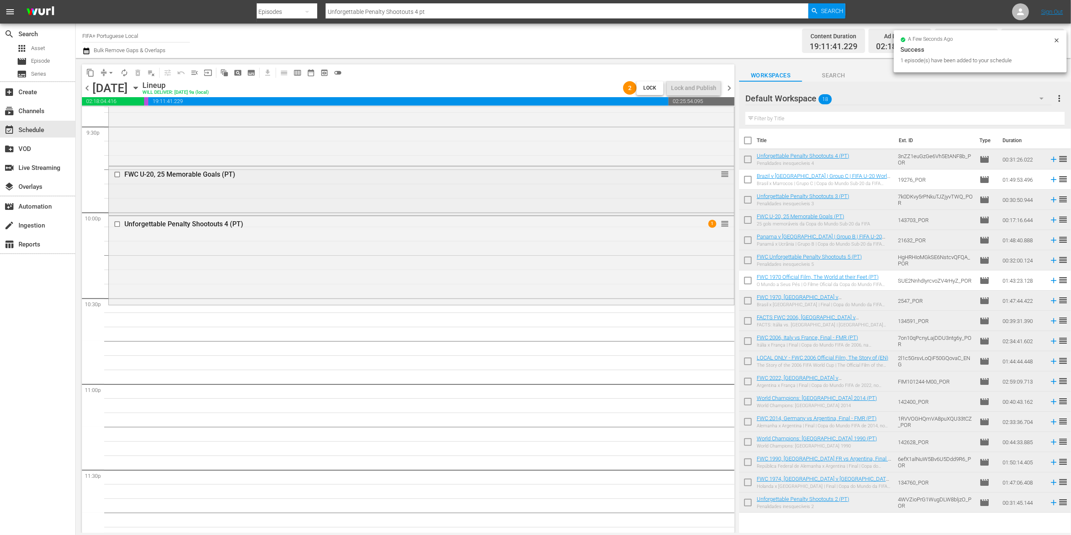
scroll to position [3672, 0]
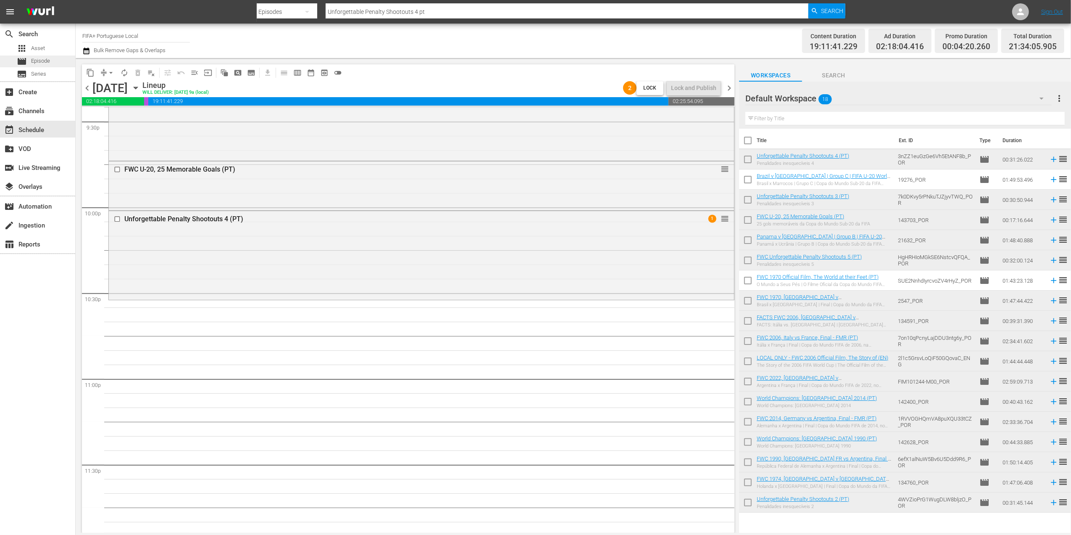
click at [41, 63] on span "Episode" at bounding box center [40, 61] width 19 height 8
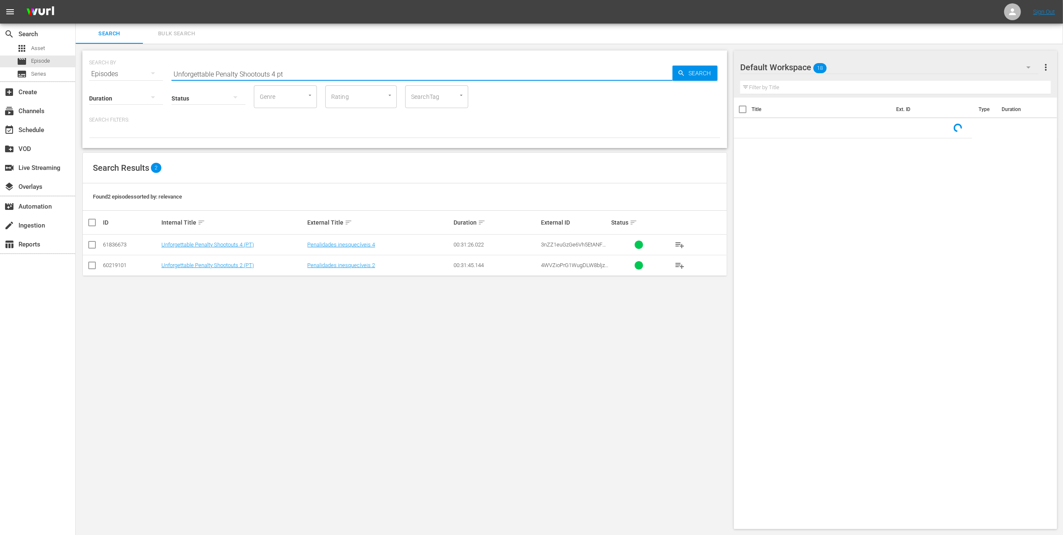
drag, startPoint x: 303, startPoint y: 73, endPoint x: 78, endPoint y: 71, distance: 225.7
click at [76, 0] on div "search Search apps Asset movie Episode subtitles Series add_box Create subscrip…" at bounding box center [569, 0] width 987 height 0
paste input "FIFA World Cup™ Great Matches"
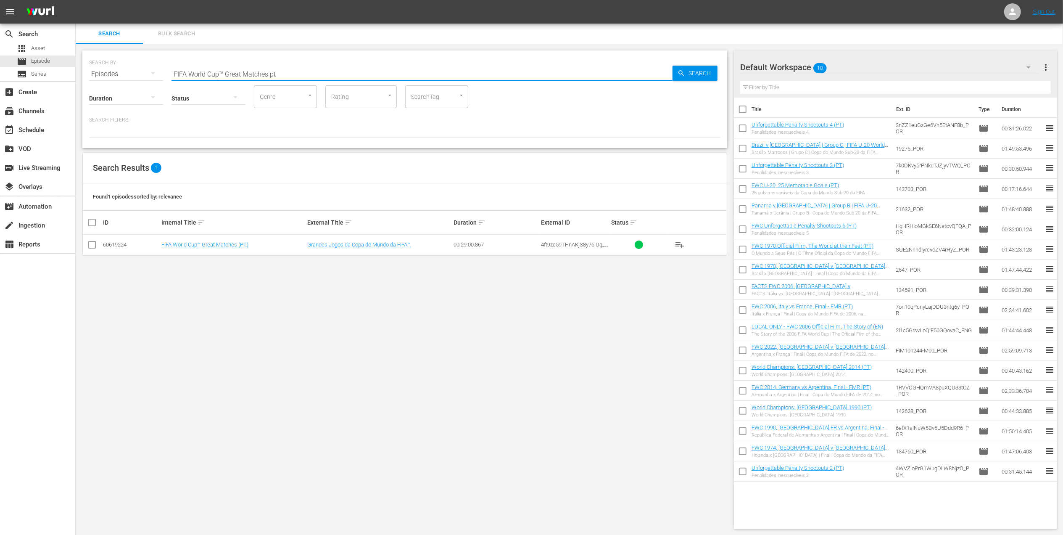
type input "FIFA World Cup™ Great Matches pt"
click at [91, 246] on input "checkbox" at bounding box center [92, 246] width 10 height 10
checkbox input "true"
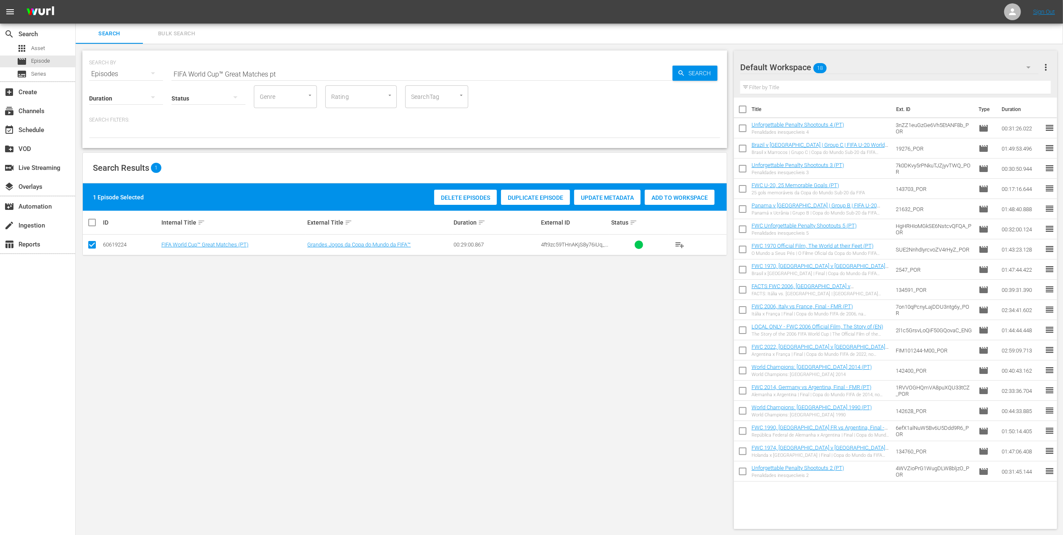
click at [656, 198] on span "Add to Workspace" at bounding box center [680, 197] width 70 height 7
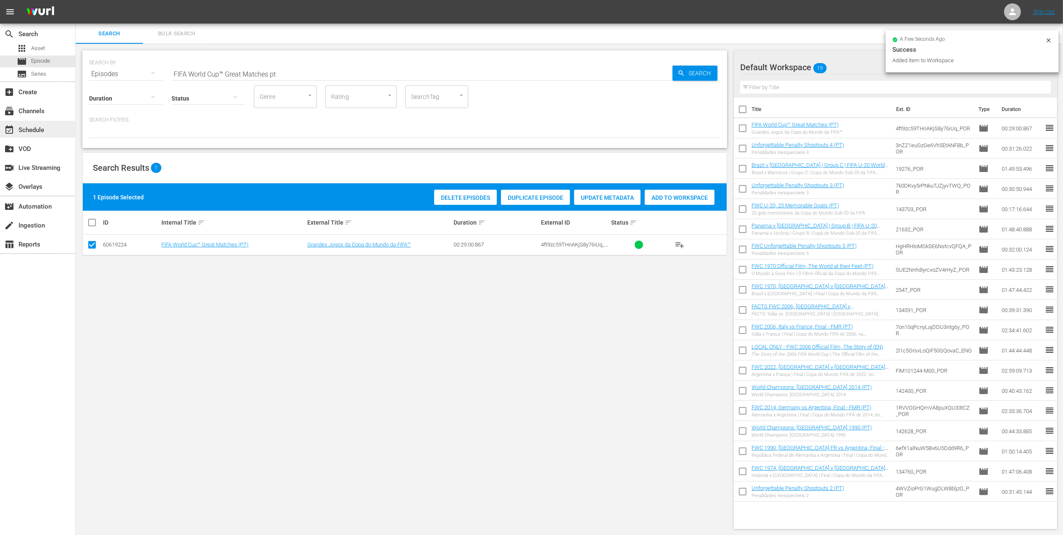
click at [40, 130] on div "event_available Schedule" at bounding box center [23, 129] width 47 height 8
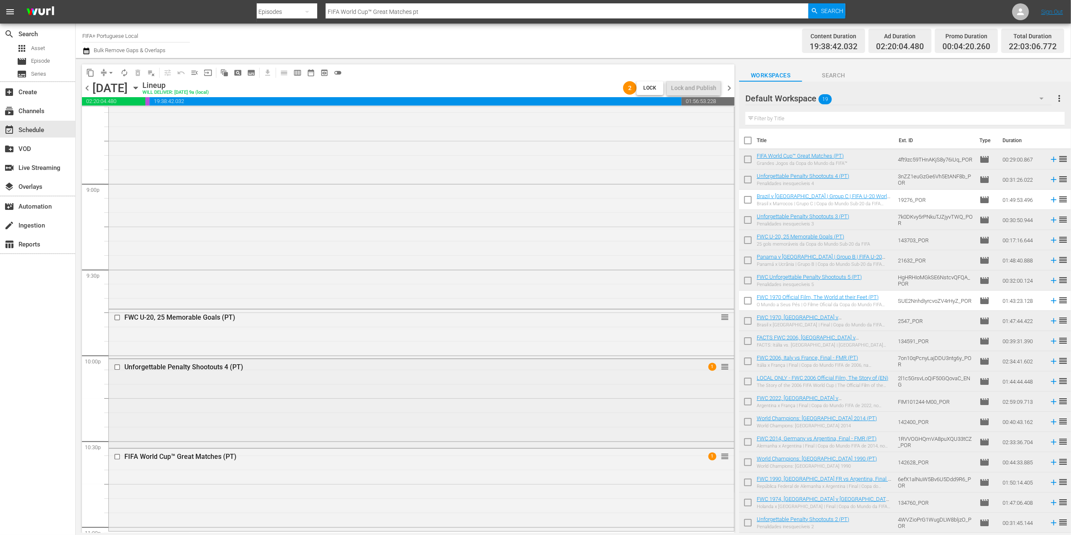
scroll to position [3525, 0]
click at [53, 66] on div "movie Episode" at bounding box center [37, 61] width 75 height 12
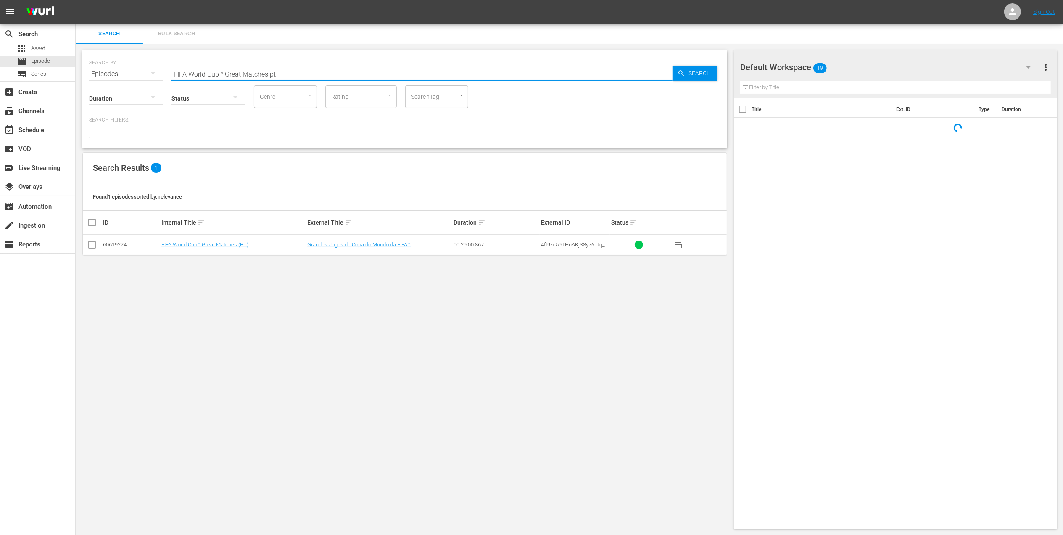
drag, startPoint x: 298, startPoint y: 71, endPoint x: 97, endPoint y: 82, distance: 201.2
click at [86, 76] on div "SEARCH BY Search By Episodes Search ID, Title, Description, Keywords, or Catego…" at bounding box center [404, 98] width 645 height 97
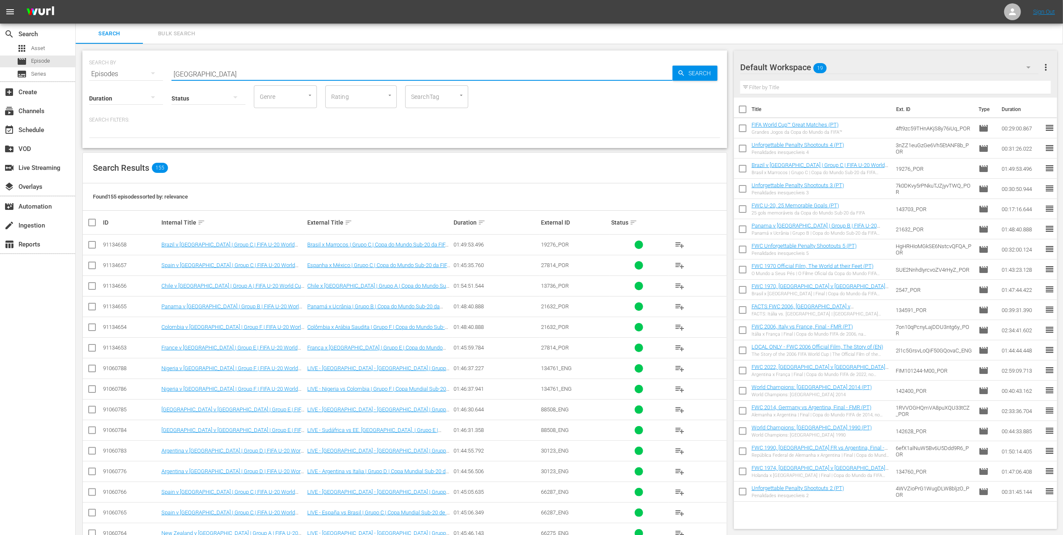
type input "[GEOGRAPHIC_DATA]"
click at [90, 287] on input "checkbox" at bounding box center [92, 287] width 10 height 10
checkbox input "true"
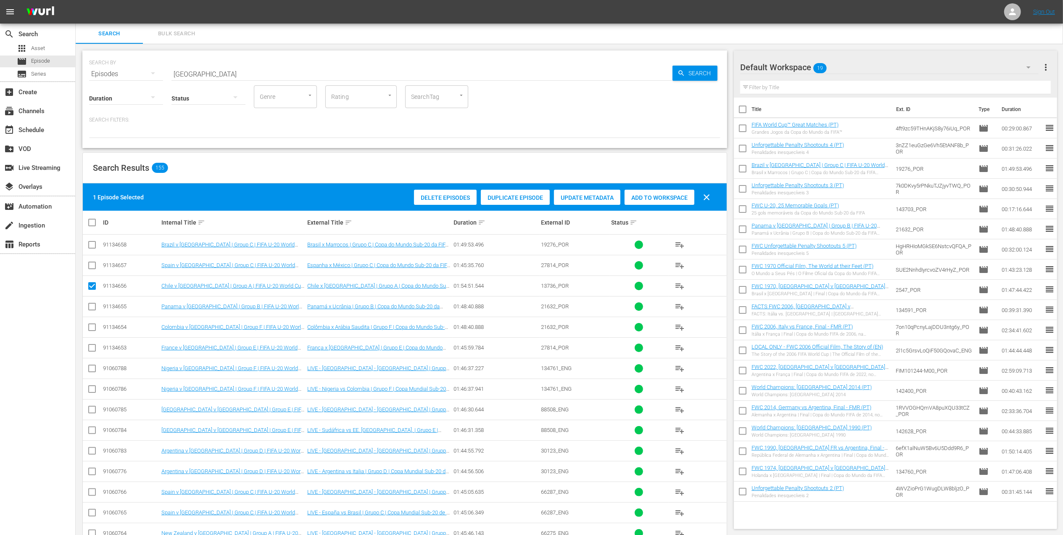
click at [642, 200] on span "Add to Workspace" at bounding box center [659, 197] width 70 height 7
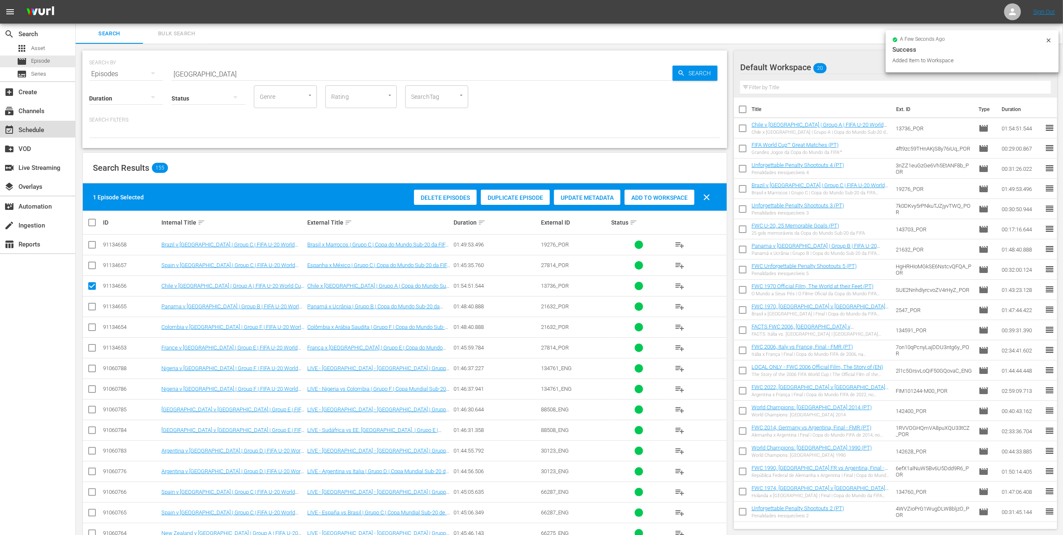
click at [46, 134] on div "event_available Schedule" at bounding box center [37, 129] width 75 height 17
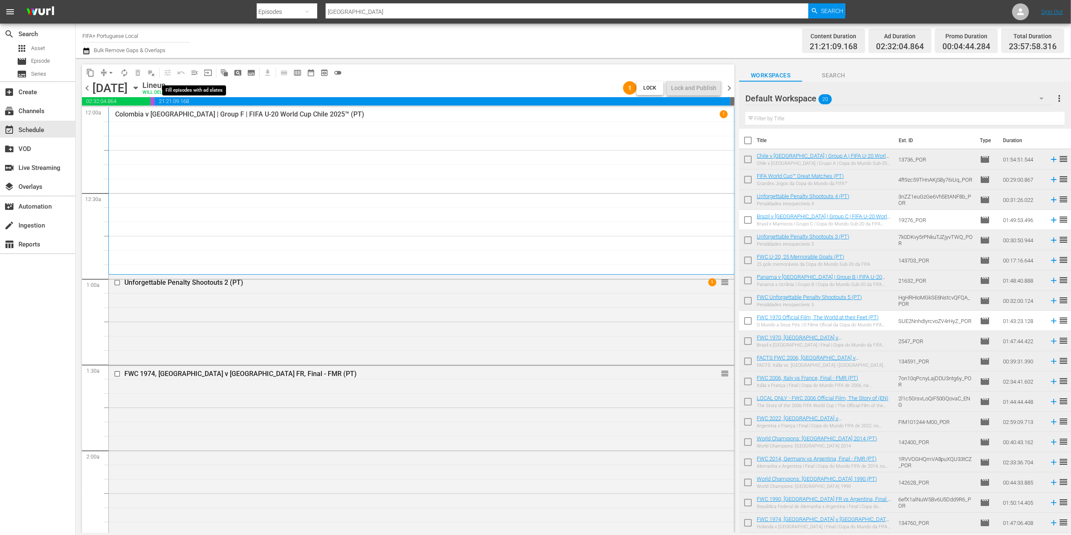
click at [197, 73] on span "menu_open" at bounding box center [194, 73] width 8 height 8
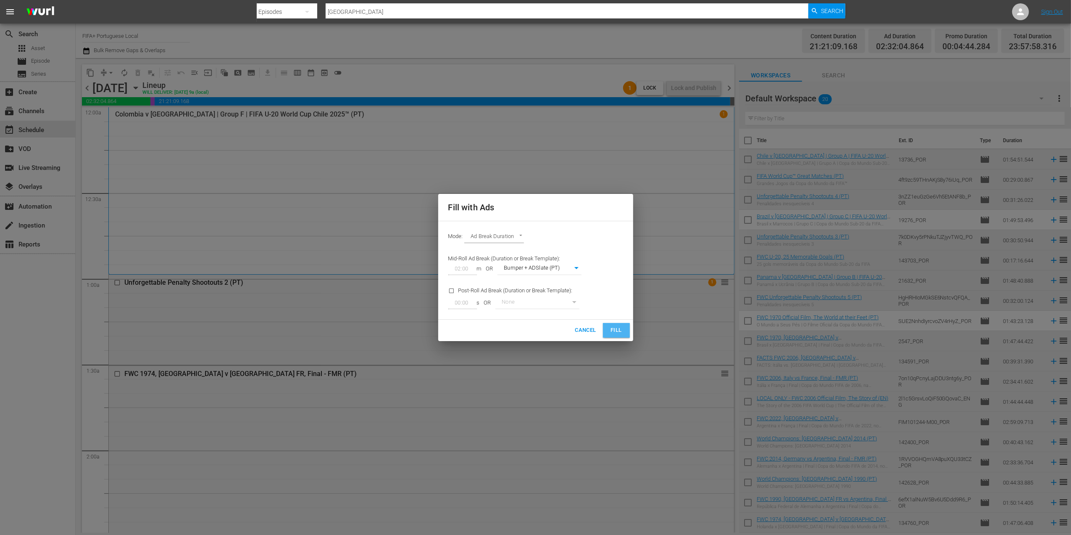
click at [622, 330] on span "Fill" at bounding box center [616, 330] width 13 height 10
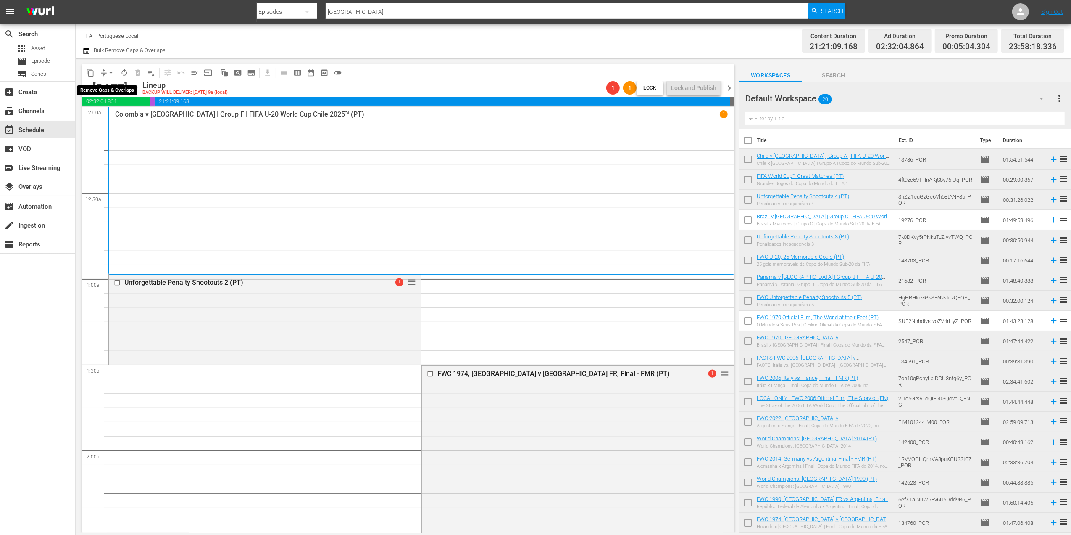
click at [113, 71] on span "arrow_drop_down" at bounding box center [111, 73] width 8 height 8
click at [130, 121] on li "Align to End of Previous Day" at bounding box center [111, 118] width 88 height 14
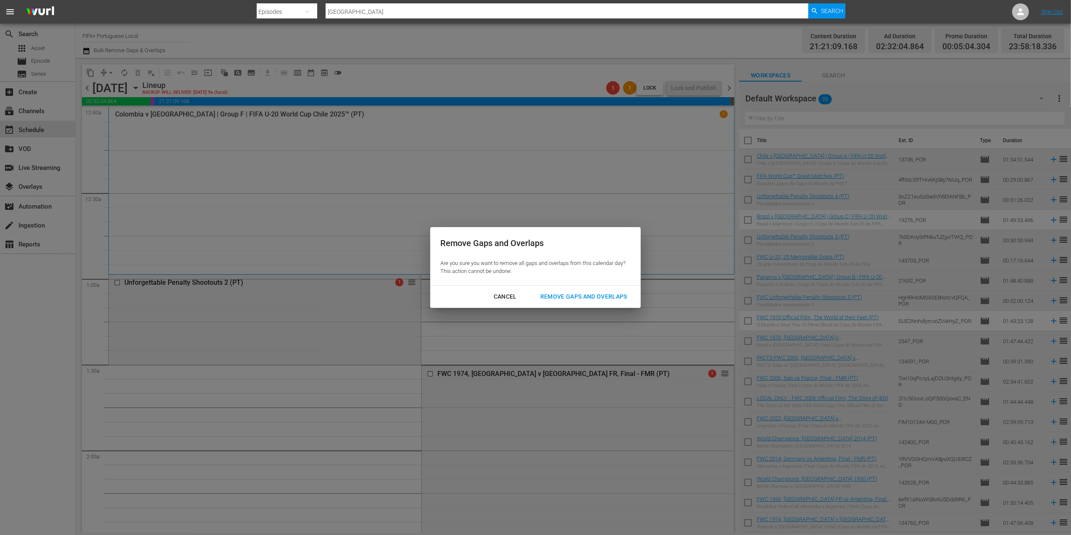
click at [606, 298] on div "Remove Gaps and Overlaps" at bounding box center [584, 296] width 100 height 11
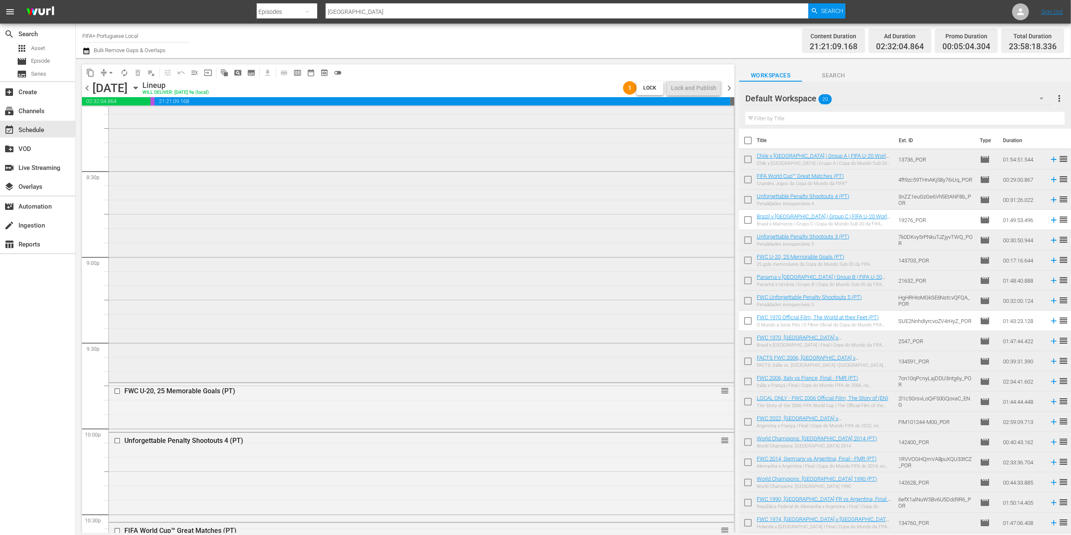
scroll to position [3459, 0]
click at [87, 84] on span "chevron_left" at bounding box center [87, 88] width 11 height 11
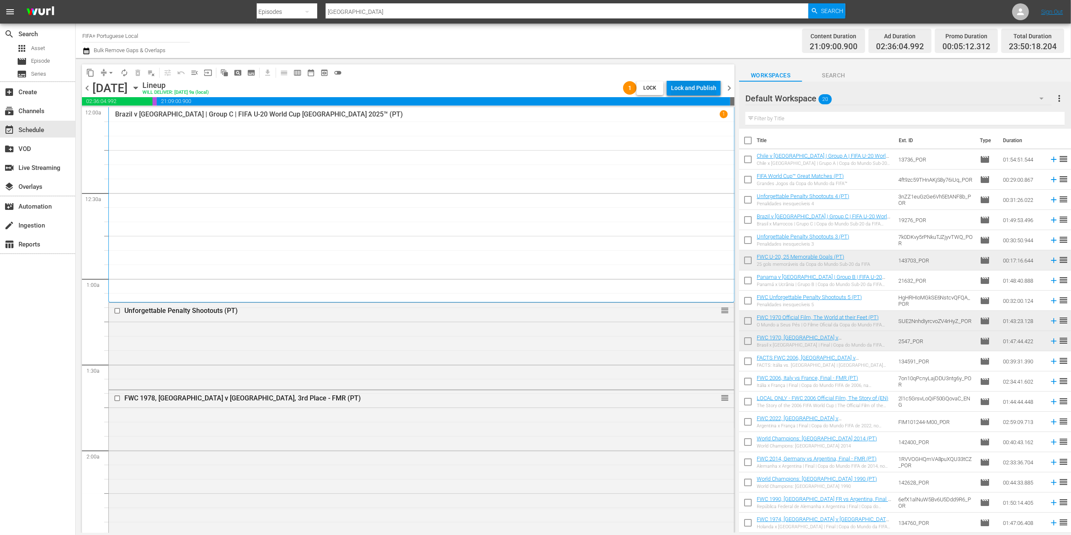
click at [688, 88] on div "Lock and Publish" at bounding box center [693, 87] width 45 height 15
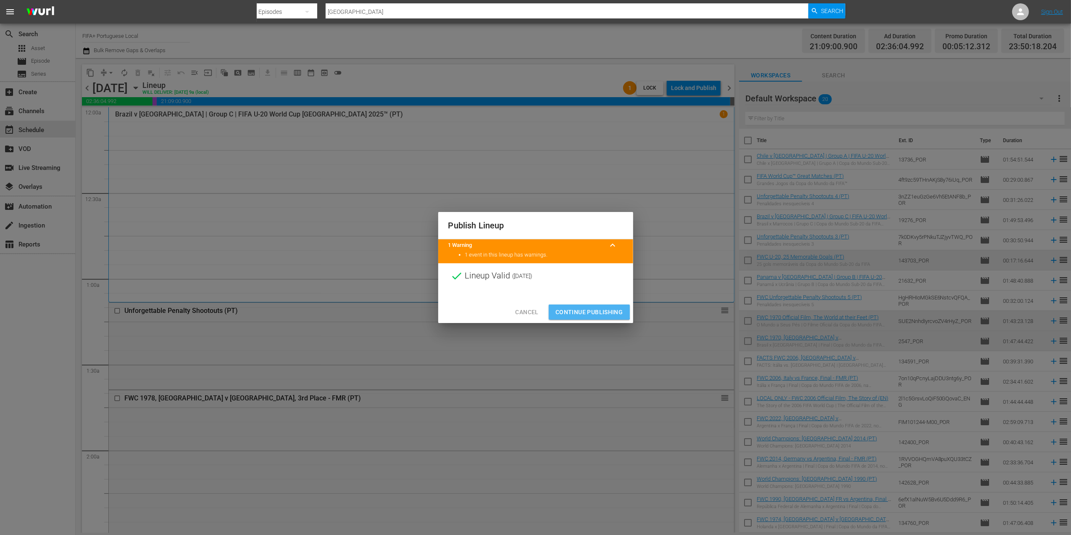
click at [582, 308] on span "Continue Publishing" at bounding box center [590, 312] width 68 height 11
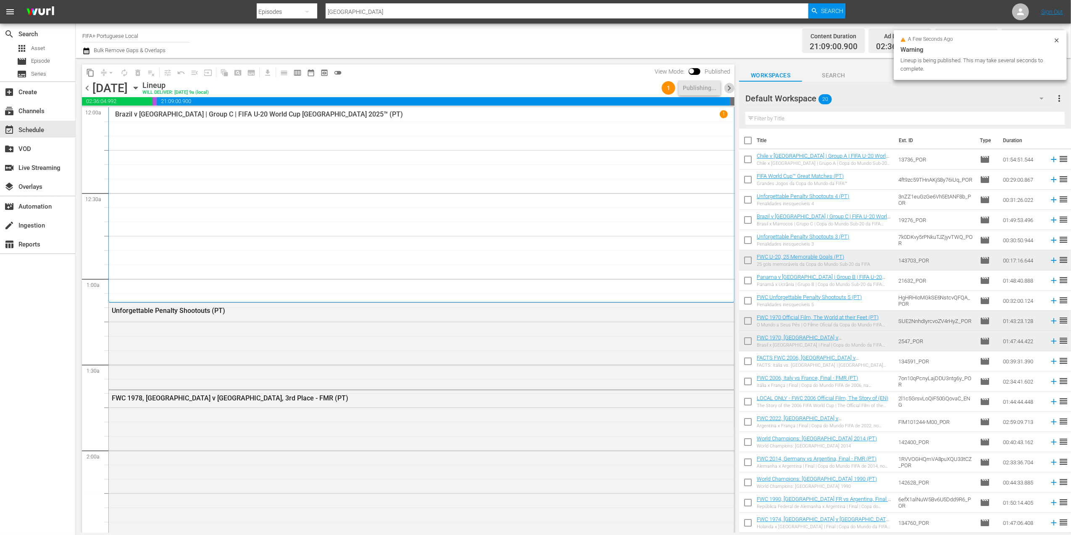
click at [730, 86] on span "chevron_right" at bounding box center [729, 88] width 11 height 11
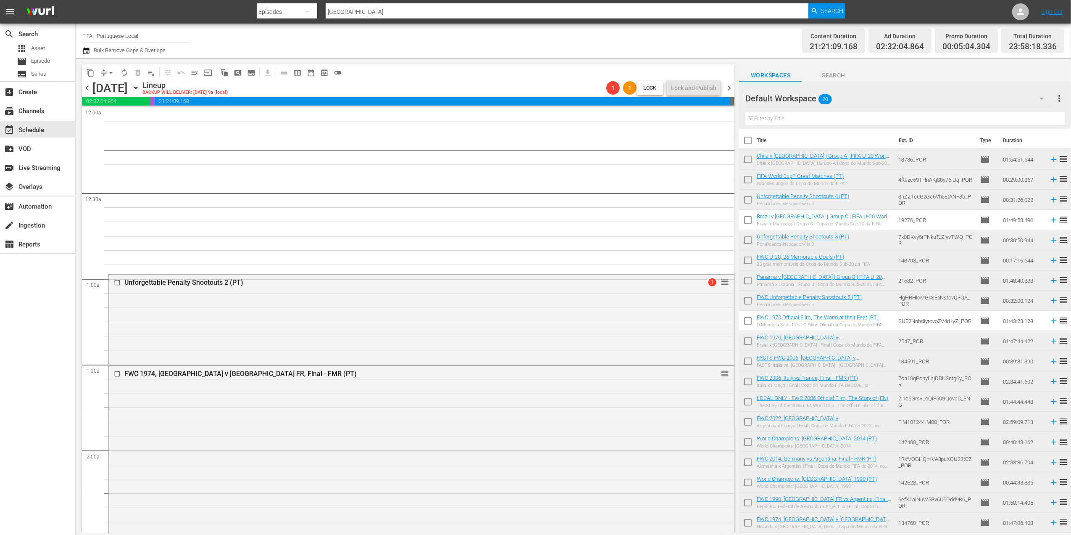
click at [80, 87] on div "content_copy compress arrow_drop_down autorenew_outlined delete_forever_outline…" at bounding box center [406, 295] width 661 height 474
click at [83, 87] on span "chevron_left" at bounding box center [87, 88] width 11 height 11
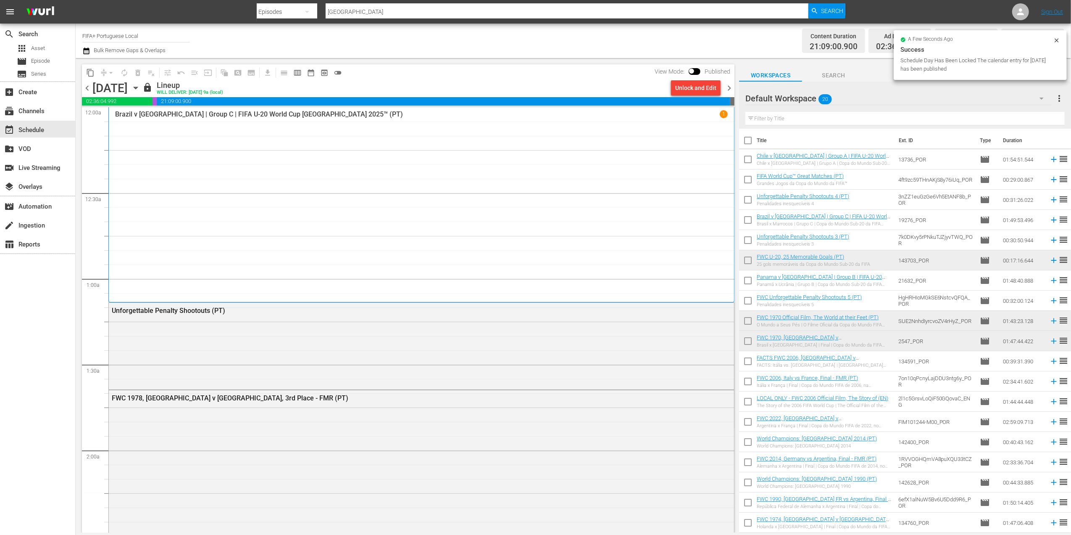
click at [729, 84] on span "chevron_right" at bounding box center [729, 88] width 11 height 11
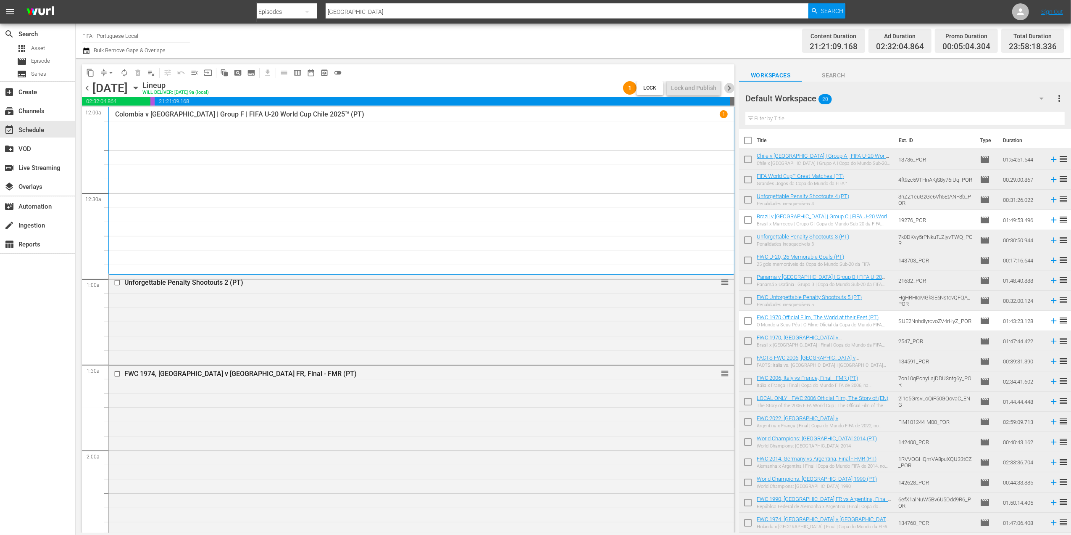
click at [728, 85] on span "chevron_right" at bounding box center [729, 88] width 11 height 11
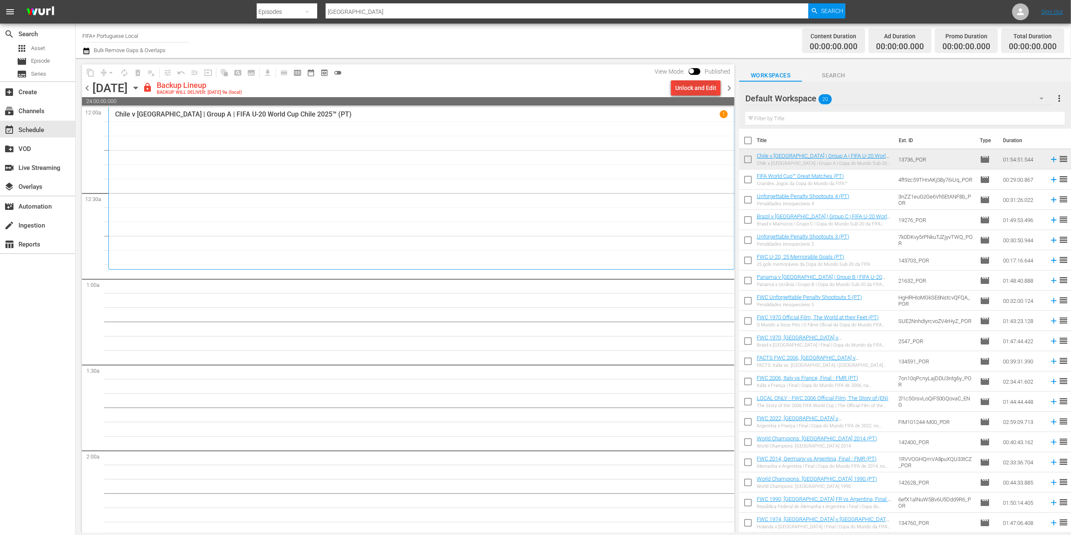
click at [700, 87] on div "Unlock and Edit" at bounding box center [695, 87] width 41 height 15
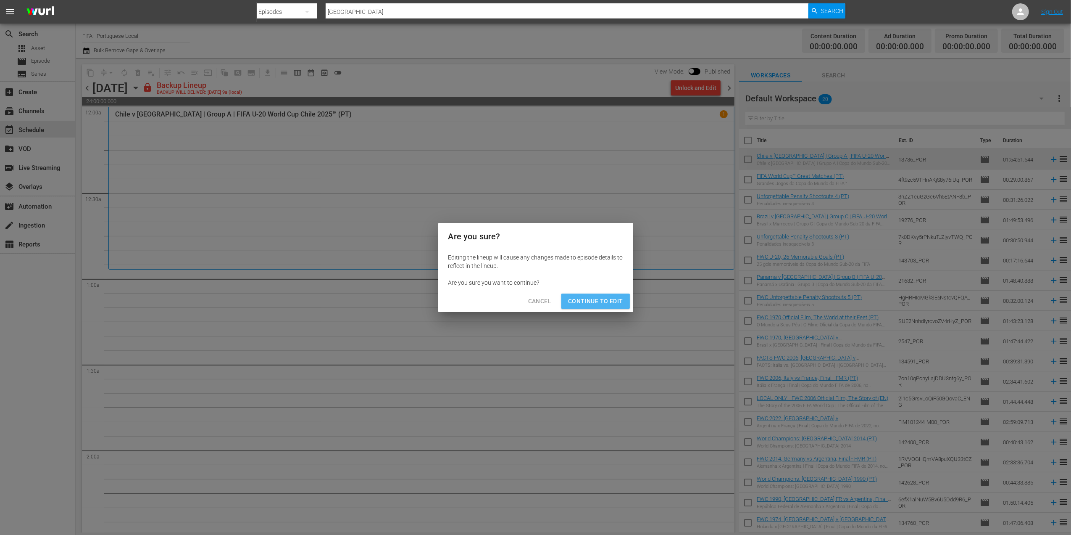
click at [598, 298] on span "Continue to Edit" at bounding box center [595, 301] width 55 height 11
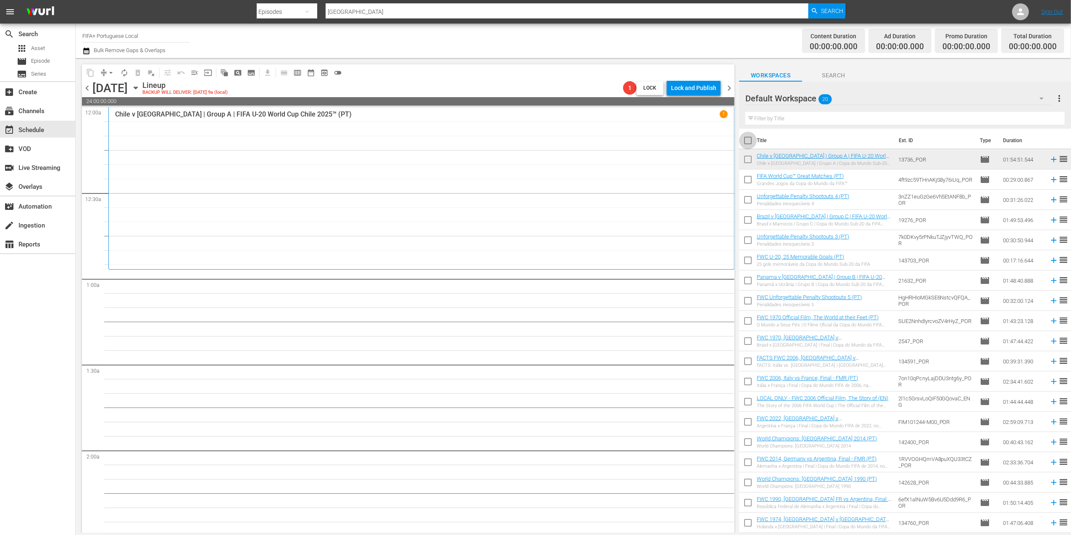
click at [747, 138] on input "checkbox" at bounding box center [748, 142] width 18 height 18
checkbox input "true"
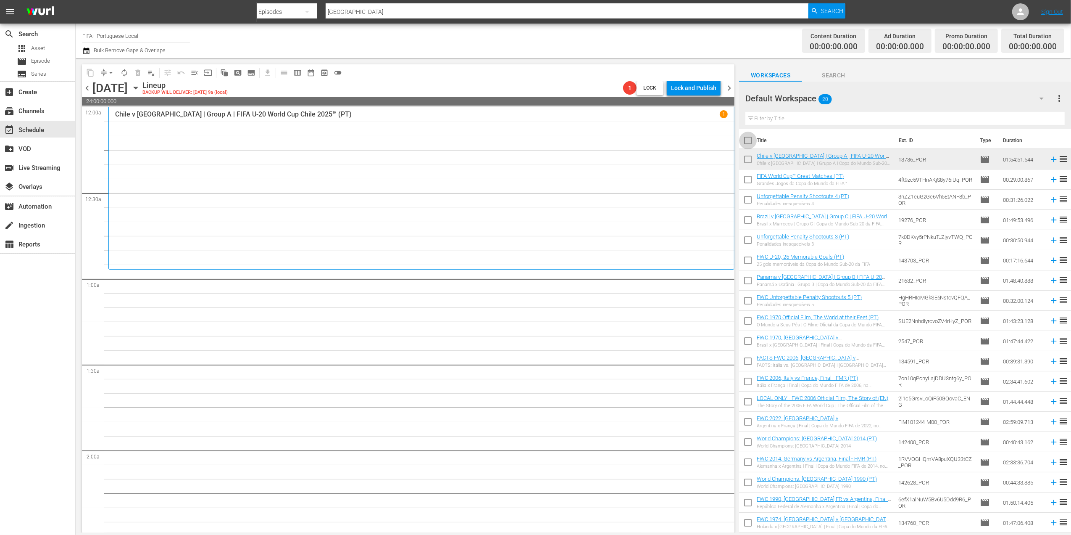
checkbox input "true"
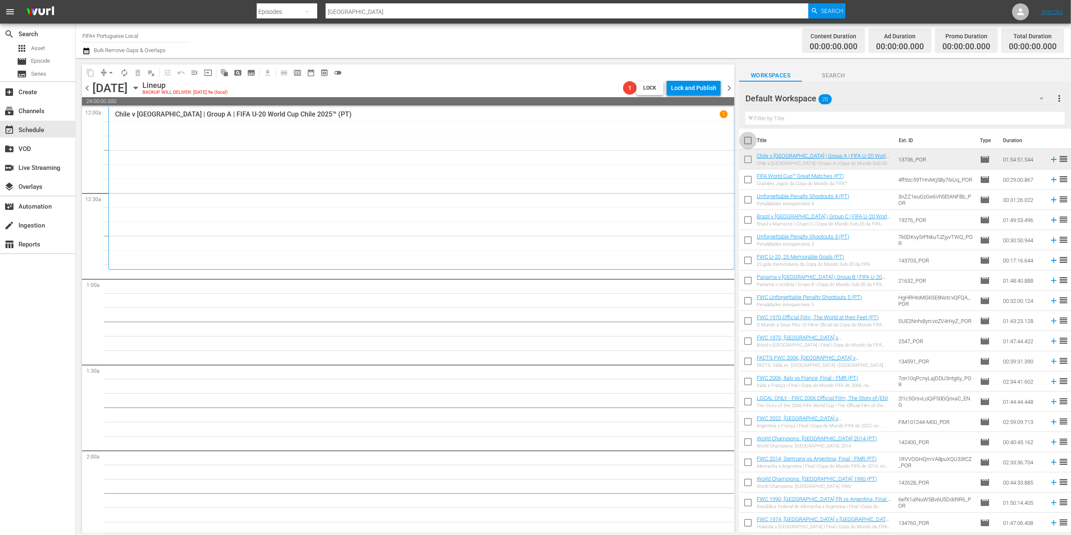
checkbox input "true"
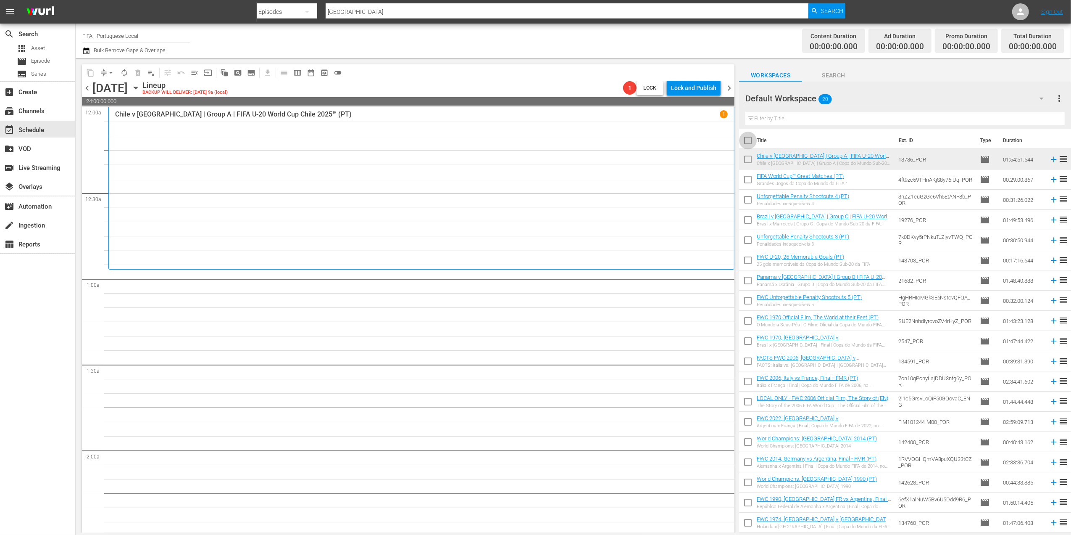
checkbox input "true"
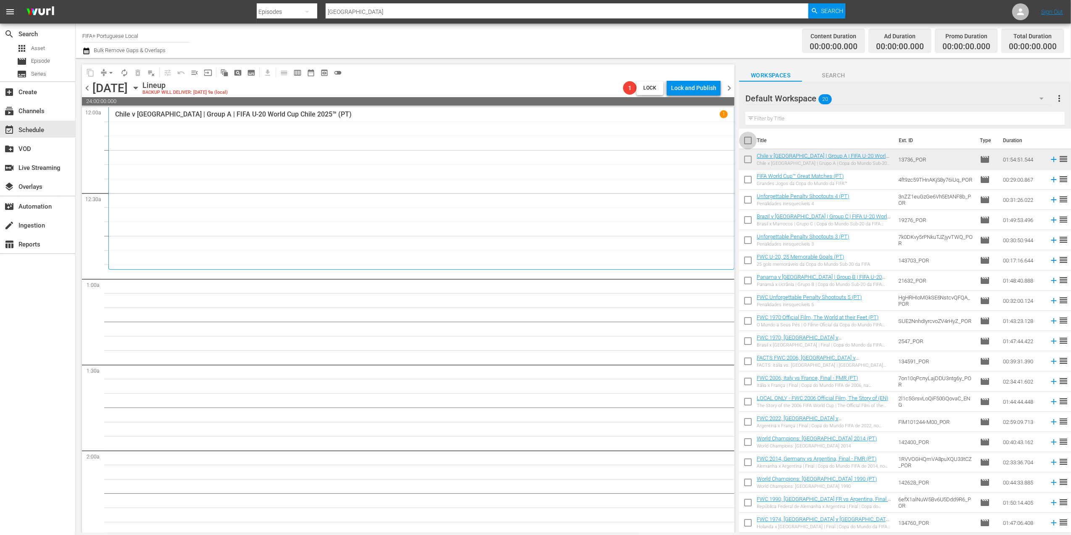
checkbox input "true"
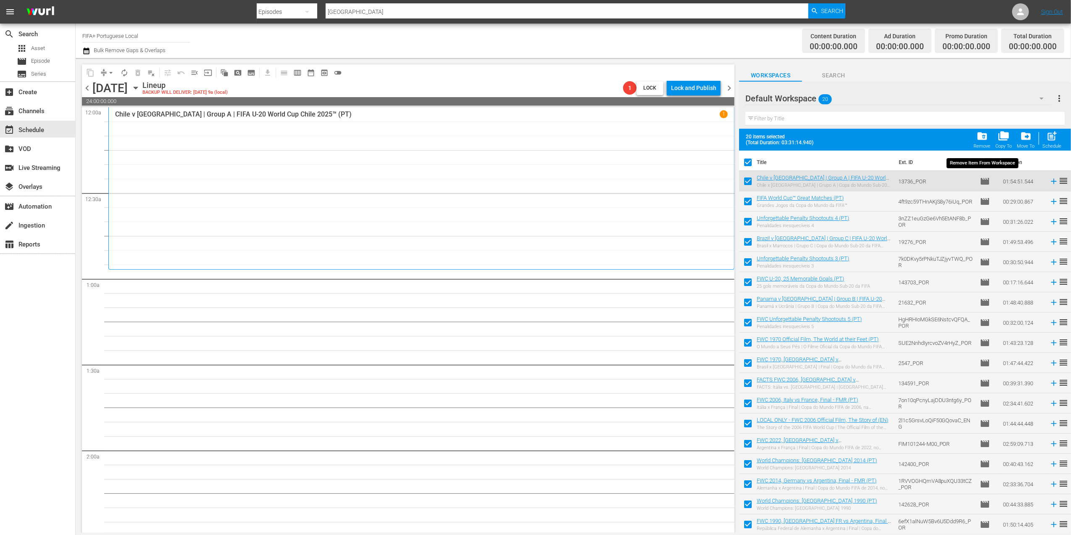
click at [983, 138] on span "folder_delete" at bounding box center [982, 135] width 11 height 11
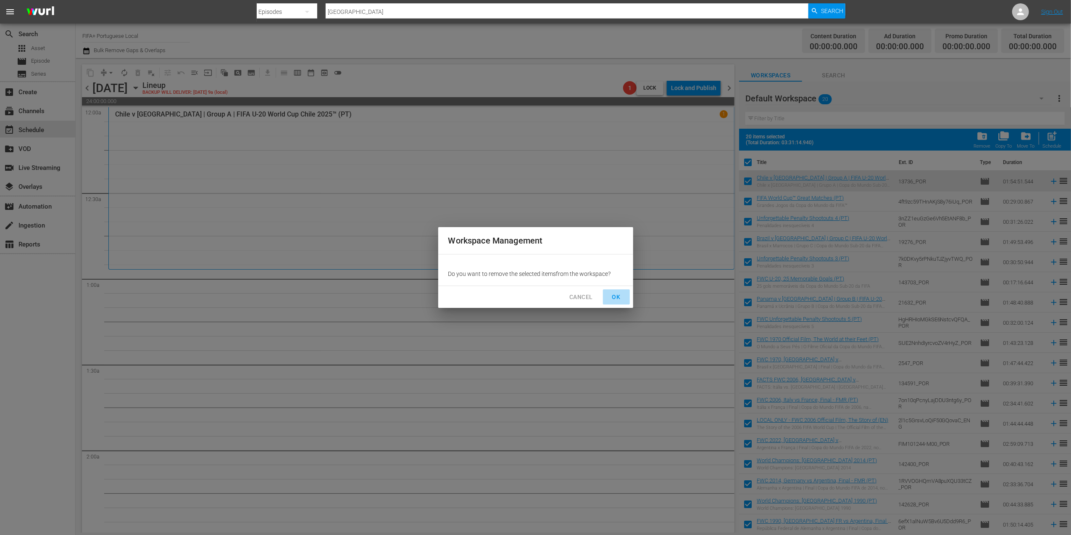
click at [616, 293] on span "OK" at bounding box center [616, 297] width 13 height 11
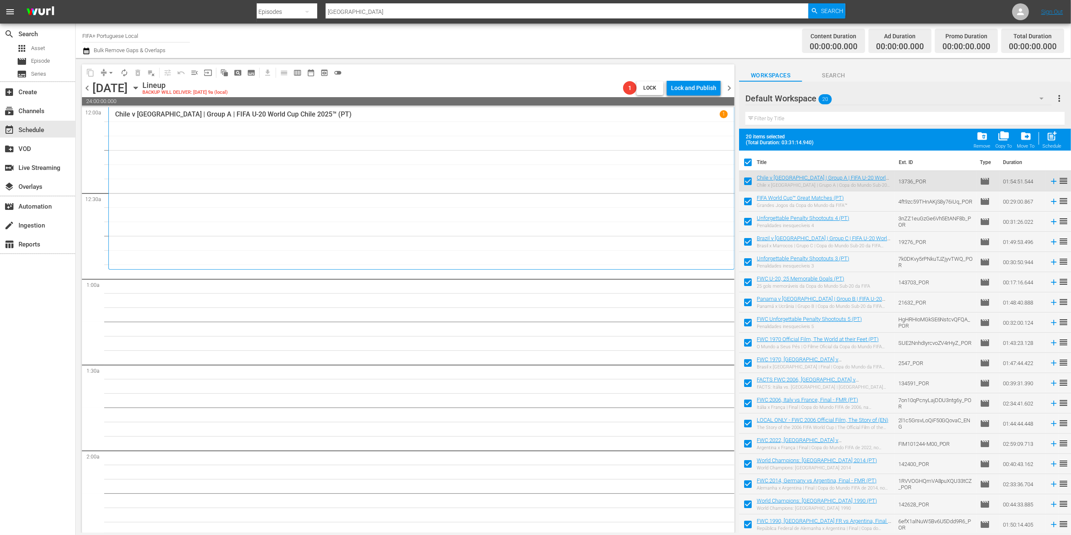
checkbox input "false"
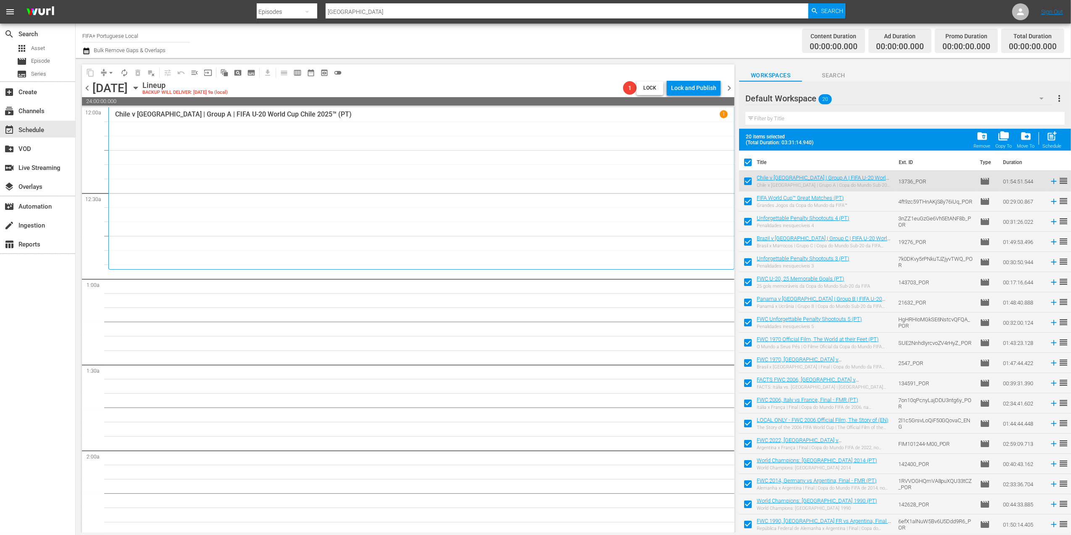
checkbox input "false"
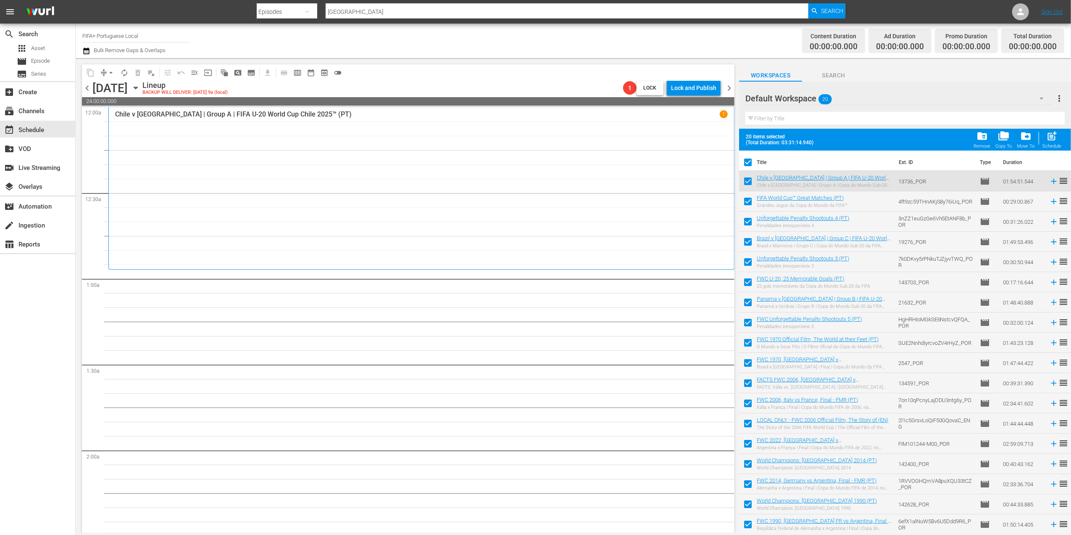
checkbox input "false"
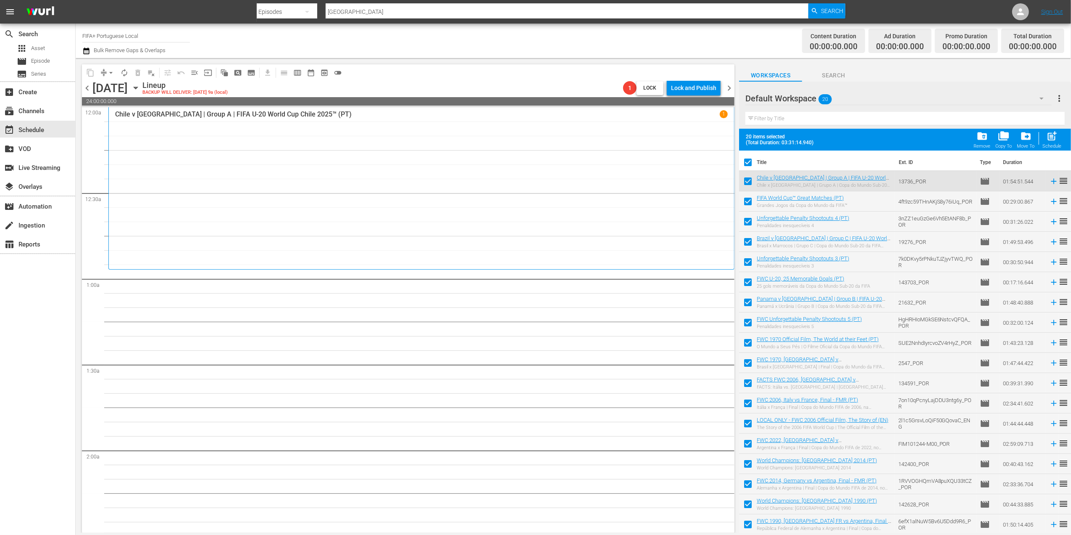
checkbox input "false"
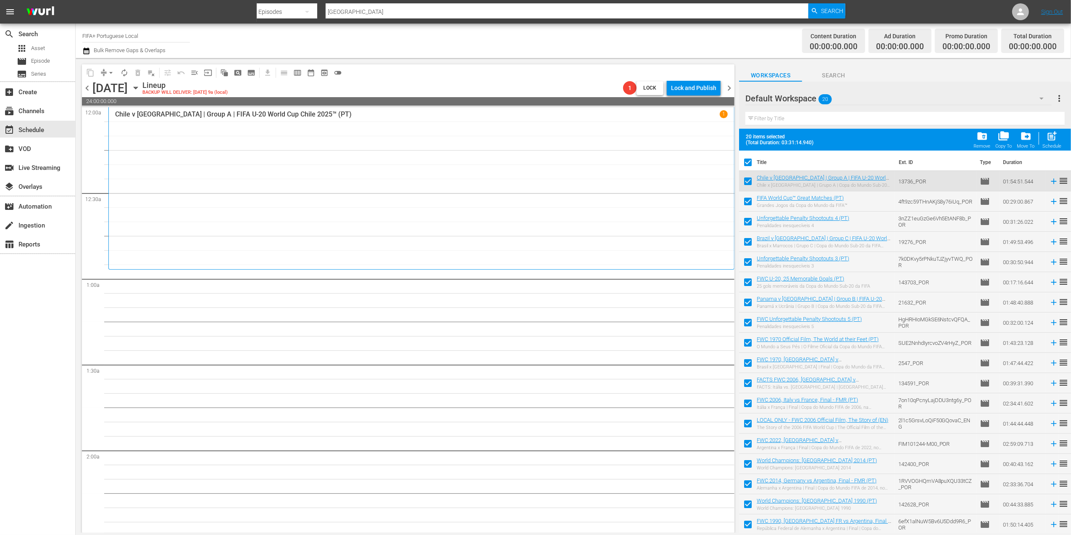
checkbox input "false"
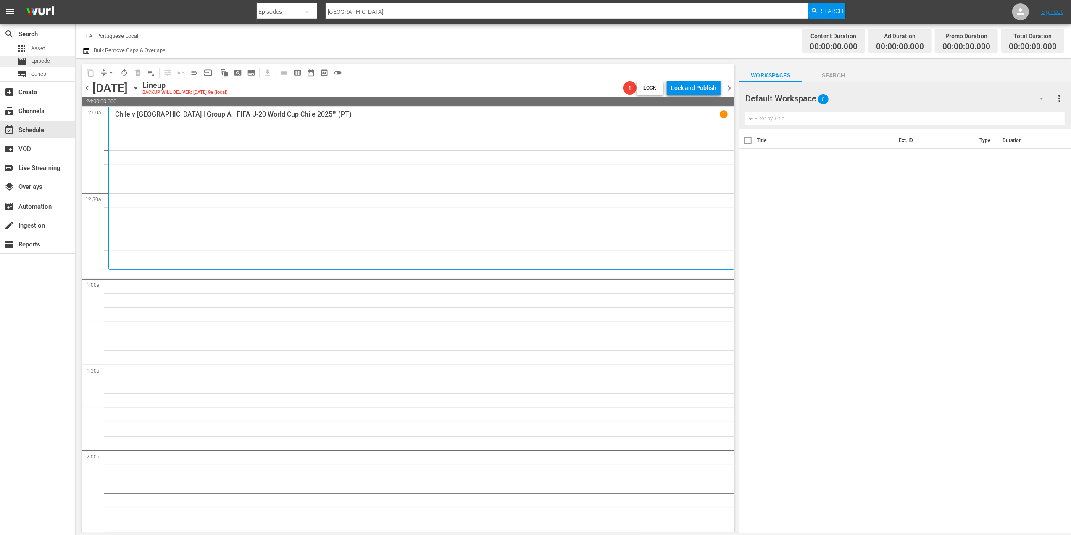
click at [51, 58] on div "movie Episode" at bounding box center [37, 61] width 75 height 12
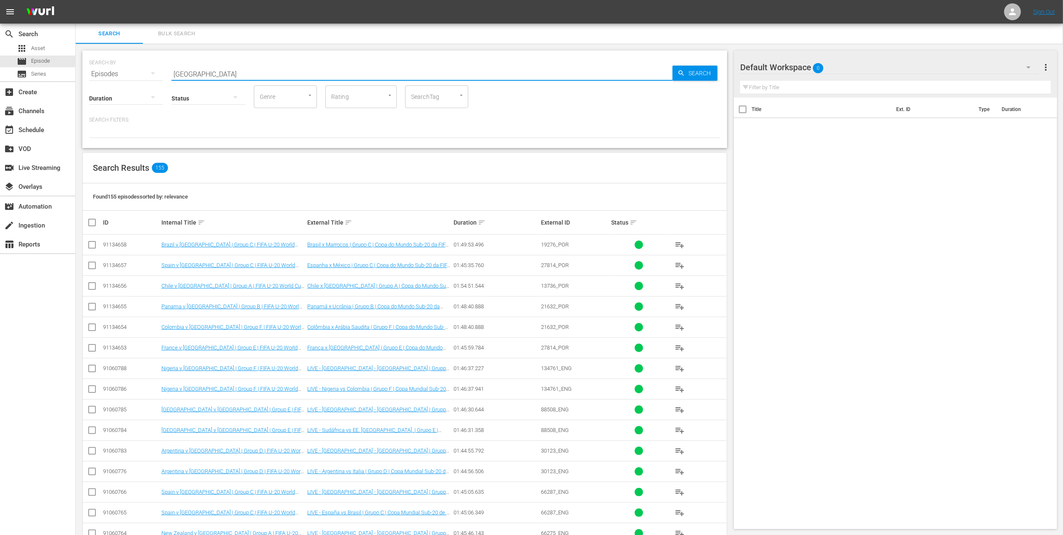
drag, startPoint x: 157, startPoint y: 71, endPoint x: 126, endPoint y: 72, distance: 30.7
click at [126, 71] on div "SEARCH BY Search By Episodes Search ID, Title, Description, Keywords, or Catego…" at bounding box center [404, 69] width 631 height 30
paste input "FWC U-20, 25 Memorable Goals (PT)"
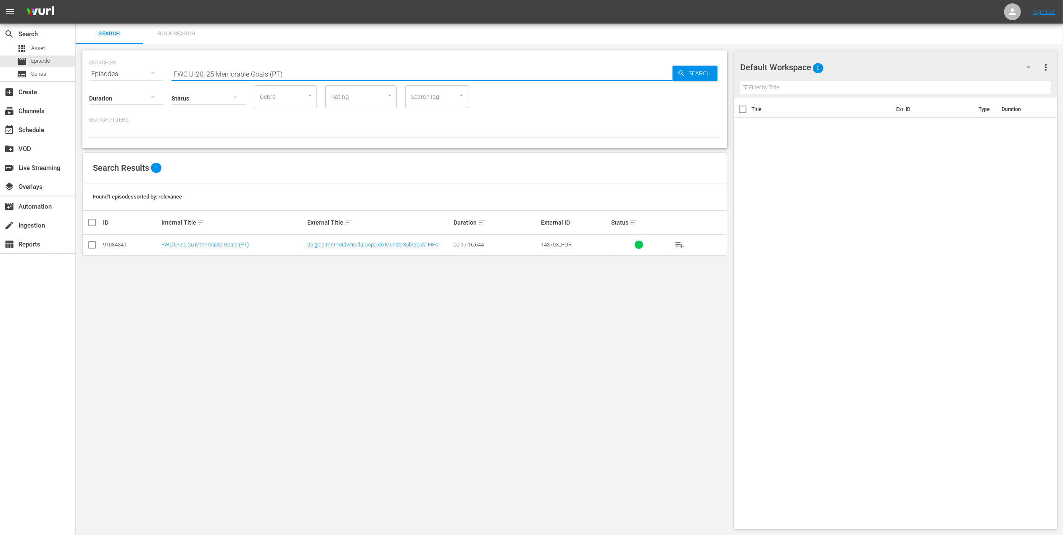
type input "FWC U-20, 25 Memorable Goals (PT)"
drag, startPoint x: 93, startPoint y: 245, endPoint x: 100, endPoint y: 245, distance: 6.7
click at [93, 245] on input "checkbox" at bounding box center [92, 246] width 10 height 10
checkbox input "true"
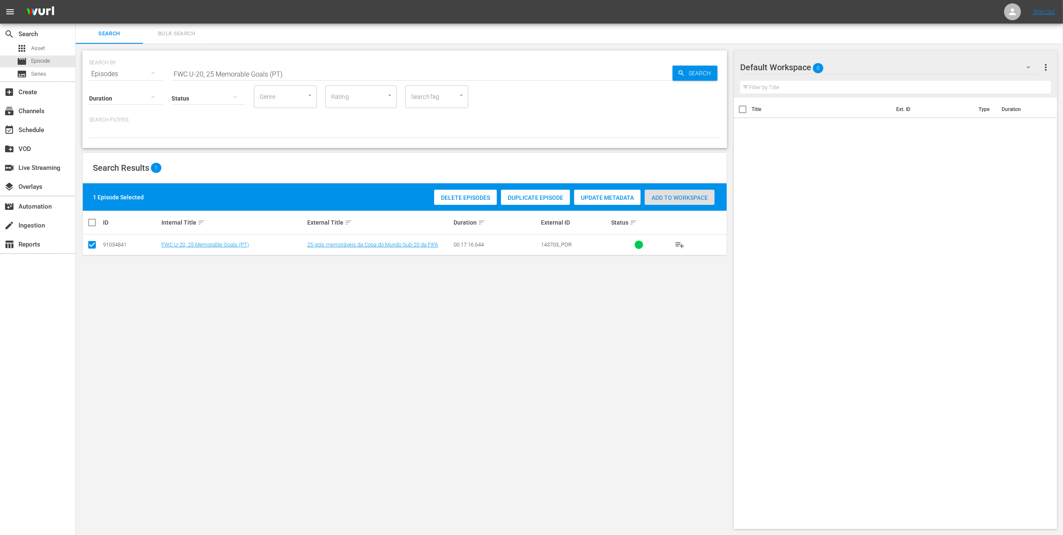
click at [656, 194] on span "Add to Workspace" at bounding box center [680, 197] width 70 height 7
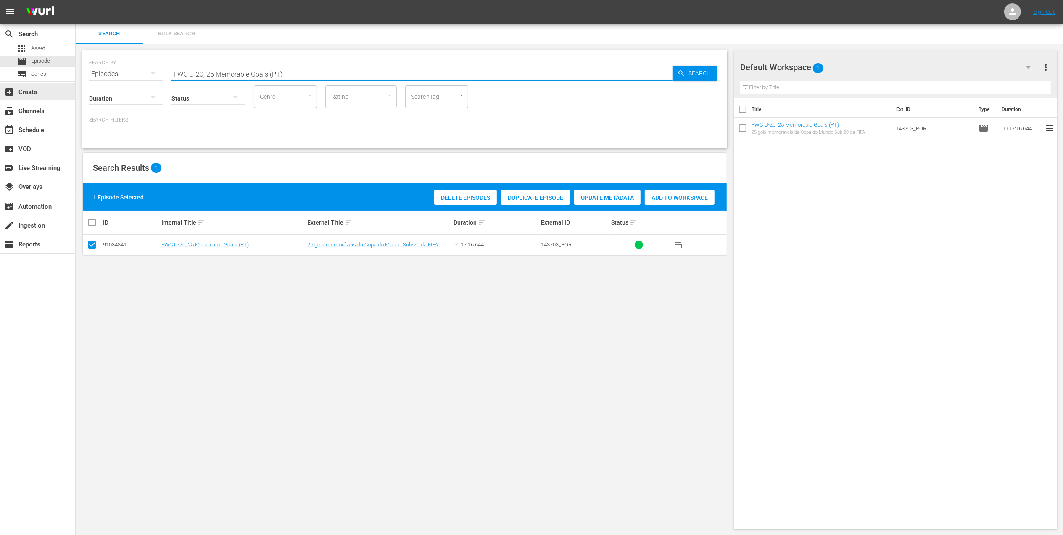
drag, startPoint x: 296, startPoint y: 76, endPoint x: 75, endPoint y: 105, distance: 223.4
click at [76, 0] on div "search Search apps Asset movie Episode subtitles Series add_box Create subscrip…" at bounding box center [569, 0] width 987 height 0
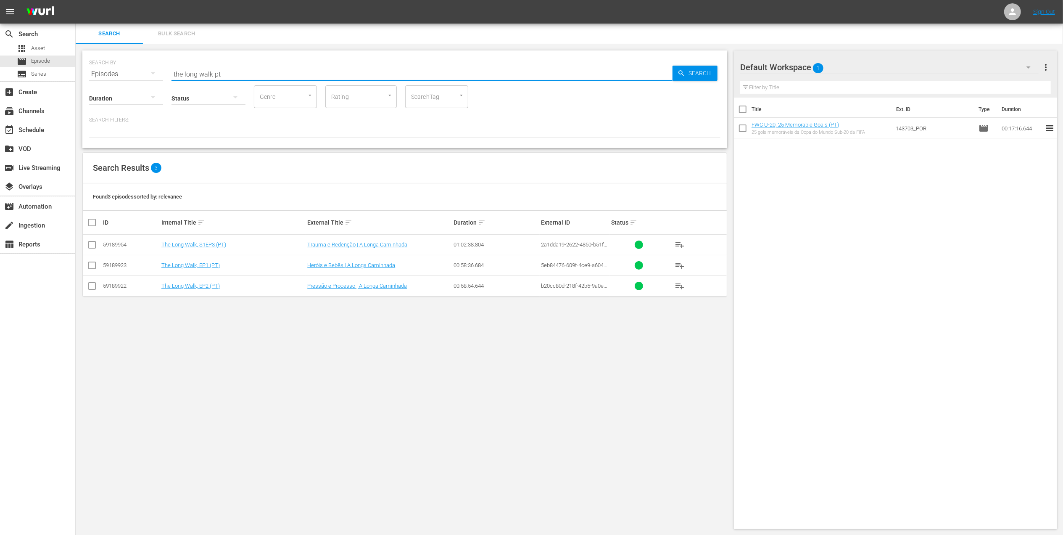
type input "the long walk pt"
click at [92, 244] on input "checkbox" at bounding box center [92, 246] width 10 height 10
checkbox input "true"
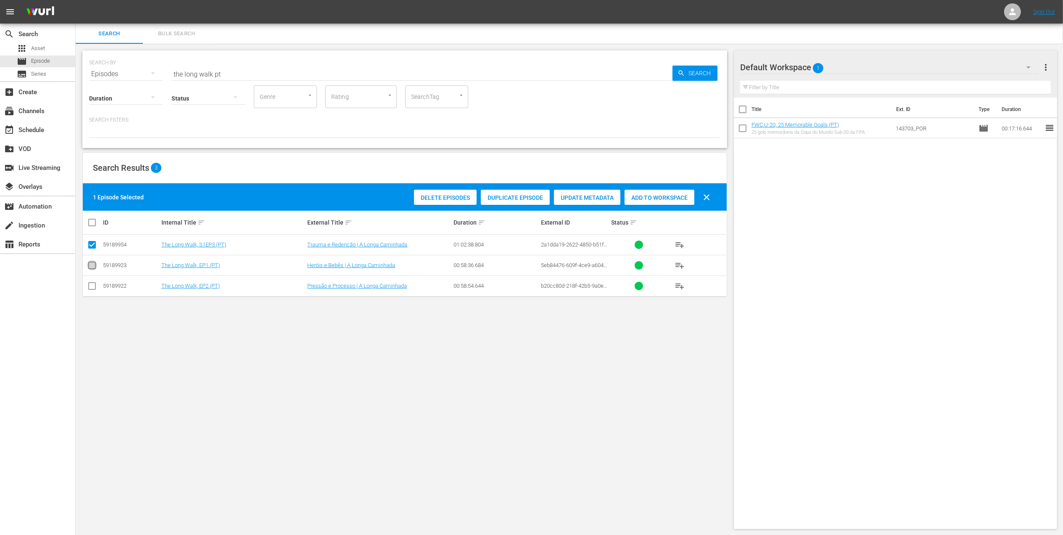
click at [93, 266] on input "checkbox" at bounding box center [92, 267] width 10 height 10
checkbox input "true"
click at [92, 281] on icon at bounding box center [92, 286] width 10 height 10
click at [91, 286] on input "checkbox" at bounding box center [92, 287] width 10 height 10
checkbox input "true"
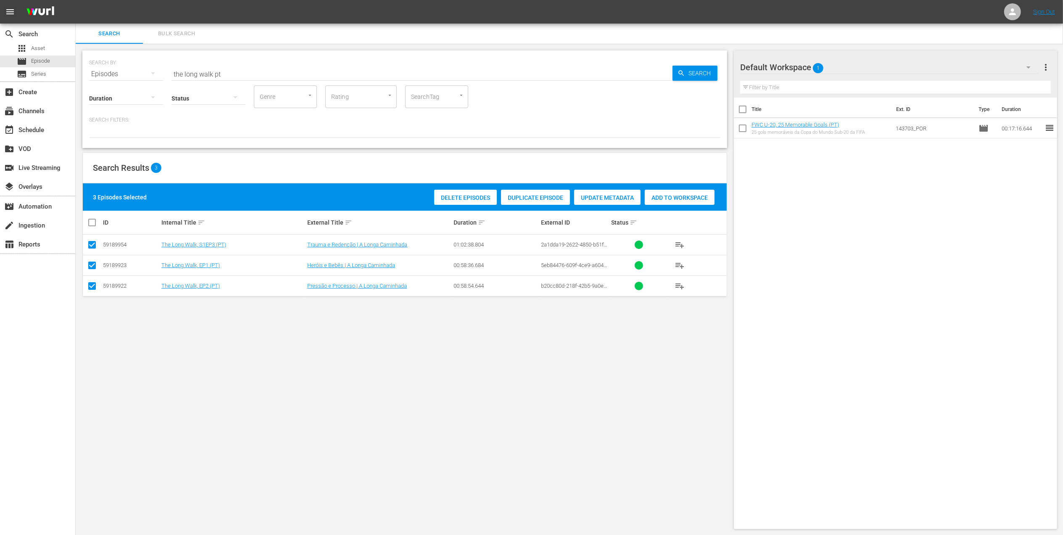
click at [676, 190] on div "Add to Workspace" at bounding box center [680, 198] width 70 height 16
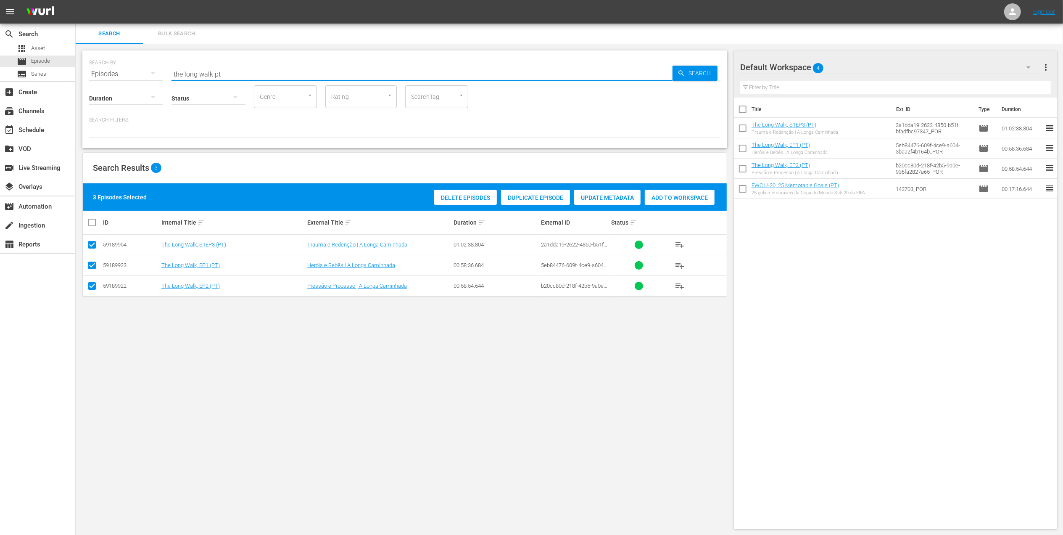
drag, startPoint x: 246, startPoint y: 74, endPoint x: 111, endPoint y: 72, distance: 134.5
click at [111, 72] on div "SEARCH BY Search By Episodes Search ID, Title, Description, Keywords, or Catego…" at bounding box center [404, 69] width 631 height 30
paste input "FWC 2002, [GEOGRAPHIC_DATA] v. Turkey, Group Stage"
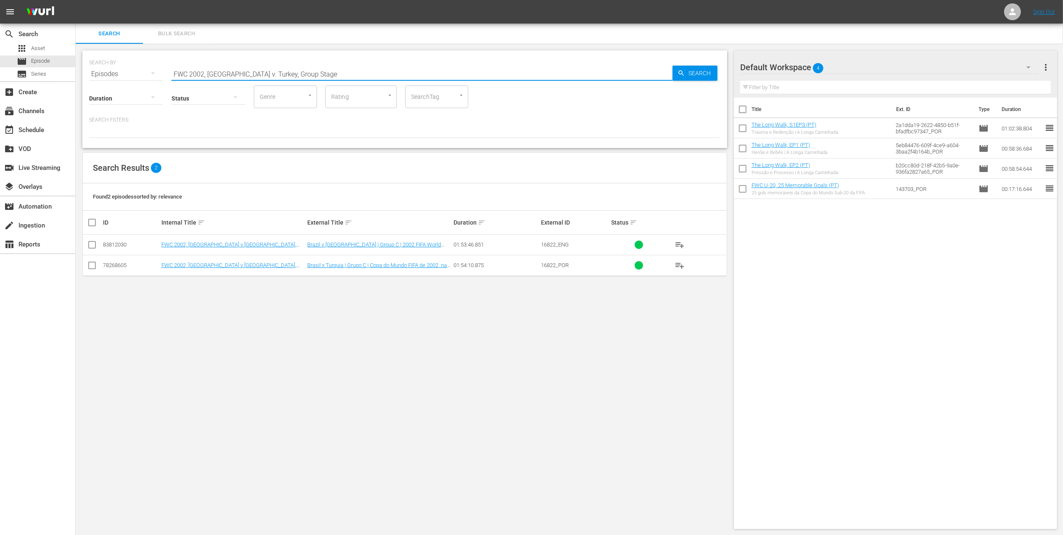
type input "FWC 2002, [GEOGRAPHIC_DATA] v. Turkey, Group Stage"
click at [92, 264] on input "checkbox" at bounding box center [92, 267] width 10 height 10
checkbox input "true"
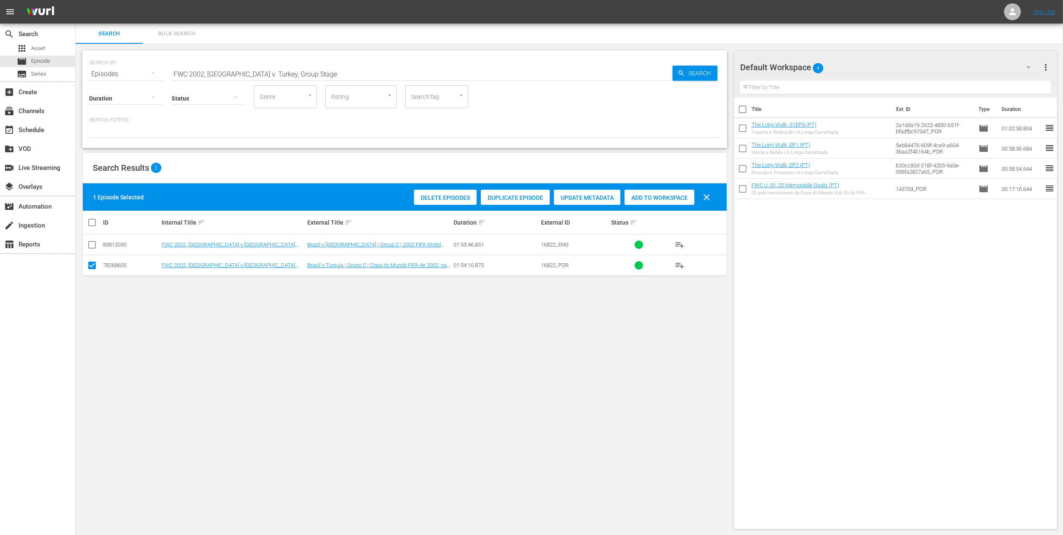
click at [652, 199] on span "Add to Workspace" at bounding box center [659, 197] width 70 height 7
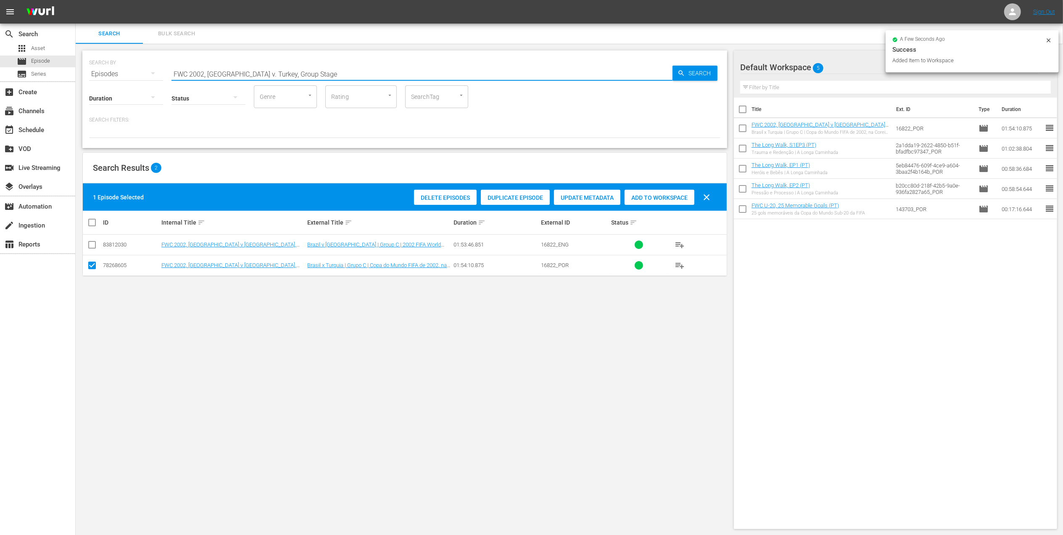
drag, startPoint x: 206, startPoint y: 74, endPoint x: 182, endPoint y: 73, distance: 24.4
click at [84, 74] on div "SEARCH BY Search By Episodes Search ID, Title, Description, Keywords, or Catego…" at bounding box center [404, 98] width 645 height 97
paste input "[GEOGRAPHIC_DATA]"
click at [302, 71] on input "FWC 2002, [GEOGRAPHIC_DATA] v [GEOGRAPHIC_DATA], Group Stage" at bounding box center [421, 74] width 501 height 20
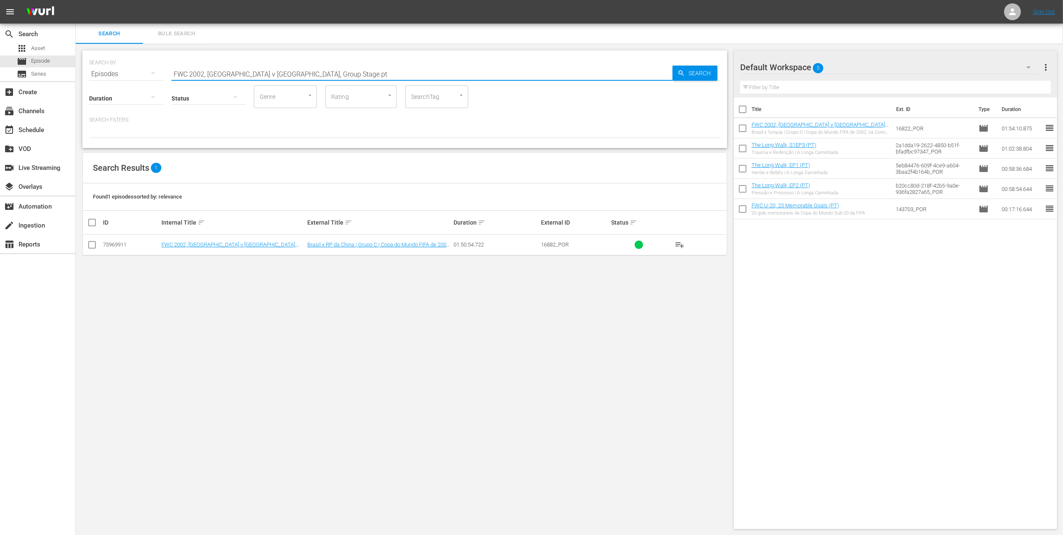
type input "FWC 2002, [GEOGRAPHIC_DATA] v [GEOGRAPHIC_DATA], Group Stage pt"
click at [93, 245] on input "checkbox" at bounding box center [92, 246] width 10 height 10
checkbox input "true"
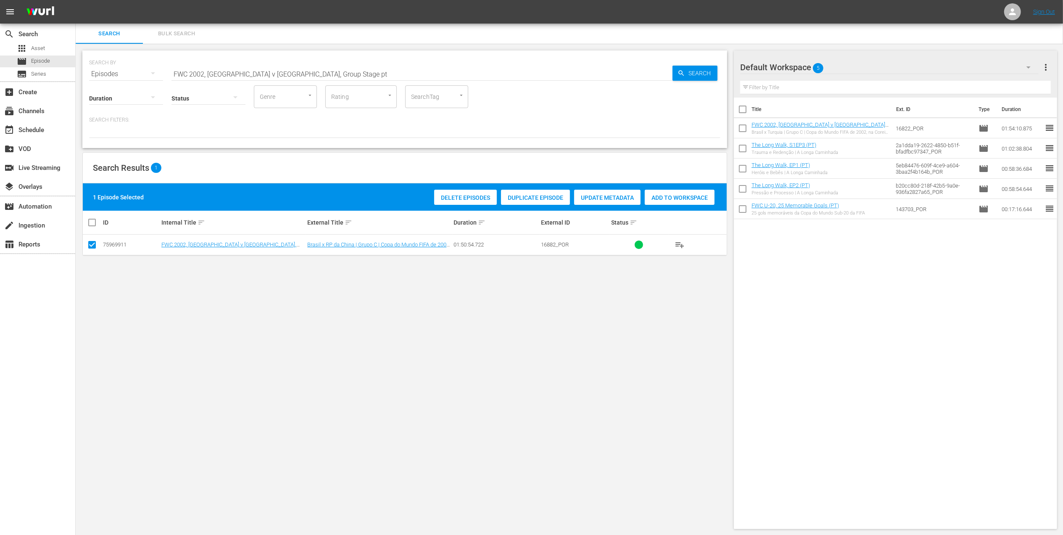
click at [675, 197] on span "Add to Workspace" at bounding box center [680, 197] width 70 height 7
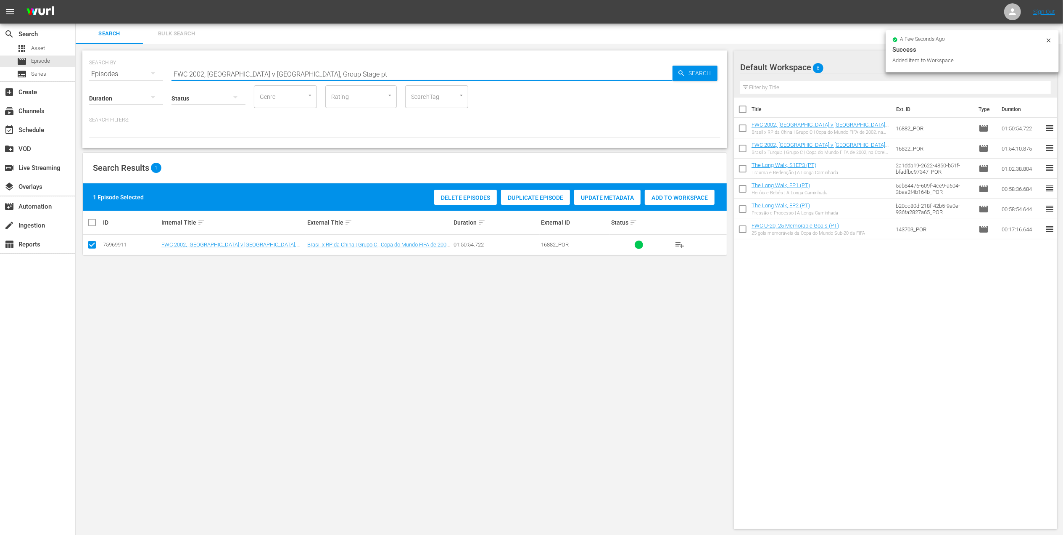
drag, startPoint x: 259, startPoint y: 76, endPoint x: 4, endPoint y: 81, distance: 255.1
click at [76, 0] on div "search Search apps Asset movie Episode subtitles Series add_box Create subscrip…" at bounding box center [569, 0] width 987 height 0
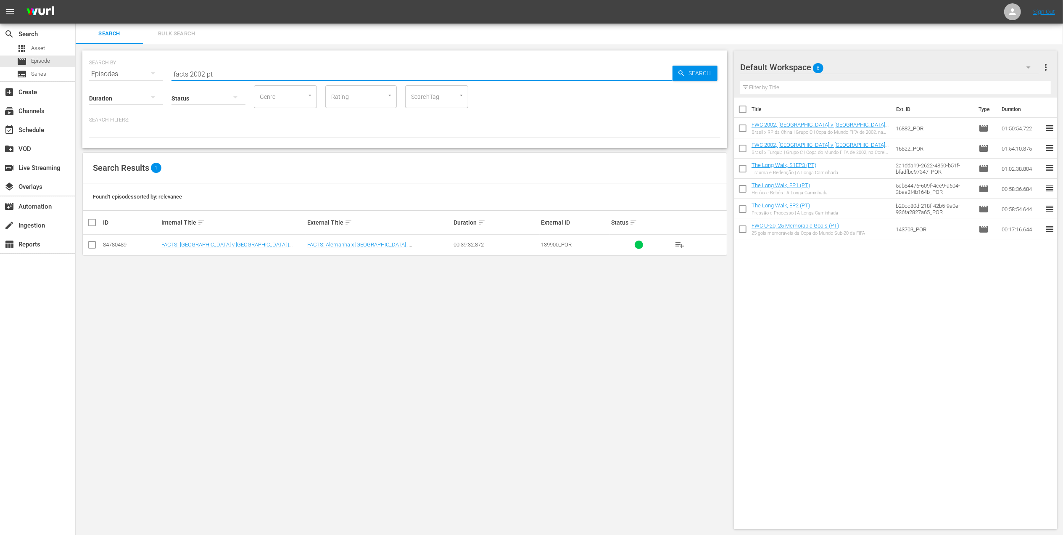
type input "facts 2002 pt"
click at [93, 246] on input "checkbox" at bounding box center [92, 246] width 10 height 10
checkbox input "true"
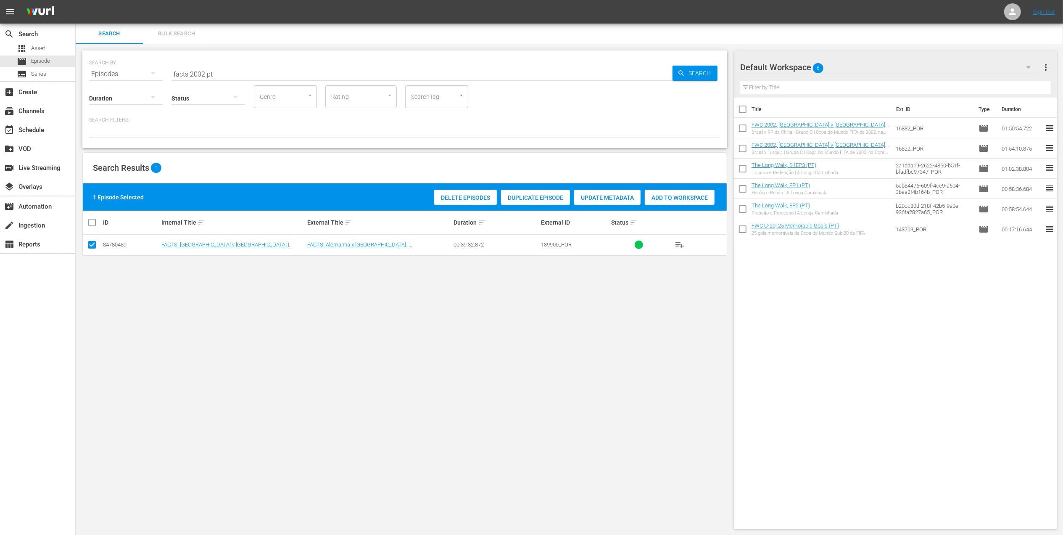
click at [658, 202] on div "Add to Workspace" at bounding box center [680, 198] width 70 height 16
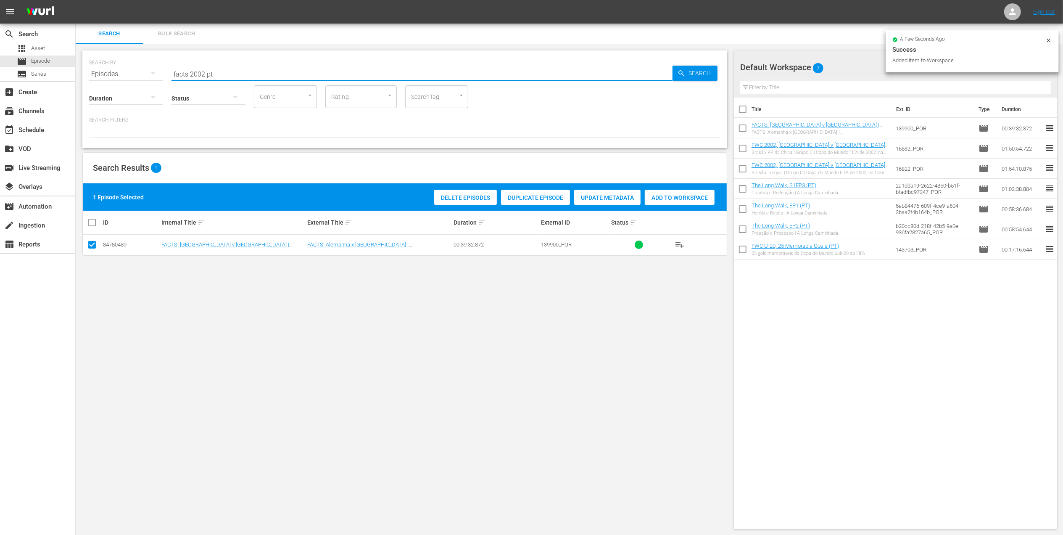
drag, startPoint x: 231, startPoint y: 71, endPoint x: 155, endPoint y: 74, distance: 76.6
click at [120, 74] on div "SEARCH BY Search By Episodes Search ID, Title, Description, Keywords, or Catego…" at bounding box center [404, 69] width 631 height 30
paste input "FWC 2002 [GEOGRAPHIC_DATA] v [GEOGRAPHIC_DATA], Final"
click at [287, 68] on input "FWC 2002 [GEOGRAPHIC_DATA] v [GEOGRAPHIC_DATA], Final" at bounding box center [421, 74] width 501 height 20
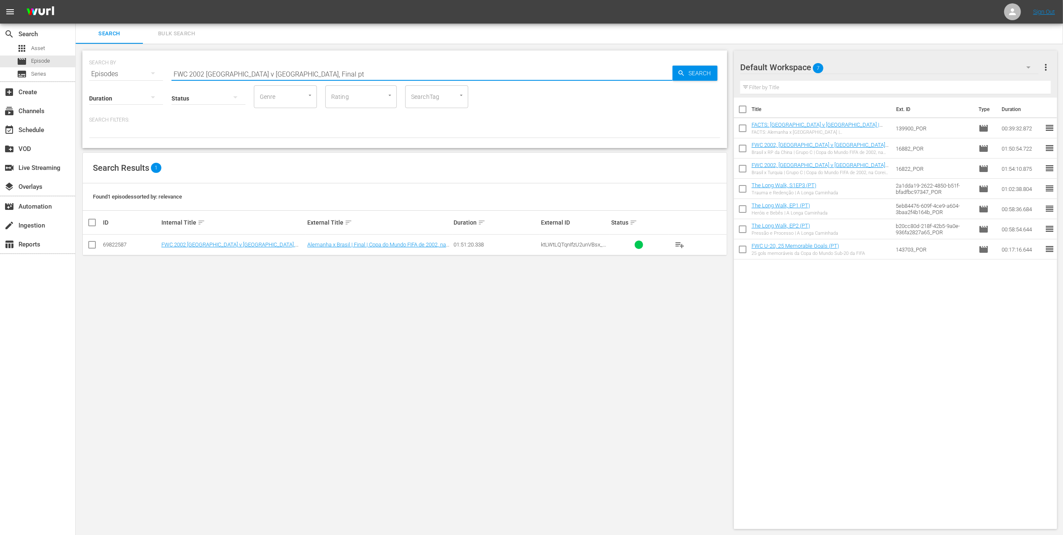
type input "FWC 2002 [GEOGRAPHIC_DATA] v [GEOGRAPHIC_DATA], Final pt"
click at [91, 242] on input "checkbox" at bounding box center [92, 246] width 10 height 10
checkbox input "true"
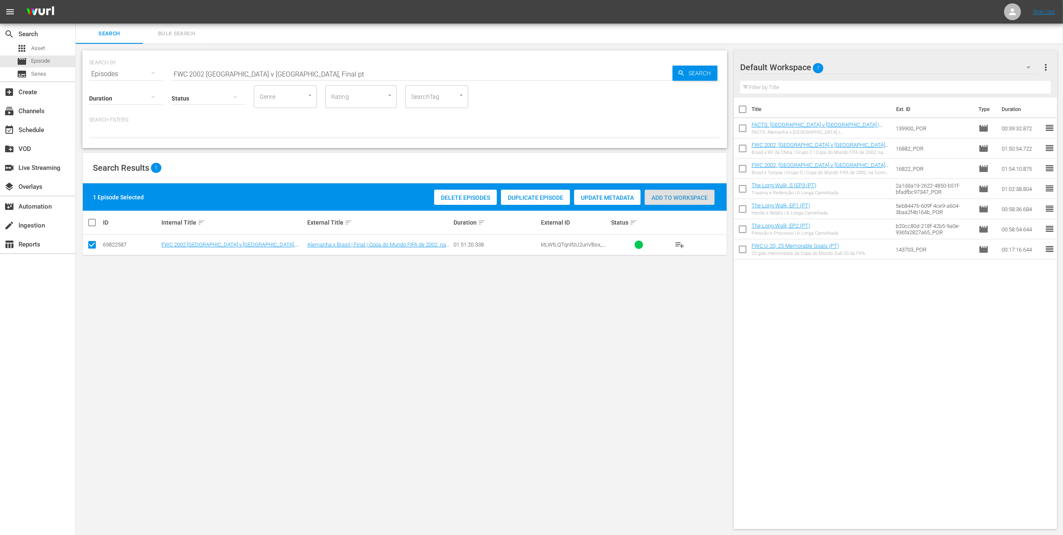
click at [663, 196] on span "Add to Workspace" at bounding box center [680, 197] width 70 height 7
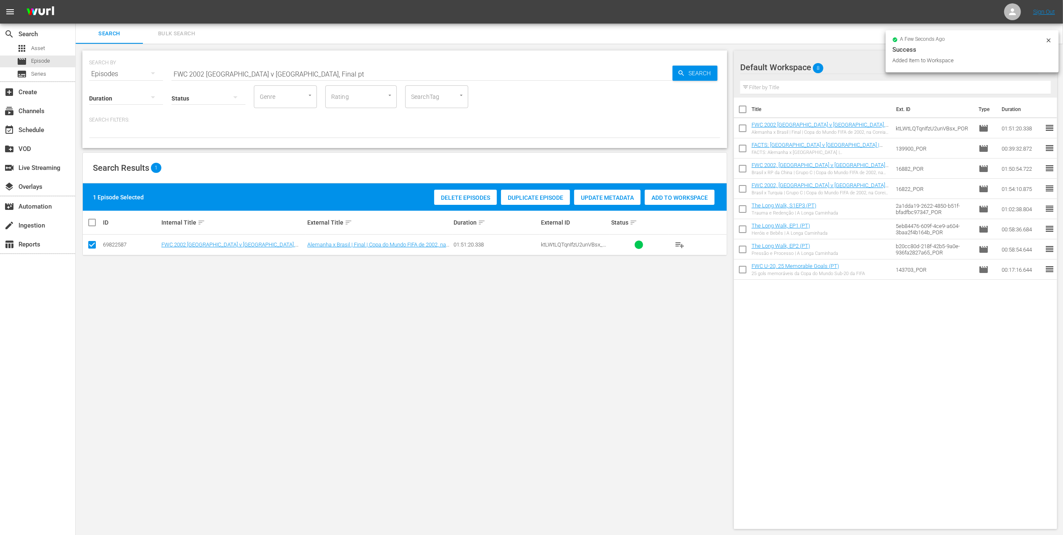
drag, startPoint x: 156, startPoint y: 85, endPoint x: 134, endPoint y: 85, distance: 22.7
click at [134, 85] on div "SEARCH BY Search By Episodes Search ID, Title, Description, Keywords, or Catego…" at bounding box center [404, 98] width 645 height 97
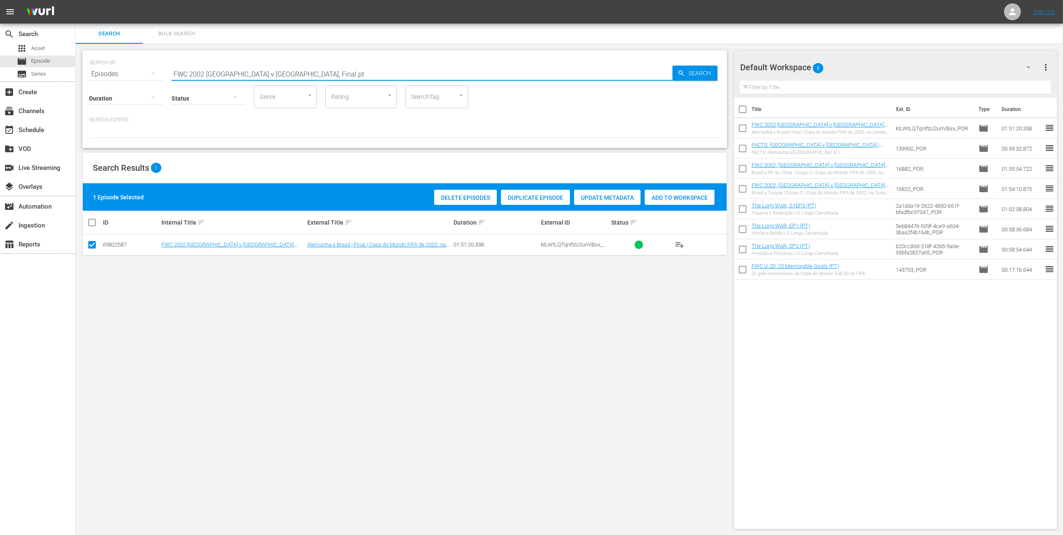
paste input "World Champions: [GEOGRAPHIC_DATA] 2011"
click at [277, 70] on input "World Champions: [GEOGRAPHIC_DATA] 2011" at bounding box center [421, 74] width 501 height 20
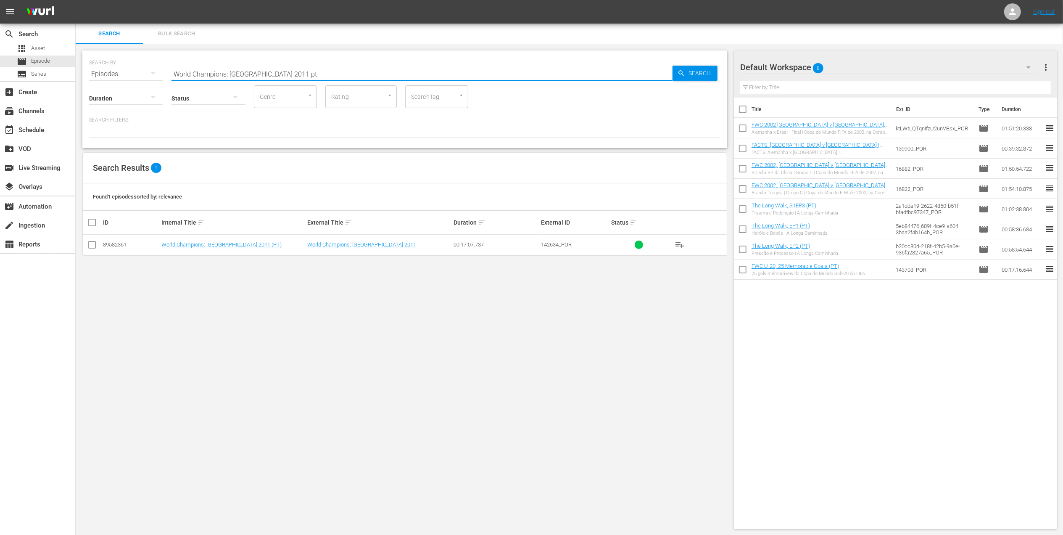
type input "World Champions: [GEOGRAPHIC_DATA] 2011 pt"
drag, startPoint x: 93, startPoint y: 241, endPoint x: 123, endPoint y: 244, distance: 30.4
click at [93, 242] on input "checkbox" at bounding box center [92, 246] width 10 height 10
checkbox input "true"
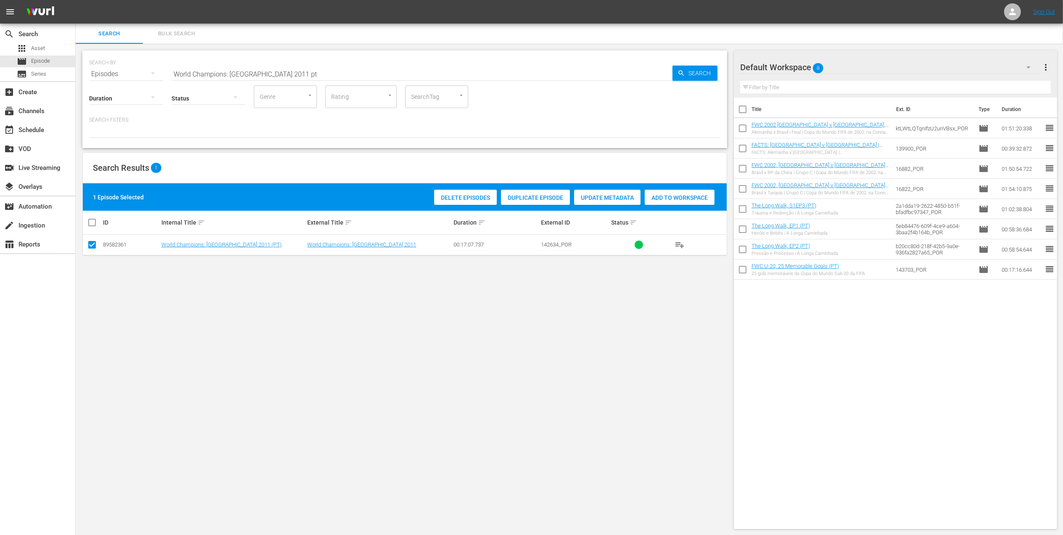
click at [648, 195] on span "Add to Workspace" at bounding box center [680, 197] width 70 height 7
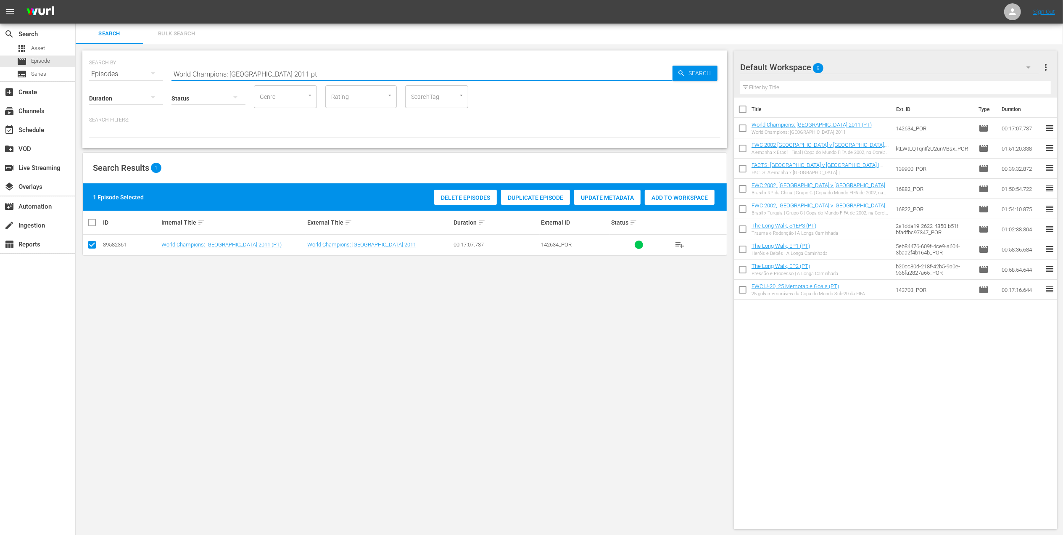
drag, startPoint x: 287, startPoint y: 74, endPoint x: 105, endPoint y: 74, distance: 181.5
click at [105, 74] on div "SEARCH BY Search By Episodes Search ID, Title, Description, Keywords, or Catego…" at bounding box center [404, 69] width 631 height 30
paste input "FWWC 2011, [GEOGRAPHIC_DATA] v [GEOGRAPHIC_DATA], Final (PT)"
click at [314, 71] on input "FWWC 2011, [GEOGRAPHIC_DATA] v [GEOGRAPHIC_DATA], Final (PT)" at bounding box center [421, 74] width 501 height 20
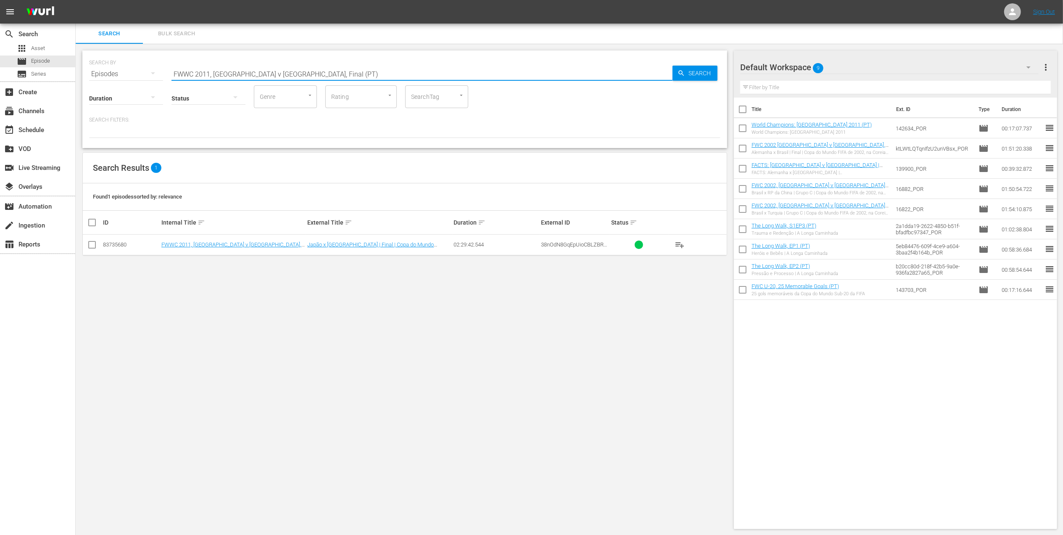
type input "FWWC 2011, [GEOGRAPHIC_DATA] v [GEOGRAPHIC_DATA], Final (PT)"
click at [94, 245] on input "checkbox" at bounding box center [92, 246] width 10 height 10
checkbox input "true"
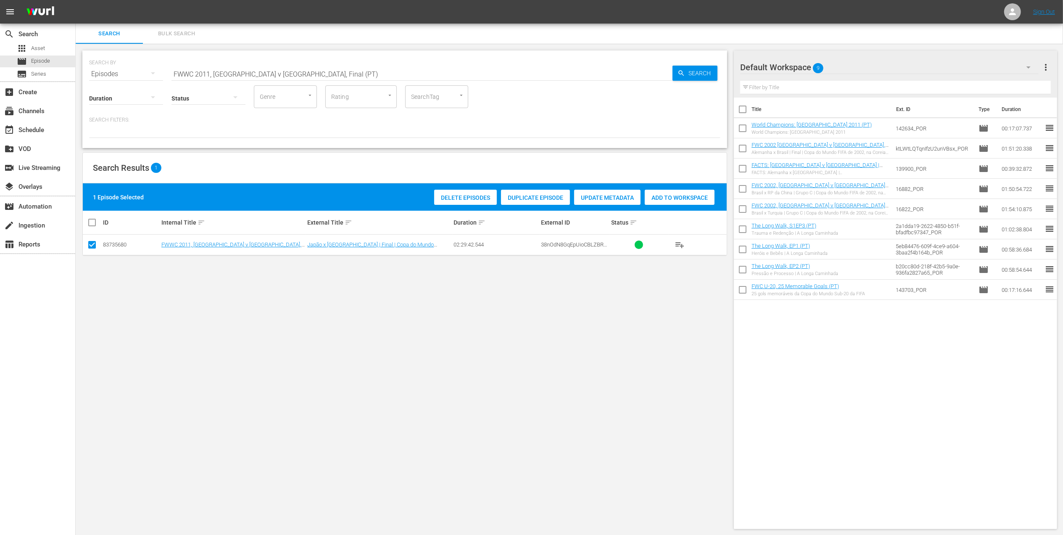
click at [682, 195] on span "Add to Workspace" at bounding box center [680, 197] width 70 height 7
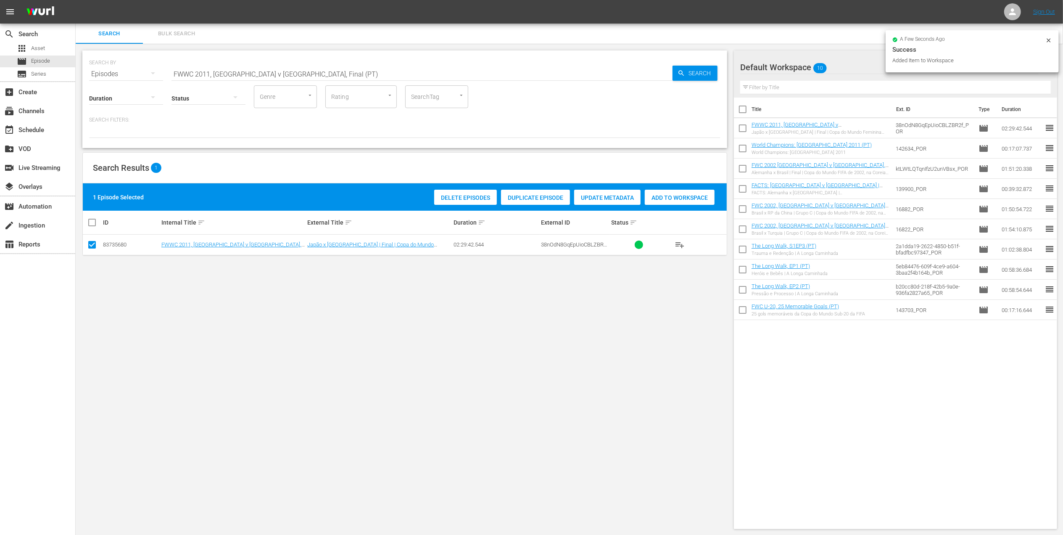
drag, startPoint x: 233, startPoint y: 72, endPoint x: 108, endPoint y: 72, distance: 125.2
click at [108, 72] on div "SEARCH BY Search By Episodes Search ID, Title, Description, Keywords, or Catego…" at bounding box center [404, 69] width 631 height 30
paste input "2011 Official Film - The Class of 2011"
click at [311, 79] on input "2011 Official Film - The Class of 2011" at bounding box center [421, 74] width 501 height 20
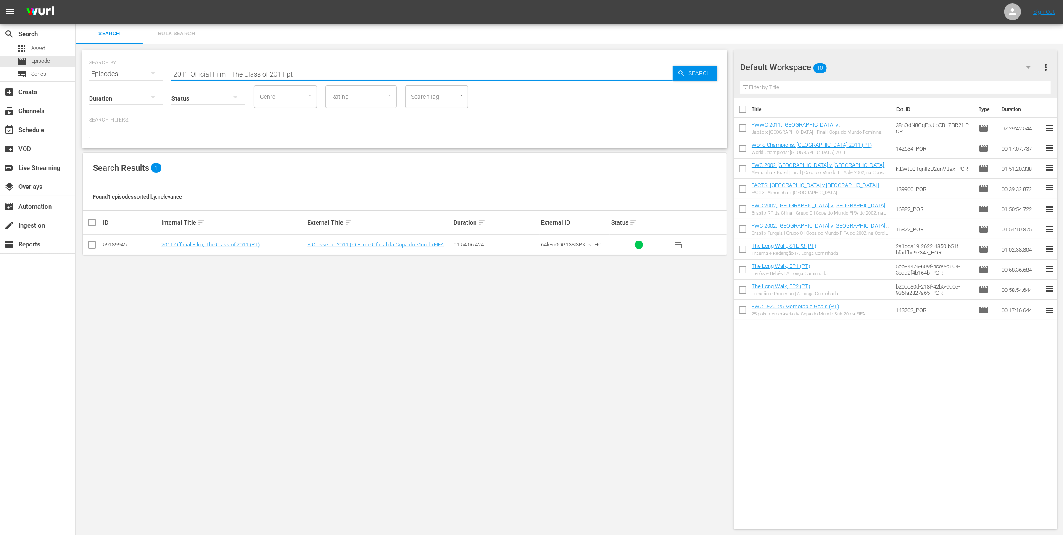
type input "2011 Official Film - The Class of 2011 pt"
drag, startPoint x: 95, startPoint y: 242, endPoint x: 227, endPoint y: 245, distance: 132.0
click at [96, 244] on input "checkbox" at bounding box center [92, 246] width 10 height 10
checkbox input "true"
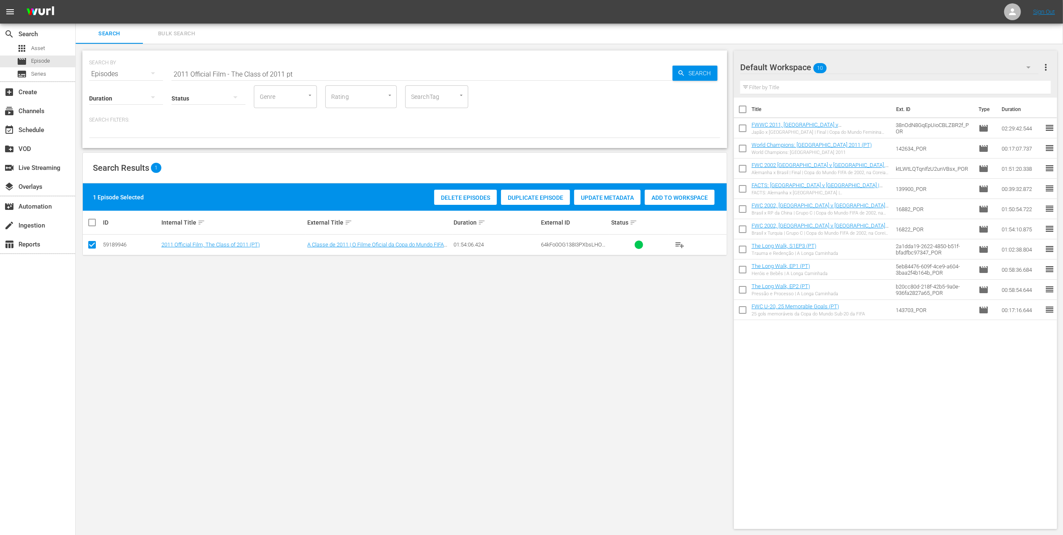
click at [681, 198] on span "Add to Workspace" at bounding box center [680, 197] width 70 height 7
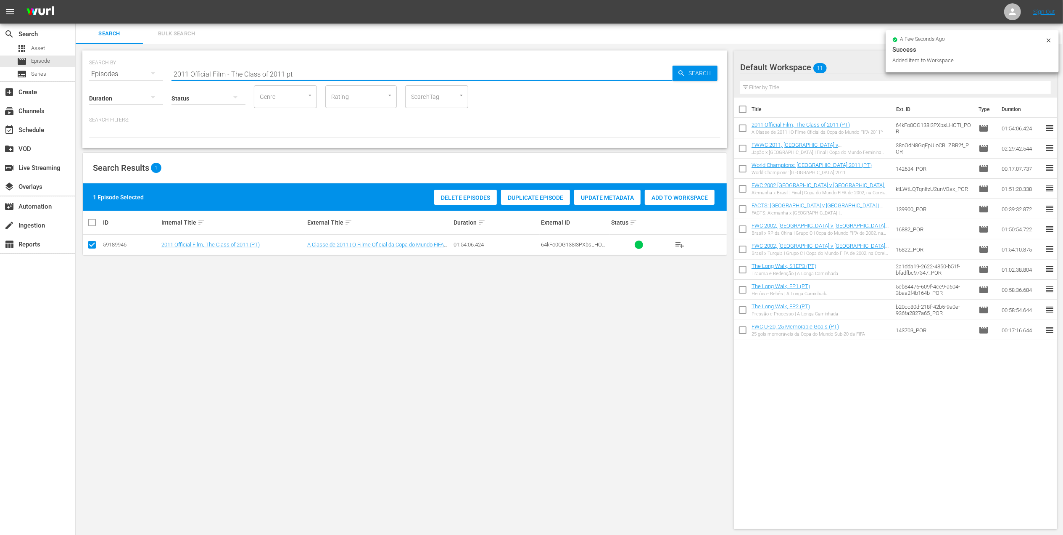
drag, startPoint x: 196, startPoint y: 74, endPoint x: 105, endPoint y: 74, distance: 90.8
click at [105, 74] on div "SEARCH BY Search By Episodes Search ID, Title, Description, Keywords, or Catego…" at bounding box center [404, 69] width 631 height 30
paste input "FWC 1974, [GEOGRAPHIC_DATA] v. [GEOGRAPHIC_DATA] FR, Final"
click at [335, 66] on input "FWC 1974, [GEOGRAPHIC_DATA] v. [GEOGRAPHIC_DATA] FR, Final" at bounding box center [421, 74] width 501 height 20
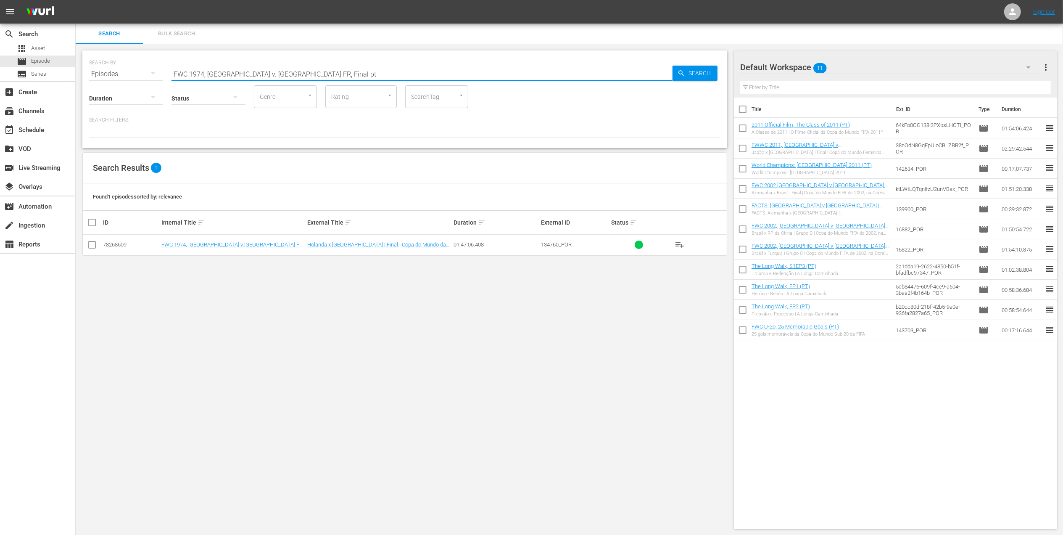
type input "FWC 1974, [GEOGRAPHIC_DATA] v. [GEOGRAPHIC_DATA] FR, Final pt"
click at [92, 243] on input "checkbox" at bounding box center [92, 246] width 10 height 10
checkbox input "true"
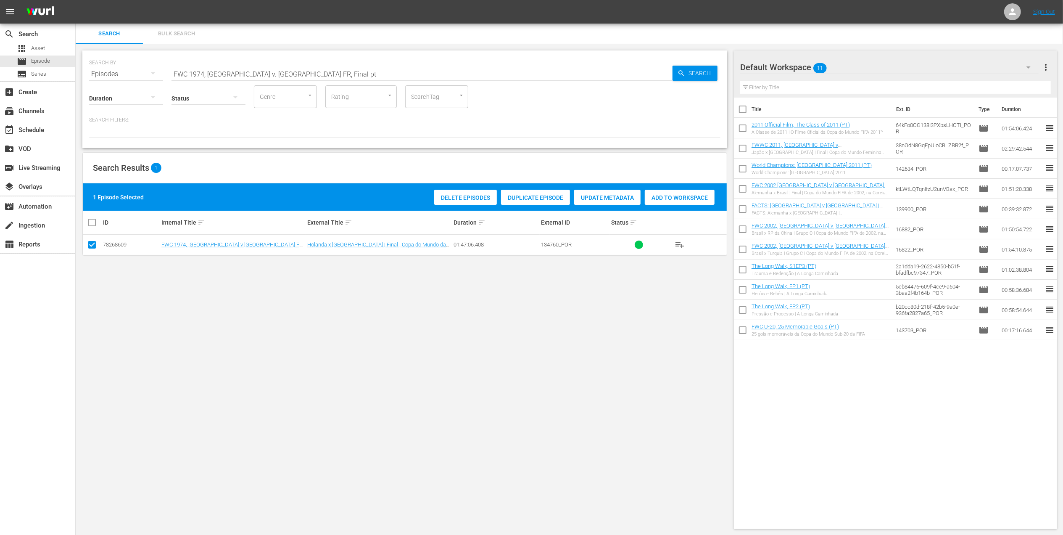
click at [652, 198] on span "Add to Workspace" at bounding box center [680, 197] width 70 height 7
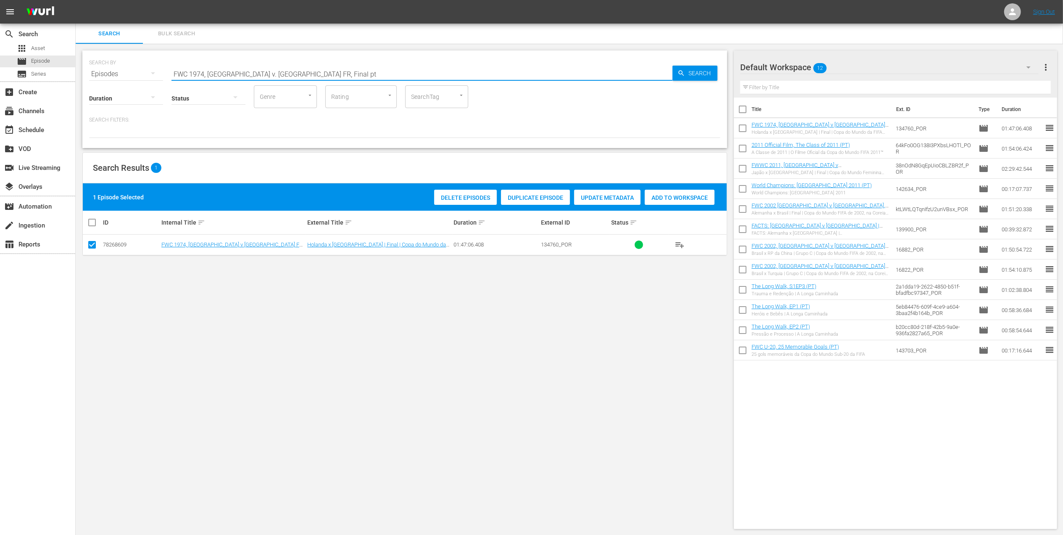
drag, startPoint x: 327, startPoint y: 71, endPoint x: 123, endPoint y: 74, distance: 204.3
click at [123, 73] on div "SEARCH BY Search By Episodes Search ID, Title, Description, Keywords, or Catego…" at bounding box center [404, 69] width 631 height 30
paste input "8, [GEOGRAPHIC_DATA] v. [GEOGRAPHIC_DATA], Final"
click at [313, 71] on input "FWC 1978, [GEOGRAPHIC_DATA] v. [GEOGRAPHIC_DATA], Final" at bounding box center [421, 74] width 501 height 20
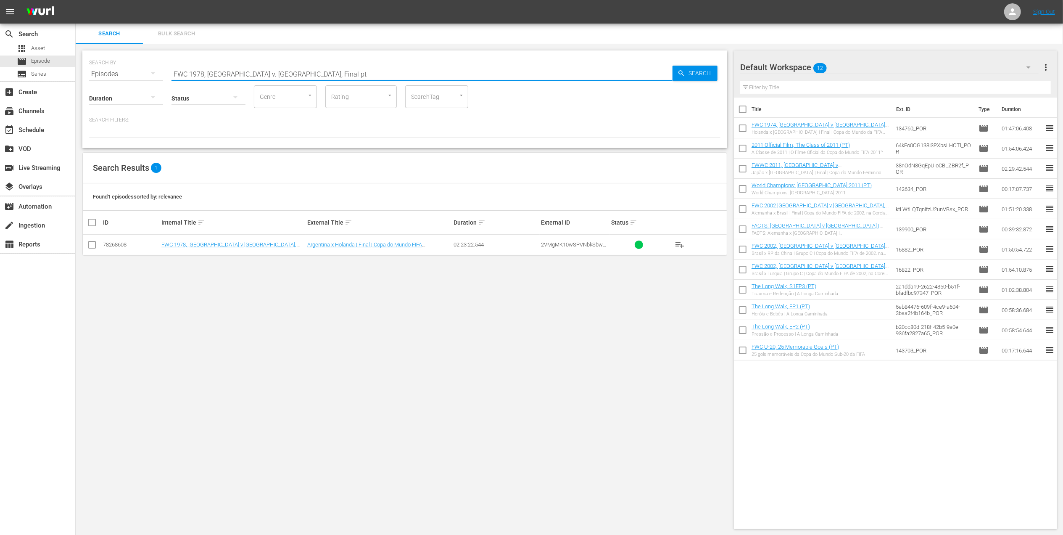
type input "FWC 1978, [GEOGRAPHIC_DATA] v. [GEOGRAPHIC_DATA], Final pt"
click at [91, 246] on input "checkbox" at bounding box center [92, 246] width 10 height 10
checkbox input "true"
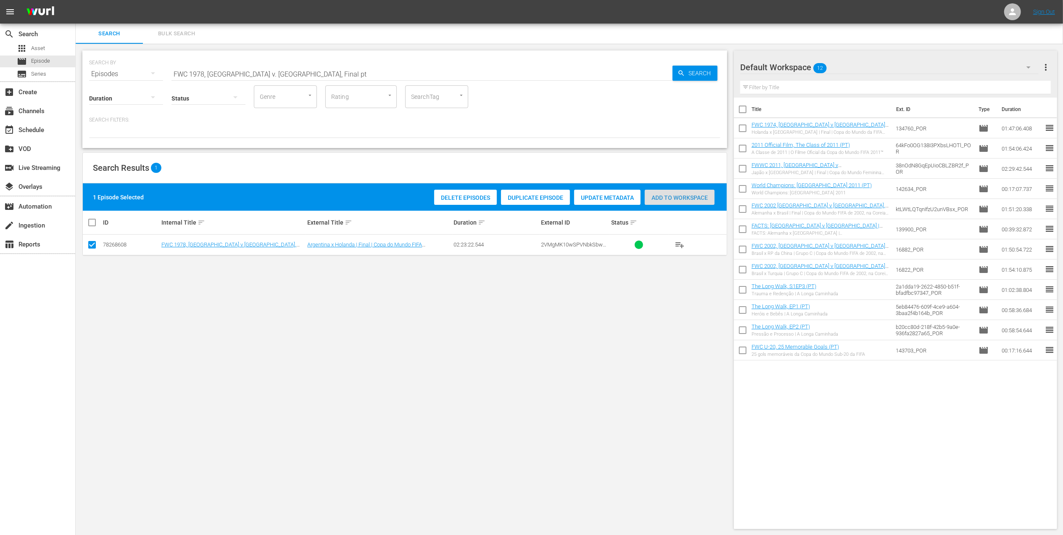
click at [707, 196] on span "Add to Workspace" at bounding box center [680, 197] width 70 height 7
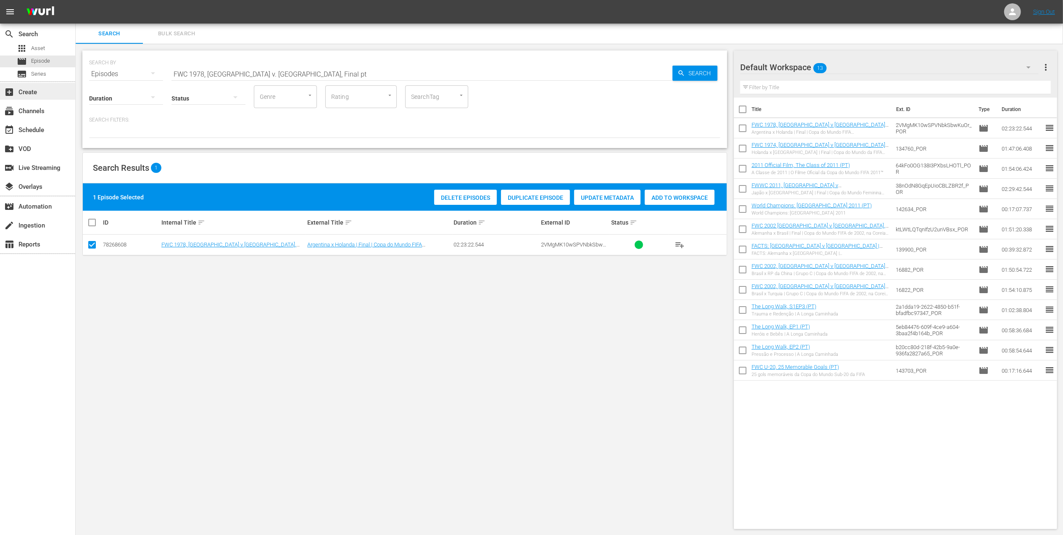
drag, startPoint x: 161, startPoint y: 90, endPoint x: 59, endPoint y: 95, distance: 102.2
click at [76, 0] on div "search Search apps Asset movie Episode subtitles Series add_box Create subscrip…" at bounding box center [569, 0] width 987 height 0
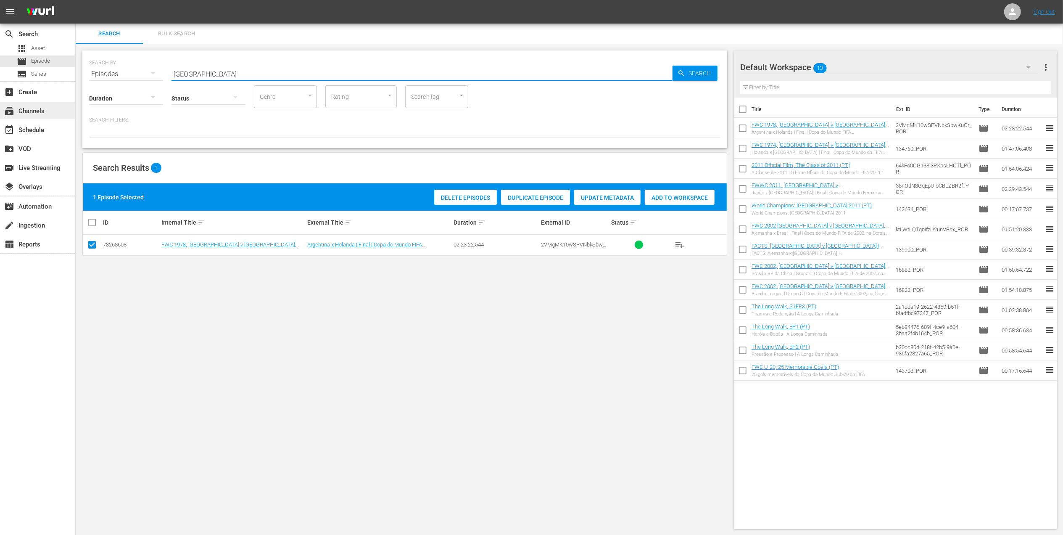
type input "[GEOGRAPHIC_DATA]"
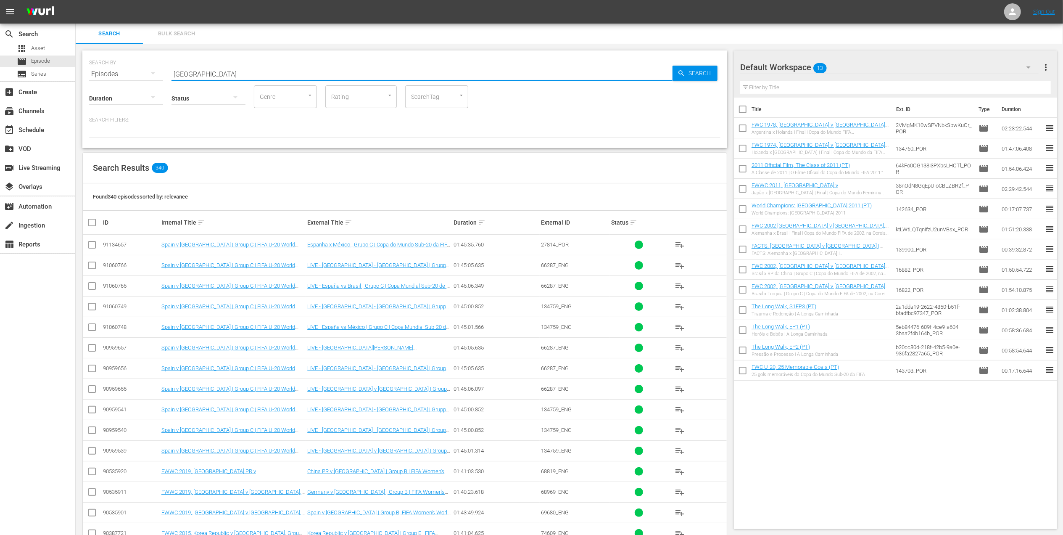
click at [88, 246] on input "checkbox" at bounding box center [92, 246] width 10 height 10
checkbox input "true"
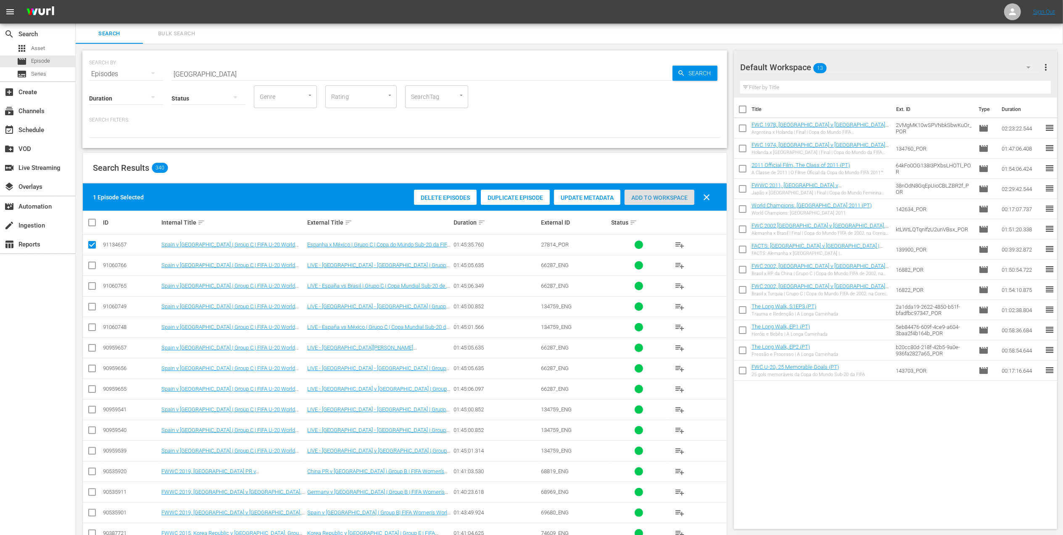
click at [656, 198] on span "Add to Workspace" at bounding box center [659, 197] width 70 height 7
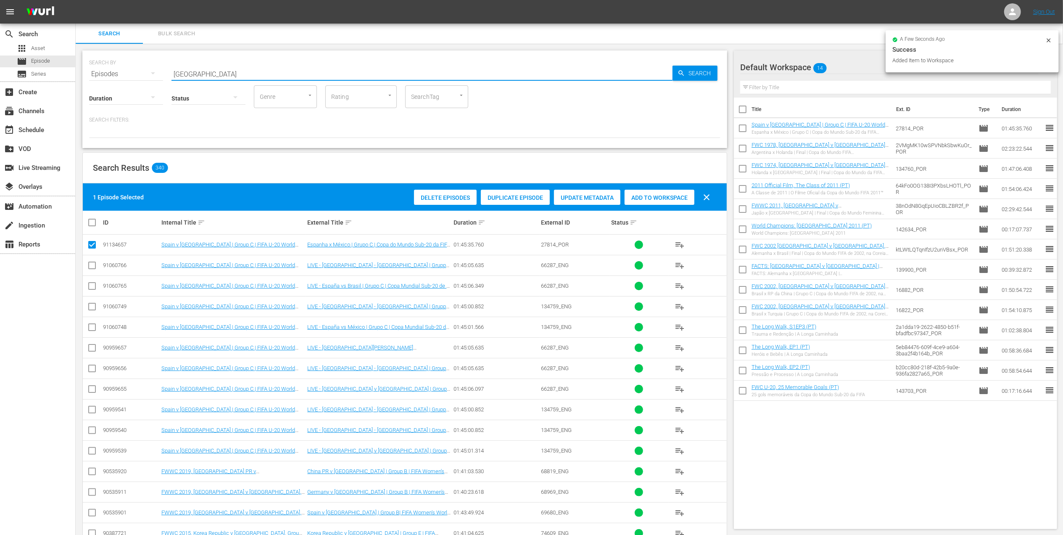
drag, startPoint x: 209, startPoint y: 74, endPoint x: 119, endPoint y: 75, distance: 90.4
click at [119, 74] on div "SEARCH BY Search By Episodes Search ID, Title, Description, Keywords, or Catego…" at bounding box center [404, 69] width 631 height 30
paste input "Unforgettable Penalty Shootouts 4"
click at [303, 72] on input "Unforgettable Penalty Shootouts 4" at bounding box center [421, 74] width 501 height 20
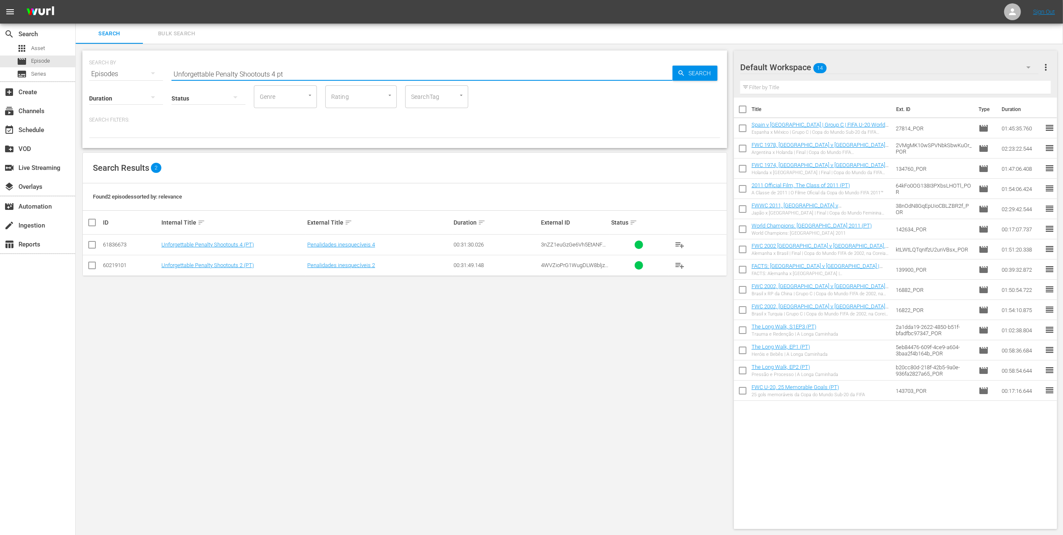
type input "Unforgettable Penalty Shootouts 4 pt"
click at [92, 245] on input "checkbox" at bounding box center [92, 246] width 10 height 10
checkbox input "true"
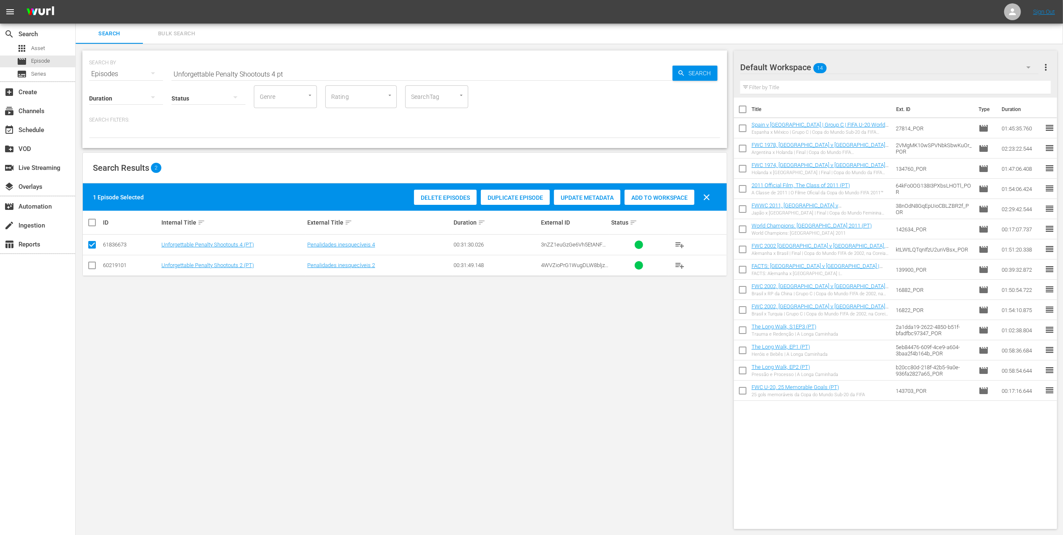
click at [652, 197] on span "Add to Workspace" at bounding box center [659, 197] width 70 height 7
drag, startPoint x: 82, startPoint y: 77, endPoint x: 3, endPoint y: 81, distance: 78.2
click at [76, 0] on div "search Search apps Asset movie Episode subtitles Series add_box Create subscrip…" at bounding box center [569, 0] width 987 height 0
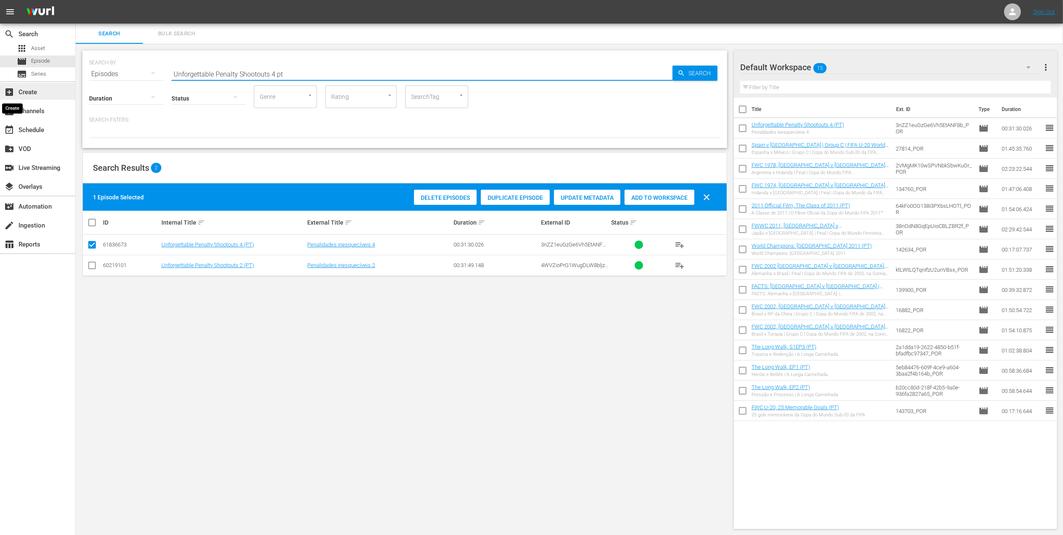
type input "c"
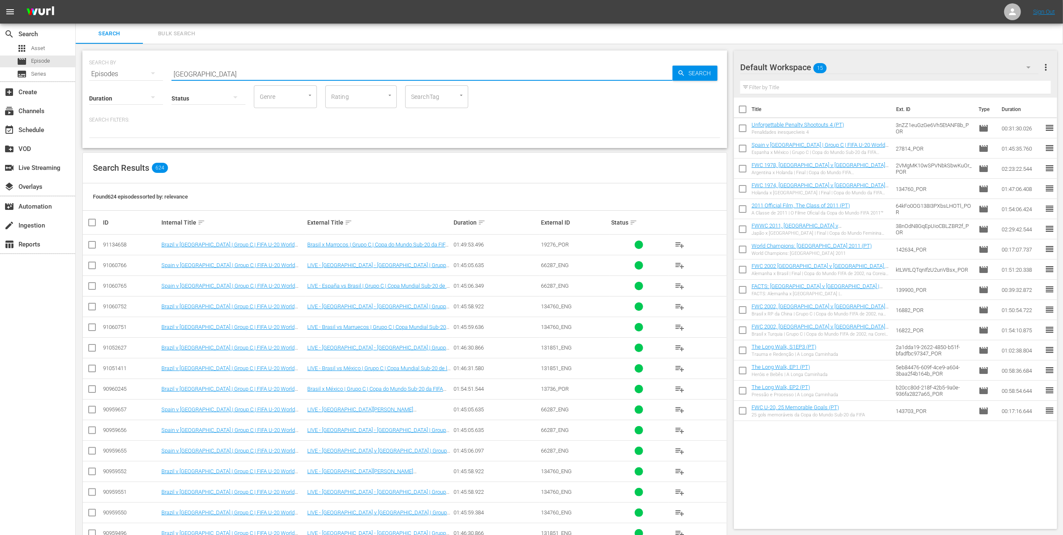
type input "[GEOGRAPHIC_DATA]"
click at [92, 246] on input "checkbox" at bounding box center [92, 246] width 10 height 10
checkbox input "true"
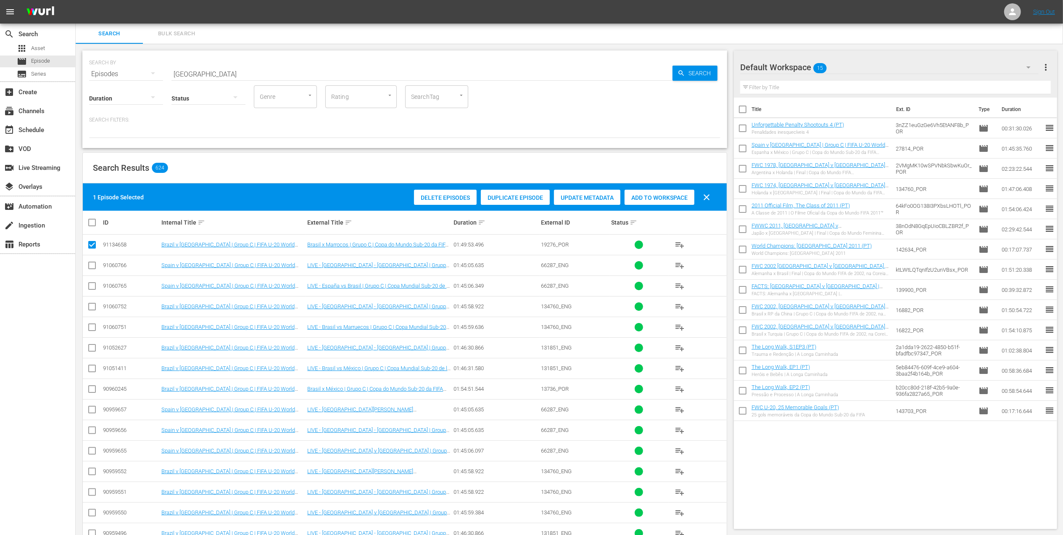
click at [650, 194] on span "Add to Workspace" at bounding box center [659, 197] width 70 height 7
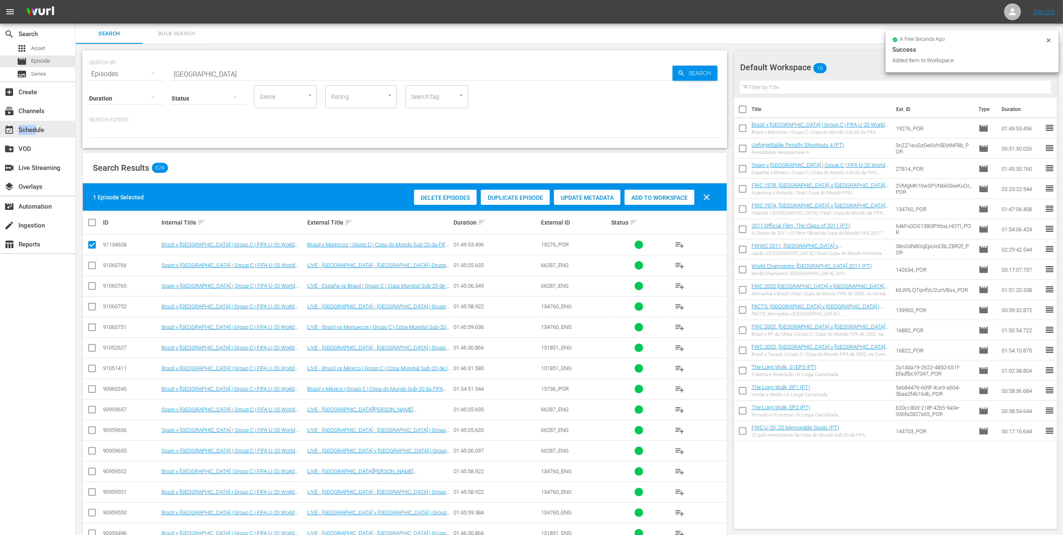
drag, startPoint x: 36, startPoint y: 125, endPoint x: 254, endPoint y: 534, distance: 462.9
click at [36, 125] on div "event_available Schedule" at bounding box center [23, 129] width 47 height 8
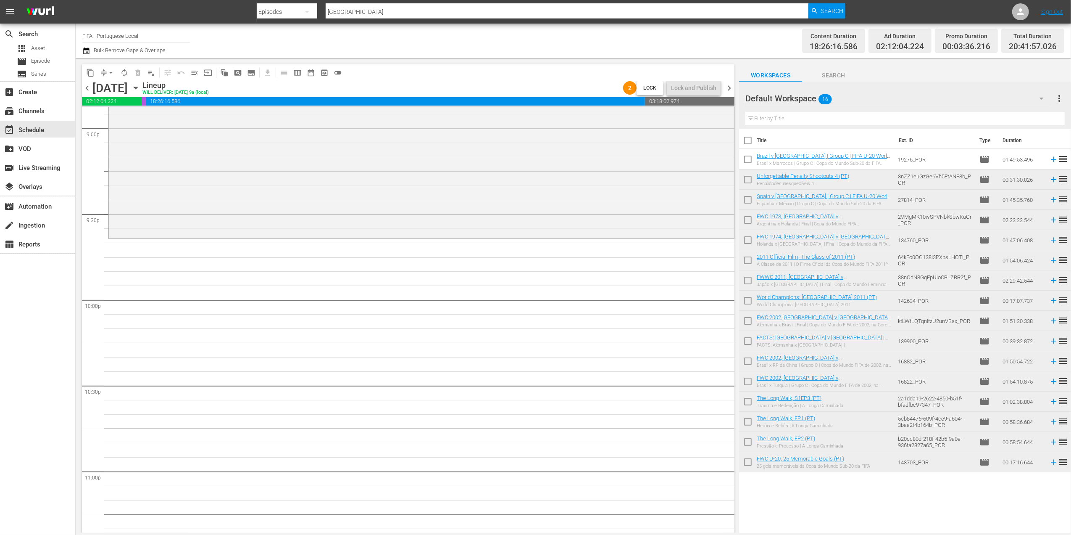
scroll to position [3581, 0]
click at [862, 463] on div "FWC U-20, 25 Memorable Goals (PT) 25 gols memoráveis da Copa do Mundo Sub-20 da…" at bounding box center [813, 461] width 113 height 13
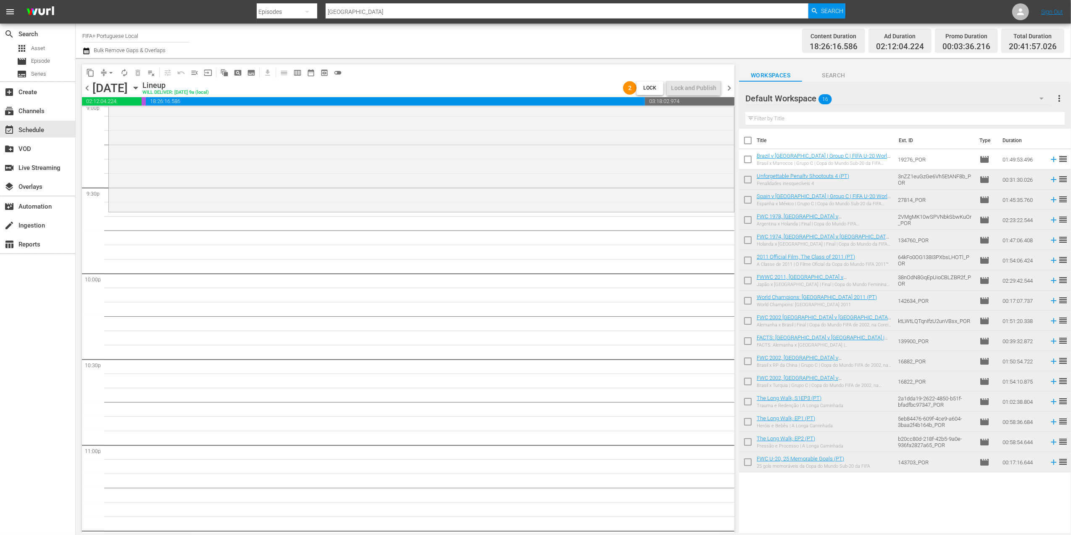
scroll to position [3624, 0]
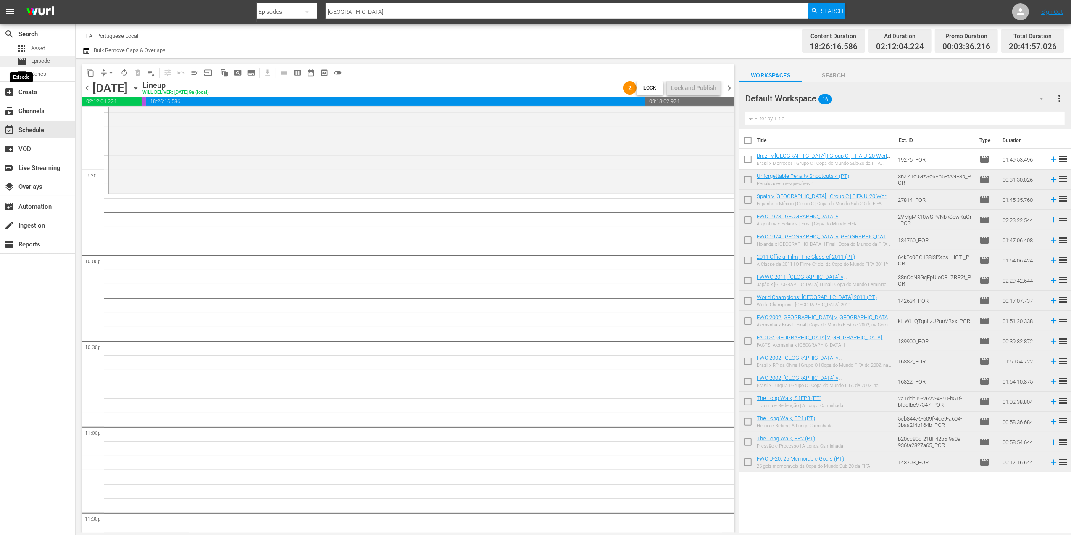
click at [36, 58] on span "Episode" at bounding box center [40, 61] width 19 height 8
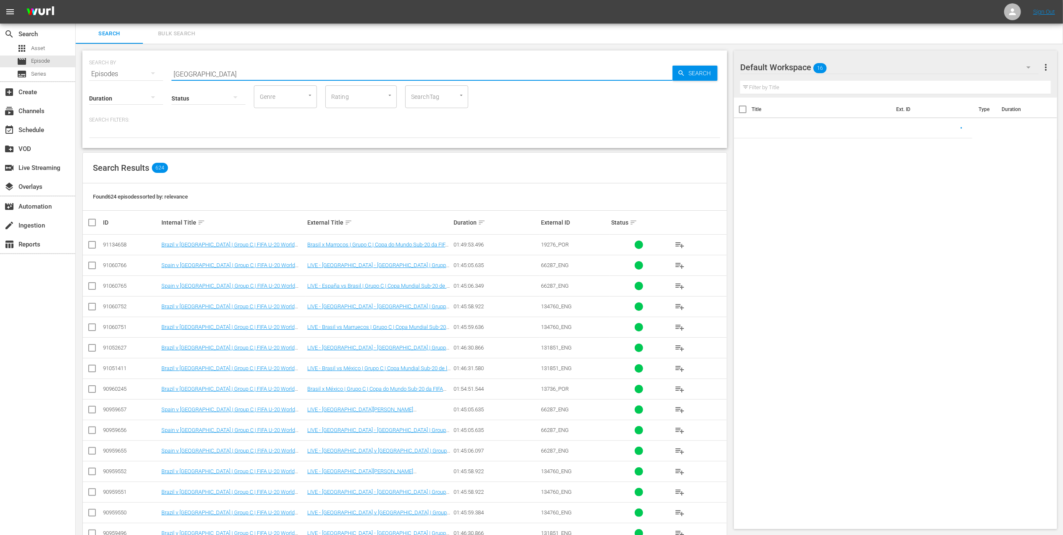
drag, startPoint x: 90, startPoint y: 75, endPoint x: 98, endPoint y: 68, distance: 10.4
click at [86, 75] on div "SEARCH BY Search By Episodes Search ID, Title, Description, Keywords, or Catego…" at bounding box center [404, 98] width 645 height 97
paste input "FWC 2022 All Goals Collection"
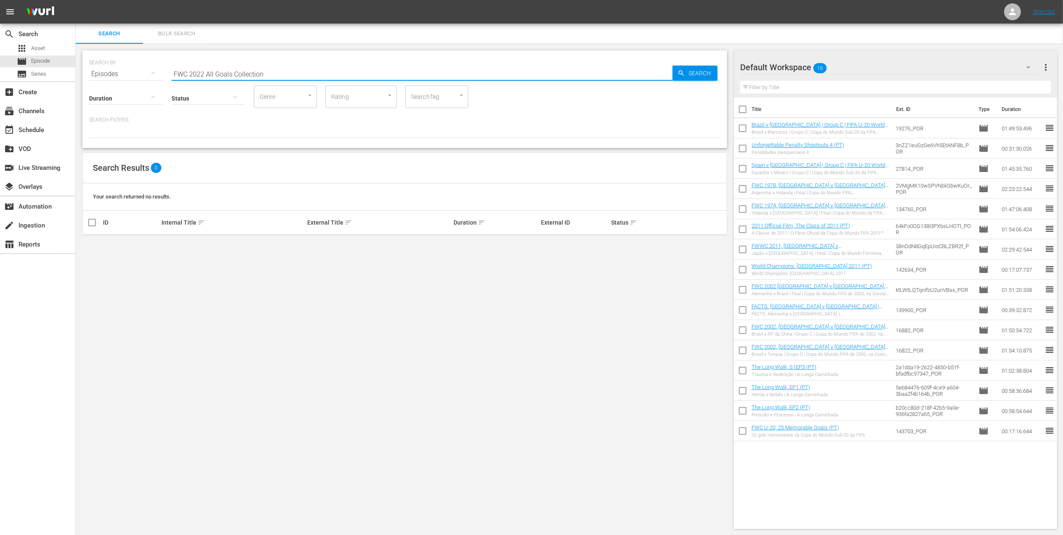
drag, startPoint x: 286, startPoint y: 69, endPoint x: 145, endPoint y: 82, distance: 140.9
click at [145, 82] on div "SEARCH BY Search By Episodes Search ID, Title, Description, Keywords, or Catego…" at bounding box center [404, 98] width 645 height 97
drag, startPoint x: 221, startPoint y: 62, endPoint x: 211, endPoint y: 65, distance: 10.8
click at [218, 63] on div "SEARCH BY Search By Episodes Search ID, Title, Description, Keywords, or Catego…" at bounding box center [404, 69] width 631 height 30
drag, startPoint x: 207, startPoint y: 72, endPoint x: 81, endPoint y: 82, distance: 126.8
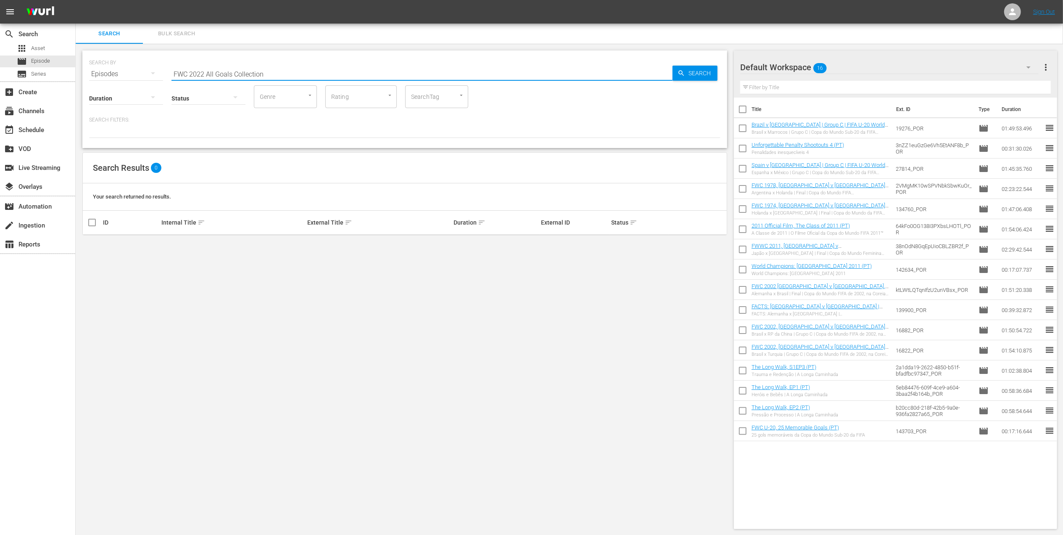
click at [79, 79] on div "SEARCH BY Search By Episodes Search ID, Title, Description, Keywords, or Catego…" at bounding box center [405, 290] width 658 height 492
click at [274, 74] on input "All Goals Collection" at bounding box center [421, 74] width 501 height 20
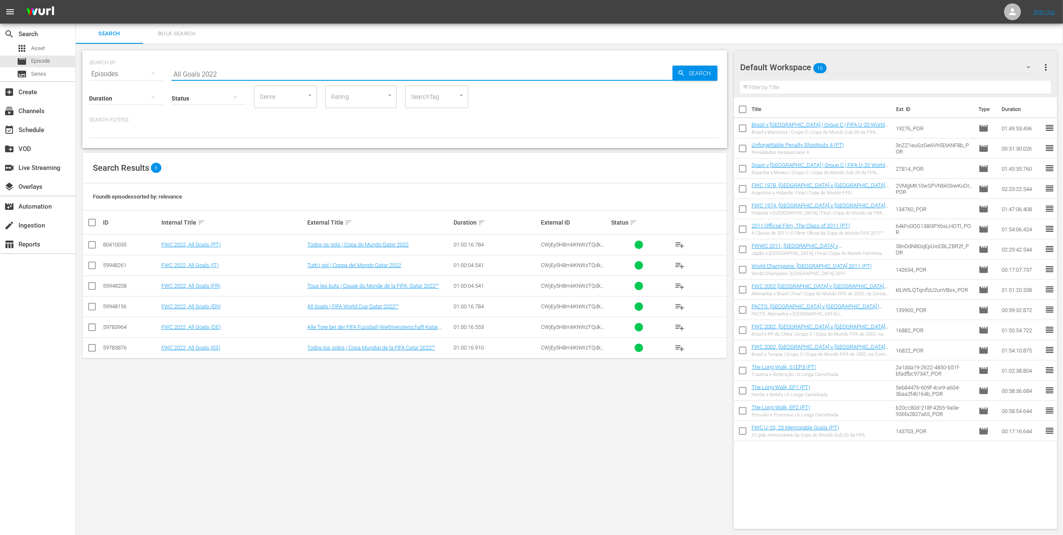
type input "All Goals 2022"
click at [90, 247] on input "checkbox" at bounding box center [92, 246] width 10 height 10
checkbox input "true"
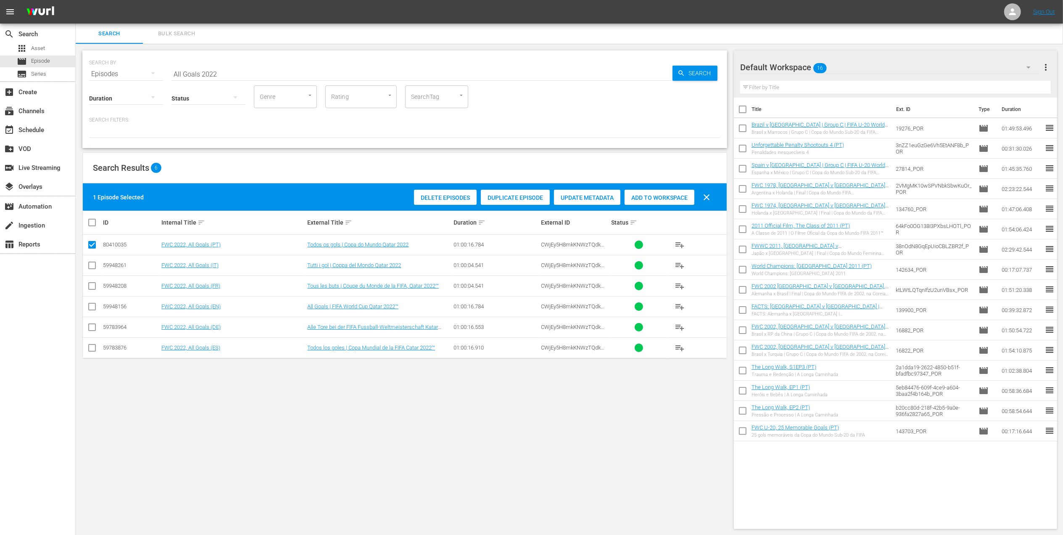
click at [662, 197] on span "Add to Workspace" at bounding box center [659, 197] width 70 height 7
click at [58, 129] on div "event_available Schedule" at bounding box center [37, 129] width 75 height 17
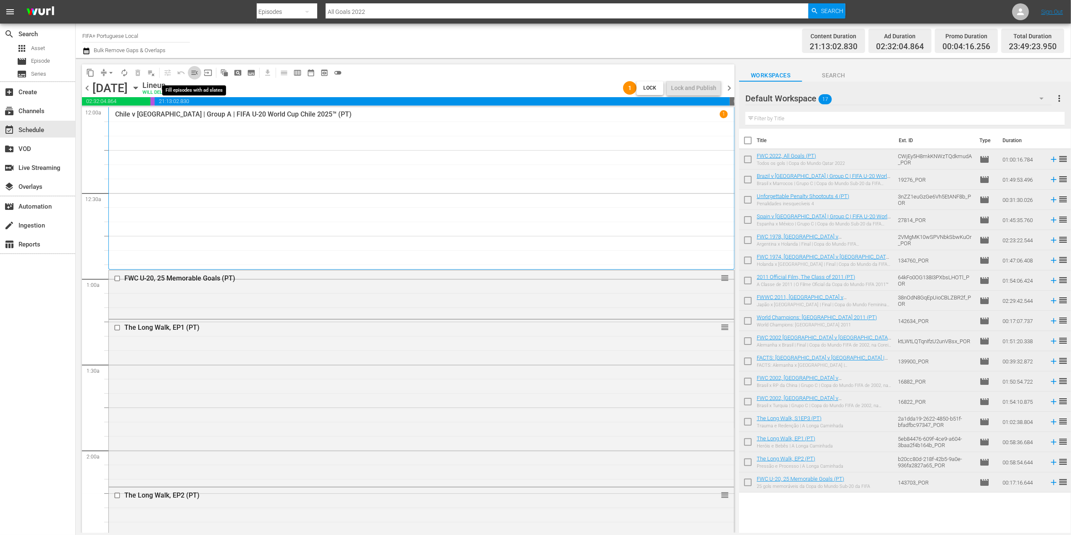
click at [197, 73] on span "menu_open" at bounding box center [194, 73] width 8 height 8
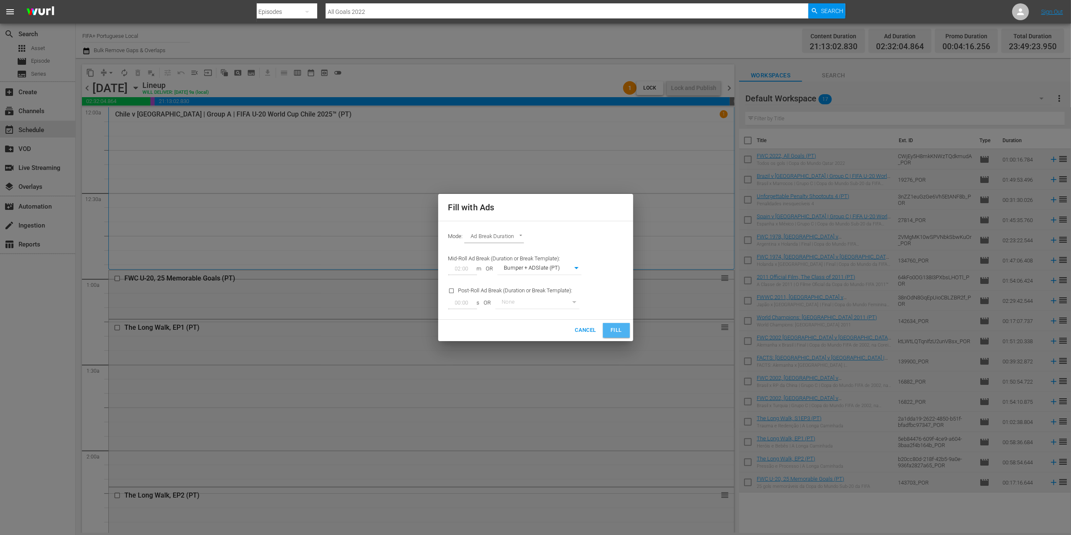
click at [616, 325] on button "Fill" at bounding box center [616, 330] width 27 height 15
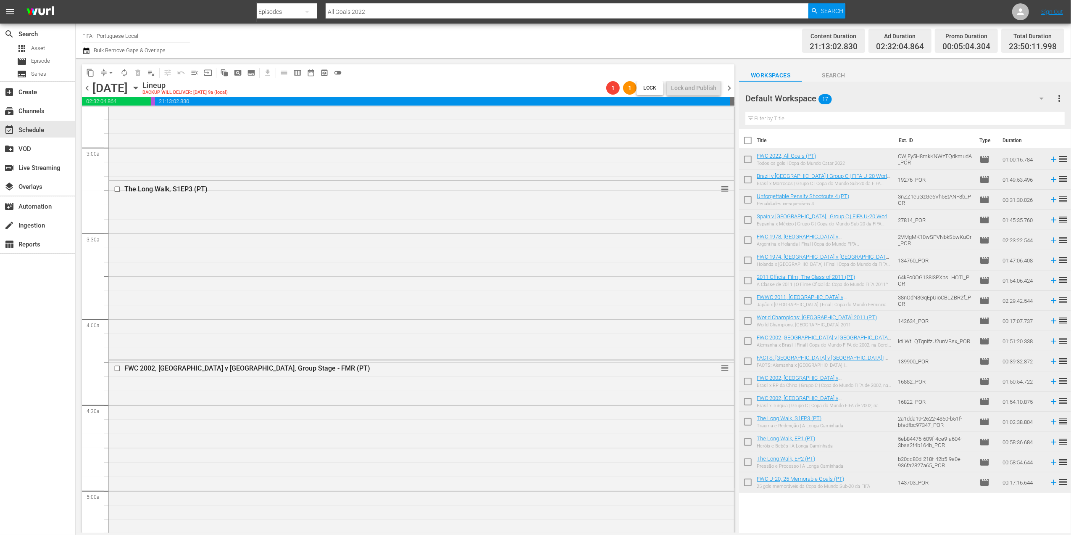
scroll to position [419, 0]
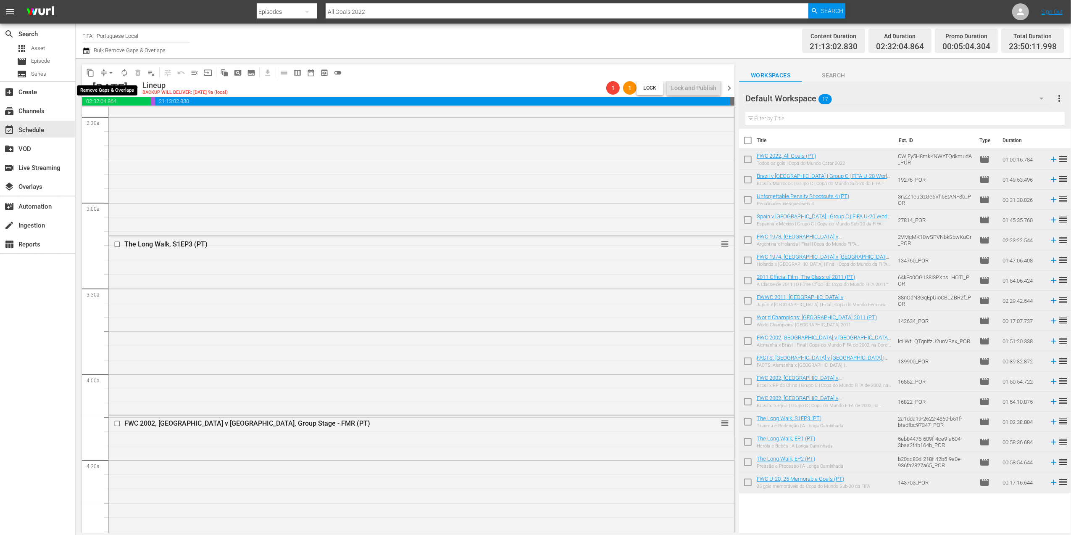
click at [109, 71] on span "arrow_drop_down" at bounding box center [111, 73] width 8 height 8
click at [131, 119] on li "Align to End of Previous Day" at bounding box center [111, 118] width 88 height 14
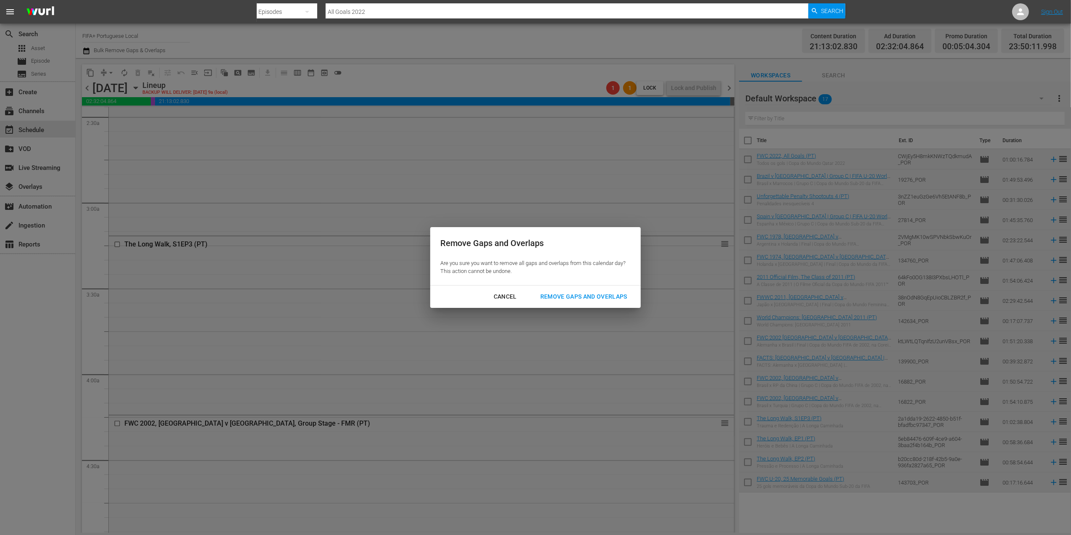
click at [577, 293] on div "Remove Gaps and Overlaps" at bounding box center [584, 296] width 100 height 11
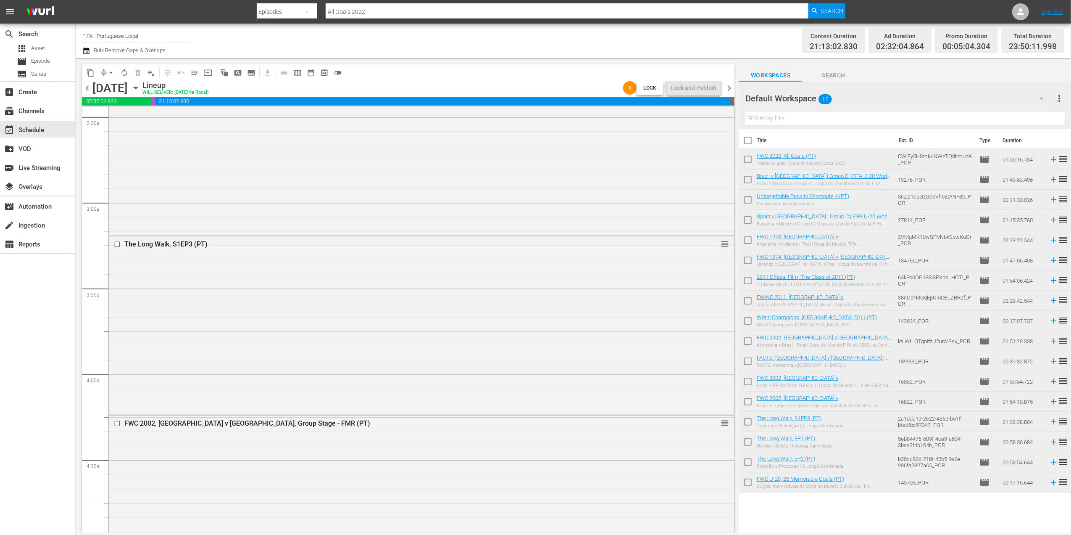
click at [90, 90] on span "chevron_left" at bounding box center [87, 88] width 11 height 11
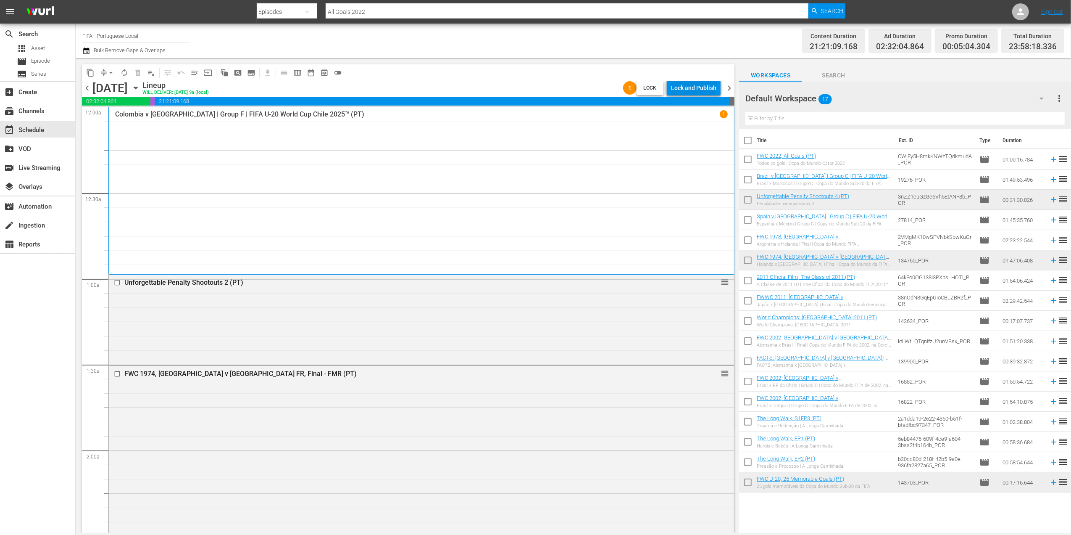
click at [691, 87] on div "Lock and Publish" at bounding box center [693, 87] width 45 height 15
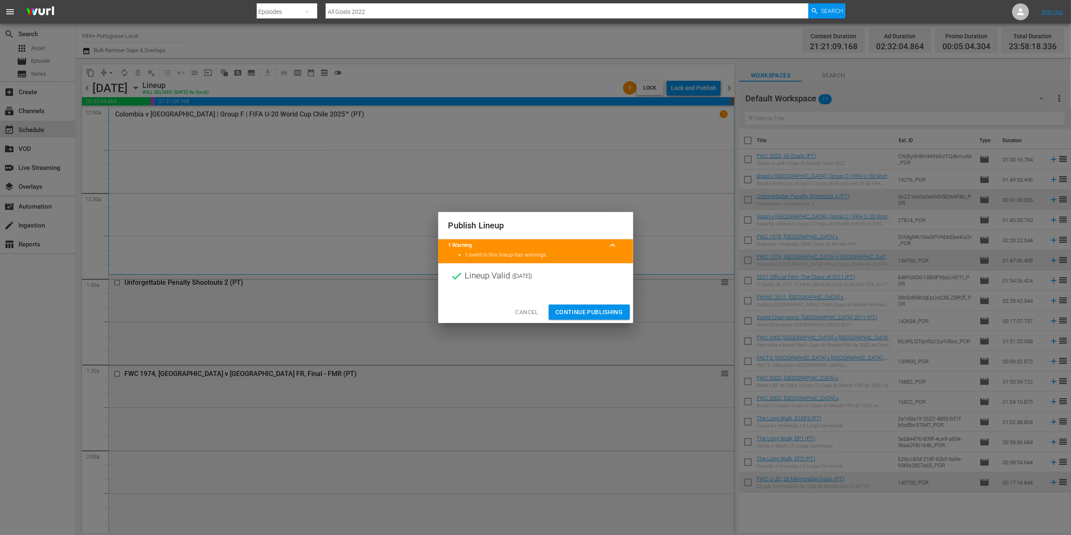
click at [579, 308] on span "Continue Publishing" at bounding box center [590, 312] width 68 height 11
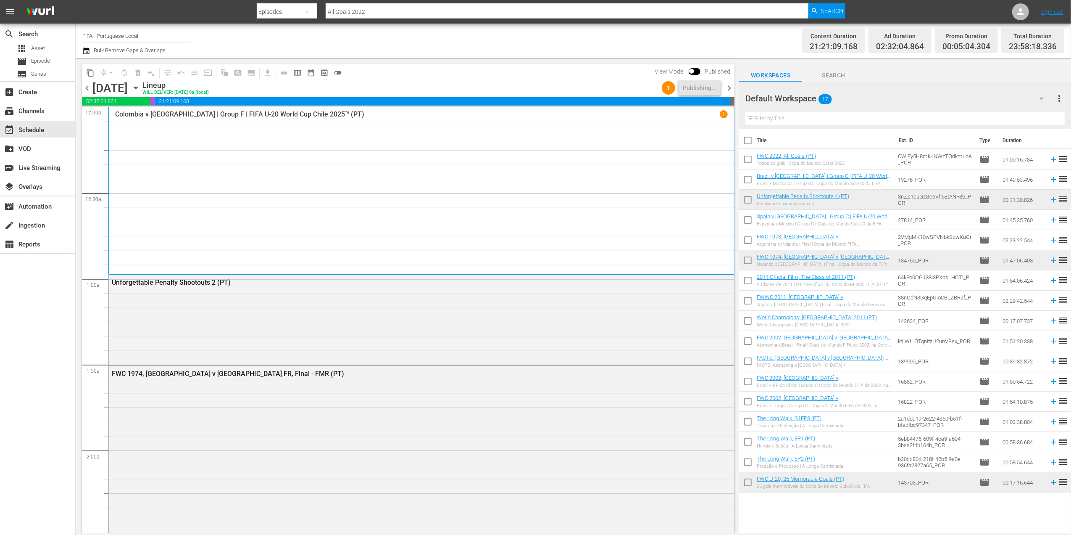
click at [730, 90] on span "chevron_right" at bounding box center [729, 88] width 11 height 11
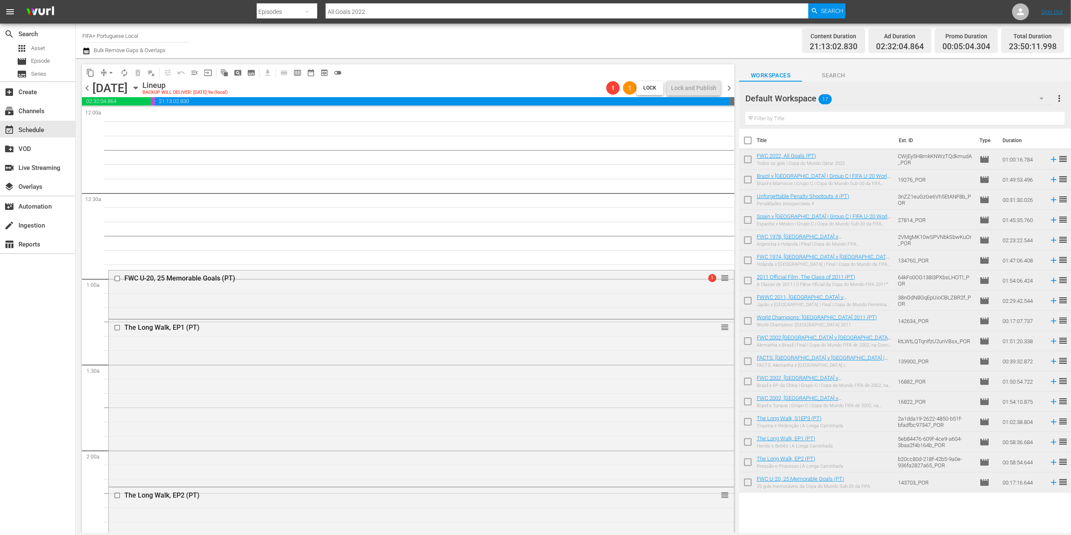
click at [88, 84] on span "chevron_left" at bounding box center [87, 88] width 11 height 11
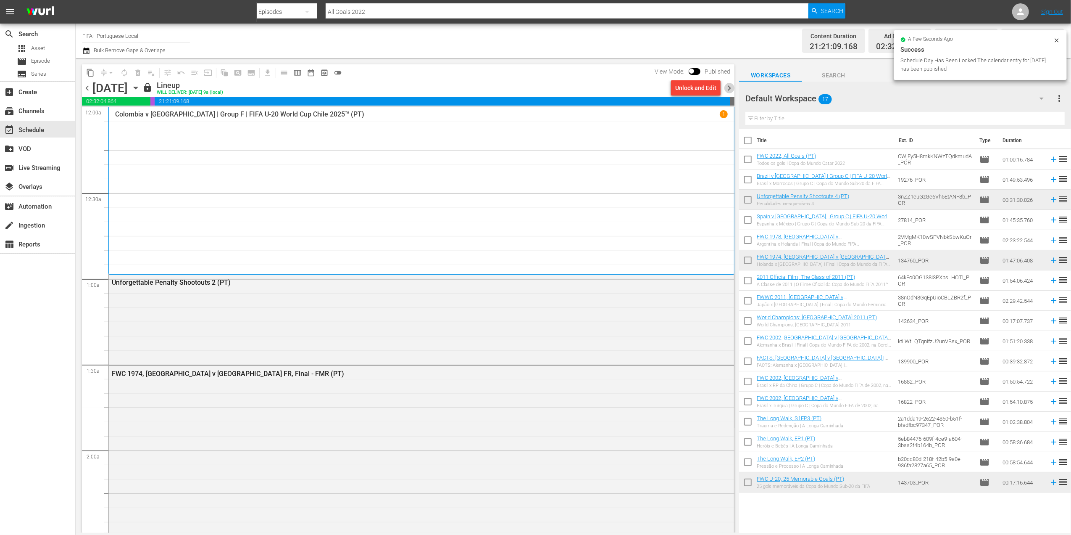
click at [733, 88] on span "chevron_right" at bounding box center [729, 88] width 11 height 11
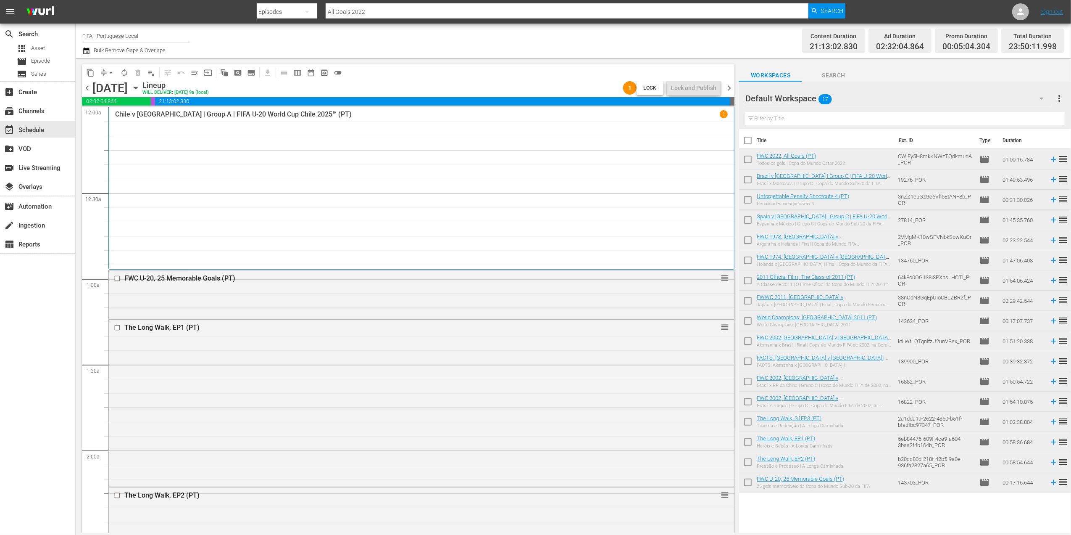
click at [87, 87] on span "chevron_left" at bounding box center [87, 88] width 11 height 11
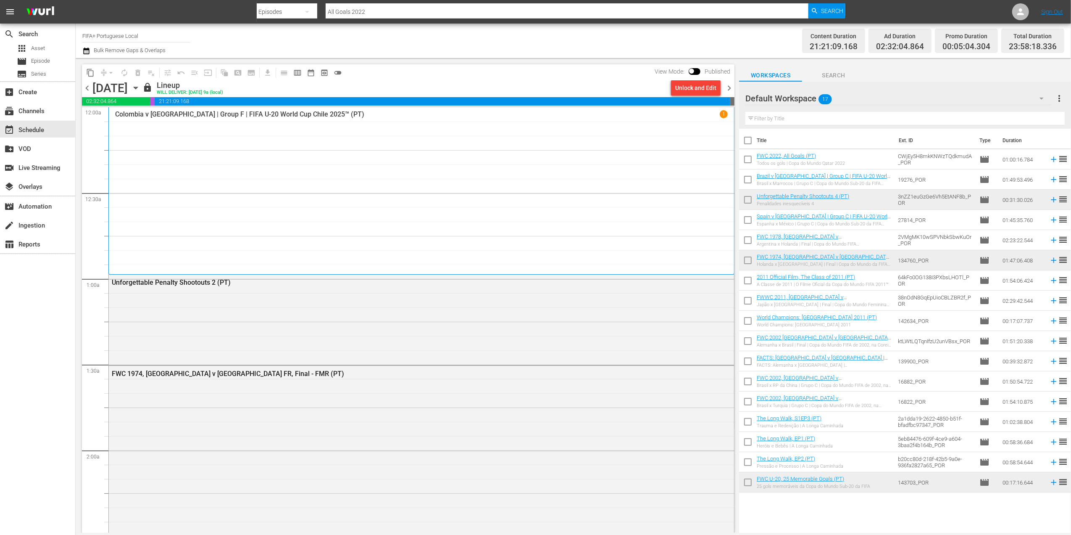
click at [728, 88] on span "chevron_right" at bounding box center [729, 88] width 11 height 11
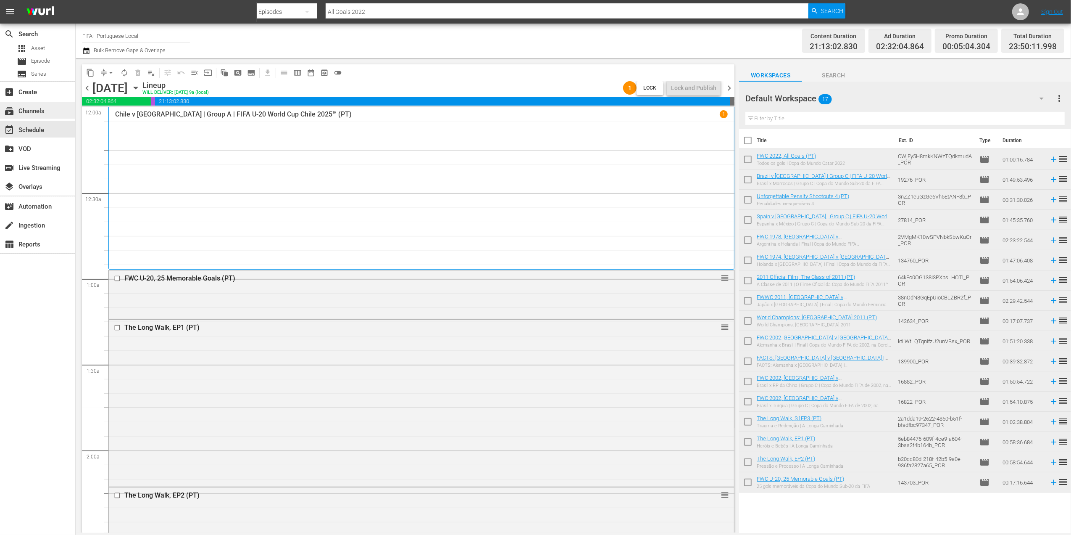
click at [45, 109] on div "subscriptions Channels" at bounding box center [23, 110] width 47 height 8
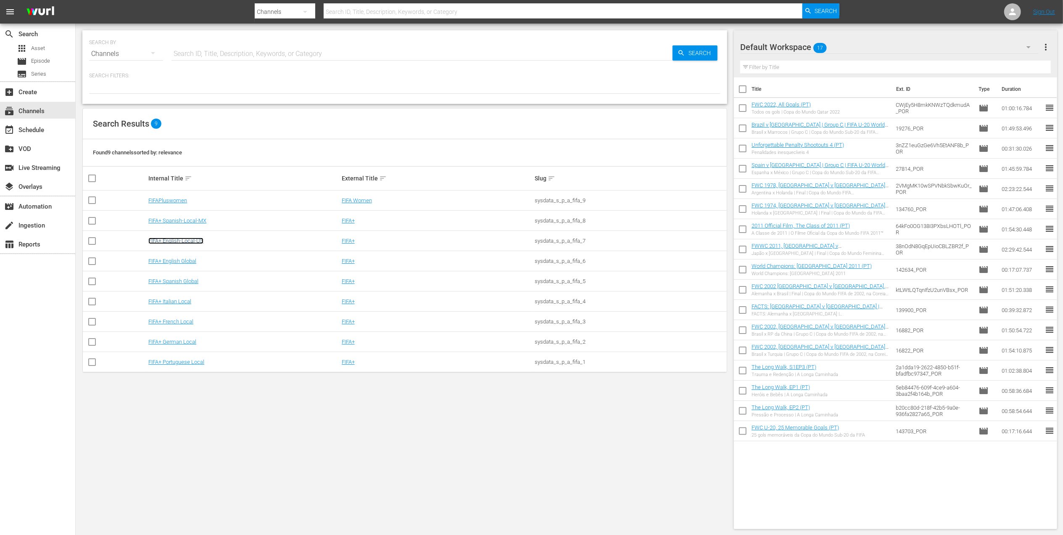
click at [194, 242] on link "FIFA+ English-Local-US" at bounding box center [175, 240] width 55 height 6
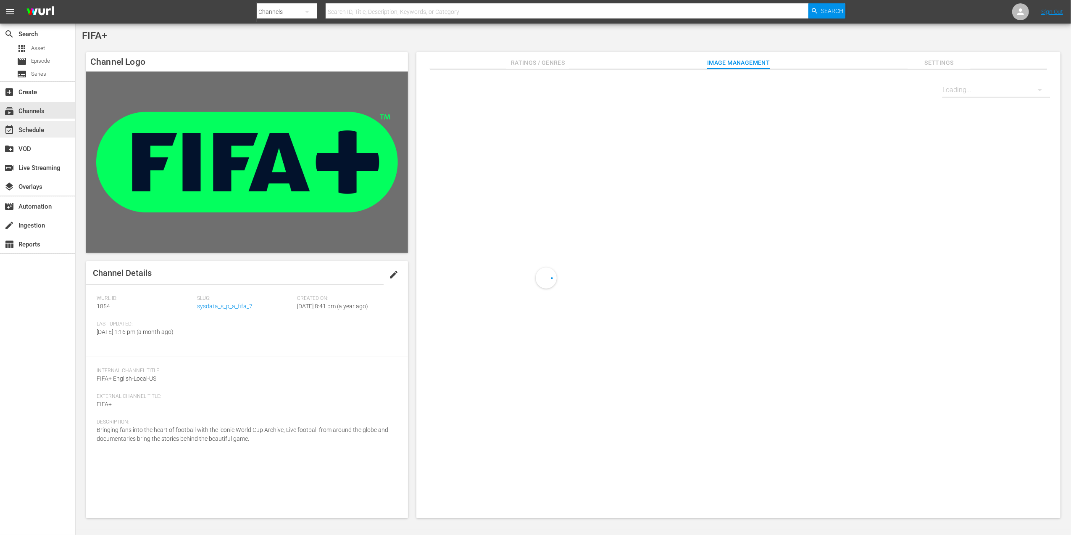
click at [41, 128] on div "event_available Schedule" at bounding box center [23, 129] width 47 height 8
